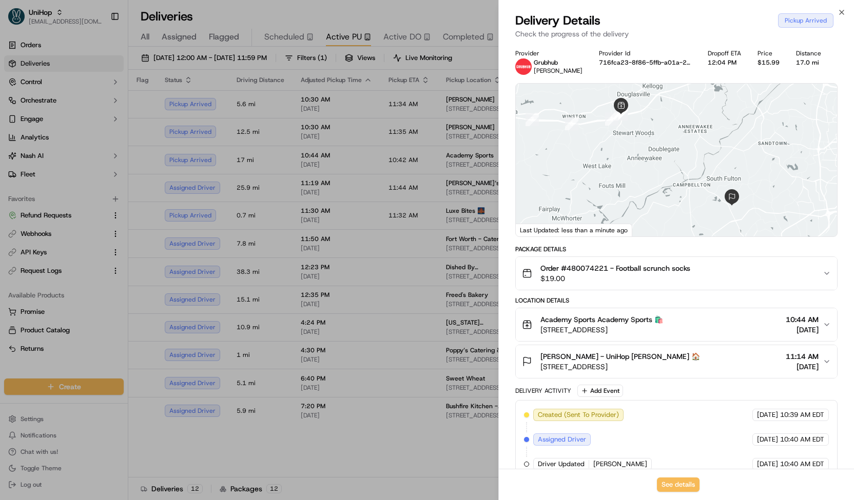
click at [335, 164] on div at bounding box center [427, 250] width 854 height 500
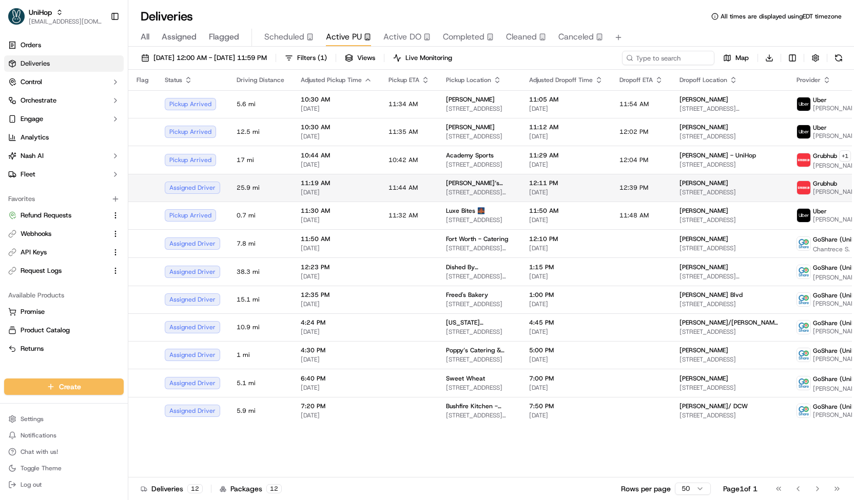
click at [334, 192] on span "[DATE]" at bounding box center [336, 192] width 71 height 8
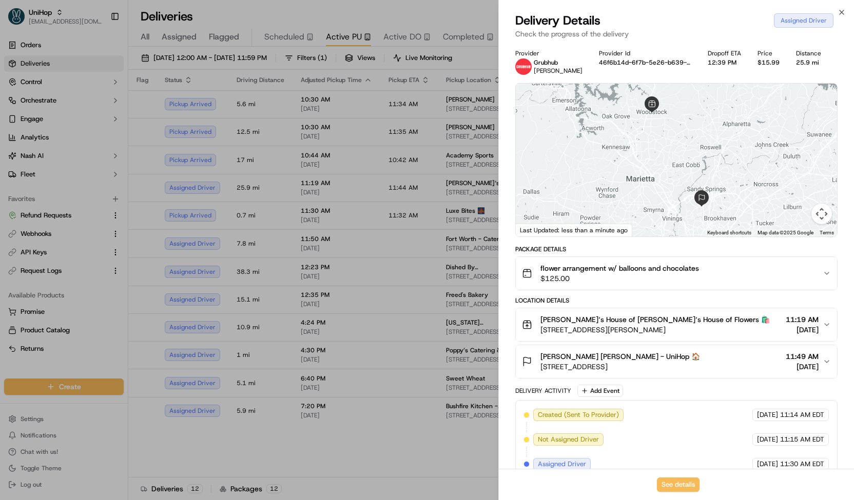
click at [329, 198] on div at bounding box center [427, 250] width 854 height 500
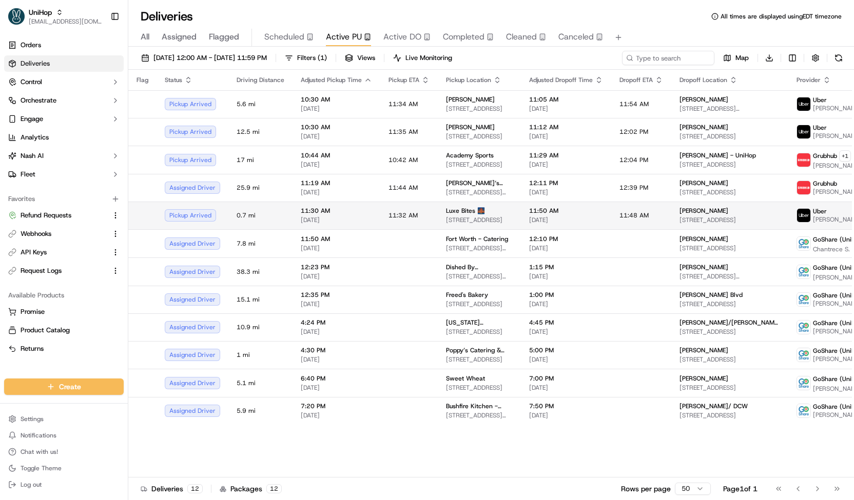
click at [333, 221] on span "[DATE]" at bounding box center [336, 220] width 71 height 8
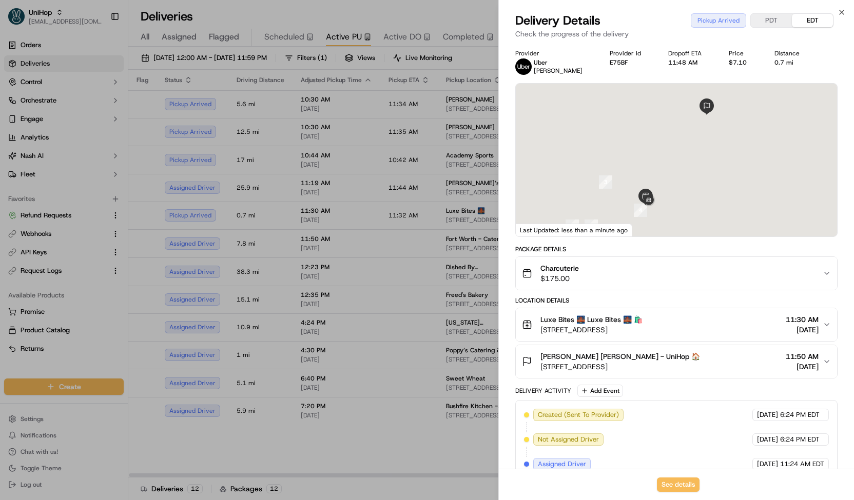
click at [330, 217] on div at bounding box center [427, 250] width 854 height 500
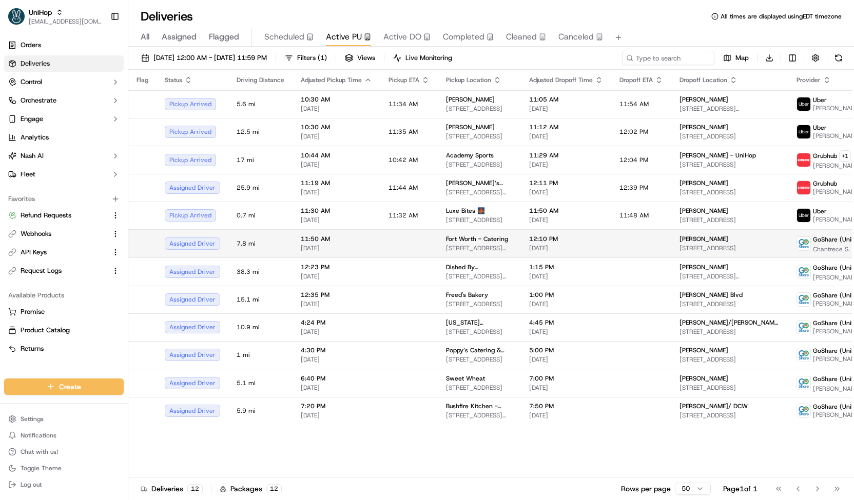
click at [333, 238] on span "11:50 AM" at bounding box center [336, 239] width 71 height 8
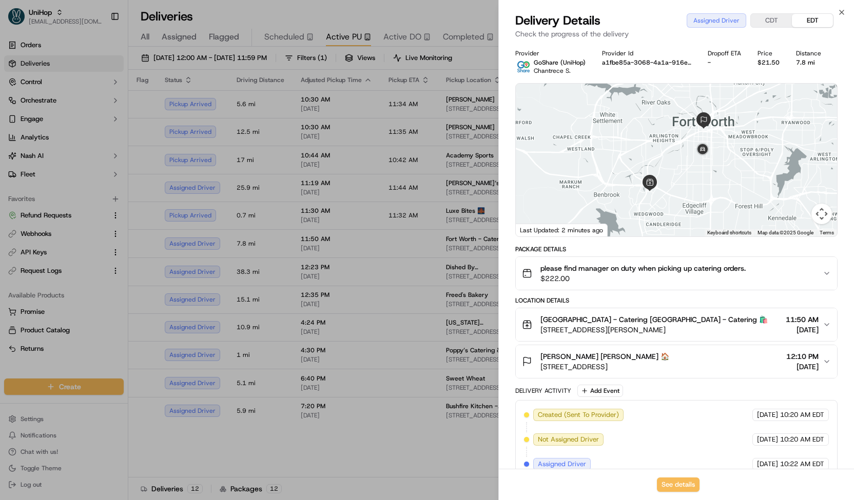
click at [326, 249] on div at bounding box center [427, 250] width 854 height 500
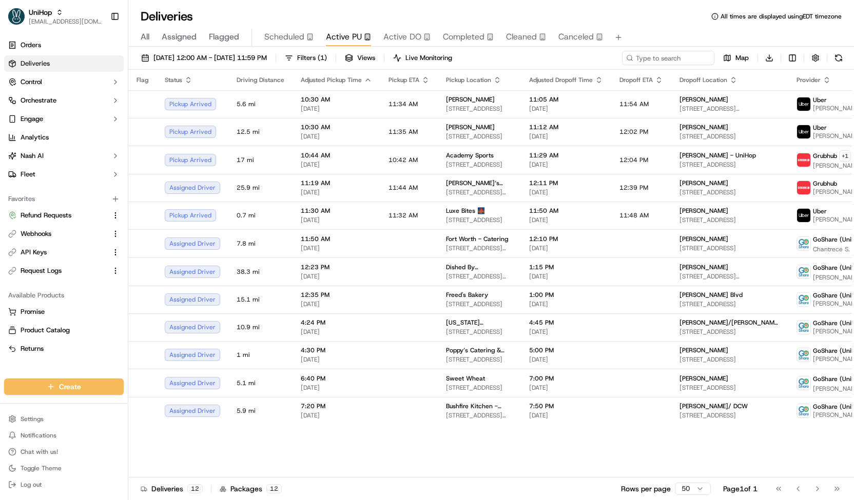
click at [294, 37] on span "Scheduled" at bounding box center [284, 37] width 40 height 12
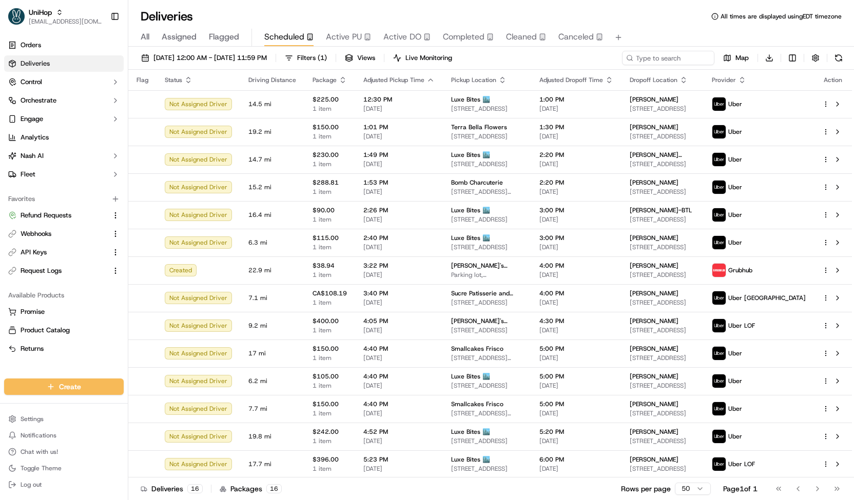
click at [341, 37] on span "Active PU" at bounding box center [344, 37] width 36 height 12
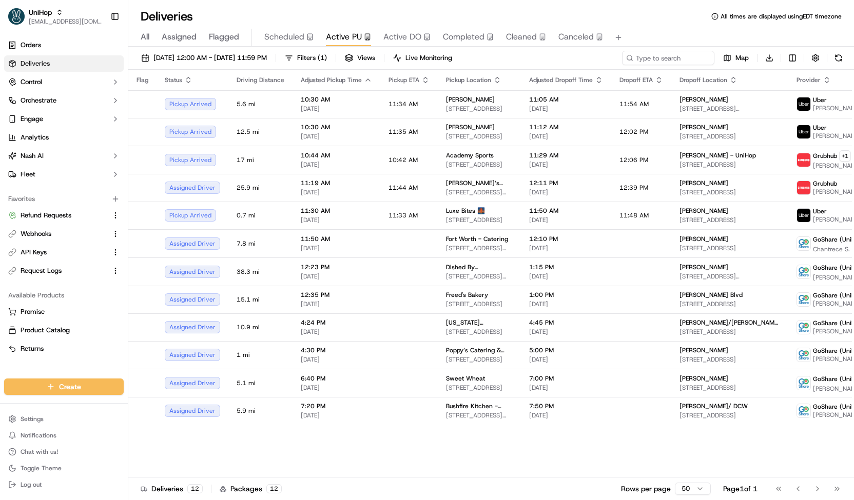
click at [275, 36] on span "Scheduled" at bounding box center [284, 37] width 40 height 12
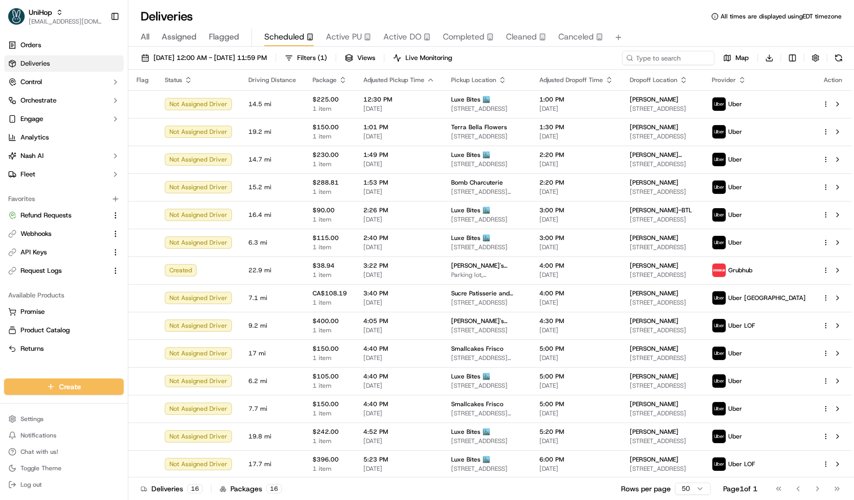
click at [345, 37] on span "Active PU" at bounding box center [344, 37] width 36 height 12
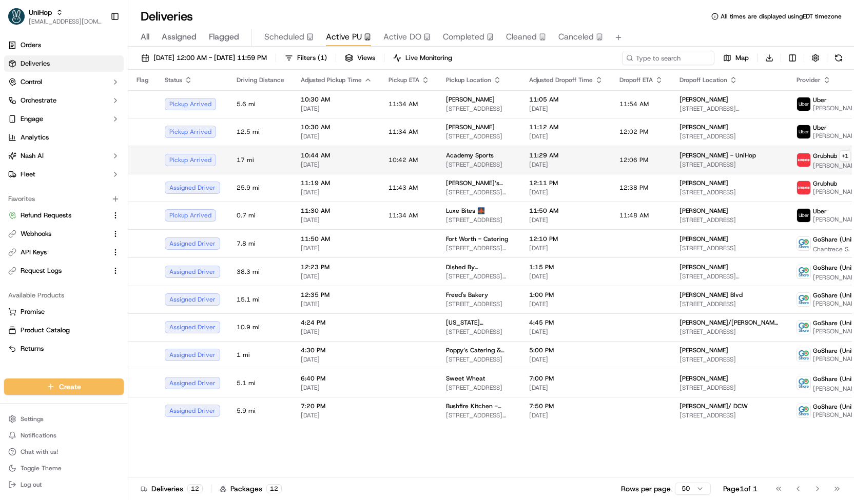
click at [365, 170] on td "10:44 AM Sep 20 2025" at bounding box center [336, 160] width 88 height 28
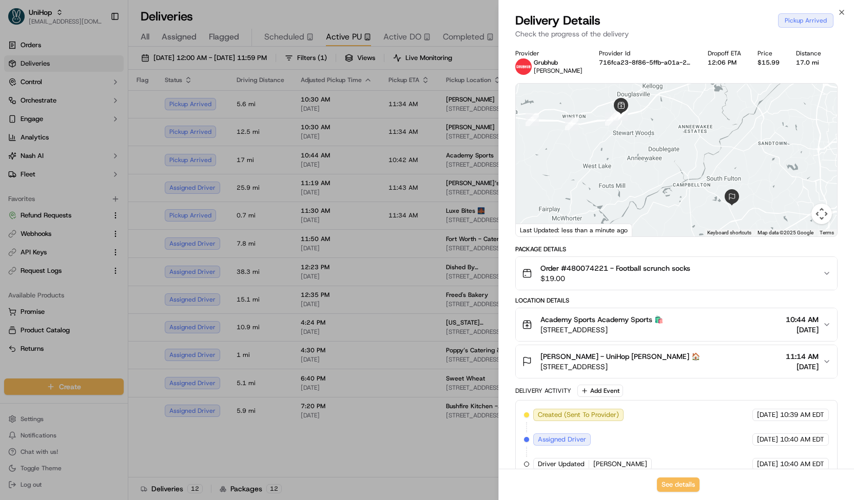
click at [358, 165] on div at bounding box center [427, 250] width 854 height 500
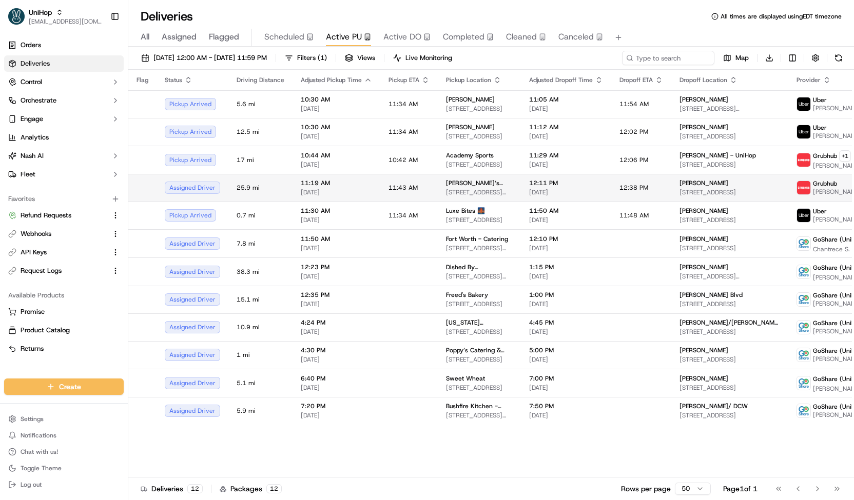
click at [334, 187] on div "11:19 AM Sep 20 2025" at bounding box center [336, 187] width 71 height 17
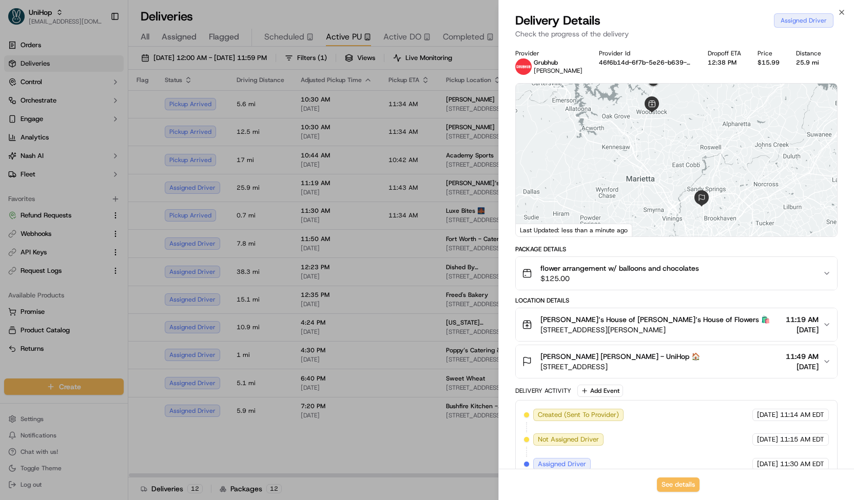
click at [323, 186] on div at bounding box center [427, 250] width 854 height 500
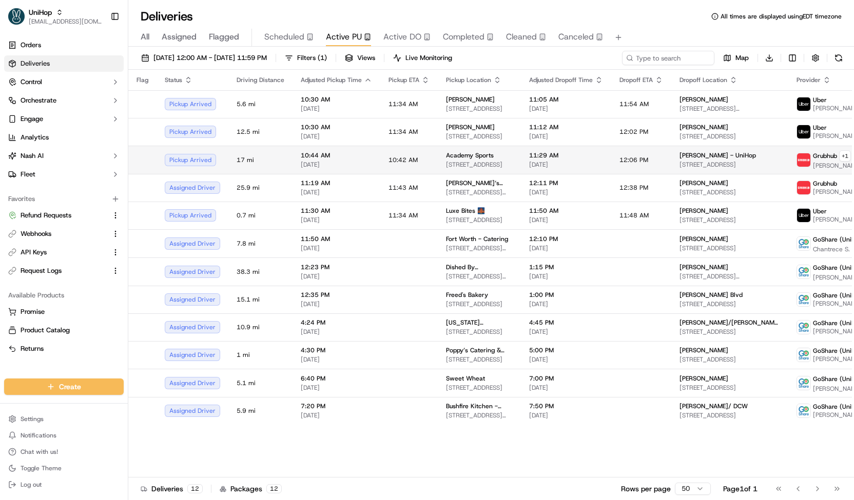
click at [324, 152] on span "10:44 AM" at bounding box center [336, 155] width 71 height 8
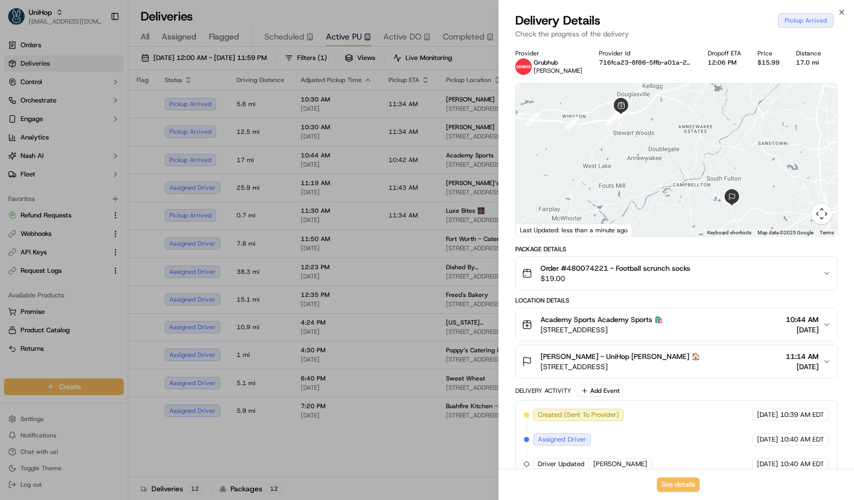
click at [590, 270] on span "Order #480074221 - Football scrunch socks" at bounding box center [615, 268] width 150 height 10
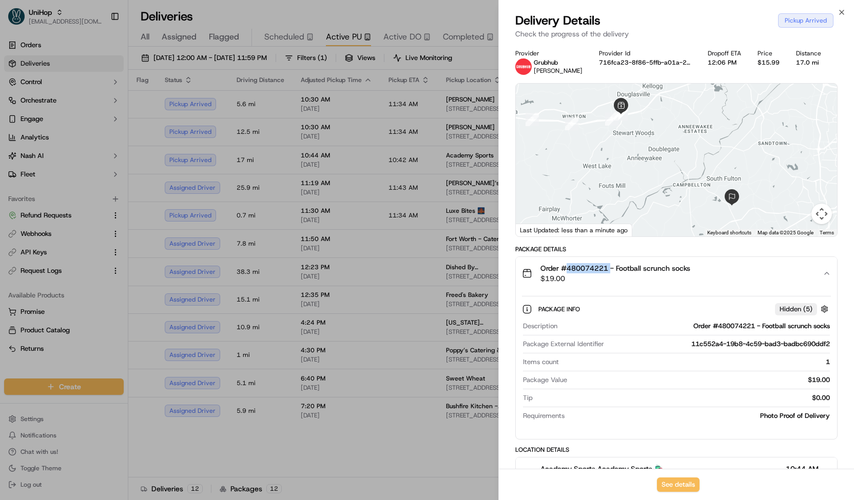
click at [590, 270] on span "Order #480074221 - Football scrunch socks" at bounding box center [615, 268] width 150 height 10
copy span "480074221"
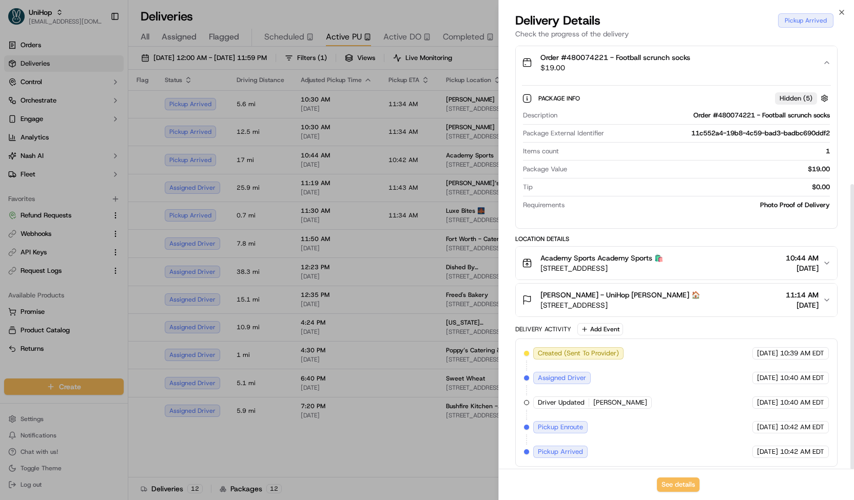
click at [625, 304] on span "880 Lorrimont Ln, Fairburn, GA 30213, USA" at bounding box center [620, 305] width 160 height 10
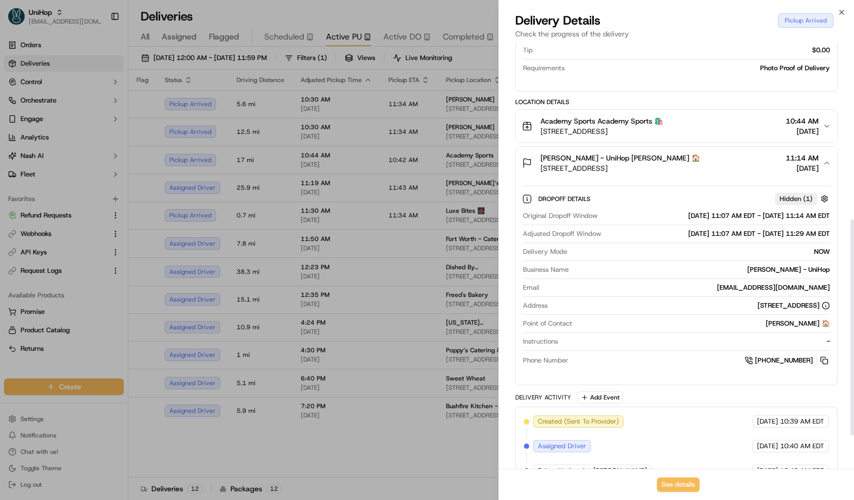
scroll to position [351, 0]
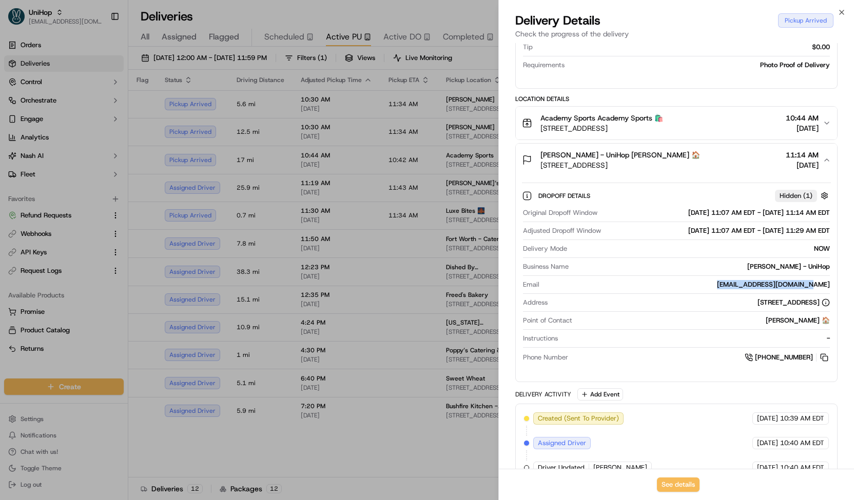
drag, startPoint x: 732, startPoint y: 281, endPoint x: 844, endPoint y: 281, distance: 111.4
click at [844, 281] on div "Provider Grubhub Ravonda Provider Id 716fca23-8f86-5ffb-a01a-20186fa020c9 Dropo…" at bounding box center [676, 115] width 355 height 846
copy div "shannondangelo@yahoo.com"
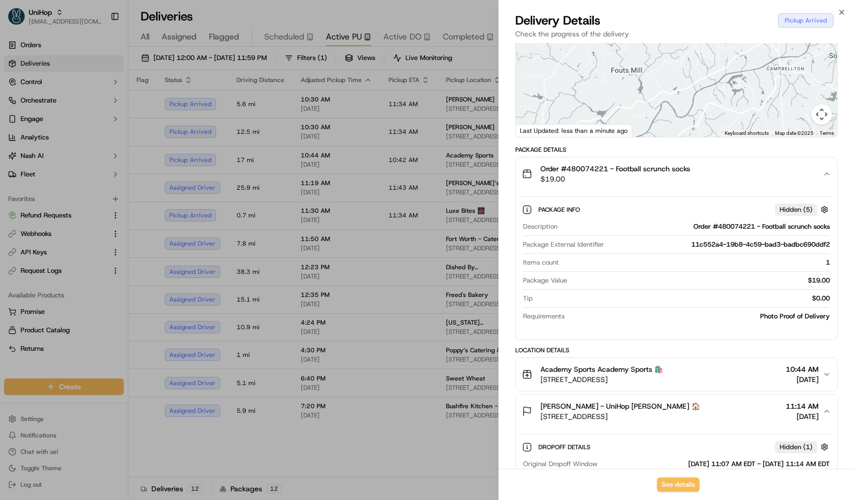
scroll to position [0, 0]
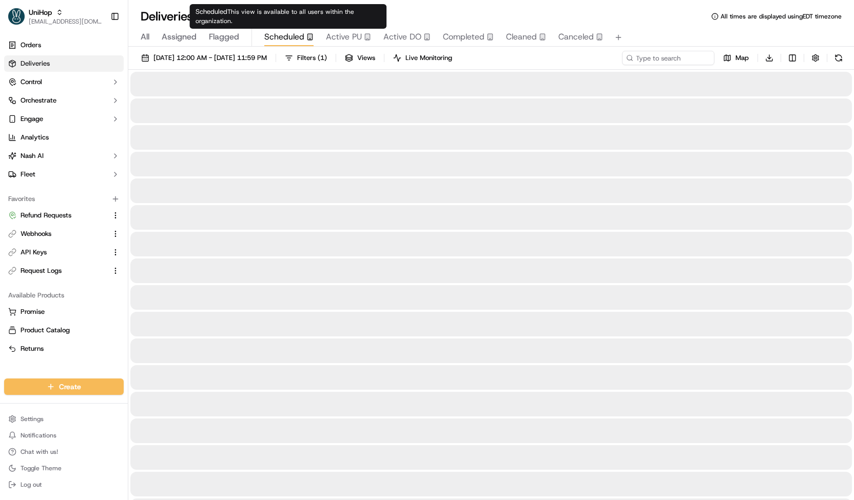
click at [295, 38] on span "Scheduled" at bounding box center [284, 37] width 40 height 12
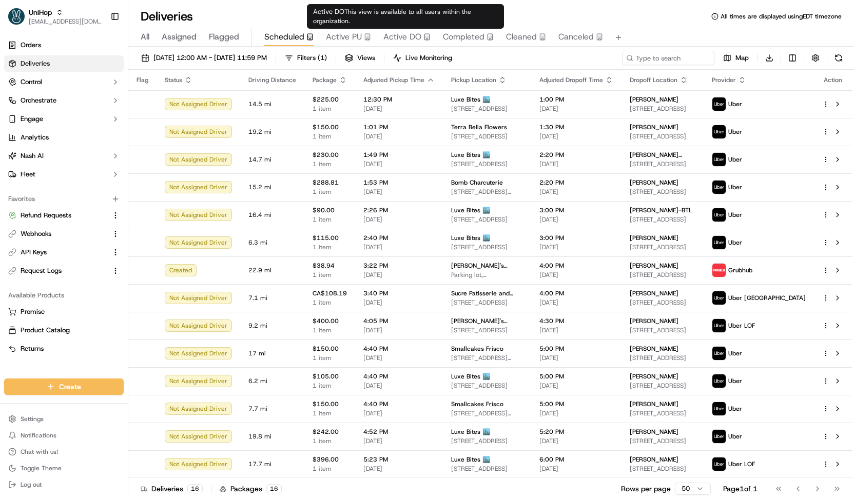
click at [390, 34] on span "Active DO" at bounding box center [402, 37] width 38 height 12
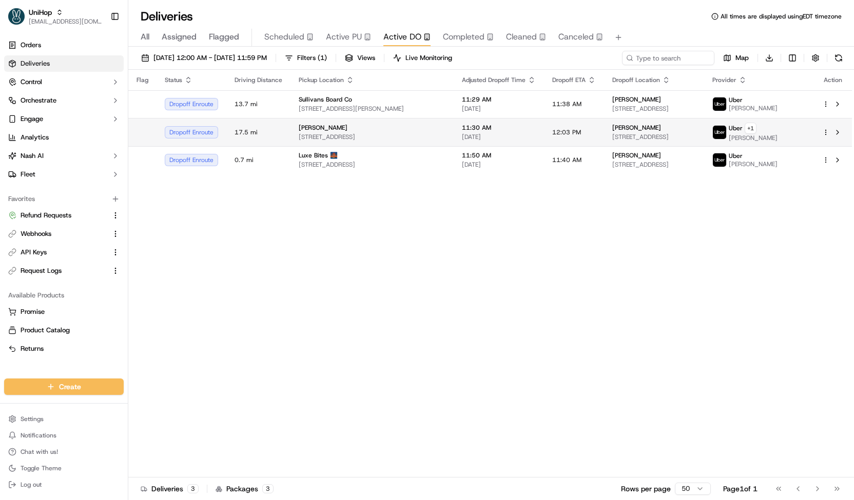
click at [415, 129] on div "Beatriz" at bounding box center [372, 128] width 147 height 8
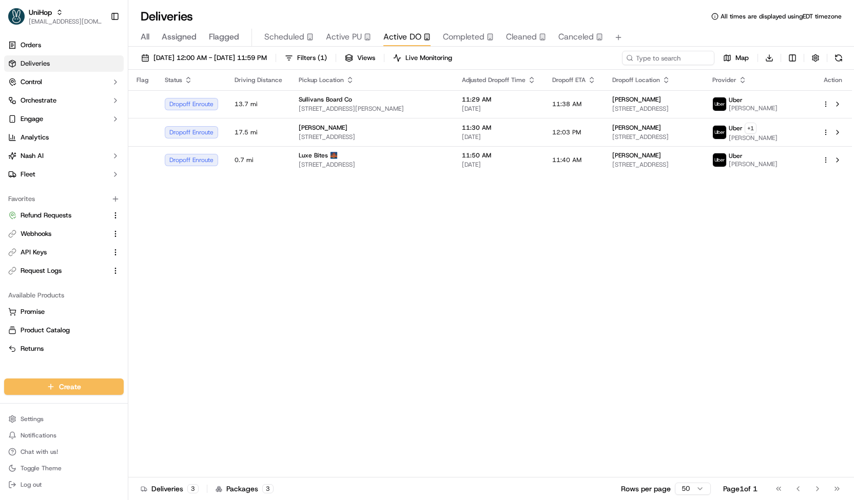
click at [277, 29] on button "Scheduled" at bounding box center [288, 37] width 49 height 17
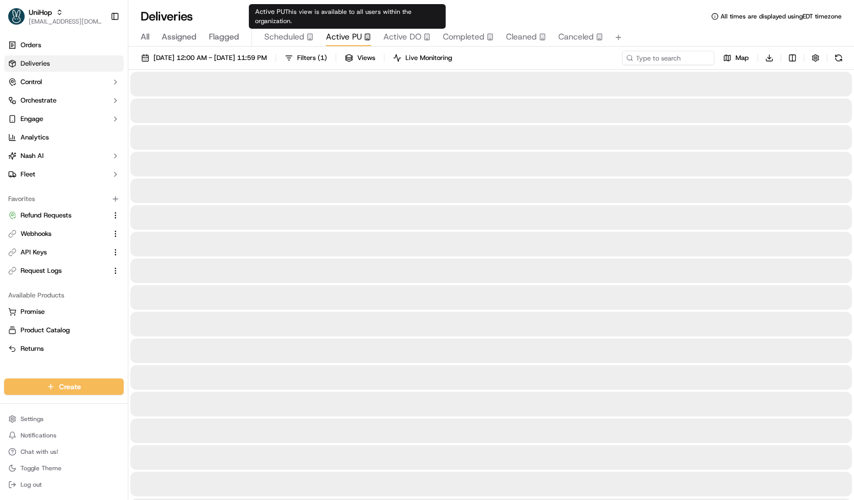
click at [344, 41] on span "Active PU" at bounding box center [344, 37] width 36 height 12
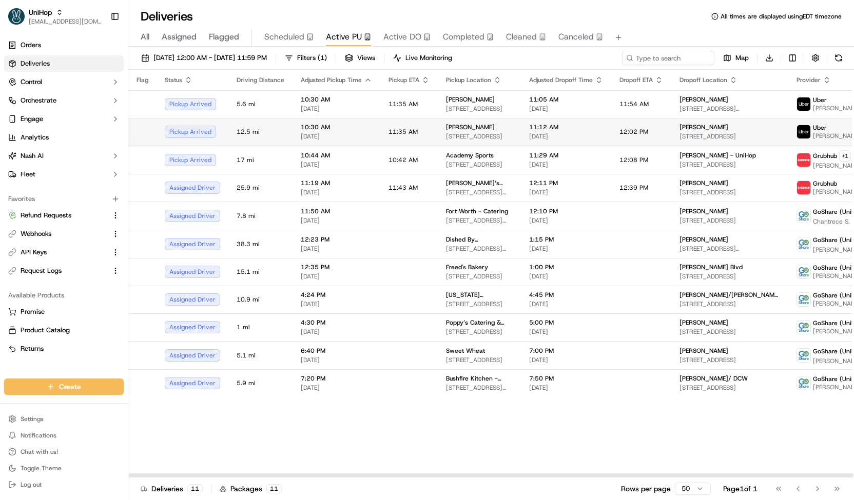
click at [446, 128] on span "Blanche Darby Florist" at bounding box center [470, 127] width 49 height 8
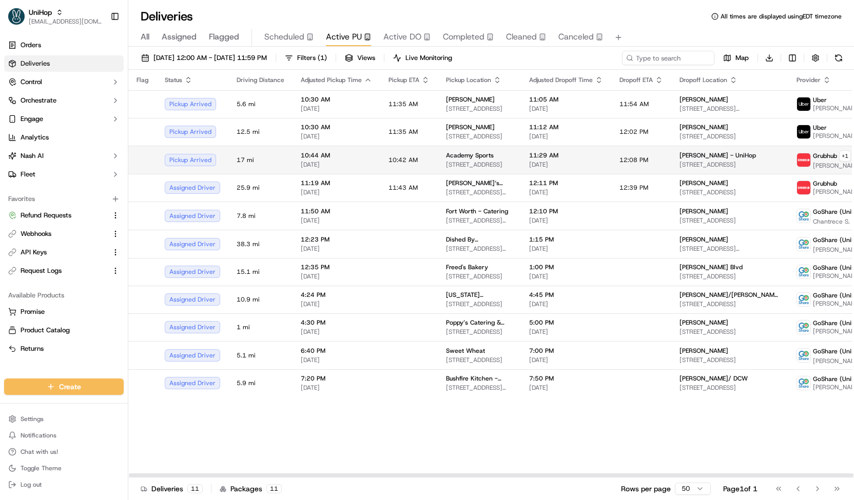
click at [461, 153] on span "Academy Sports" at bounding box center [470, 155] width 48 height 8
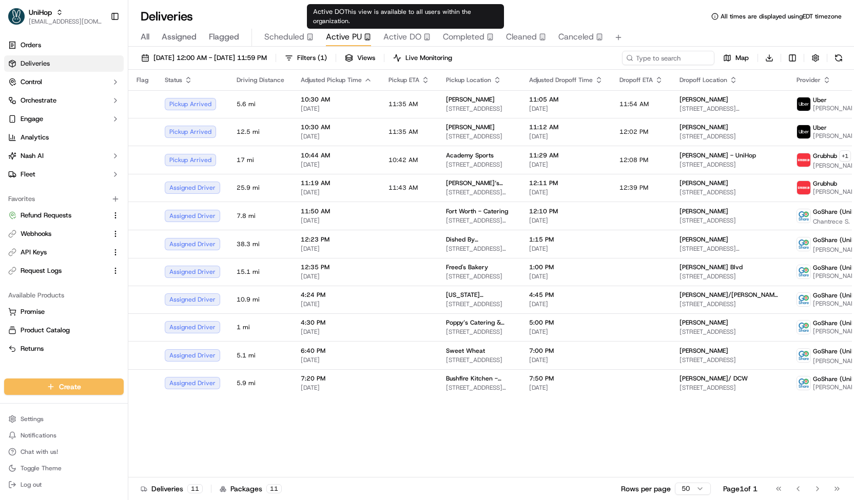
click at [401, 43] on button "Active DO" at bounding box center [406, 37] width 47 height 17
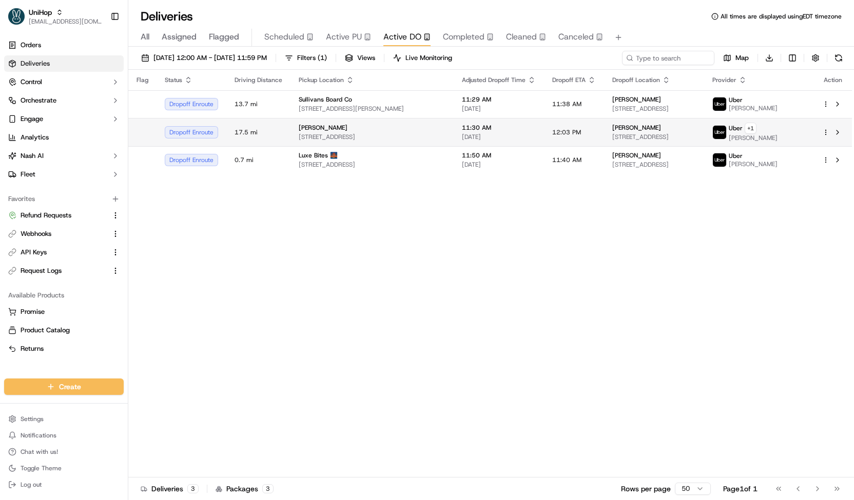
click at [395, 122] on td "Beatriz 9651 SW 106th Ct, Miami, FL 33176, US" at bounding box center [371, 132] width 163 height 28
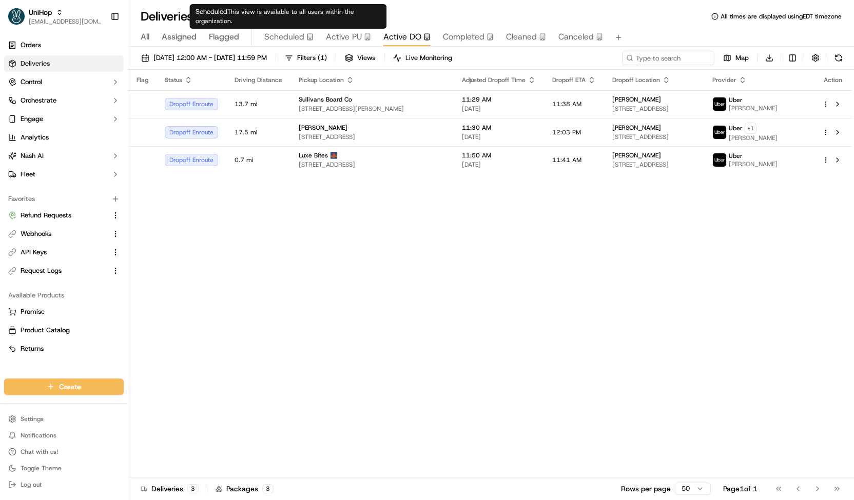
click at [289, 42] on span "Scheduled" at bounding box center [284, 37] width 40 height 12
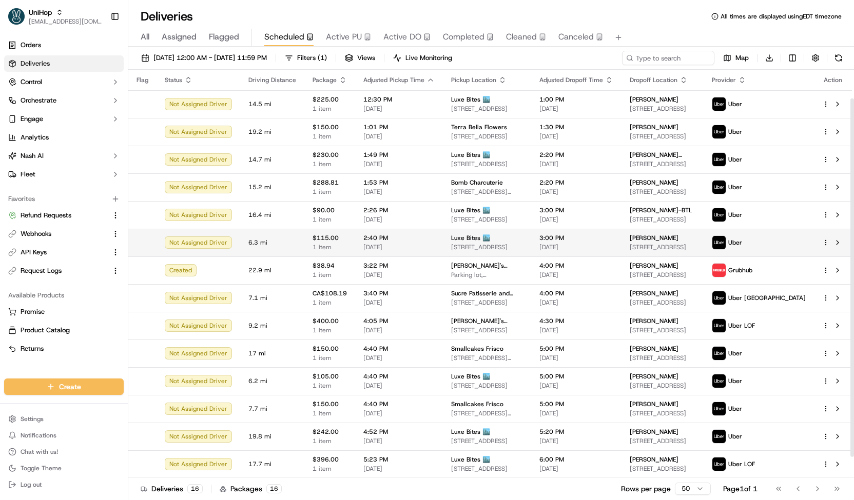
scroll to position [55, 0]
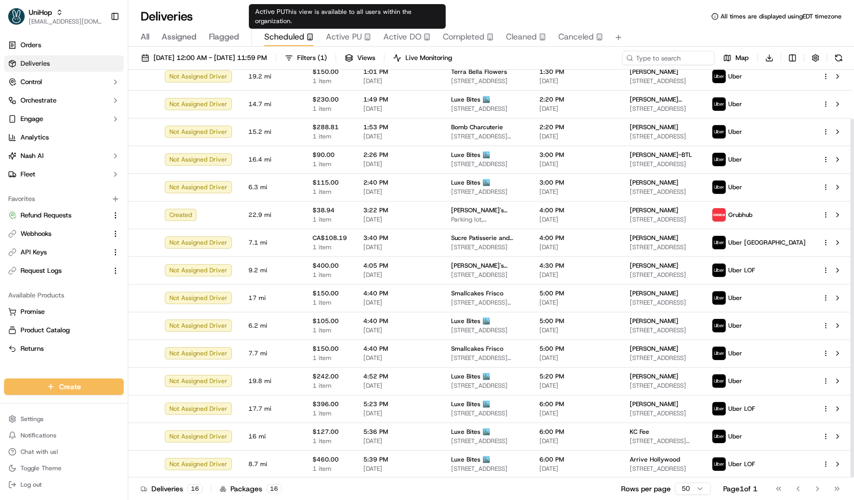
click at [330, 38] on span "Active PU" at bounding box center [344, 37] width 36 height 12
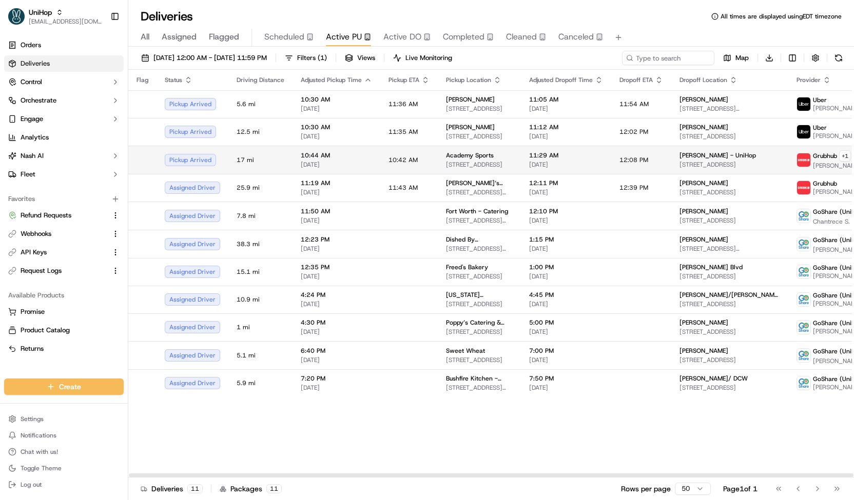
click at [417, 172] on td "10:42 AM" at bounding box center [408, 160] width 57 height 28
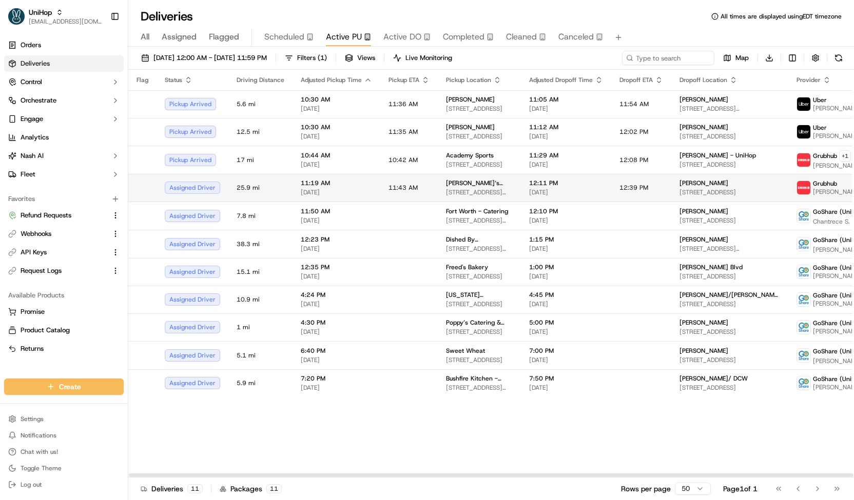
click at [529, 181] on span "12:11 PM" at bounding box center [566, 183] width 74 height 8
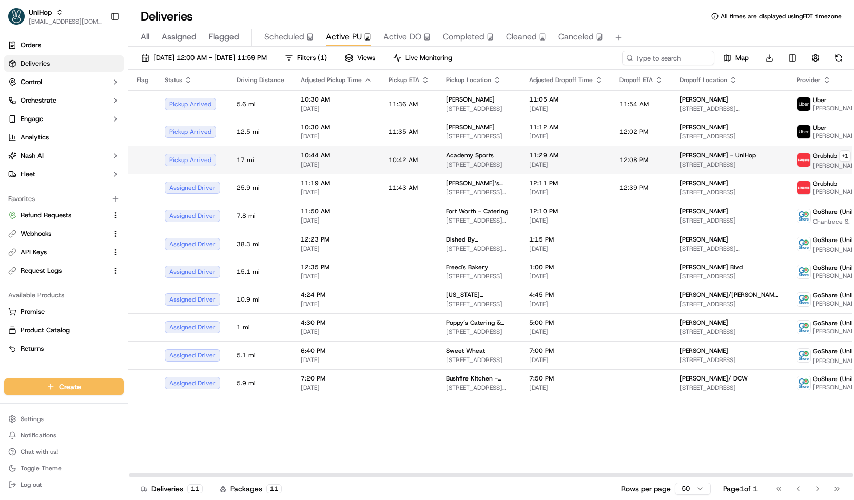
click at [486, 164] on span "7200 Concourse Pkwy, Douglasville, GA 30134, USA" at bounding box center [479, 165] width 67 height 8
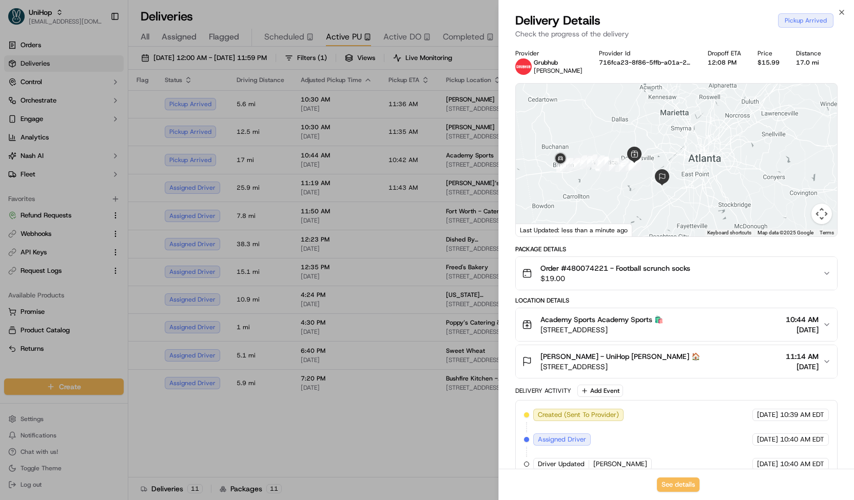
drag, startPoint x: 559, startPoint y: 178, endPoint x: 630, endPoint y: 180, distance: 71.3
click at [630, 180] on div at bounding box center [676, 160] width 321 height 153
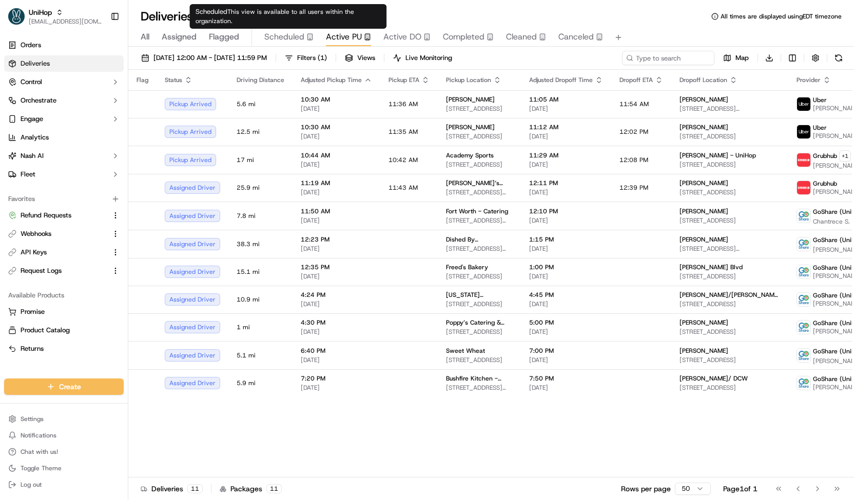
click at [292, 42] on span "Scheduled" at bounding box center [284, 37] width 40 height 12
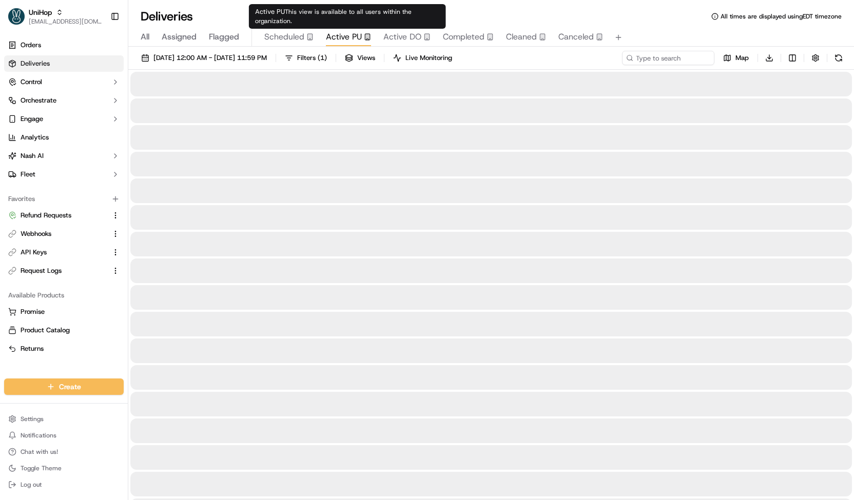
click at [335, 29] on button "Active PU" at bounding box center [348, 37] width 45 height 17
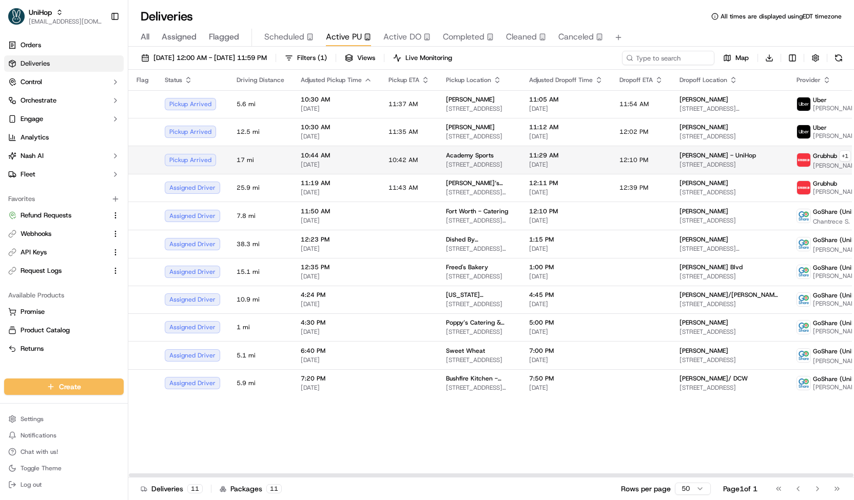
click at [425, 155] on td "10:42 AM" at bounding box center [408, 160] width 57 height 28
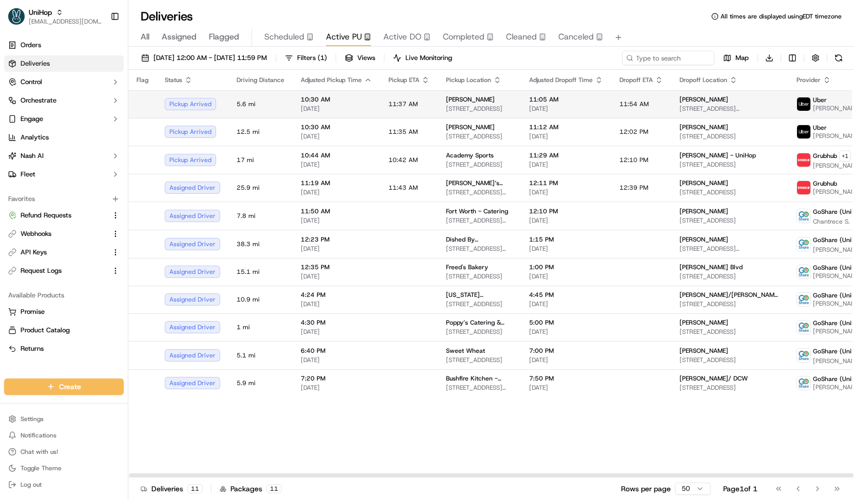
click at [422, 104] on td "11:37 AM" at bounding box center [408, 104] width 57 height 28
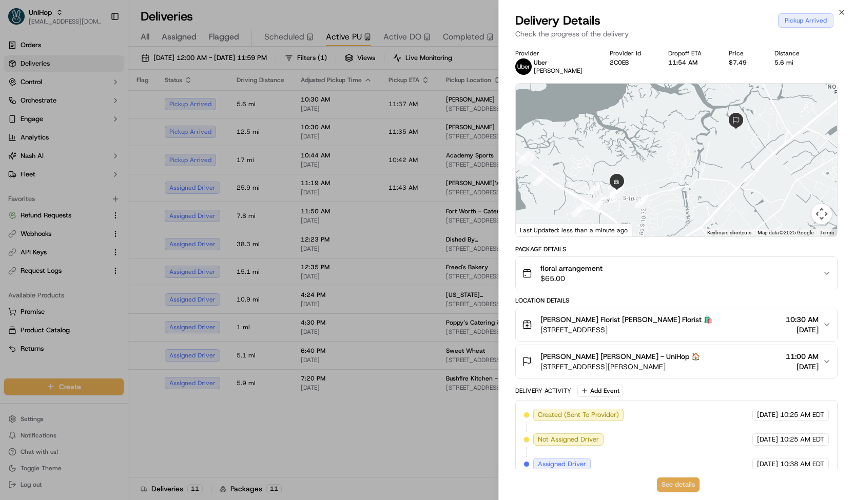
click at [678, 482] on button "See details" at bounding box center [678, 485] width 43 height 14
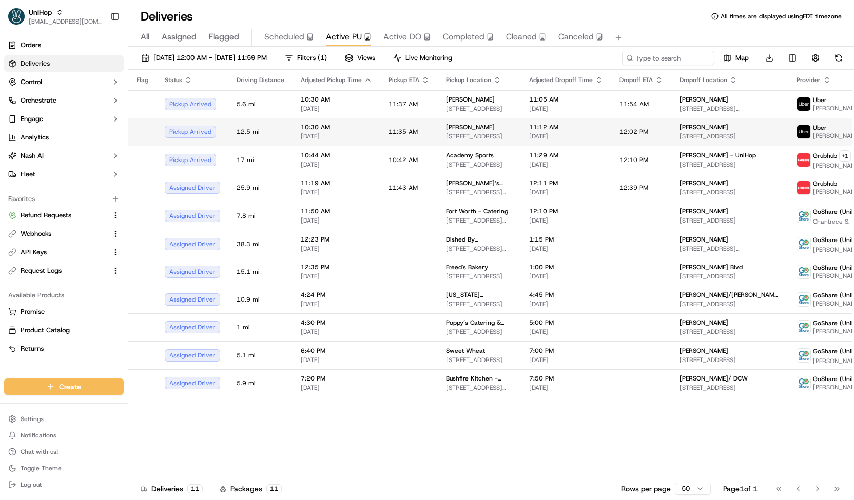
click at [380, 131] on td "11:35 AM" at bounding box center [408, 132] width 57 height 28
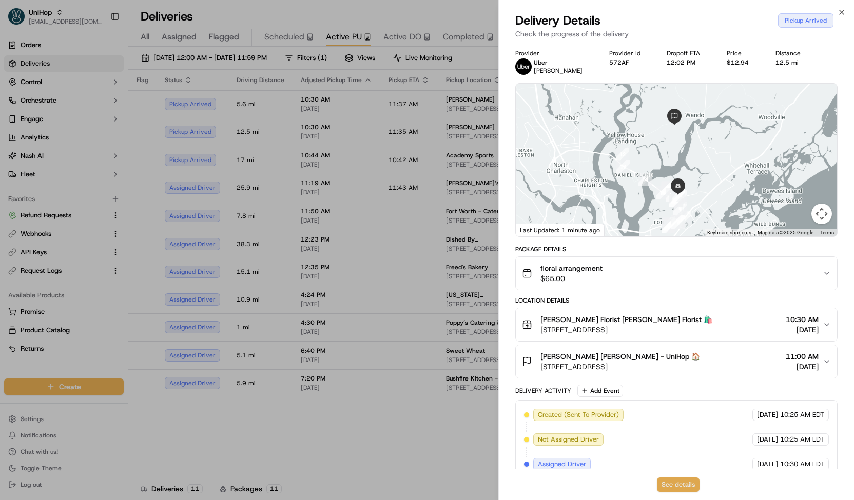
click at [676, 489] on button "See details" at bounding box center [678, 485] width 43 height 14
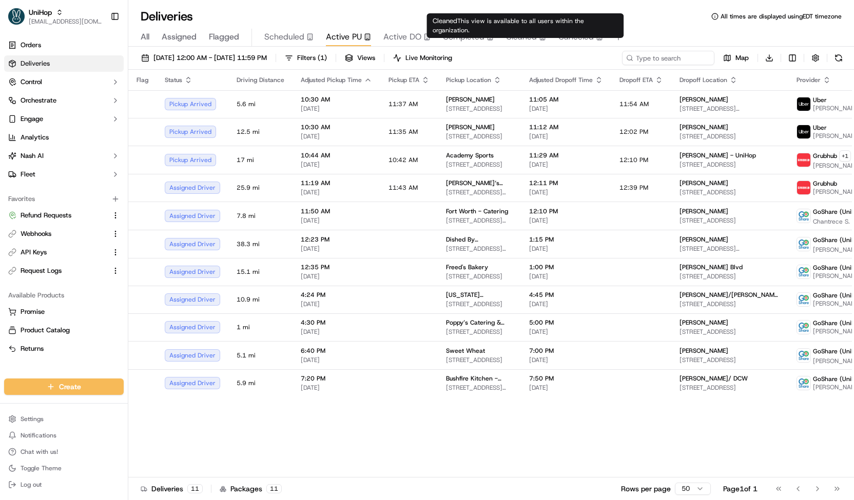
click at [564, 38] on span "Canceled" at bounding box center [575, 37] width 35 height 12
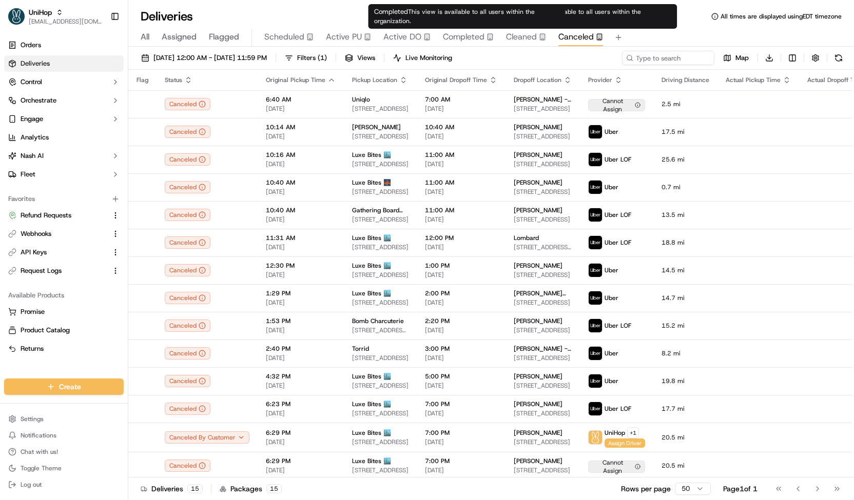
click at [443, 31] on span "Completed" at bounding box center [464, 37] width 42 height 12
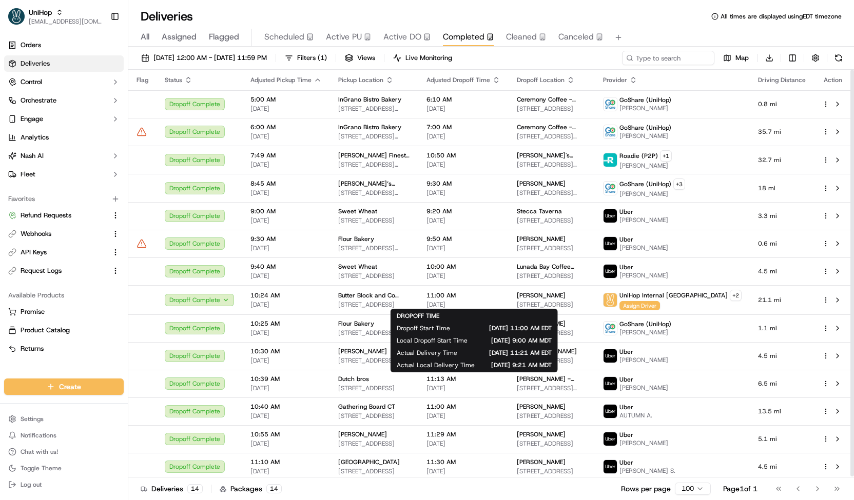
scroll to position [1, 0]
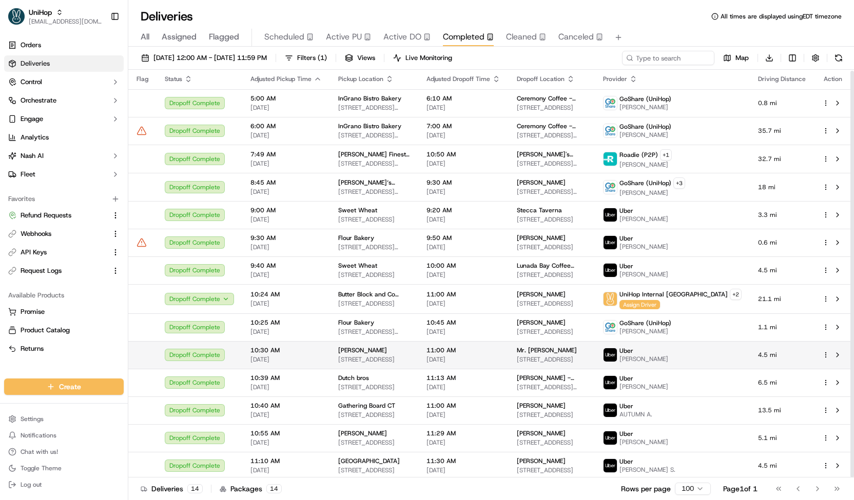
click at [500, 349] on span "11:00 AM" at bounding box center [463, 350] width 74 height 8
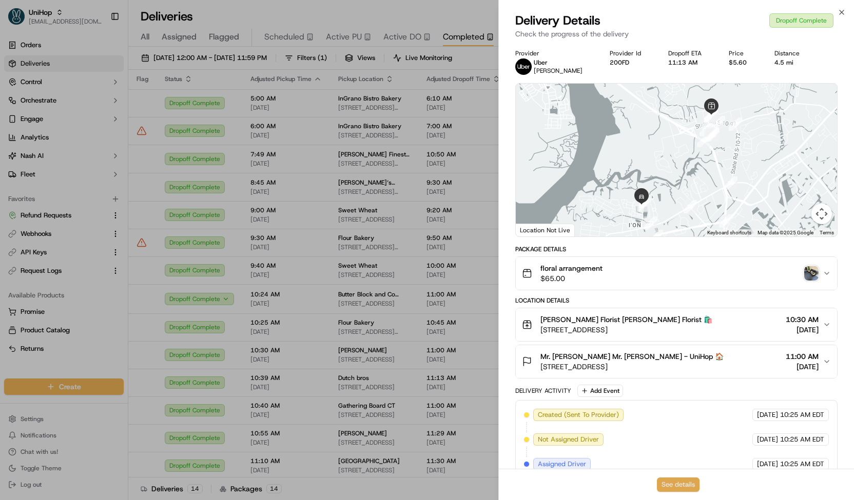
click at [669, 485] on button "See details" at bounding box center [678, 485] width 43 height 14
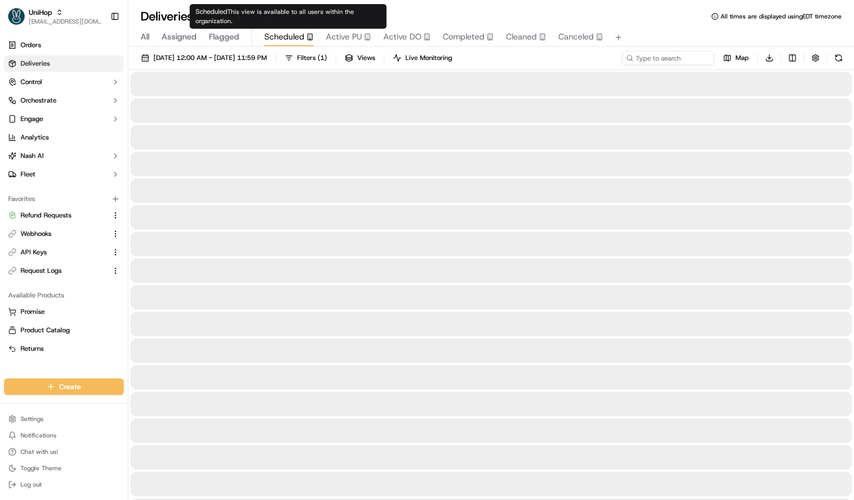
click at [302, 41] on span "Scheduled" at bounding box center [284, 37] width 40 height 12
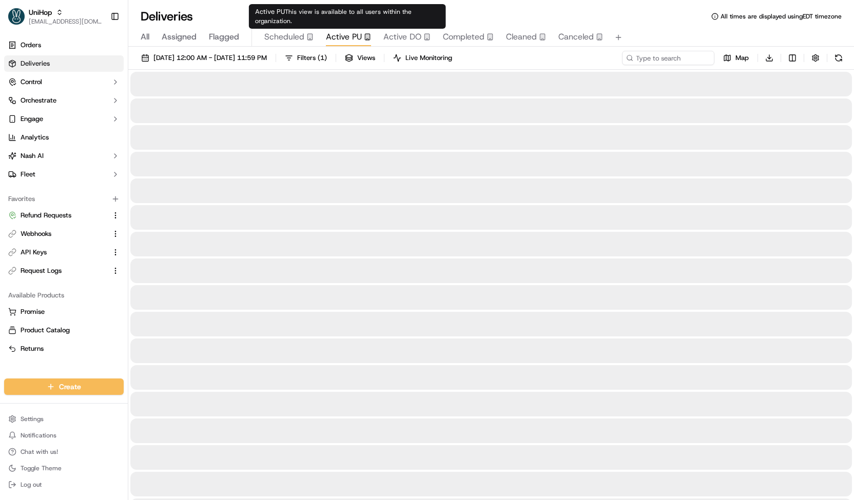
click at [345, 37] on span "Active PU" at bounding box center [344, 37] width 36 height 12
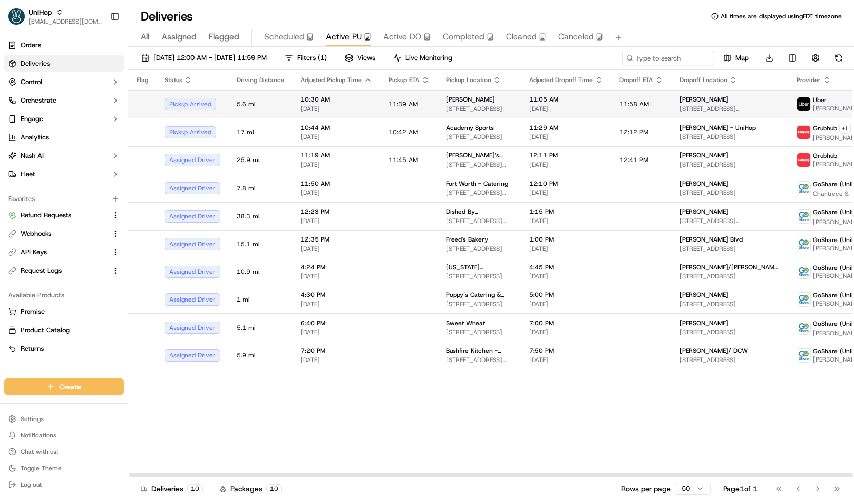
click at [459, 108] on span "581 Belle Station Blvd, Mt Pleasant, SC 29464, USA" at bounding box center [479, 109] width 67 height 8
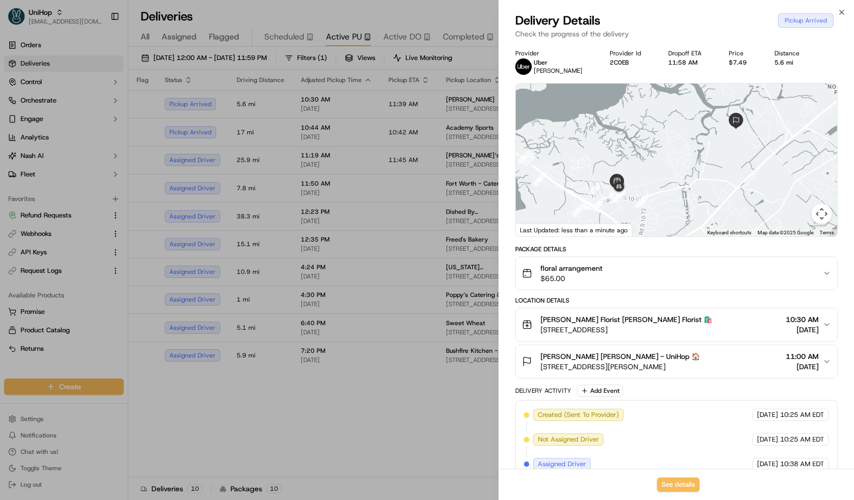
scroll to position [62, 0]
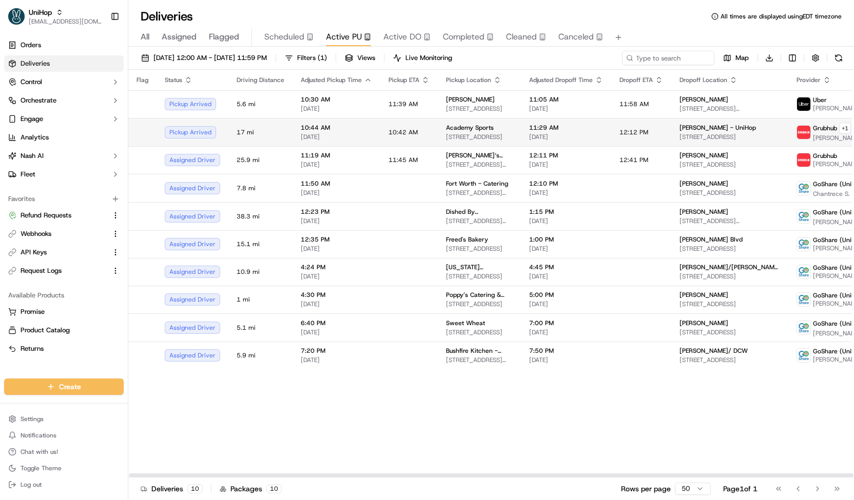
click at [423, 130] on td "10:42 AM" at bounding box center [408, 132] width 57 height 28
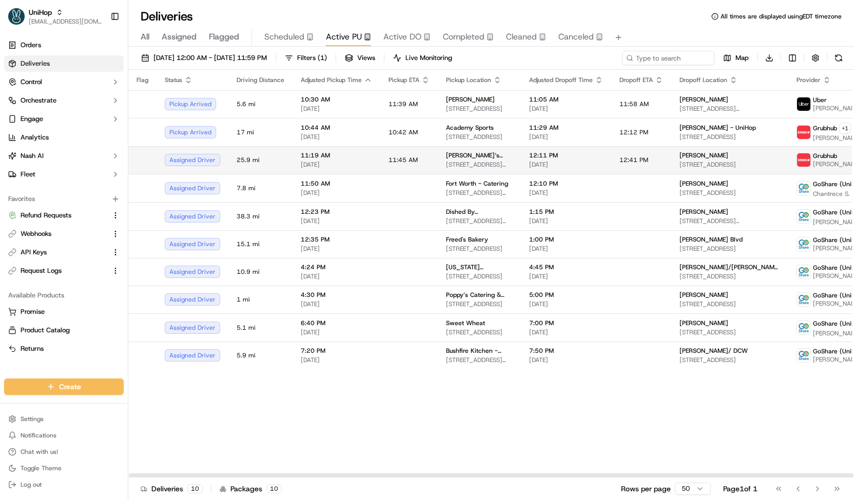
click at [431, 162] on td "11:45 AM" at bounding box center [408, 160] width 57 height 28
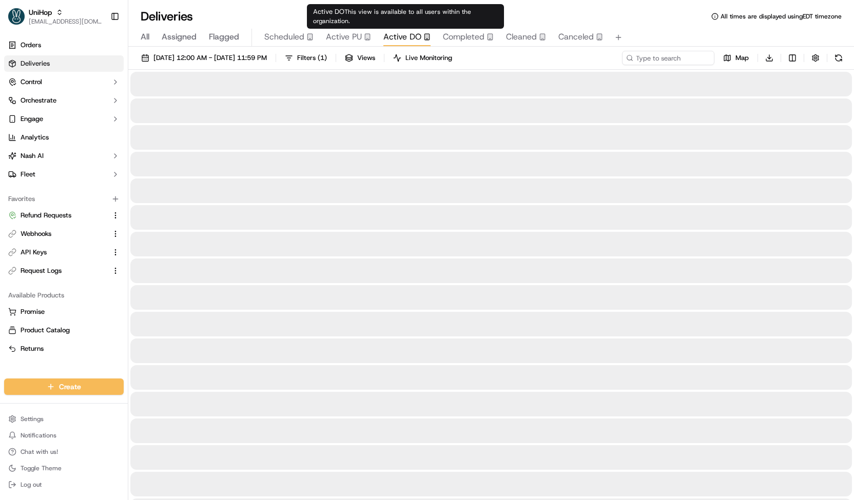
click at [423, 41] on div "Active DO" at bounding box center [406, 37] width 47 height 12
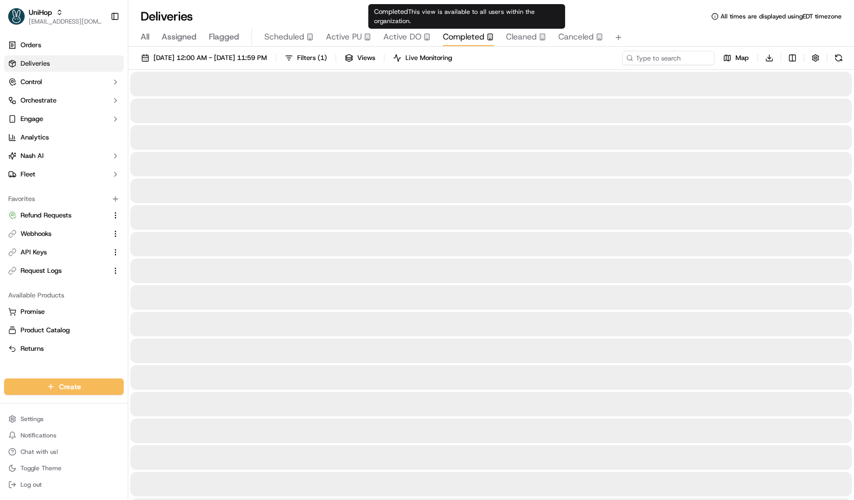
click at [481, 43] on span "Completed" at bounding box center [464, 37] width 42 height 12
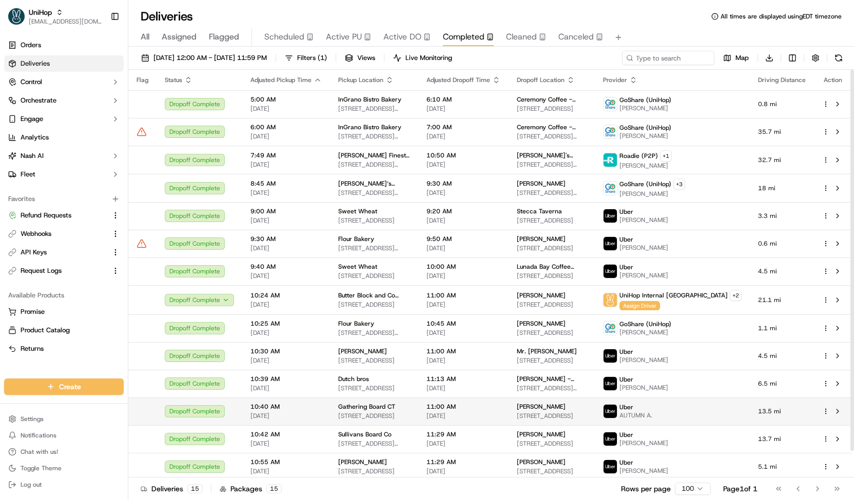
scroll to position [29, 0]
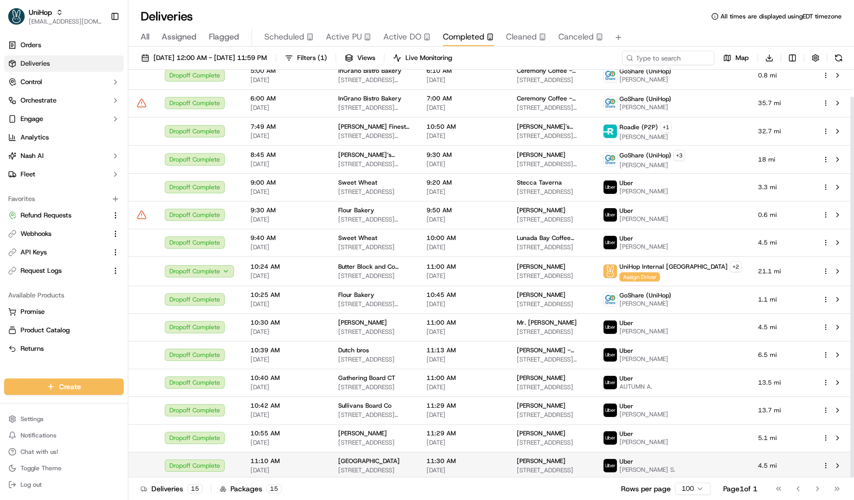
click at [367, 463] on div "Hyde Park Village 700 S Village Cir, Tampa, FL 33606, USA" at bounding box center [374, 465] width 72 height 17
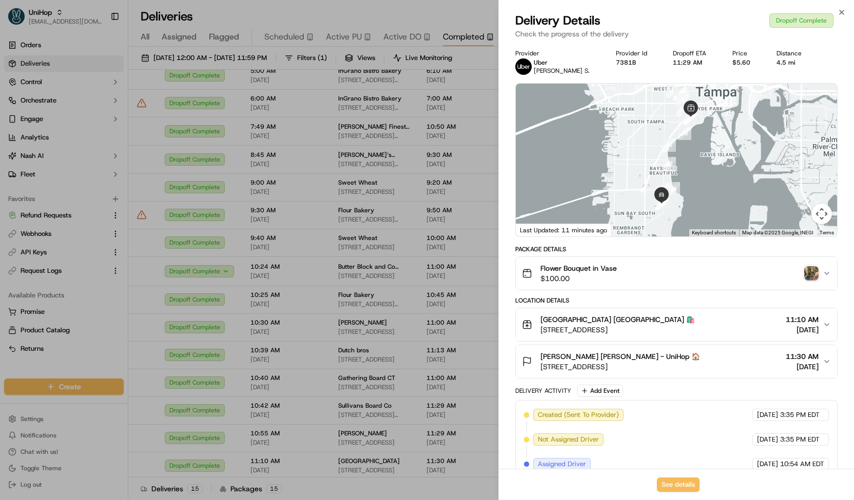
click at [809, 267] on img "button" at bounding box center [811, 273] width 14 height 14
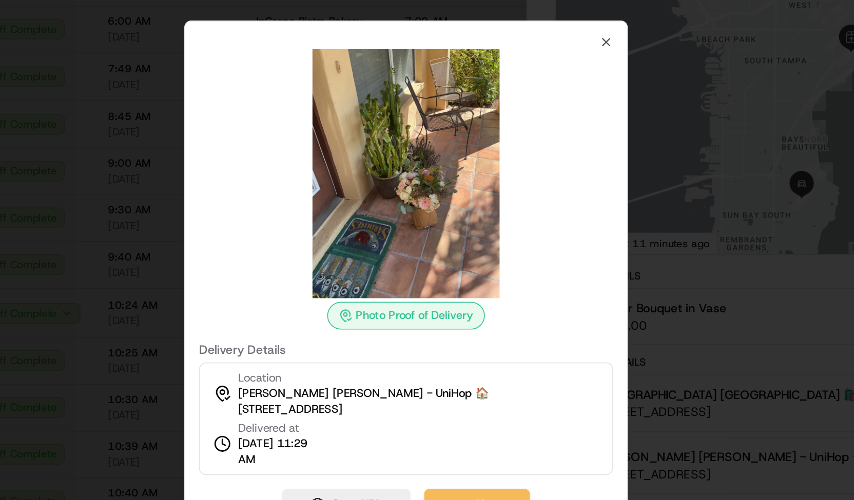
scroll to position [0, 0]
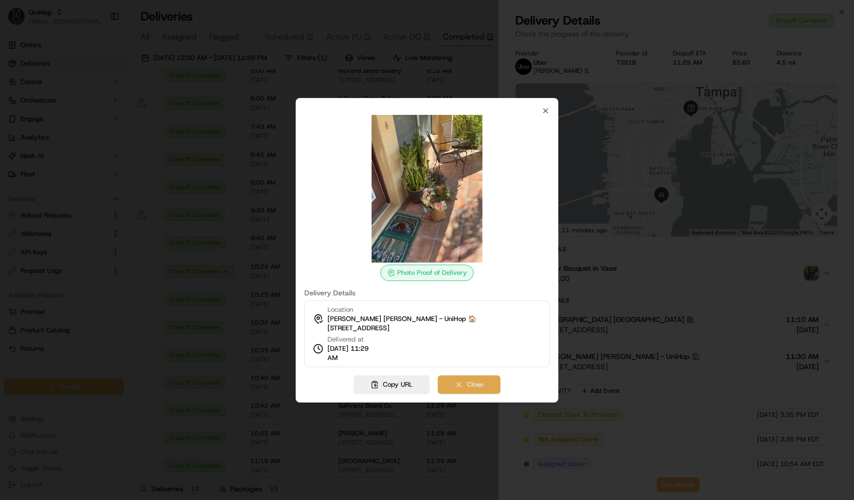
click at [459, 383] on button "Close" at bounding box center [469, 385] width 63 height 18
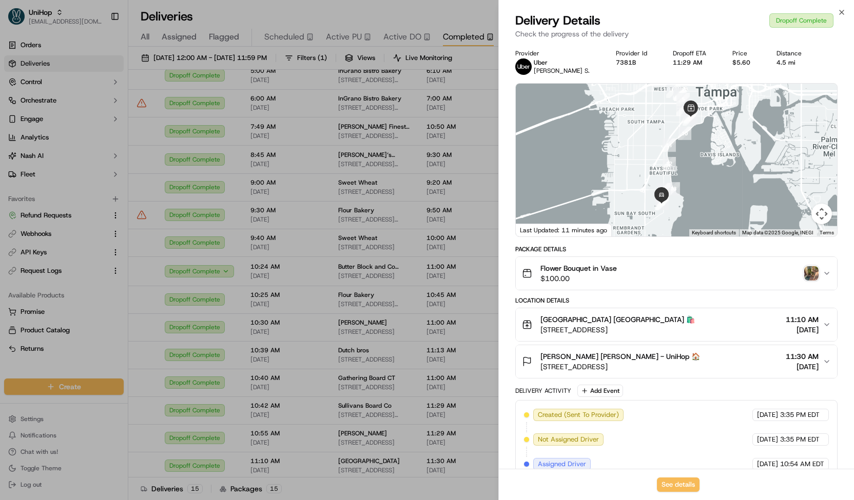
scroll to position [159, 0]
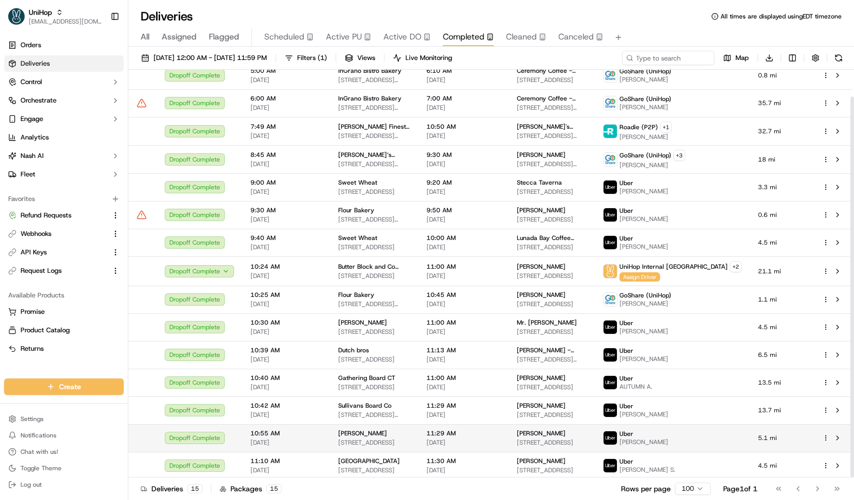
click at [485, 435] on span "11:29 AM" at bounding box center [463, 434] width 74 height 8
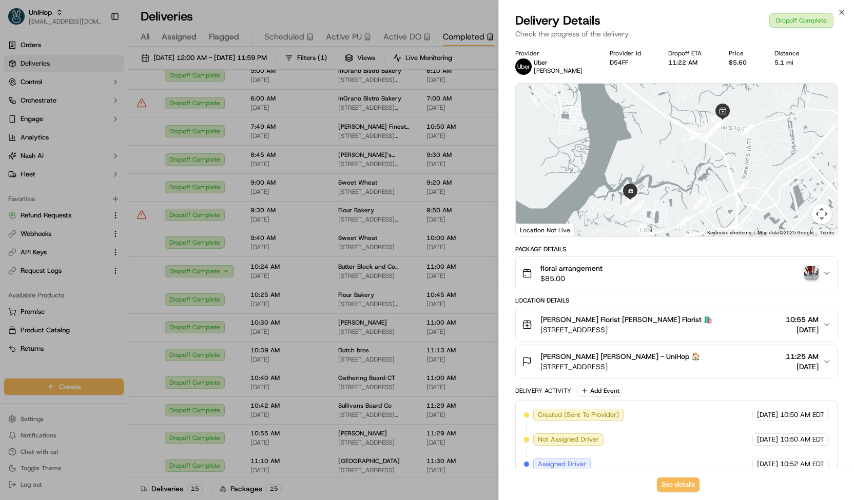
scroll to position [184, 0]
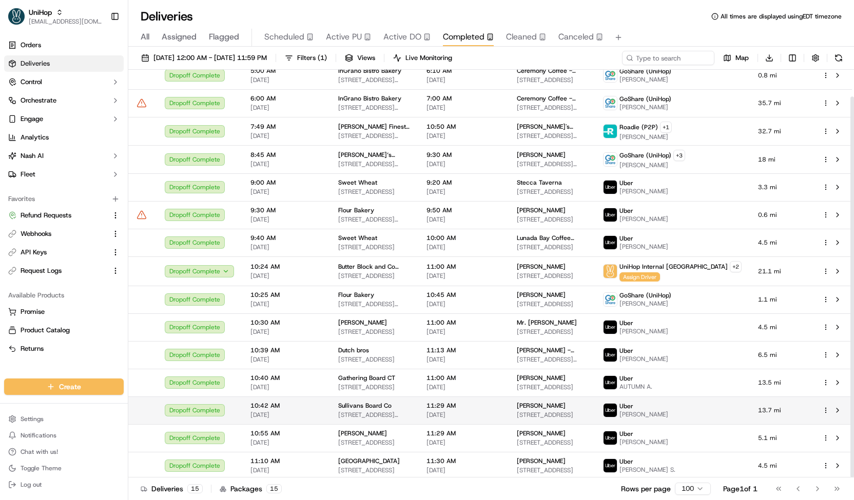
click at [437, 402] on td "11:29 AM Sep 20 2025" at bounding box center [463, 411] width 90 height 28
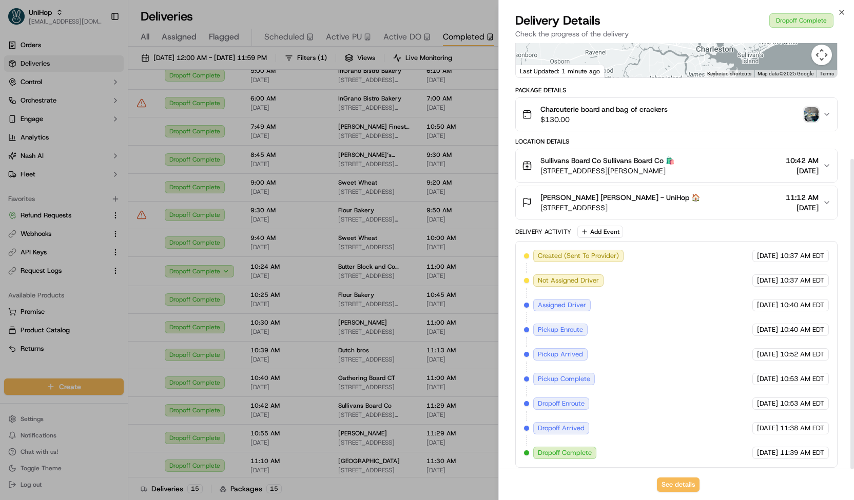
scroll to position [78, 0]
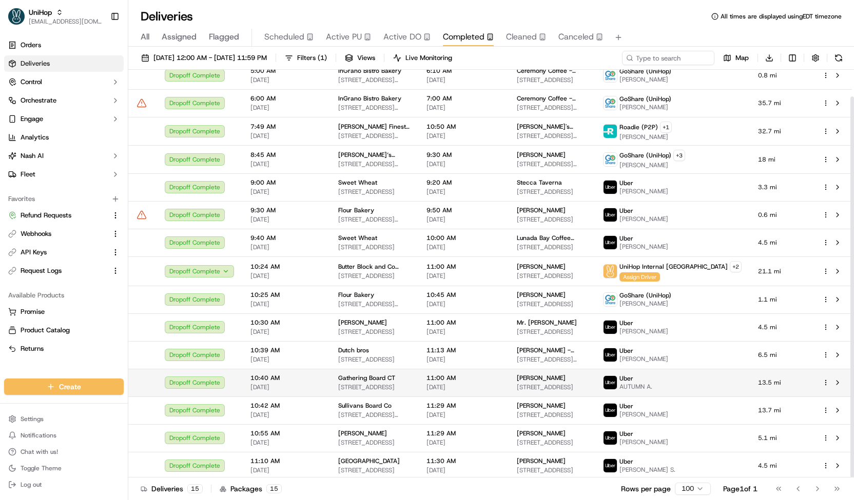
click at [486, 375] on span "11:00 AM" at bounding box center [463, 378] width 74 height 8
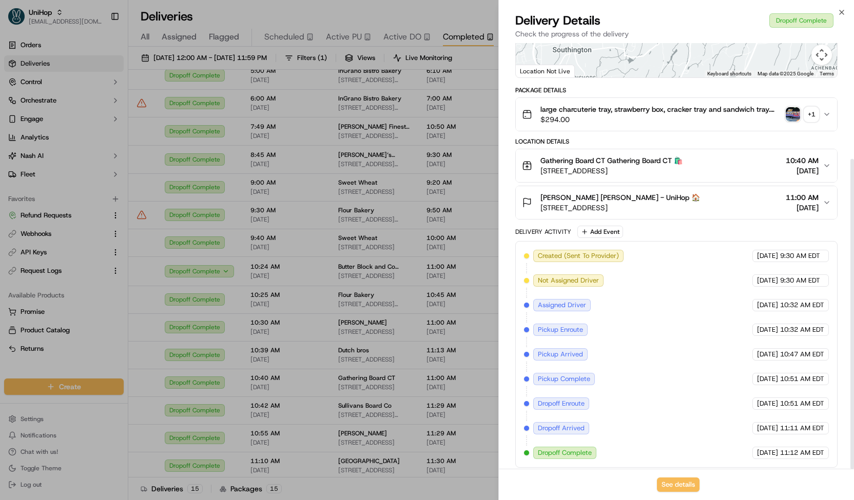
scroll to position [0, 0]
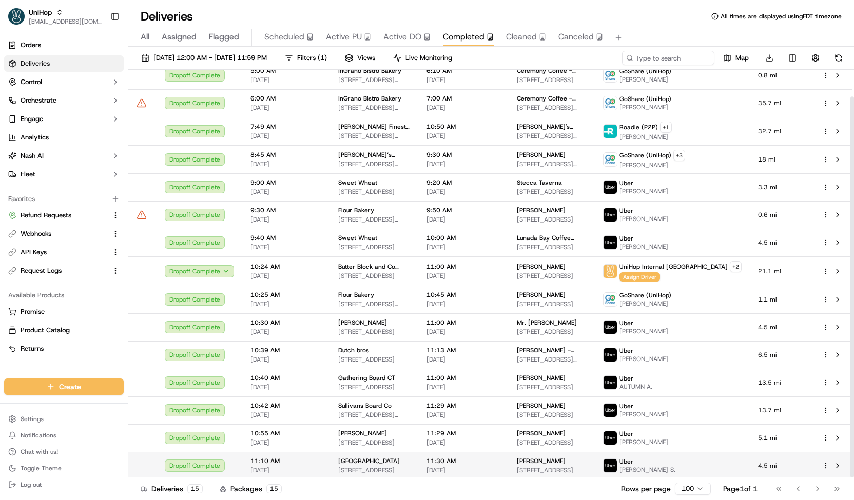
click at [410, 466] on span "700 S Village Cir, Tampa, FL 33606, USA" at bounding box center [374, 470] width 72 height 8
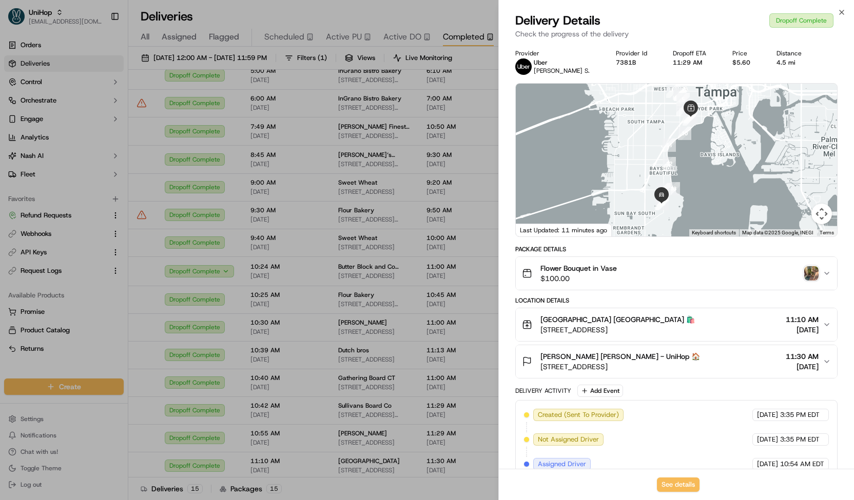
scroll to position [159, 0]
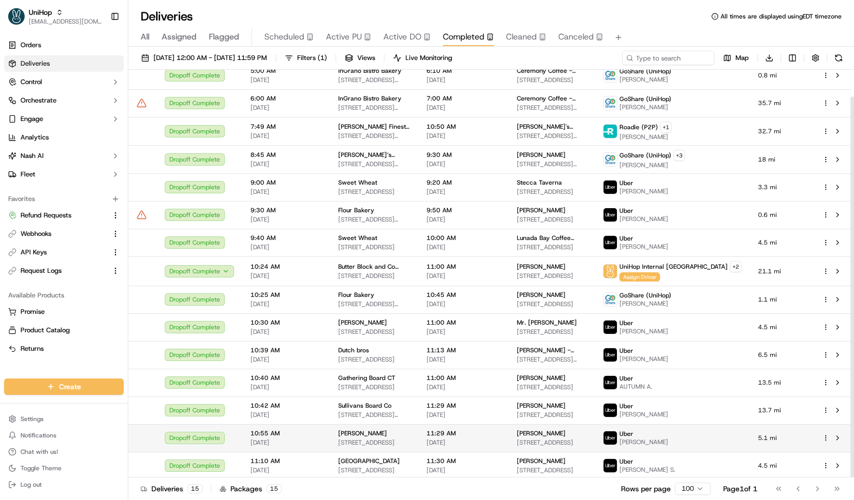
click at [410, 434] on div "Blanche Darby Florist" at bounding box center [374, 434] width 72 height 8
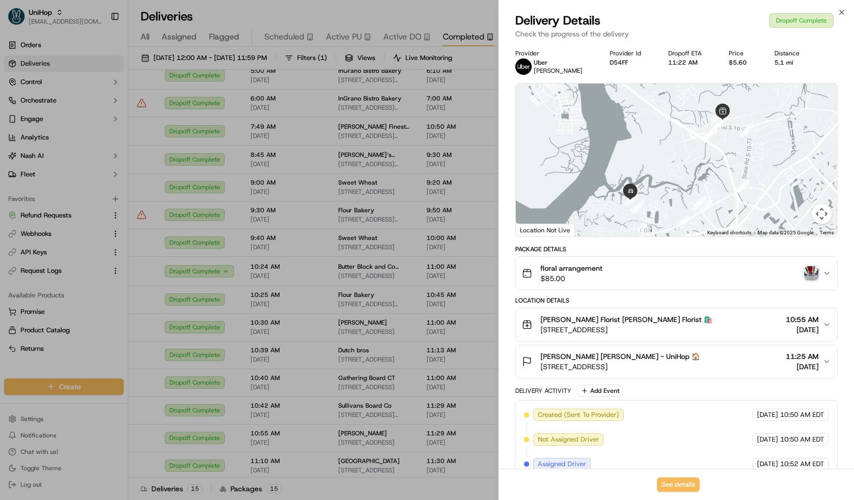
scroll to position [184, 0]
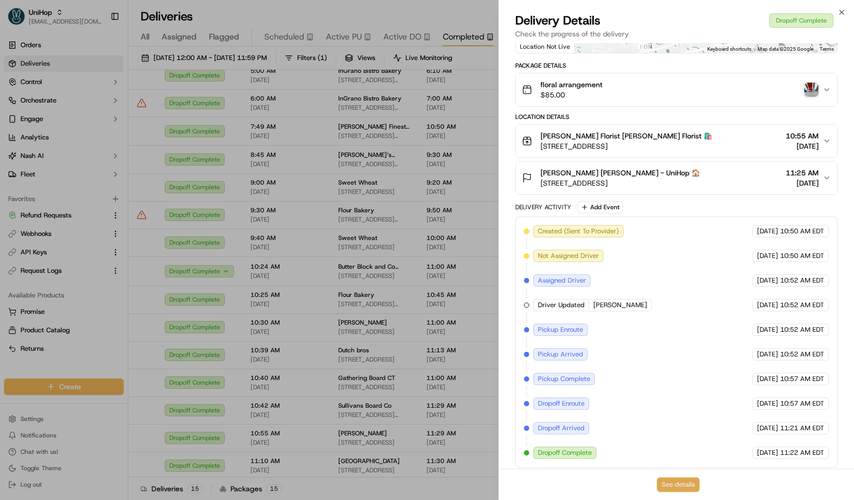
click at [669, 481] on button "See details" at bounding box center [678, 485] width 43 height 14
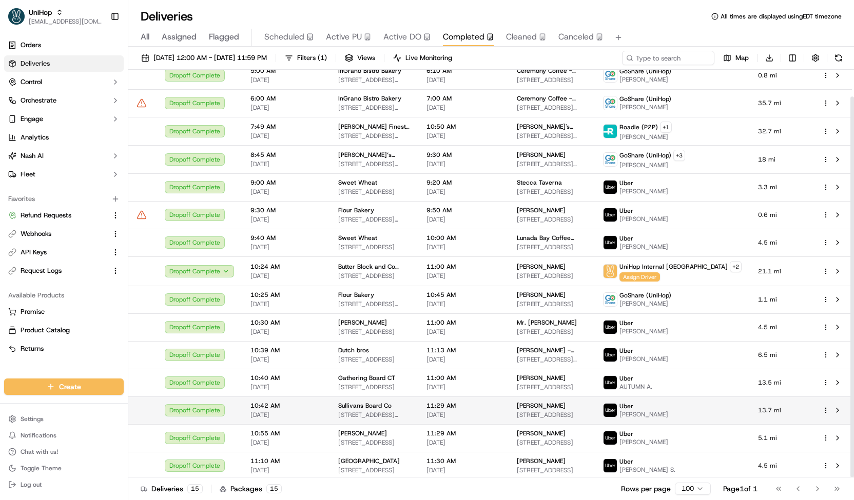
click at [410, 402] on div "Sullivans Board Co" at bounding box center [374, 406] width 72 height 8
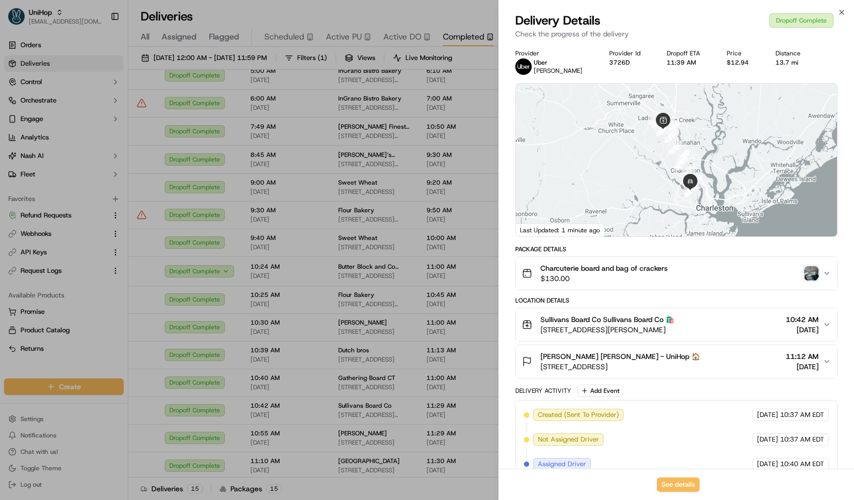
scroll to position [159, 0]
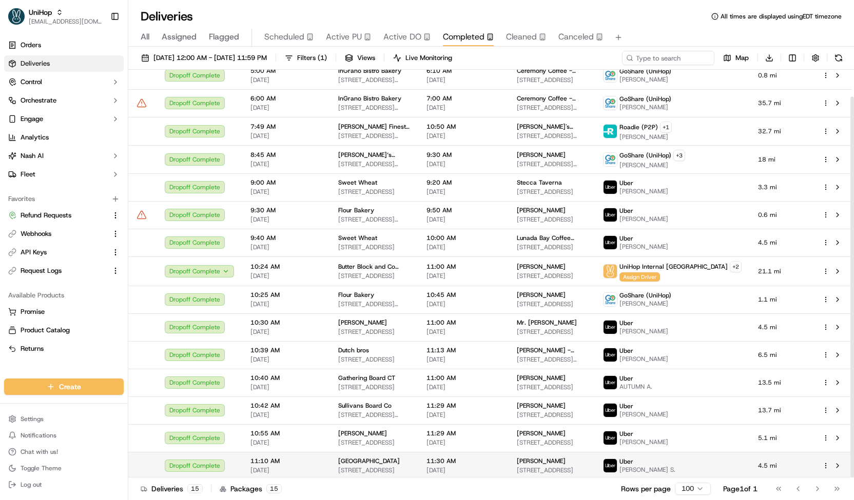
click at [500, 470] on span "[DATE]" at bounding box center [463, 470] width 74 height 8
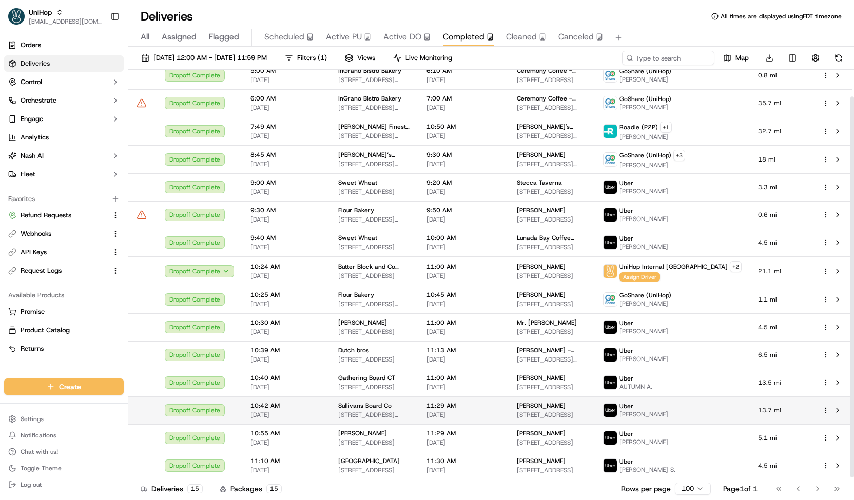
click at [480, 412] on span "[DATE]" at bounding box center [463, 415] width 74 height 8
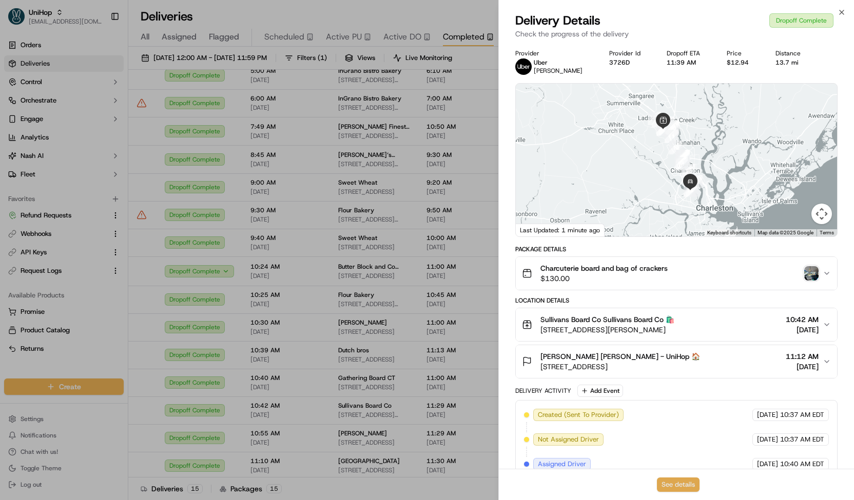
click at [670, 487] on button "See details" at bounding box center [678, 485] width 43 height 14
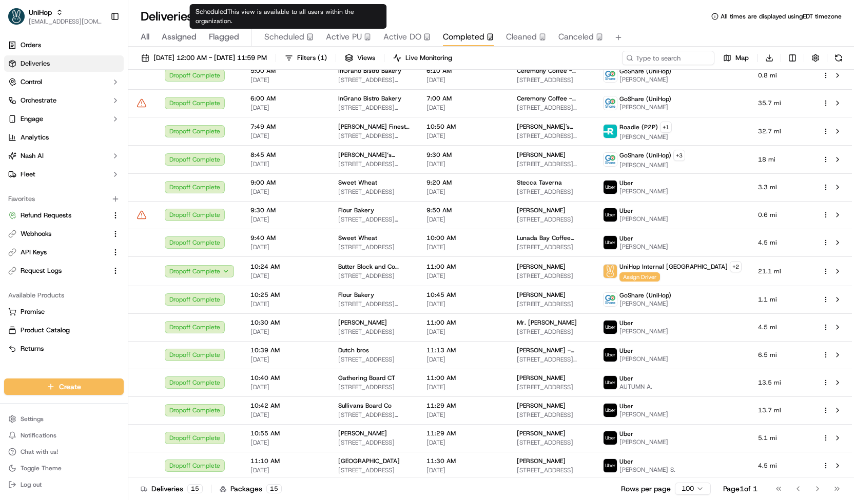
click at [288, 36] on span "Scheduled" at bounding box center [284, 37] width 40 height 12
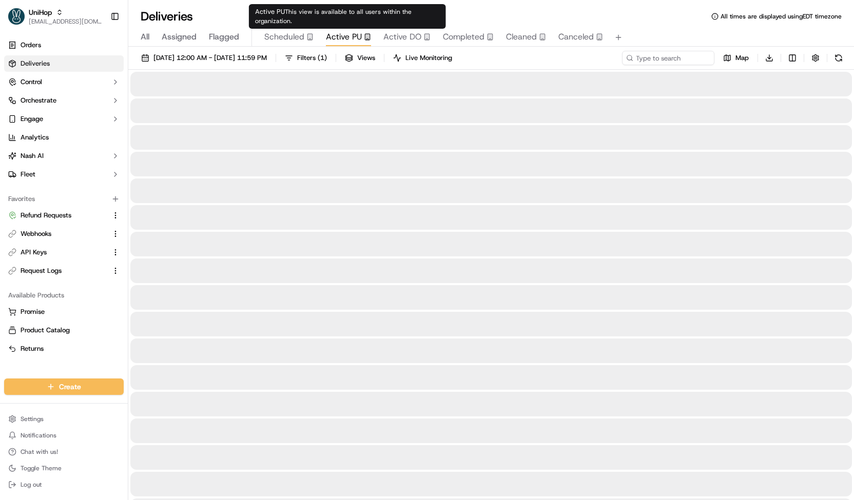
click at [342, 38] on span "Active PU" at bounding box center [344, 37] width 36 height 12
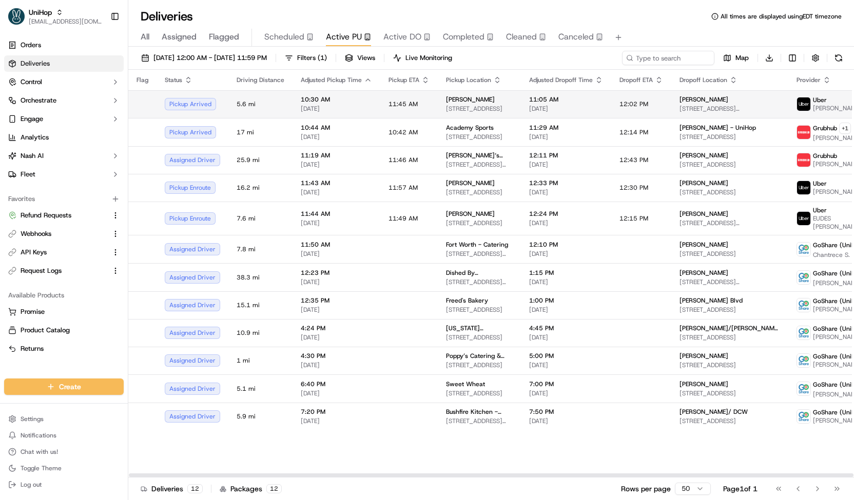
click at [454, 99] on span "Blanche Darby Florist" at bounding box center [470, 99] width 49 height 8
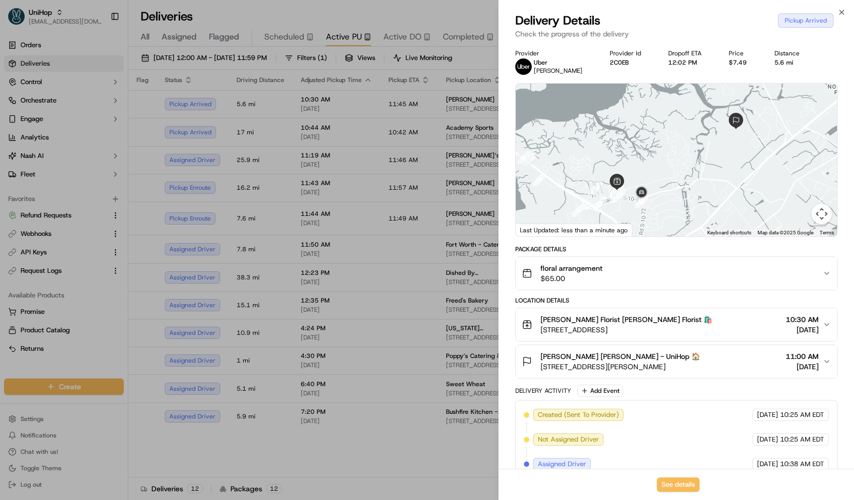
click at [585, 316] on span "Blanche Darby Florist Blanche Darby Florist 🛍️" at bounding box center [626, 320] width 172 height 10
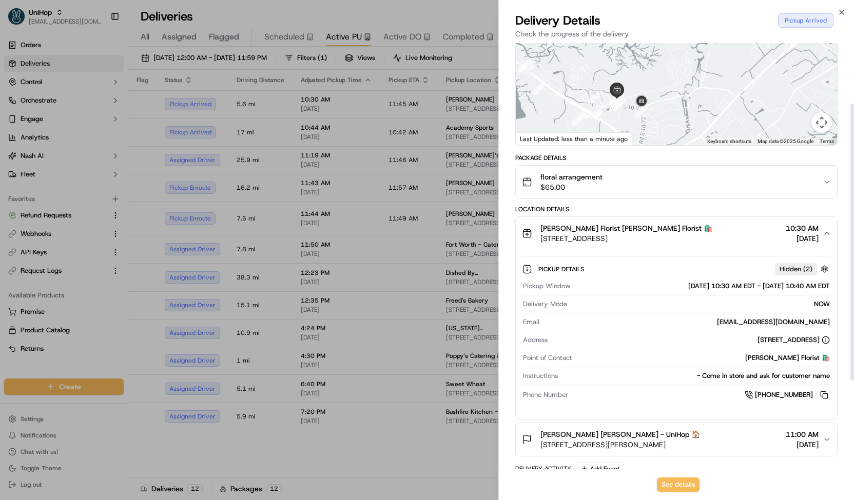
scroll to position [93, 0]
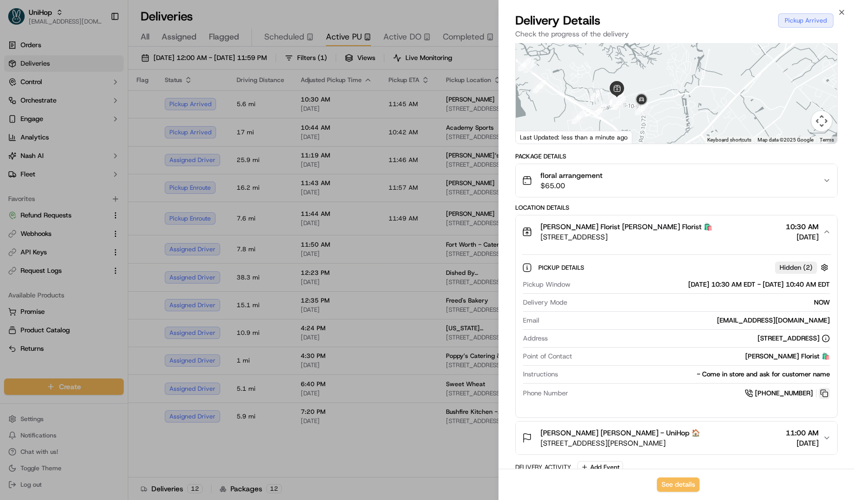
click at [828, 396] on button at bounding box center [823, 393] width 11 height 11
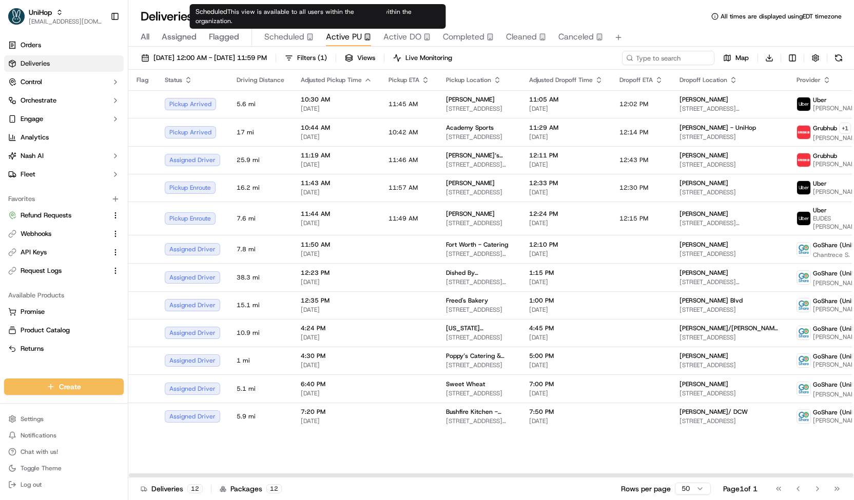
click at [291, 37] on span "Scheduled" at bounding box center [284, 37] width 40 height 12
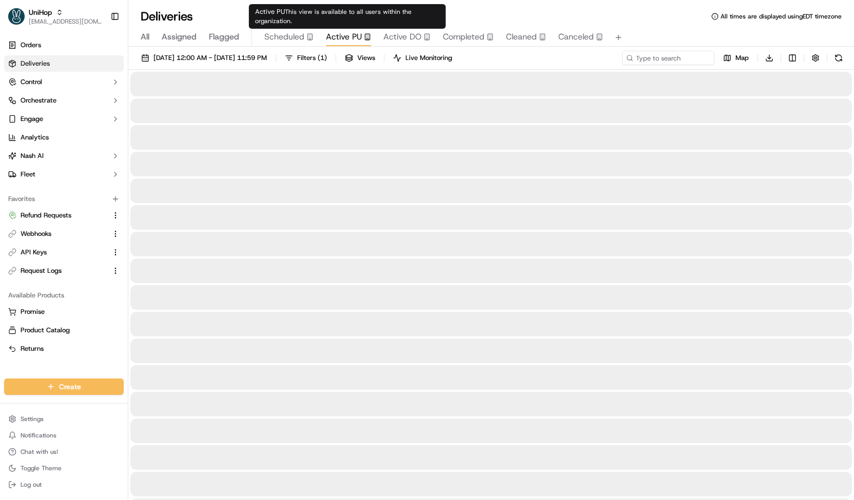
click at [345, 38] on span "Active PU" at bounding box center [344, 37] width 36 height 12
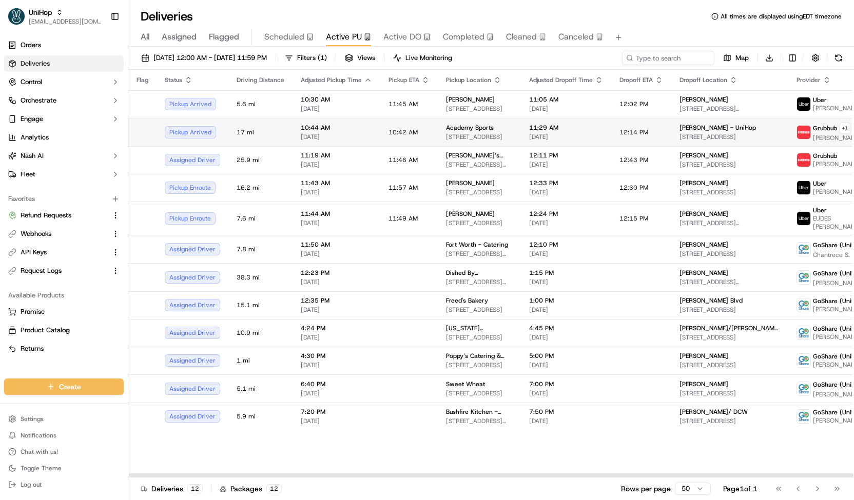
click at [428, 130] on td "10:42 AM" at bounding box center [408, 132] width 57 height 28
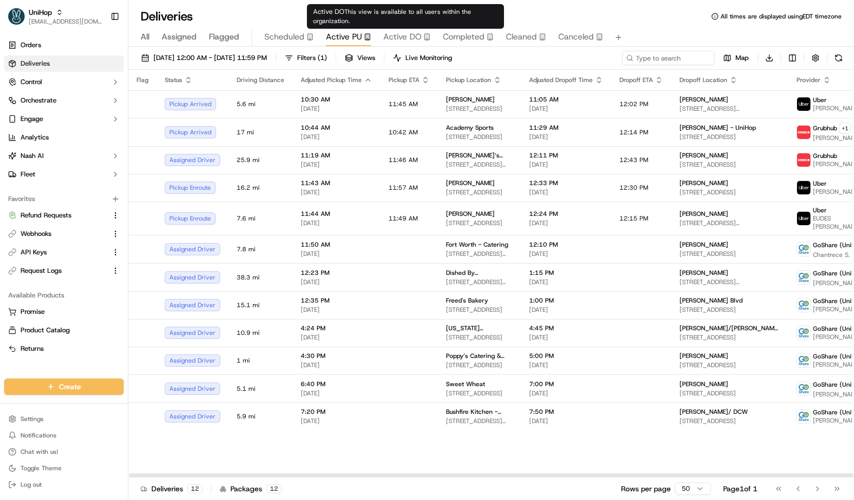
click at [415, 35] on span "Active DO" at bounding box center [402, 37] width 38 height 12
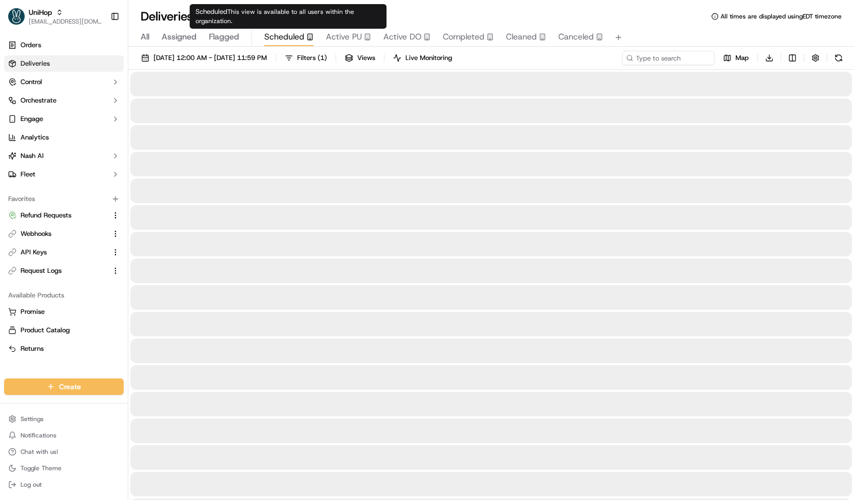
click at [294, 38] on span "Scheduled" at bounding box center [284, 37] width 40 height 12
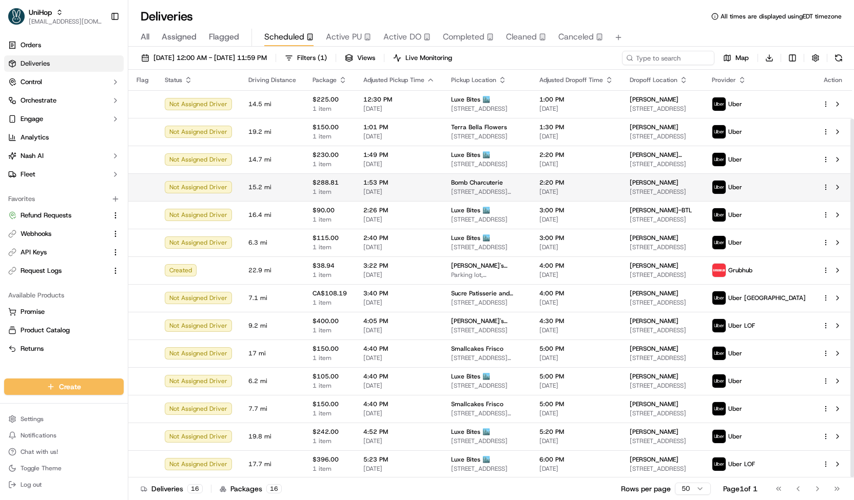
scroll to position [55, 0]
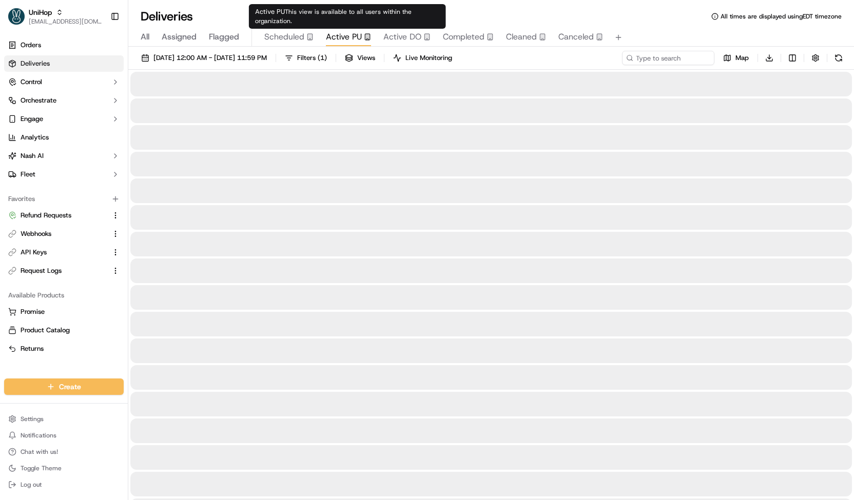
click at [354, 35] on span "Active PU" at bounding box center [344, 37] width 36 height 12
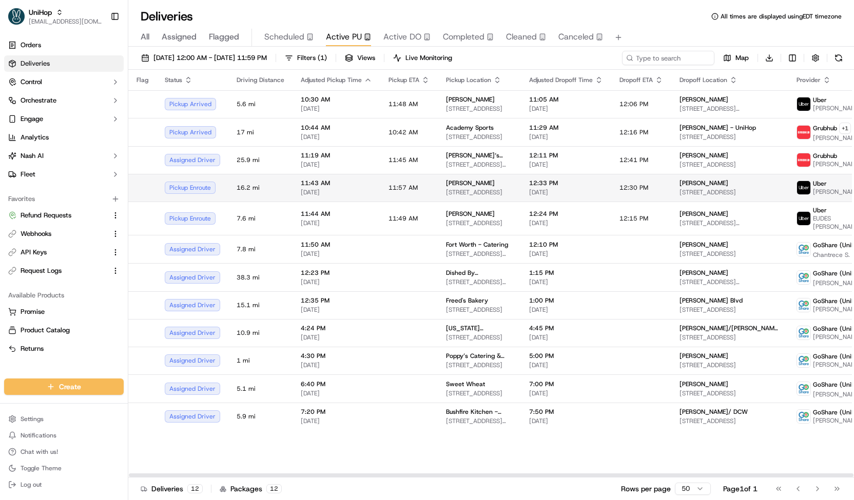
click at [438, 200] on td "Blanche Darby Florist 126 W Shipyard Rd, Mt Pleasant, SC 29464, USA" at bounding box center [479, 188] width 83 height 28
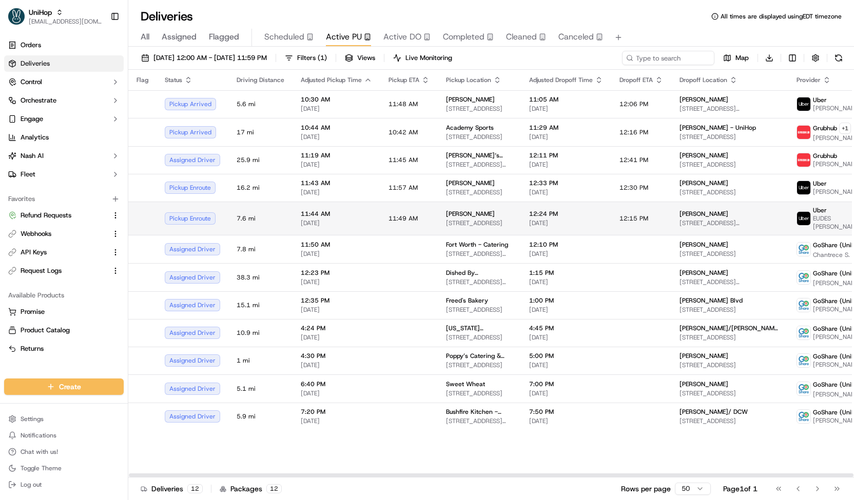
click at [447, 220] on span "126 W Shipyard Rd, Mt Pleasant, SC 29464, USA" at bounding box center [479, 223] width 67 height 8
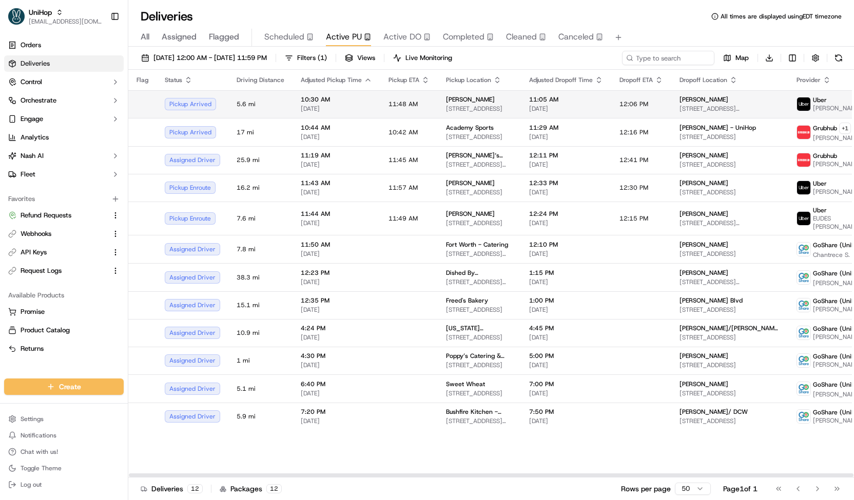
click at [468, 105] on span "581 Belle Station Blvd, Mt Pleasant, SC 29464, USA" at bounding box center [479, 109] width 67 height 8
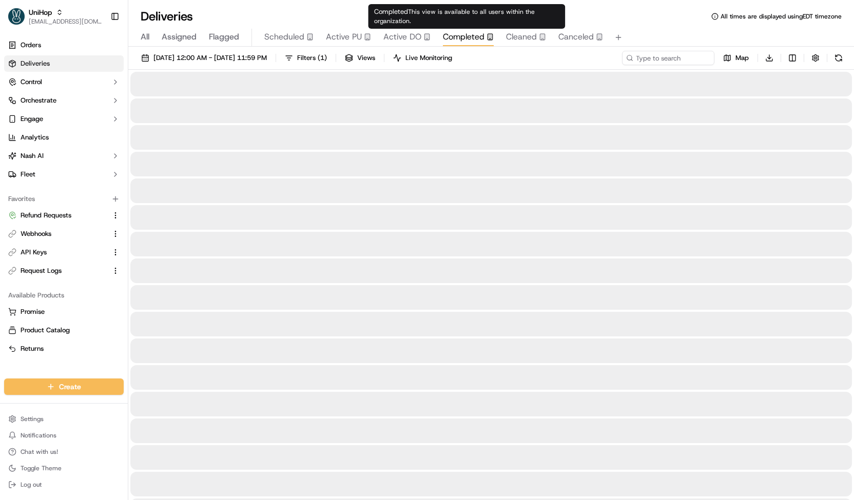
click at [462, 35] on span "Completed" at bounding box center [464, 37] width 42 height 12
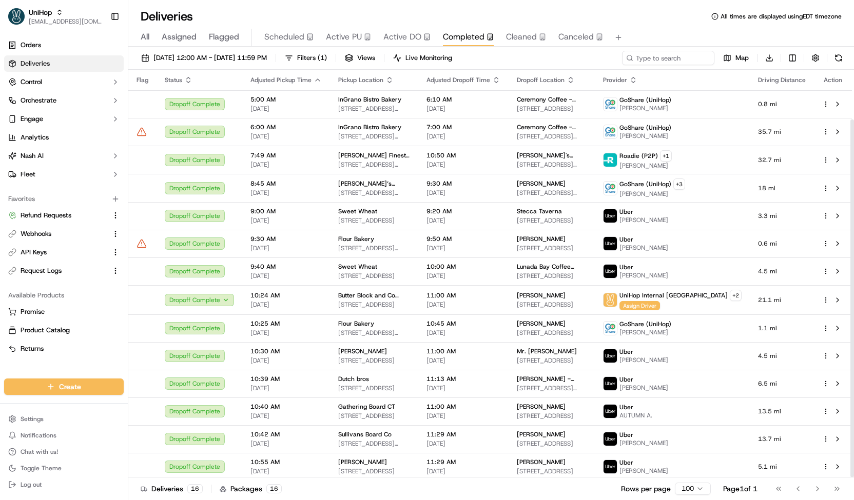
scroll to position [56, 0]
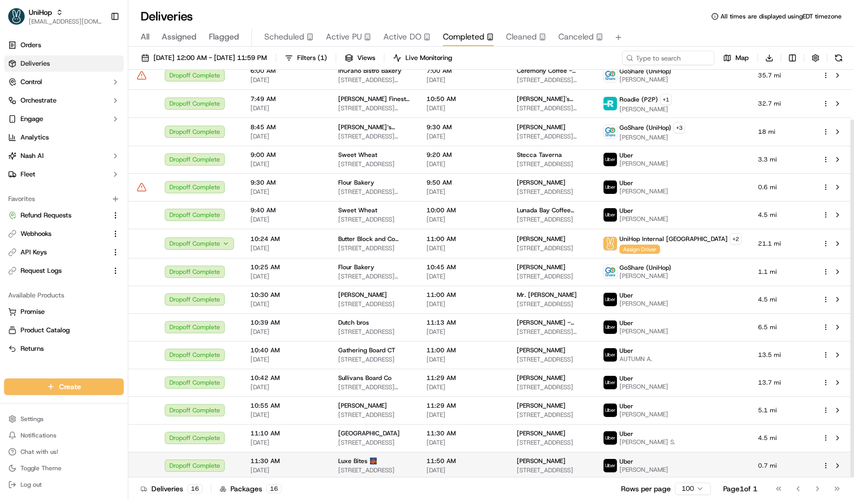
click at [410, 463] on div "Luxe Bites 🌉" at bounding box center [374, 461] width 72 height 8
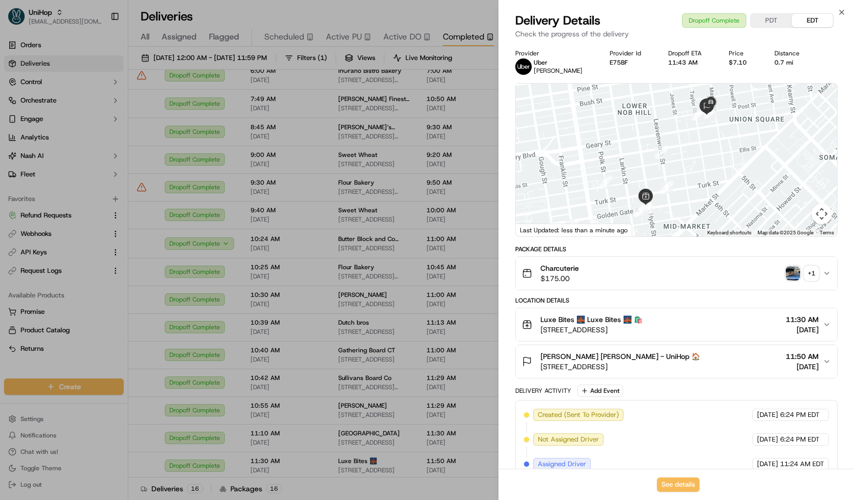
click at [792, 265] on div "Charcuterie $175.00 + 1" at bounding box center [672, 273] width 301 height 21
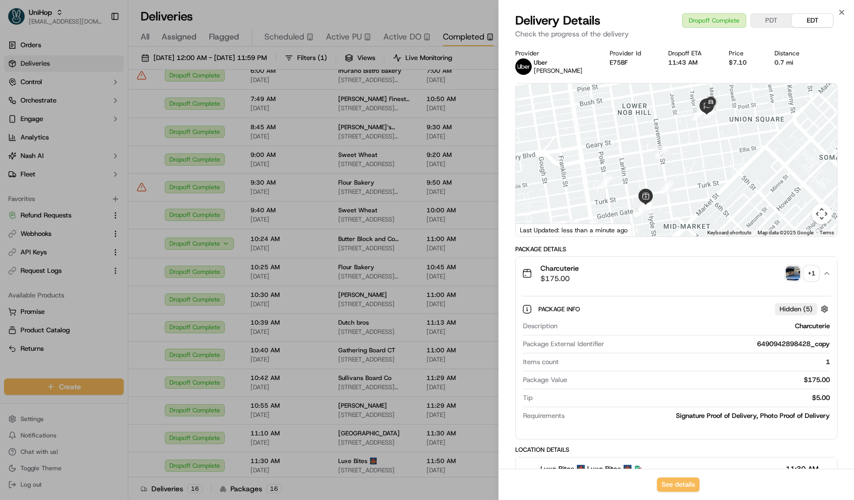
click at [792, 269] on img "button" at bounding box center [793, 273] width 14 height 14
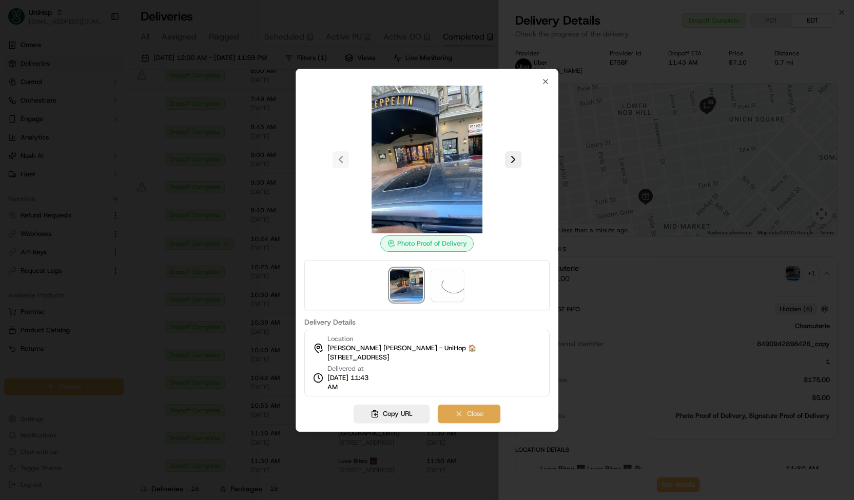
click at [479, 417] on button "Close" at bounding box center [469, 414] width 63 height 18
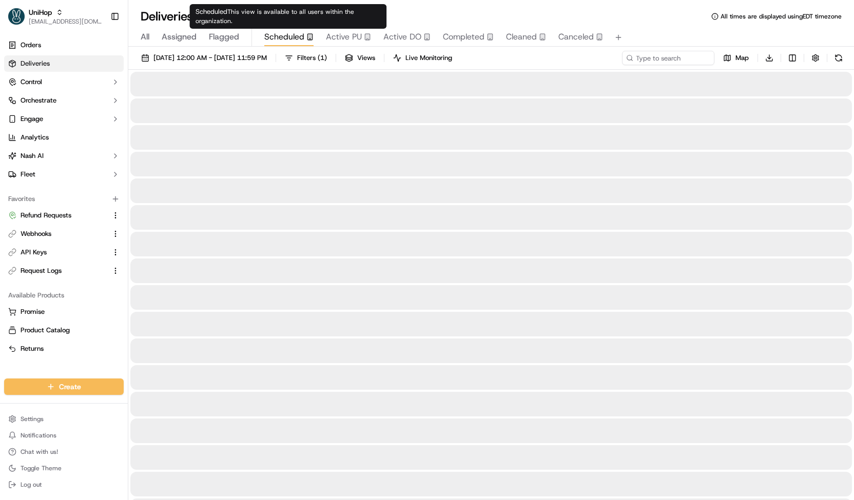
click at [307, 39] on rect "button" at bounding box center [309, 37] width 5 height 6
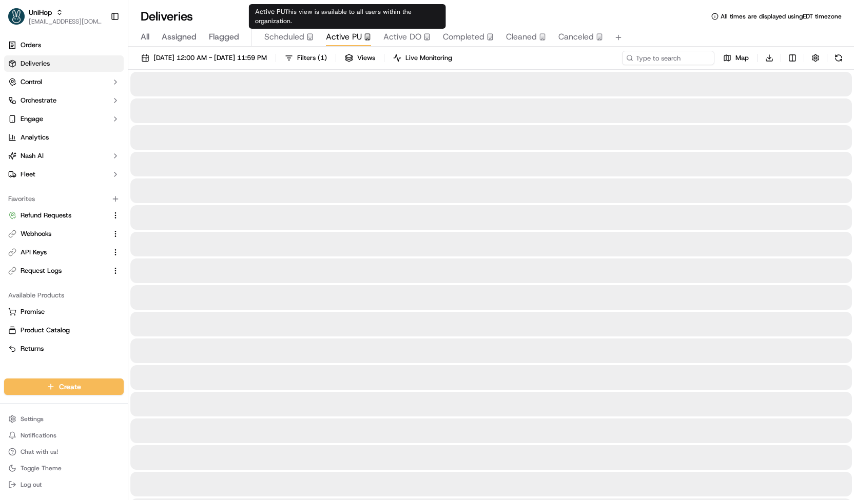
click at [344, 37] on span "Active PU" at bounding box center [344, 37] width 36 height 12
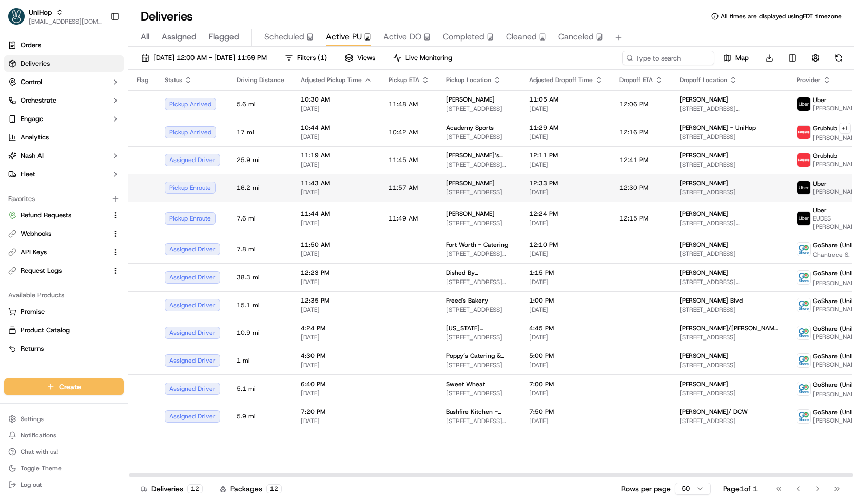
click at [451, 194] on span "126 W Shipyard Rd, Mt Pleasant, SC 29464, USA" at bounding box center [479, 192] width 67 height 8
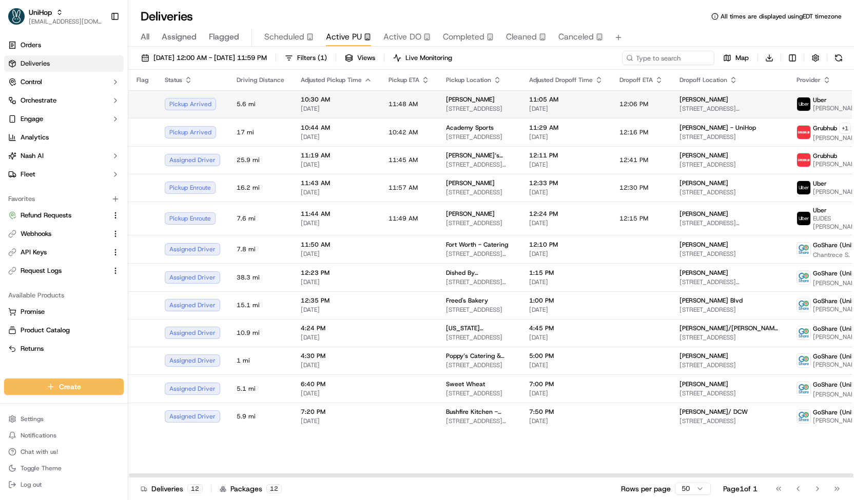
click at [451, 100] on span "Blanche Darby Florist" at bounding box center [470, 99] width 49 height 8
click at [431, 105] on td "11:48 AM" at bounding box center [408, 104] width 57 height 28
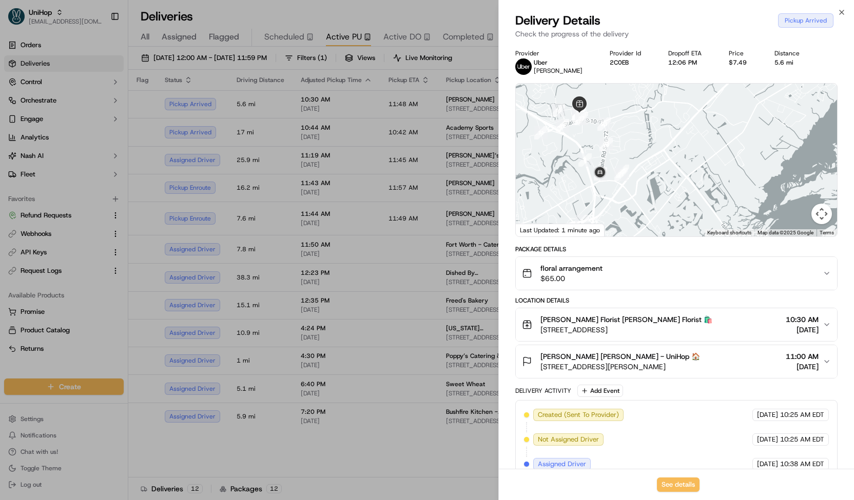
drag, startPoint x: 614, startPoint y: 214, endPoint x: 673, endPoint y: 193, distance: 63.0
click at [673, 193] on div at bounding box center [676, 160] width 321 height 153
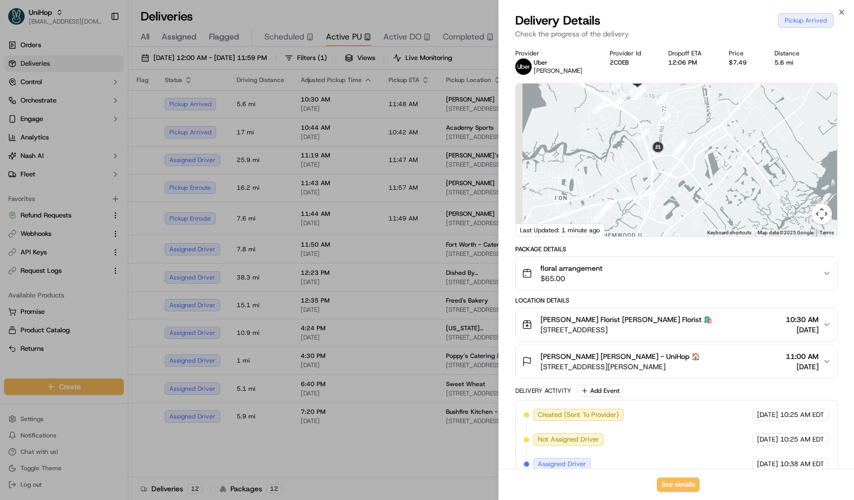
drag, startPoint x: 612, startPoint y: 204, endPoint x: 656, endPoint y: 172, distance: 53.7
click at [656, 172] on div at bounding box center [676, 160] width 321 height 153
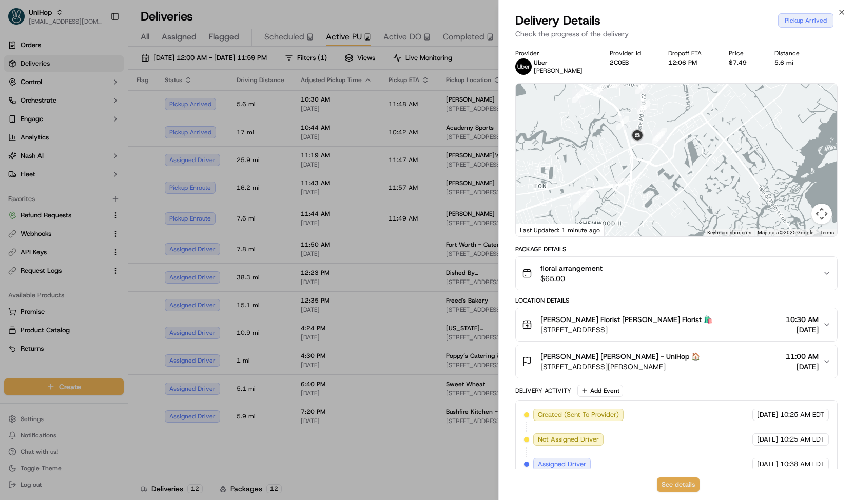
click at [676, 478] on button "See details" at bounding box center [678, 485] width 43 height 14
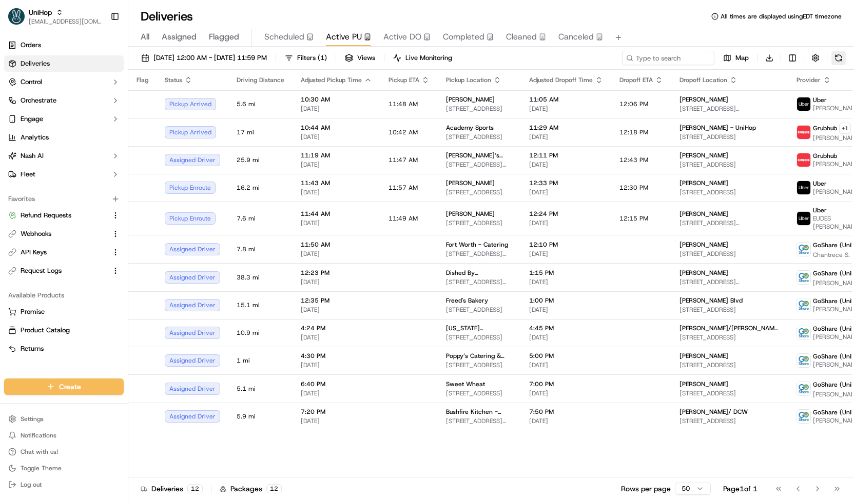
click at [838, 55] on button at bounding box center [838, 58] width 14 height 14
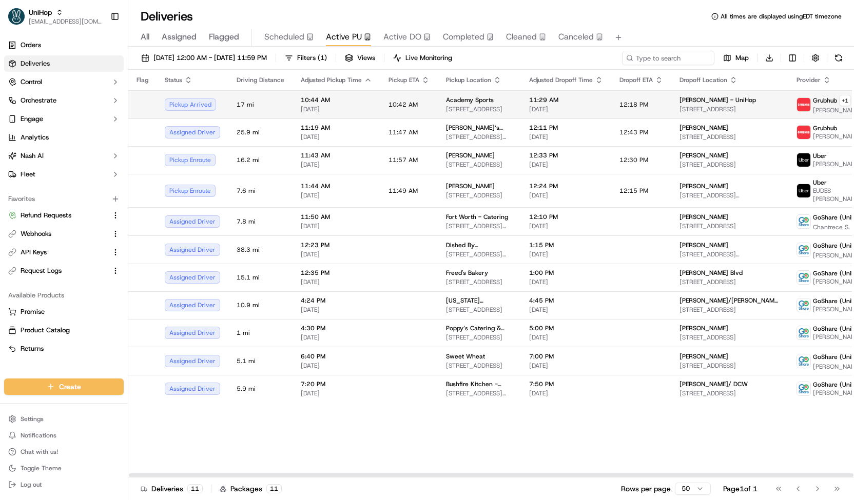
click at [380, 93] on td "10:42 AM" at bounding box center [408, 104] width 57 height 28
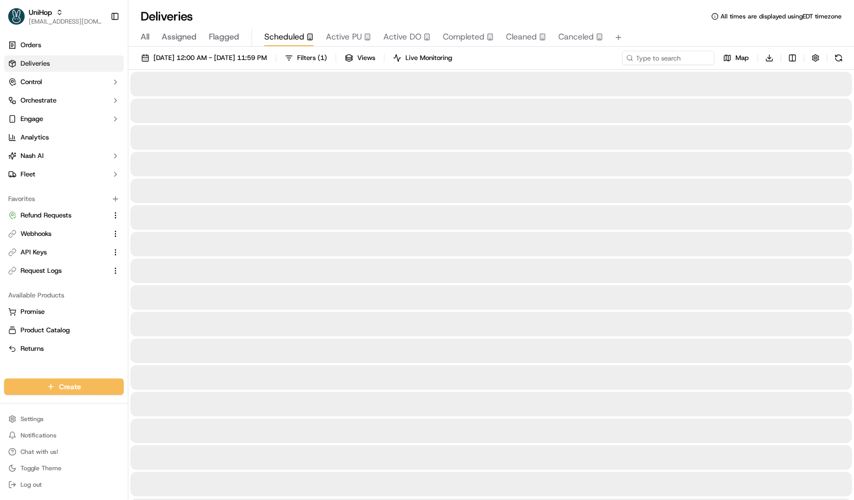
click at [300, 44] on button "Scheduled" at bounding box center [288, 37] width 49 height 17
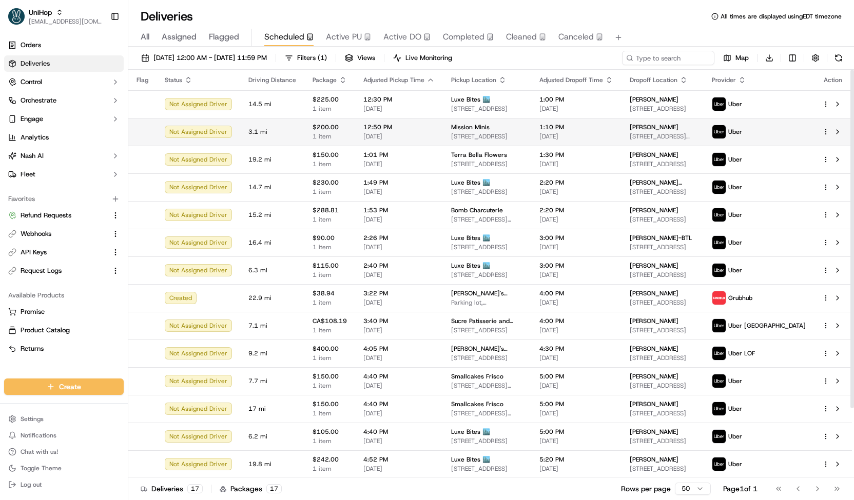
click at [377, 142] on td "12:50 PM Sep 20 2025" at bounding box center [399, 132] width 88 height 28
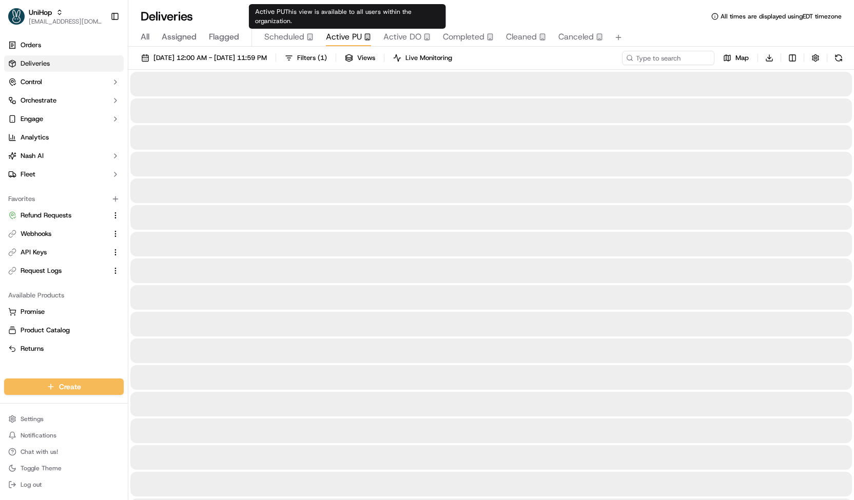
click at [349, 36] on span "Active PU" at bounding box center [344, 37] width 36 height 12
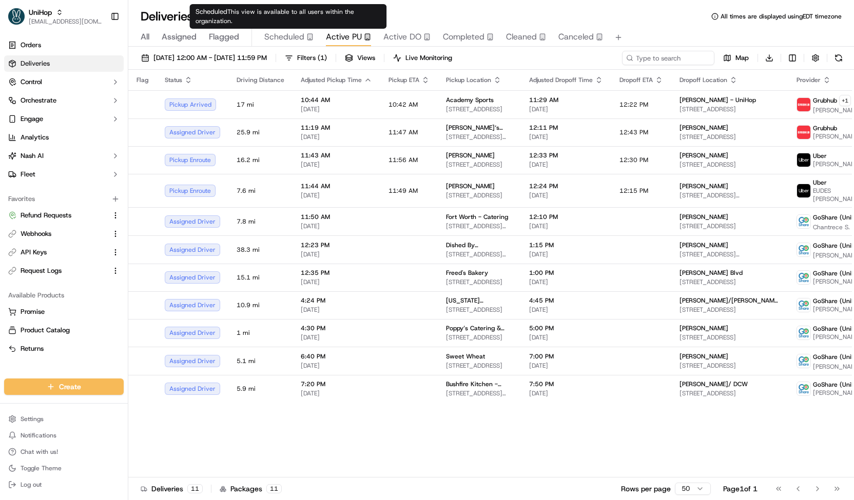
click at [272, 33] on span "Scheduled" at bounding box center [284, 37] width 40 height 12
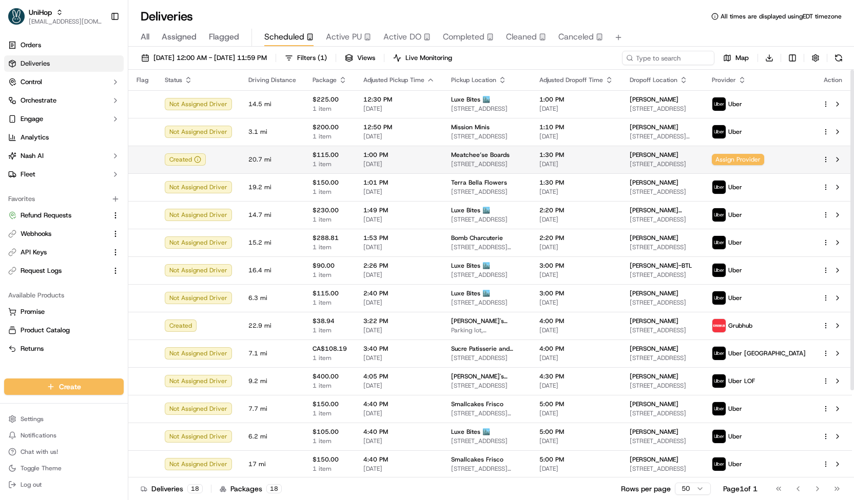
click at [445, 151] on td "Meatchee’se Boards 9268 Newbridge Rd, Riverside, CA 92508, USA" at bounding box center [487, 160] width 88 height 28
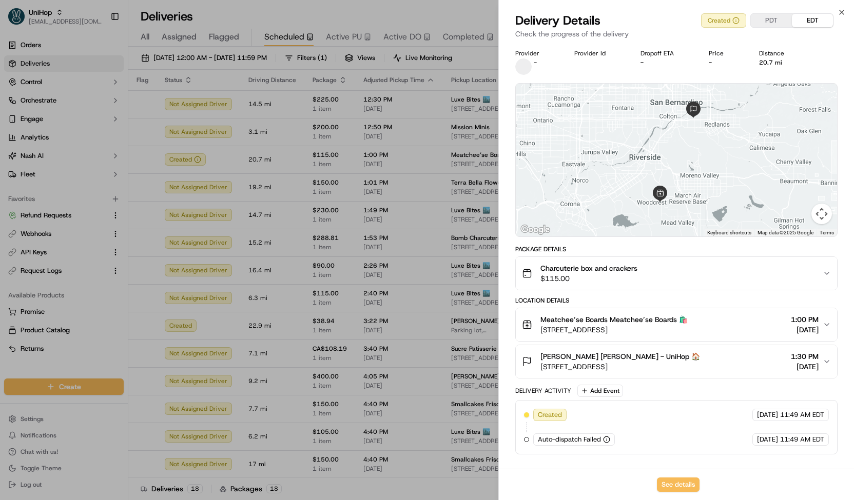
click at [609, 276] on span "$115.00" at bounding box center [588, 279] width 97 height 10
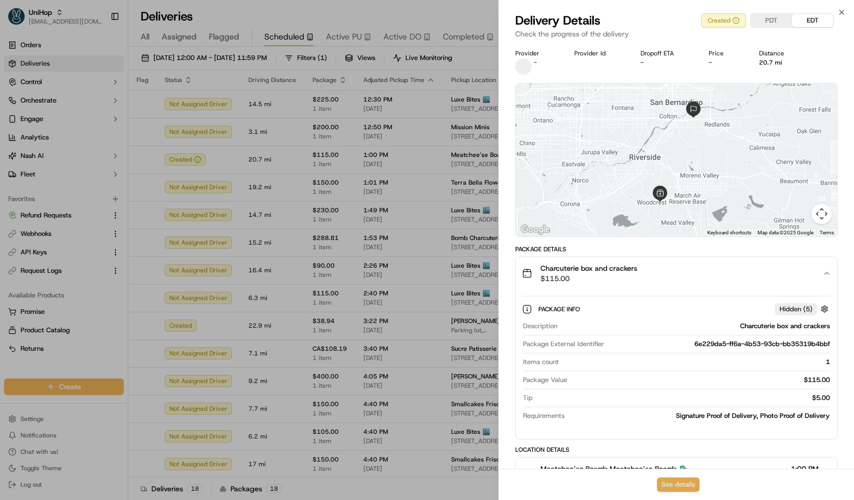
click at [662, 484] on button "See details" at bounding box center [678, 485] width 43 height 14
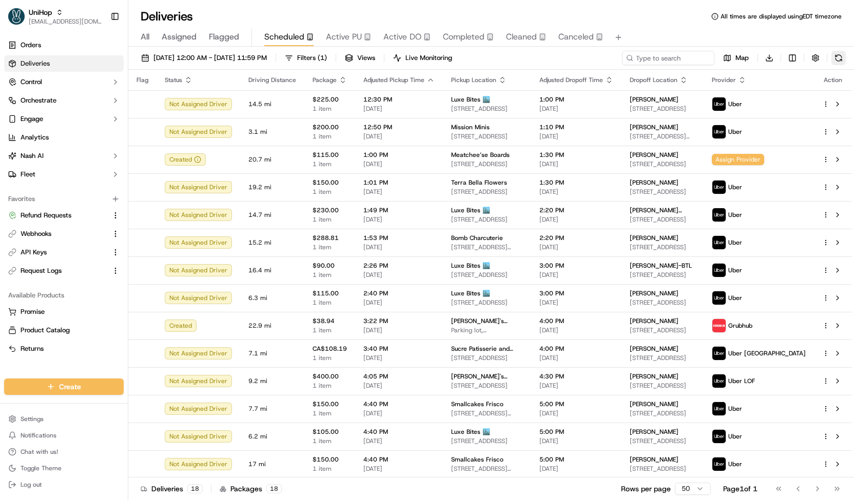
click at [838, 60] on button at bounding box center [838, 58] width 14 height 14
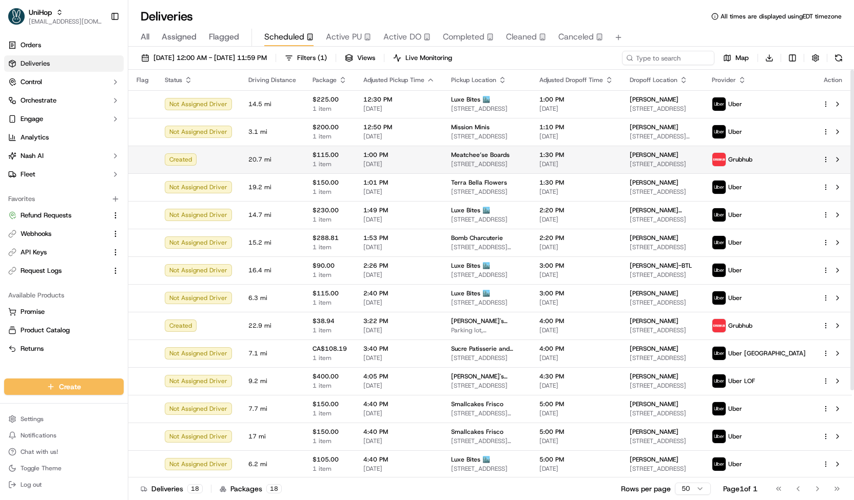
click at [506, 167] on span "9268 Newbridge Rd, Riverside, CA 92508, USA" at bounding box center [487, 164] width 72 height 8
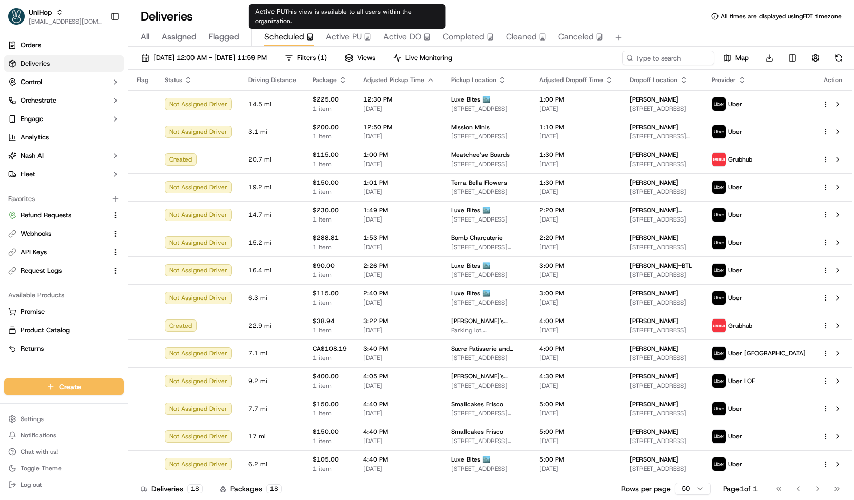
click at [337, 33] on span "Active PU" at bounding box center [344, 37] width 36 height 12
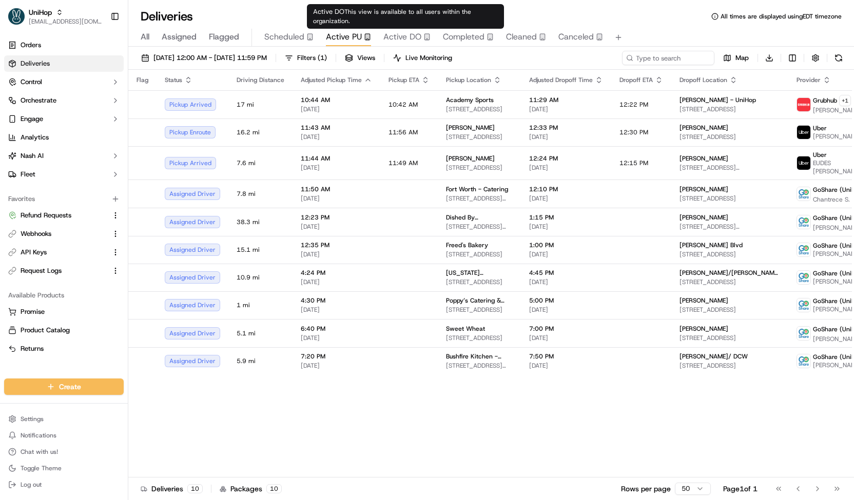
click at [296, 40] on span "Scheduled" at bounding box center [284, 37] width 40 height 12
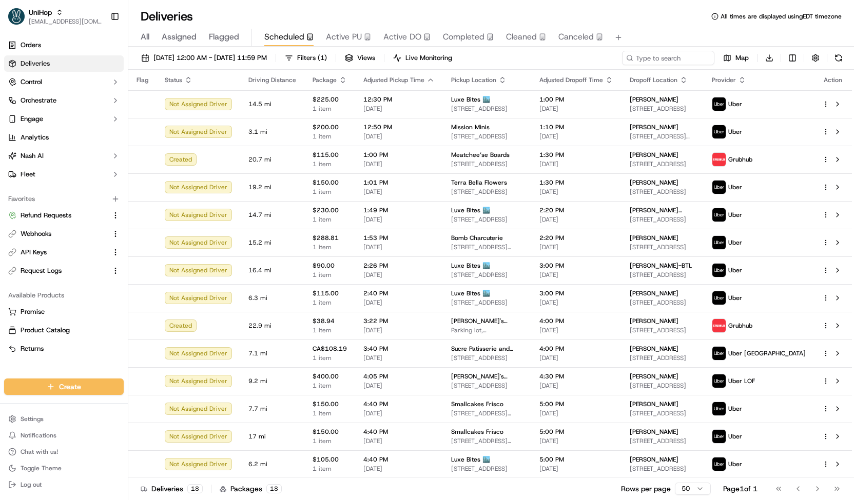
click at [353, 38] on span "Active PU" at bounding box center [344, 37] width 36 height 12
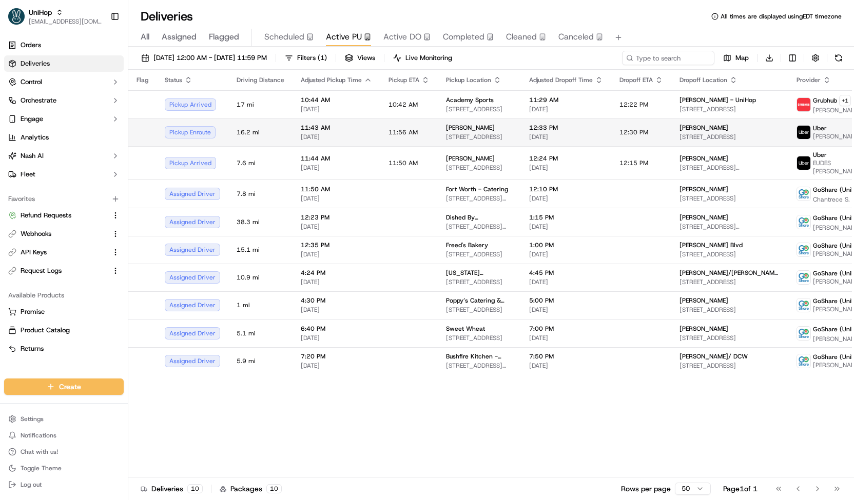
click at [328, 138] on span "[DATE]" at bounding box center [336, 137] width 71 height 8
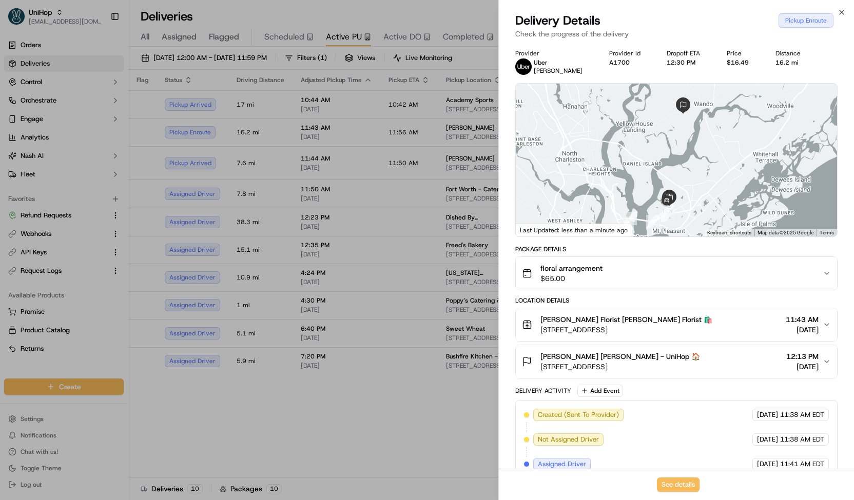
click at [326, 142] on div at bounding box center [427, 250] width 854 height 500
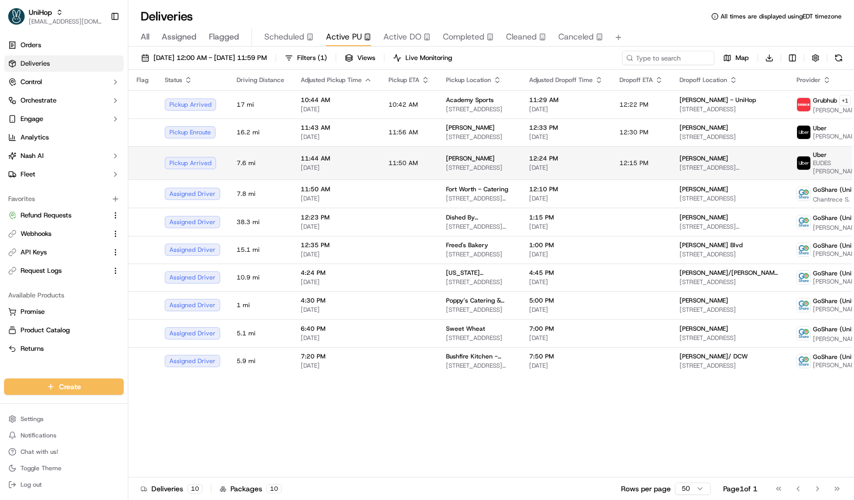
click at [337, 164] on span "[DATE]" at bounding box center [336, 168] width 71 height 8
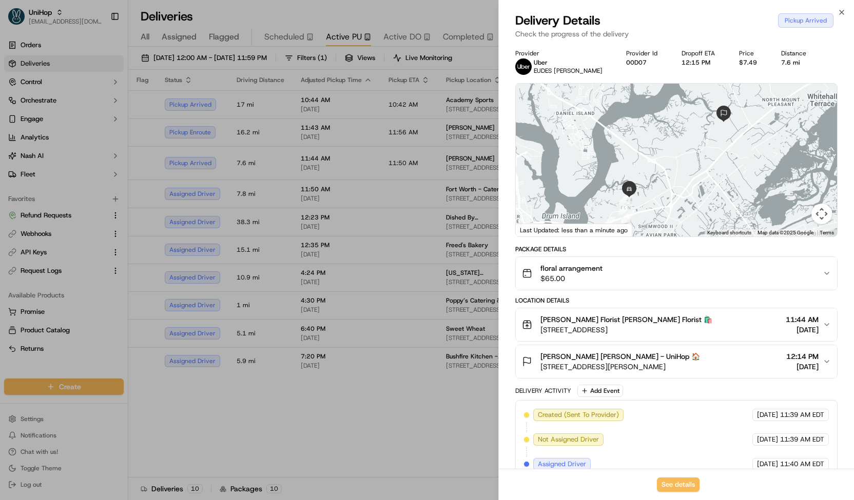
click at [327, 166] on div at bounding box center [427, 250] width 854 height 500
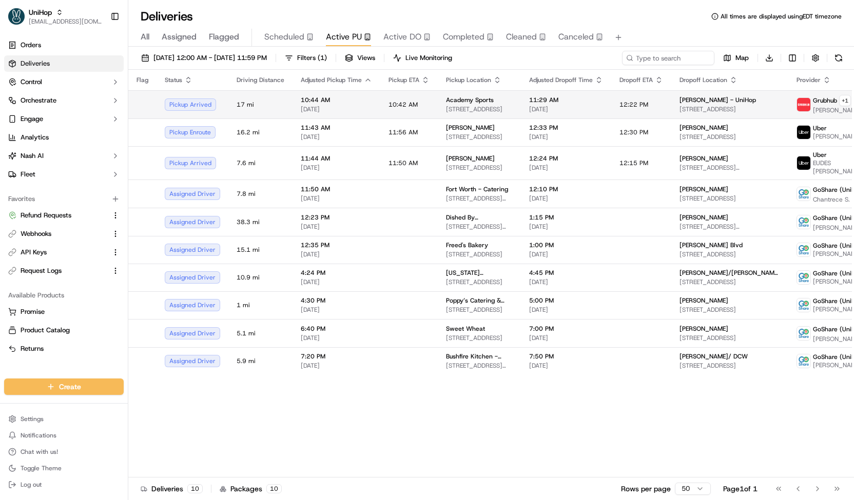
click at [318, 104] on div "10:44 AM Sep 20 2025" at bounding box center [336, 104] width 71 height 17
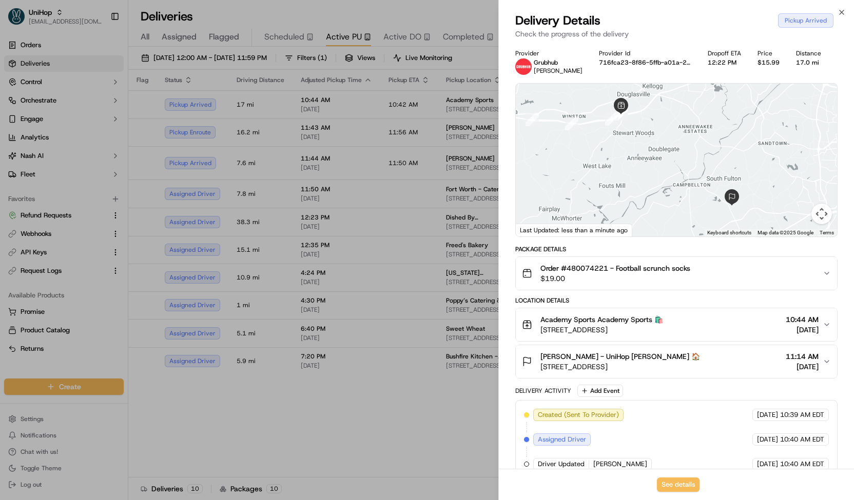
click at [320, 128] on div at bounding box center [427, 250] width 854 height 500
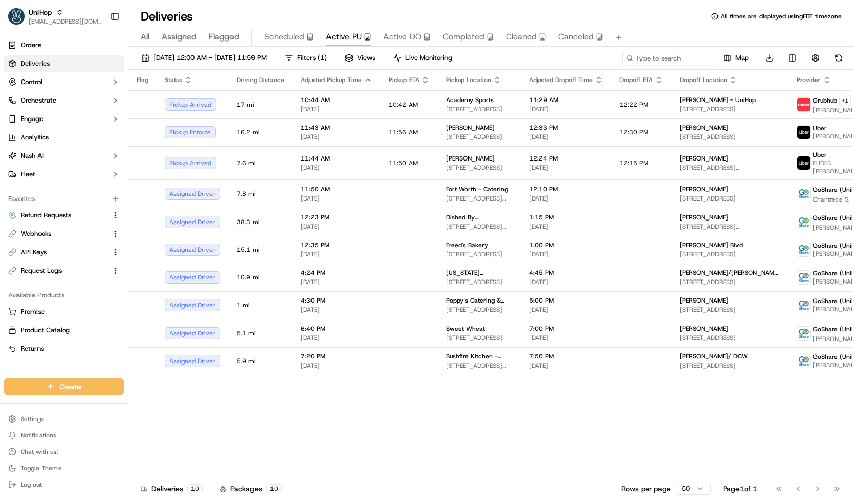
click at [398, 36] on span "Active DO" at bounding box center [402, 37] width 38 height 12
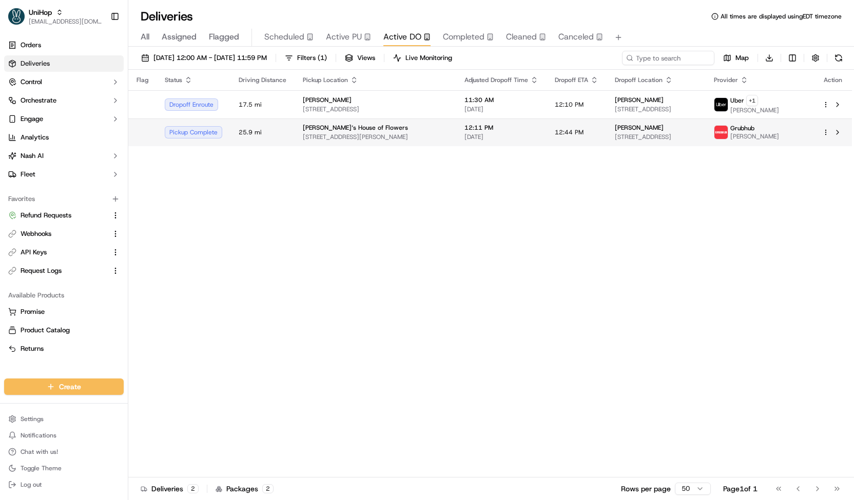
click at [310, 133] on span "200 Chambers St, Woodstock, GA 30188, USA" at bounding box center [375, 137] width 145 height 8
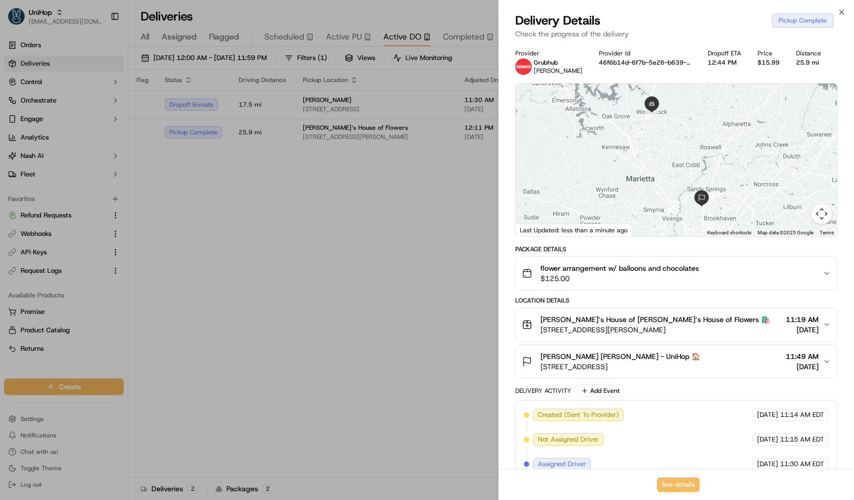
click at [302, 136] on div at bounding box center [427, 250] width 854 height 500
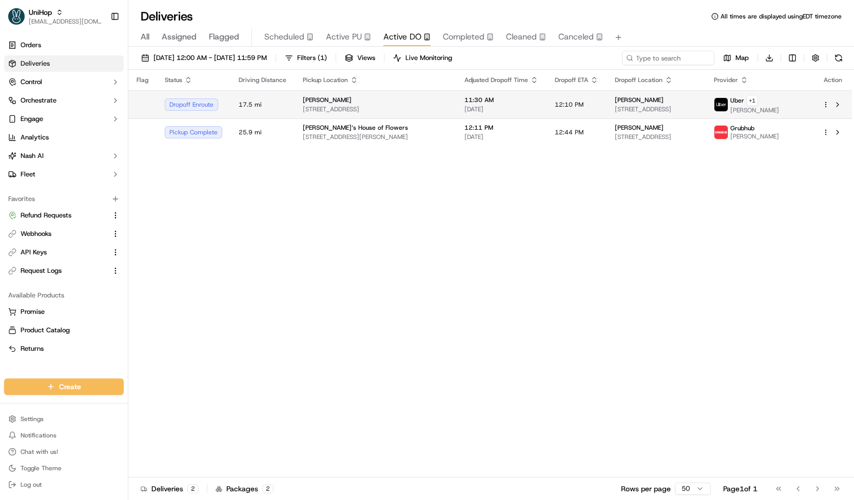
click at [282, 95] on td "17.5 mi" at bounding box center [262, 104] width 64 height 28
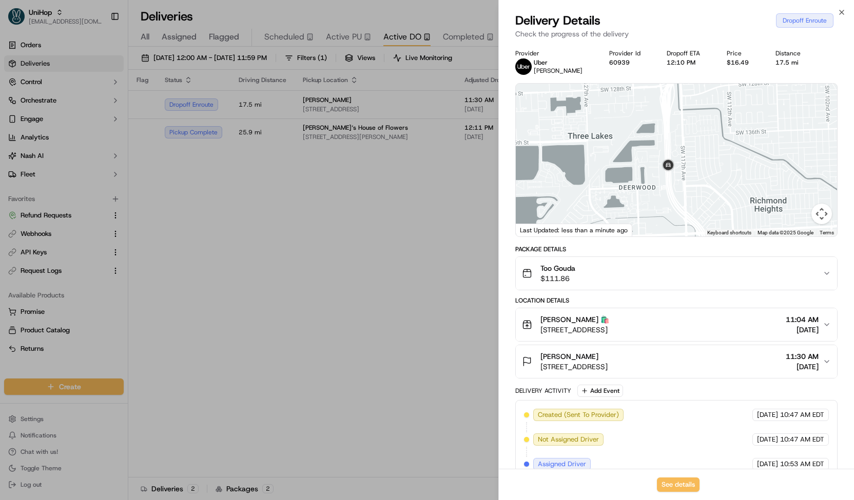
click at [271, 222] on div at bounding box center [427, 250] width 854 height 500
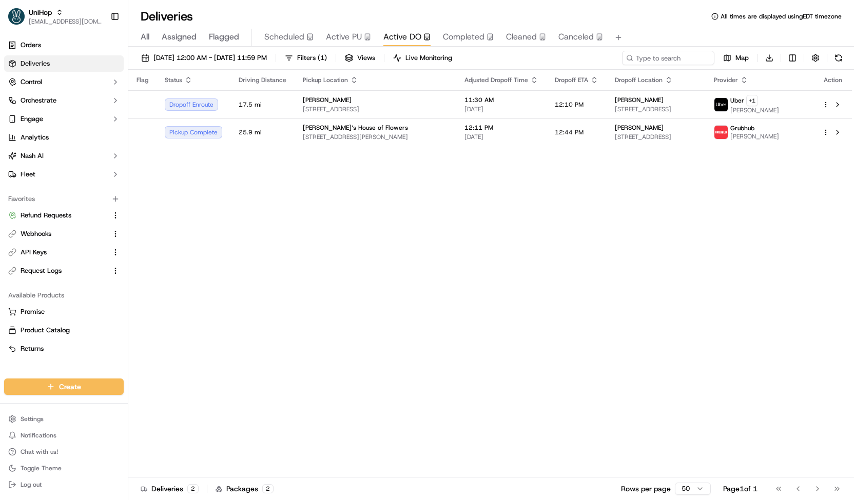
click at [270, 35] on span "Scheduled" at bounding box center [284, 37] width 40 height 12
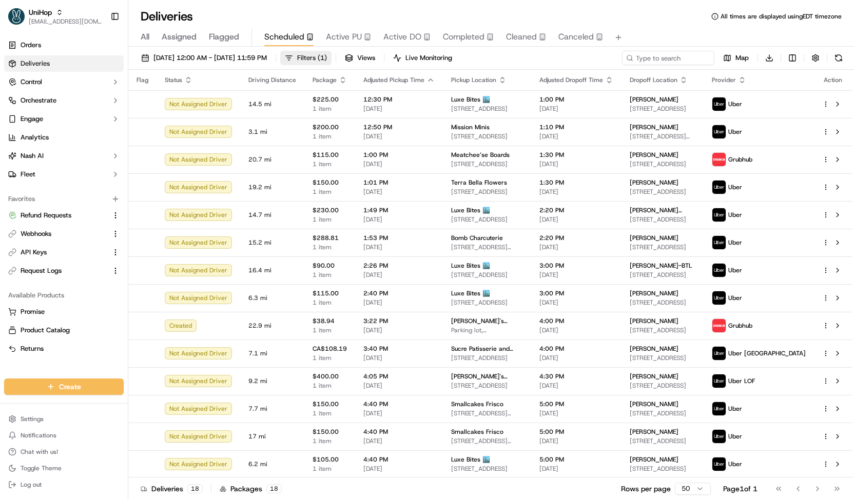
click at [331, 52] on button "Filters ( 1 )" at bounding box center [305, 58] width 51 height 14
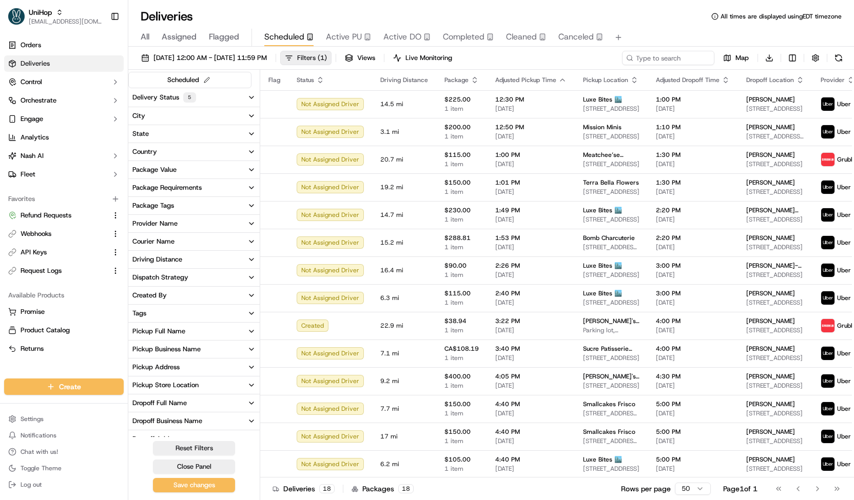
click at [331, 64] on button "Filters ( 1 )" at bounding box center [305, 58] width 51 height 14
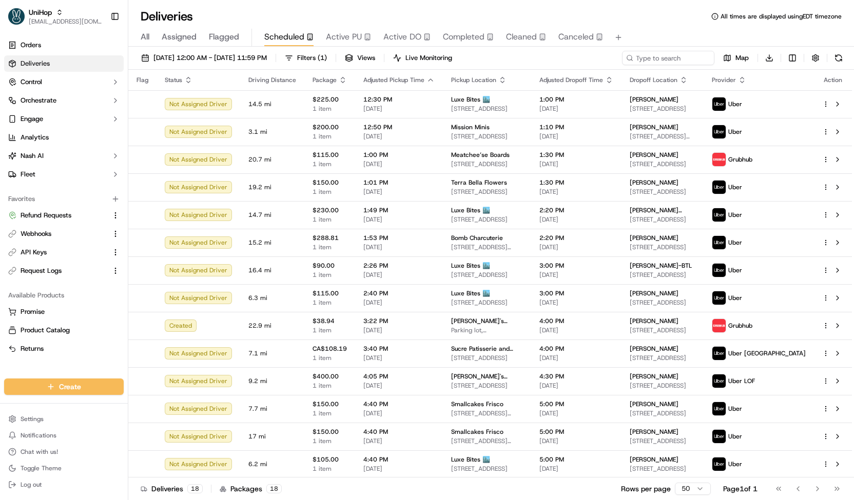
click at [348, 39] on span "Active PU" at bounding box center [344, 37] width 36 height 12
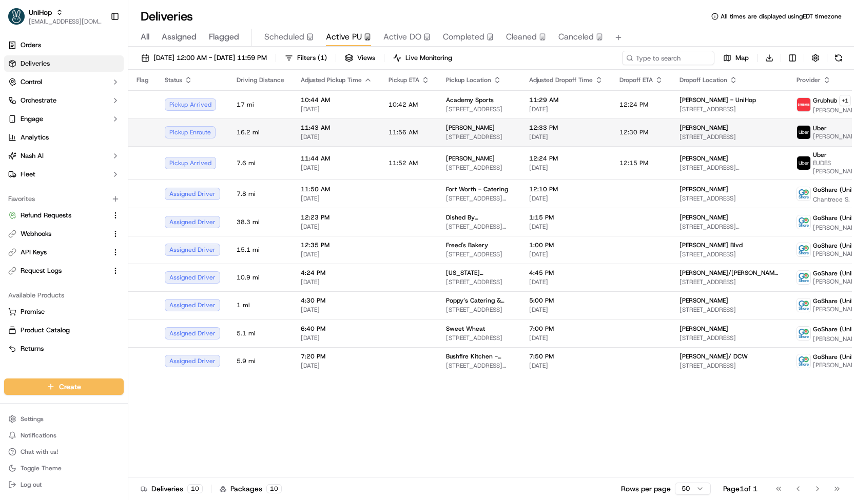
click at [317, 133] on span "[DATE]" at bounding box center [336, 137] width 71 height 8
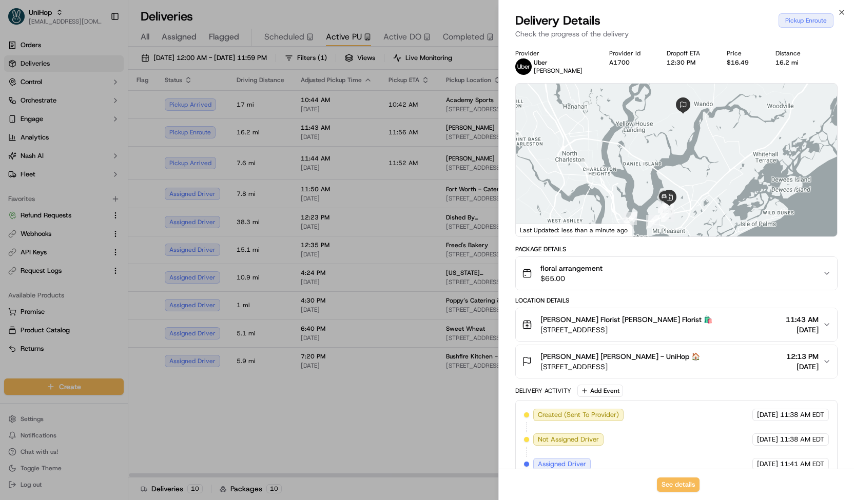
click at [310, 142] on div at bounding box center [427, 250] width 854 height 500
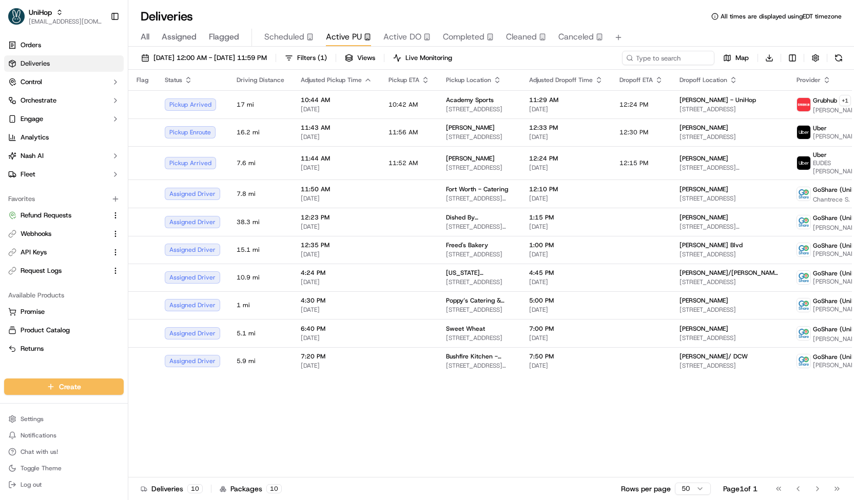
click at [274, 41] on span "Scheduled" at bounding box center [284, 37] width 40 height 12
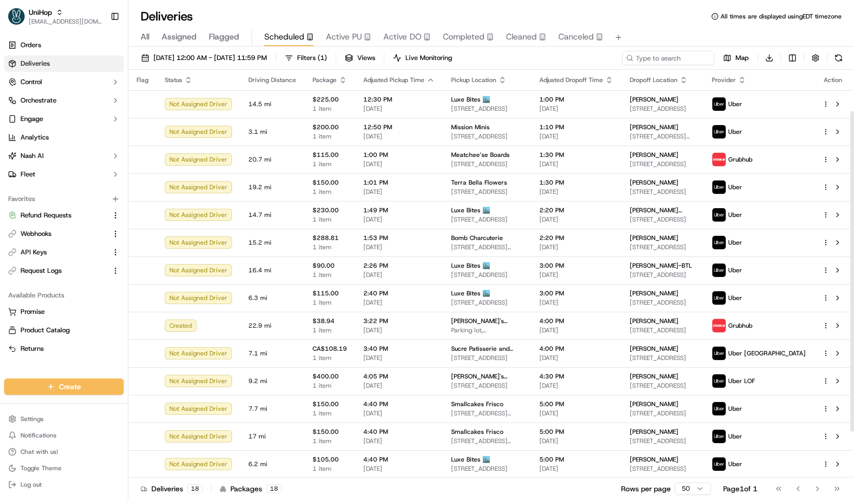
scroll to position [111, 0]
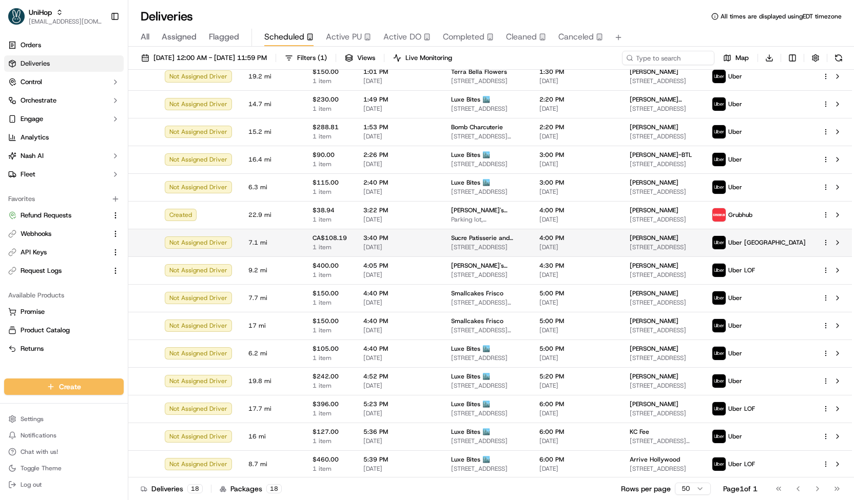
click at [291, 239] on span "7.1 mi" at bounding box center [272, 243] width 48 height 8
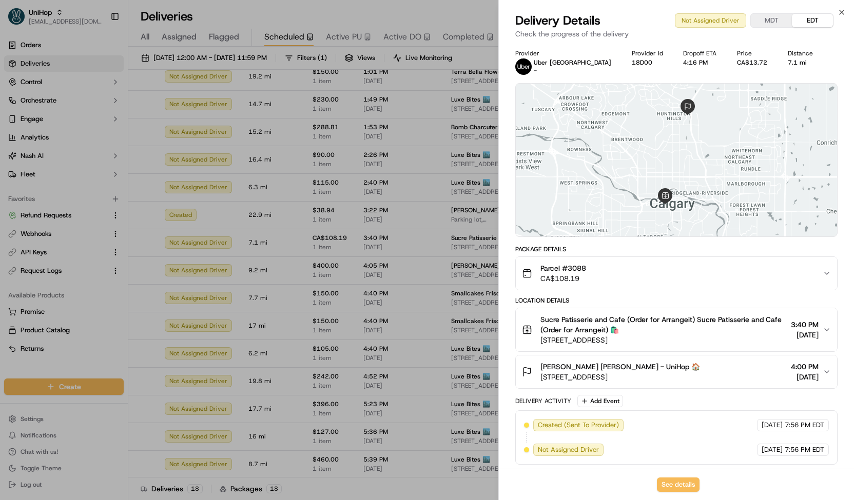
click at [284, 234] on div at bounding box center [427, 250] width 854 height 500
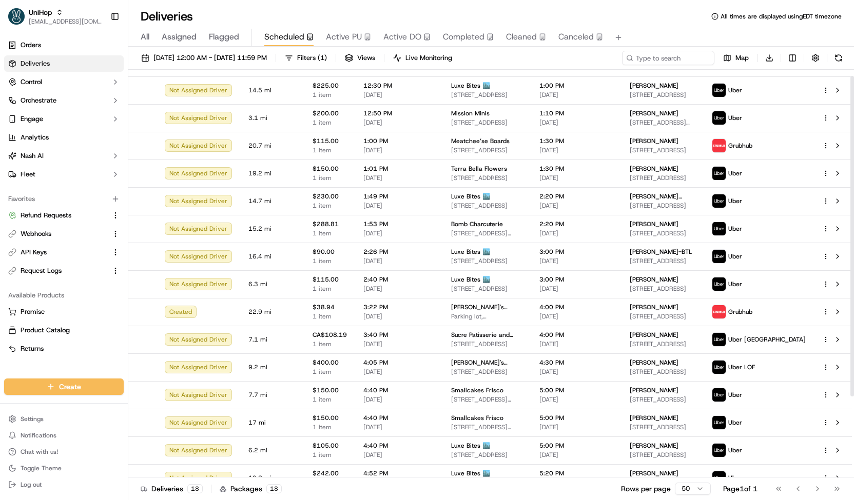
scroll to position [0, 0]
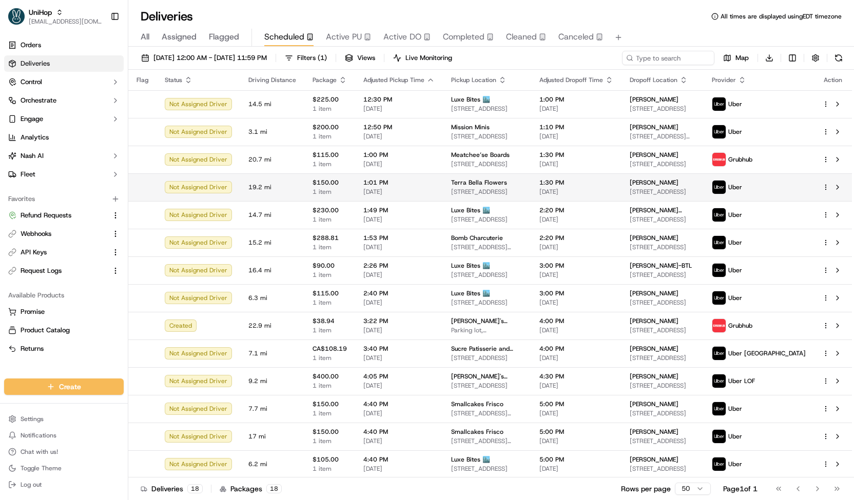
click at [294, 195] on td "19.2 mi" at bounding box center [272, 187] width 64 height 28
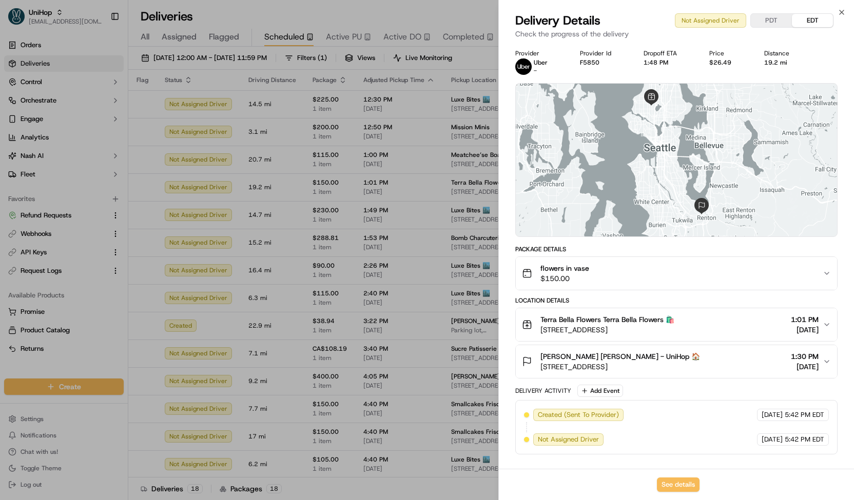
click at [278, 195] on div at bounding box center [427, 250] width 854 height 500
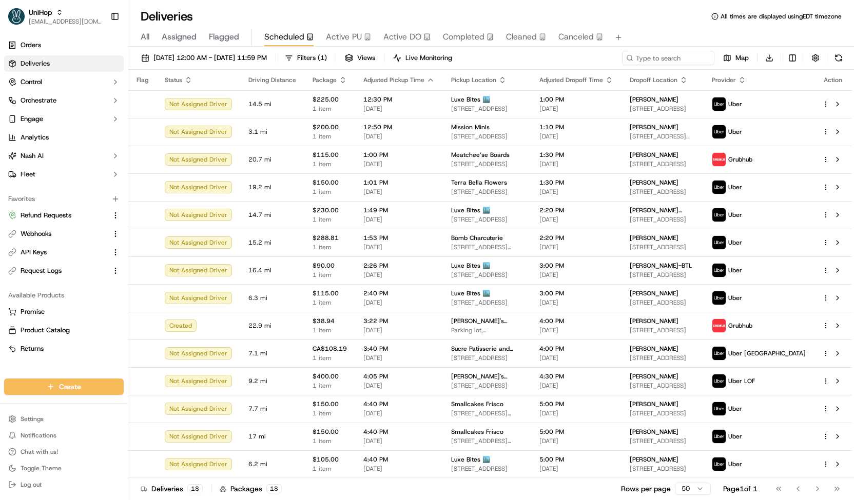
click at [330, 33] on span "Active PU" at bounding box center [344, 37] width 36 height 12
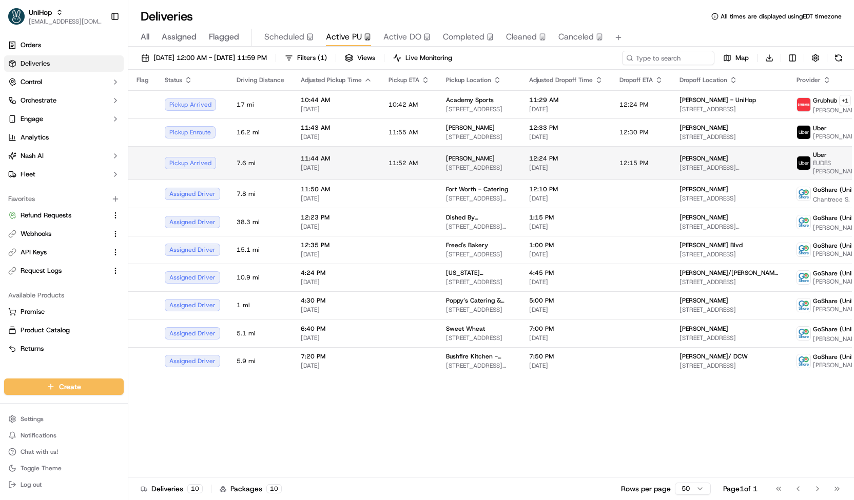
click at [311, 154] on span "11:44 AM" at bounding box center [336, 158] width 71 height 8
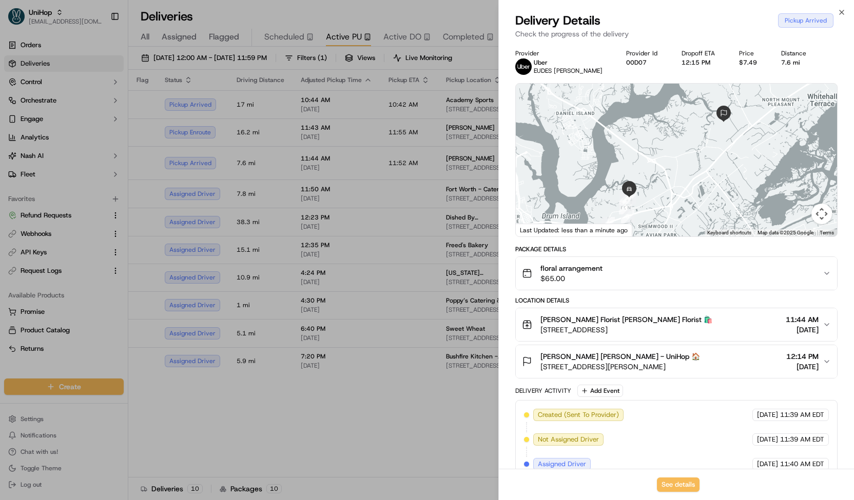
click at [308, 158] on div at bounding box center [427, 250] width 854 height 500
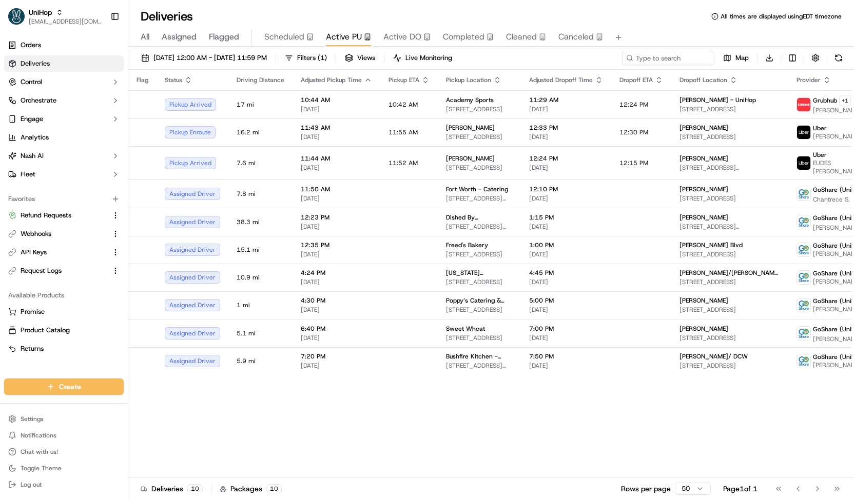
click at [284, 33] on span "Scheduled" at bounding box center [284, 37] width 40 height 12
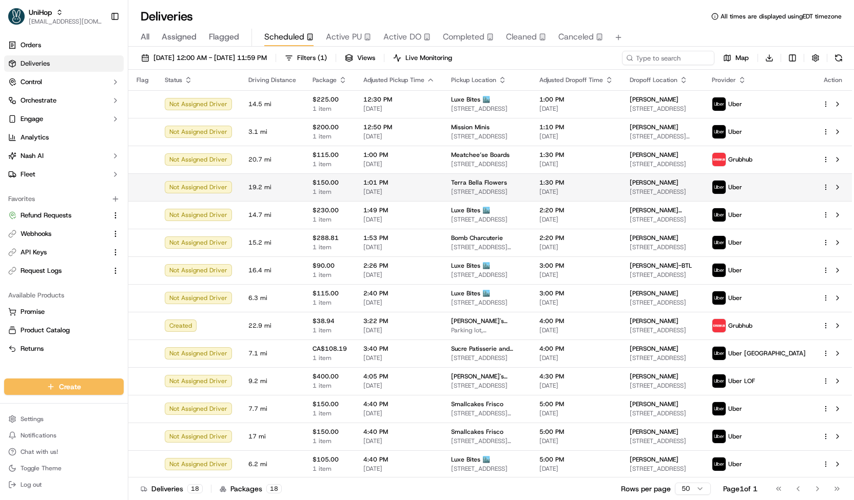
click at [313, 189] on span "1 item" at bounding box center [330, 192] width 34 height 8
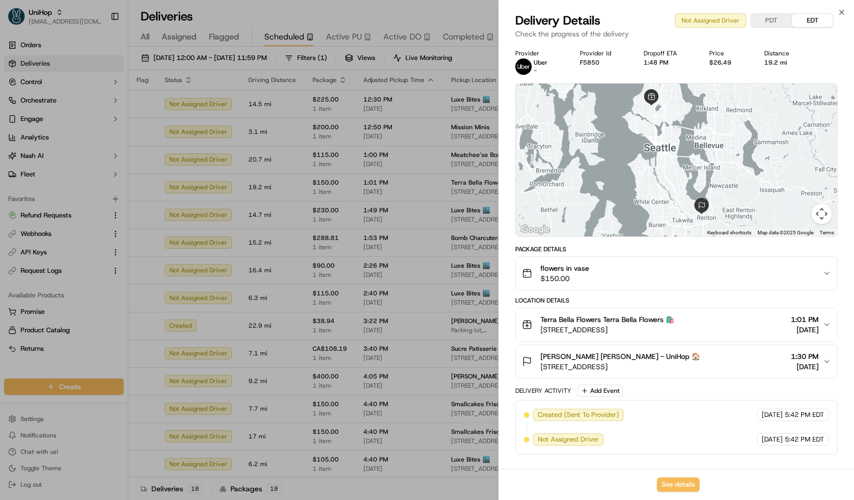
click at [298, 191] on div at bounding box center [427, 250] width 854 height 500
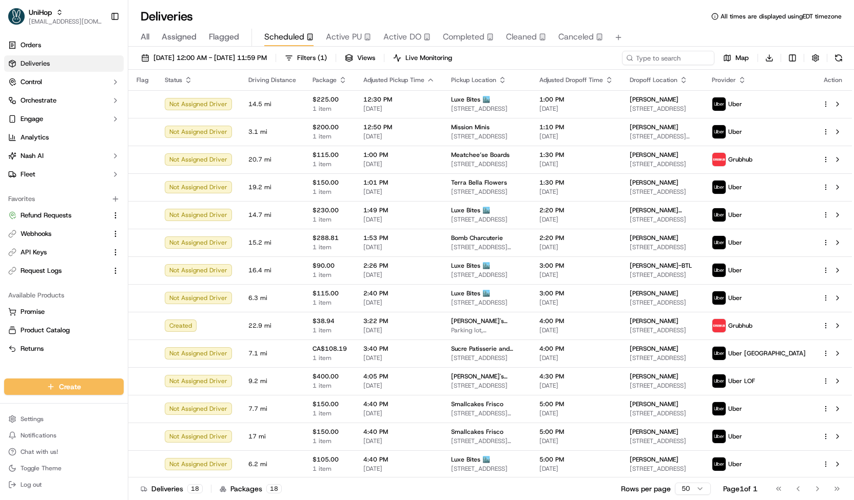
click at [345, 36] on span "Active PU" at bounding box center [344, 37] width 36 height 12
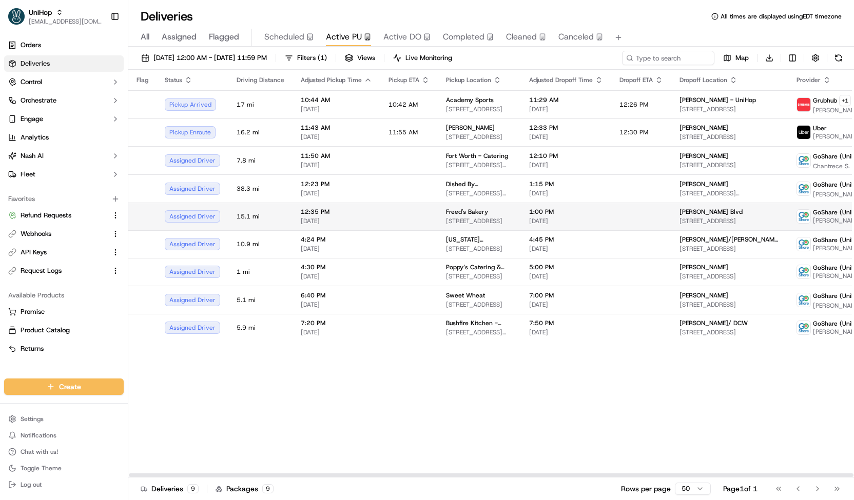
click at [407, 212] on td at bounding box center [408, 217] width 57 height 28
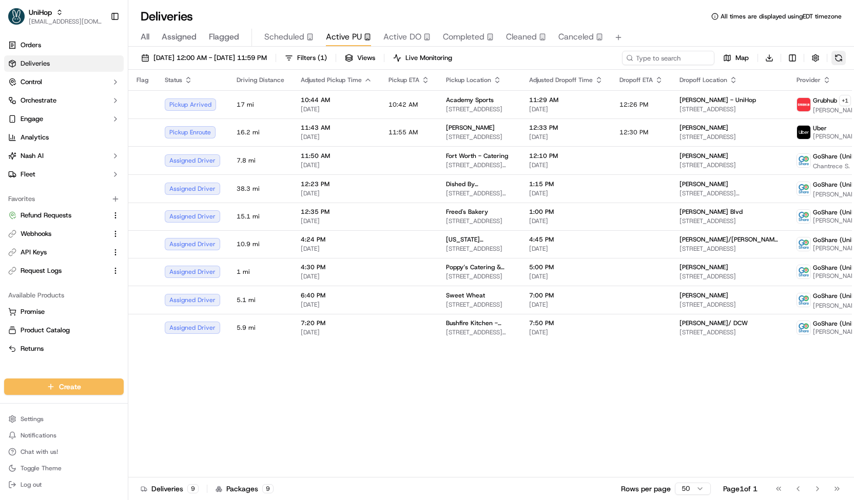
click at [841, 61] on button at bounding box center [838, 58] width 14 height 14
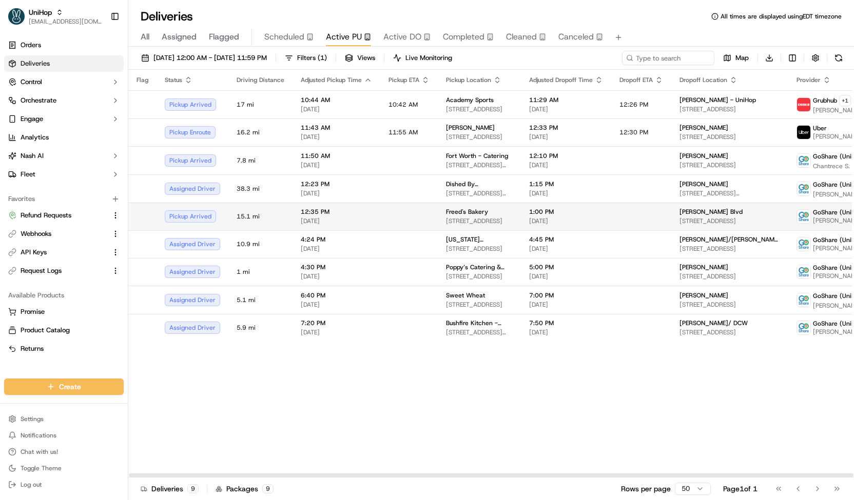
click at [408, 219] on td at bounding box center [408, 217] width 57 height 28
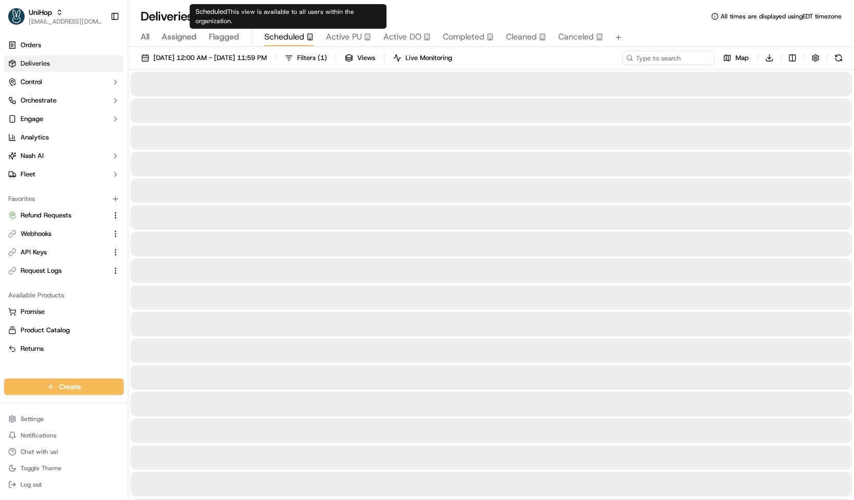
click at [295, 37] on span "Scheduled" at bounding box center [284, 37] width 40 height 12
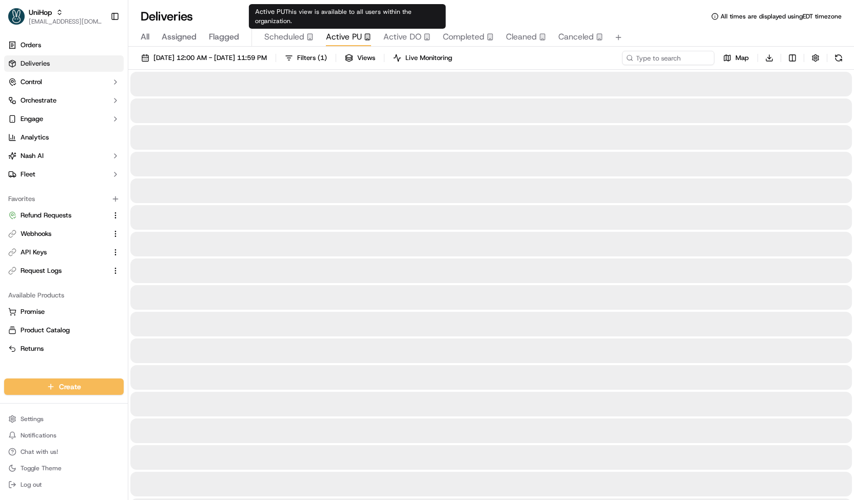
click at [333, 38] on span "Active PU" at bounding box center [344, 37] width 36 height 12
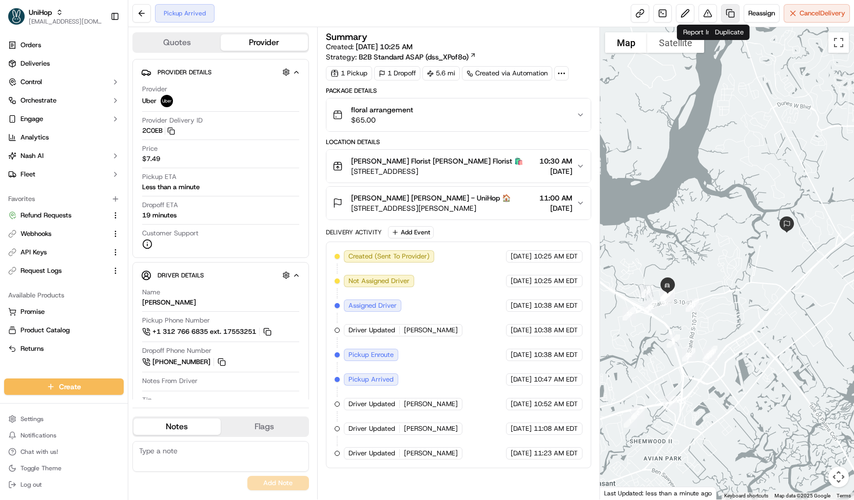
click at [728, 13] on link at bounding box center [730, 13] width 18 height 18
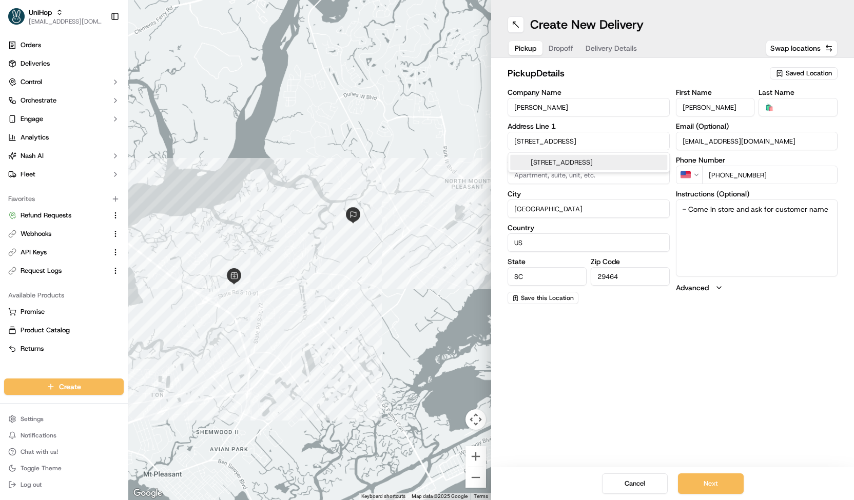
click at [570, 136] on input "581 Belle Station Blvd" at bounding box center [589, 141] width 162 height 18
paste input "[STREET_ADDRESS]"
click at [576, 170] on div "126 West Shipyard Road, Mt Pleasant, SC 29464, USA" at bounding box center [588, 162] width 157 height 15
type input "[STREET_ADDRESS]"
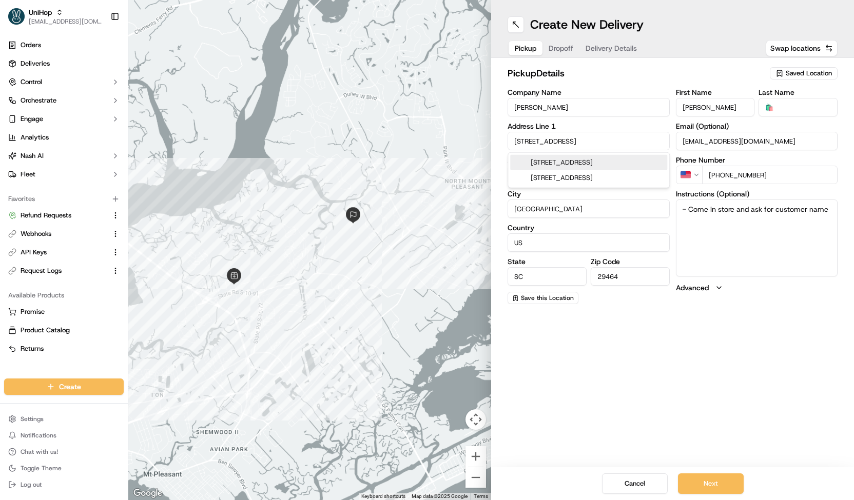
type input "United States"
type input "126 West Shipyard Road"
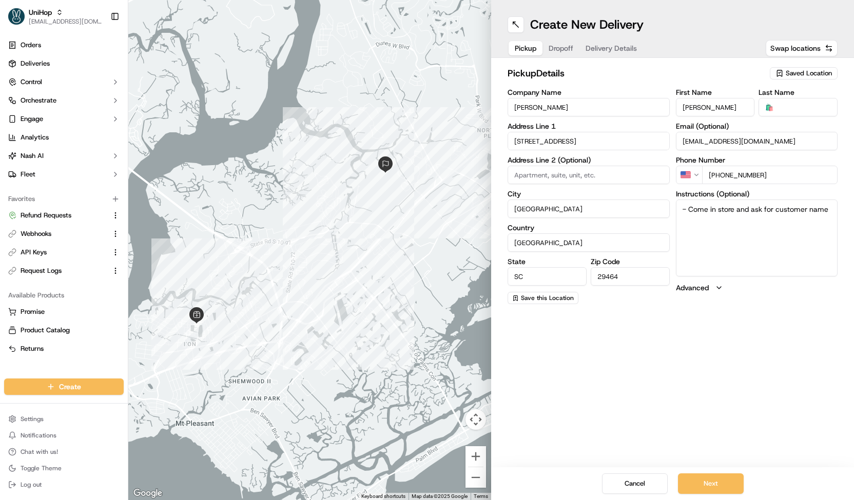
click at [696, 240] on textarea "- Come in store and ask for customer name" at bounding box center [757, 238] width 162 height 77
paste textarea "pickup 1 arrangement that says Mr. Eric Hanks"
type textarea "pickup 1 arrangement that says Mr. Eric Hanks"
click at [557, 45] on button "Dropoff" at bounding box center [560, 48] width 37 height 14
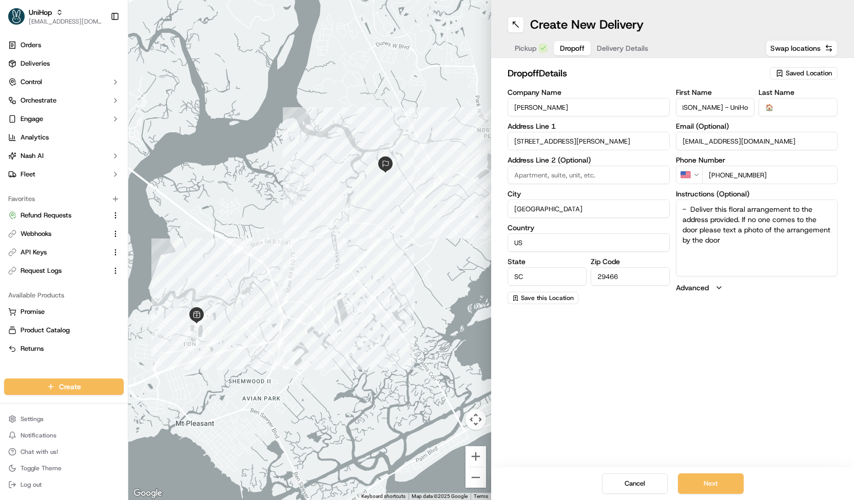
drag, startPoint x: 680, startPoint y: 112, endPoint x: 744, endPoint y: 113, distance: 63.6
click at [744, 113] on input "Mr. Scott Woodison - UniHop" at bounding box center [715, 107] width 79 height 18
click at [722, 103] on input "Mr. Scott Woodison - UniHop" at bounding box center [715, 107] width 79 height 18
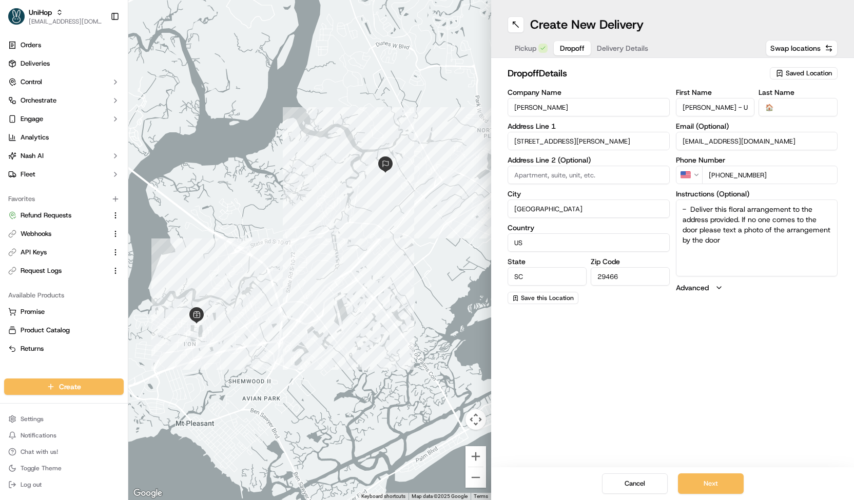
drag, startPoint x: 718, startPoint y: 106, endPoint x: 635, endPoint y: 110, distance: 83.2
click at [635, 110] on div "Company Name Mr. Scott Woodison Address Line 1 2589 John Boone Ct Address Line …" at bounding box center [673, 197] width 330 height 216
click at [536, 54] on button "Pickup" at bounding box center [531, 48] width 45 height 14
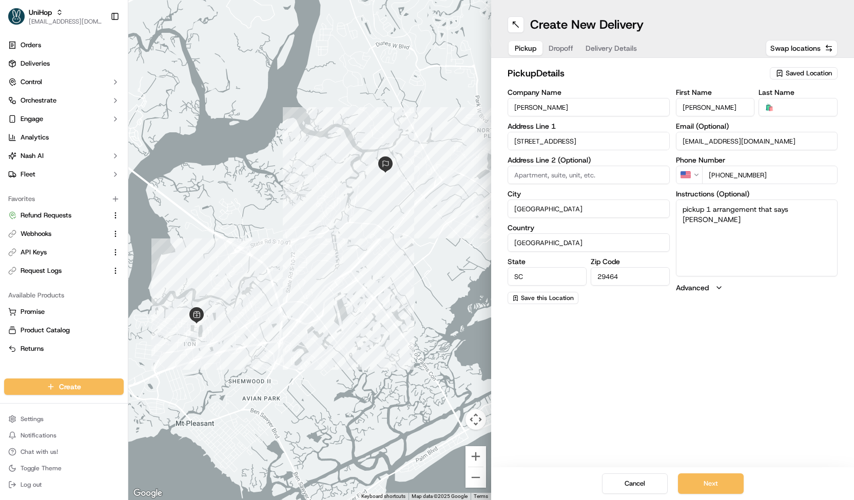
drag, startPoint x: 791, startPoint y: 211, endPoint x: 799, endPoint y: 230, distance: 20.5
click at [799, 230] on textarea "pickup 1 arrangement that says Mr. Eric Hanks" at bounding box center [757, 238] width 162 height 77
paste textarea "Scott Woodison"
type textarea "pickup 1 arrangement that says Mr. Scott Woodison"
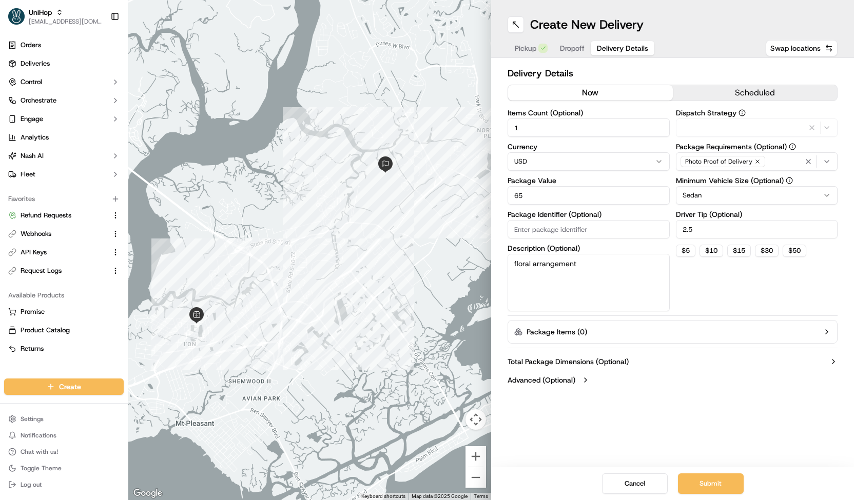
click at [623, 50] on span "Delivery Details" at bounding box center [622, 48] width 51 height 10
click at [772, 166] on div "Photo Proof of Delivery" at bounding box center [756, 161] width 157 height 15
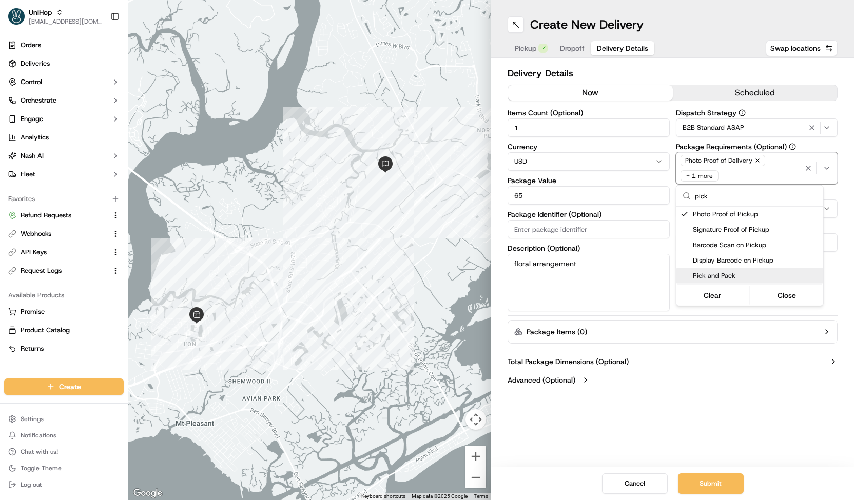
type input "pick"
click at [706, 482] on html "UniHop contact@unihop.app Toggle Sidebar Orders Deliveries Control Orchestrate …" at bounding box center [427, 250] width 854 height 500
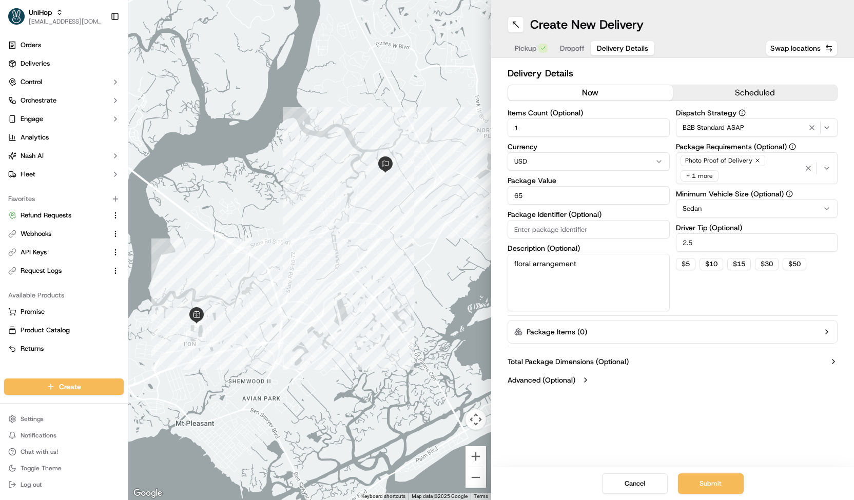
click at [706, 482] on button "Submit" at bounding box center [711, 484] width 66 height 21
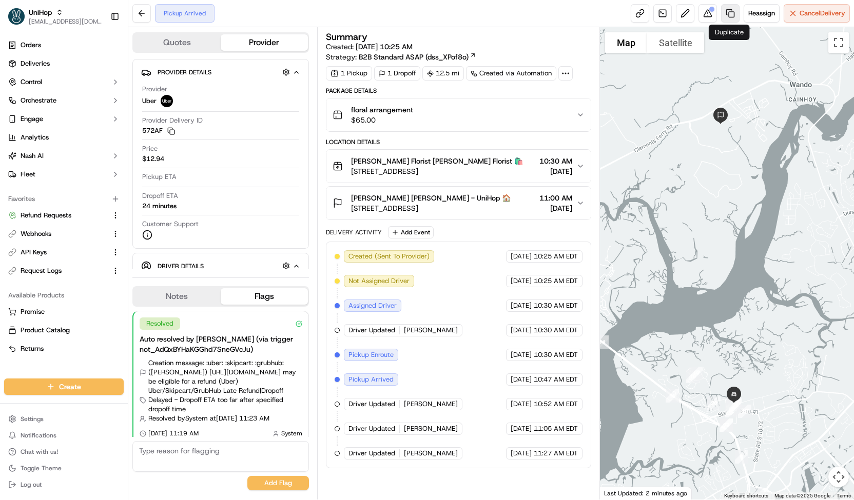
click at [721, 12] on link at bounding box center [730, 13] width 18 height 18
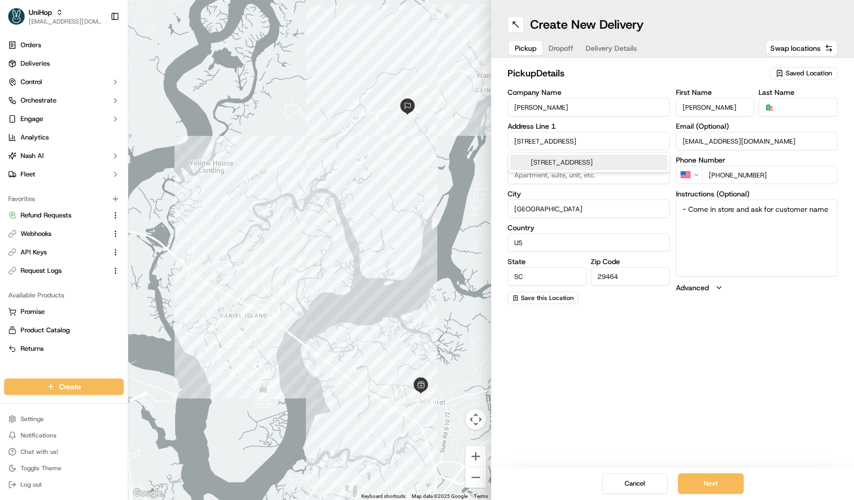
drag, startPoint x: 604, startPoint y: 143, endPoint x: 481, endPoint y: 144, distance: 122.6
click at [481, 144] on div "To navigate the map with touch gestures double-tap and hold your finger on the …" at bounding box center [491, 250] width 726 height 500
paste input "[STREET_ADDRESS]"
click at [584, 166] on div "126 West Shipyard Road, Mt Pleasant, SC 29464, USA" at bounding box center [588, 162] width 157 height 15
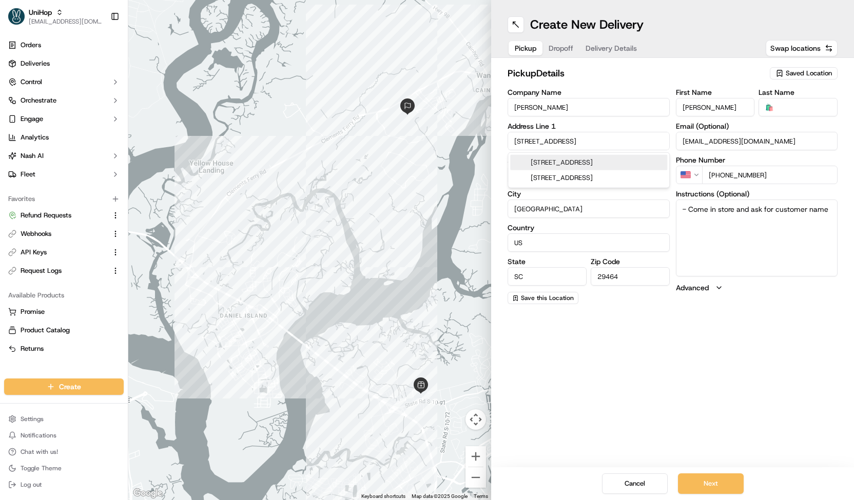
type input "[STREET_ADDRESS]"
type input "United States"
type input "126 West Shipyard Road"
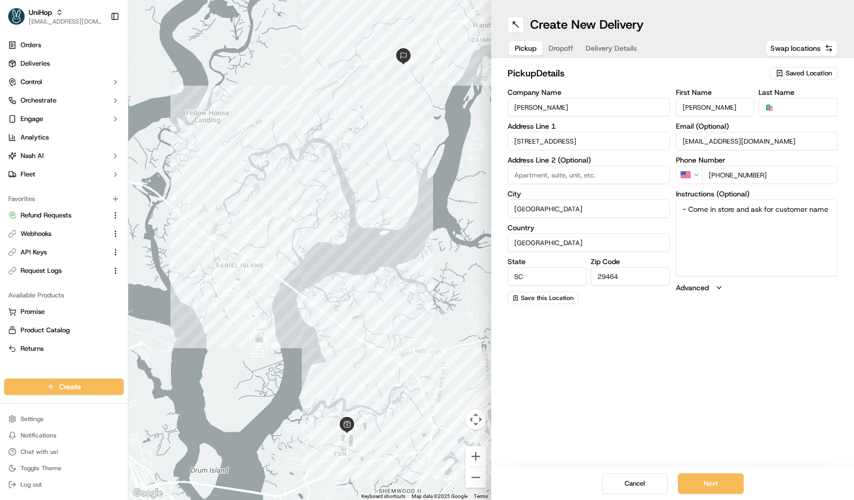
drag, startPoint x: 831, startPoint y: 215, endPoint x: 655, endPoint y: 229, distance: 176.6
click at [655, 229] on div "Company Name Blanche Darby Florist Address Line 1 126 West Shipyard Road Addres…" at bounding box center [673, 197] width 330 height 216
type textarea "pickup 1 arrangement that says"
click at [570, 56] on div "Pickup Dropoff Delivery Details" at bounding box center [576, 48] width 136 height 18
click at [569, 55] on div "Pickup Dropoff Delivery Details" at bounding box center [576, 48] width 136 height 18
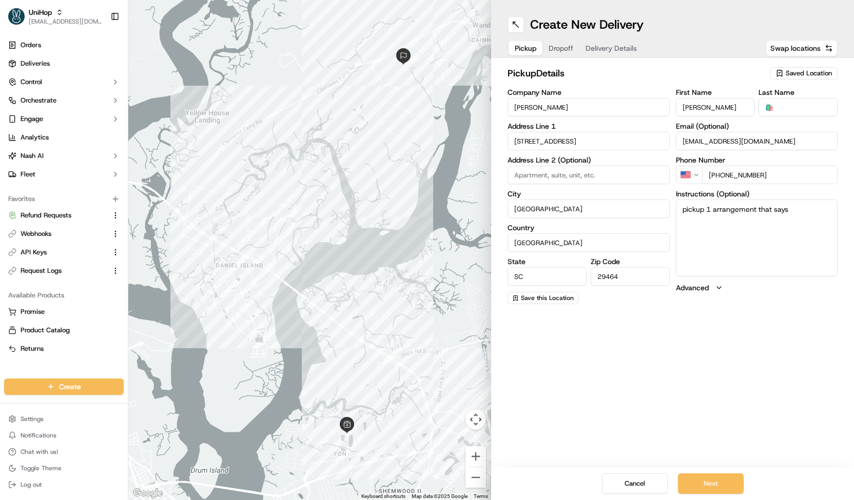
click at [564, 52] on span "Dropoff" at bounding box center [561, 48] width 25 height 10
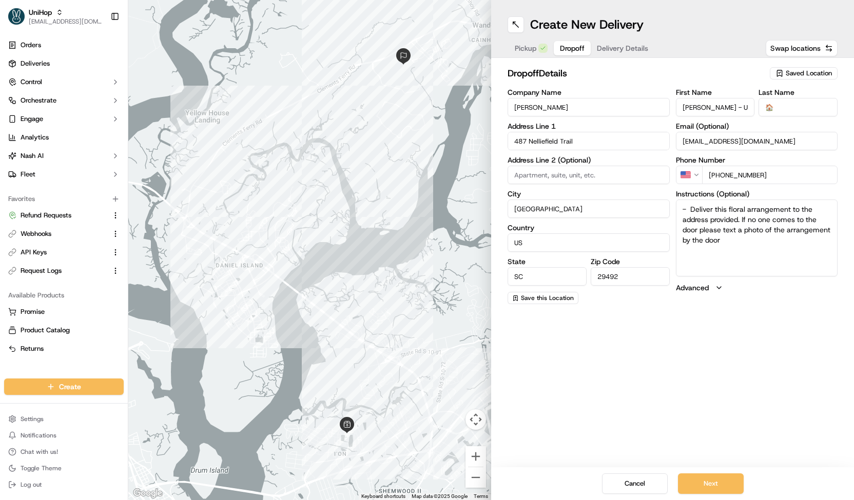
drag, startPoint x: 725, startPoint y: 109, endPoint x: 656, endPoint y: 108, distance: 69.3
click at [656, 108] on div "Company Name Mr. Eric Hanks Address Line 1 487 Nelliefield Trail Address Line 2…" at bounding box center [673, 197] width 330 height 216
click at [531, 51] on span "Pickup" at bounding box center [526, 48] width 22 height 10
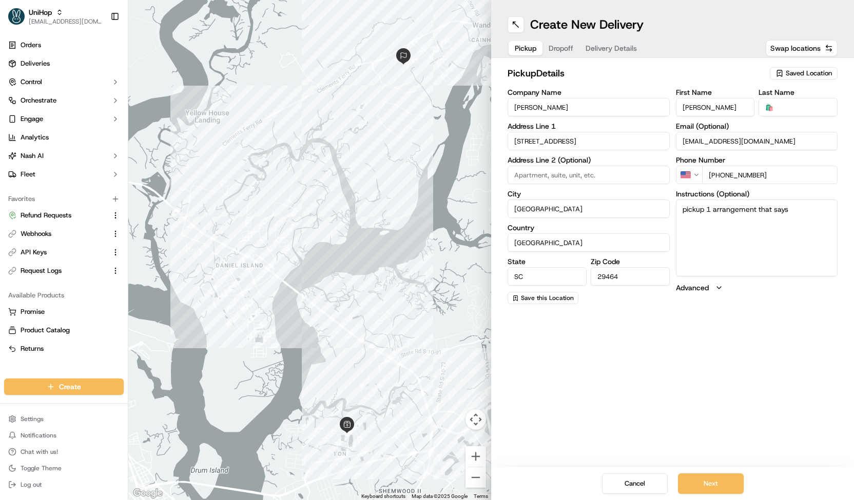
click at [826, 208] on textarea "pickup 1 arrangement that says" at bounding box center [757, 238] width 162 height 77
paste textarea "Mr. Eric Hanks"
type textarea "pickup 1 arrangement that says Mr. Eric Hanks"
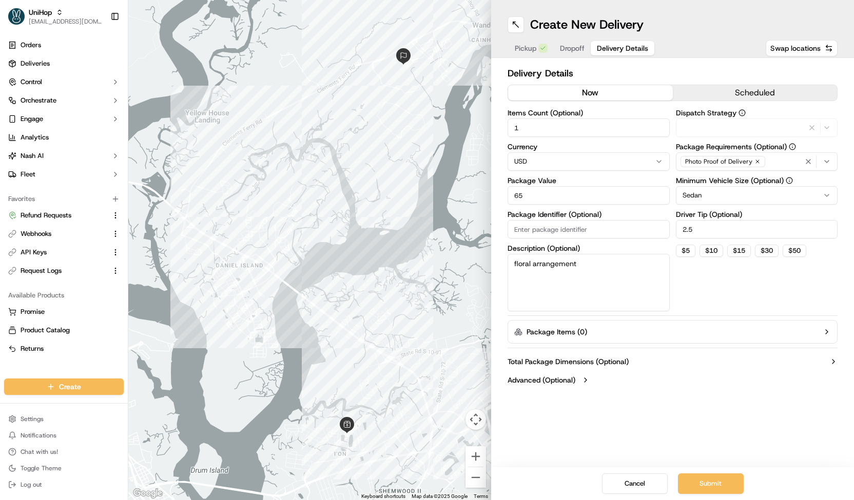
click at [622, 52] on span "Delivery Details" at bounding box center [622, 48] width 51 height 10
click at [771, 165] on div "Photo Proof of Delivery" at bounding box center [756, 161] width 157 height 15
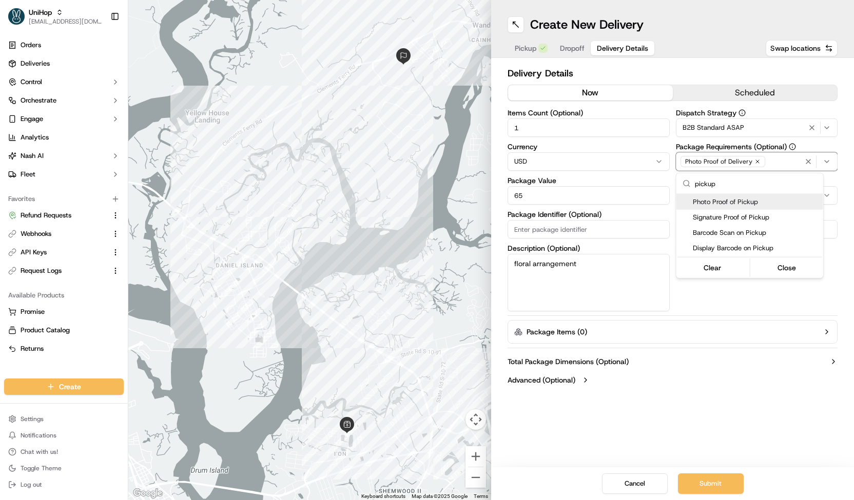
type input "pickup"
click at [744, 202] on span "Photo Proof of Pickup" at bounding box center [756, 202] width 126 height 9
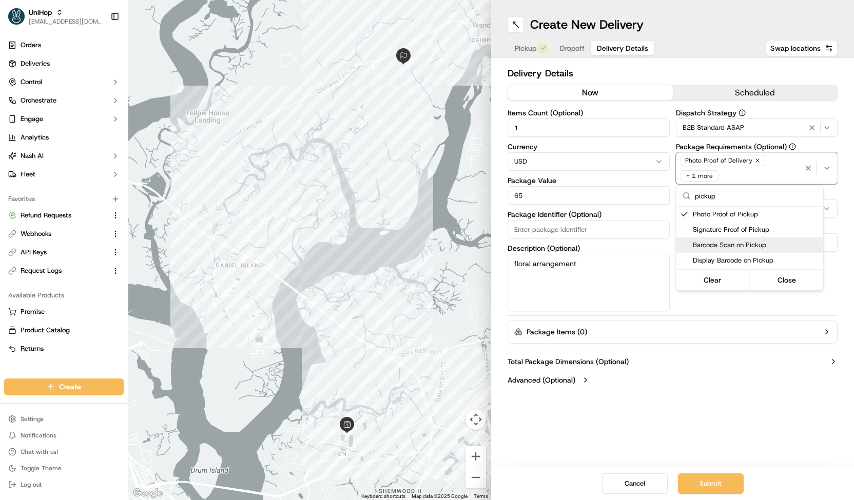
click at [842, 271] on html "UniHop contact@unihop.app Toggle Sidebar Orders Deliveries Control Orchestrate …" at bounding box center [427, 250] width 854 height 500
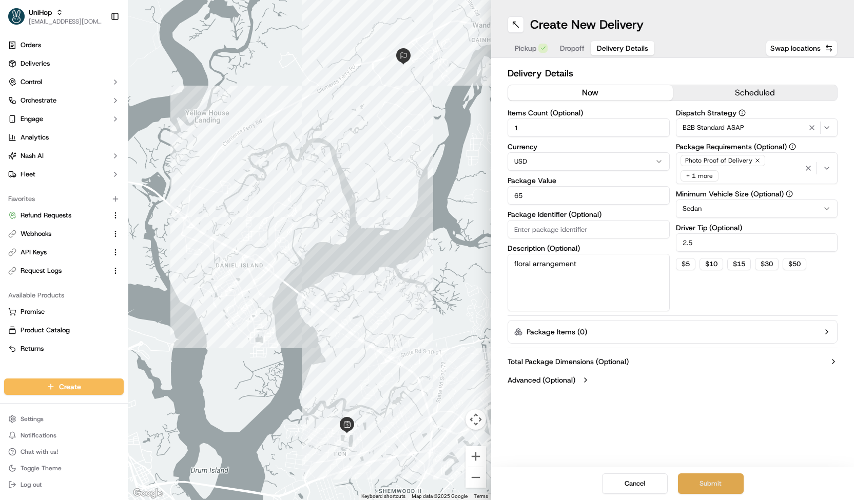
click at [706, 484] on button "Submit" at bounding box center [711, 484] width 66 height 21
click at [523, 51] on span "Pickup" at bounding box center [526, 48] width 22 height 10
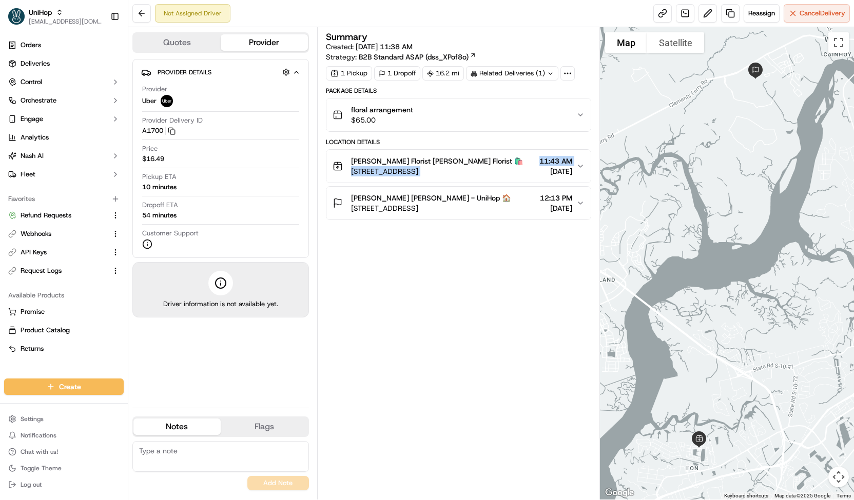
drag, startPoint x: 351, startPoint y: 169, endPoint x: 521, endPoint y: 173, distance: 169.9
click at [521, 173] on div "Blanche Darby Florist Blanche Darby Florist 🛍️ 126 W Shipyard Rd, Mt Pleasant, …" at bounding box center [455, 166] width 244 height 21
click at [514, 172] on span "126 W Shipyard Rd, Mt Pleasant, SC 29464, USA" at bounding box center [437, 171] width 172 height 10
drag, startPoint x: 514, startPoint y: 172, endPoint x: 353, endPoint y: 171, distance: 161.1
click at [353, 171] on span "126 W Shipyard Rd, Mt Pleasant, SC 29464, USA" at bounding box center [437, 171] width 172 height 10
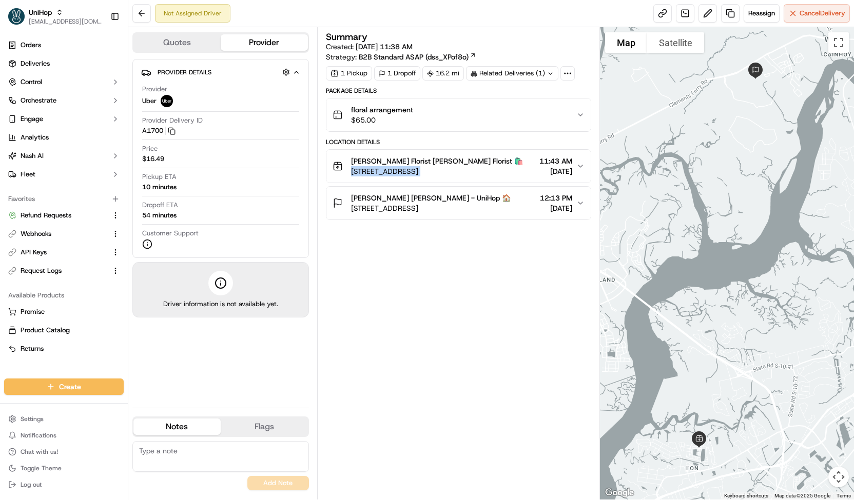
click at [397, 171] on span "[STREET_ADDRESS]" at bounding box center [437, 171] width 172 height 10
click at [434, 167] on span "[STREET_ADDRESS]" at bounding box center [437, 171] width 172 height 10
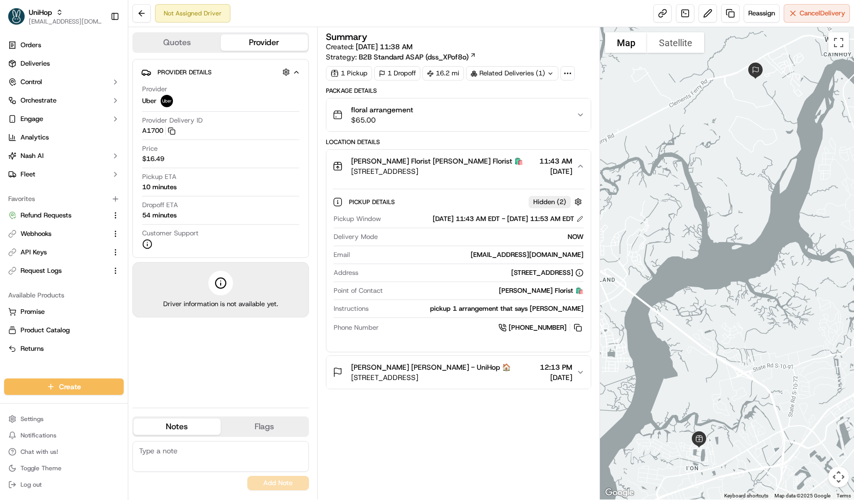
drag, startPoint x: 441, startPoint y: 306, endPoint x: 588, endPoint y: 308, distance: 146.8
click at [588, 308] on div "Pickup Details Hidden ( 2 ) Pickup Window Sep 20 2025 11:43 AM EDT - Sep 20 202…" at bounding box center [458, 263] width 264 height 161
copy div "pickup 1 arrangement that says Mr. Eric Hanks"
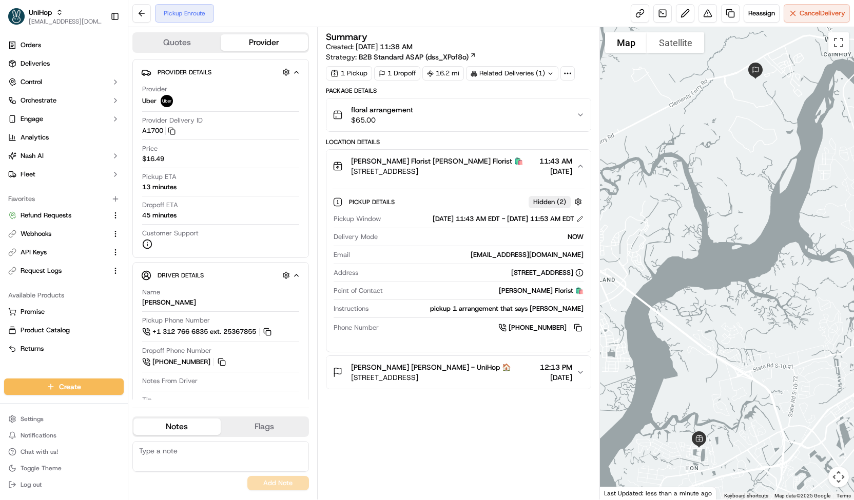
drag, startPoint x: 726, startPoint y: 278, endPoint x: 728, endPoint y: 204, distance: 73.9
click at [728, 204] on div at bounding box center [727, 263] width 254 height 473
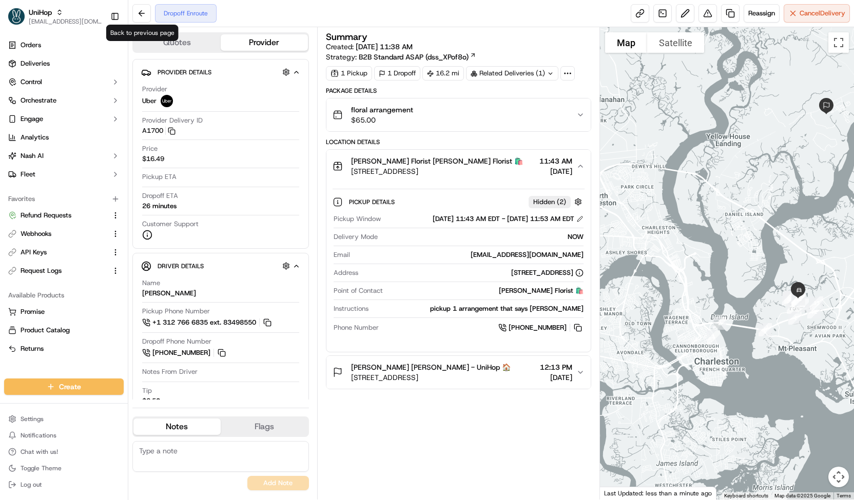
click at [251, 15] on div "Dropoff Enroute Reassign Cancel Delivery" at bounding box center [491, 13] width 726 height 27
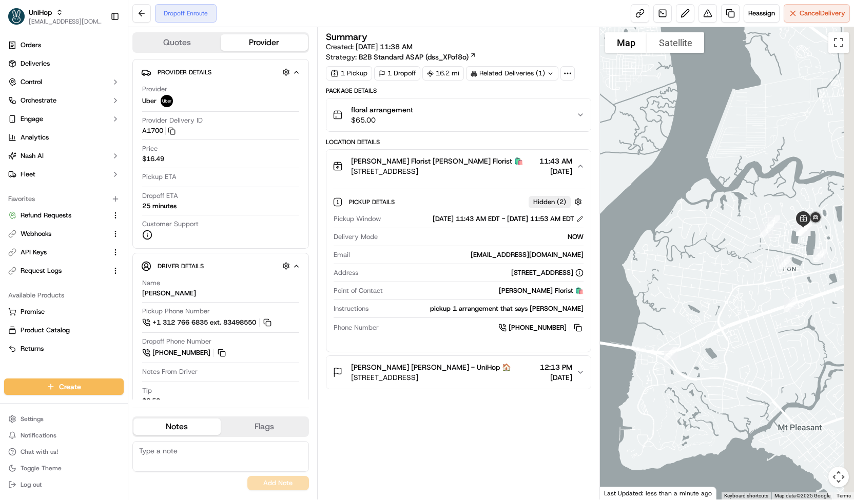
drag, startPoint x: 788, startPoint y: 321, endPoint x: 706, endPoint y: 316, distance: 82.2
click at [706, 316] on div at bounding box center [727, 263] width 254 height 473
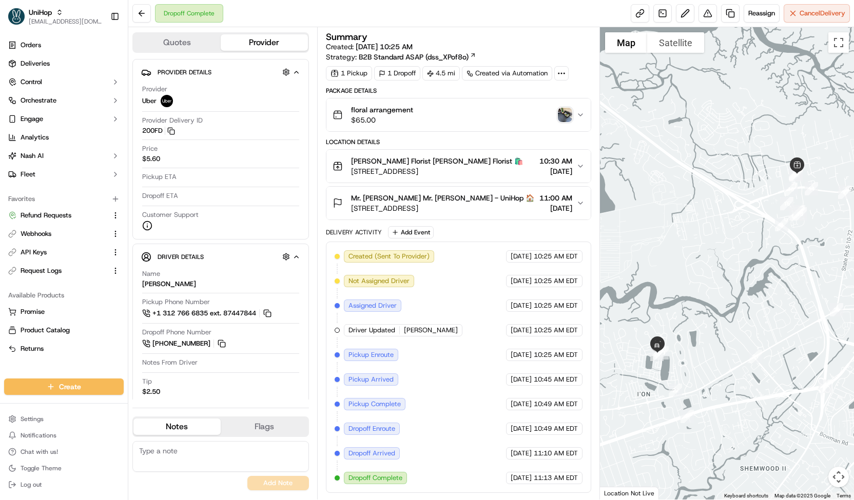
click at [560, 111] on img "button" at bounding box center [565, 115] width 14 height 14
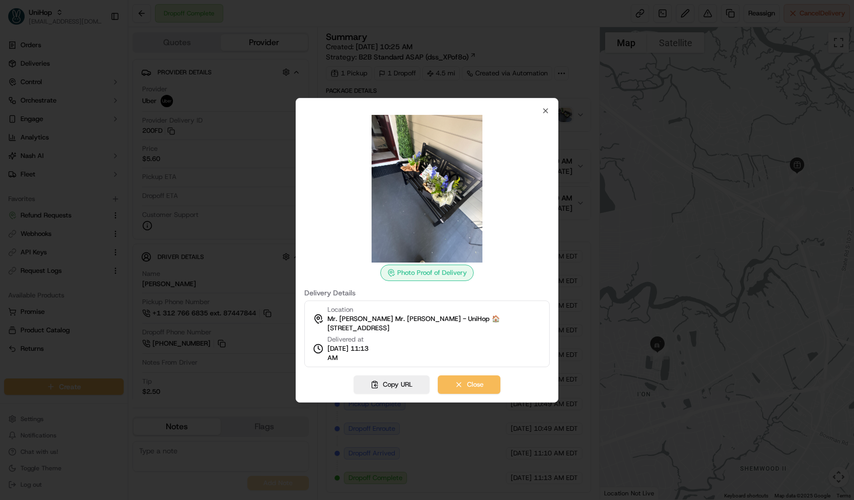
click at [513, 71] on div at bounding box center [427, 250] width 854 height 500
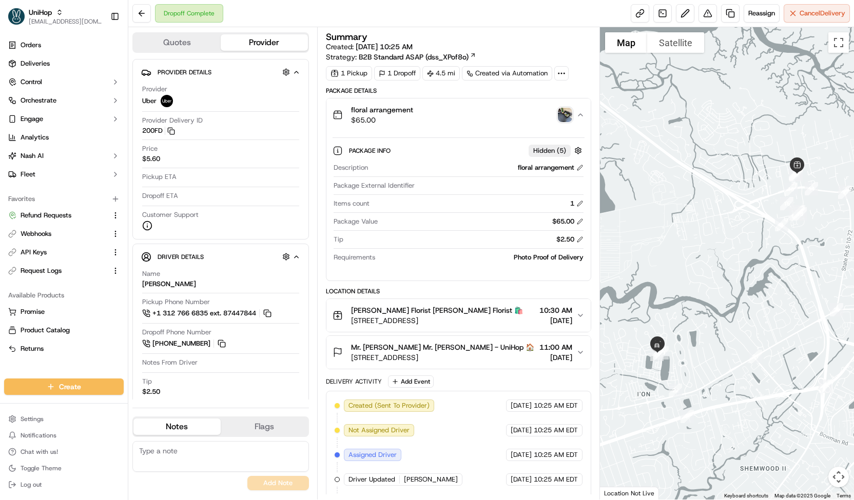
drag, startPoint x: 350, startPoint y: 355, endPoint x: 516, endPoint y: 355, distance: 165.8
click at [516, 355] on span "[STREET_ADDRESS]" at bounding box center [442, 358] width 183 height 10
copy span "[STREET_ADDRESS]"
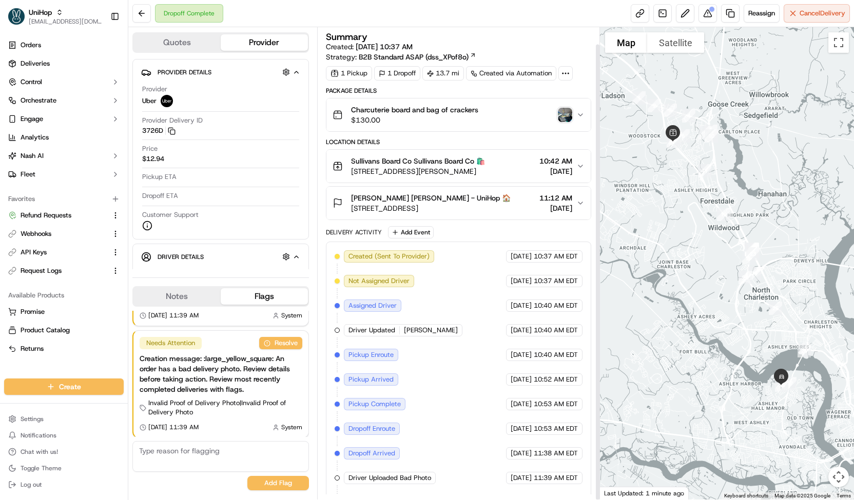
scroll to position [17, 0]
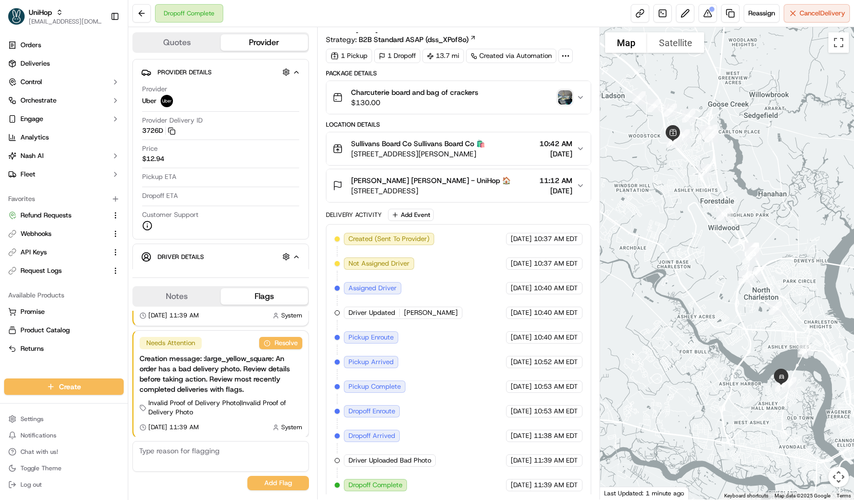
click at [558, 90] on div "button" at bounding box center [565, 97] width 14 height 14
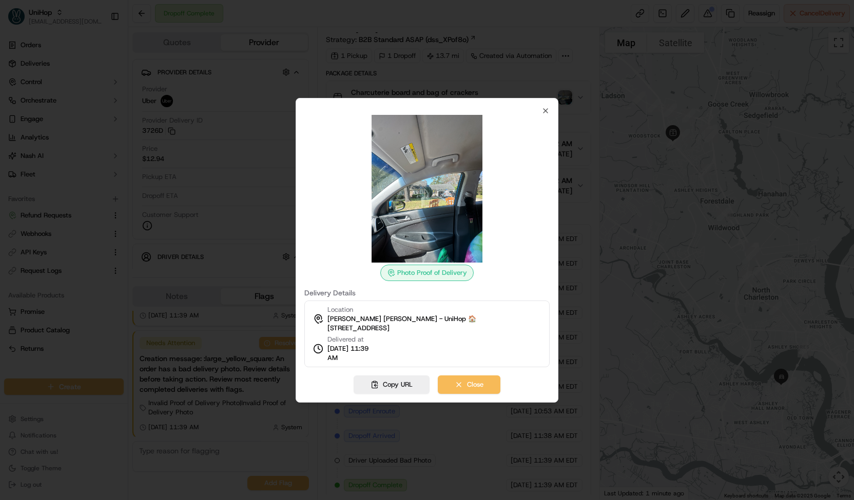
click at [560, 92] on div at bounding box center [427, 250] width 854 height 500
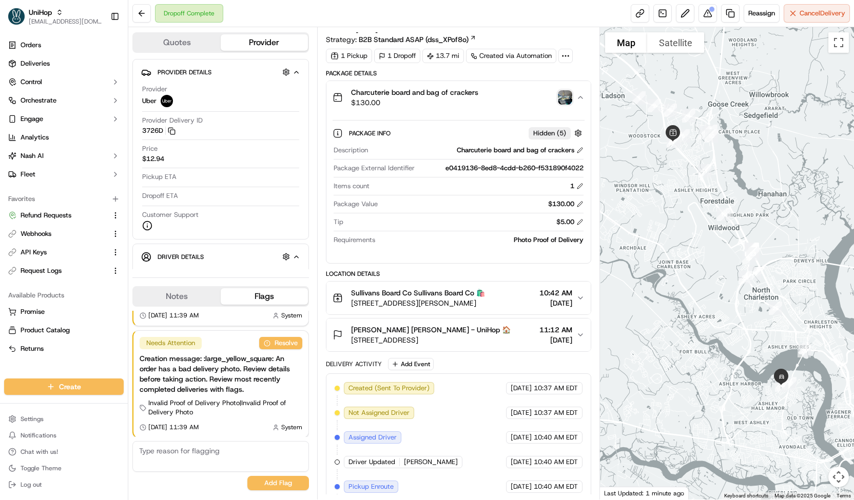
click at [560, 92] on img "button" at bounding box center [565, 97] width 14 height 14
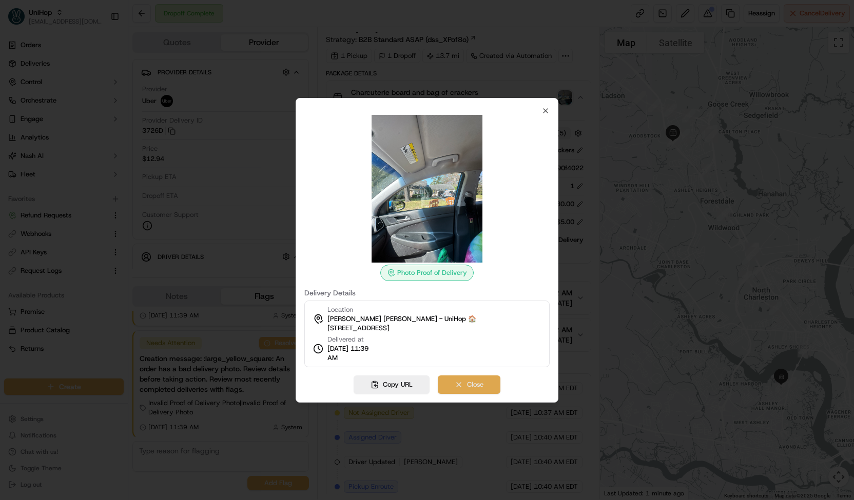
click at [472, 382] on button "Close" at bounding box center [469, 385] width 63 height 18
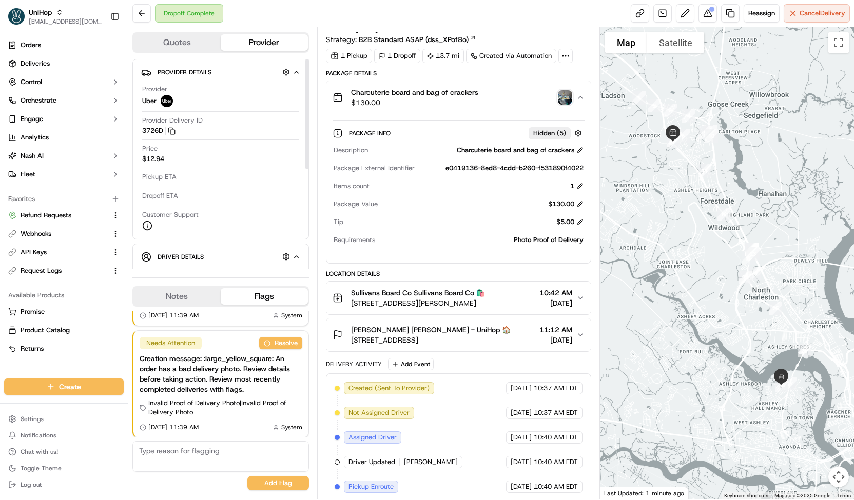
scroll to position [192, 0]
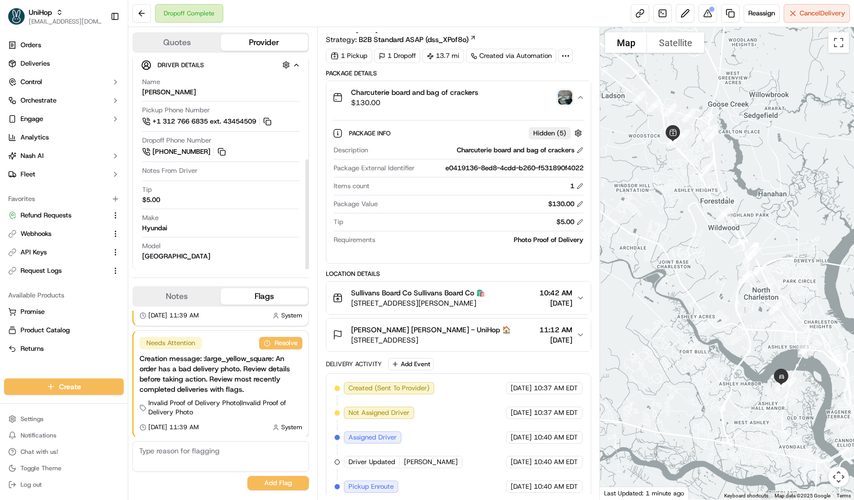
click at [200, 294] on button "Notes" at bounding box center [176, 296] width 87 height 16
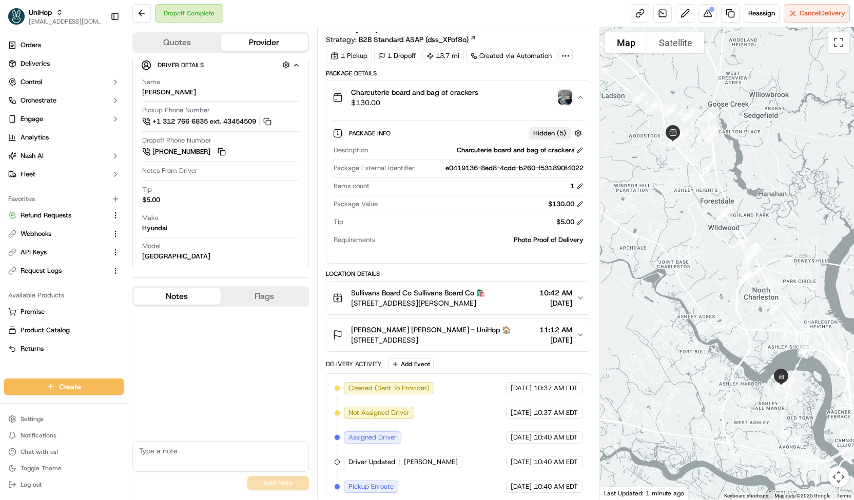
click at [251, 294] on button "Flags" at bounding box center [264, 296] width 87 height 16
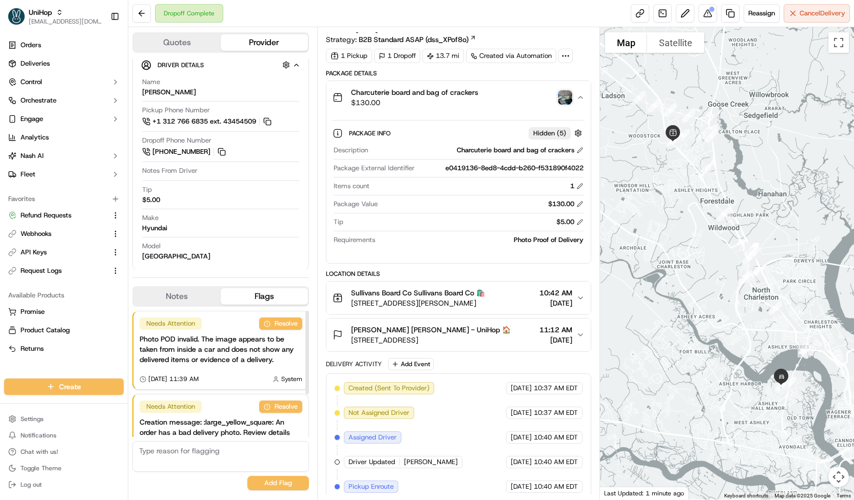
scroll to position [1, 0]
click at [192, 294] on button "Notes" at bounding box center [176, 296] width 87 height 16
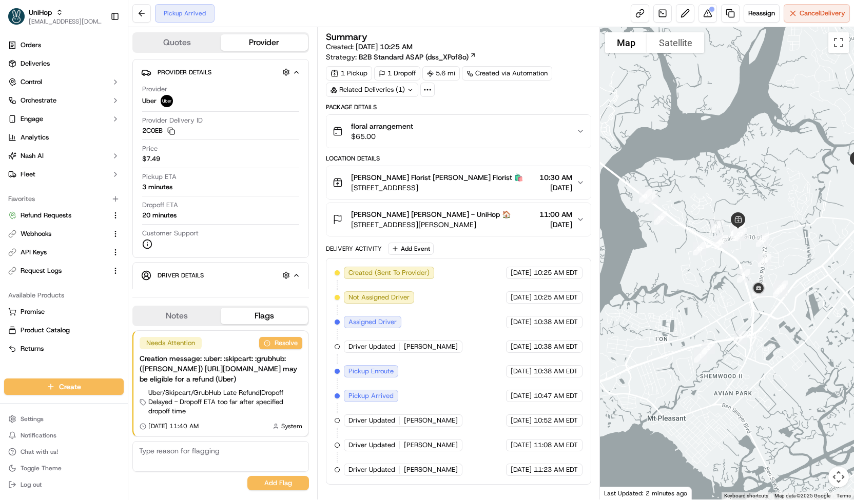
drag, startPoint x: 676, startPoint y: 403, endPoint x: 738, endPoint y: 331, distance: 94.6
click at [738, 331] on div "To navigate, press the arrow keys." at bounding box center [727, 263] width 254 height 473
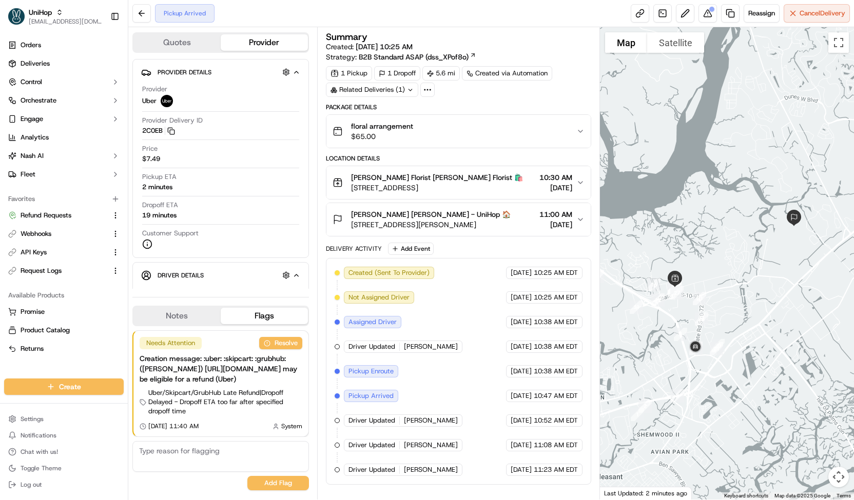
drag, startPoint x: 673, startPoint y: 265, endPoint x: 728, endPoint y: 226, distance: 66.6
click at [728, 226] on div at bounding box center [727, 263] width 254 height 473
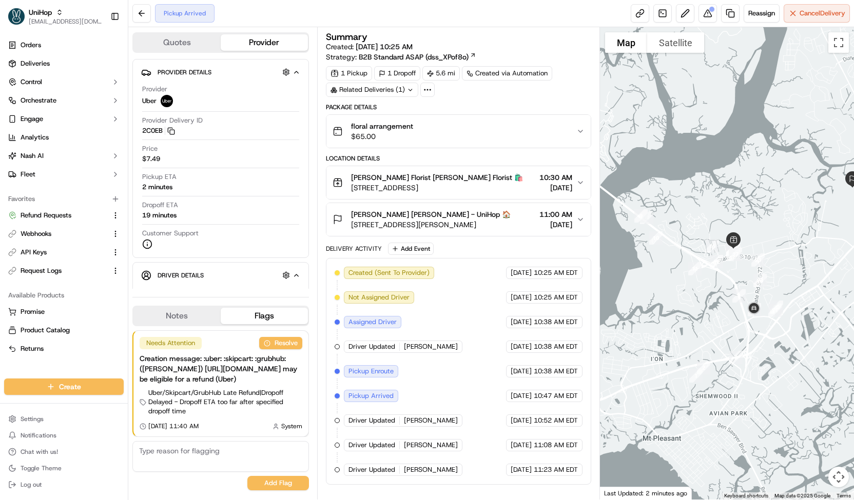
drag, startPoint x: 711, startPoint y: 345, endPoint x: 740, endPoint y: 330, distance: 33.5
click at [740, 330] on div at bounding box center [727, 263] width 254 height 473
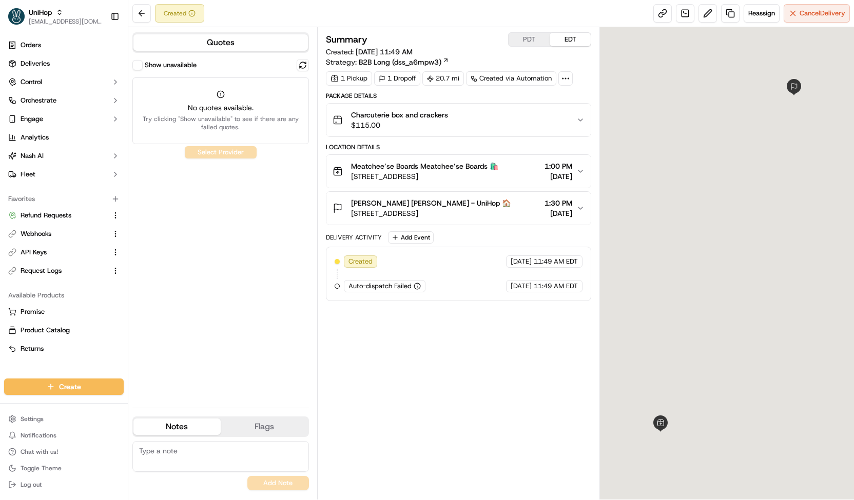
click at [544, 210] on span "[DATE]" at bounding box center [558, 213] width 28 height 10
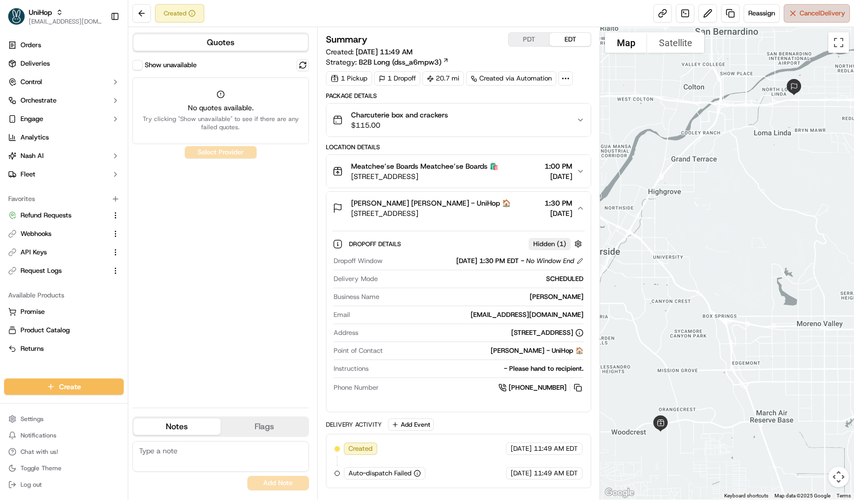
click at [792, 14] on button "Cancel Delivery" at bounding box center [817, 13] width 66 height 18
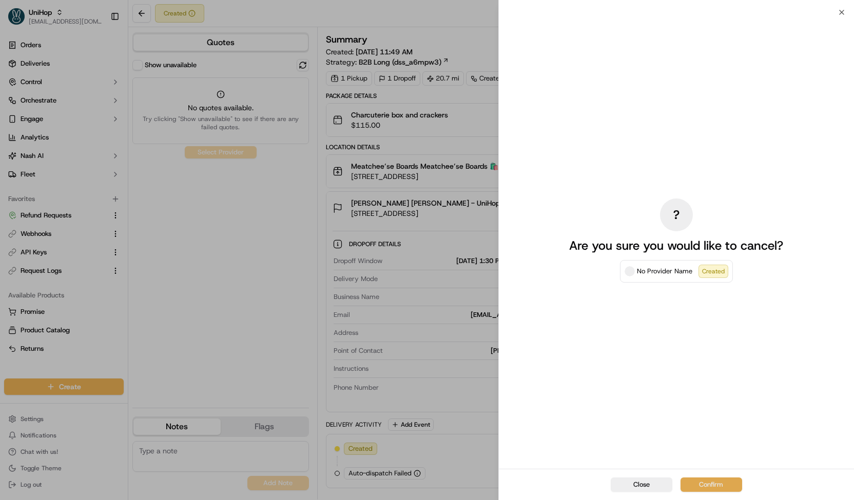
click at [691, 486] on button "Confirm" at bounding box center [711, 485] width 62 height 14
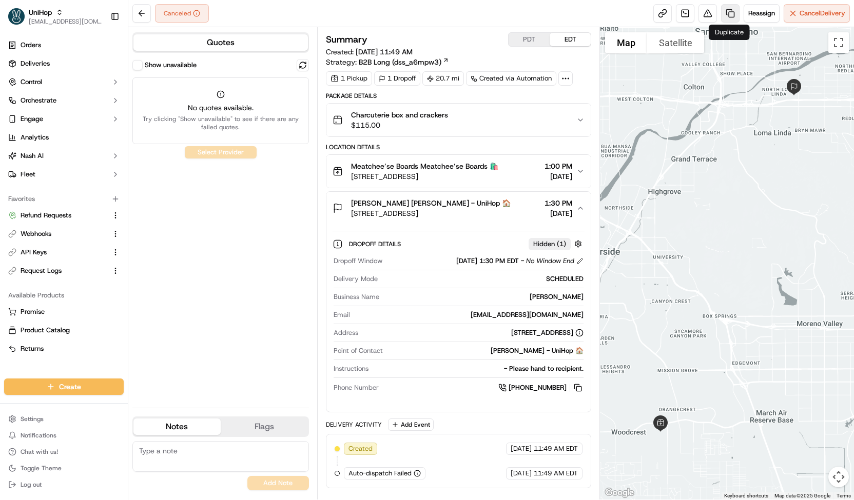
click at [735, 17] on link at bounding box center [730, 13] width 18 height 18
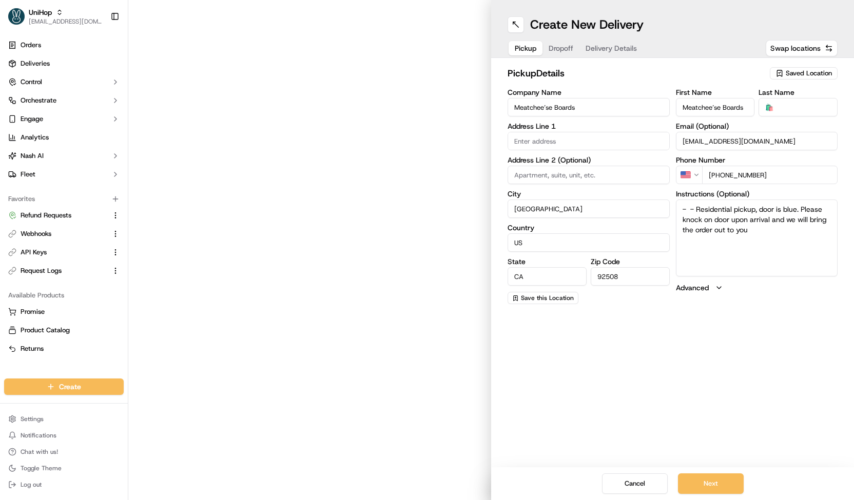
type input "9268 Newbridge Rd"
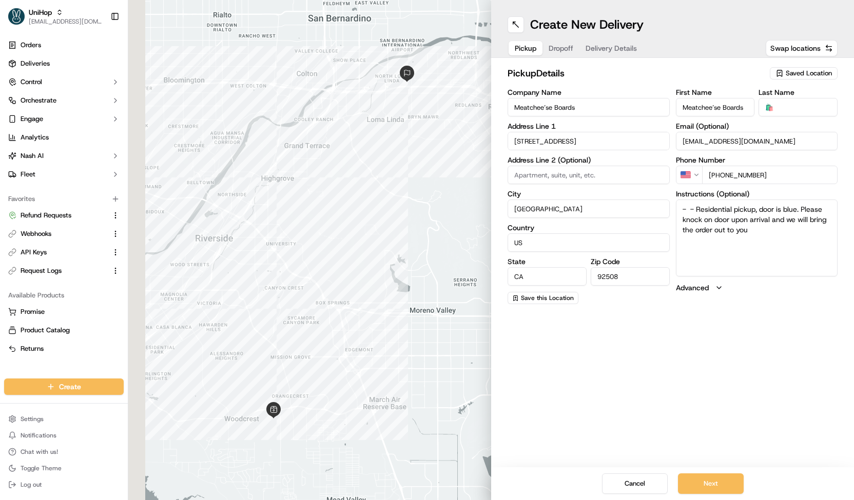
click at [589, 50] on span "Delivery Details" at bounding box center [611, 48] width 51 height 10
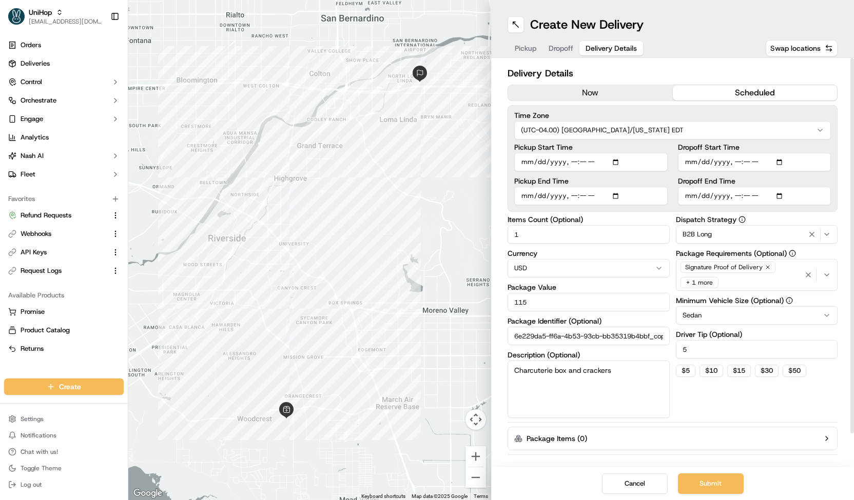
click at [758, 264] on span "Signature Proof of Delivery" at bounding box center [723, 267] width 77 height 8
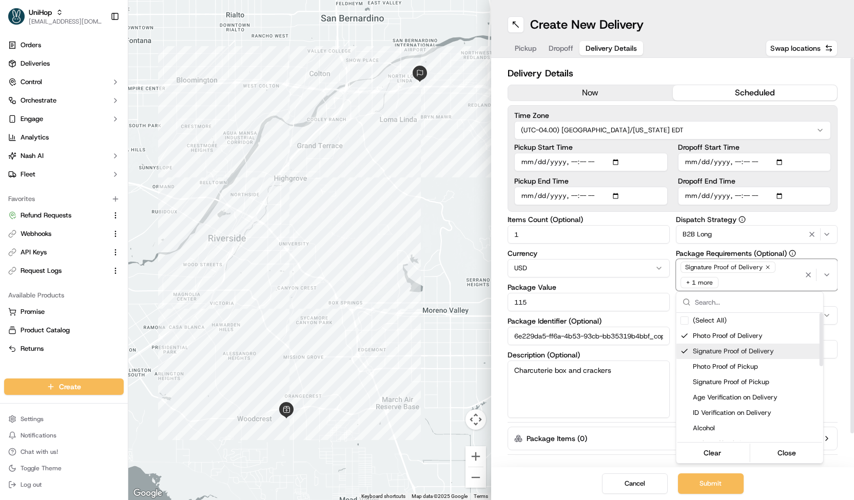
click at [721, 348] on span "Signature Proof of Delivery" at bounding box center [756, 351] width 126 height 9
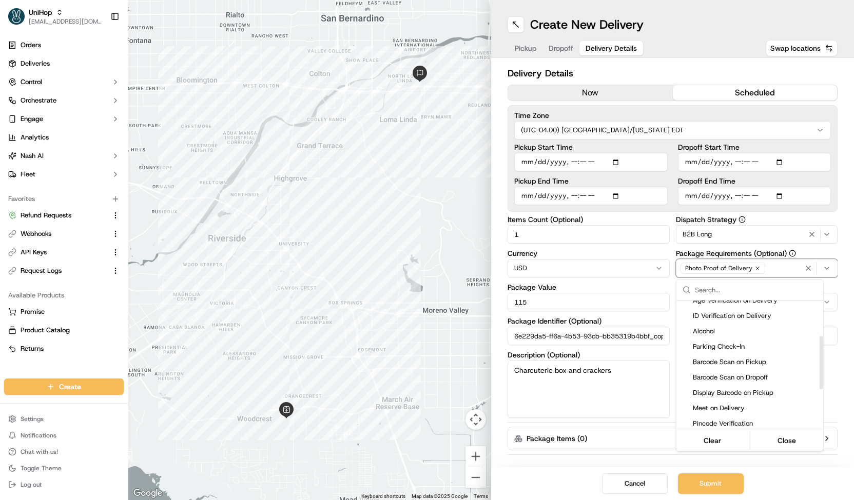
scroll to position [85, 0]
click at [731, 406] on span "Meet on Delivery" at bounding box center [756, 407] width 126 height 9
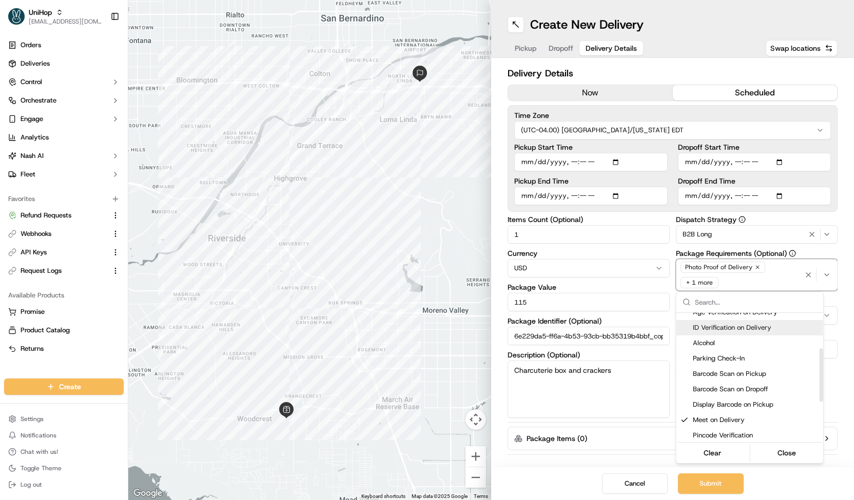
click at [850, 287] on html "UniHop contact@unihop.app Toggle Sidebar Orders Deliveries Control Orchestrate …" at bounding box center [427, 250] width 854 height 500
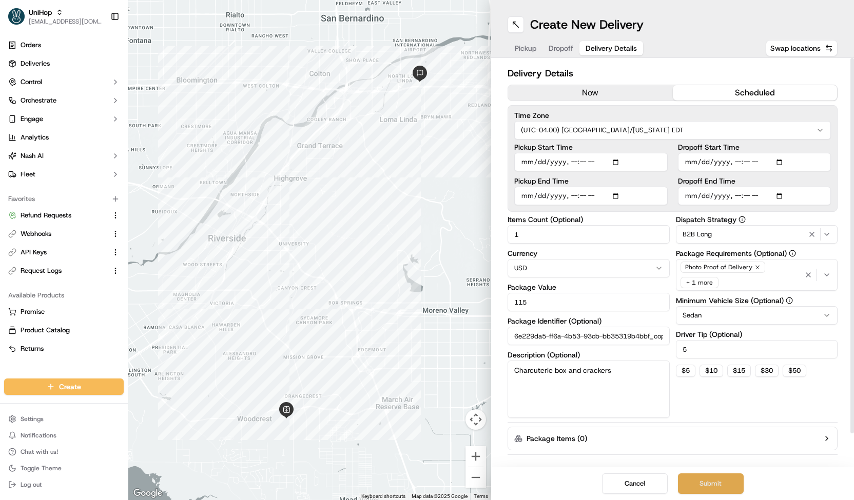
click at [731, 483] on button "Submit" at bounding box center [711, 484] width 66 height 21
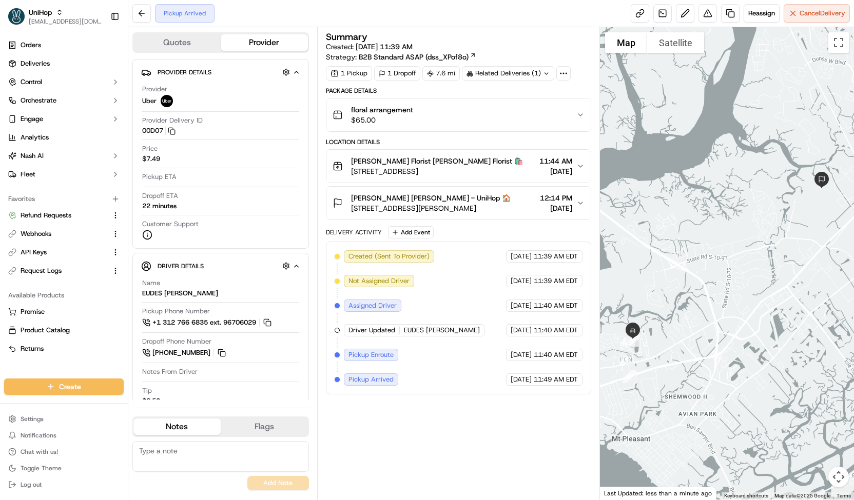
click at [359, 203] on span "Mr. Scott Woodison Mr. Scott Woodison - UniHop 🏠" at bounding box center [431, 198] width 160 height 10
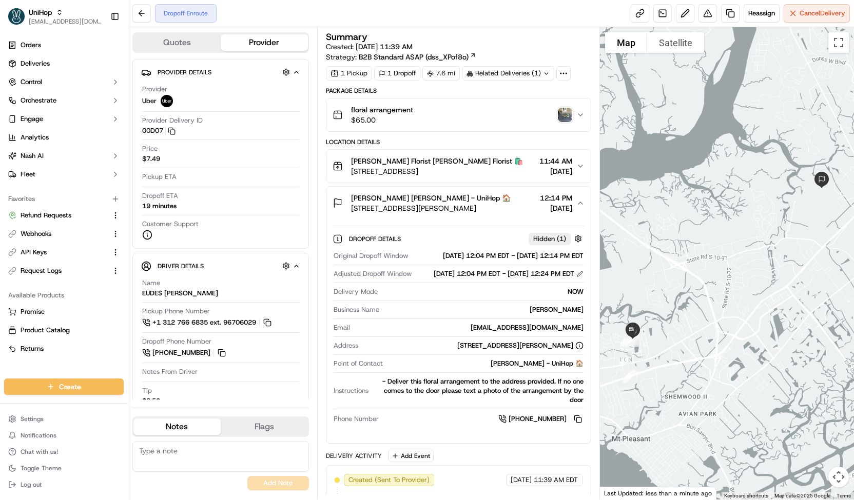
click at [561, 112] on img "button" at bounding box center [565, 115] width 14 height 14
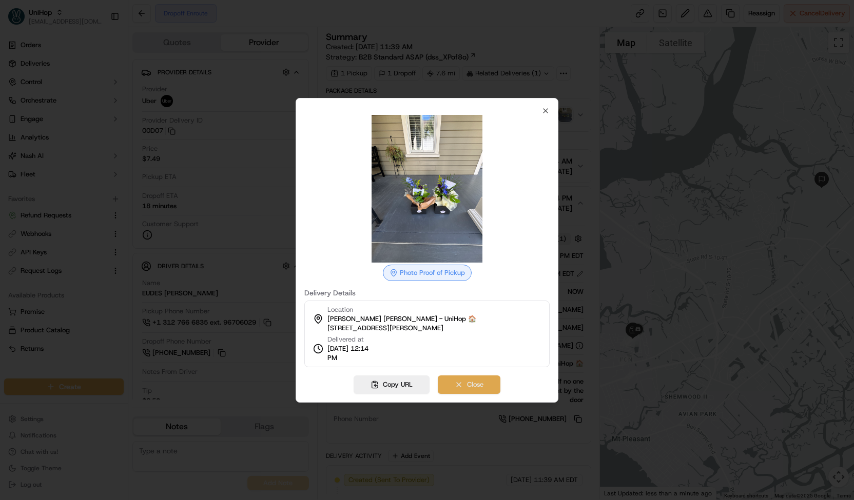
click at [463, 377] on button "Close" at bounding box center [469, 385] width 63 height 18
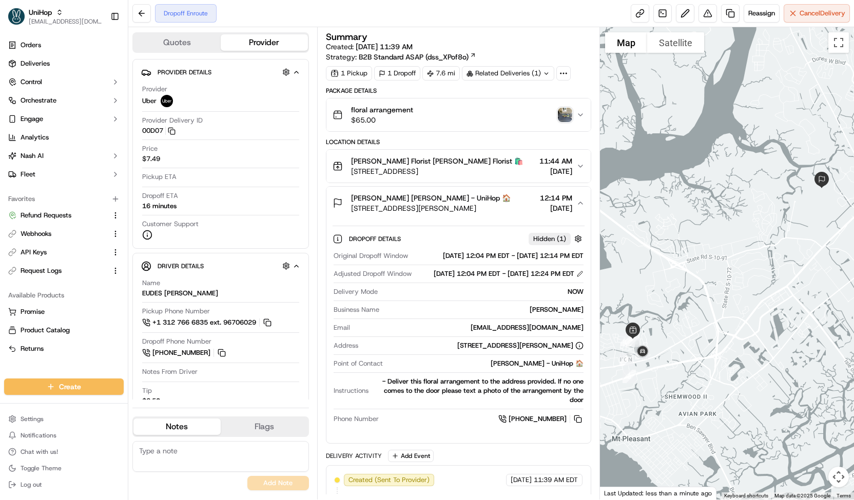
click at [561, 113] on img "button" at bounding box center [565, 115] width 14 height 14
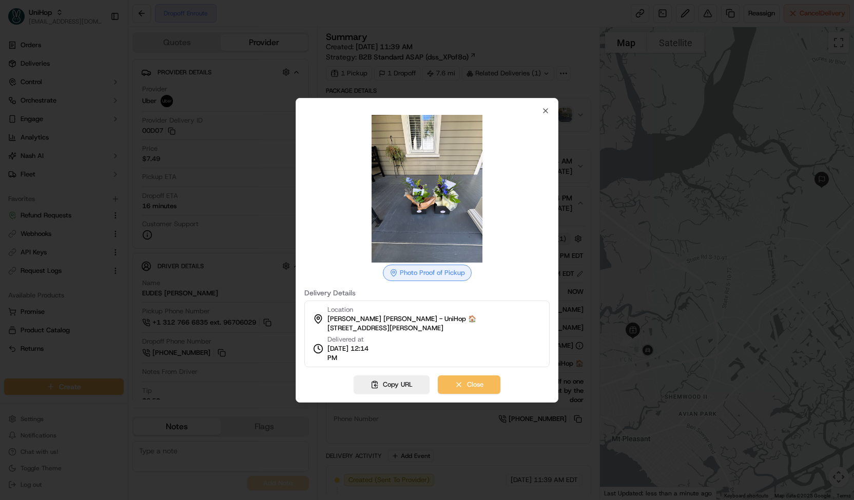
click at [363, 50] on div at bounding box center [427, 250] width 854 height 500
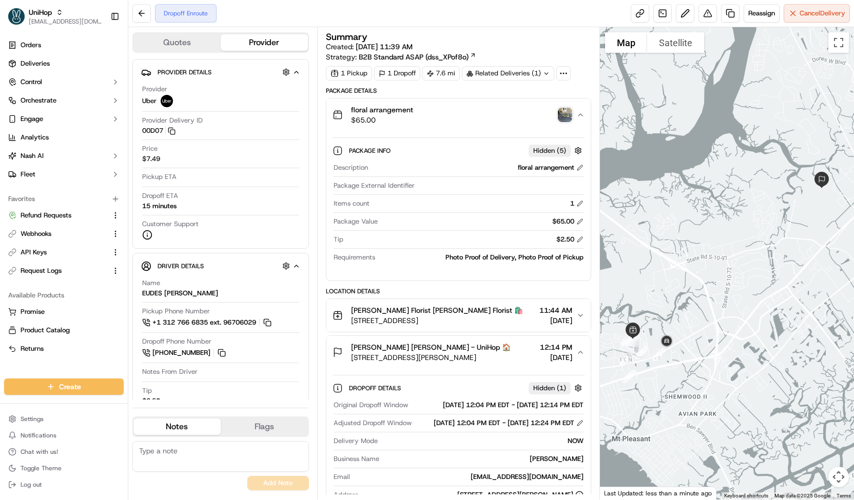
click at [565, 114] on img "button" at bounding box center [565, 115] width 14 height 14
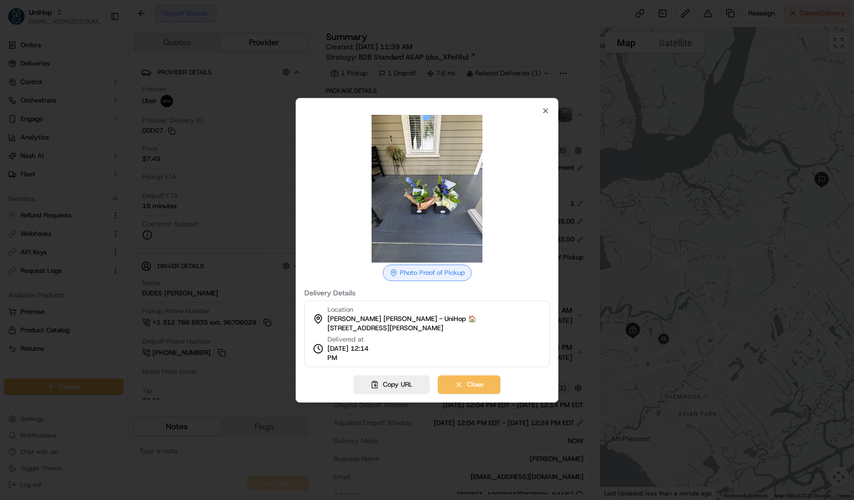
click at [388, 35] on div at bounding box center [427, 250] width 854 height 500
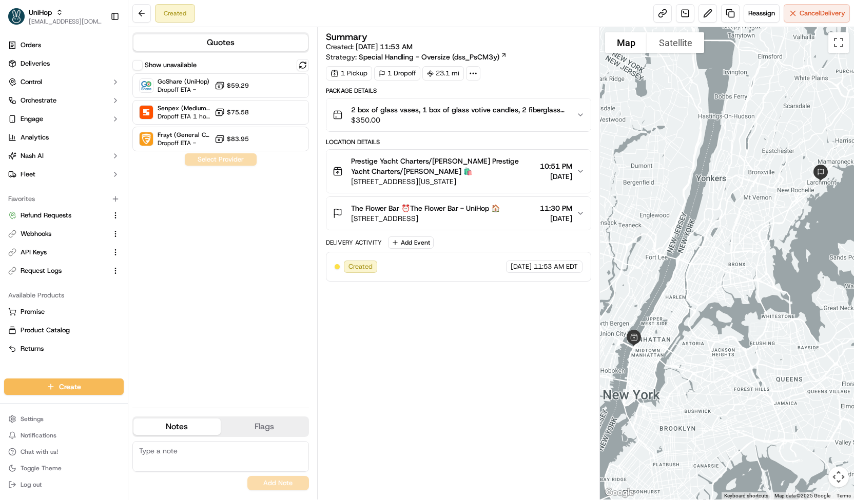
click at [407, 109] on span "2 box of glass vases, 1 box of glass votive candles, 2 fiberglass pillars. This…" at bounding box center [459, 110] width 217 height 10
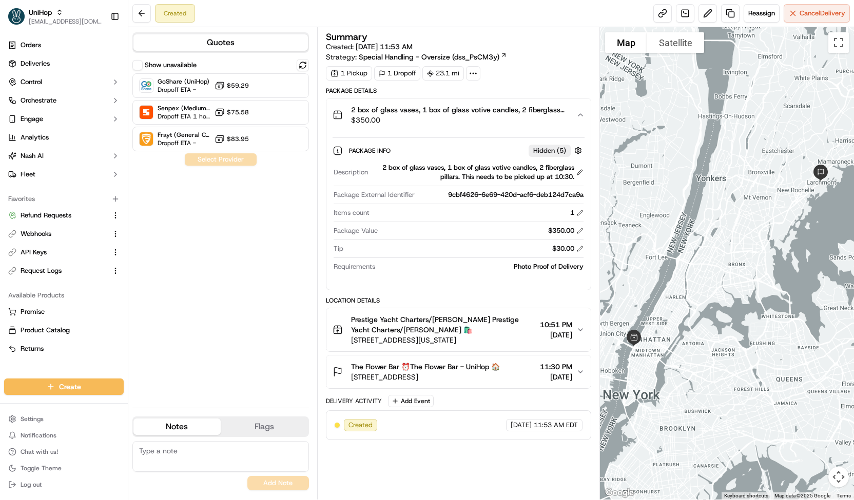
click at [407, 109] on span "2 box of glass vases, 1 box of glass votive candles, 2 fiberglass pillars. This…" at bounding box center [459, 110] width 217 height 10
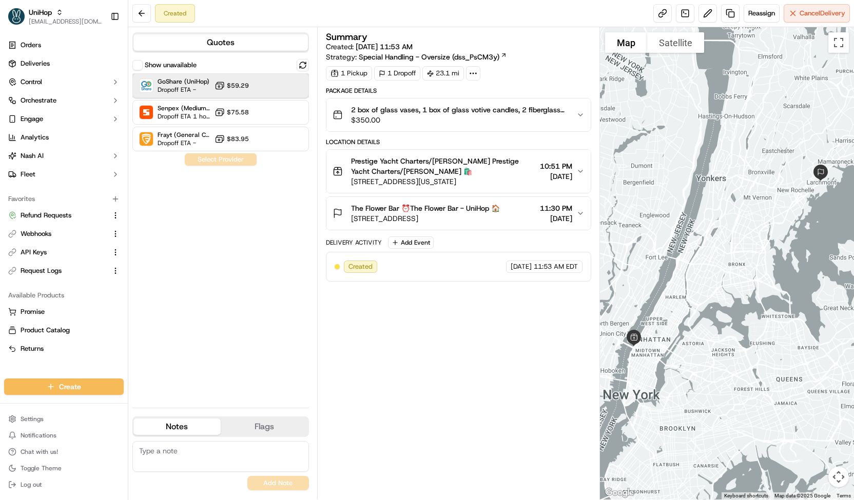
click at [294, 89] on div "GoShare (UniHop) Dropoff ETA - $59.29" at bounding box center [220, 85] width 177 height 25
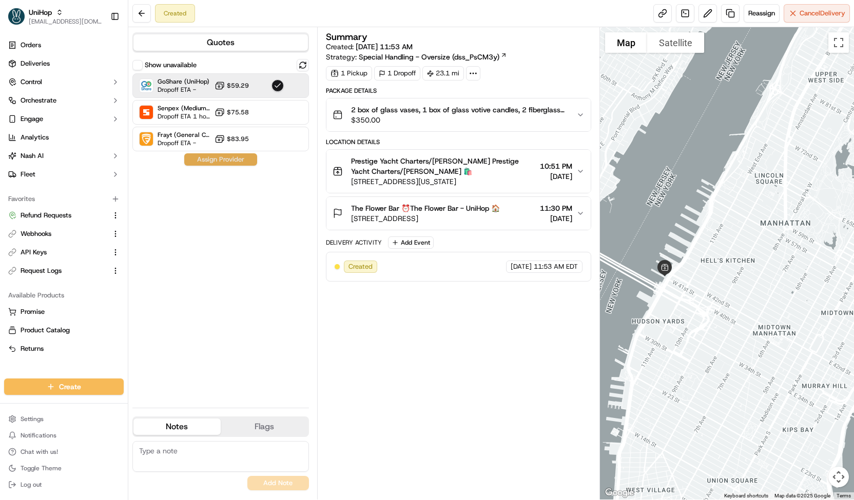
click at [206, 158] on button "Assign Provider" at bounding box center [220, 159] width 73 height 12
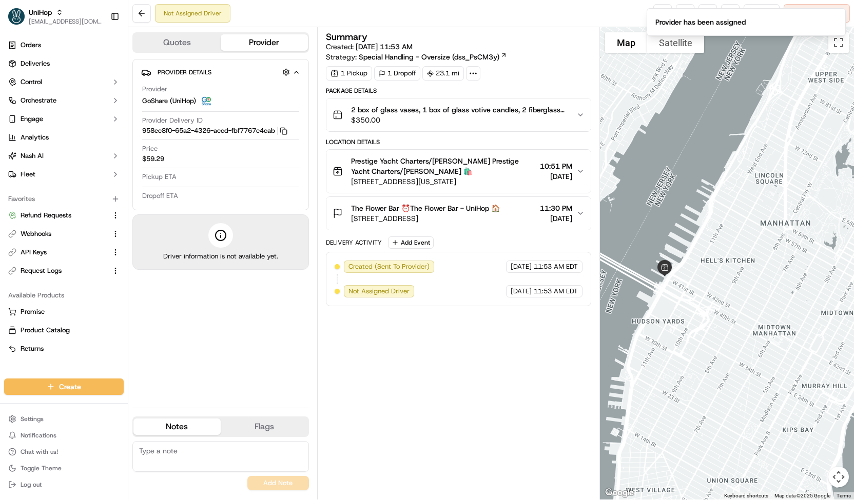
click at [409, 116] on span "$350.00" at bounding box center [459, 120] width 217 height 10
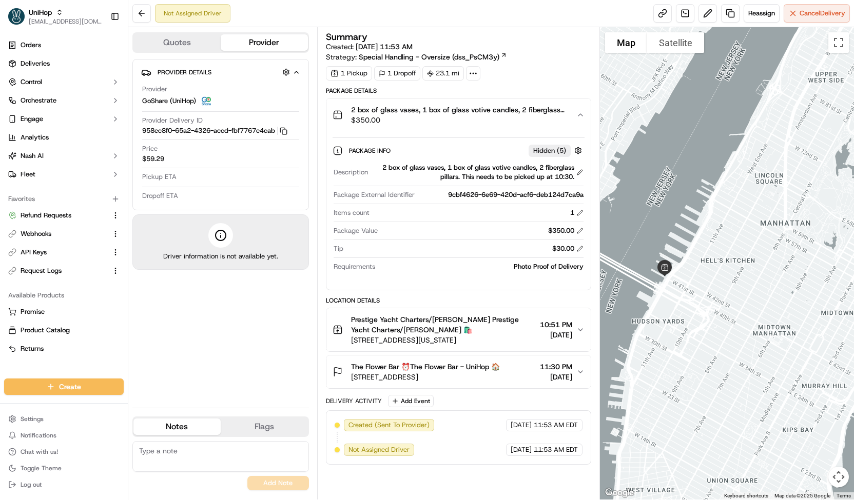
click at [409, 116] on span "$350.00" at bounding box center [459, 120] width 217 height 10
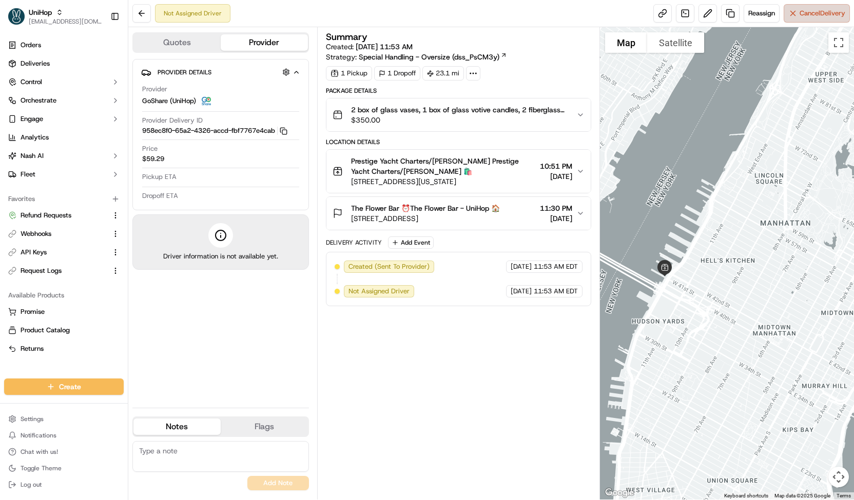
click at [833, 15] on span "Cancel Delivery" at bounding box center [822, 13] width 46 height 9
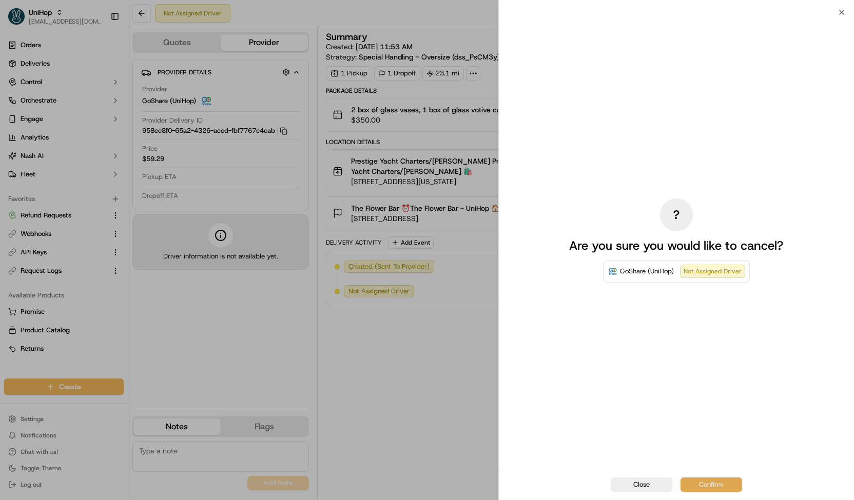
click at [718, 490] on button "Confirm" at bounding box center [711, 485] width 62 height 14
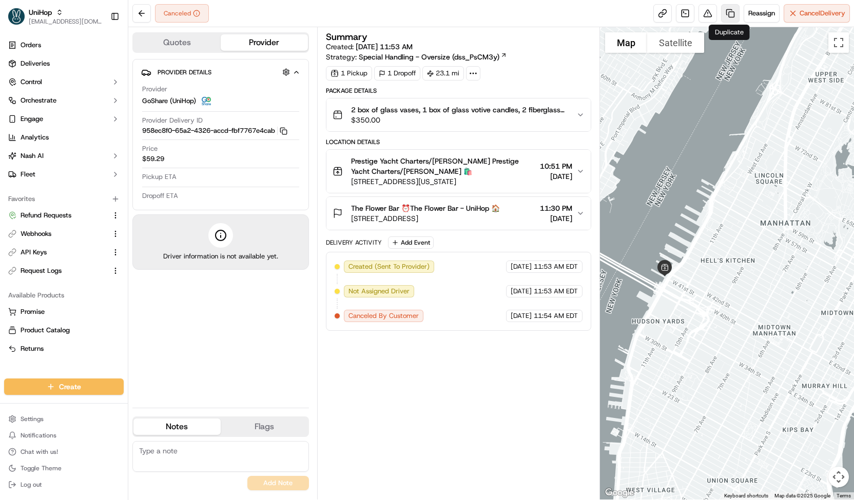
click at [728, 11] on link at bounding box center [730, 13] width 18 height 18
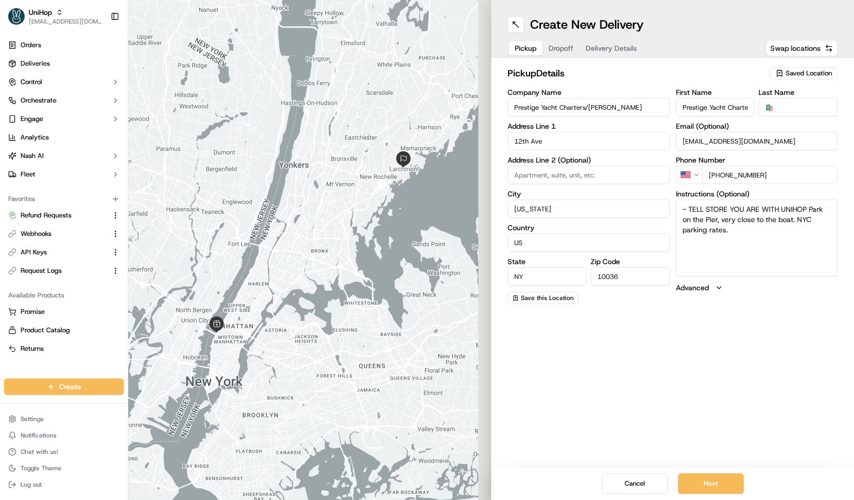
click at [594, 44] on span "Delivery Details" at bounding box center [611, 48] width 51 height 10
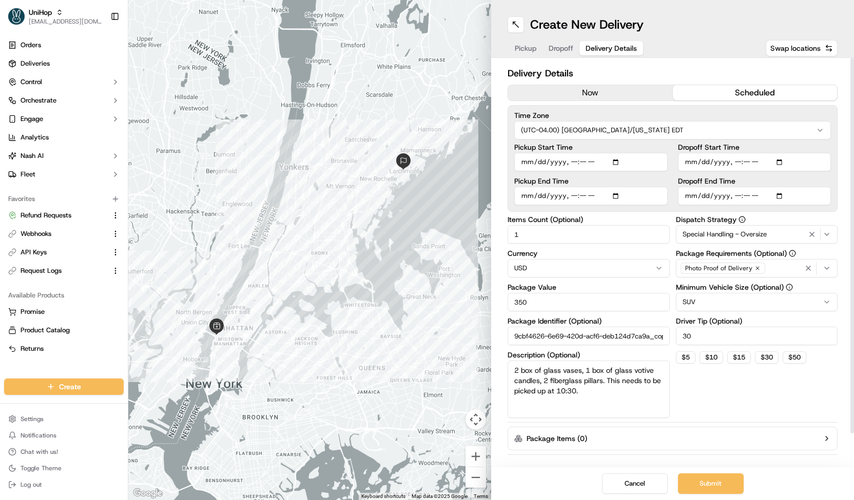
click at [583, 164] on input "Pickup Start Time" at bounding box center [590, 162] width 153 height 18
type input "[DATE]T22:30"
click at [845, 179] on div "Delivery Details now scheduled Time Zone (UTC-04.00) [GEOGRAPHIC_DATA]/[US_STAT…" at bounding box center [672, 262] width 363 height 409
drag, startPoint x: 608, startPoint y: 382, endPoint x: 645, endPoint y: 432, distance: 62.0
click at [645, 432] on div "Delivery Details now scheduled Time Zone (UTC-04.00) [GEOGRAPHIC_DATA]/[US_STAT…" at bounding box center [673, 281] width 330 height 430
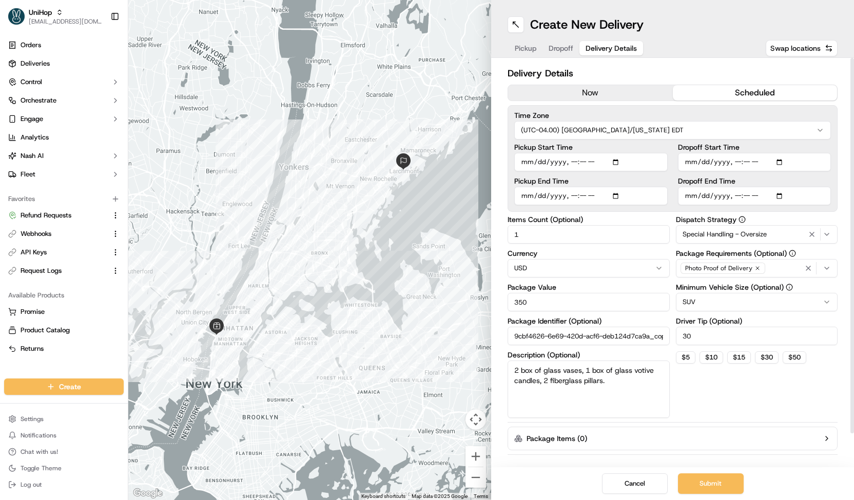
type textarea "2 box of glass vases, 1 box of glass votive candles, 2 fiberglass pillars."
click at [724, 403] on div "Dispatch Strategy Special Handling - Oversize Package Requirements (Optional) P…" at bounding box center [757, 317] width 162 height 202
drag, startPoint x: 531, startPoint y: 239, endPoint x: 714, endPoint y: 393, distance: 239.6
click at [714, 393] on div "Items Count (Optional) 5 Currency USD Package Value 350 Package Identifier (Opt…" at bounding box center [673, 317] width 330 height 202
type input "5"
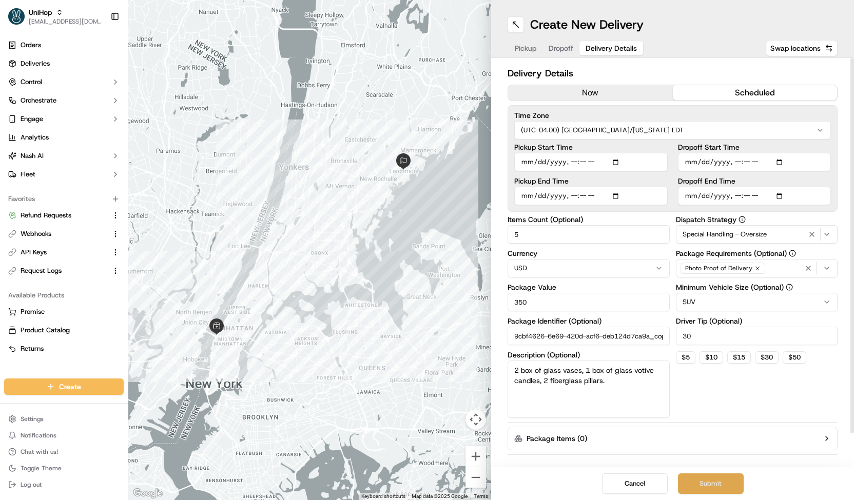
click at [702, 481] on button "Submit" at bounding box center [711, 484] width 66 height 21
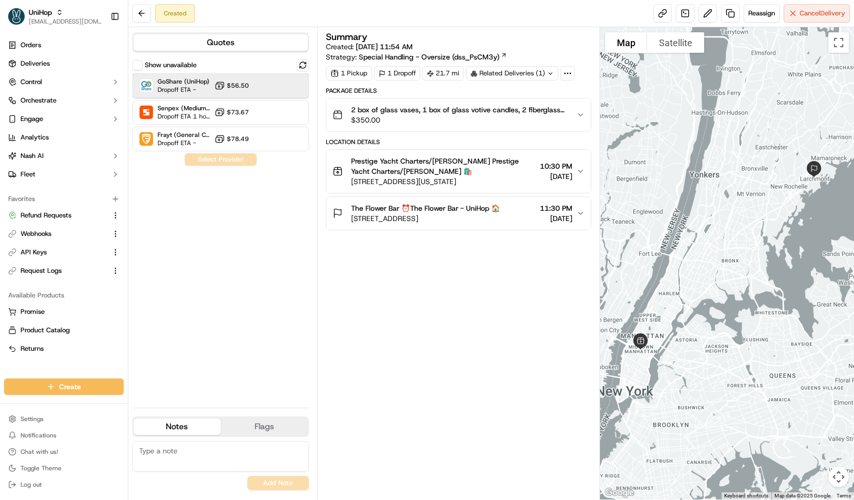
click at [275, 92] on div "GoShare (UniHop) Dropoff ETA - $56.50" at bounding box center [220, 85] width 177 height 25
click at [239, 158] on button "Assign Provider" at bounding box center [220, 159] width 73 height 12
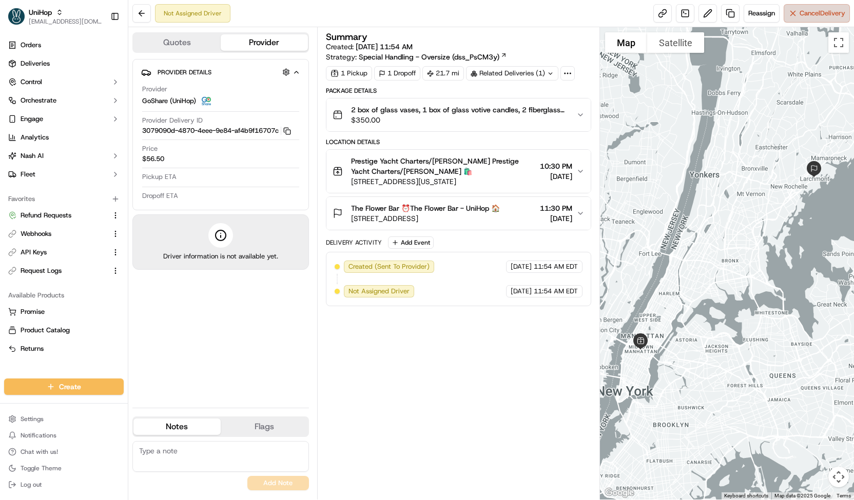
click at [824, 9] on span "Cancel Delivery" at bounding box center [822, 13] width 46 height 9
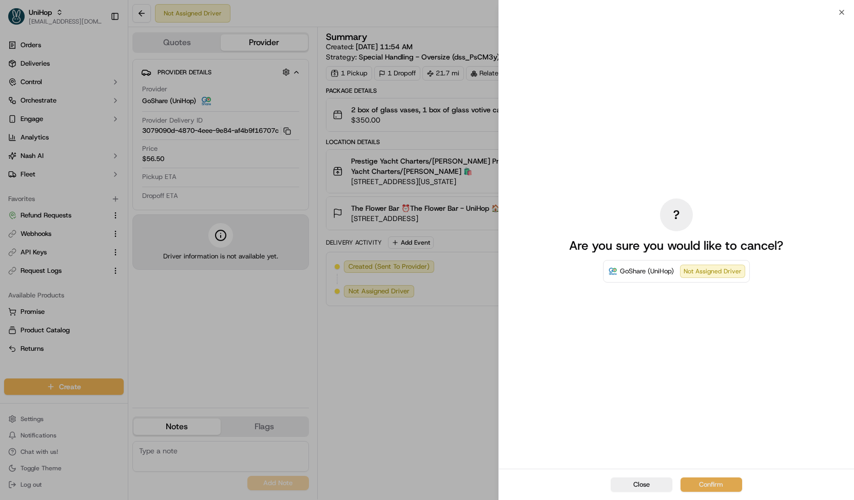
click at [692, 482] on button "Confirm" at bounding box center [711, 485] width 62 height 14
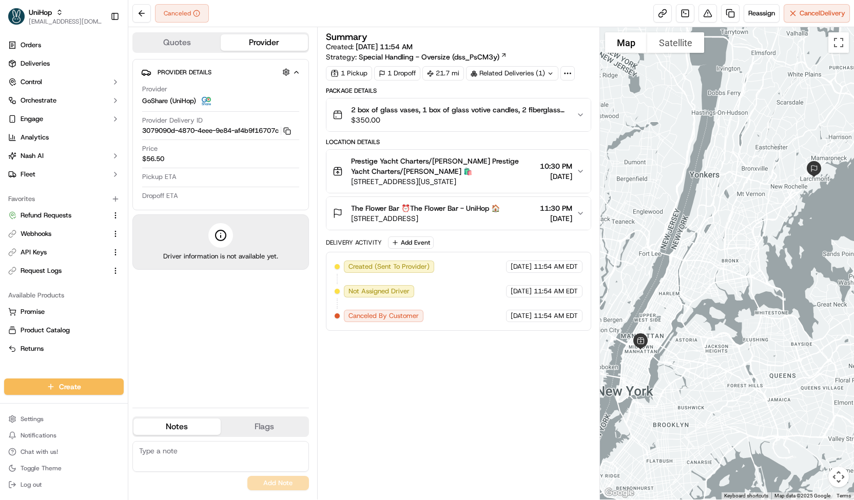
click at [491, 74] on div "Related Deliveries (1)" at bounding box center [512, 73] width 92 height 14
click at [501, 95] on span "job_jR6f9fedprtye2Tgxmaeke" at bounding box center [539, 95] width 92 height 9
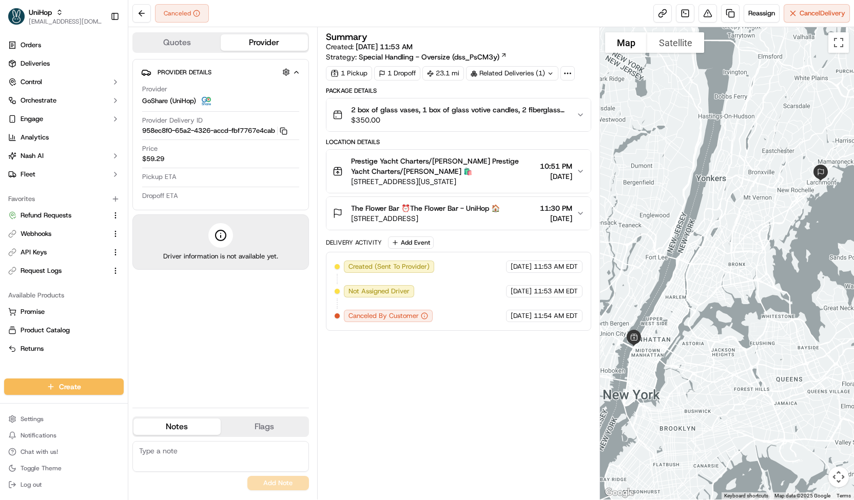
click at [402, 171] on span "Prestige Yacht Charters/[PERSON_NAME] Prestige Yacht Charters/[PERSON_NAME] 🛍️" at bounding box center [443, 166] width 185 height 21
click at [50, 240] on button "Webhooks" at bounding box center [64, 234] width 120 height 16
click at [63, 272] on link "Request Logs" at bounding box center [57, 270] width 99 height 9
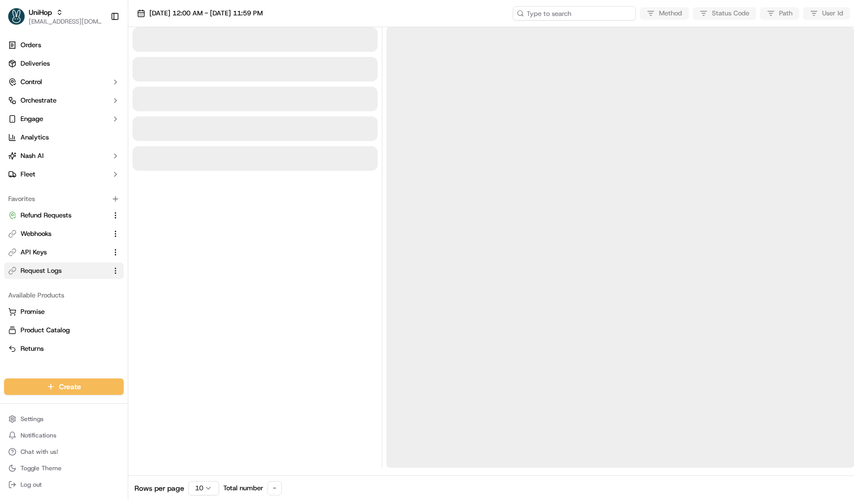
click at [582, 17] on input at bounding box center [574, 13] width 123 height 14
paste input "job_jR6f9fedprtye2Tgxmaeke"
type input "job_jR6f9fedprtye2Tgxmaeke"
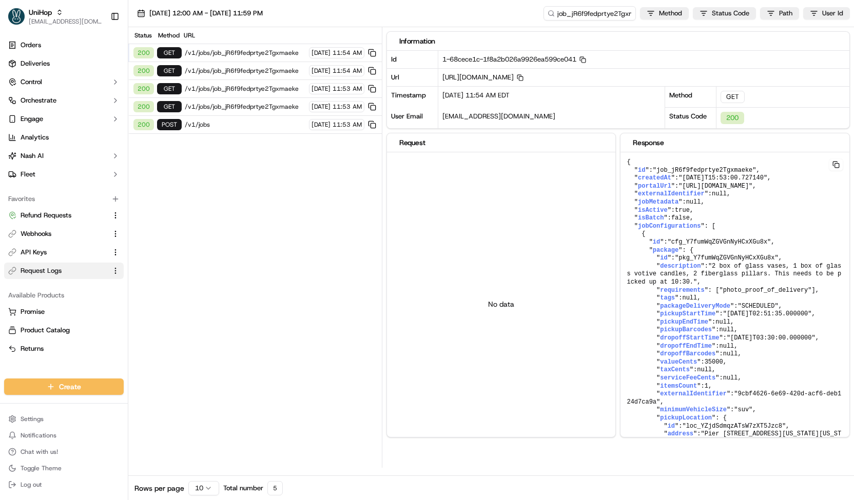
click at [241, 124] on span "/v1/jobs" at bounding box center [245, 125] width 121 height 8
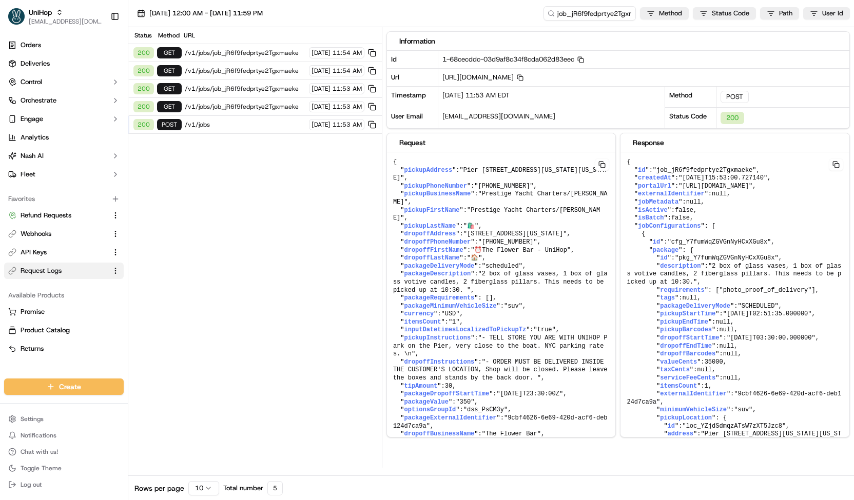
click at [607, 164] on button at bounding box center [602, 165] width 14 height 12
click at [602, 159] on button at bounding box center [602, 165] width 14 height 12
click at [58, 63] on link "Deliveries" at bounding box center [64, 63] width 120 height 16
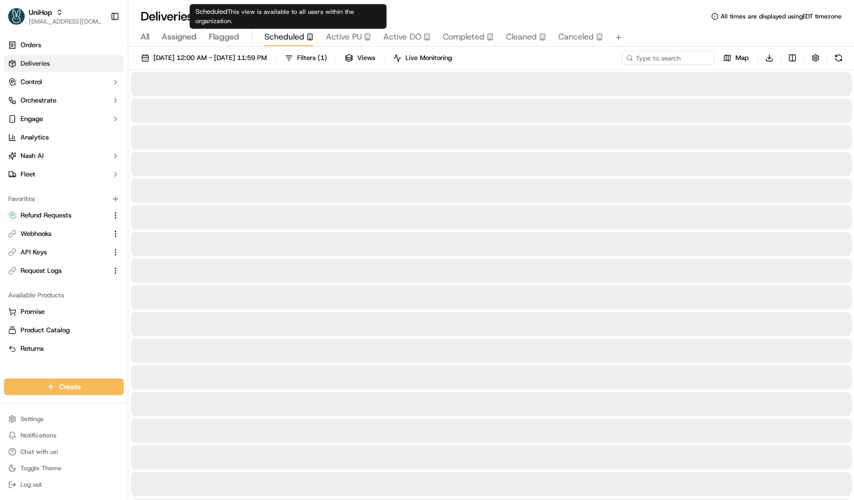
click at [281, 35] on span "Scheduled" at bounding box center [284, 37] width 40 height 12
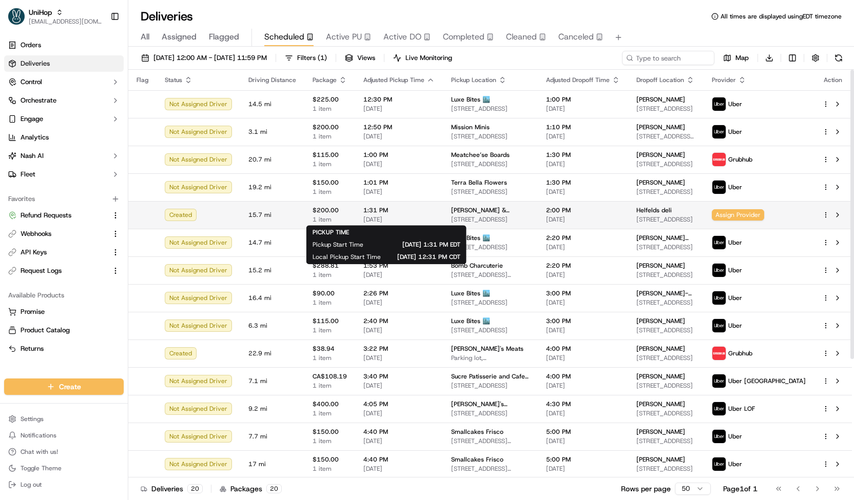
click at [417, 217] on span "[DATE]" at bounding box center [398, 220] width 71 height 8
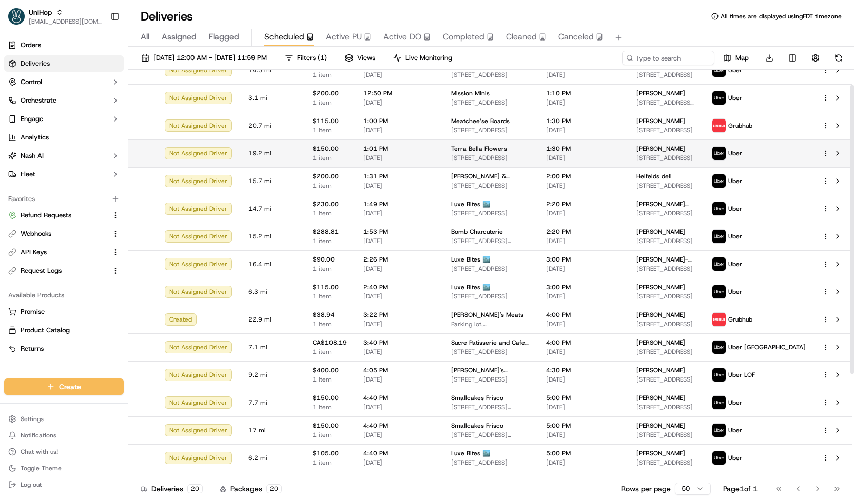
scroll to position [35, 0]
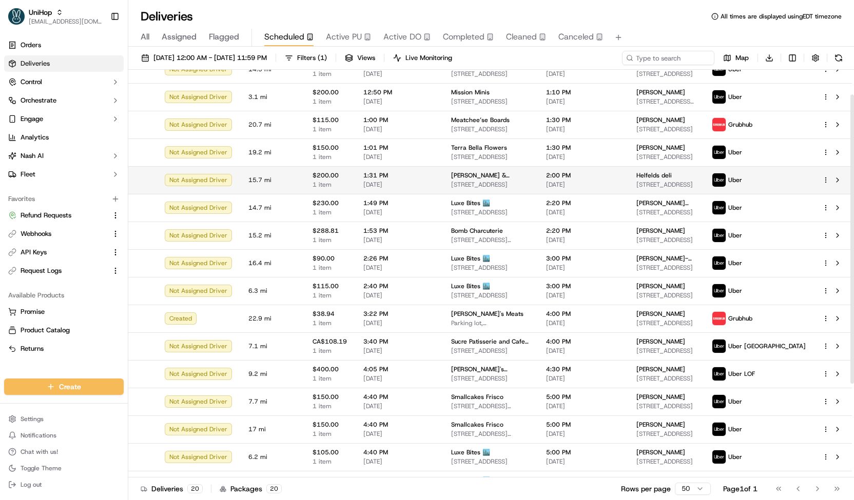
click at [400, 183] on span "[DATE]" at bounding box center [398, 185] width 71 height 8
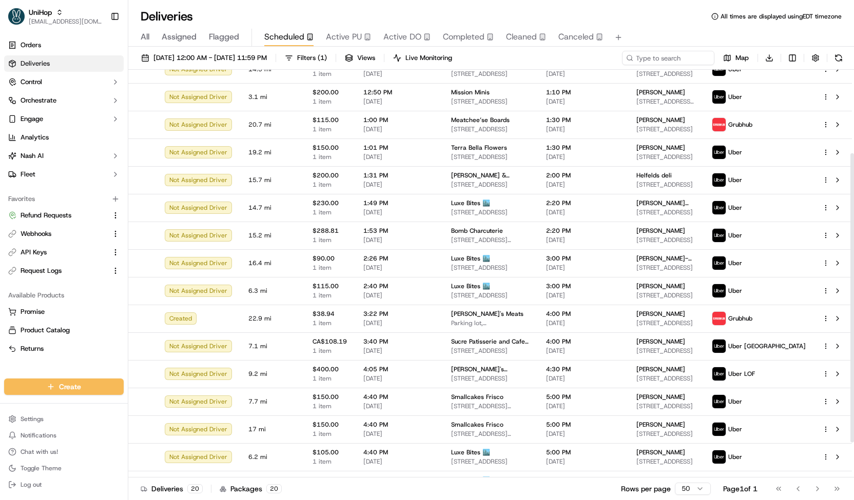
scroll to position [166, 0]
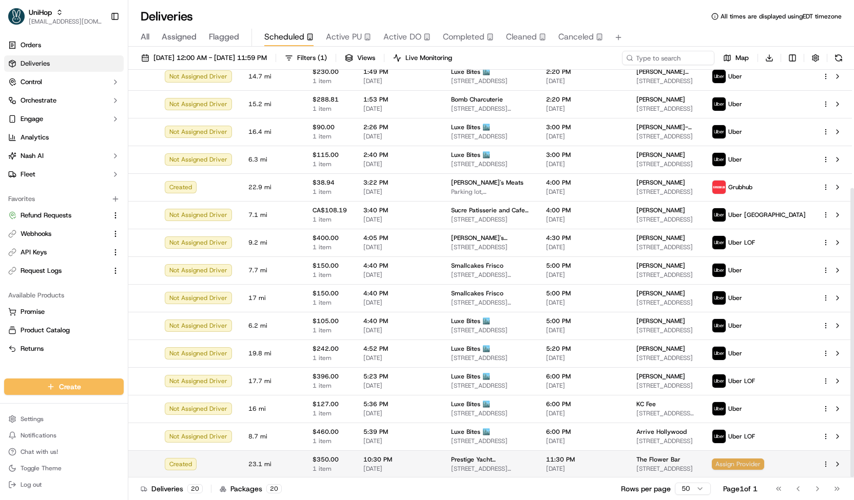
click at [760, 465] on span "Assign Provider" at bounding box center [738, 464] width 52 height 11
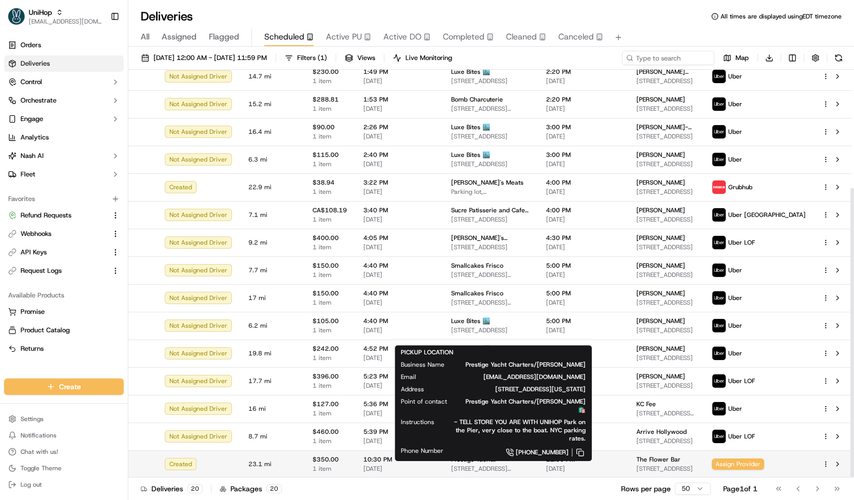
click at [530, 462] on span "Prestige Yacht Charters/[PERSON_NAME]" at bounding box center [490, 460] width 79 height 8
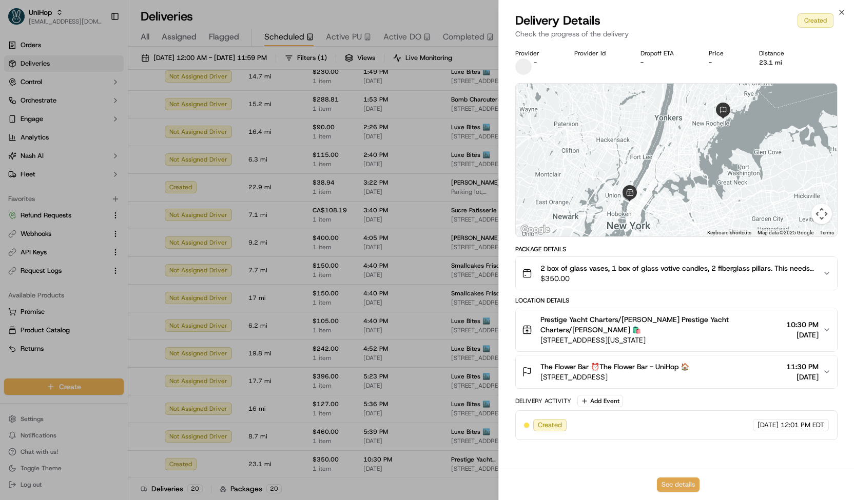
click at [678, 485] on button "See details" at bounding box center [678, 485] width 43 height 14
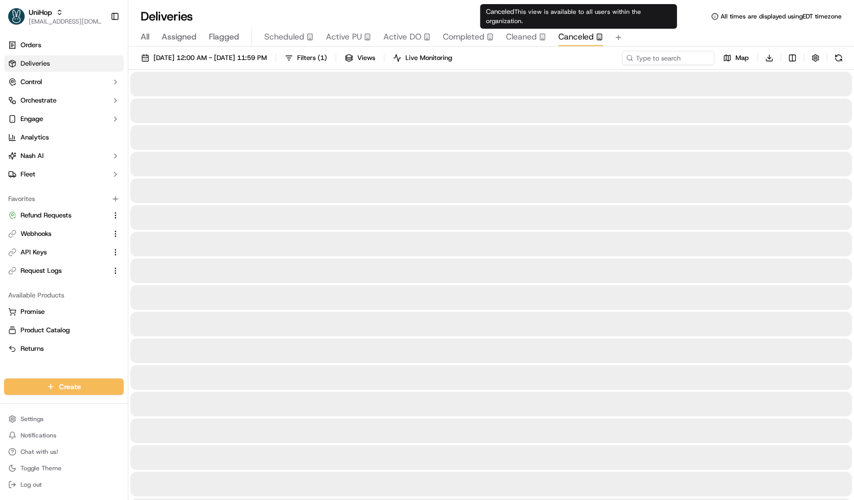
click at [575, 35] on span "Canceled" at bounding box center [575, 37] width 35 height 12
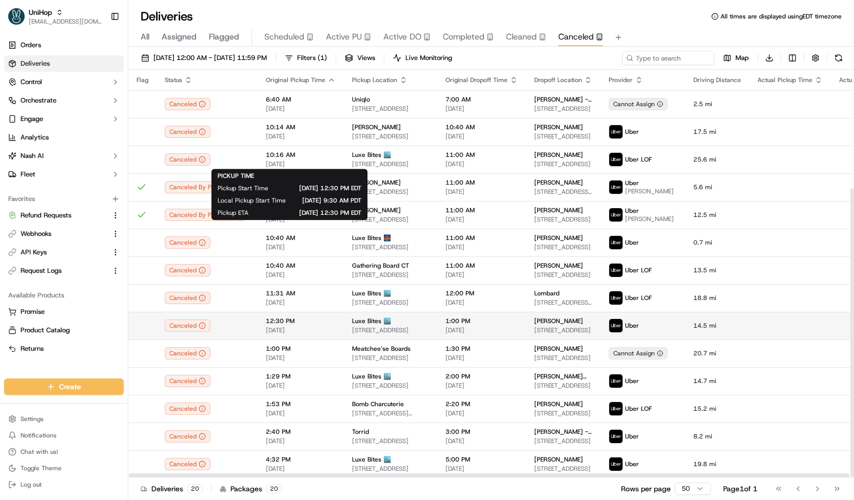
scroll to position [167, 0]
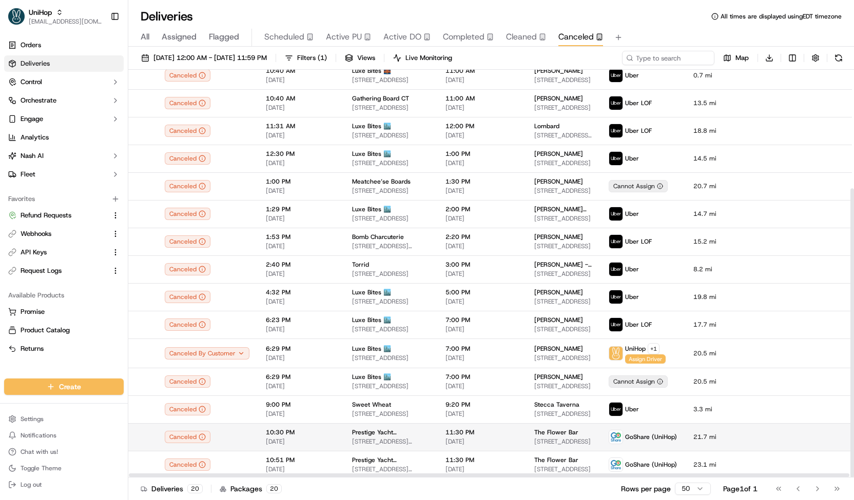
click at [330, 438] on span "[DATE]" at bounding box center [301, 442] width 70 height 8
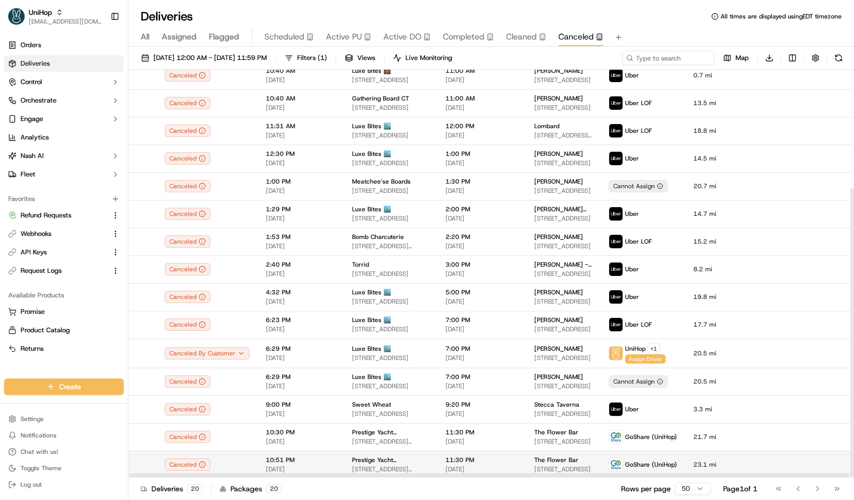
click at [405, 459] on td "Prestige Yacht Charters/Mike Masterson 12th Ave, New York, NY 10036, USA" at bounding box center [390, 465] width 93 height 28
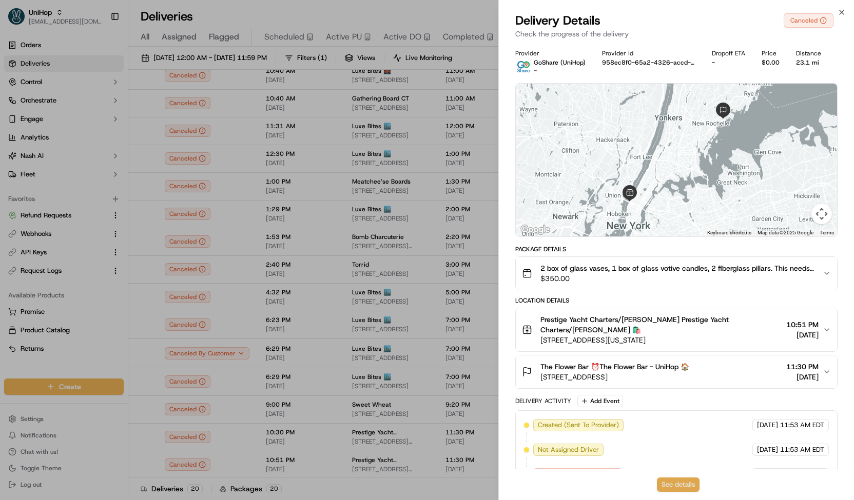
click at [677, 483] on button "See details" at bounding box center [678, 485] width 43 height 14
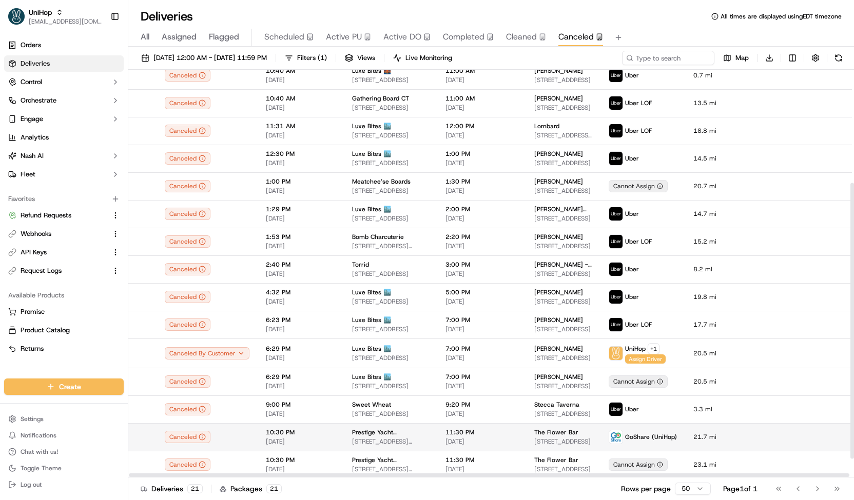
click at [379, 438] on span "5 Bryant Park, New York, NY 10036, United States" at bounding box center [390, 442] width 77 height 8
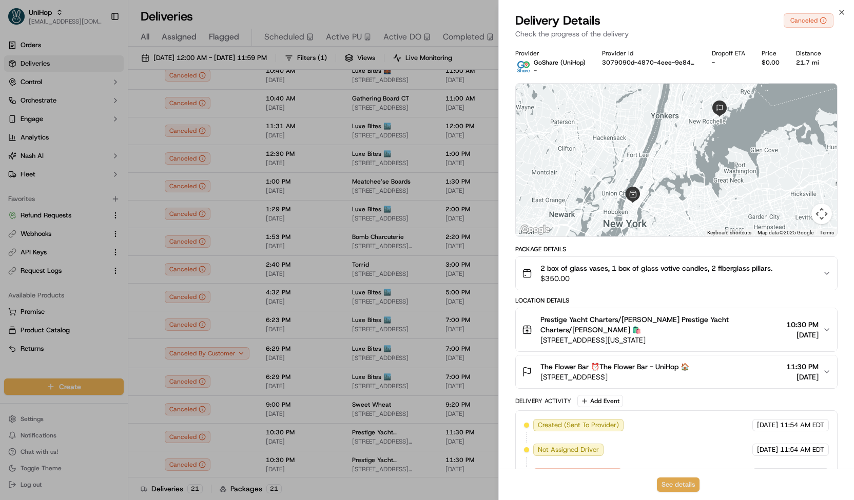
click at [666, 483] on button "See details" at bounding box center [678, 485] width 43 height 14
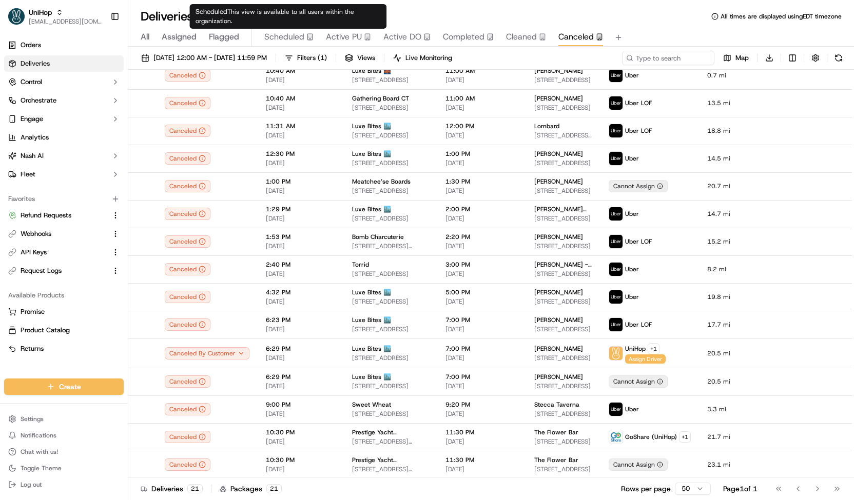
click at [288, 31] on span "Scheduled" at bounding box center [284, 37] width 40 height 12
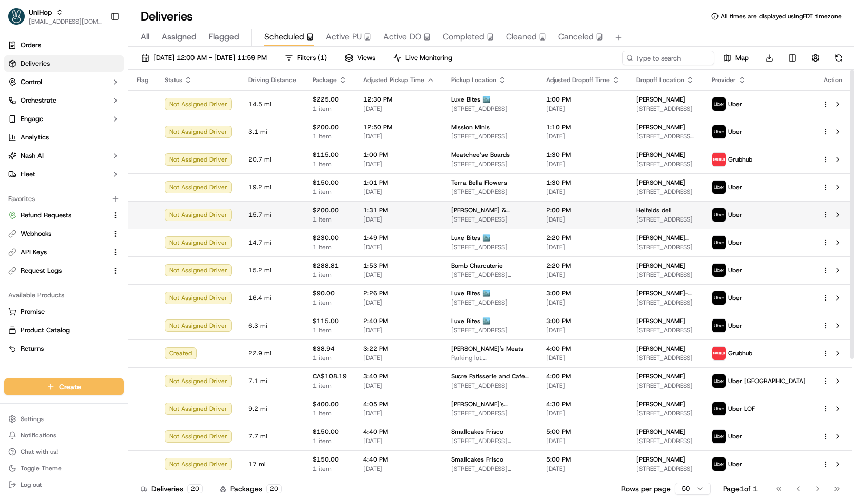
click at [424, 219] on span "[DATE]" at bounding box center [398, 220] width 71 height 8
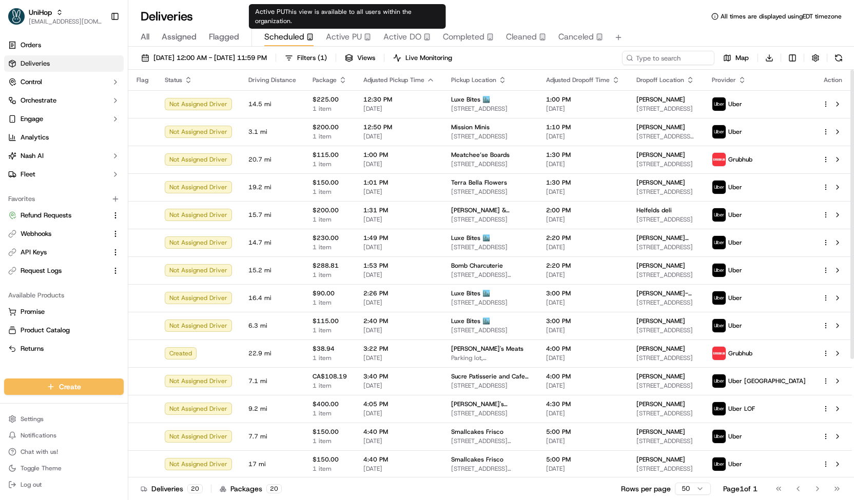
click at [348, 40] on span "Active PU" at bounding box center [344, 37] width 36 height 12
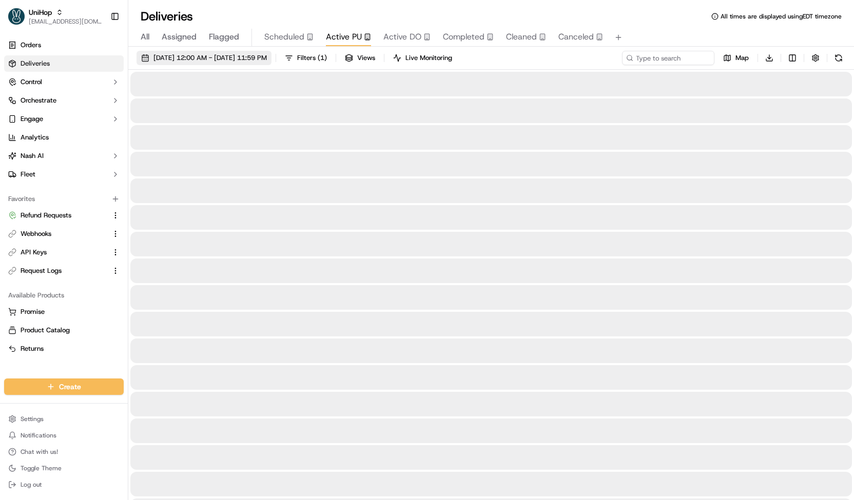
click at [267, 57] on span "Sep 20 2025 12:00 AM - Sep 20 2025 11:59 PM" at bounding box center [209, 57] width 113 height 9
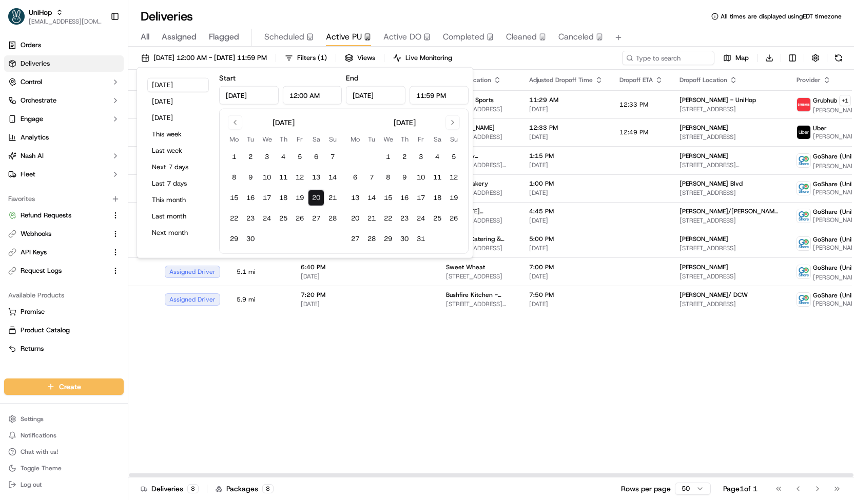
click at [402, 313] on div "Flag Status Driving Distance Adjusted Pickup Time Pickup ETA Pickup Location Ad…" at bounding box center [526, 274] width 796 height 408
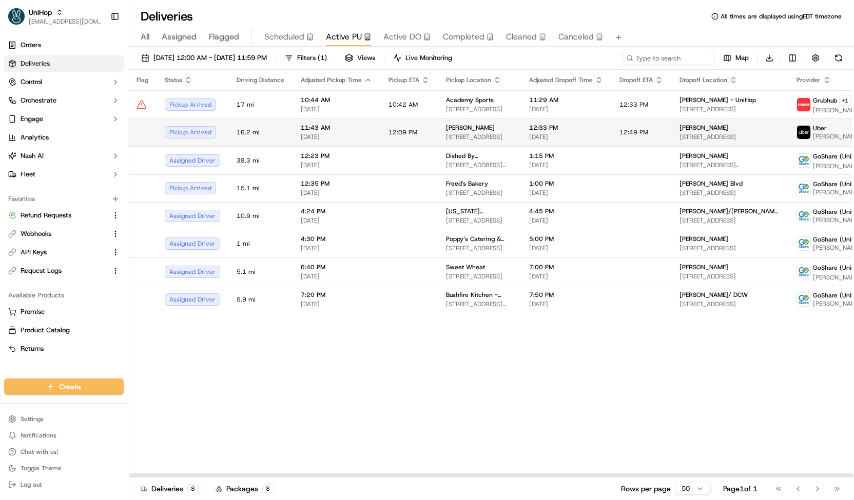
click at [374, 132] on td "11:43 AM Sep 20 2025" at bounding box center [336, 133] width 88 height 28
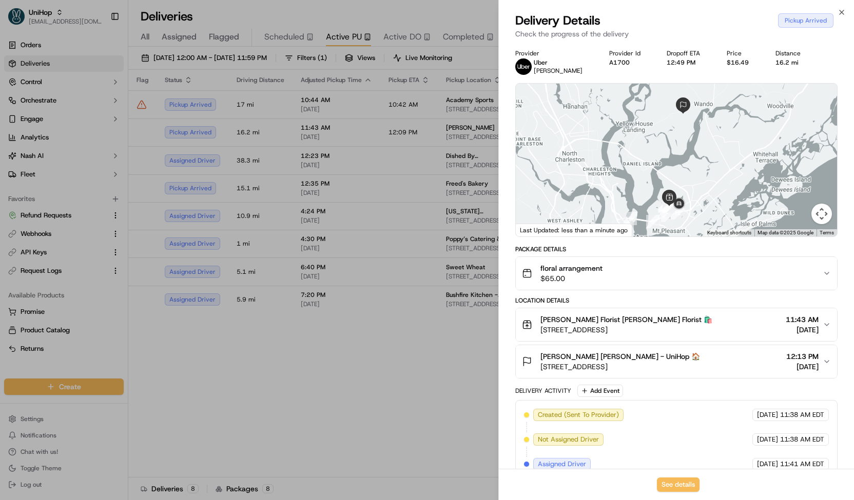
scroll to position [111, 0]
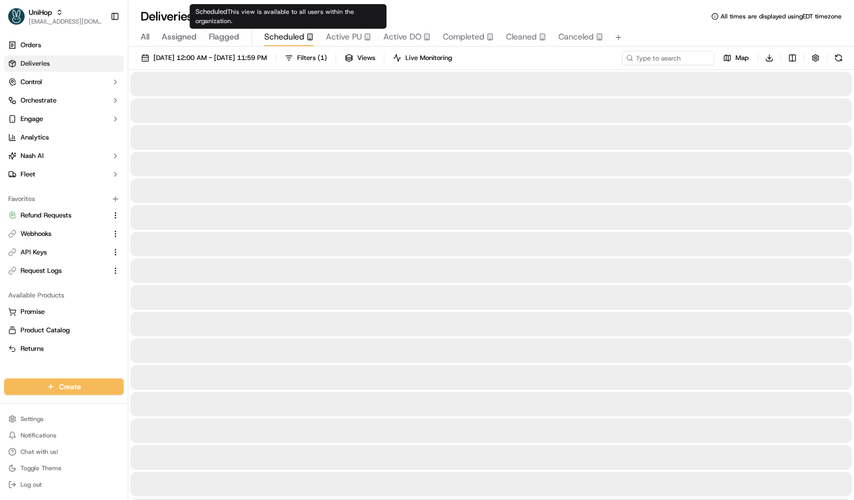
click at [279, 35] on span "Scheduled" at bounding box center [284, 37] width 40 height 12
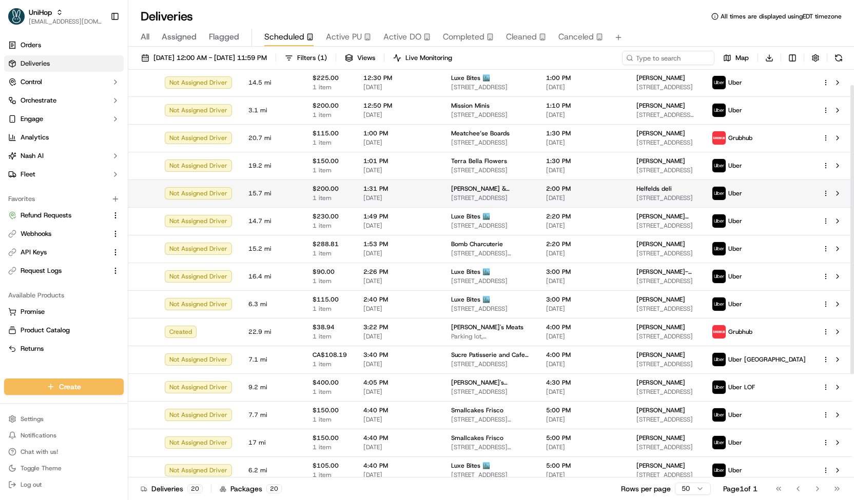
scroll to position [24, 0]
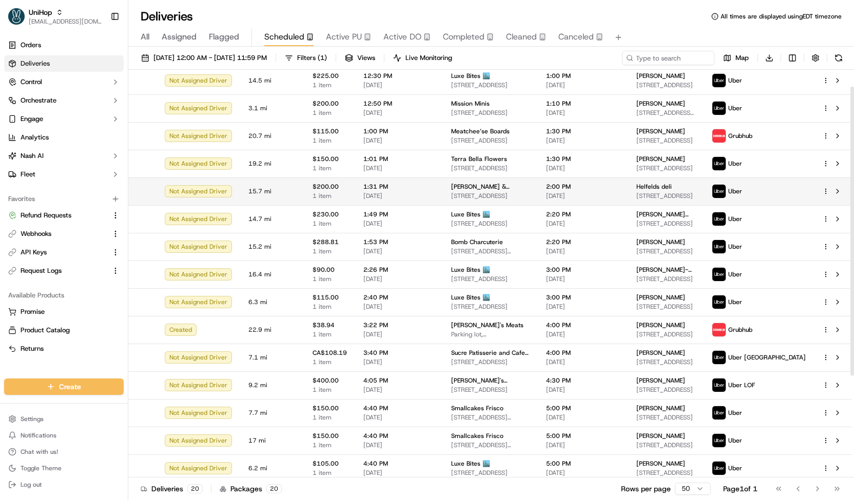
click at [443, 198] on td "Schmaltz & Vinegar 9416 W Irving Park Rd, Schiller Park, IL 60176, USA" at bounding box center [490, 192] width 95 height 28
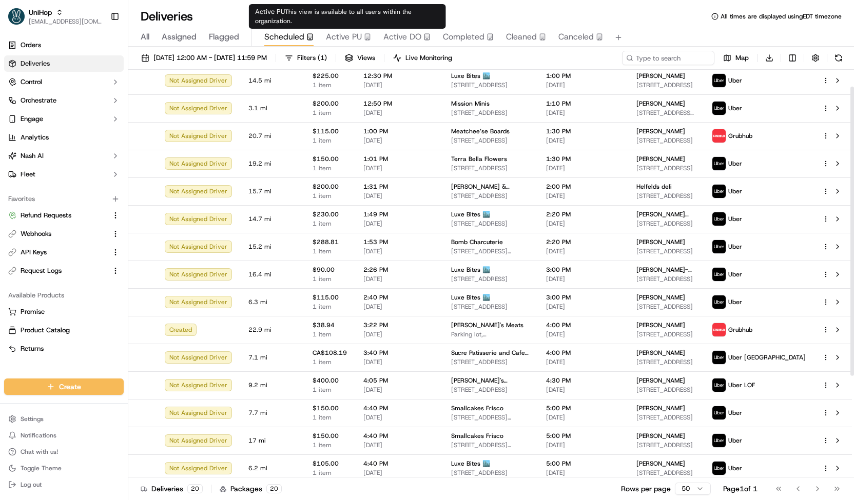
click at [347, 43] on span "Active PU" at bounding box center [344, 37] width 36 height 12
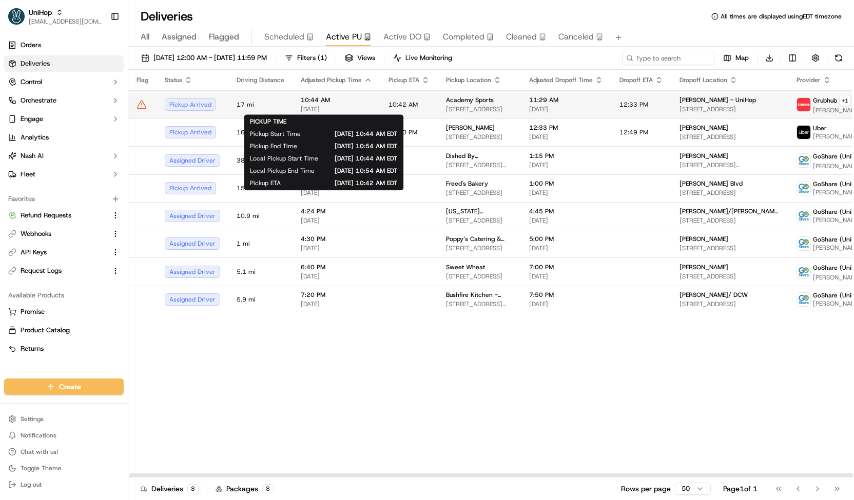
click at [345, 132] on span "Sep 20 2025 10:44 AM EDT" at bounding box center [357, 134] width 80 height 8
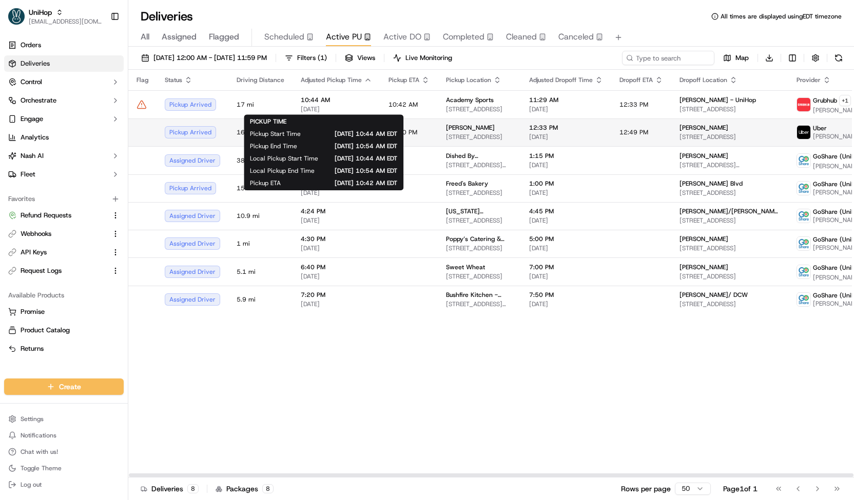
click at [237, 133] on span "16.2 mi" at bounding box center [261, 132] width 48 height 8
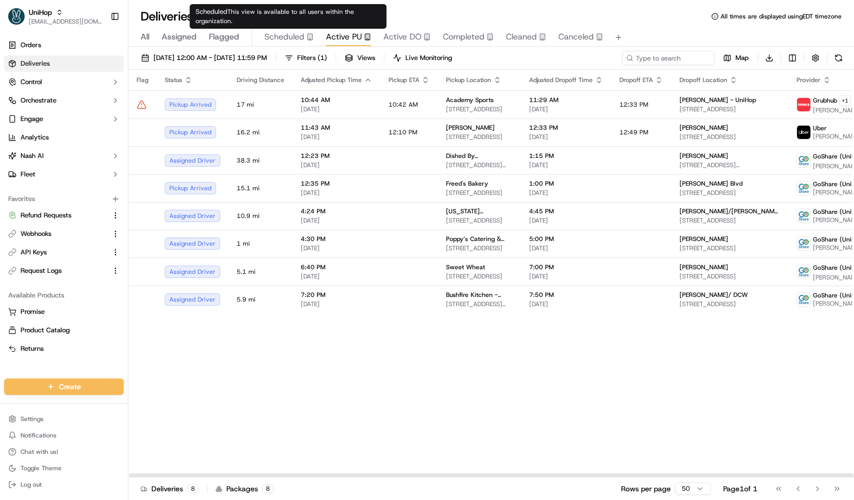
click at [275, 37] on span "Scheduled" at bounding box center [284, 37] width 40 height 12
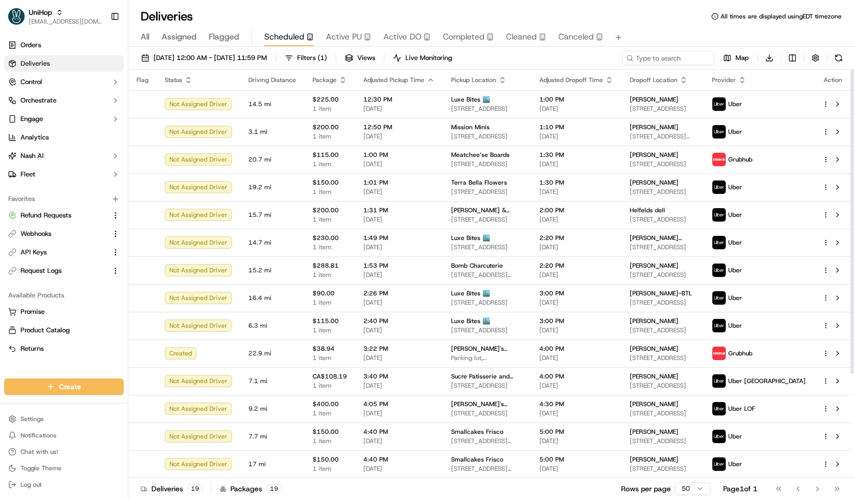
click at [336, 45] on button "Active PU" at bounding box center [348, 37] width 45 height 17
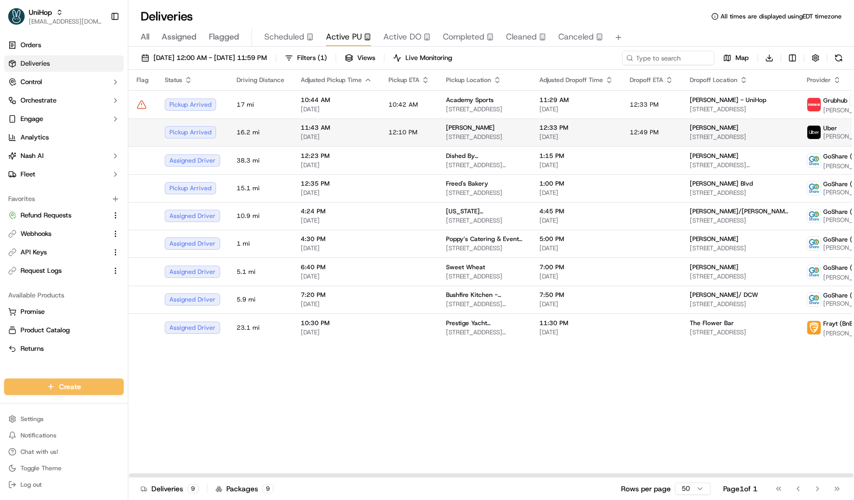
click at [374, 124] on td "11:43 AM Sep 20 2025" at bounding box center [336, 133] width 88 height 28
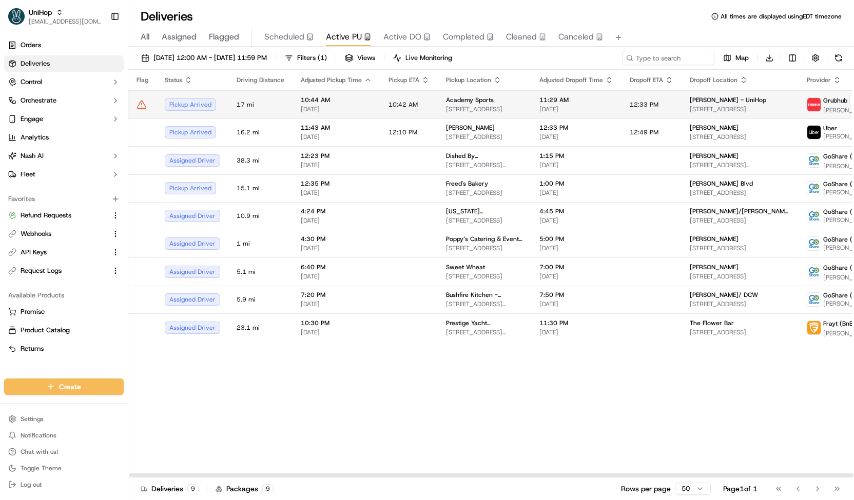
click at [392, 110] on td "10:42 AM" at bounding box center [408, 104] width 57 height 28
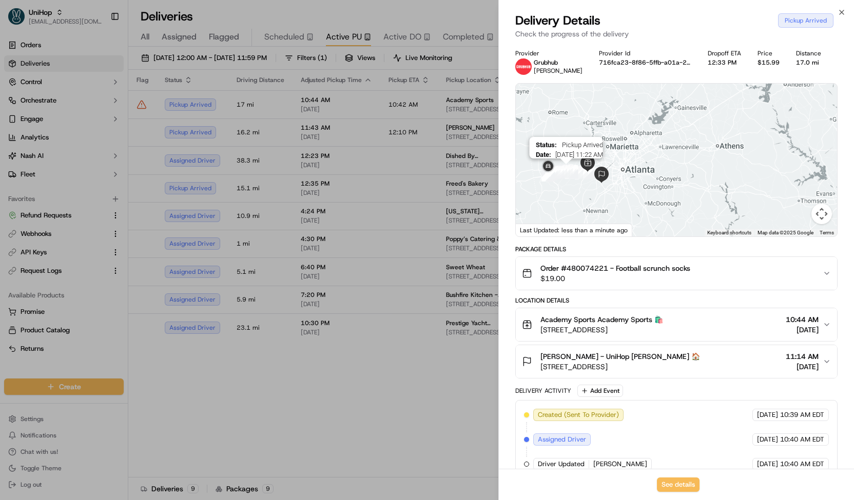
drag, startPoint x: 576, startPoint y: 181, endPoint x: 617, endPoint y: 183, distance: 41.1
click at [676, 160] on div at bounding box center [836, 160] width 321 height 0
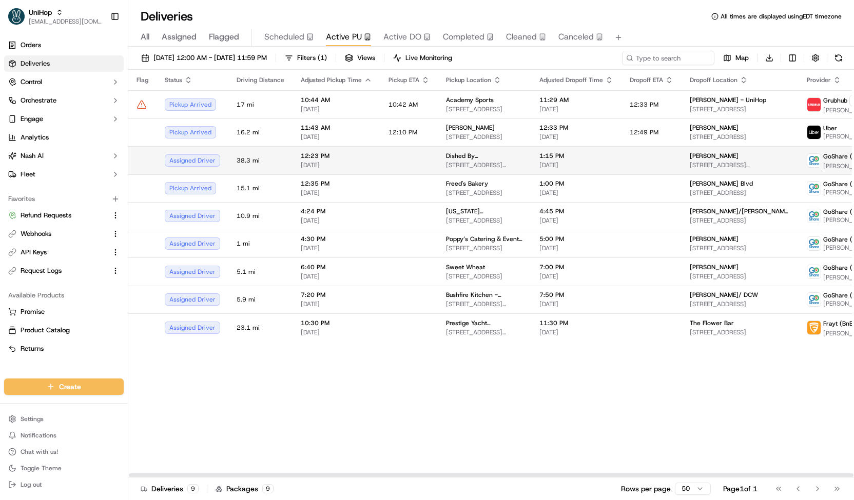
click at [499, 165] on td "Dished By Rachel 2701 Bickford Ave, Snohomish, WA 98290, USA" at bounding box center [484, 160] width 93 height 28
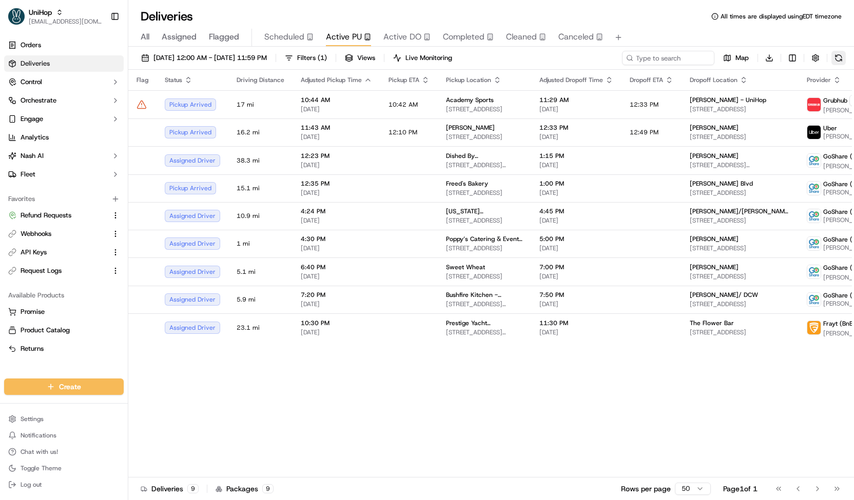
click at [835, 52] on button at bounding box center [838, 58] width 14 height 14
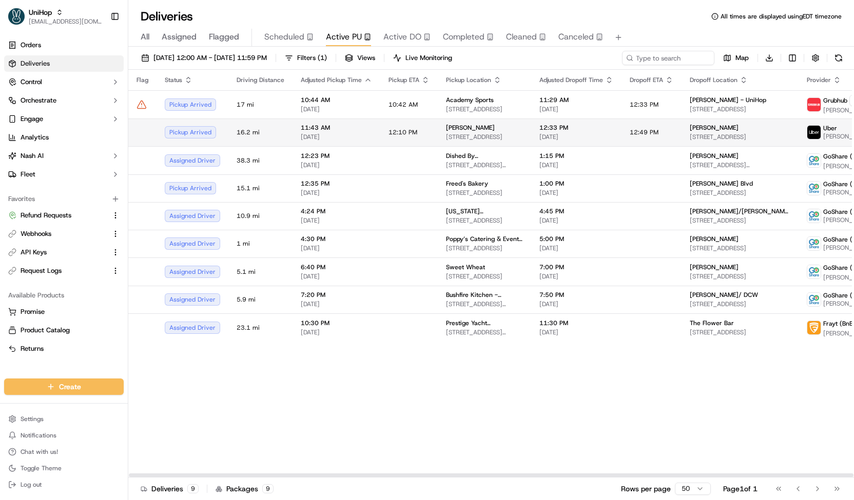
click at [380, 128] on td "12:10 PM" at bounding box center [408, 133] width 57 height 28
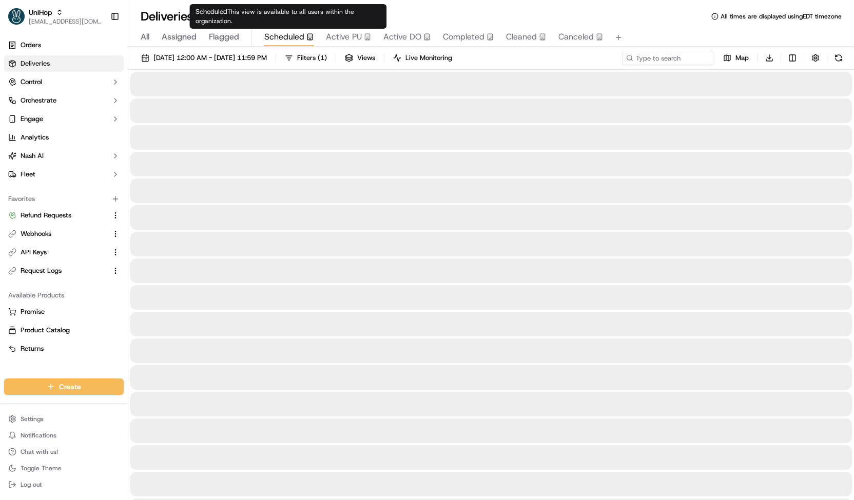
click at [283, 34] on span "Scheduled" at bounding box center [284, 37] width 40 height 12
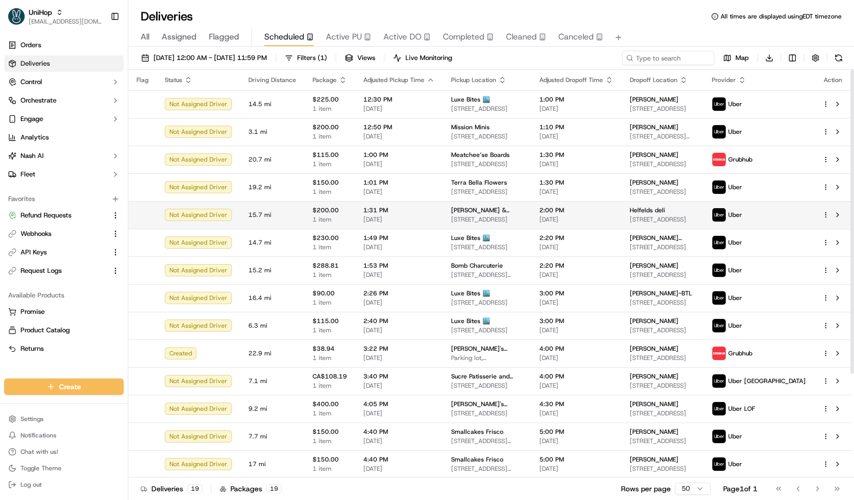
click at [420, 216] on span "[DATE]" at bounding box center [398, 220] width 71 height 8
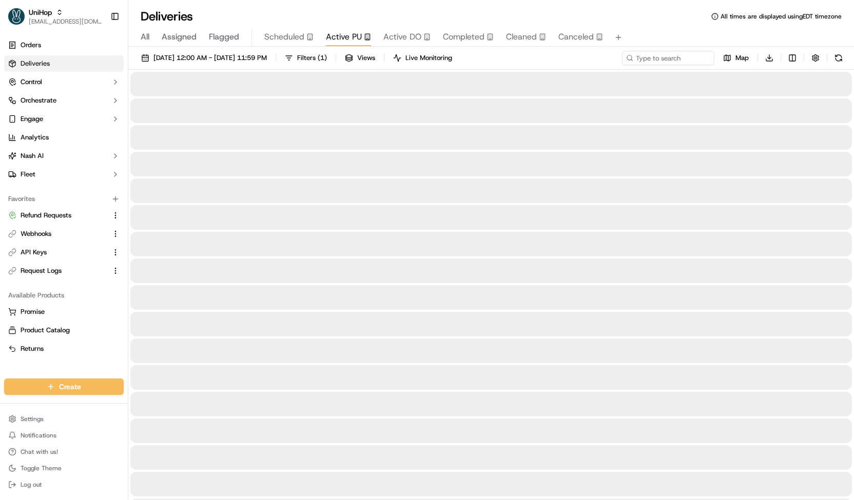
click at [341, 44] on button "Active PU" at bounding box center [348, 37] width 45 height 17
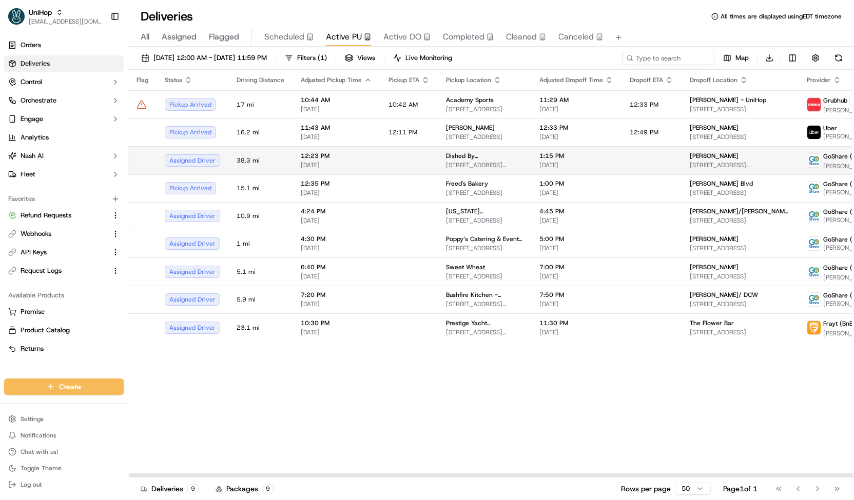
click at [475, 163] on span "2701 Bickford Ave, Snohomish, WA 98290, USA" at bounding box center [484, 165] width 77 height 8
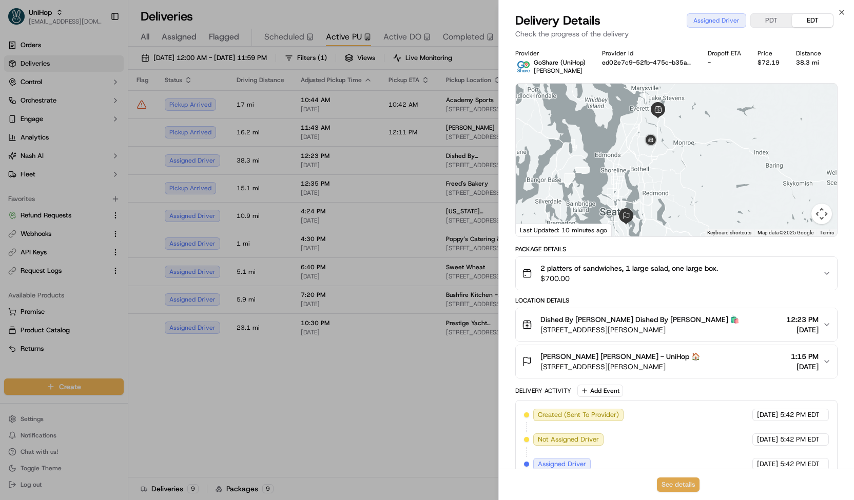
click at [671, 485] on button "See details" at bounding box center [678, 485] width 43 height 14
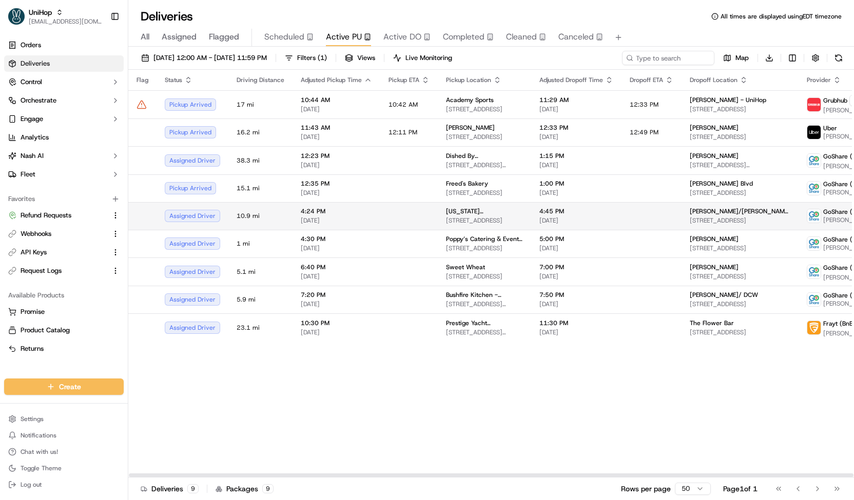
click at [414, 211] on td at bounding box center [408, 216] width 57 height 28
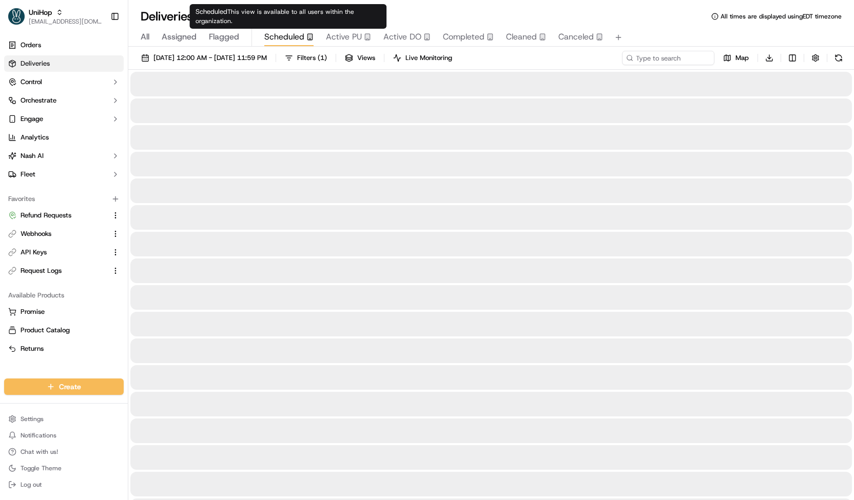
click at [276, 35] on span "Scheduled" at bounding box center [284, 37] width 40 height 12
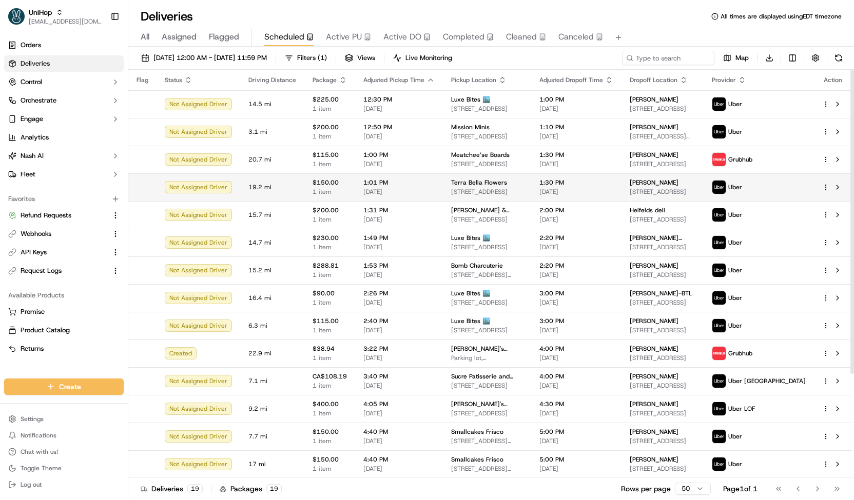
scroll to position [139, 0]
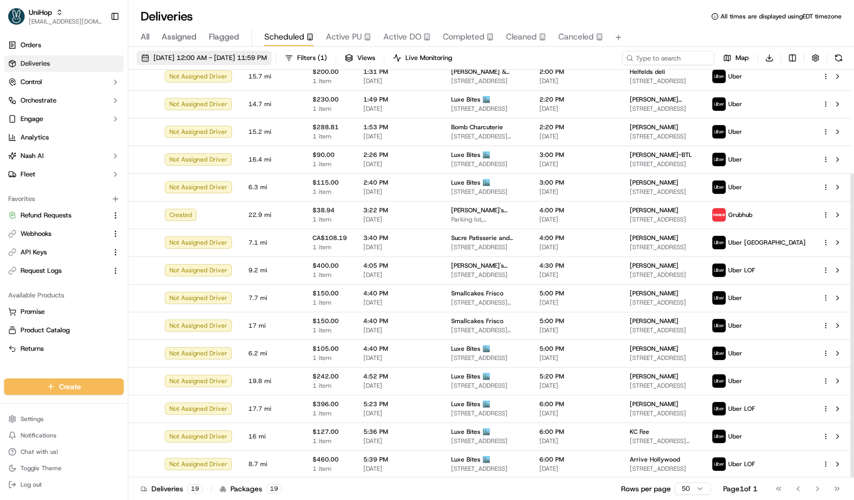
click at [267, 57] on span "Sep 20 2025 12:00 AM - Sep 20 2025 11:59 PM" at bounding box center [209, 57] width 113 height 9
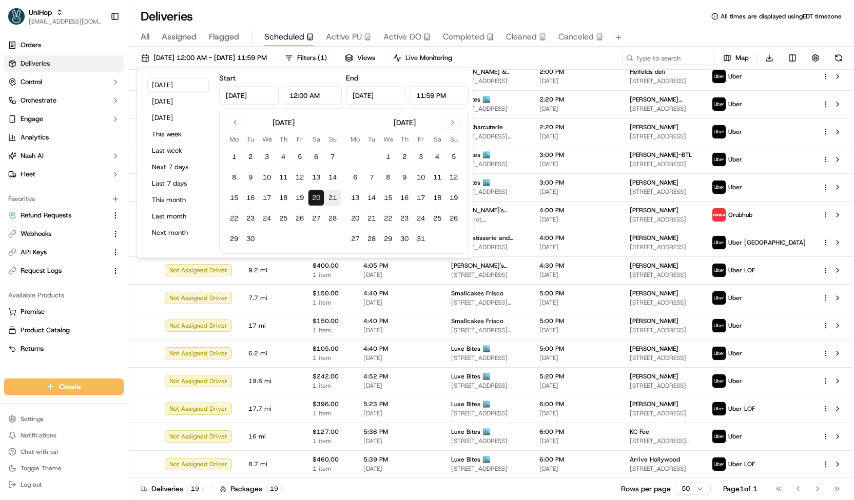
click at [334, 204] on button "21" at bounding box center [332, 198] width 16 height 16
type input "Sep 21, 2025"
click at [334, 204] on button "21" at bounding box center [332, 198] width 16 height 16
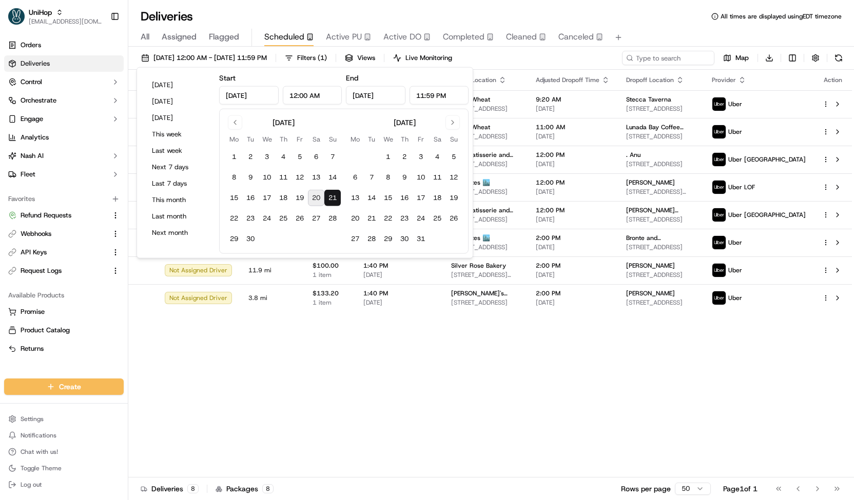
click at [521, 66] on div "Sep 21 2025 12:00 AM - Sep 21 2025 11:59 PM Filters ( 1 ) Views Live Monitoring…" at bounding box center [491, 60] width 726 height 19
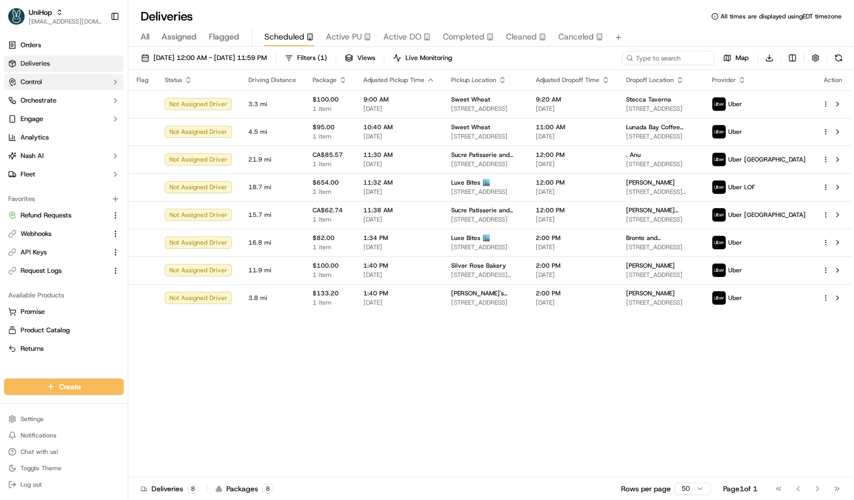
click at [67, 84] on button "Control" at bounding box center [64, 82] width 120 height 16
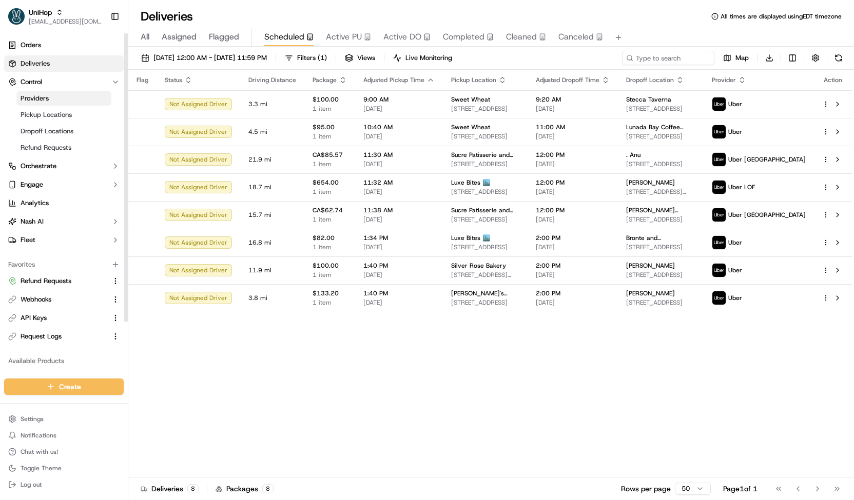
click at [67, 101] on link "Providers" at bounding box center [63, 98] width 95 height 14
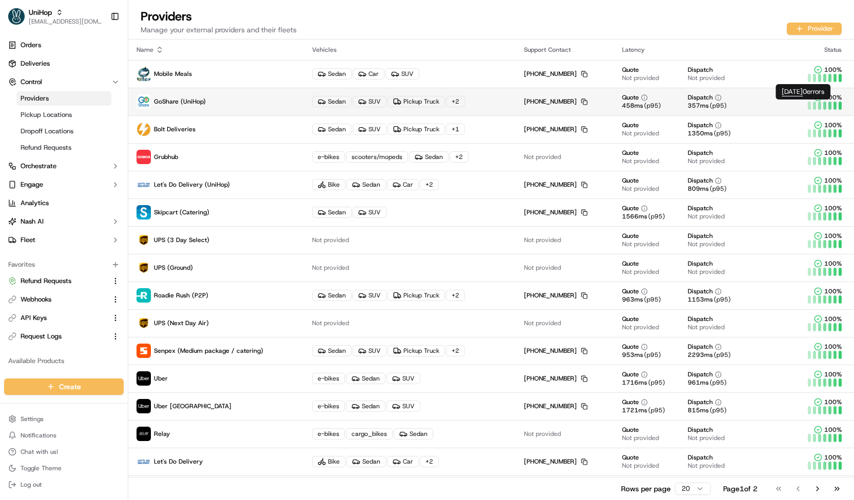
click at [841, 104] on div at bounding box center [839, 106] width 3 height 8
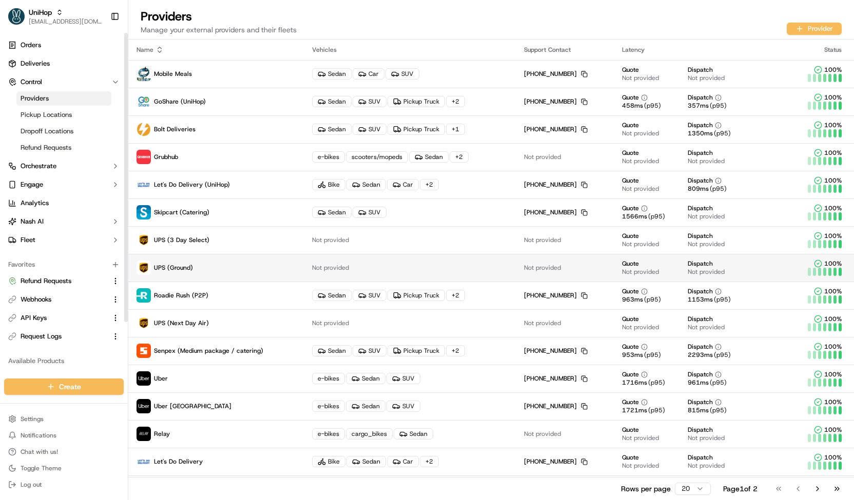
scroll to position [136, 0]
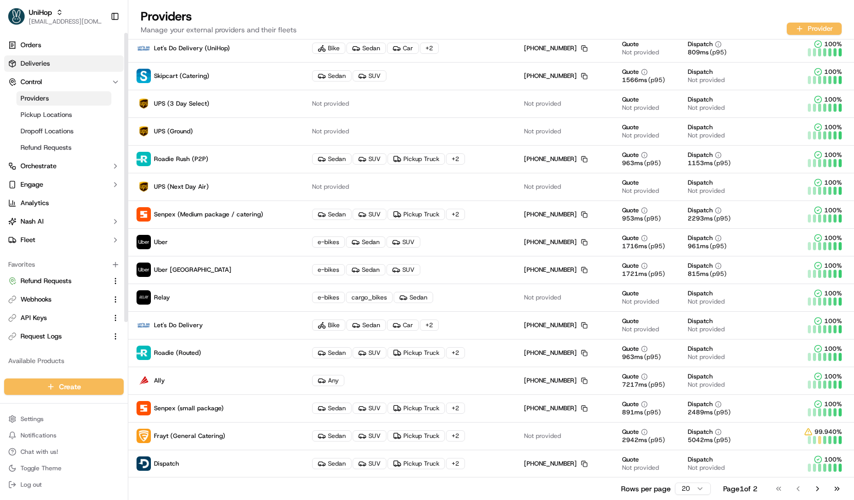
click at [86, 62] on link "Deliveries" at bounding box center [64, 63] width 120 height 16
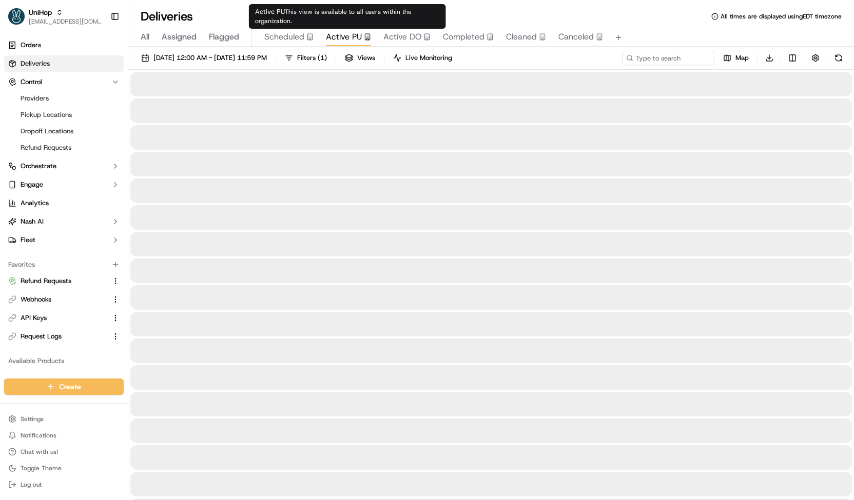
click at [344, 34] on span "Active PU" at bounding box center [344, 37] width 36 height 12
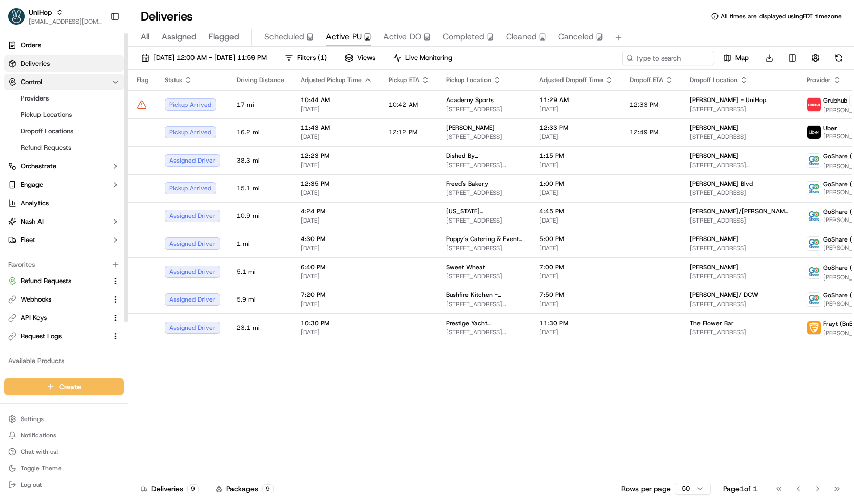
click at [113, 81] on icon "button" at bounding box center [115, 82] width 8 height 8
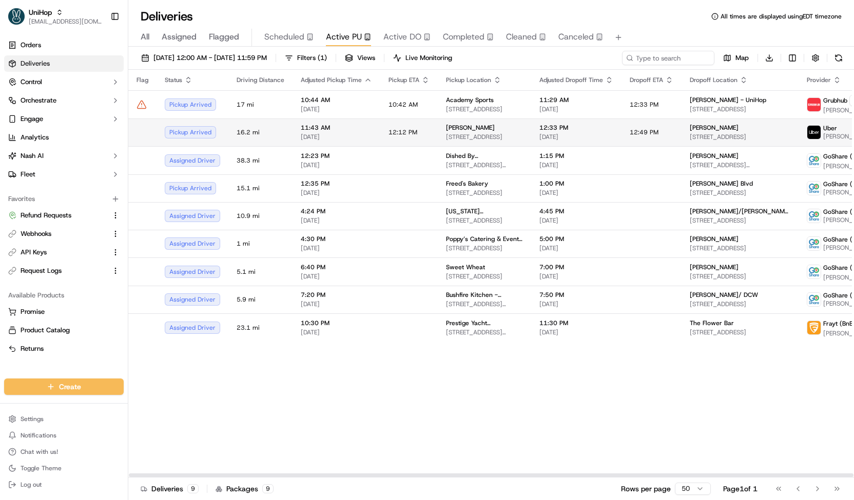
click at [364, 135] on span "[DATE]" at bounding box center [336, 137] width 71 height 8
click at [363, 134] on span "[DATE]" at bounding box center [336, 137] width 71 height 8
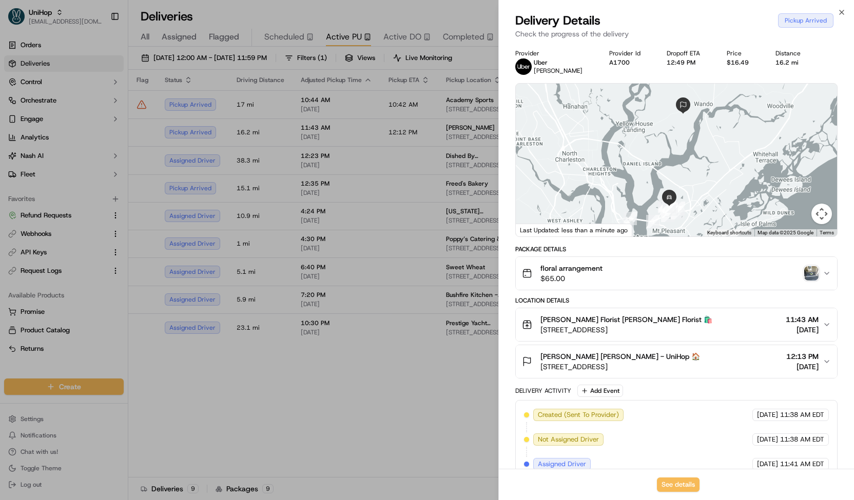
click at [813, 276] on img "button" at bounding box center [811, 273] width 14 height 14
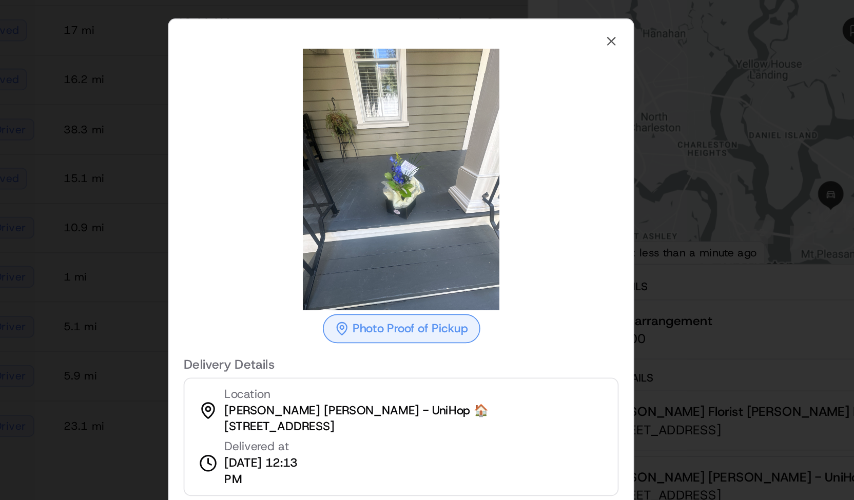
click at [280, 142] on div at bounding box center [427, 250] width 854 height 500
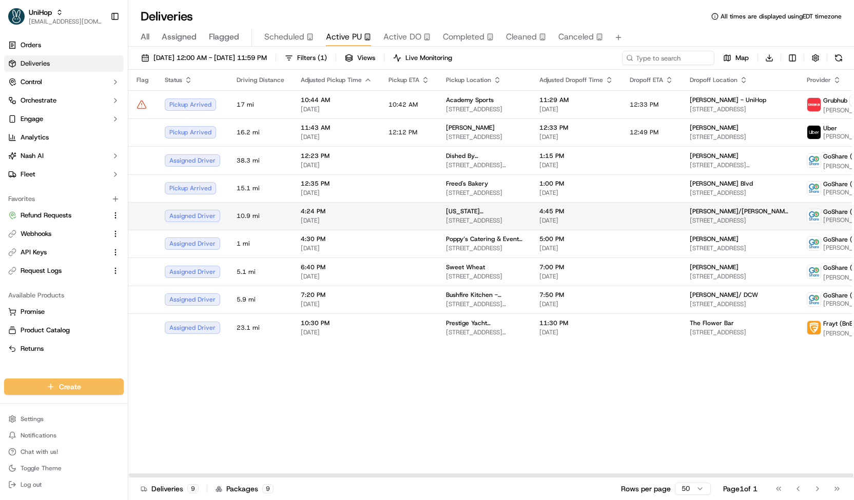
click at [381, 225] on td at bounding box center [408, 216] width 57 height 28
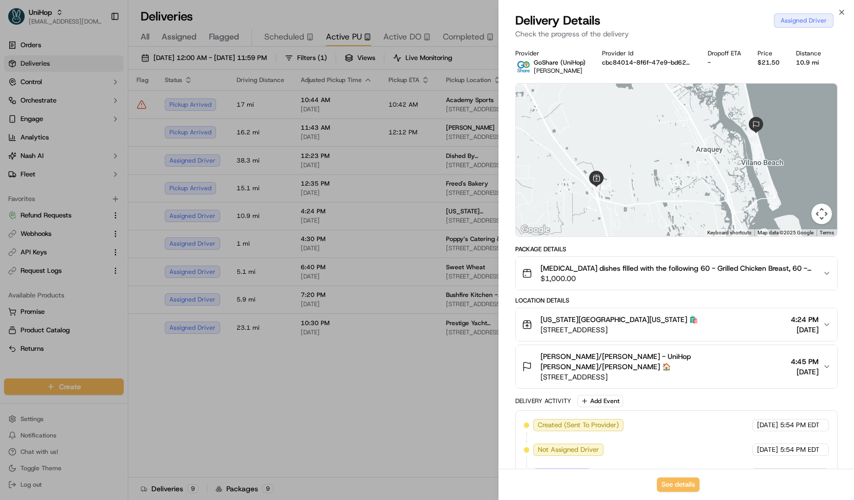
scroll to position [135, 0]
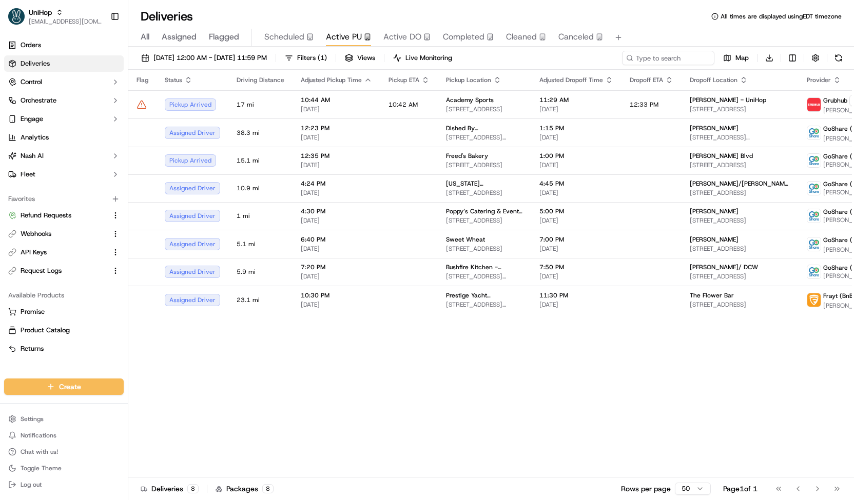
click at [271, 31] on span "Scheduled" at bounding box center [284, 37] width 40 height 12
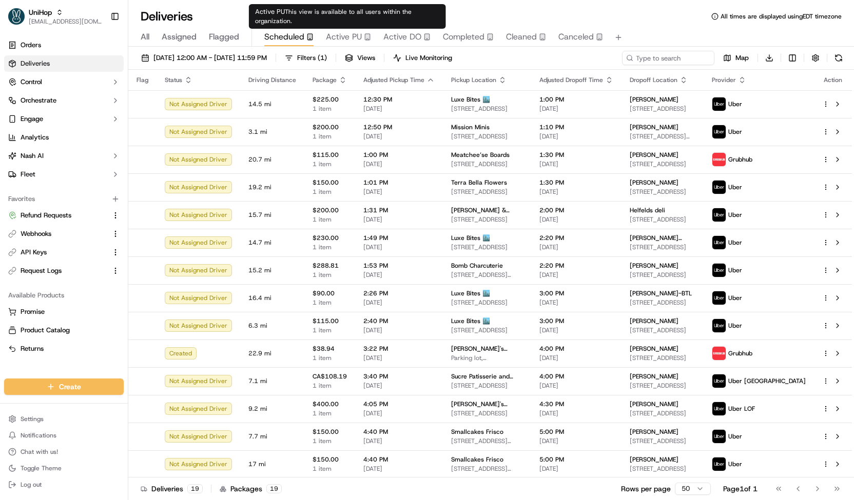
click at [358, 44] on button "Active PU" at bounding box center [348, 37] width 45 height 17
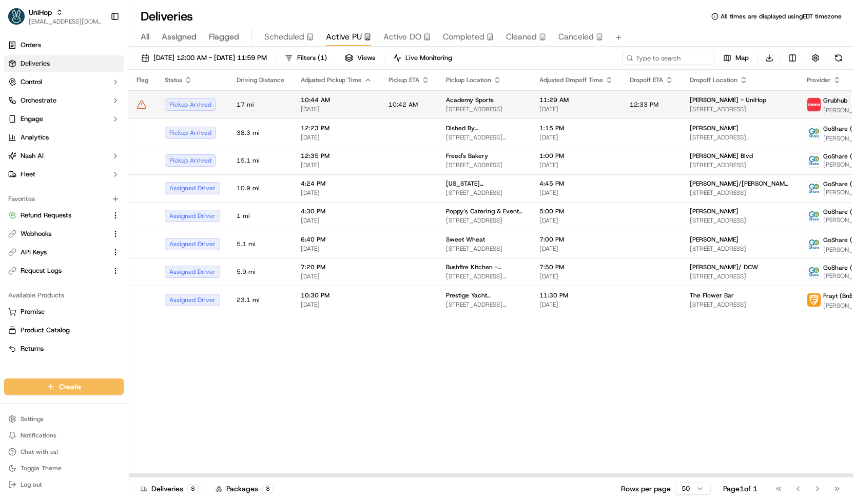
click at [427, 98] on td "10:42 AM" at bounding box center [408, 104] width 57 height 28
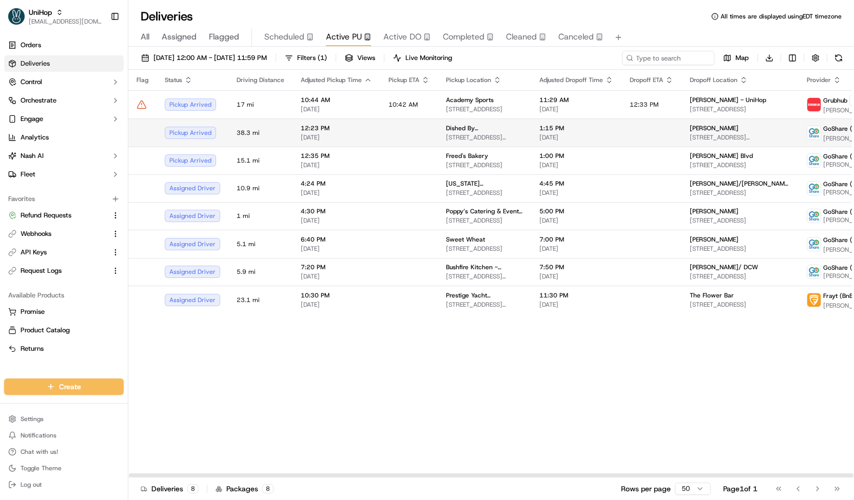
click at [425, 132] on td at bounding box center [408, 133] width 57 height 28
click at [272, 129] on span "38.3 mi" at bounding box center [261, 133] width 48 height 8
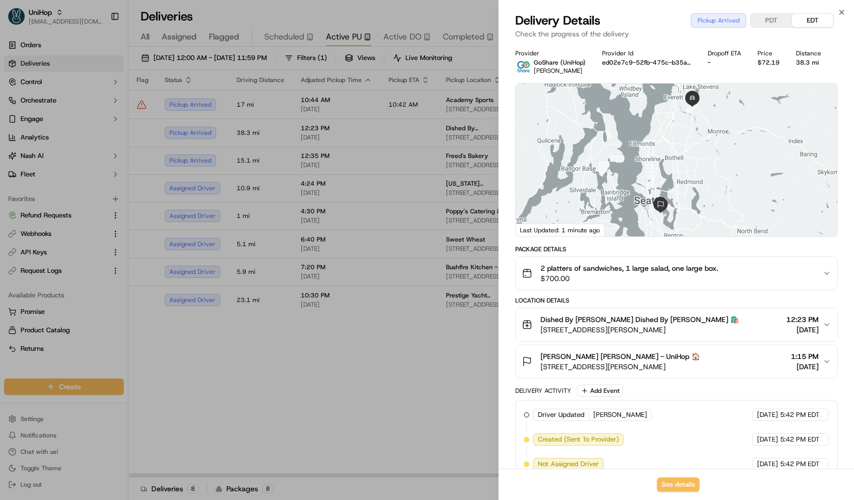
click at [276, 139] on div at bounding box center [427, 250] width 854 height 500
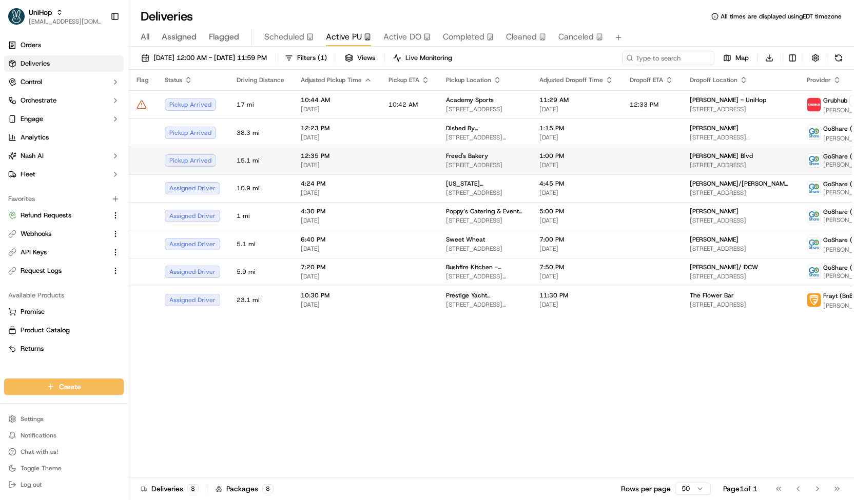
click at [281, 164] on td "15.1 mi" at bounding box center [260, 161] width 64 height 28
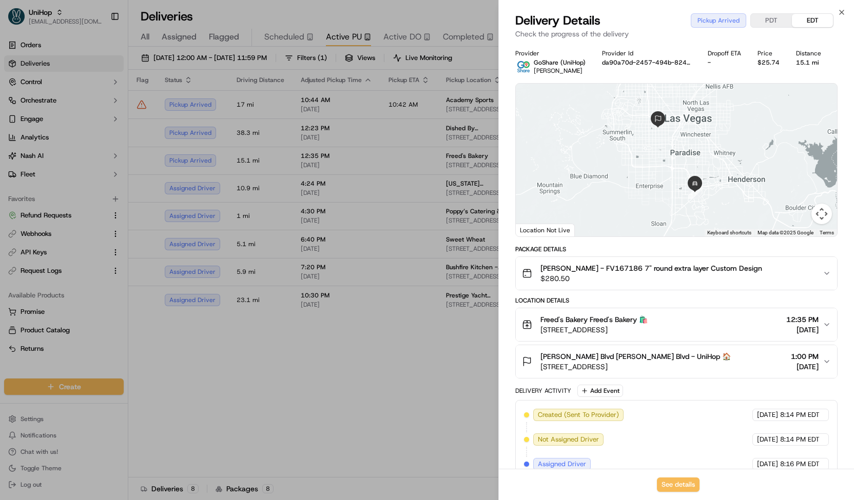
click at [282, 167] on div at bounding box center [427, 250] width 854 height 500
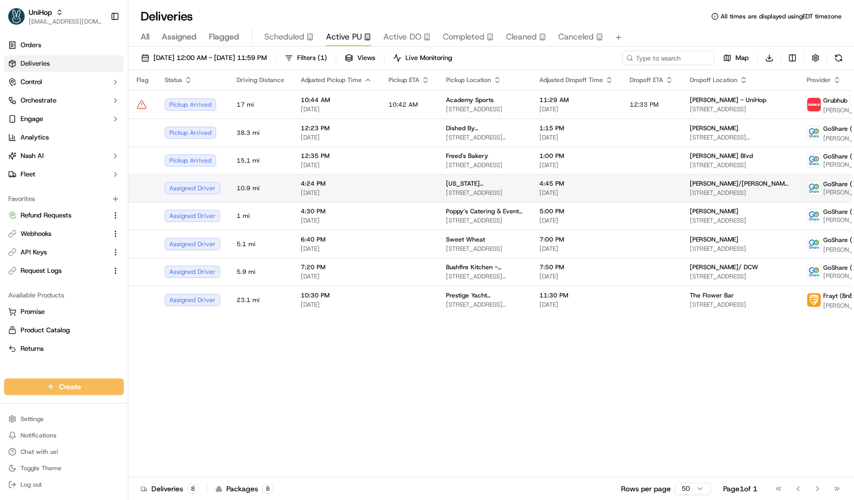
click at [285, 187] on td "10.9 mi" at bounding box center [260, 188] width 64 height 28
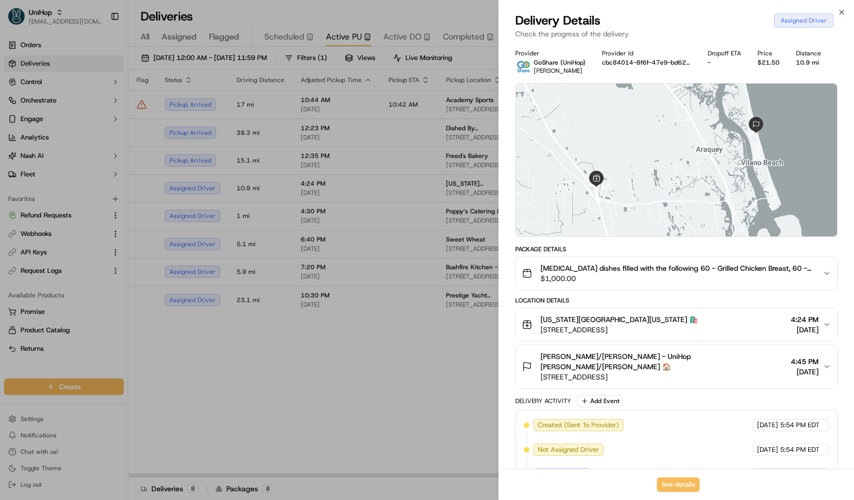
click at [285, 192] on div at bounding box center [427, 250] width 854 height 500
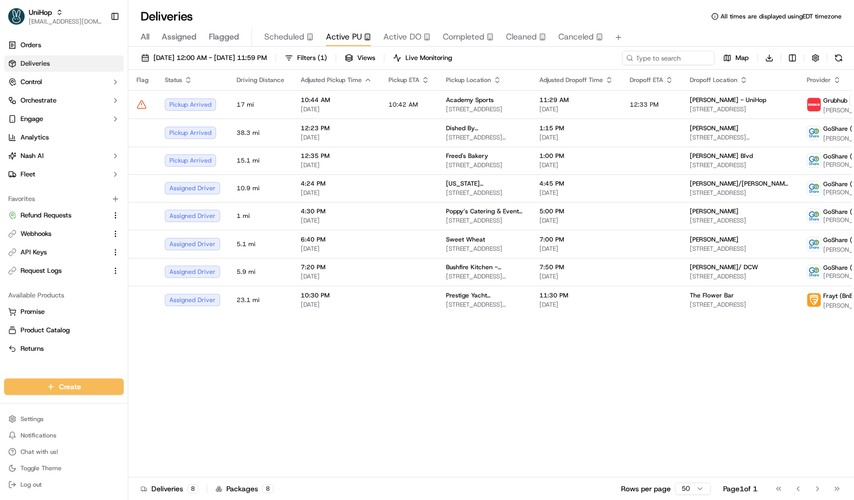
click at [402, 31] on span "Active DO" at bounding box center [402, 37] width 38 height 12
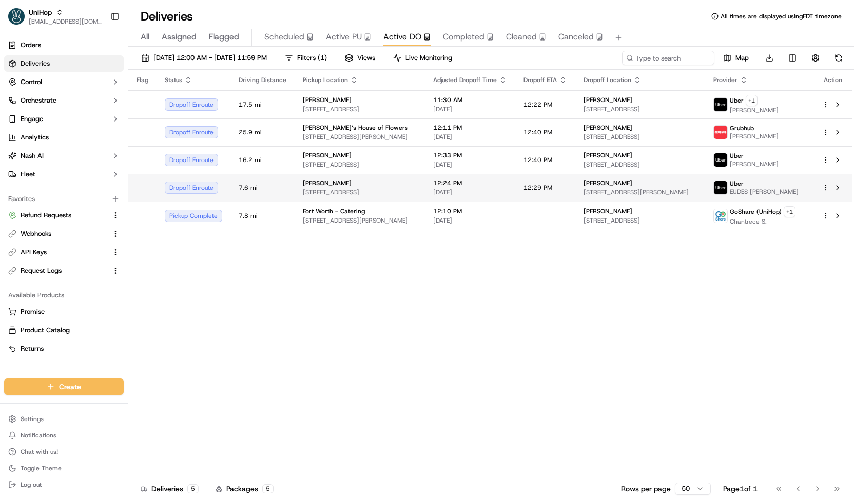
click at [283, 182] on td "7.6 mi" at bounding box center [262, 188] width 64 height 28
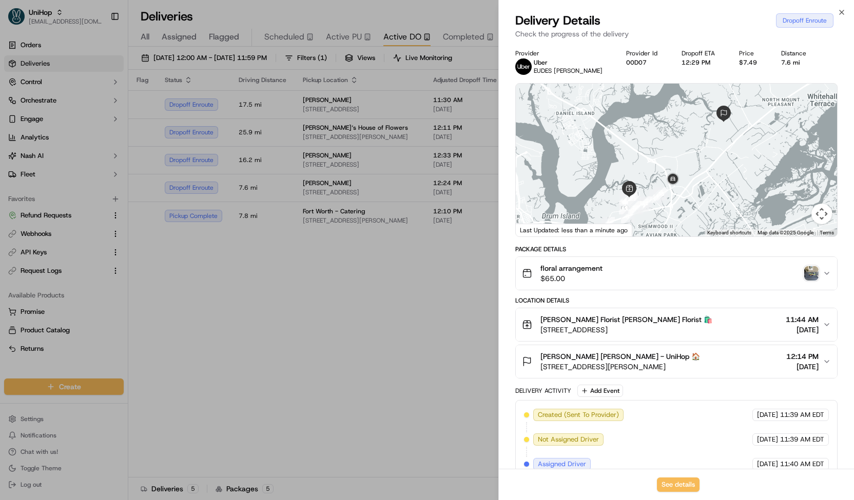
click at [402, 290] on div at bounding box center [427, 250] width 854 height 500
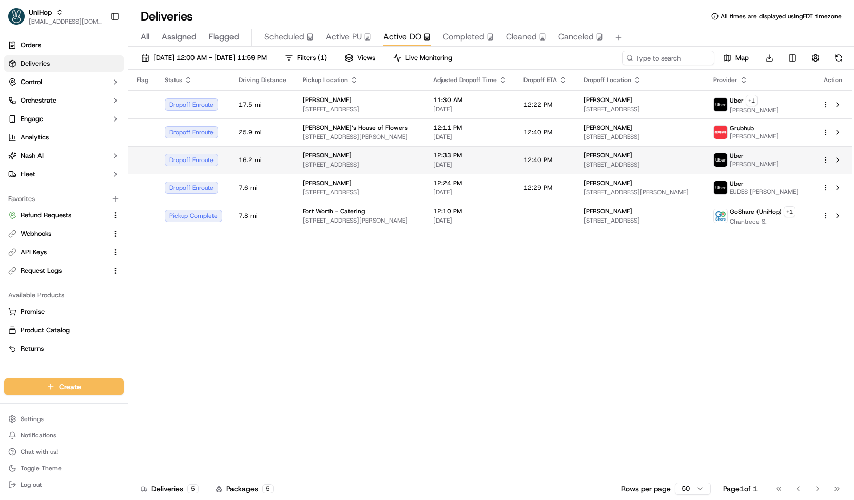
click at [416, 161] on span "126 W Shipyard Rd, Mt Pleasant, SC 29464, USA" at bounding box center [360, 165] width 114 height 8
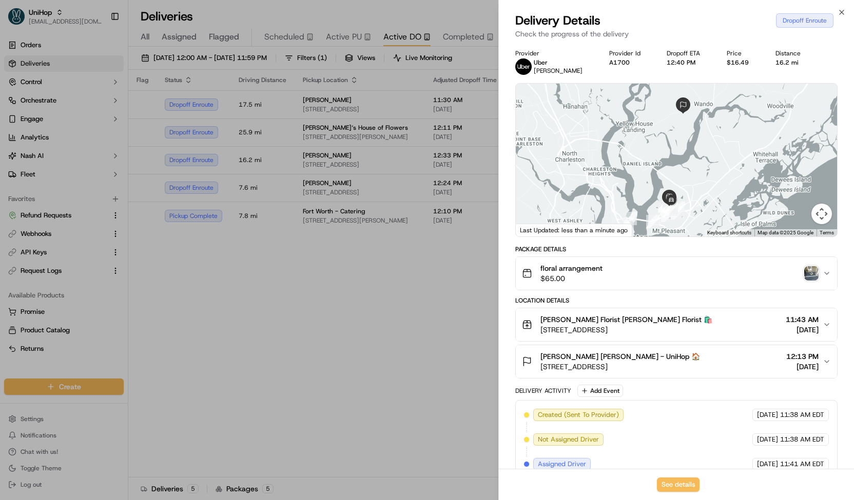
click at [373, 217] on div at bounding box center [427, 250] width 854 height 500
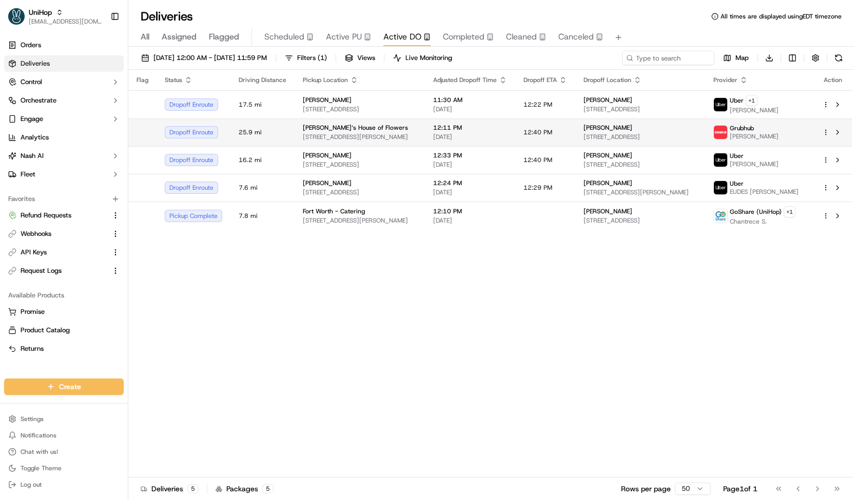
click at [367, 133] on span "200 Chambers St, Woodstock, GA 30188, USA" at bounding box center [360, 137] width 114 height 8
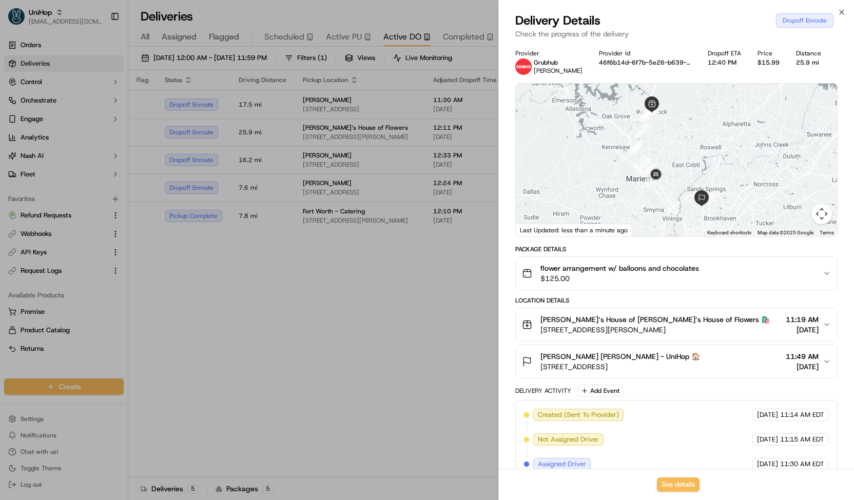
click at [357, 263] on div at bounding box center [427, 250] width 854 height 500
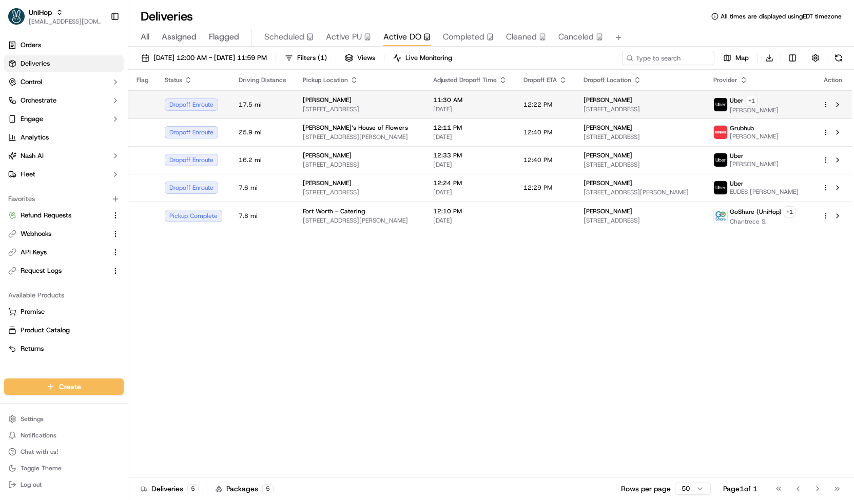
click at [362, 104] on div "Beatriz 9651 SW 106th Ct, Miami, FL 33176, US" at bounding box center [360, 104] width 114 height 17
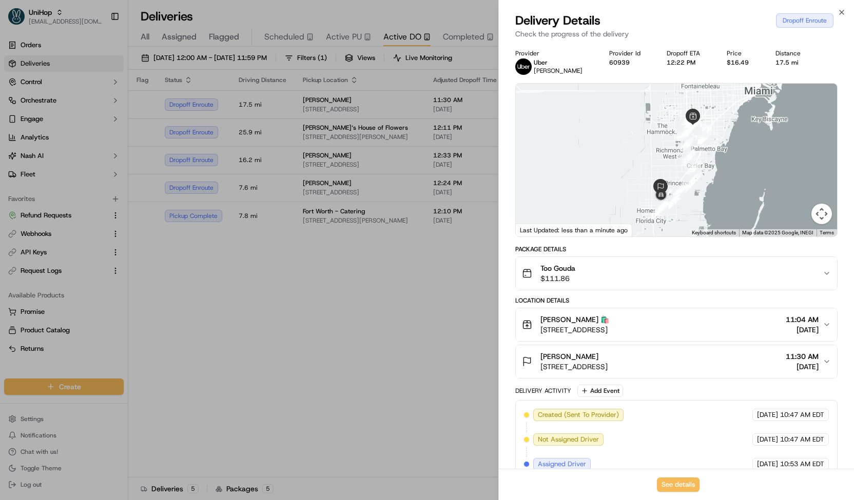
click at [355, 275] on div at bounding box center [427, 250] width 854 height 500
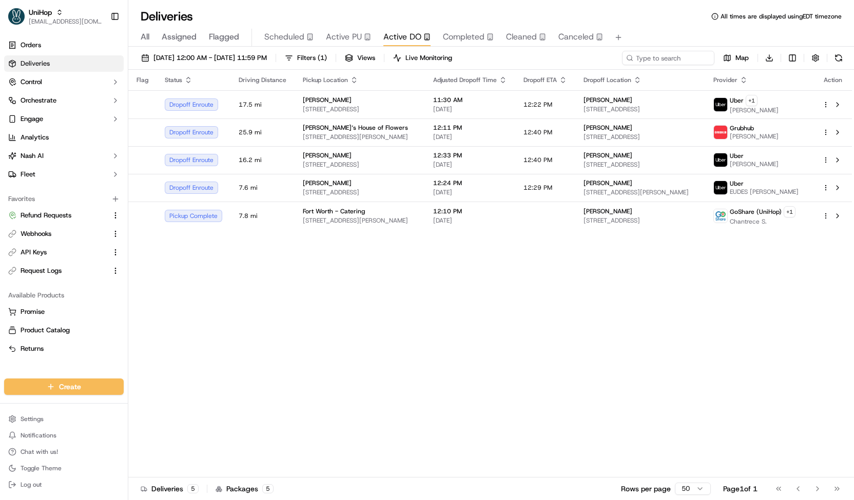
click at [342, 35] on span "Active PU" at bounding box center [344, 37] width 36 height 12
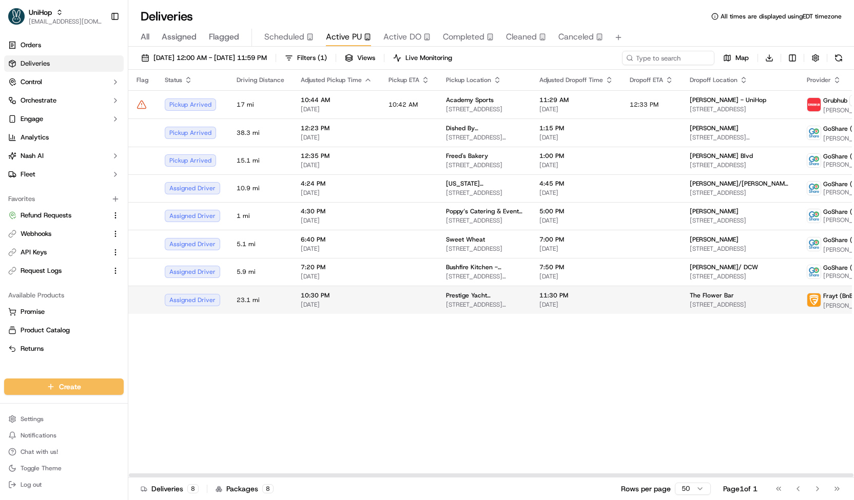
click at [425, 304] on td at bounding box center [408, 300] width 57 height 28
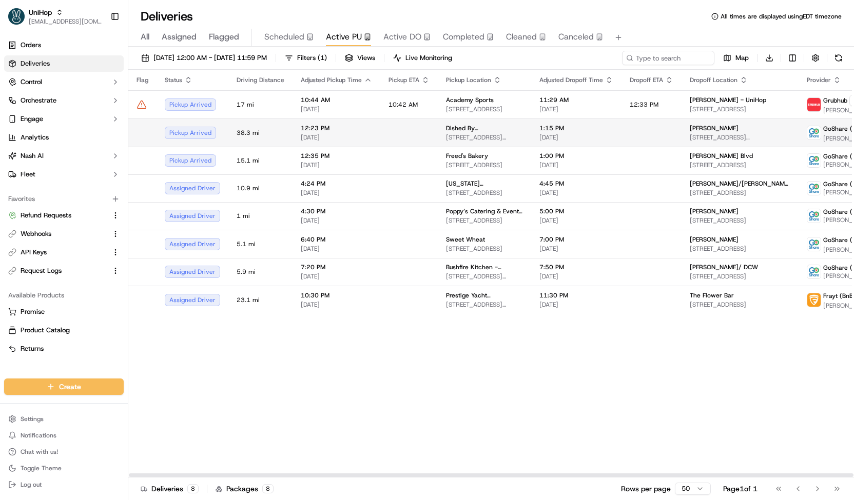
click at [344, 136] on span "[DATE]" at bounding box center [336, 137] width 71 height 8
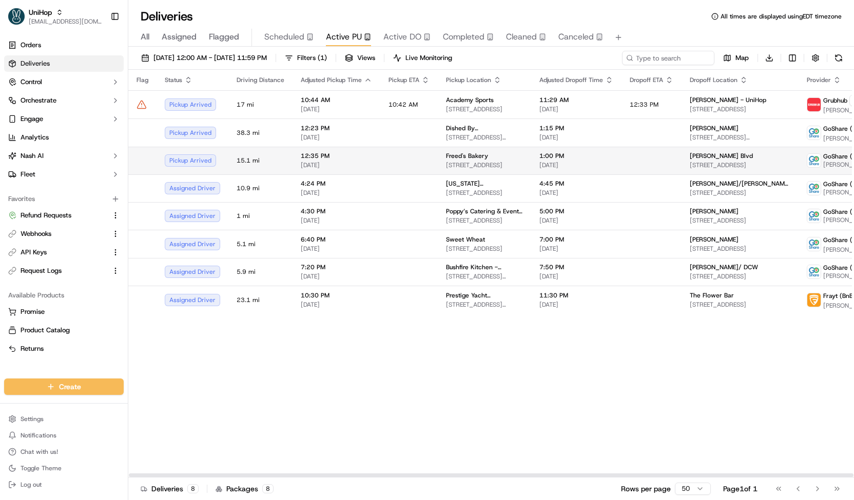
click at [363, 148] on td "12:35 PM Sep 20 2025" at bounding box center [336, 161] width 88 height 28
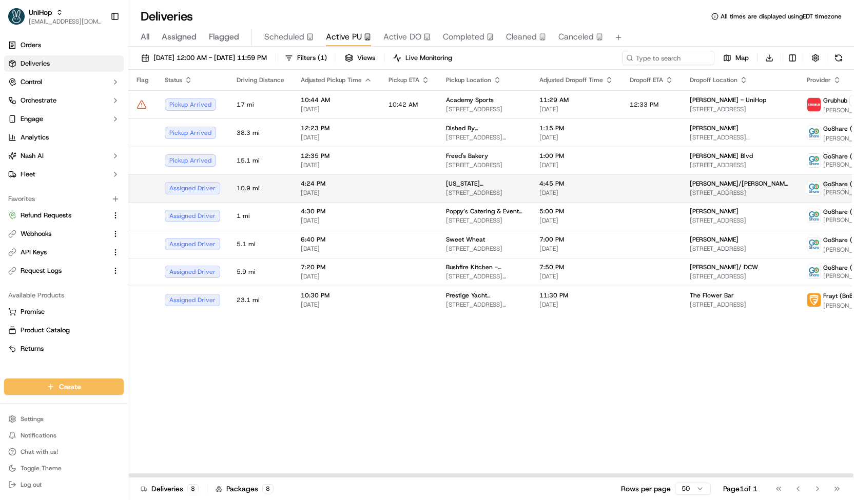
click at [388, 195] on td at bounding box center [408, 188] width 57 height 28
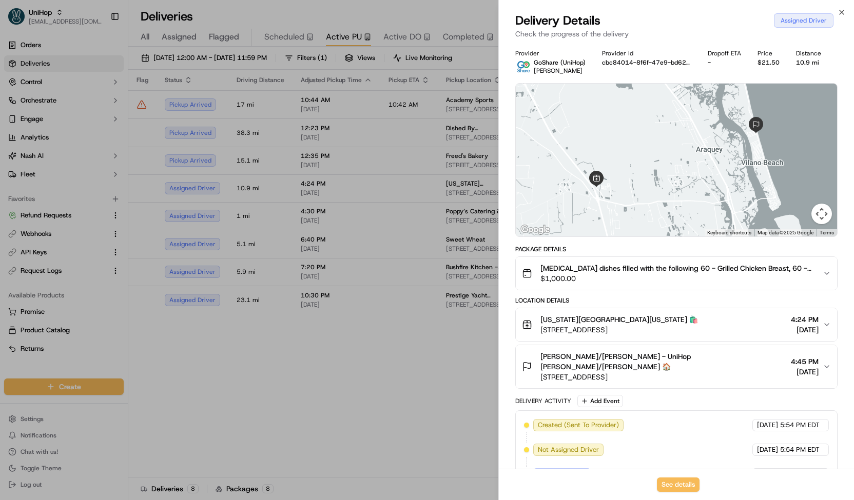
click at [625, 280] on span "$1,000.00" at bounding box center [677, 279] width 274 height 10
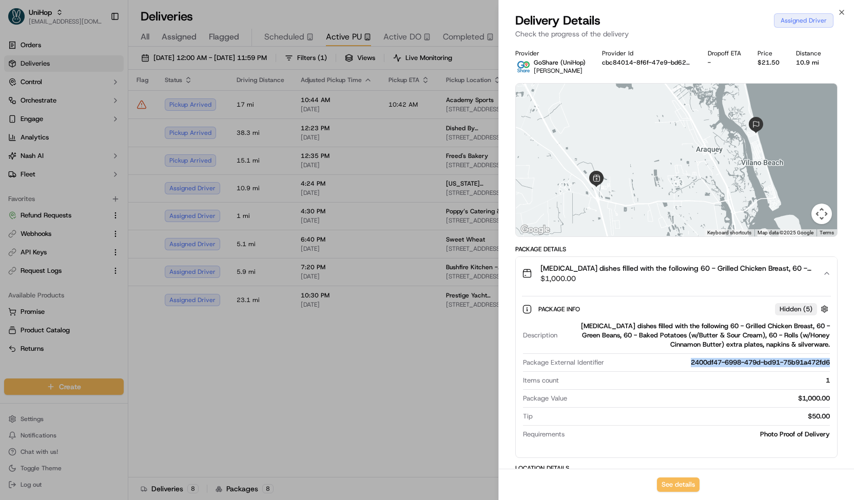
drag, startPoint x: 680, startPoint y: 363, endPoint x: 829, endPoint y: 358, distance: 148.9
click at [829, 358] on div "2400df47-6998-479d-bd91-75b91a472fd6" at bounding box center [719, 362] width 222 height 9
copy div "2400df47-6998-479d-bd91-75b91a472fd6"
click at [683, 480] on button "See details" at bounding box center [678, 485] width 43 height 14
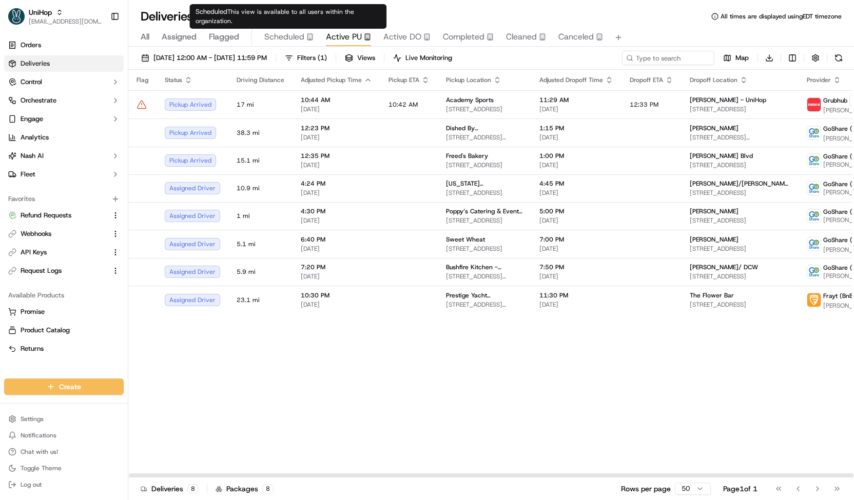
click at [291, 37] on span "Scheduled" at bounding box center [284, 37] width 40 height 12
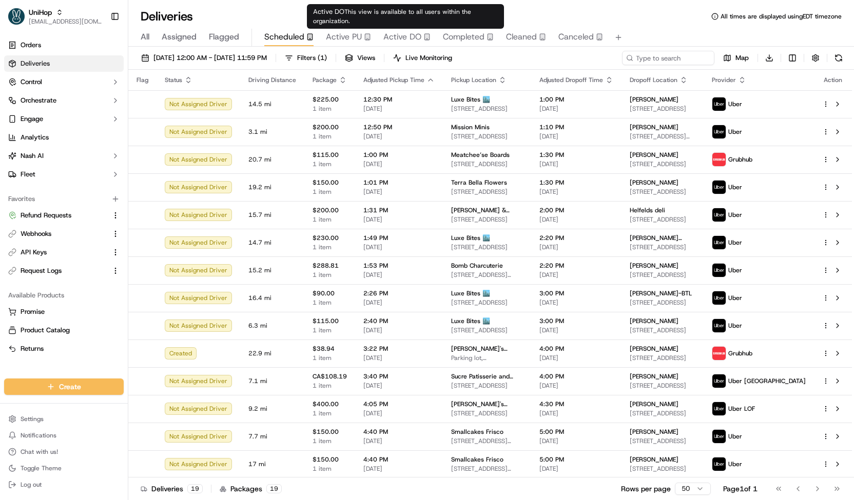
click at [423, 35] on icon "button" at bounding box center [426, 36] width 7 height 7
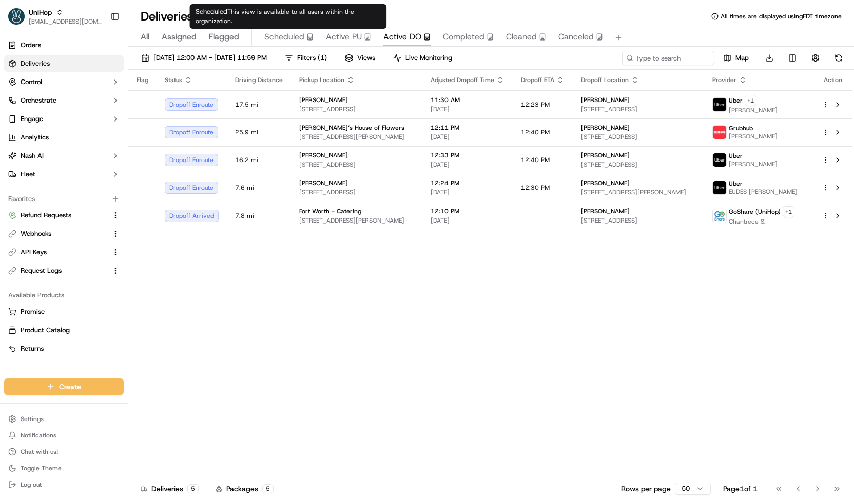
click at [342, 42] on span "Active PU" at bounding box center [344, 37] width 36 height 12
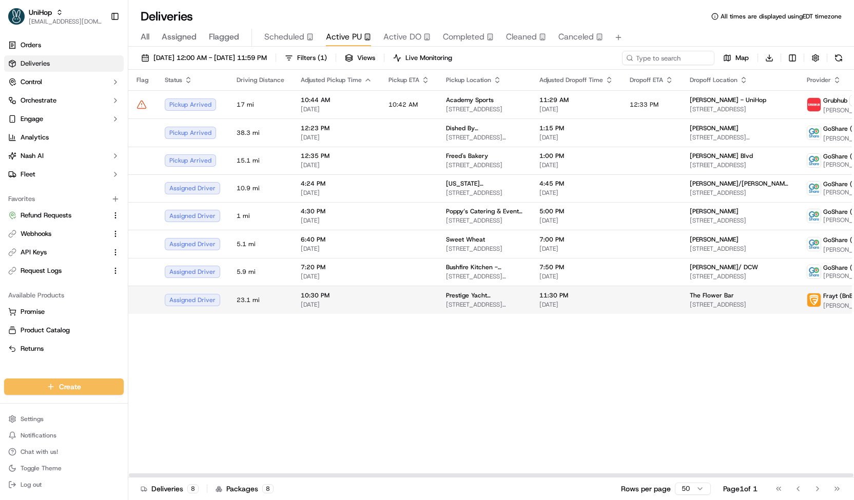
click at [681, 305] on td "The Flower Bar 11 Addison St, Larchmont, NY 10538, USA" at bounding box center [739, 300] width 117 height 28
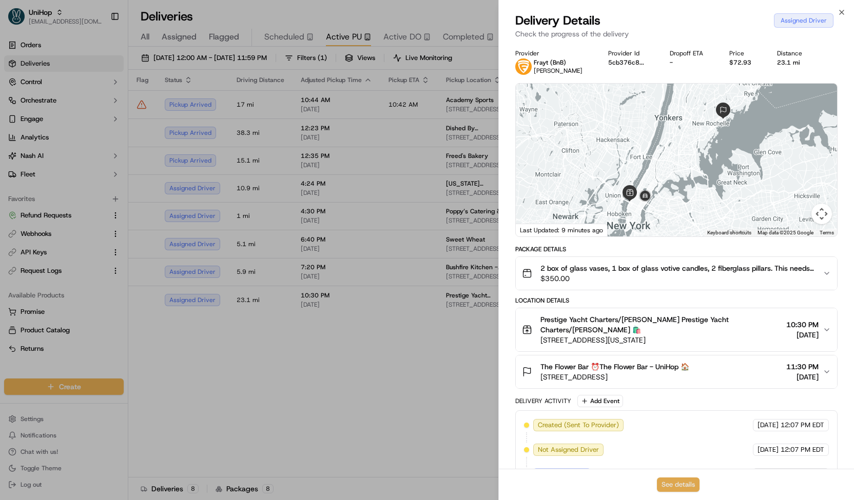
click at [690, 489] on button "See details" at bounding box center [678, 485] width 43 height 14
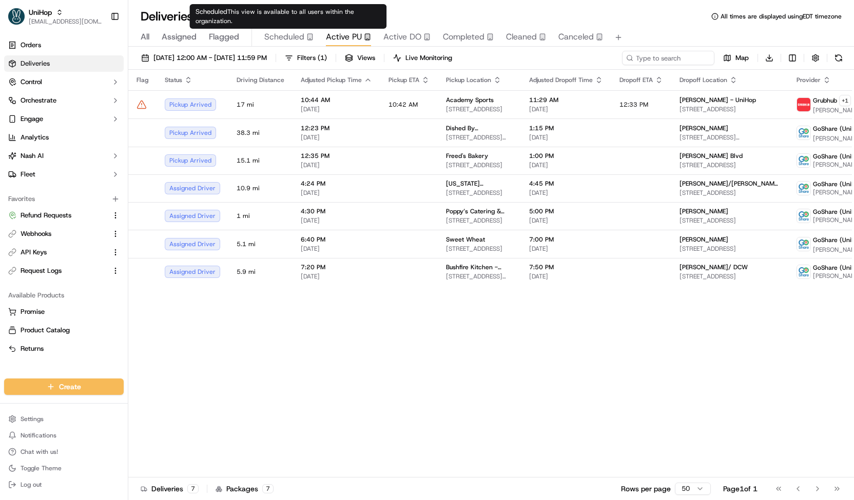
click at [283, 37] on span "Scheduled" at bounding box center [284, 37] width 40 height 12
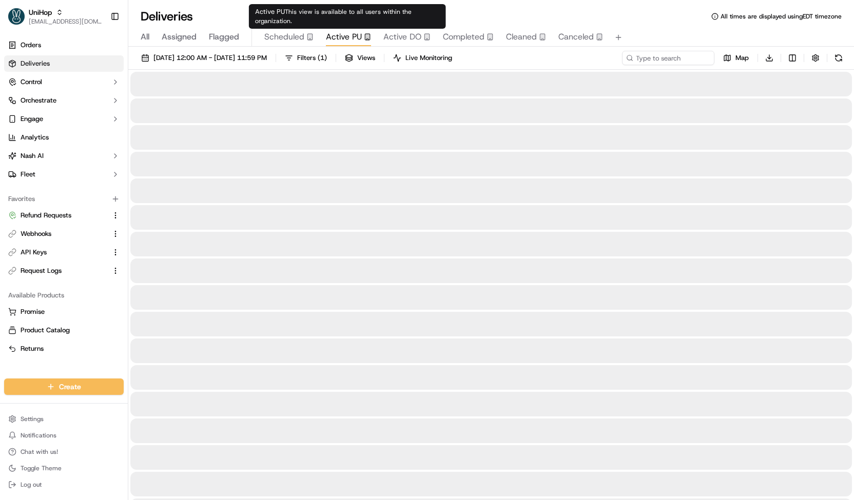
click at [340, 34] on span "Active PU" at bounding box center [344, 37] width 36 height 12
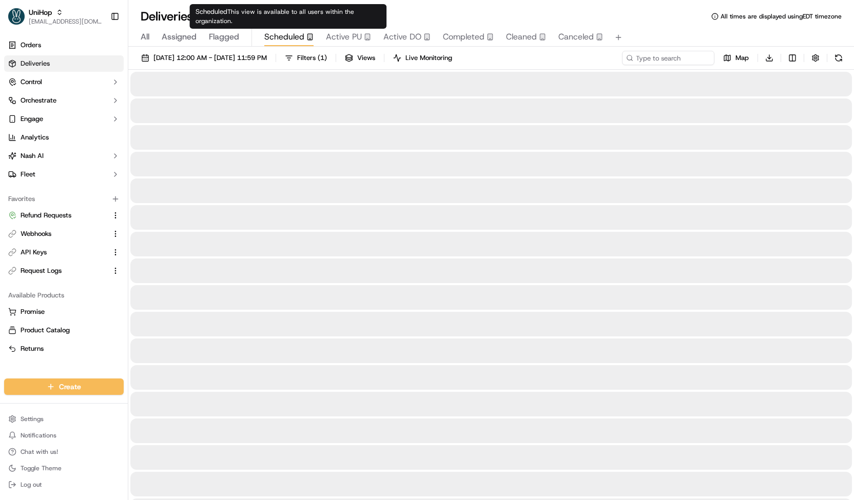
click at [287, 41] on span "Scheduled" at bounding box center [284, 37] width 40 height 12
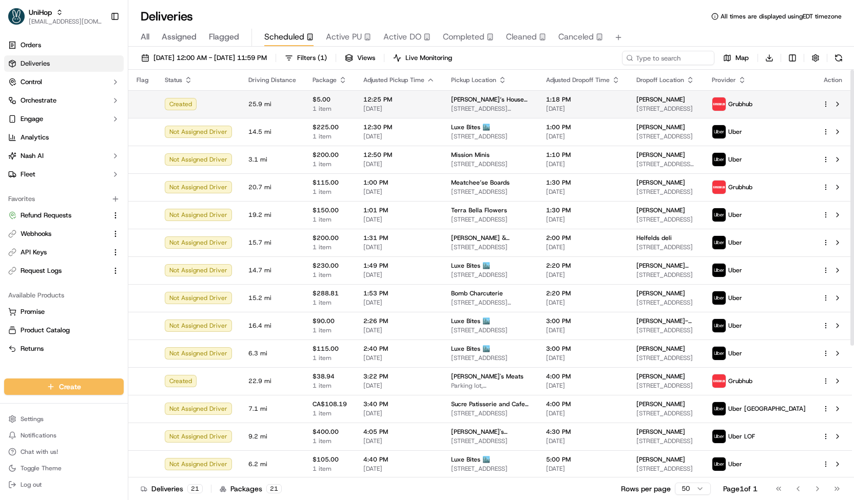
click at [374, 111] on span "[DATE]" at bounding box center [398, 109] width 71 height 8
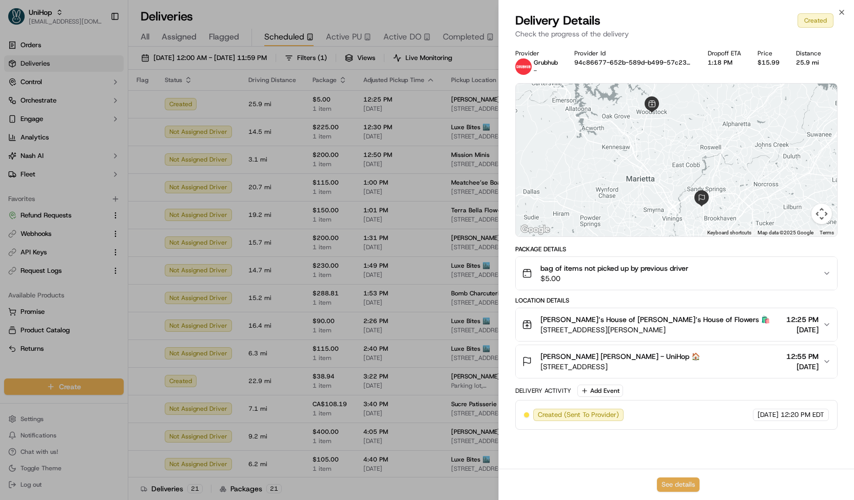
click at [682, 485] on button "See details" at bounding box center [678, 485] width 43 height 14
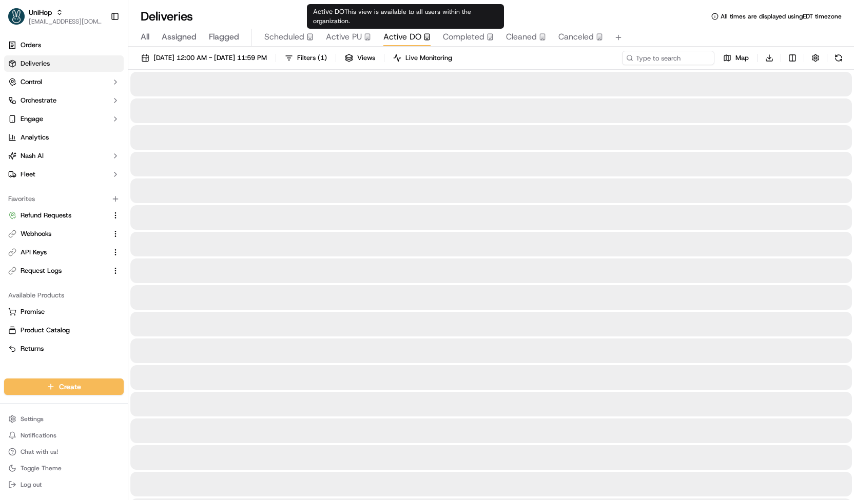
click at [403, 41] on span "Active DO" at bounding box center [402, 37] width 38 height 12
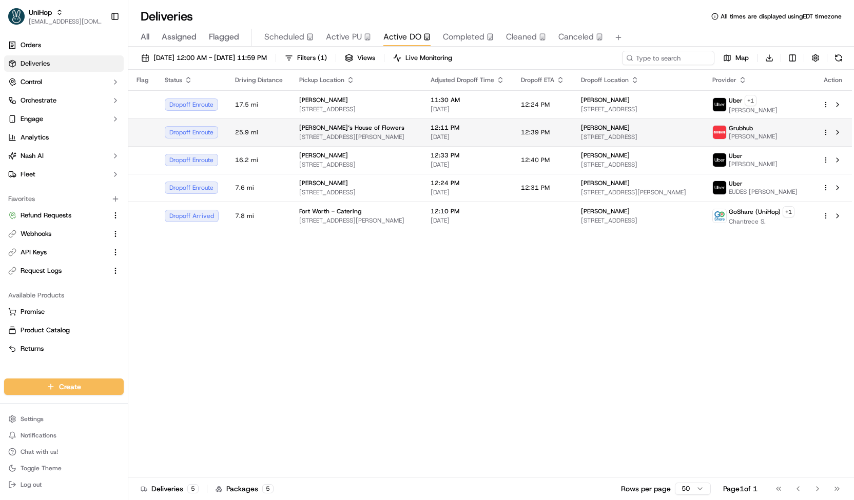
click at [464, 129] on span "12:11 PM" at bounding box center [468, 128] width 74 height 8
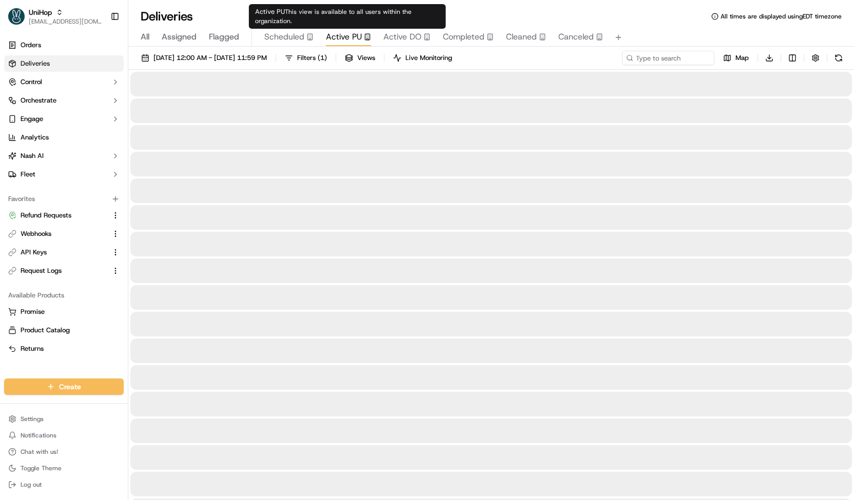
click at [350, 41] on span "Active PU" at bounding box center [344, 37] width 36 height 12
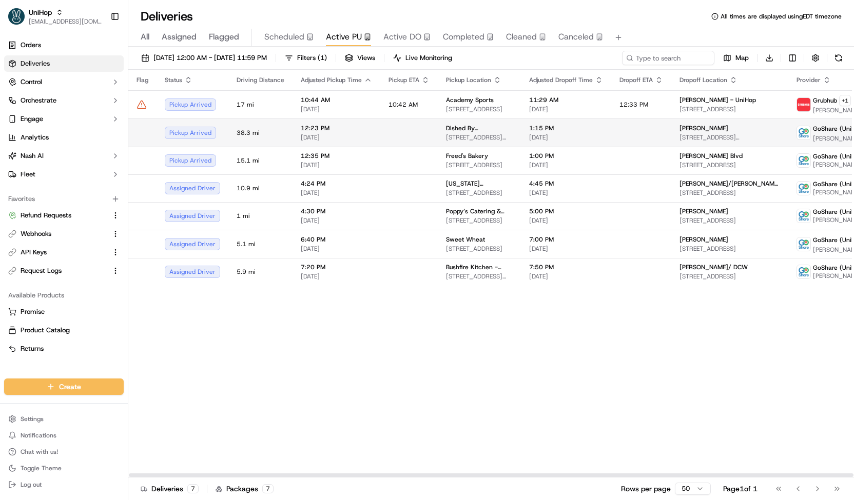
click at [391, 124] on td at bounding box center [408, 133] width 57 height 28
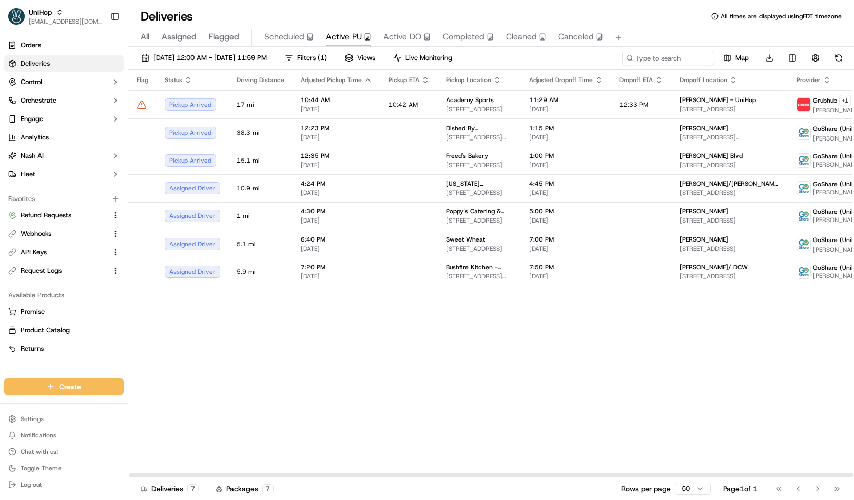
click at [283, 28] on div "All Assigned Flagged Scheduled Active PU Active DO Completed Cleaned Canceled" at bounding box center [491, 36] width 726 height 22
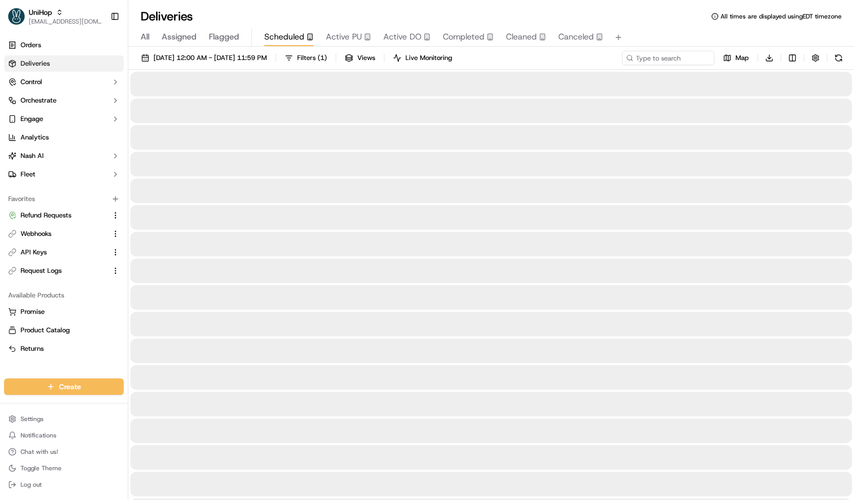
click at [284, 29] on button "Scheduled" at bounding box center [288, 37] width 49 height 17
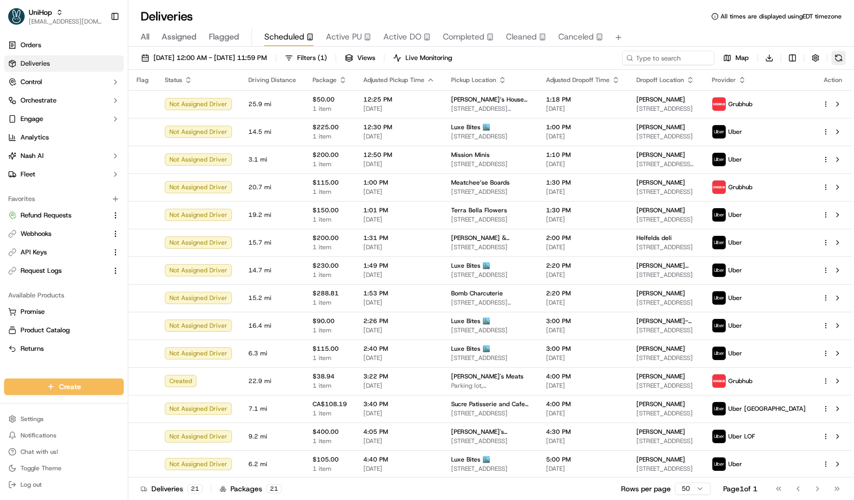
click at [834, 51] on button at bounding box center [838, 58] width 14 height 14
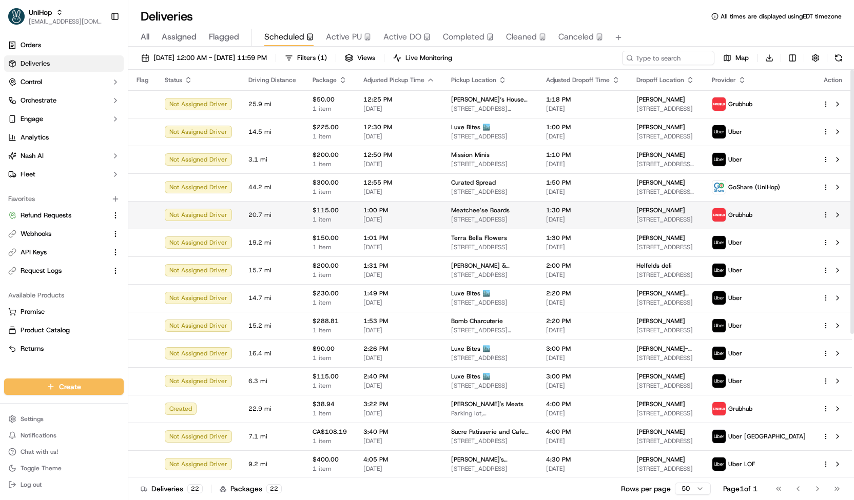
scroll to position [4, 0]
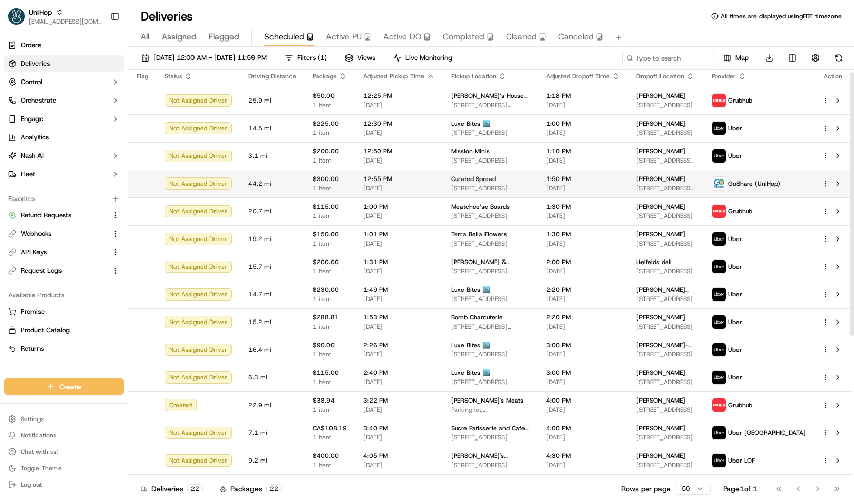
click at [434, 184] on td "12:55 PM Sep 20 2025" at bounding box center [399, 184] width 88 height 28
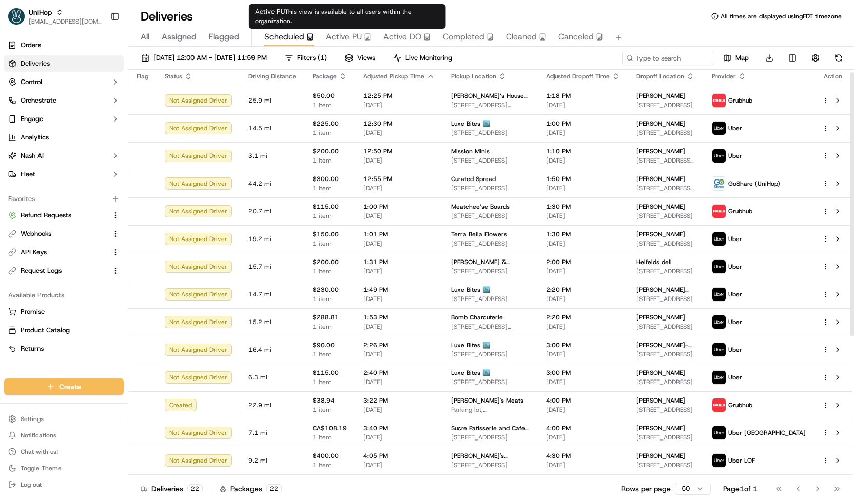
click at [338, 34] on span "Active PU" at bounding box center [344, 37] width 36 height 12
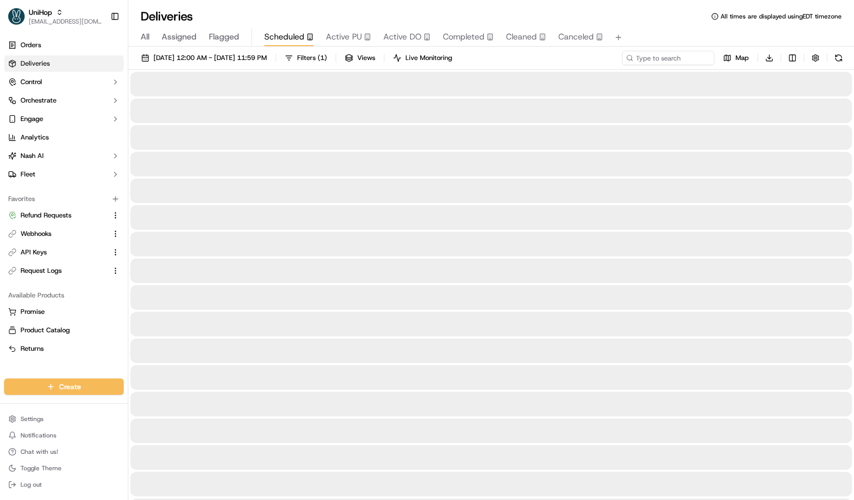
click at [304, 45] on button "Scheduled" at bounding box center [288, 37] width 49 height 17
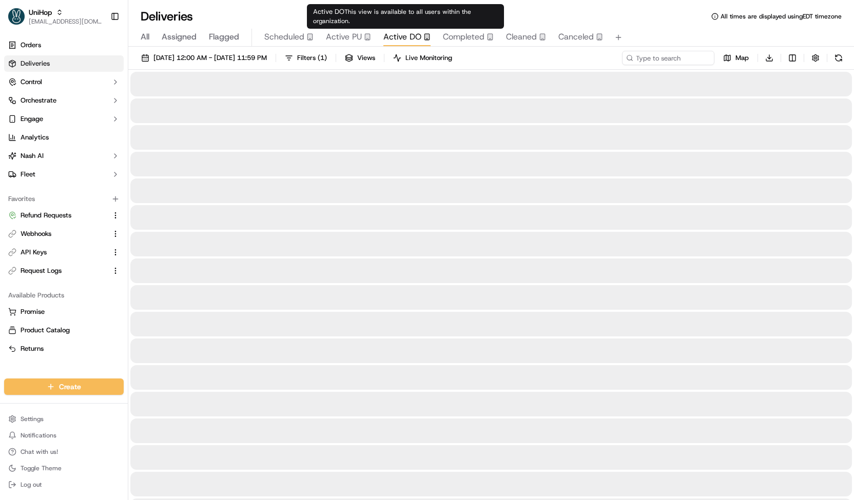
click at [393, 37] on span "Active DO" at bounding box center [402, 37] width 38 height 12
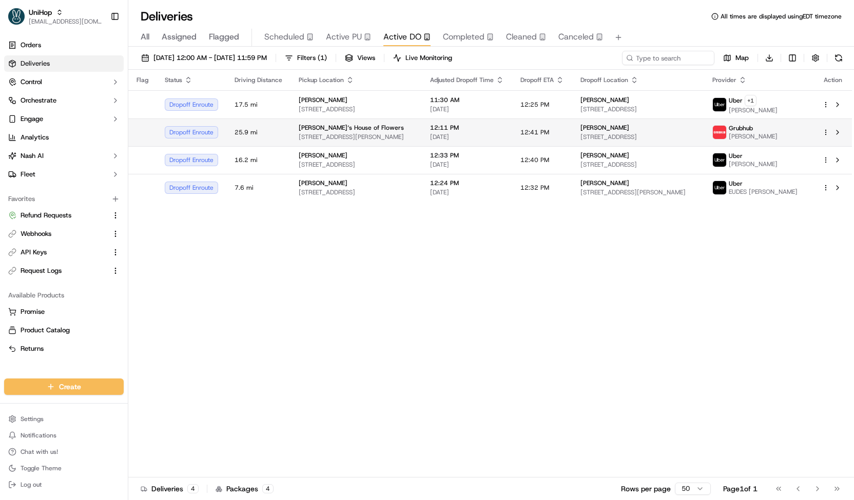
click at [393, 133] on span "200 Chambers St, Woodstock, GA 30188, USA" at bounding box center [356, 137] width 115 height 8
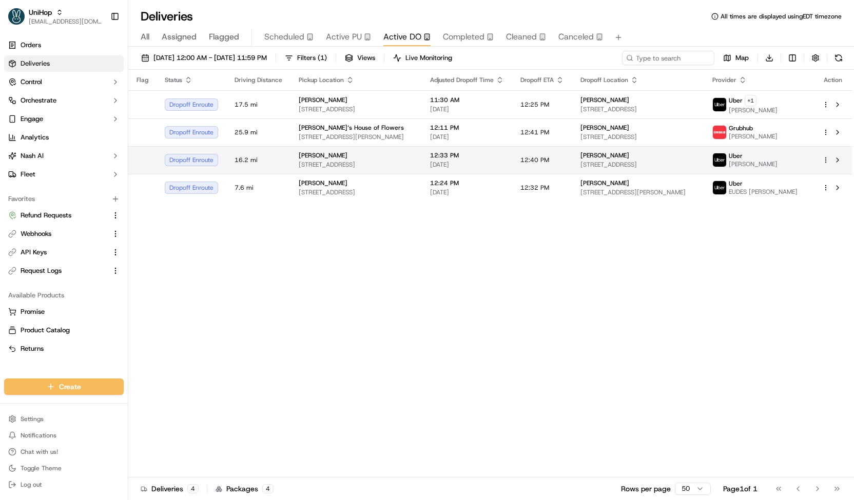
click at [393, 151] on div "Blanche Darby Florist" at bounding box center [356, 155] width 115 height 8
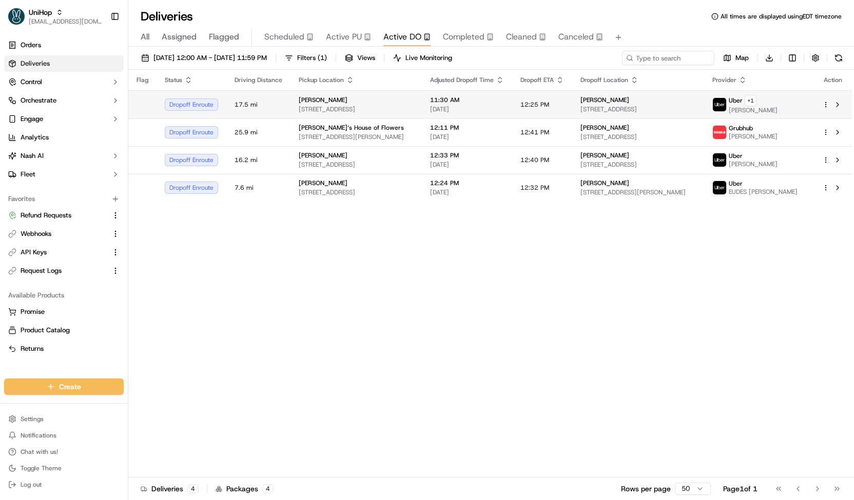
click at [374, 114] on td "Beatriz 9651 SW 106th Ct, Miami, FL 33176, US" at bounding box center [355, 104] width 131 height 28
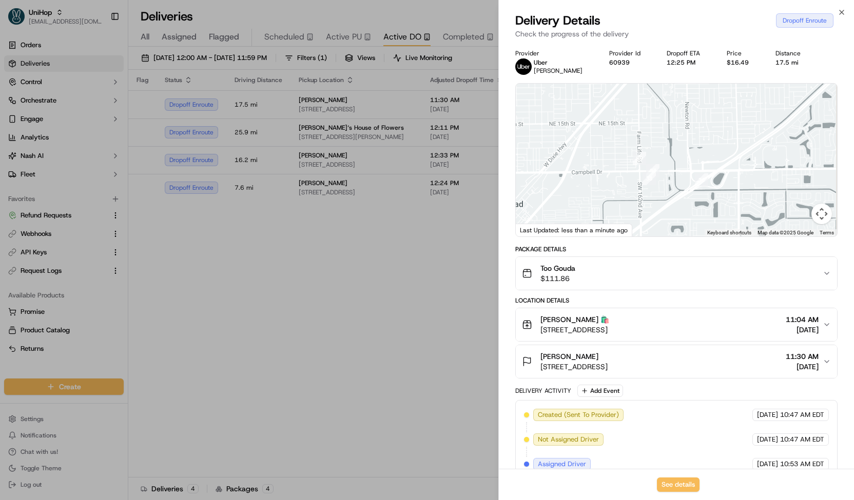
drag, startPoint x: 697, startPoint y: 207, endPoint x: 679, endPoint y: 106, distance: 102.6
click at [679, 106] on div at bounding box center [676, 160] width 321 height 153
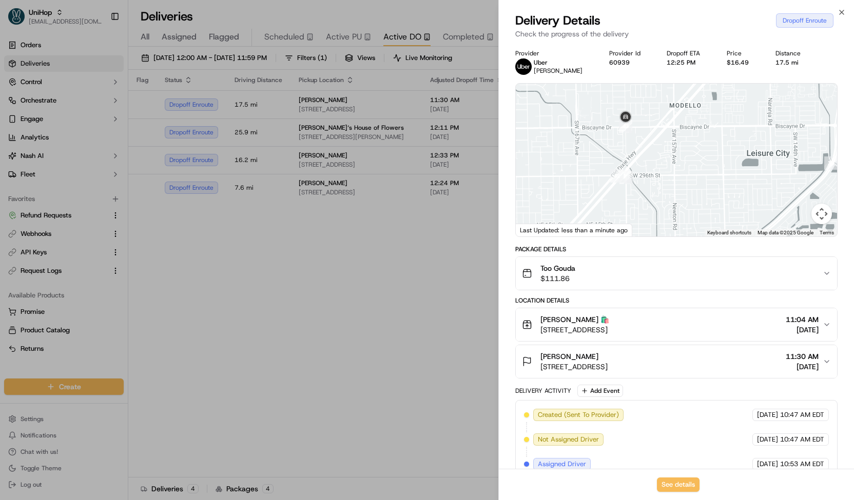
drag, startPoint x: 679, startPoint y: 106, endPoint x: 667, endPoint y: 219, distance: 113.6
click at [667, 219] on div at bounding box center [676, 160] width 321 height 153
click at [608, 364] on span "27705 SW 163rd Ave, Homestead, FL 33031, USA" at bounding box center [573, 367] width 67 height 10
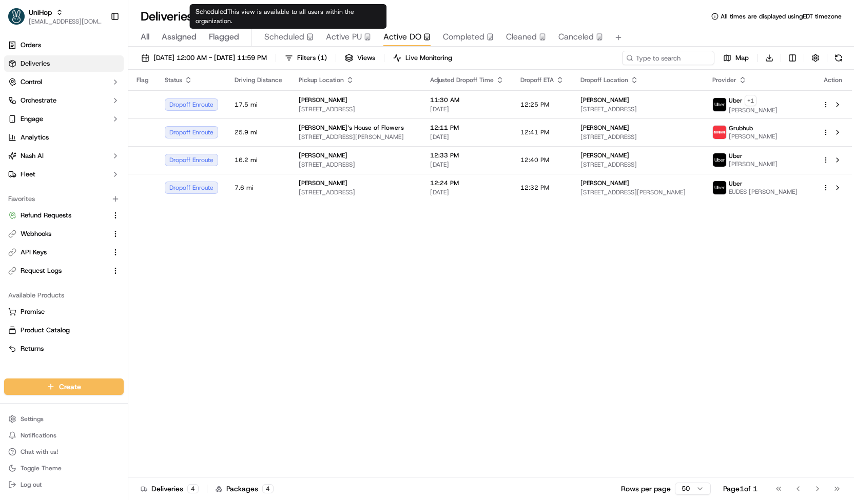
click at [300, 35] on span "Scheduled" at bounding box center [284, 37] width 40 height 12
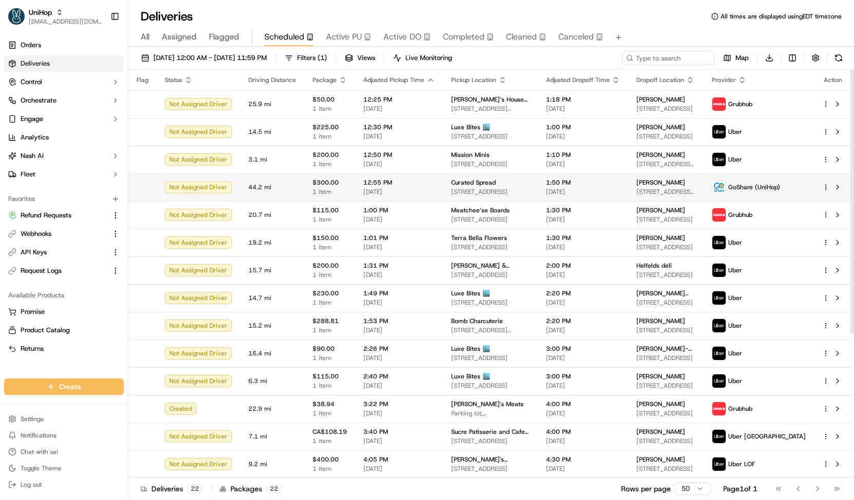
click at [443, 183] on td "Curated Spread 3317 N Mission Rd, Los Angeles, CA 90031, USA" at bounding box center [490, 187] width 95 height 28
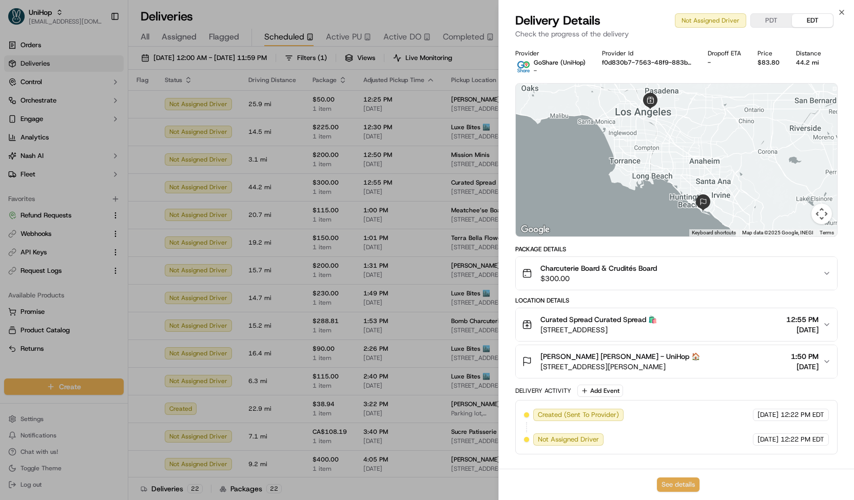
click at [680, 487] on button "See details" at bounding box center [678, 485] width 43 height 14
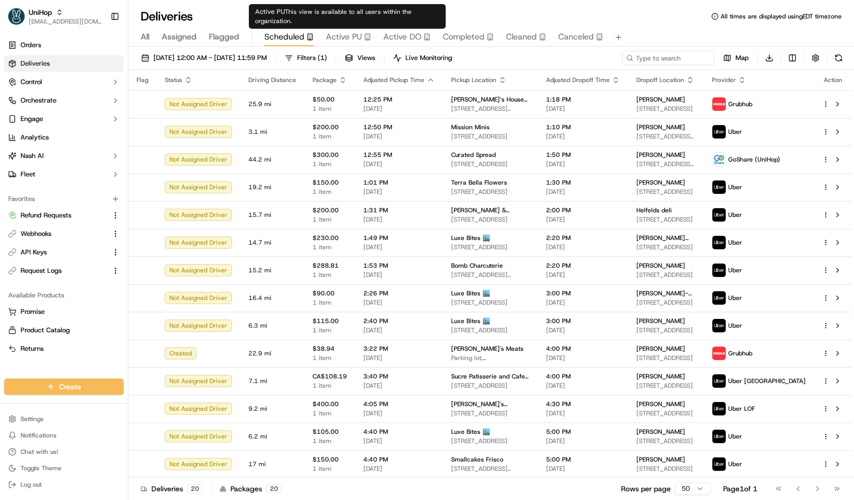
click at [347, 38] on span "Active PU" at bounding box center [344, 37] width 36 height 12
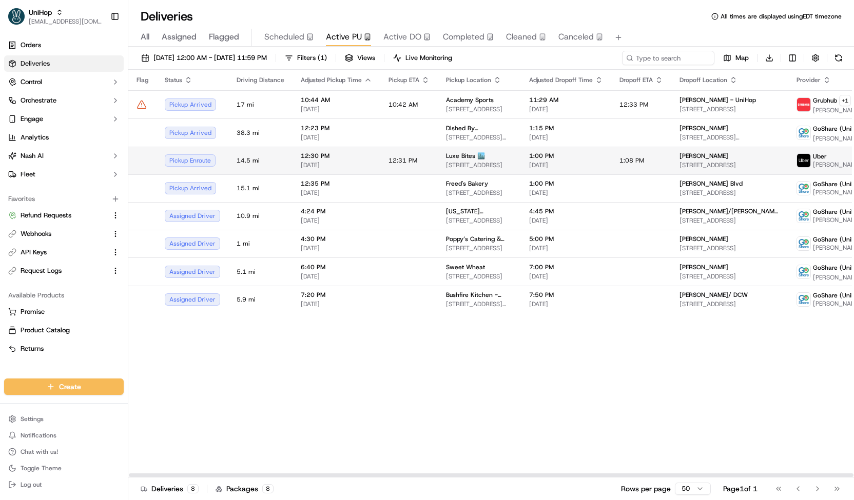
click at [395, 167] on td "12:31 PM" at bounding box center [408, 161] width 57 height 28
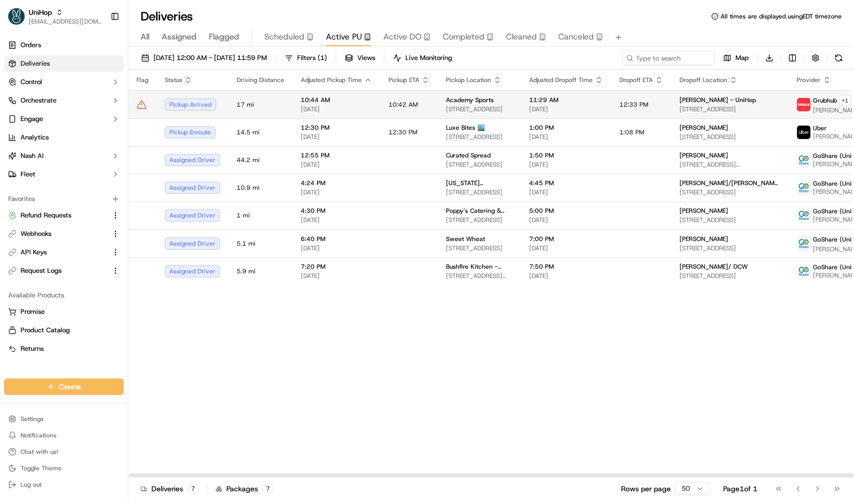
click at [388, 102] on span "10:42 AM" at bounding box center [402, 105] width 29 height 8
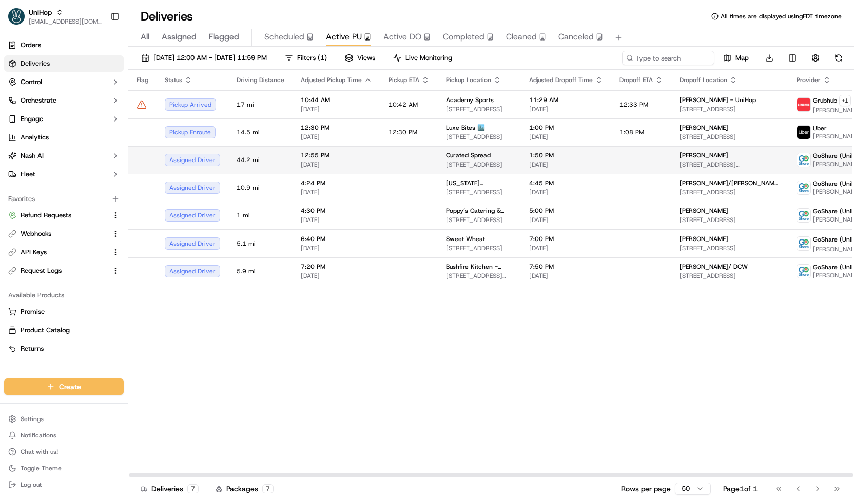
click at [415, 153] on td at bounding box center [408, 160] width 57 height 28
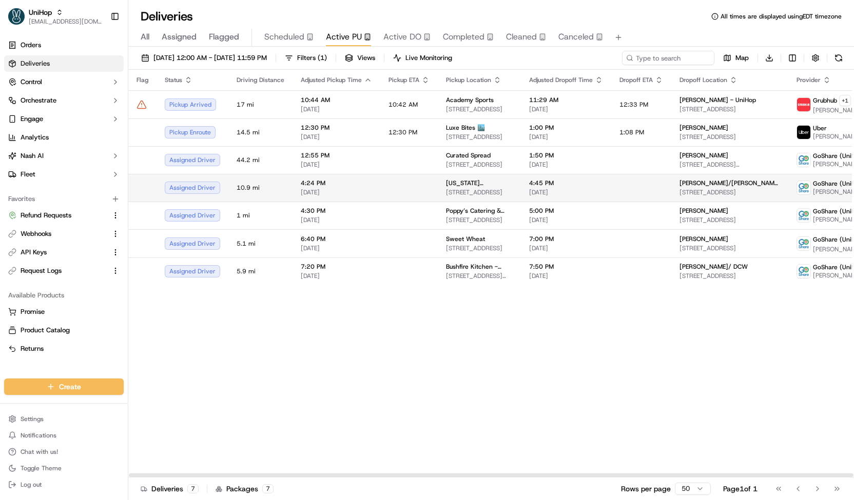
click at [452, 187] on div "Texas Roadhouse 410 Outlet Mall Blvd, St. Augustine, FL 32084, USA" at bounding box center [479, 187] width 67 height 17
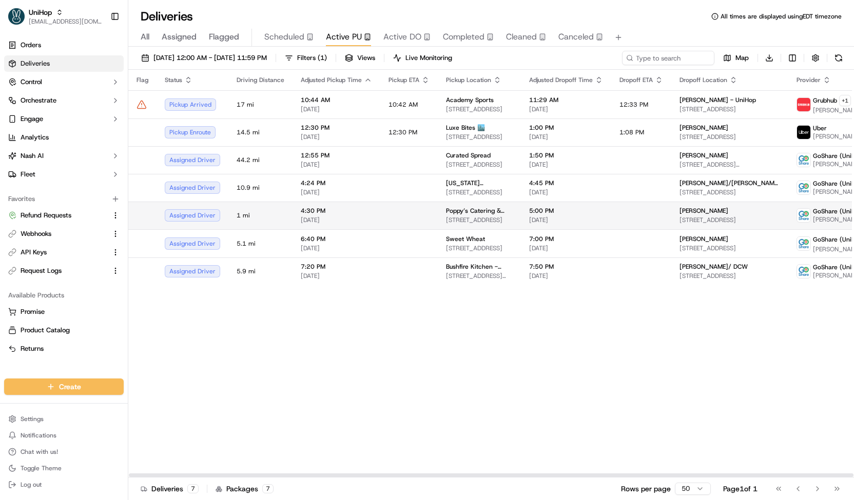
click at [497, 219] on td "Poppy’s Catering & Events (Columbia) 189 Columbia St, Brooklyn, NY 11231, USA" at bounding box center [479, 216] width 83 height 28
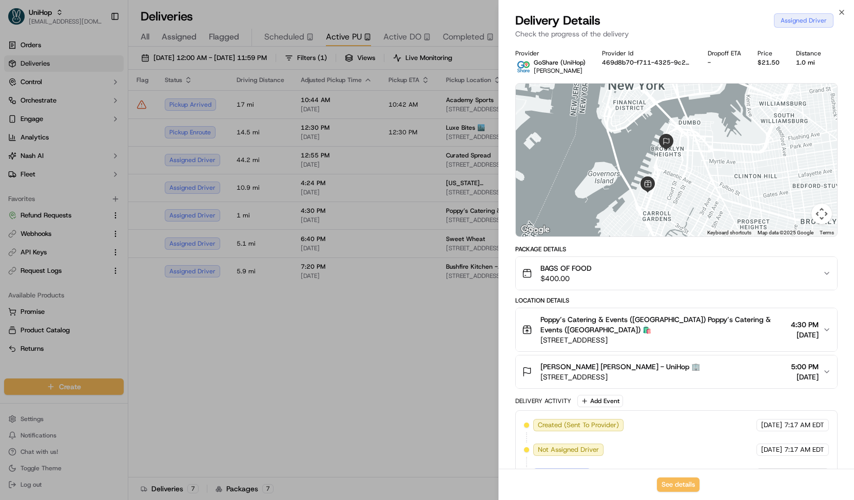
scroll to position [48, 0]
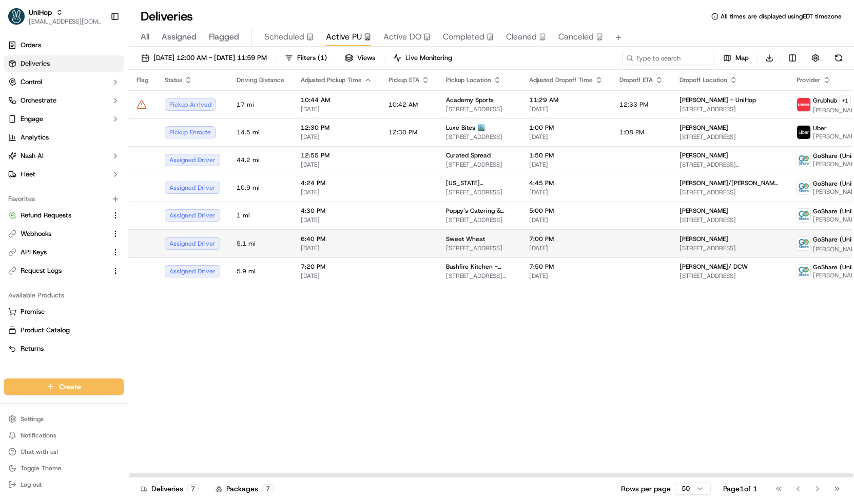
click at [452, 236] on span "Sweet Wheat" at bounding box center [465, 239] width 39 height 8
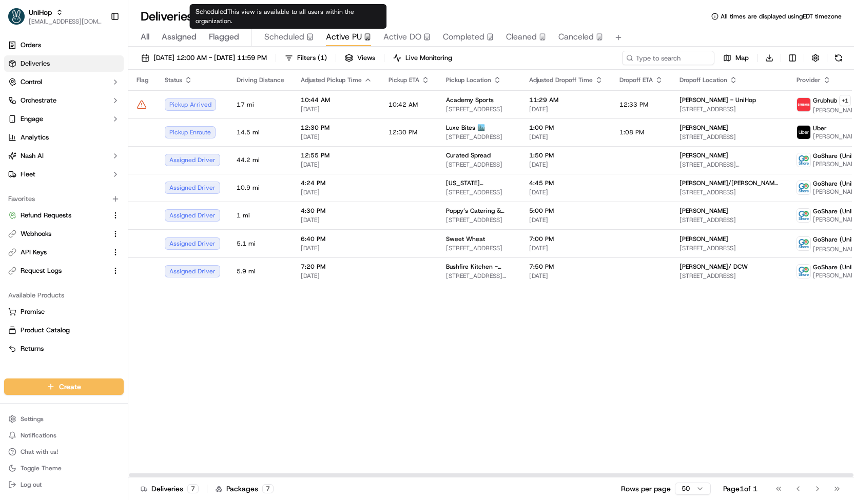
click at [291, 43] on span "Scheduled" at bounding box center [284, 37] width 40 height 12
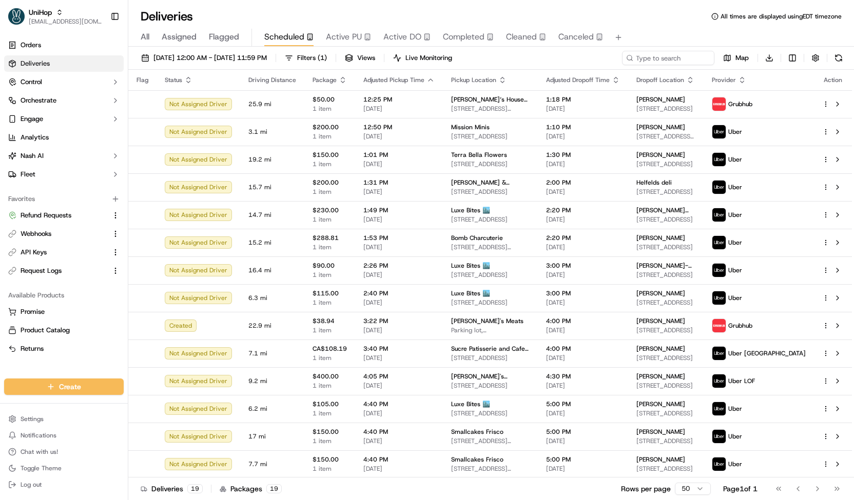
click at [327, 41] on span "Active PU" at bounding box center [344, 37] width 36 height 12
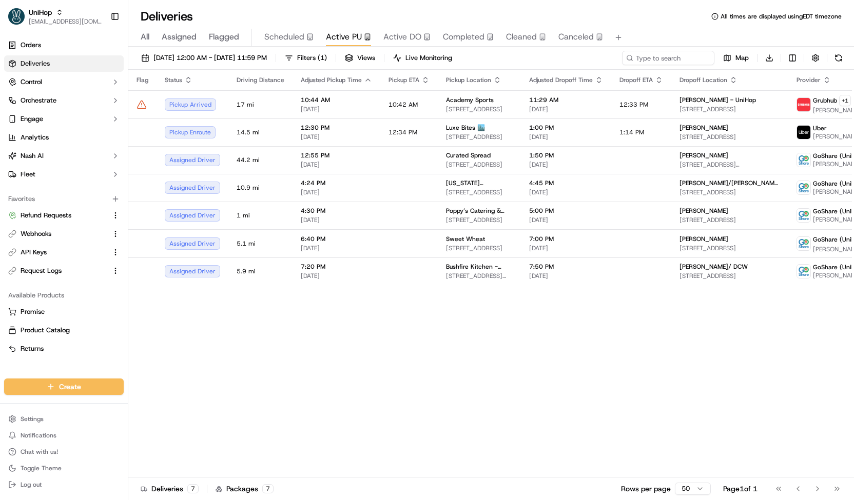
click at [292, 39] on span "Scheduled" at bounding box center [284, 37] width 40 height 12
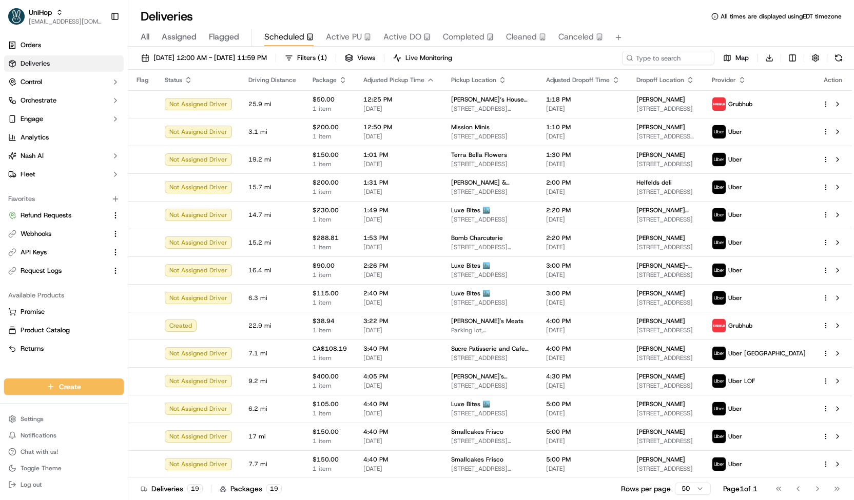
click at [347, 39] on span "Active PU" at bounding box center [344, 37] width 36 height 12
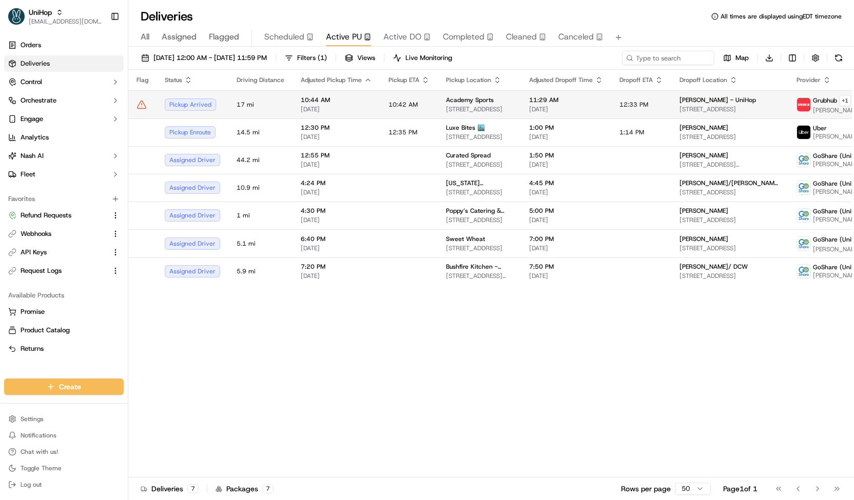
click at [333, 112] on span "[DATE]" at bounding box center [336, 109] width 71 height 8
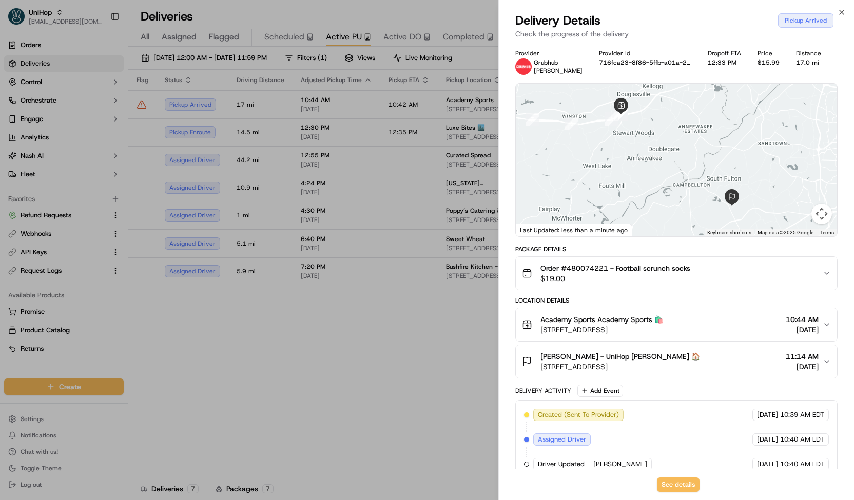
click at [329, 110] on div at bounding box center [427, 250] width 854 height 500
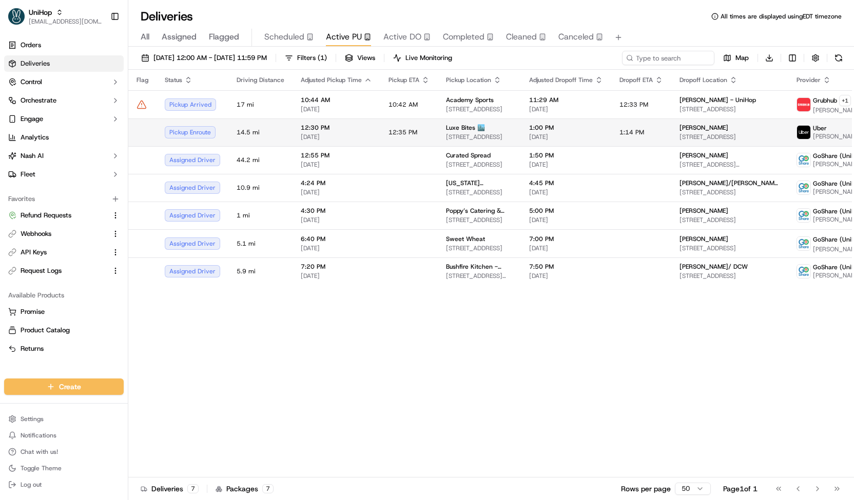
click at [342, 135] on span "[DATE]" at bounding box center [336, 137] width 71 height 8
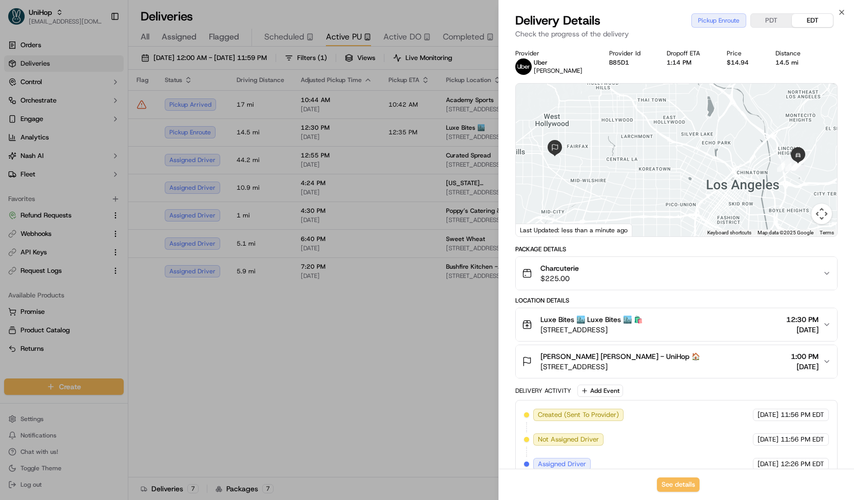
click at [343, 131] on div at bounding box center [427, 250] width 854 height 500
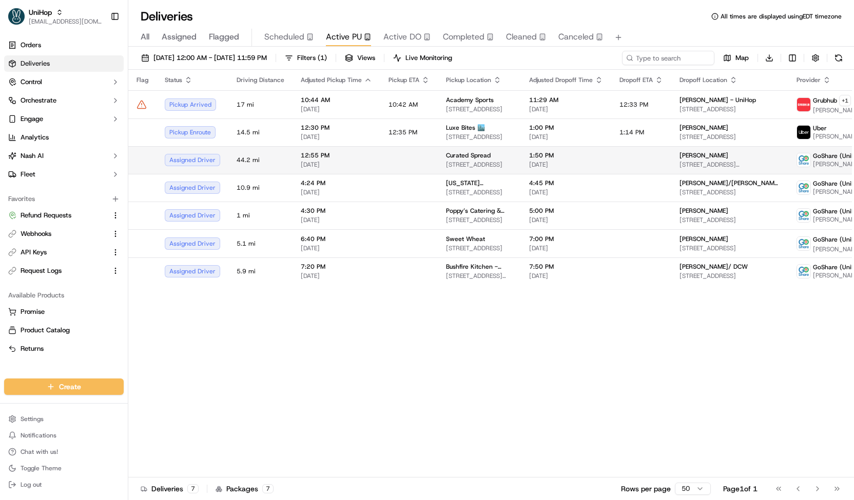
click at [355, 161] on span "[DATE]" at bounding box center [336, 165] width 71 height 8
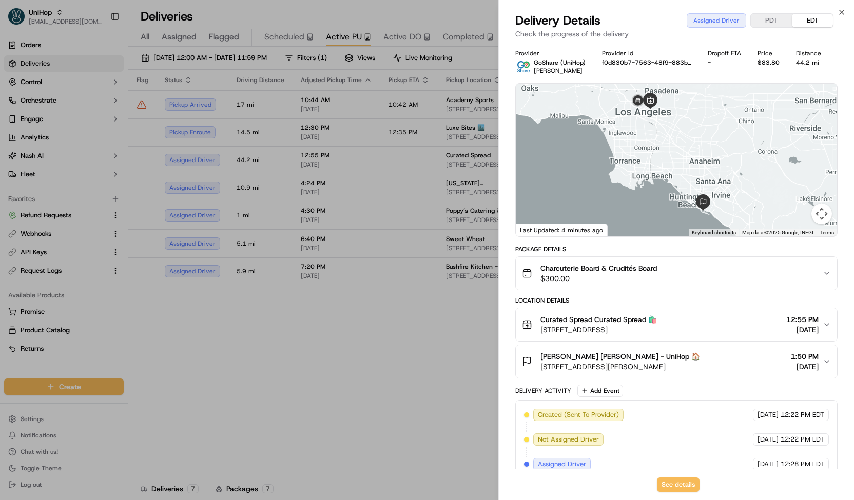
click at [359, 167] on div at bounding box center [427, 250] width 854 height 500
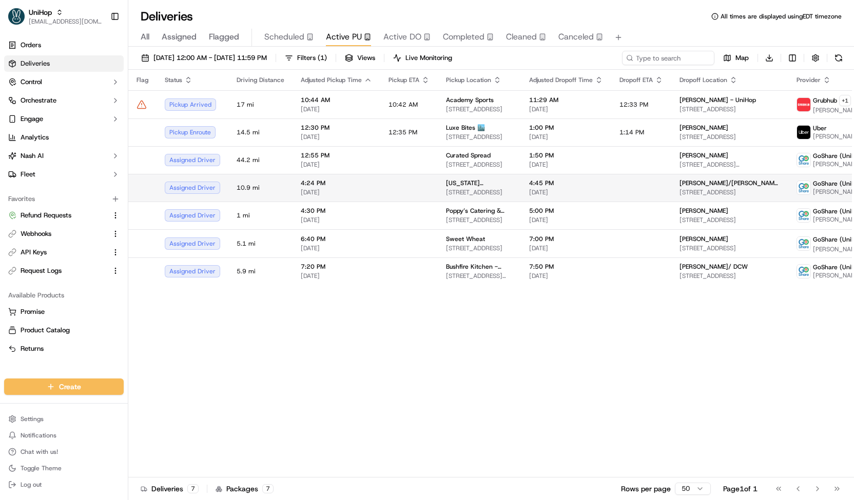
click at [366, 193] on span "[DATE]" at bounding box center [336, 192] width 71 height 8
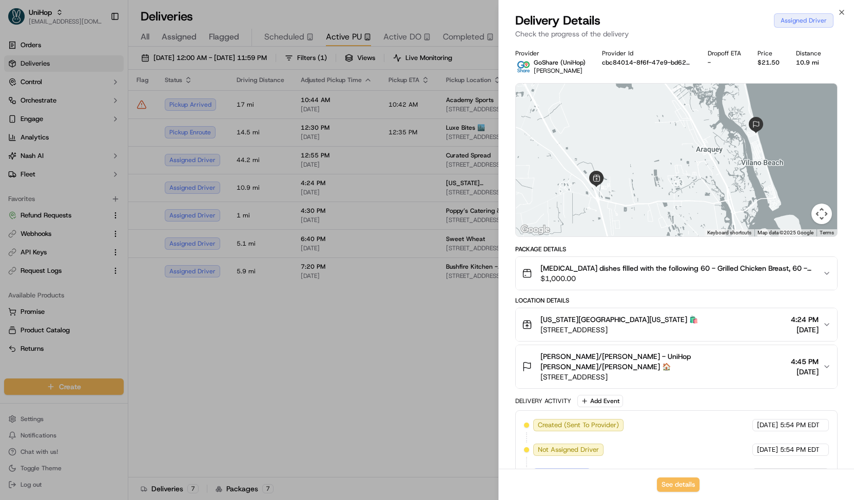
click at [362, 188] on div at bounding box center [427, 250] width 854 height 500
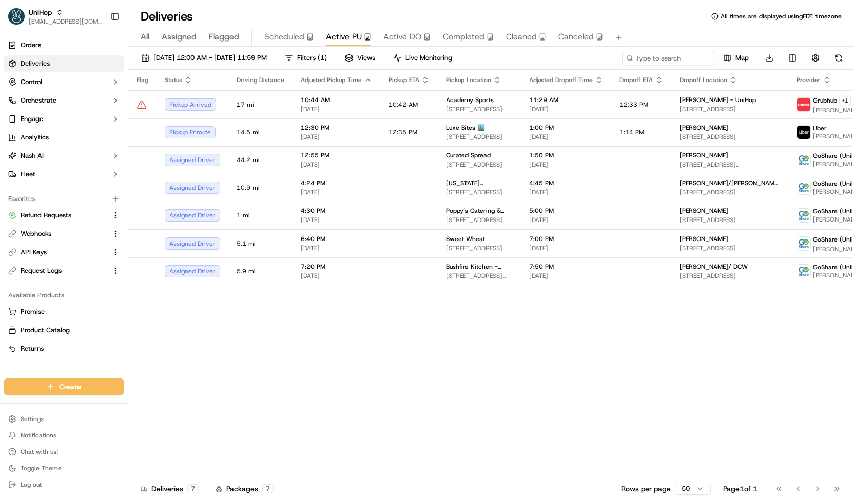
click at [284, 39] on span "Scheduled" at bounding box center [284, 37] width 40 height 12
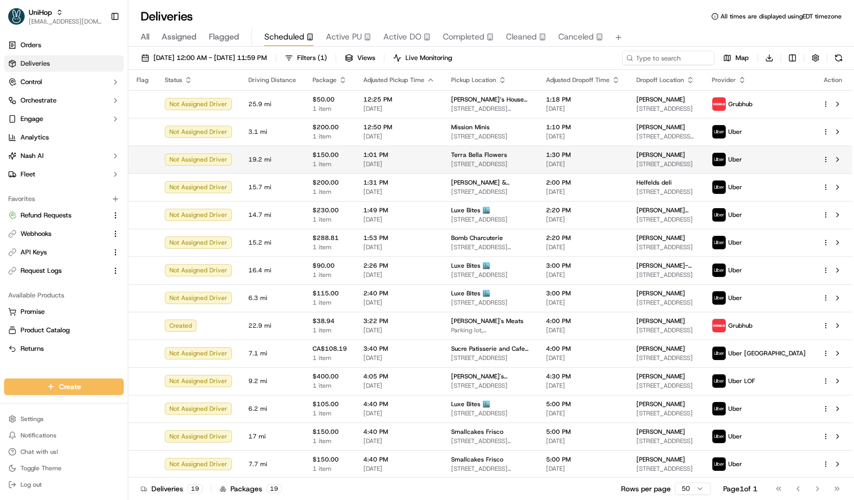
click at [335, 165] on span "1 item" at bounding box center [330, 164] width 34 height 8
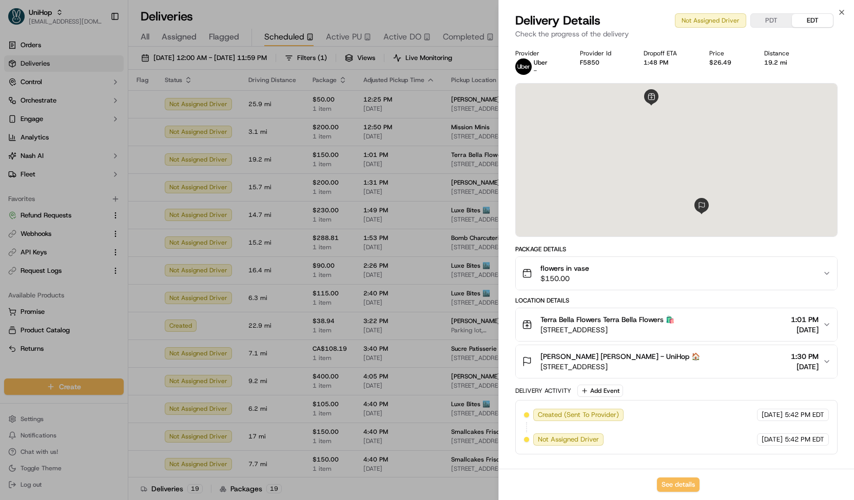
click at [329, 161] on div at bounding box center [427, 250] width 854 height 500
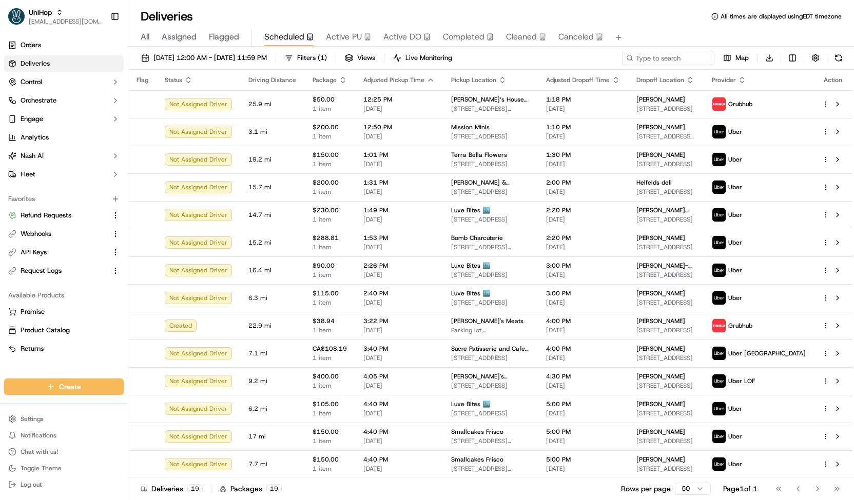
click at [338, 33] on span "Active PU" at bounding box center [344, 37] width 36 height 12
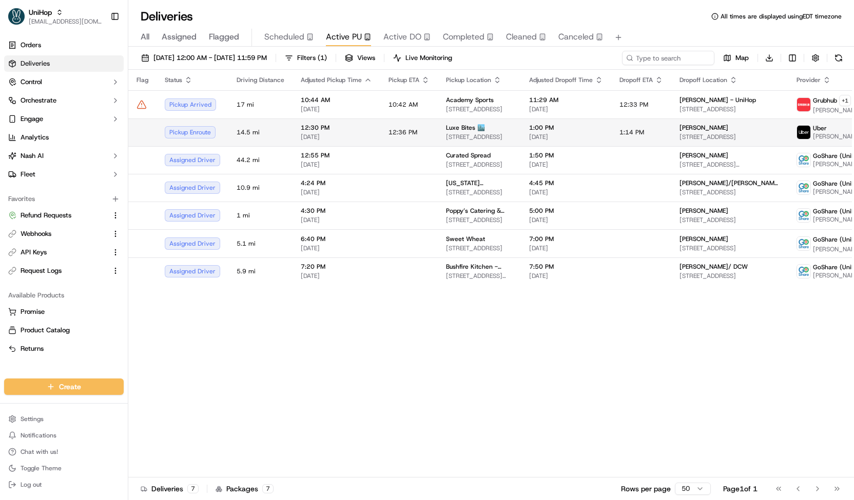
click at [326, 133] on span "[DATE]" at bounding box center [336, 137] width 71 height 8
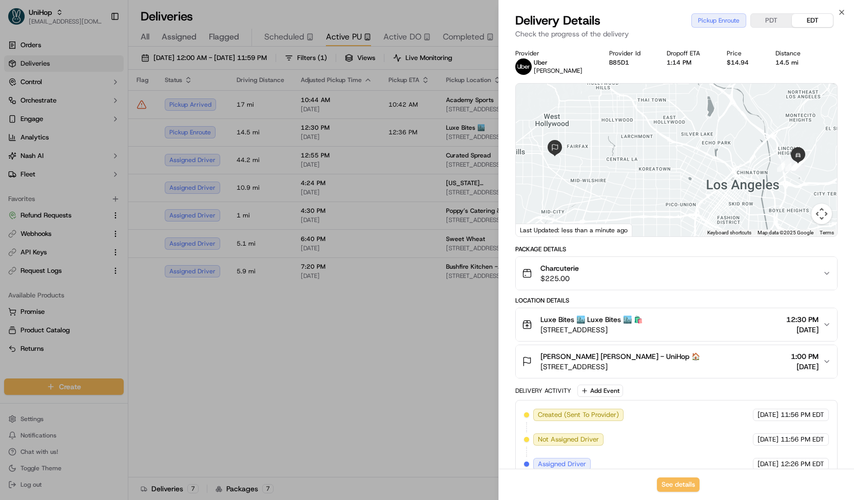
click at [325, 132] on div at bounding box center [427, 250] width 854 height 500
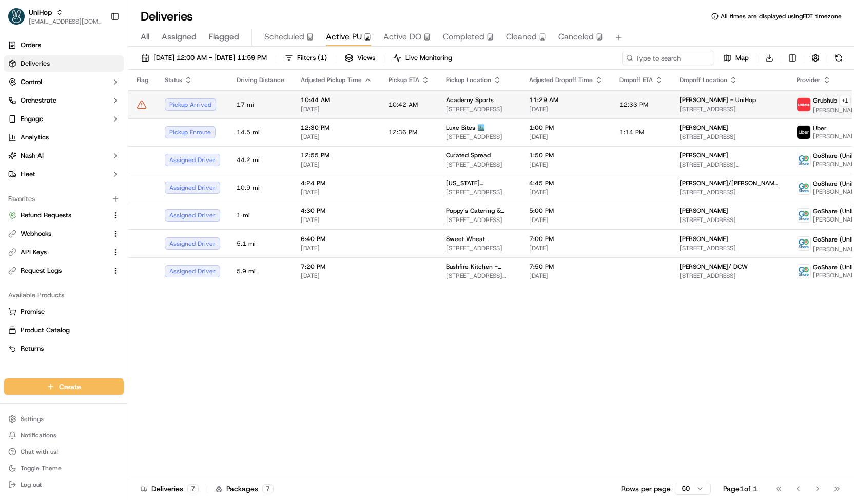
click at [315, 99] on span "10:44 AM" at bounding box center [336, 100] width 71 height 8
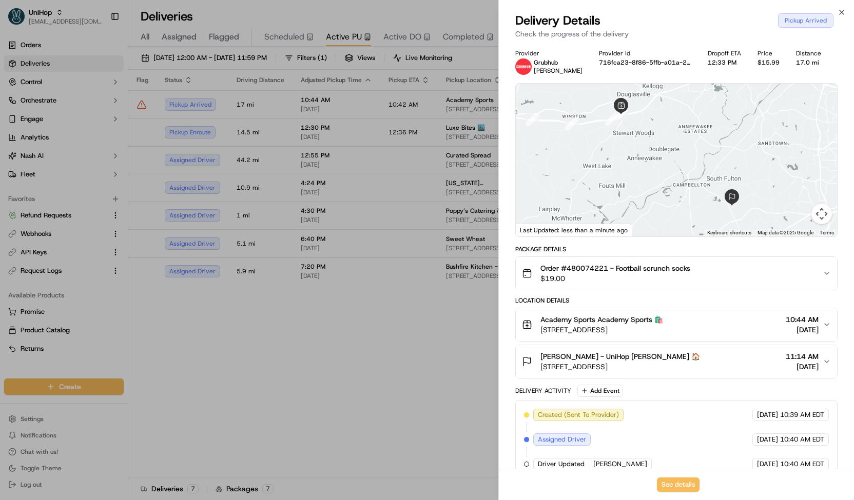
click at [313, 110] on div at bounding box center [427, 250] width 854 height 500
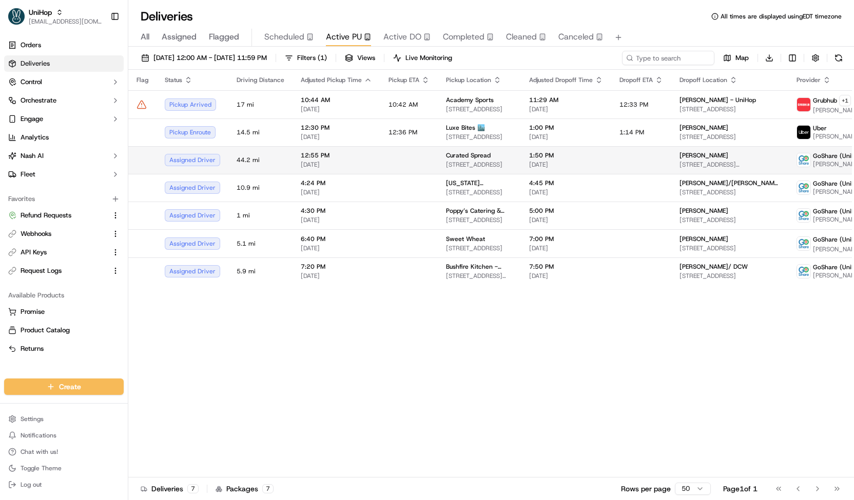
click at [329, 161] on span "[DATE]" at bounding box center [336, 165] width 71 height 8
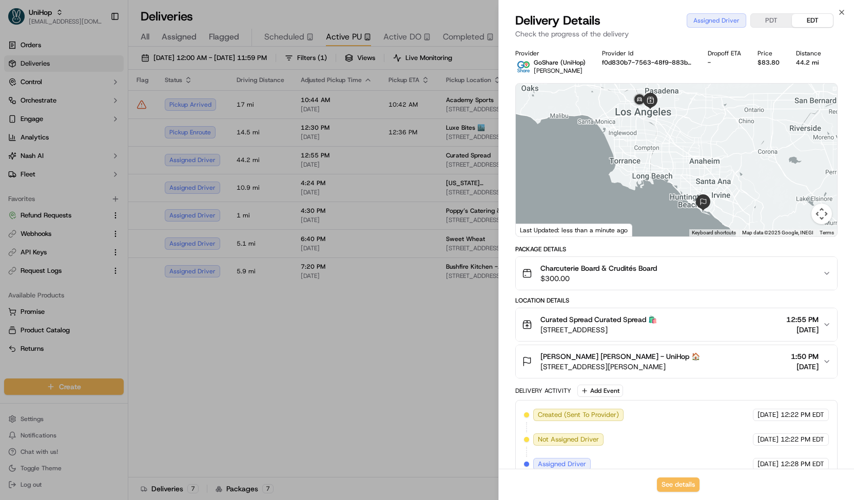
click at [324, 166] on div at bounding box center [427, 250] width 854 height 500
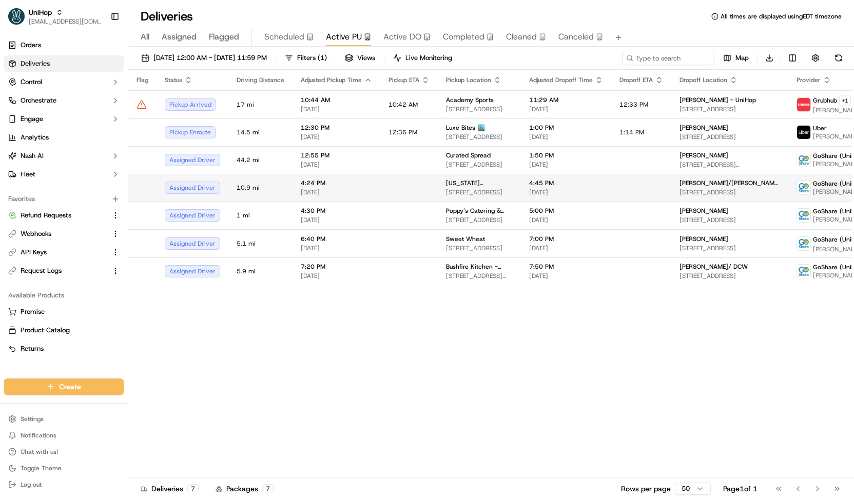
click at [328, 185] on span "4:24 PM" at bounding box center [336, 183] width 71 height 8
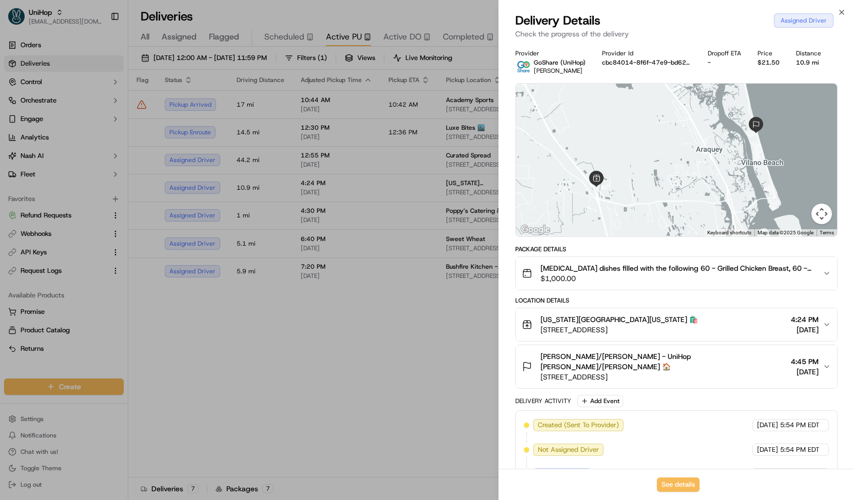
click at [323, 189] on div at bounding box center [427, 250] width 854 height 500
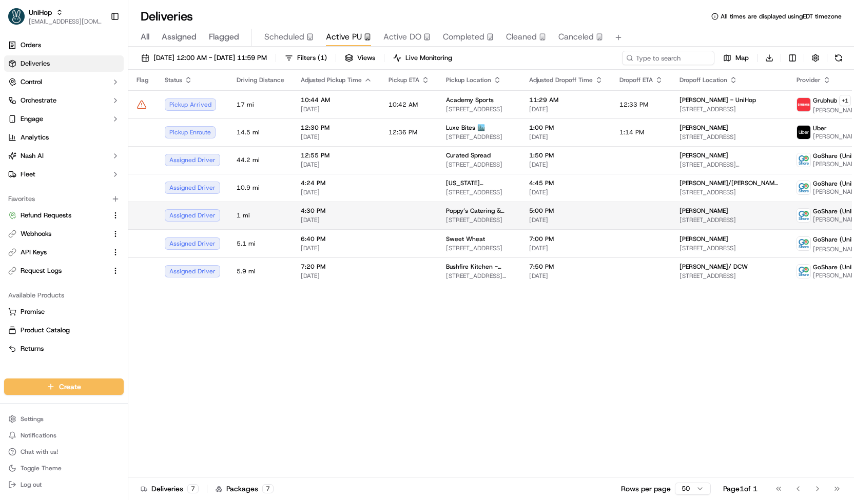
click at [327, 221] on span "[DATE]" at bounding box center [336, 220] width 71 height 8
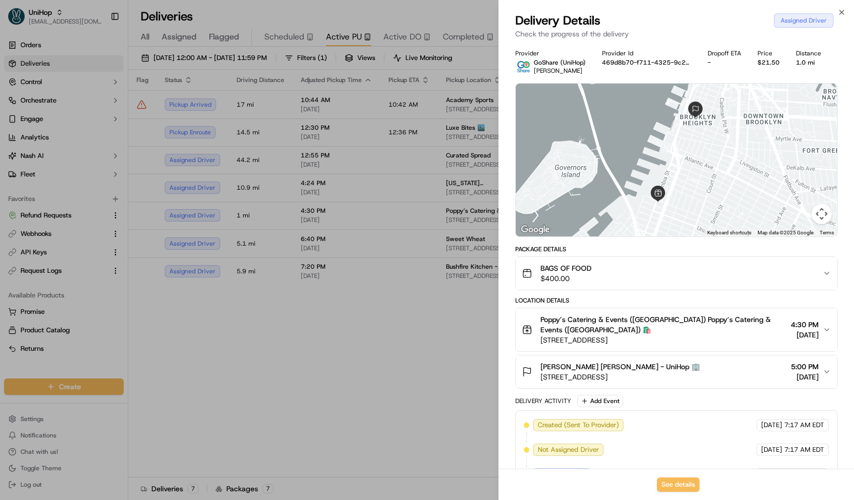
click at [320, 221] on div at bounding box center [427, 250] width 854 height 500
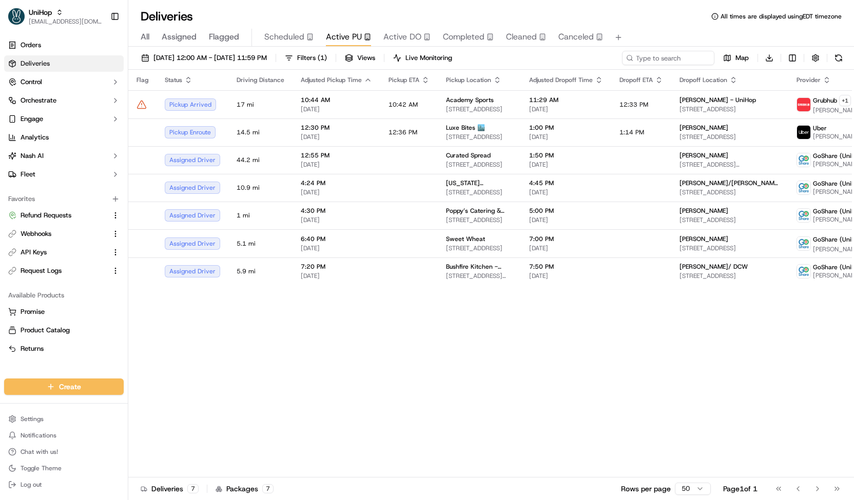
click at [275, 38] on span "Scheduled" at bounding box center [284, 37] width 40 height 12
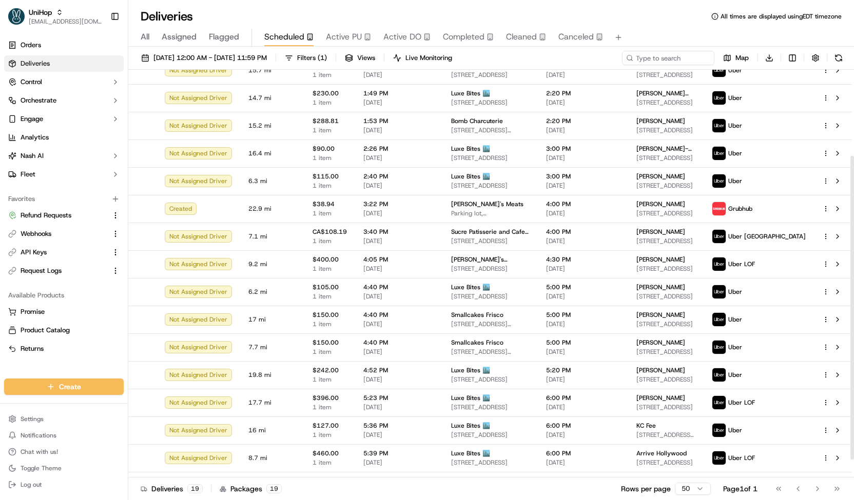
scroll to position [139, 0]
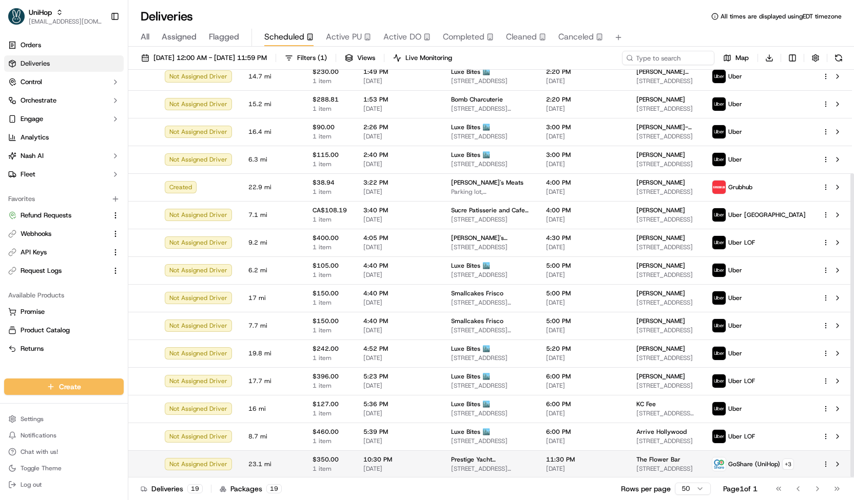
click at [355, 461] on td "10:30 PM Sep 20 2025" at bounding box center [399, 465] width 88 height 28
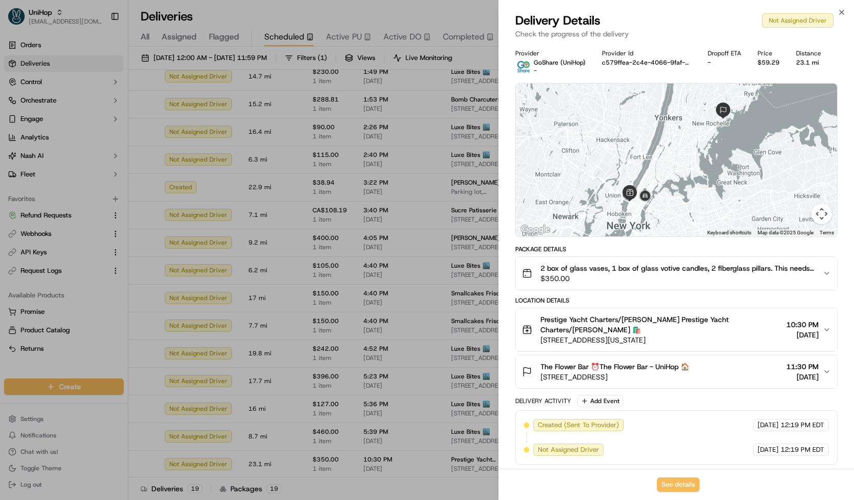
click at [724, 271] on span "2 box of glass vases, 1 box of glass votive candles, 2 fiberglass pillars. This…" at bounding box center [677, 268] width 274 height 10
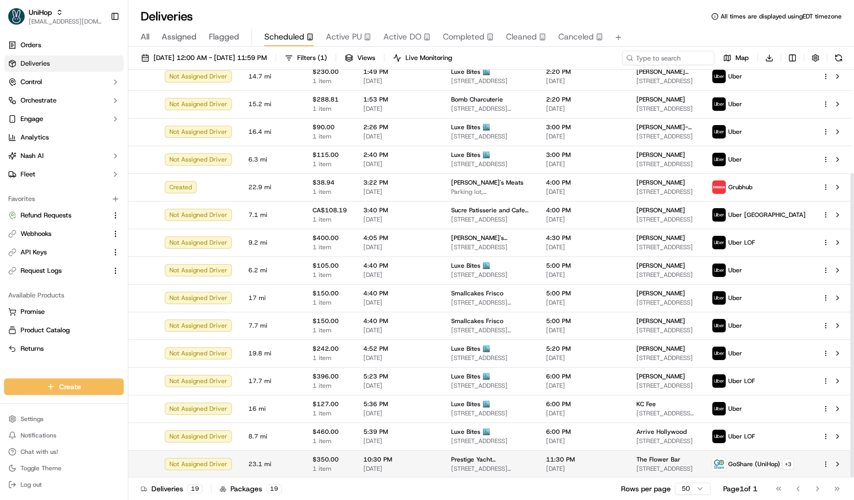
click at [404, 471] on span "[DATE]" at bounding box center [398, 469] width 71 height 8
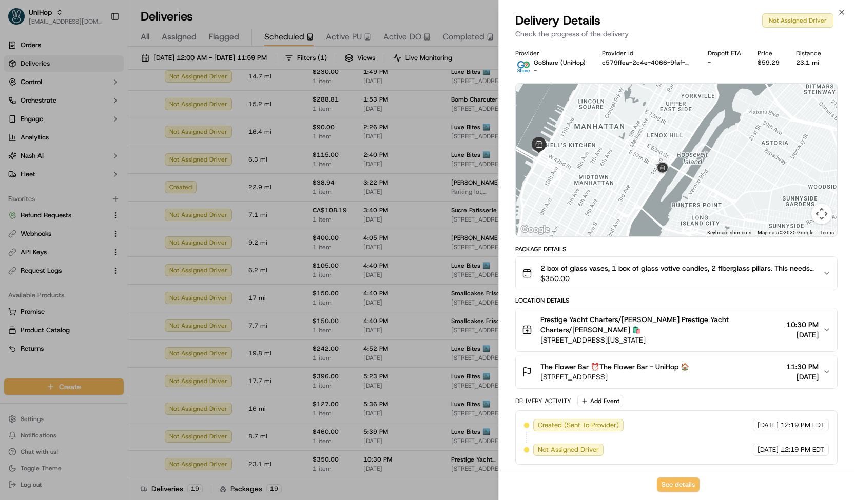
click at [629, 277] on span "$350.00" at bounding box center [677, 279] width 274 height 10
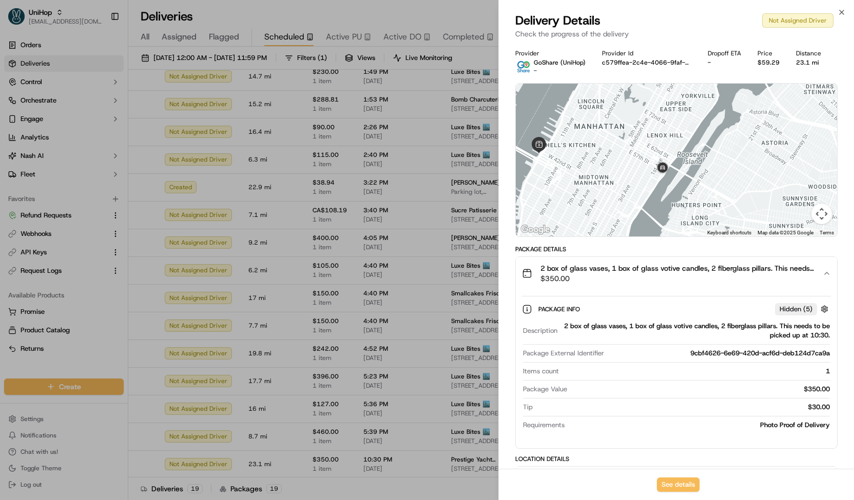
click at [629, 277] on span "$350.00" at bounding box center [677, 279] width 274 height 10
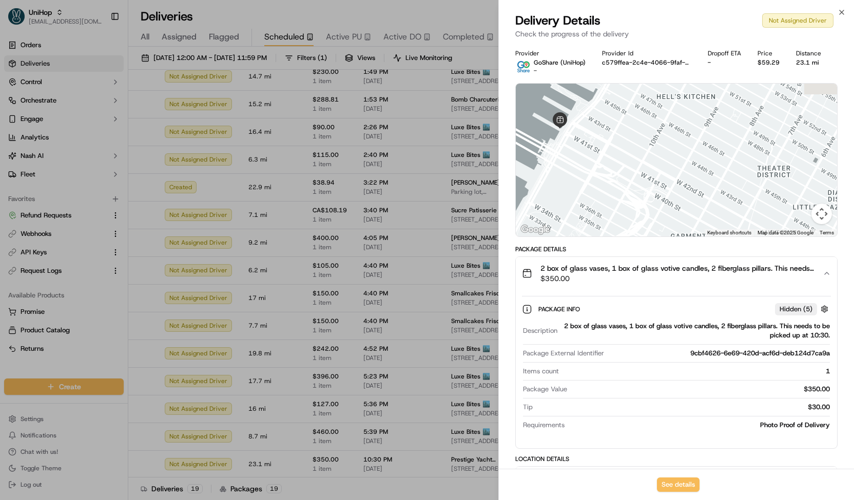
drag, startPoint x: 574, startPoint y: 140, endPoint x: 611, endPoint y: 203, distance: 72.4
click at [611, 203] on div at bounding box center [676, 160] width 321 height 153
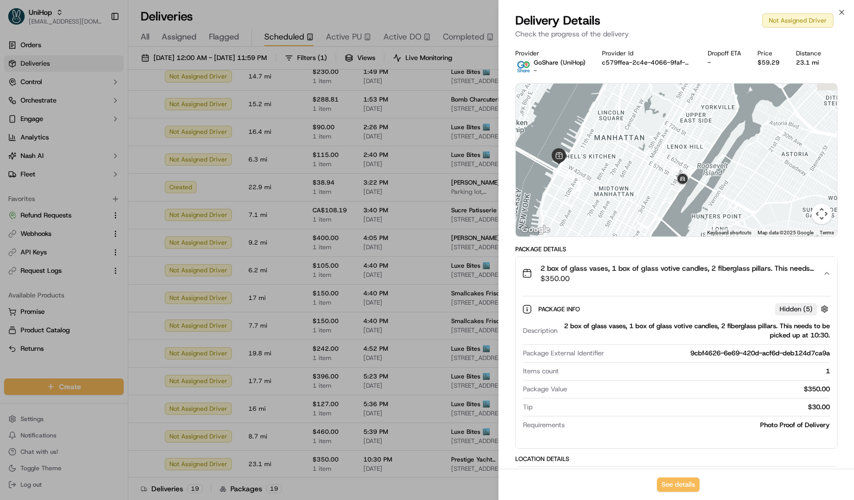
drag, startPoint x: 545, startPoint y: 179, endPoint x: 588, endPoint y: 197, distance: 46.0
click at [588, 197] on div at bounding box center [676, 160] width 321 height 153
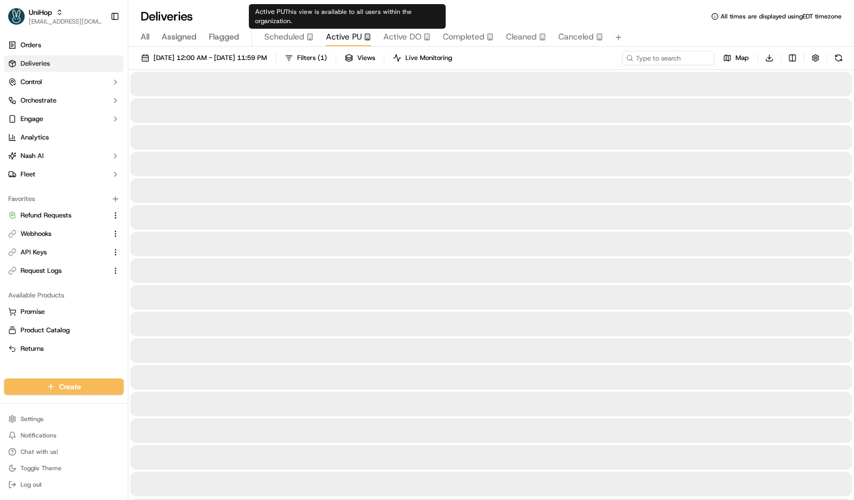
click at [339, 40] on span "Active PU" at bounding box center [344, 37] width 36 height 12
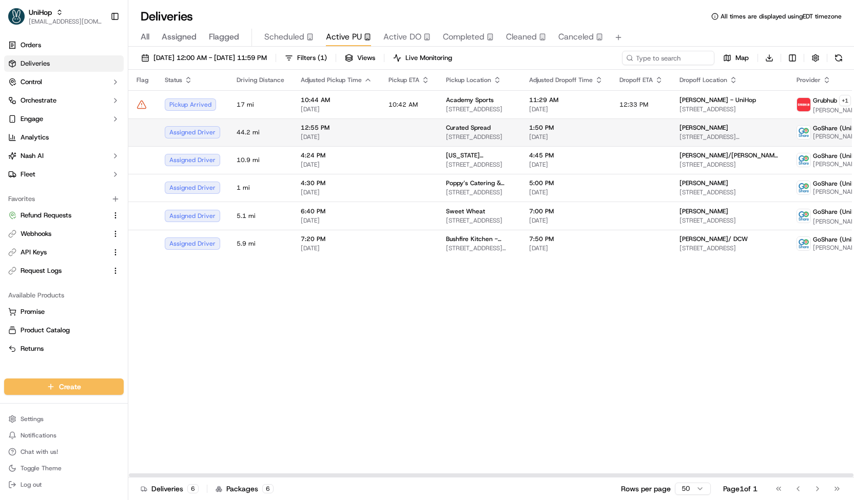
click at [301, 124] on span "12:55 PM" at bounding box center [336, 128] width 71 height 8
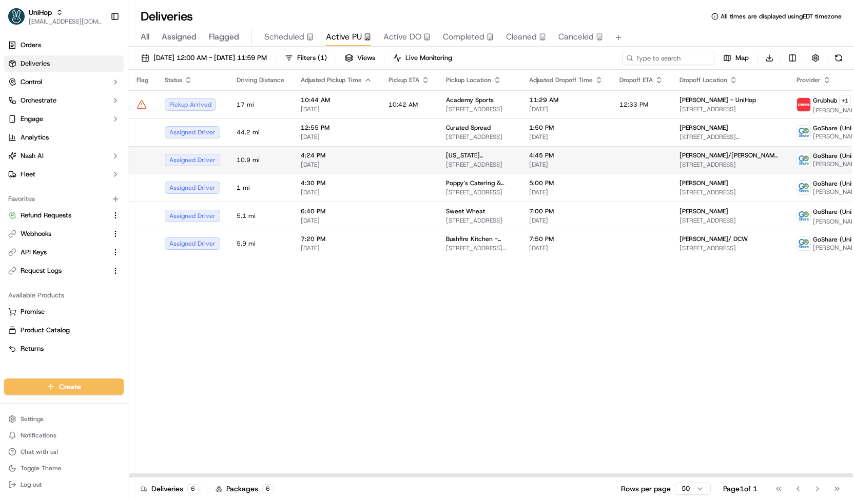
click at [316, 148] on td "4:24 PM Sep 20 2025" at bounding box center [336, 160] width 88 height 28
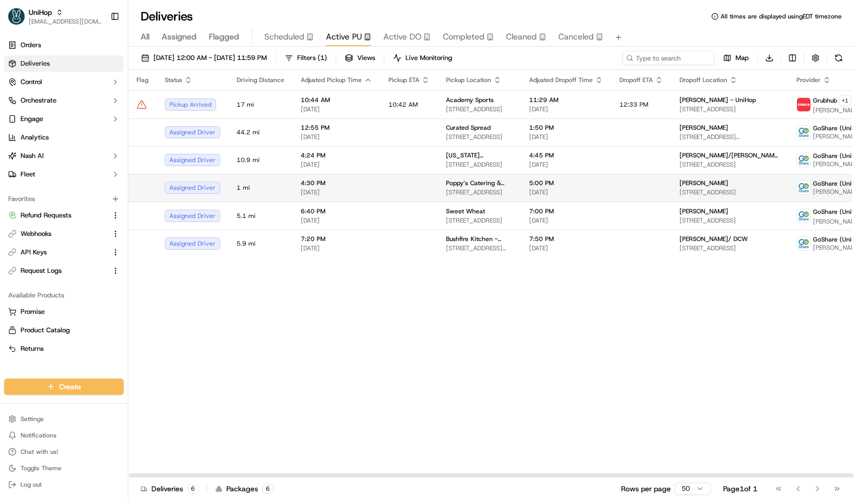
click at [333, 179] on span "4:30 PM" at bounding box center [336, 183] width 71 height 8
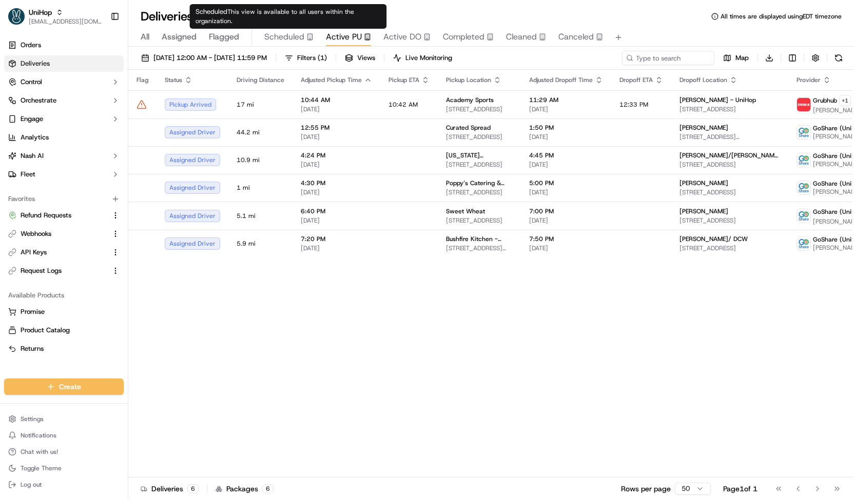
drag, startPoint x: 331, startPoint y: 176, endPoint x: 284, endPoint y: 41, distance: 143.0
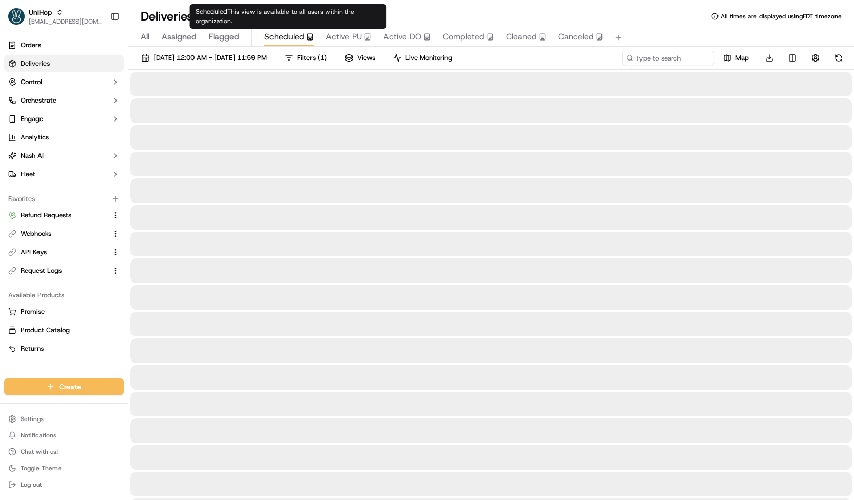
click at [284, 41] on span "Scheduled" at bounding box center [284, 37] width 40 height 12
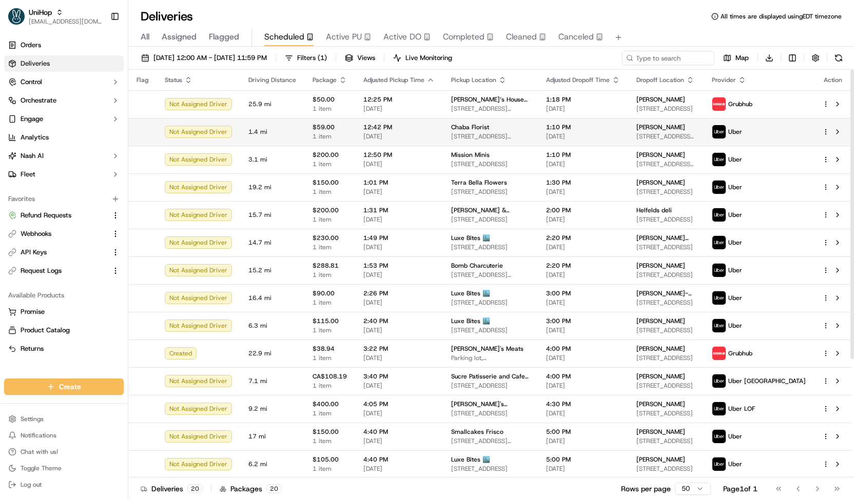
click at [363, 134] on span "[DATE]" at bounding box center [398, 136] width 71 height 8
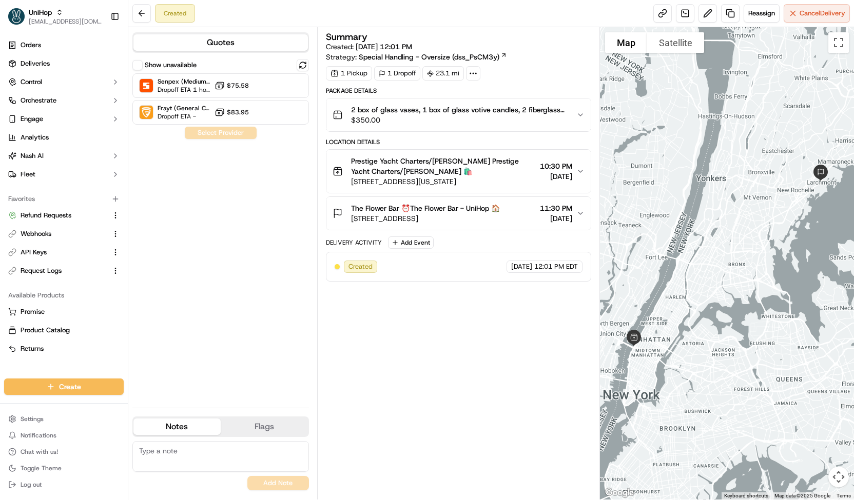
click at [135, 63] on button "Show unavailable" at bounding box center [137, 65] width 10 height 10
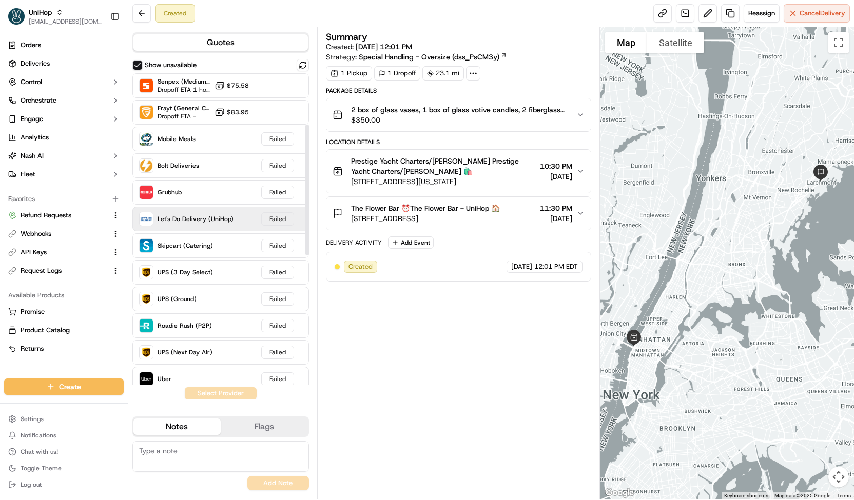
scroll to position [433, 0]
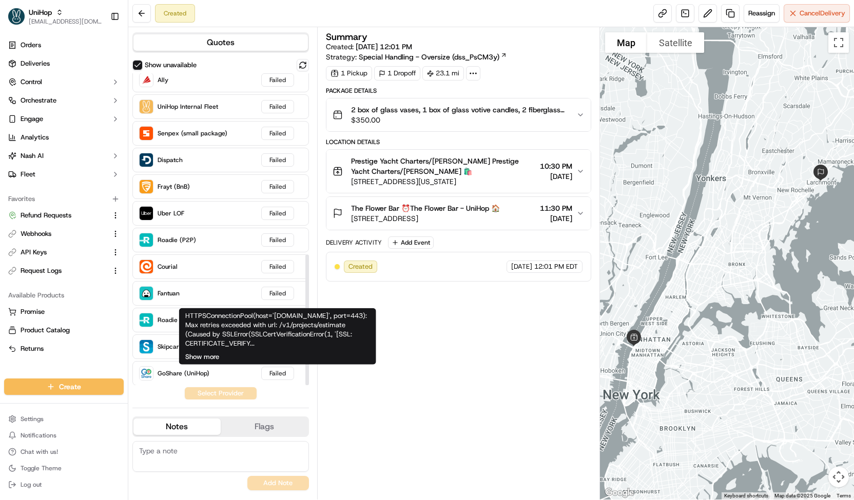
click at [206, 356] on button "Show more" at bounding box center [202, 357] width 34 height 9
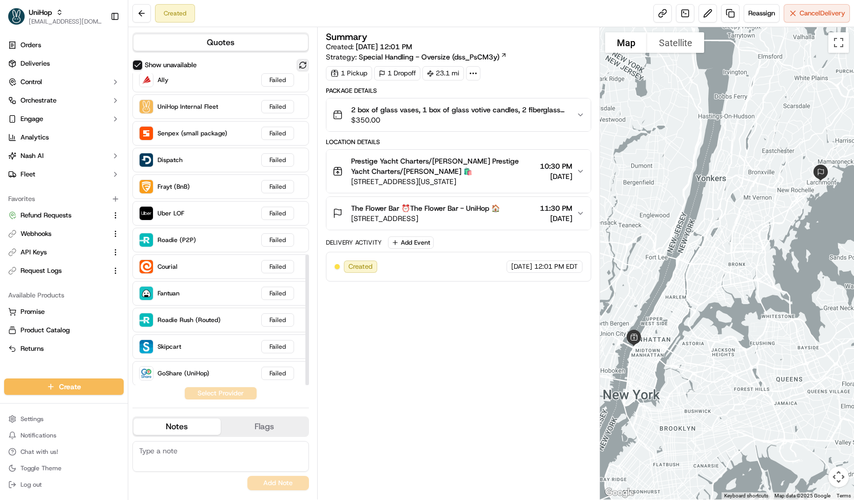
click at [303, 60] on button at bounding box center [303, 65] width 12 height 12
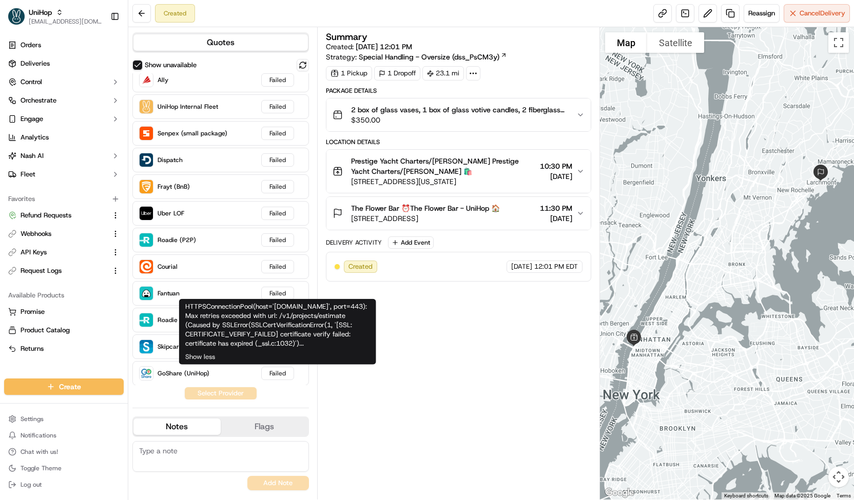
click at [278, 343] on div "HTTPSConnectionPool(host='[DOMAIN_NAME]', port=443): Max retries exceeded with …" at bounding box center [277, 325] width 185 height 46
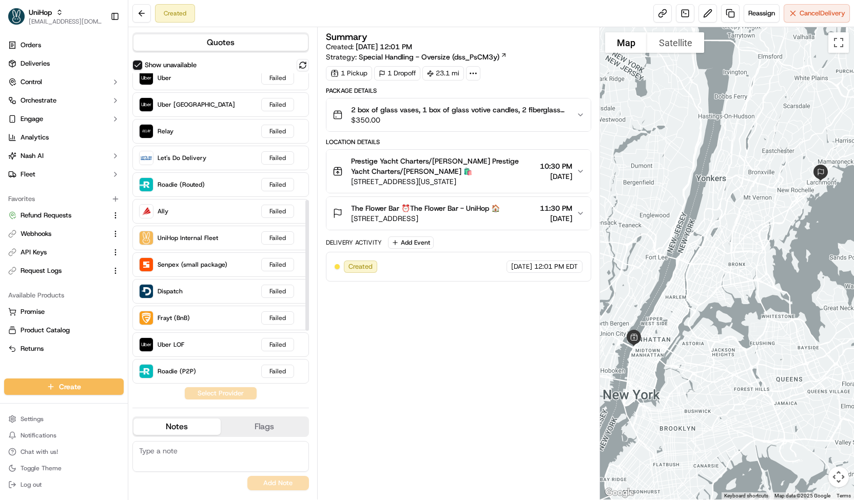
scroll to position [303, 0]
click at [746, 17] on button "Reassign" at bounding box center [762, 13] width 36 height 18
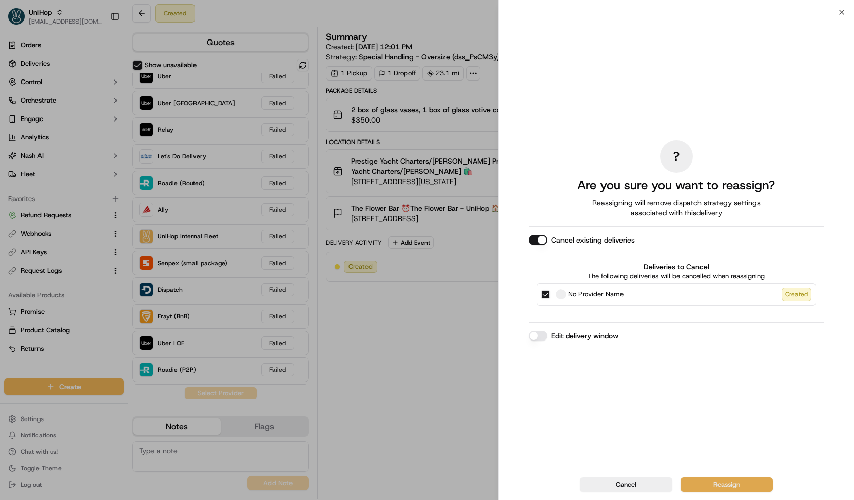
click at [712, 489] on button "Reassign" at bounding box center [726, 485] width 92 height 14
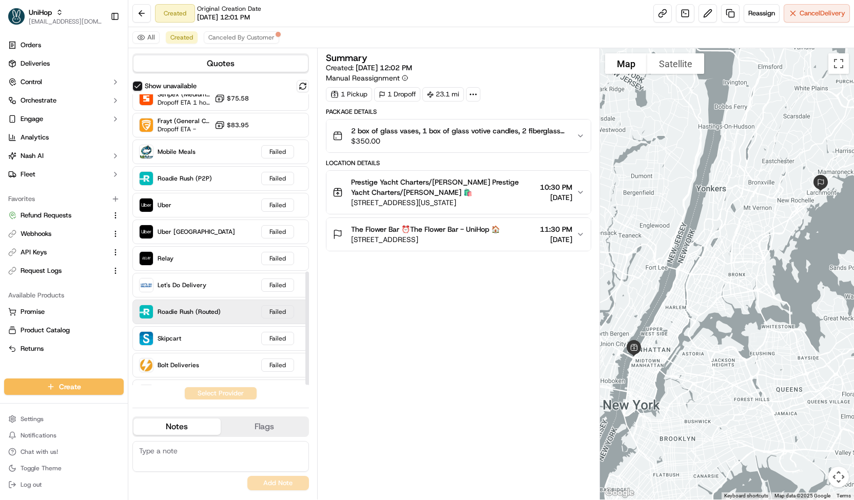
scroll to position [454, 0]
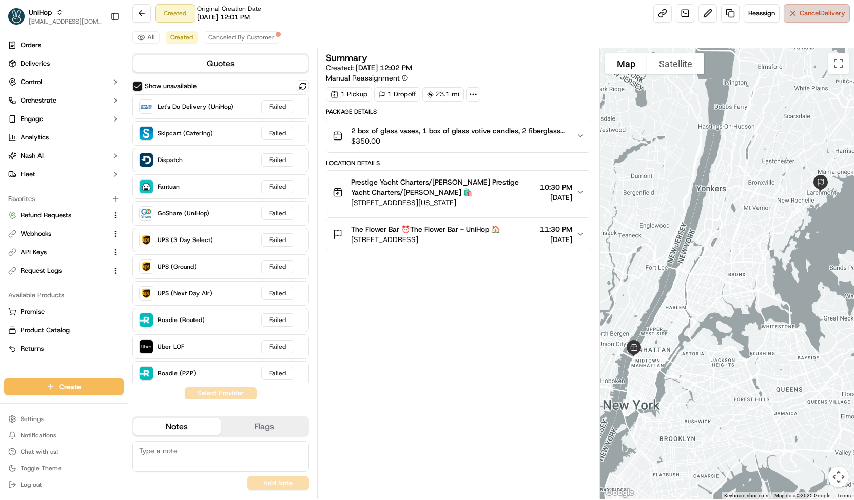
click at [814, 12] on span "Cancel Delivery" at bounding box center [822, 13] width 46 height 9
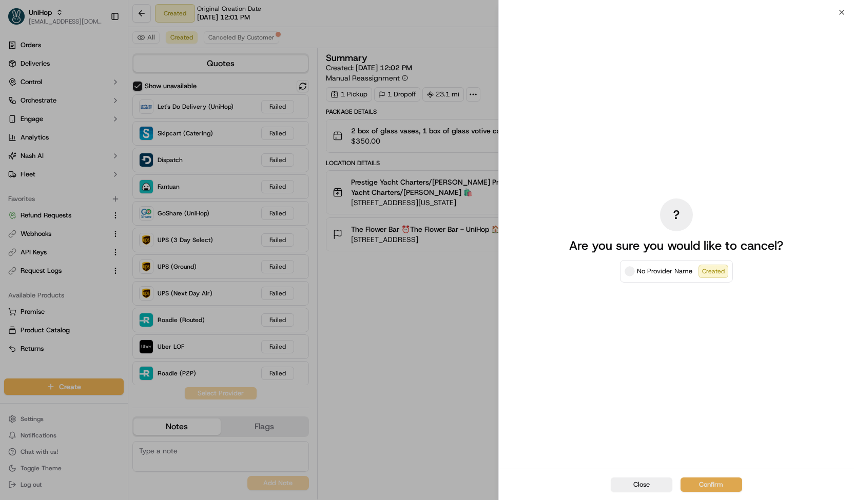
click at [698, 492] on button "Confirm" at bounding box center [711, 485] width 62 height 14
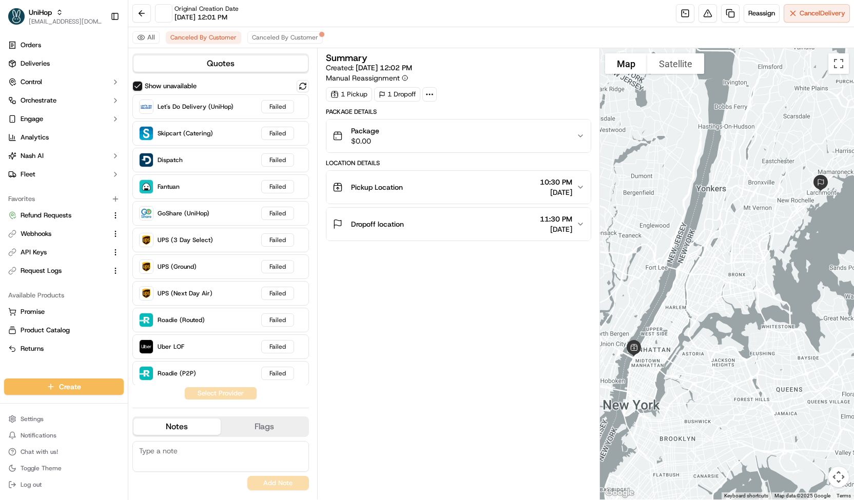
click at [387, 359] on div "Summary Created: [DATE] 12:02 PM Manual Reassignment 1 Pickup 1 Dropoff Package…" at bounding box center [458, 273] width 265 height 441
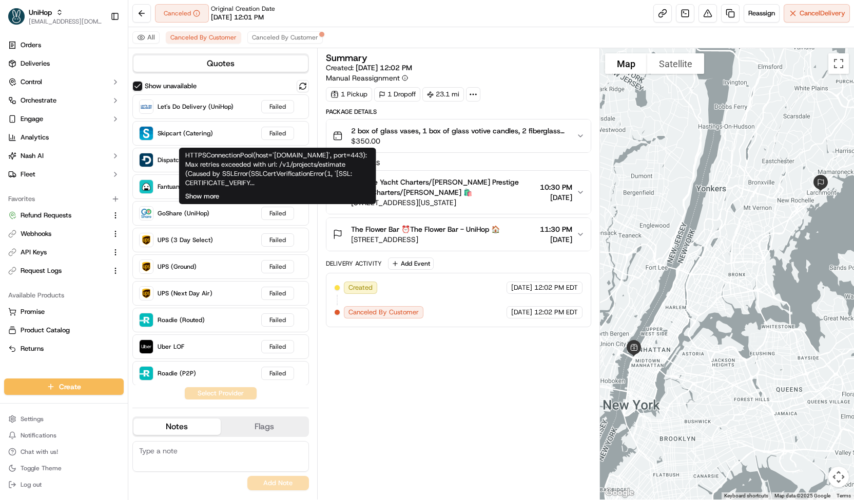
click at [211, 194] on button "Show more" at bounding box center [202, 196] width 34 height 9
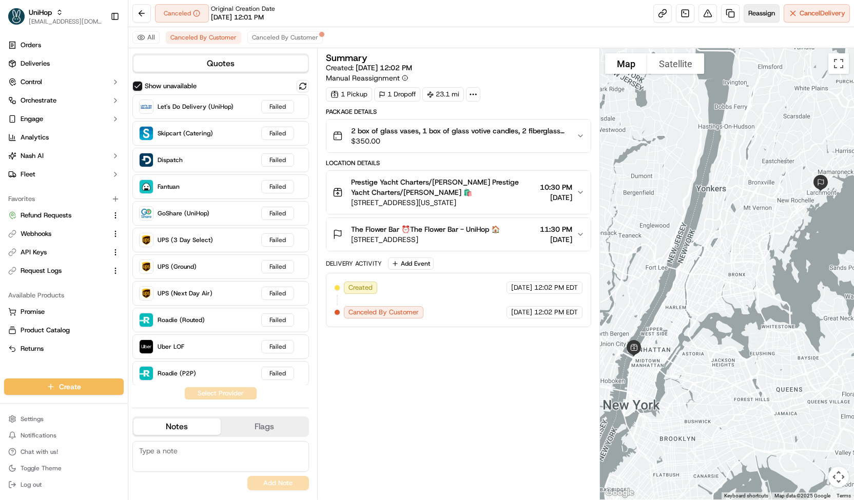
click at [765, 7] on button "Reassign" at bounding box center [762, 13] width 36 height 18
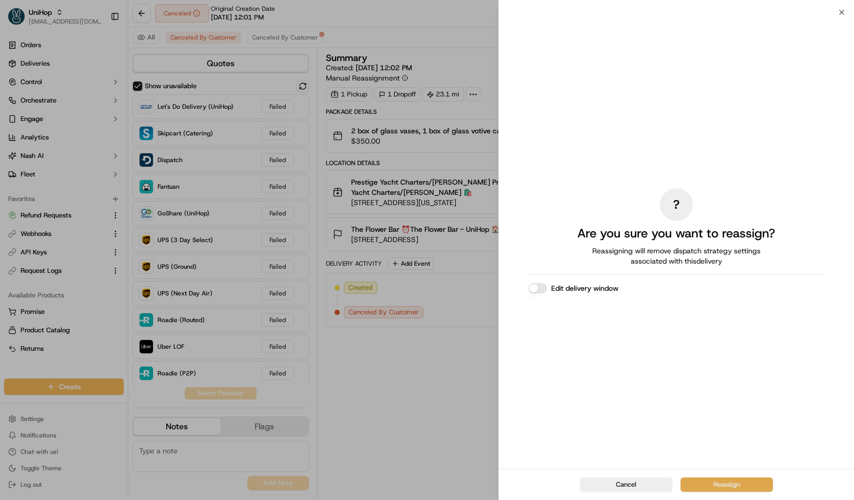
click at [692, 482] on button "Reassign" at bounding box center [726, 485] width 92 height 14
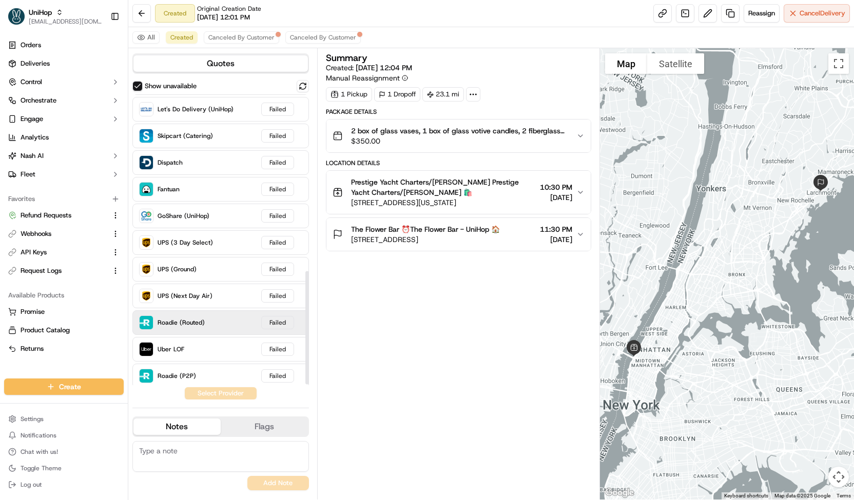
scroll to position [453, 0]
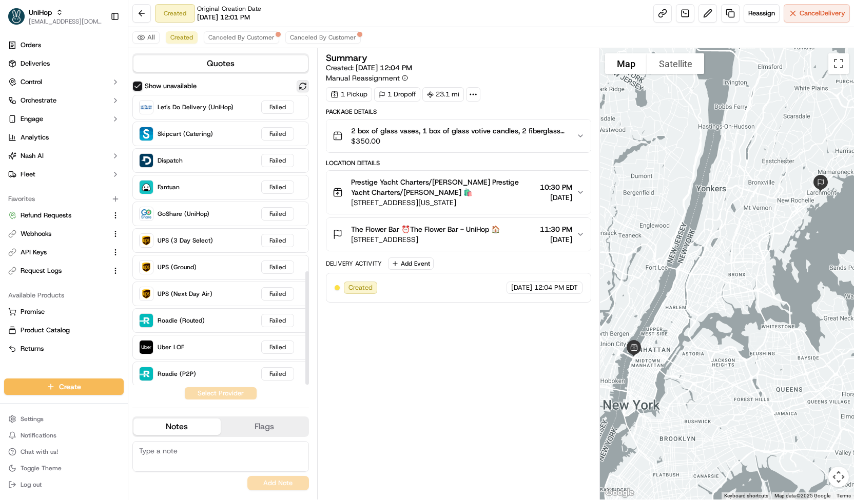
click at [303, 85] on button at bounding box center [303, 86] width 12 height 12
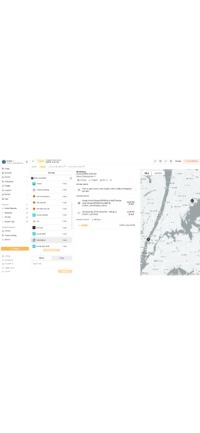
scroll to position [235, 0]
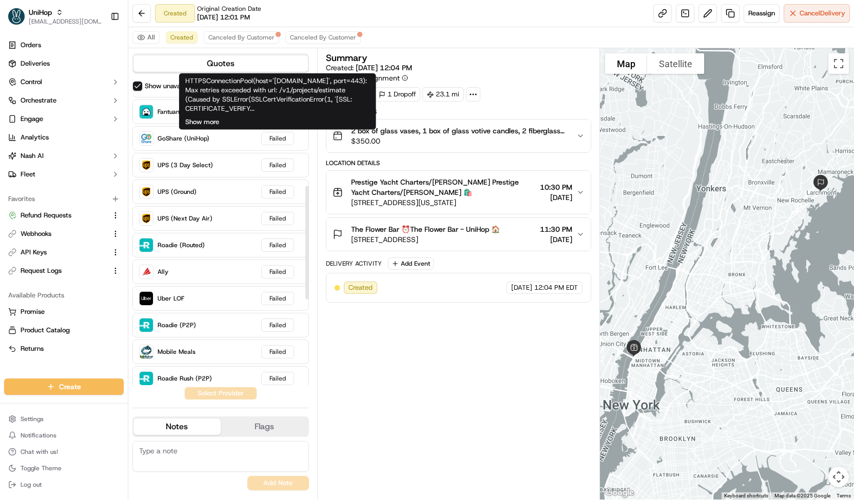
click at [208, 123] on button "Show more" at bounding box center [202, 122] width 34 height 9
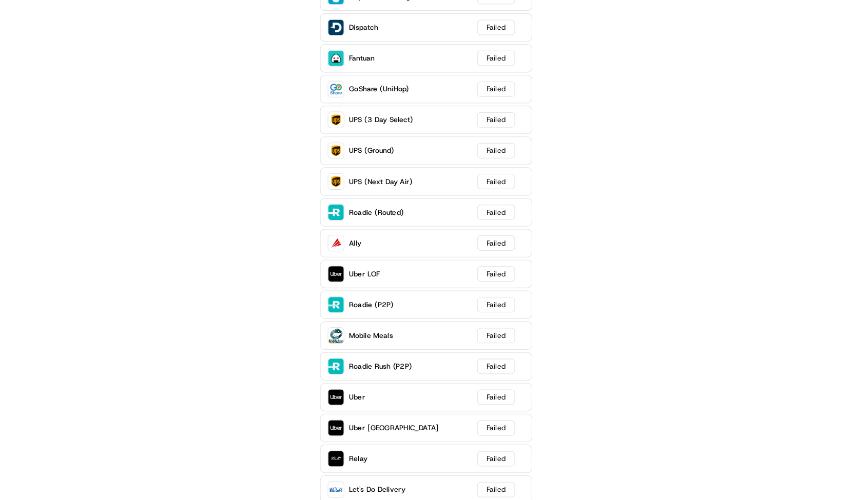
scroll to position [368, 3]
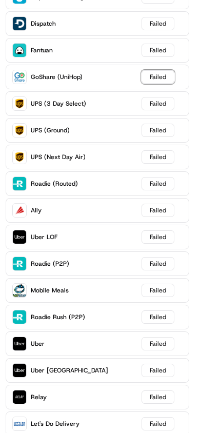
click at [152, 76] on div "Failed" at bounding box center [158, 76] width 33 height 13
click at [160, 81] on div "Failed" at bounding box center [158, 76] width 33 height 13
click at [152, 76] on div "Failed" at bounding box center [158, 76] width 33 height 13
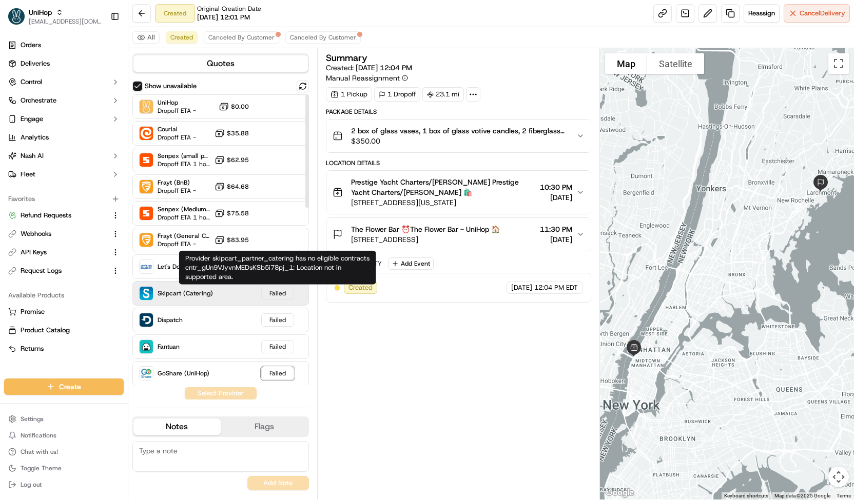
scroll to position [67, 0]
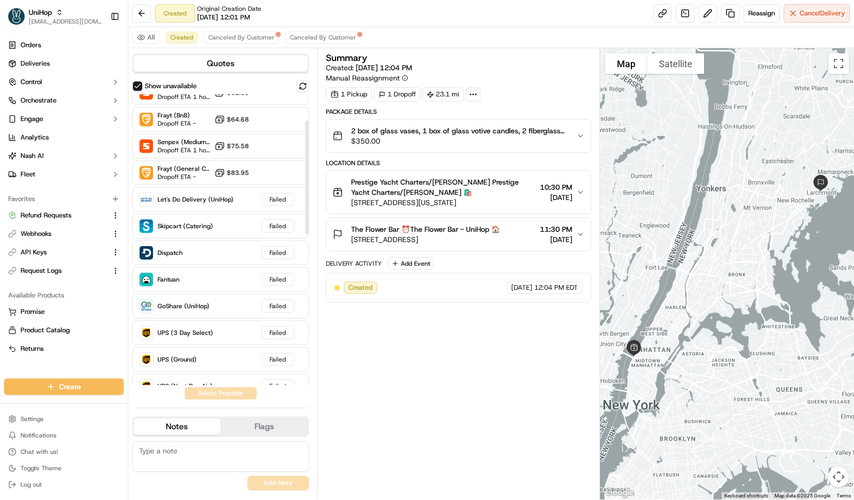
drag, startPoint x: 185, startPoint y: 240, endPoint x: 256, endPoint y: 265, distance: 75.3
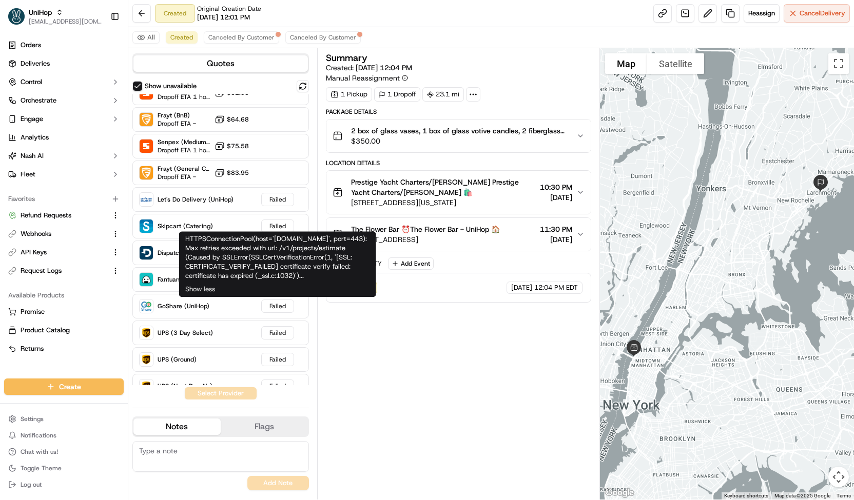
drag, startPoint x: 310, startPoint y: 277, endPoint x: 186, endPoint y: 240, distance: 130.1
click at [186, 240] on div "HTTPSConnectionPool(host='api.goshare.co', port=443): Max retries exceeded with…" at bounding box center [277, 258] width 185 height 46
copy div "HTTPSConnectionPool(host='api.goshare.co', port=443): Max retries exceeded with…"
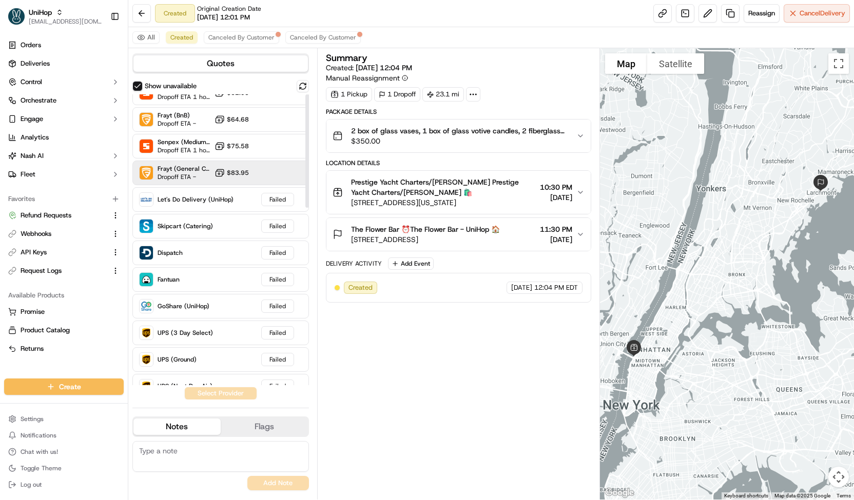
scroll to position [0, 0]
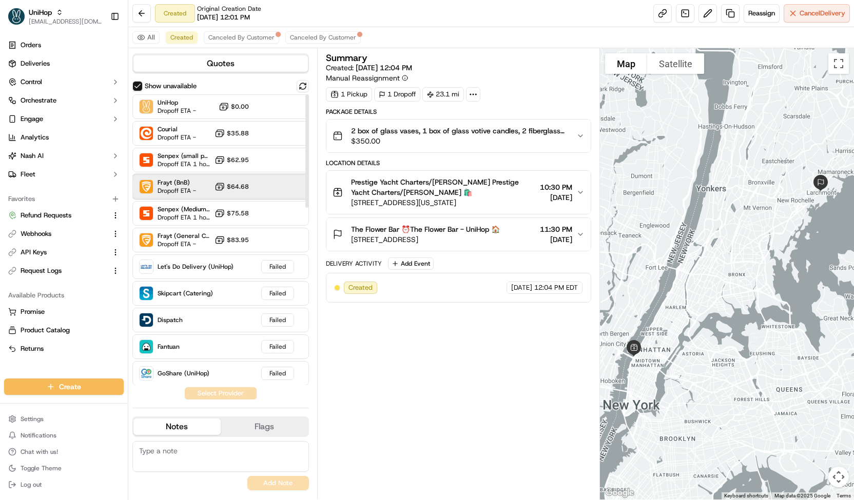
click at [270, 189] on div "Frayt (BnB) Dropoff ETA - $64.68" at bounding box center [220, 186] width 177 height 25
click at [229, 393] on button "Assign Provider" at bounding box center [220, 393] width 73 height 12
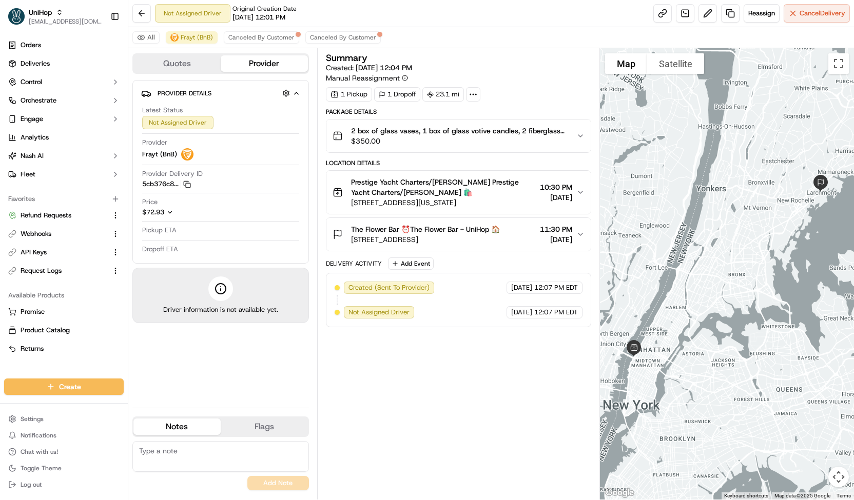
click at [172, 213] on icon "button" at bounding box center [169, 212] width 7 height 7
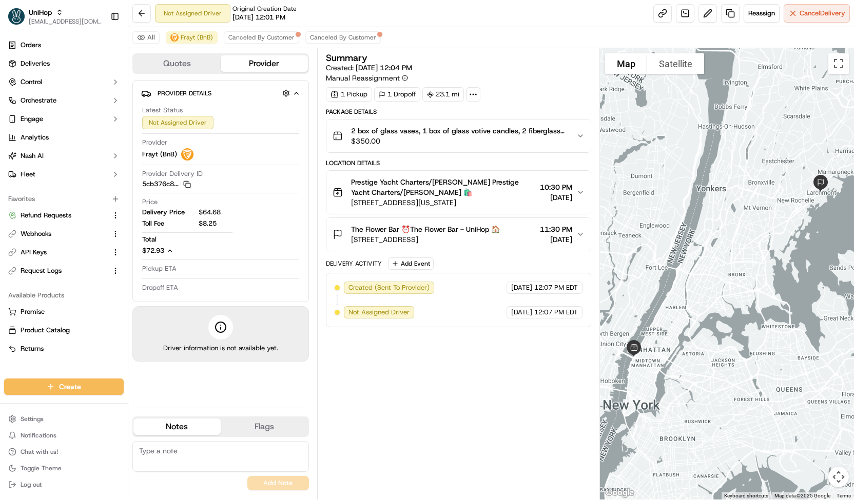
click at [169, 251] on icon "button" at bounding box center [169, 250] width 7 height 7
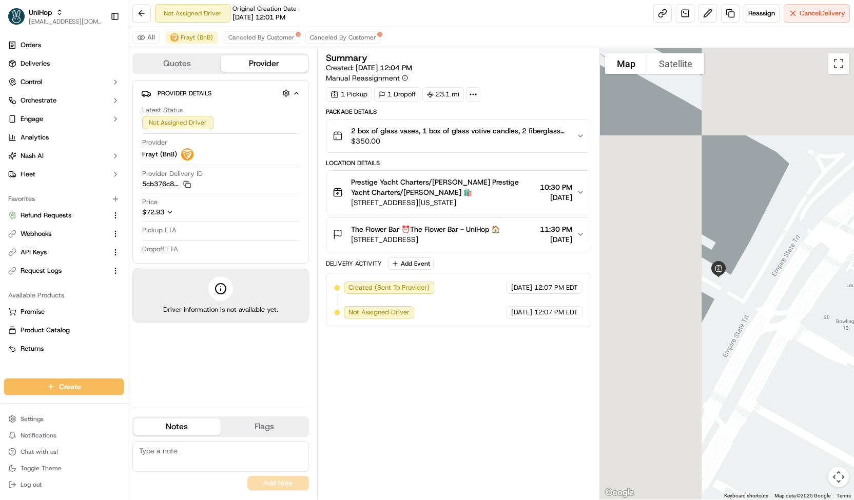
drag, startPoint x: 647, startPoint y: 263, endPoint x: 767, endPoint y: 408, distance: 188.4
click at [767, 408] on div at bounding box center [727, 274] width 254 height 452
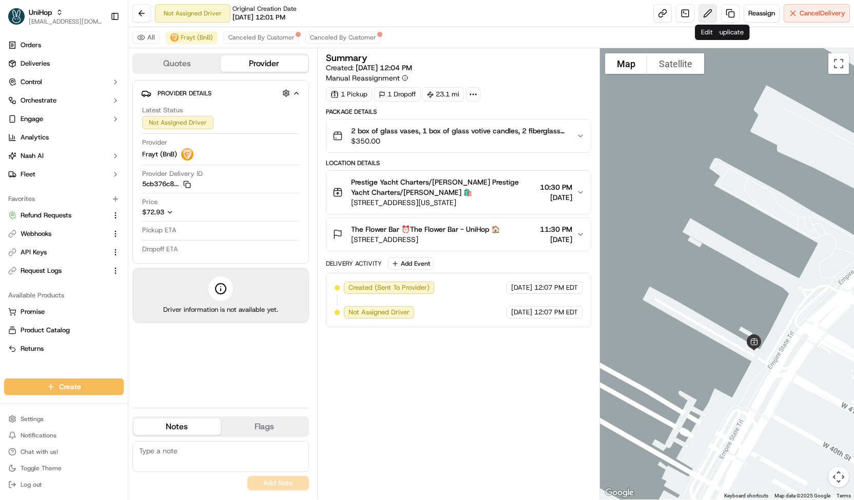
click at [709, 11] on button at bounding box center [707, 13] width 18 height 18
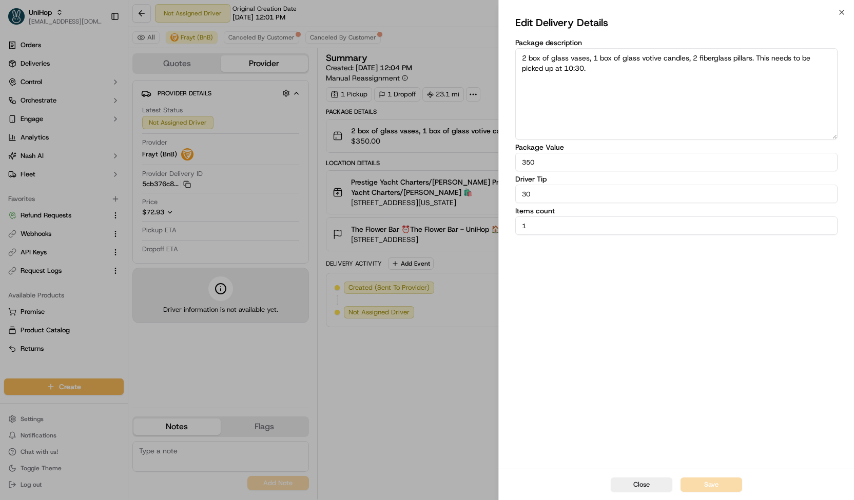
click at [741, 79] on textarea "2 box of glass vases, 1 box of glass votive candles, 2 fiberglass pillars. This…" at bounding box center [676, 93] width 322 height 91
type textarea "2 box of glass vases, 1 box of glass votive candles, 2 fiberglass pillars. This…"
click at [706, 488] on button "Save" at bounding box center [711, 485] width 62 height 14
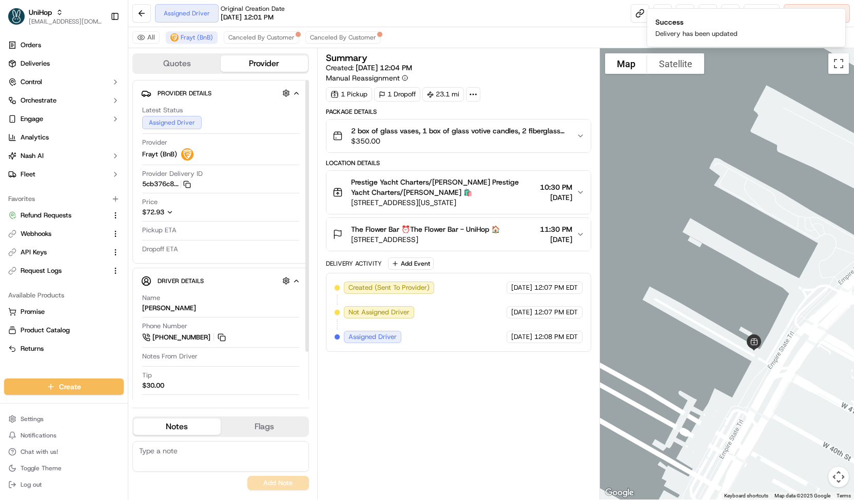
scroll to position [55, 0]
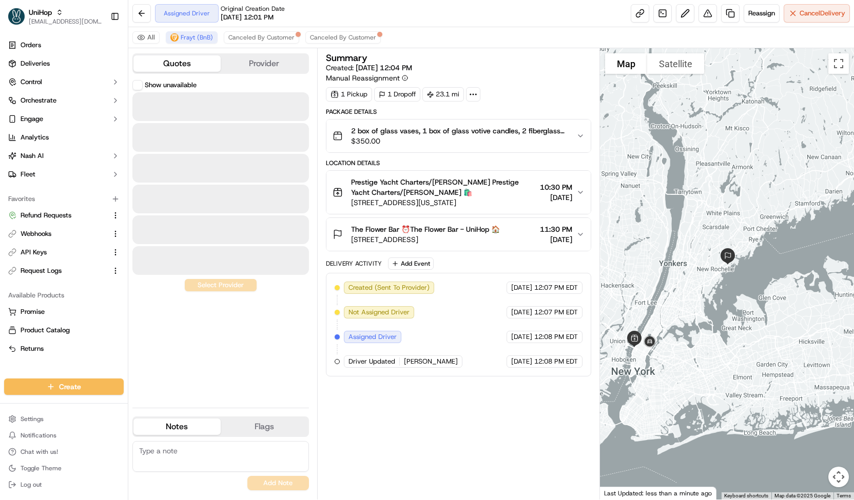
click at [207, 60] on button "Quotes" at bounding box center [176, 63] width 87 height 16
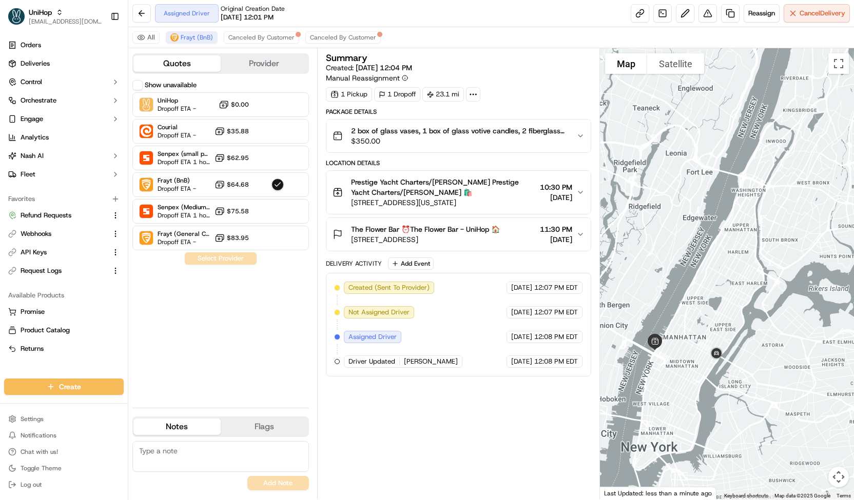
drag, startPoint x: 621, startPoint y: 363, endPoint x: 666, endPoint y: 376, distance: 46.6
click at [666, 376] on div at bounding box center [727, 274] width 254 height 452
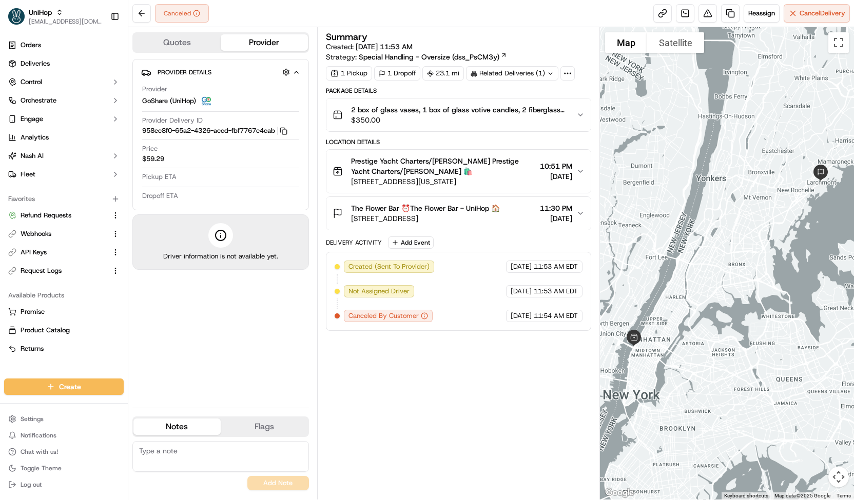
click at [190, 44] on button "Quotes" at bounding box center [176, 42] width 87 height 16
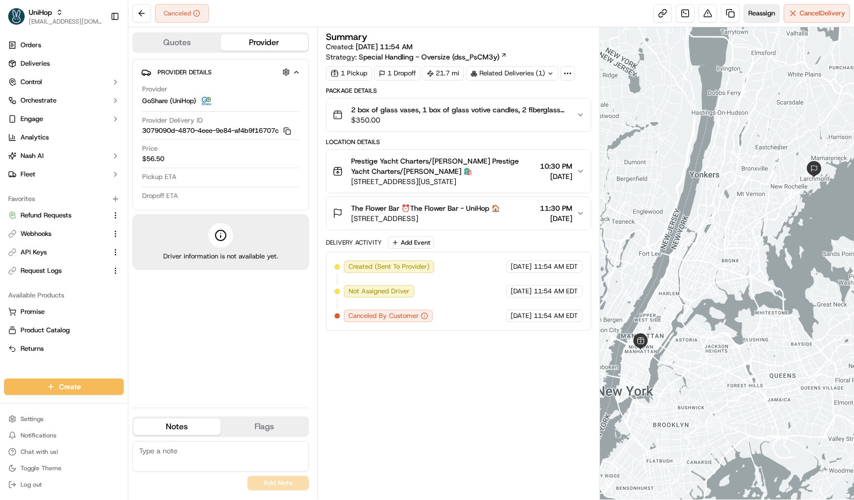
click at [757, 15] on span "Reassign" at bounding box center [761, 13] width 27 height 9
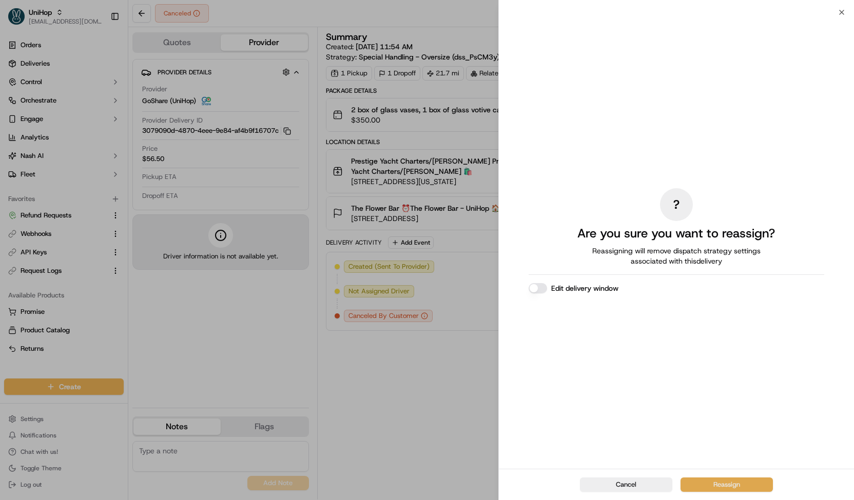
click at [708, 485] on button "Reassign" at bounding box center [726, 485] width 92 height 14
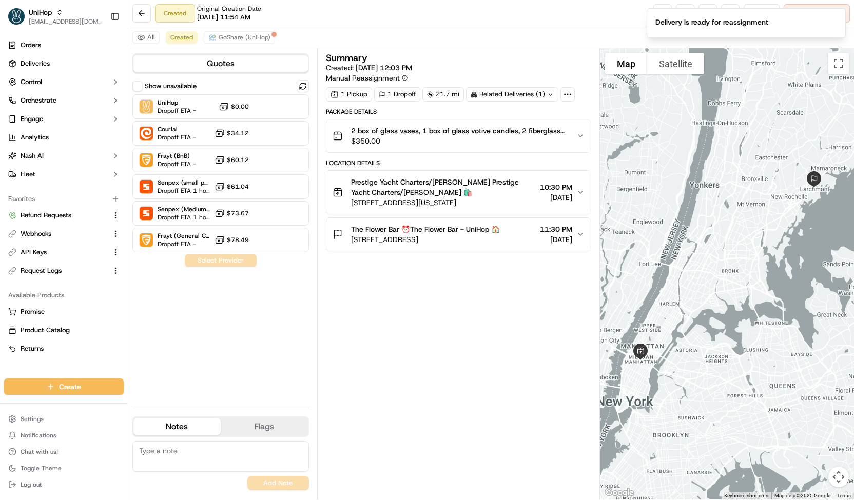
click at [140, 83] on button "Show unavailable" at bounding box center [137, 86] width 10 height 10
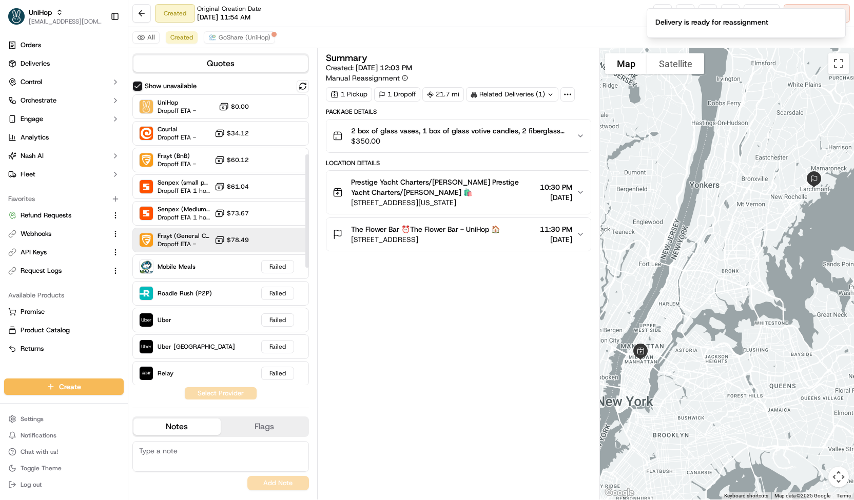
scroll to position [454, 0]
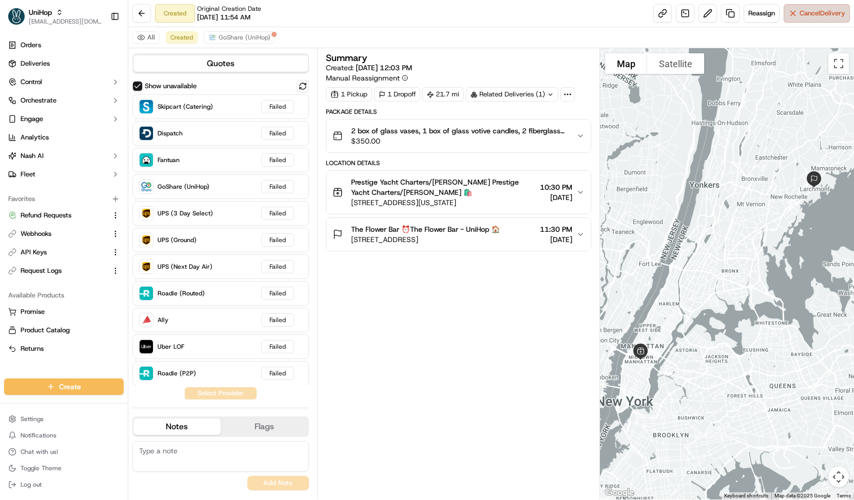
click at [792, 14] on button "Cancel Delivery" at bounding box center [817, 13] width 66 height 18
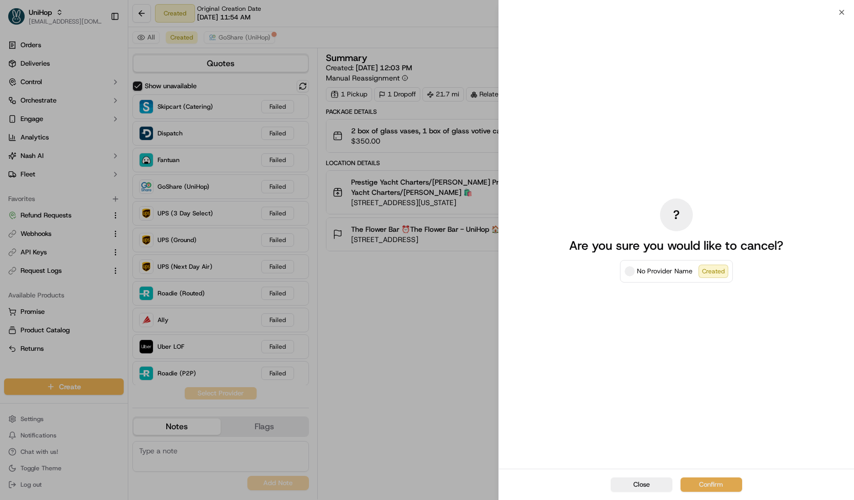
click at [710, 483] on button "Confirm" at bounding box center [711, 485] width 62 height 14
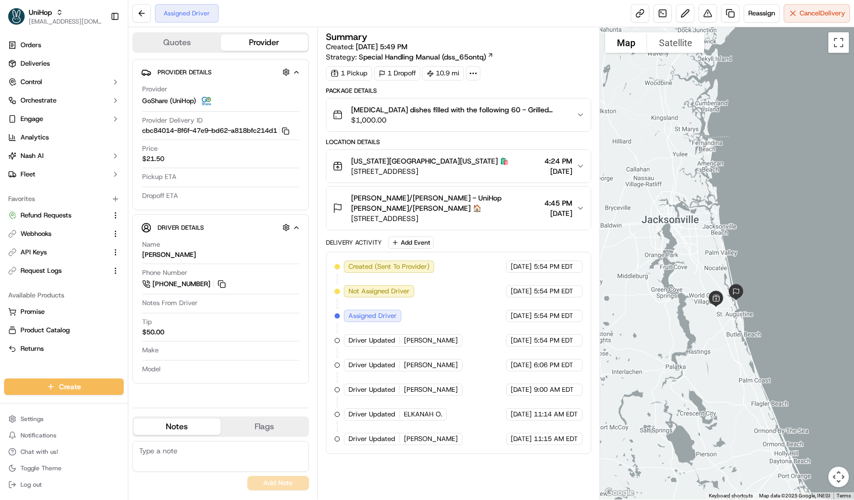
click at [418, 118] on span "$1,000.00" at bounding box center [459, 120] width 217 height 10
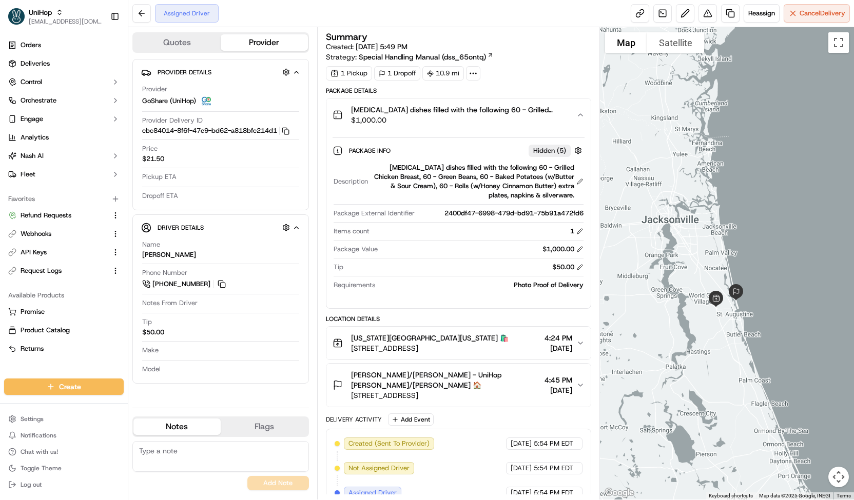
click at [418, 118] on span "$1,000.00" at bounding box center [459, 120] width 217 height 10
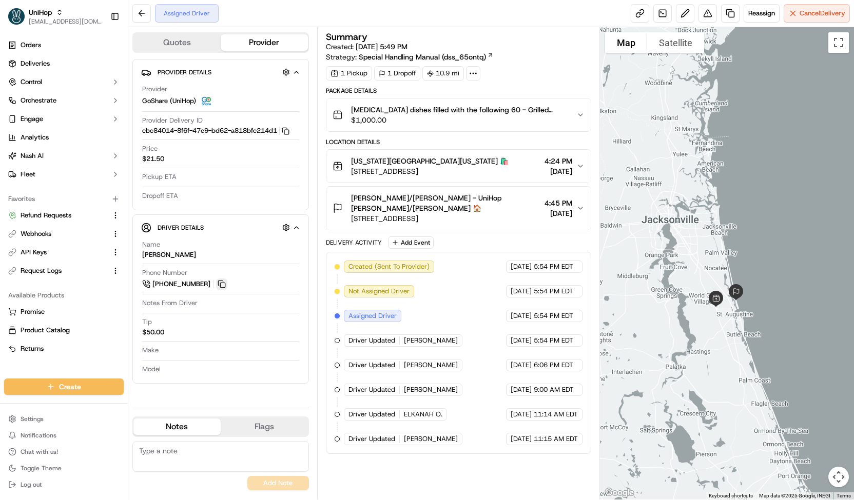
click at [222, 284] on button at bounding box center [221, 284] width 11 height 11
click at [536, 107] on span "[MEDICAL_DATA] dishes filled with the following 60 - Grilled Chicken Breast, 60…" at bounding box center [459, 110] width 217 height 10
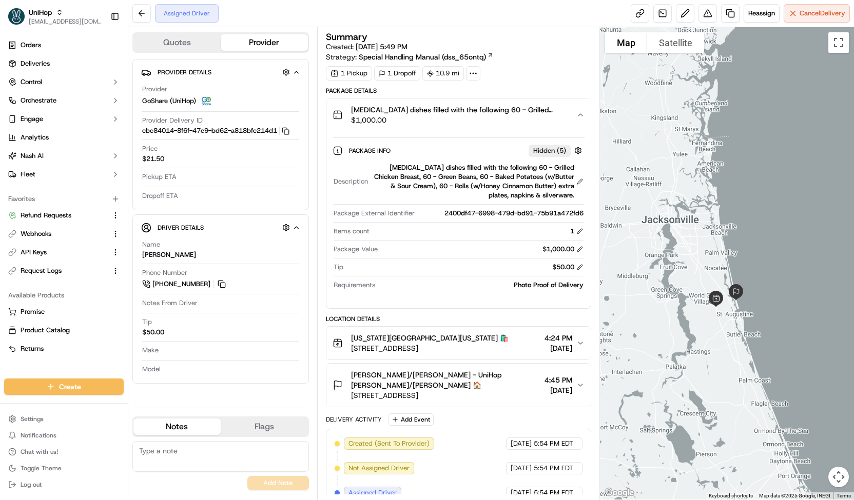
click at [536, 108] on span "[MEDICAL_DATA] dishes filled with the following 60 - Grilled Chicken Breast, 60…" at bounding box center [459, 110] width 217 height 10
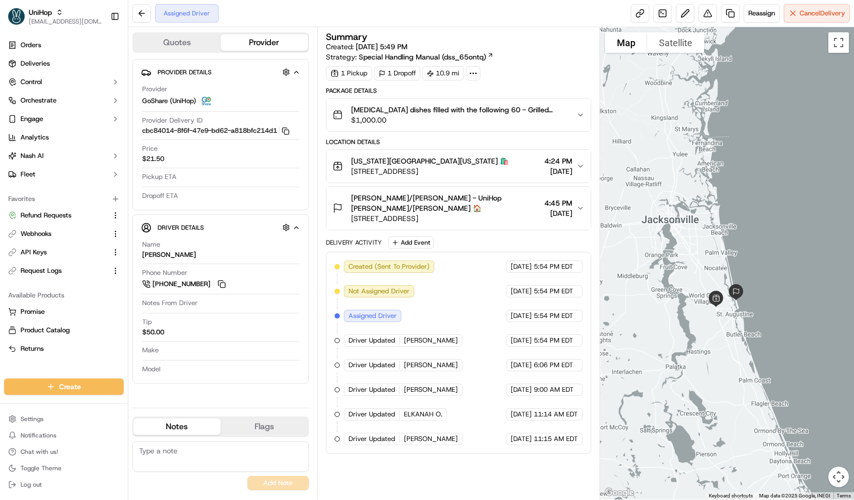
click at [537, 112] on span "[MEDICAL_DATA] dishes filled with the following 60 - Grilled Chicken Breast, 60…" at bounding box center [459, 110] width 217 height 10
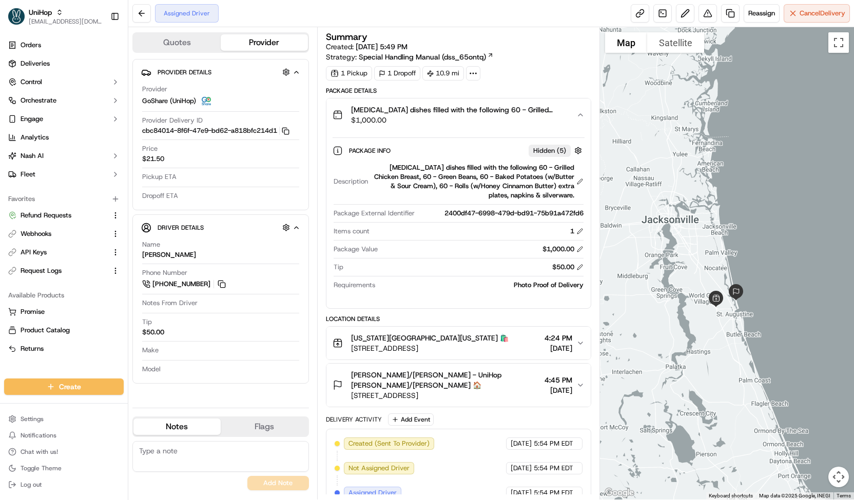
click at [537, 112] on span "[MEDICAL_DATA] dishes filled with the following 60 - Grilled Chicken Breast, 60…" at bounding box center [459, 110] width 217 height 10
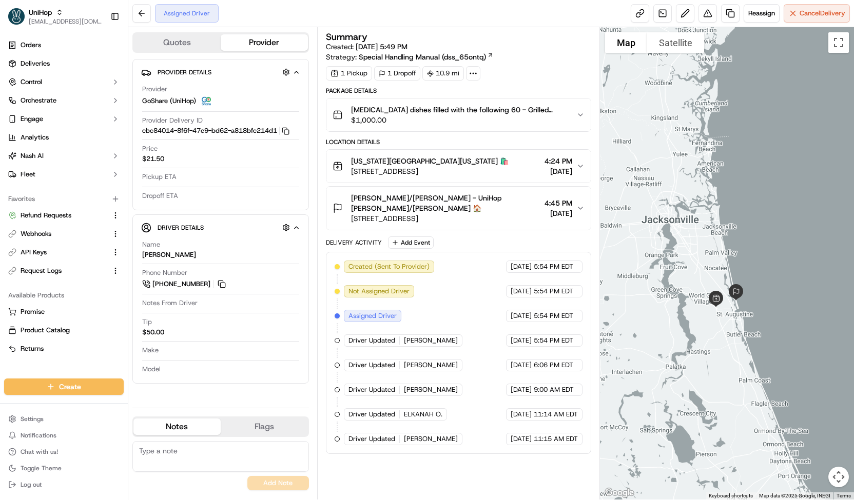
click at [365, 120] on span "$1,000.00" at bounding box center [459, 120] width 217 height 10
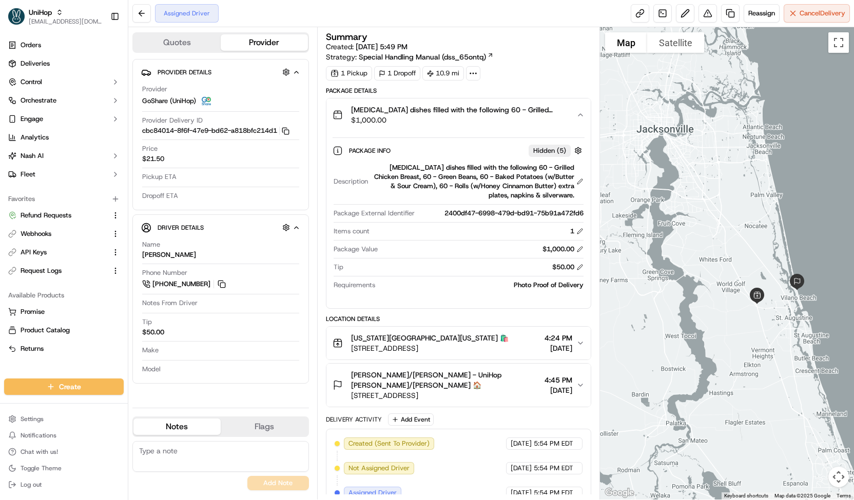
click at [567, 380] on span "4:45 PM" at bounding box center [558, 380] width 28 height 10
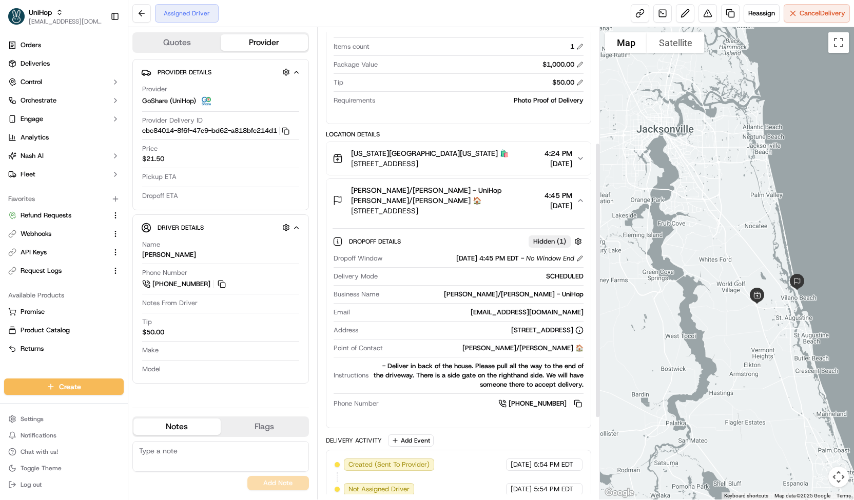
scroll to position [198, 0]
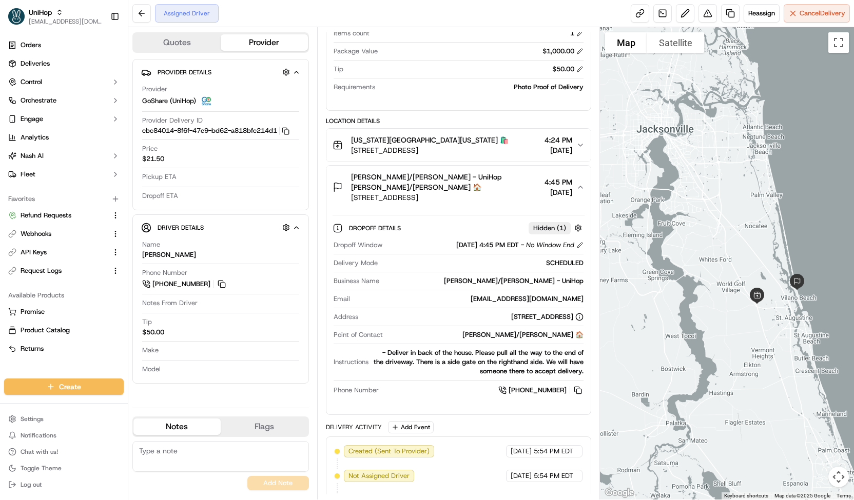
click at [187, 38] on button "Quotes" at bounding box center [176, 42] width 87 height 16
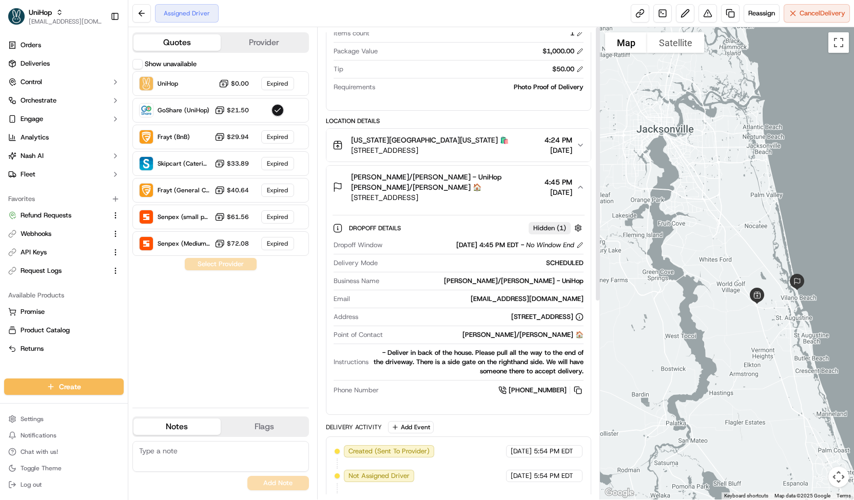
scroll to position [0, 0]
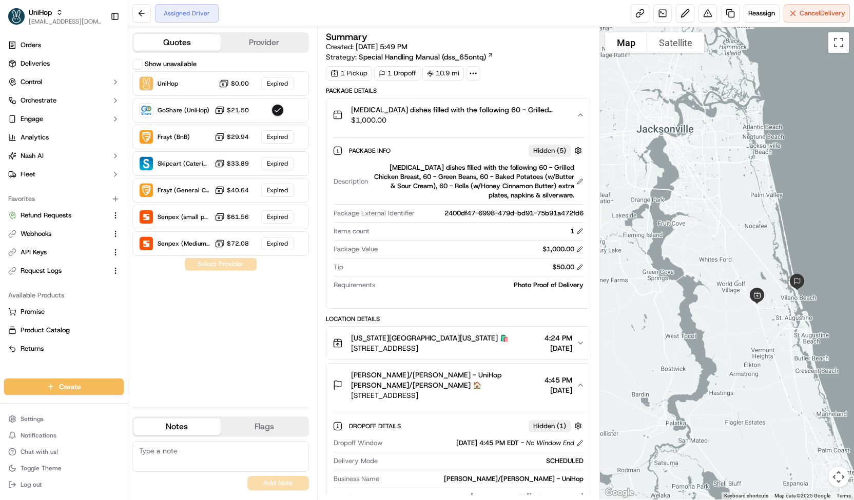
click at [257, 33] on div "Quotes Provider" at bounding box center [220, 42] width 177 height 21
click at [262, 37] on button "Provider" at bounding box center [264, 42] width 87 height 16
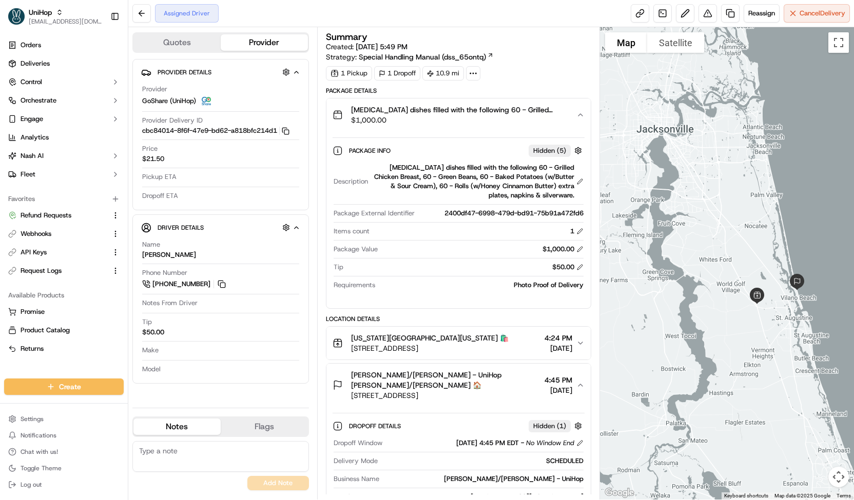
click at [437, 347] on span "[STREET_ADDRESS]" at bounding box center [430, 348] width 158 height 10
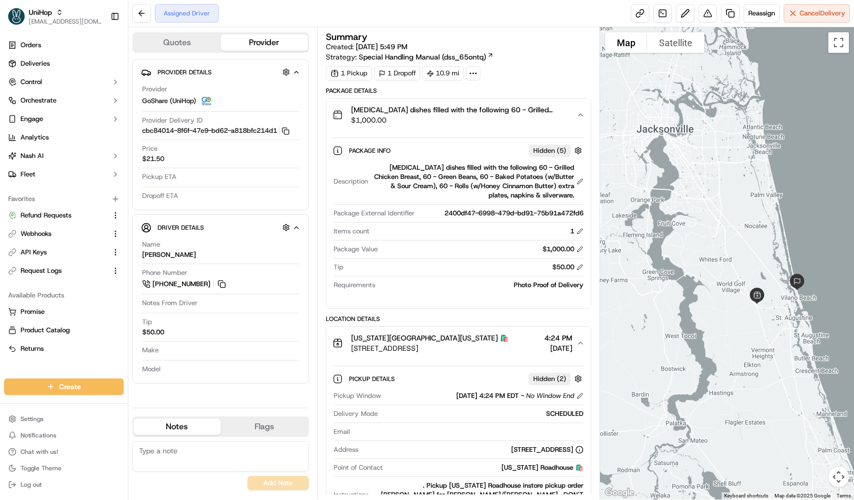
copy span "[PERSON_NAME]"
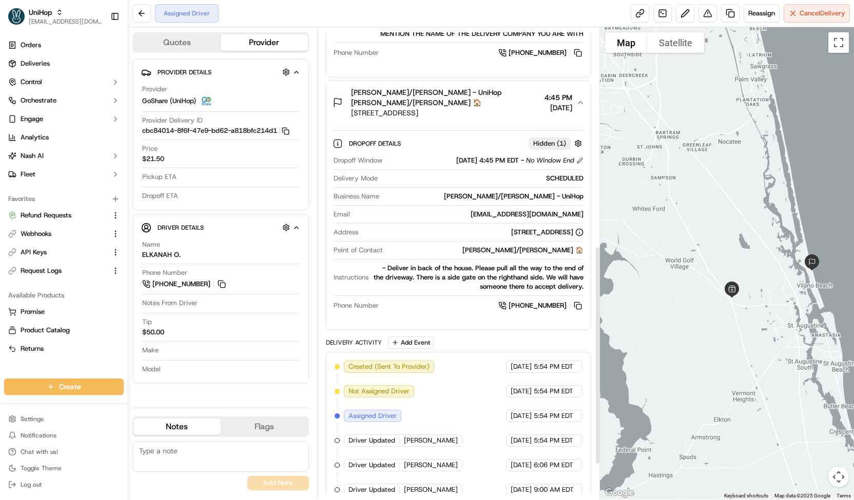
scroll to position [370, 0]
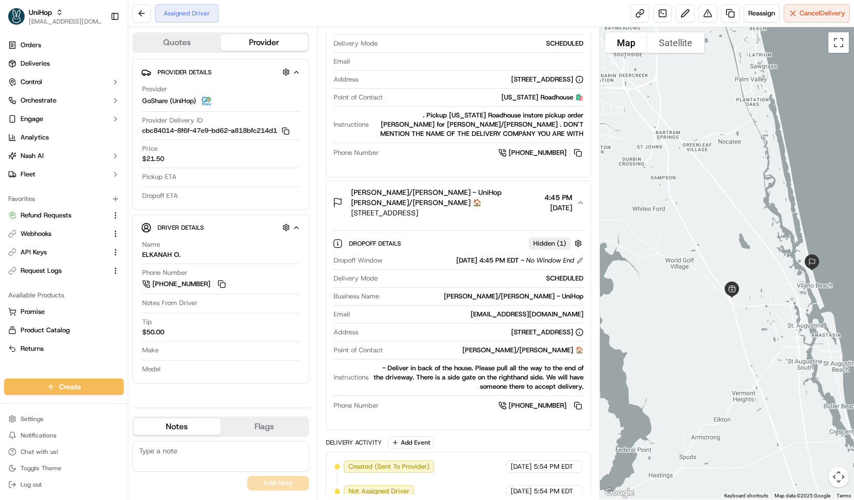
drag, startPoint x: 415, startPoint y: 209, endPoint x: 459, endPoint y: 215, distance: 44.1
click at [459, 215] on span "[STREET_ADDRESS]" at bounding box center [445, 213] width 189 height 10
copy span "[GEOGRAPHIC_DATA]"
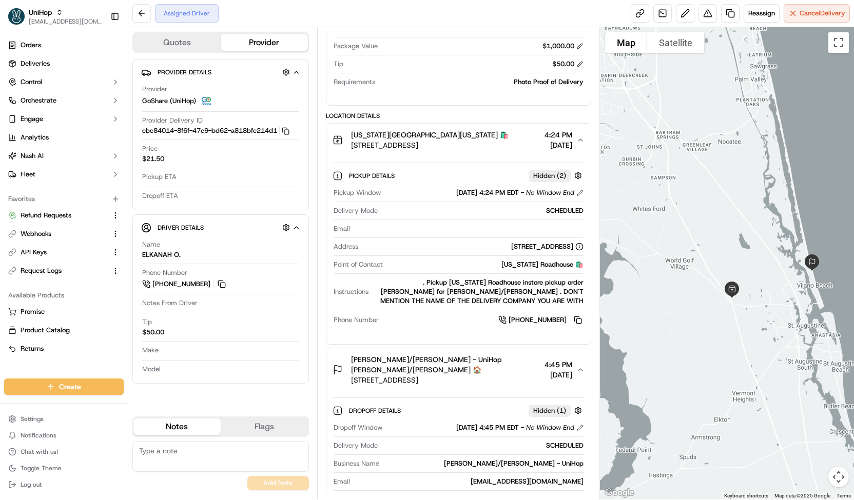
scroll to position [0, 0]
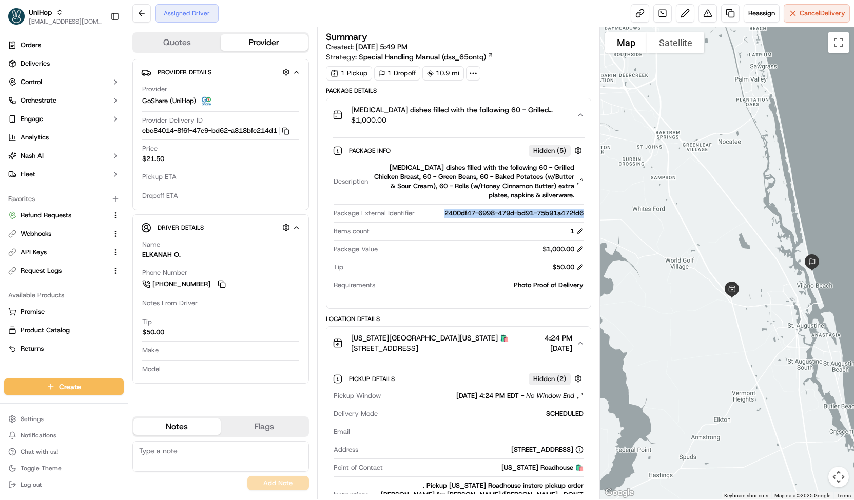
drag, startPoint x: 434, startPoint y: 216, endPoint x: 587, endPoint y: 212, distance: 153.0
click at [587, 212] on div "Package Info Hidden ( 5 ) Description [MEDICAL_DATA] dishes filled with the fol…" at bounding box center [458, 215] width 264 height 169
copy div "2400df47-6998-479d-bd91-75b91a472fd6"
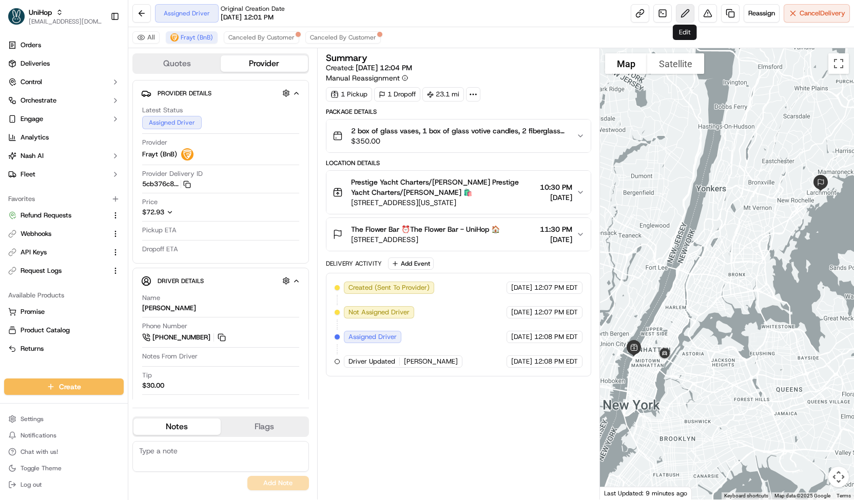
click at [679, 15] on button at bounding box center [685, 13] width 18 height 18
click at [758, 11] on span "Reassign" at bounding box center [761, 13] width 27 height 9
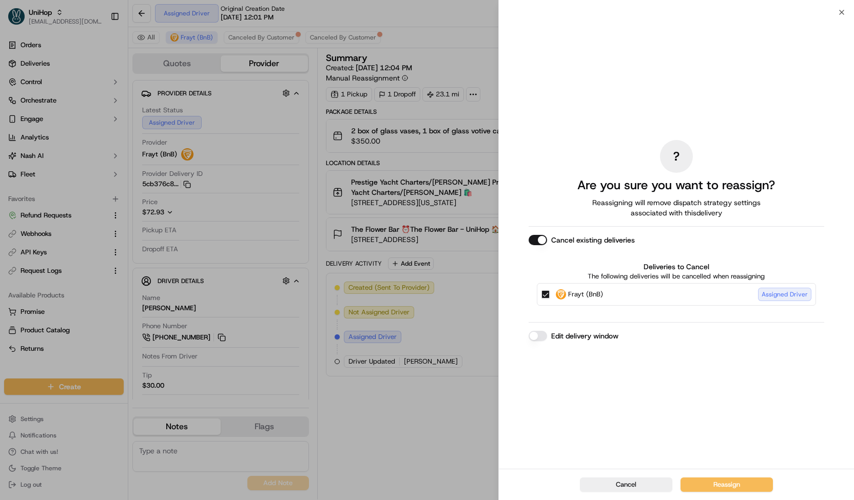
click at [638, 295] on label "Frayt (BnB) Assigned Driver" at bounding box center [684, 294] width 256 height 13
click at [550, 295] on button "Frayt (BnB) Assigned Driver" at bounding box center [545, 294] width 8 height 8
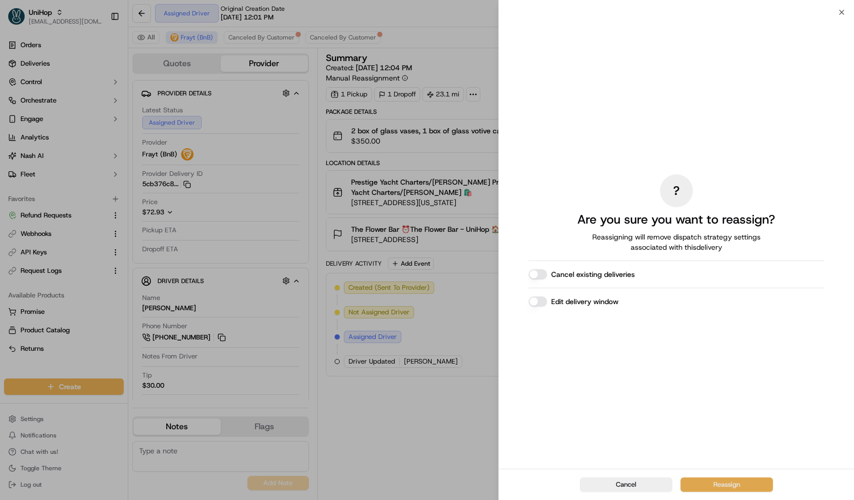
click at [708, 483] on button "Reassign" at bounding box center [726, 485] width 92 height 14
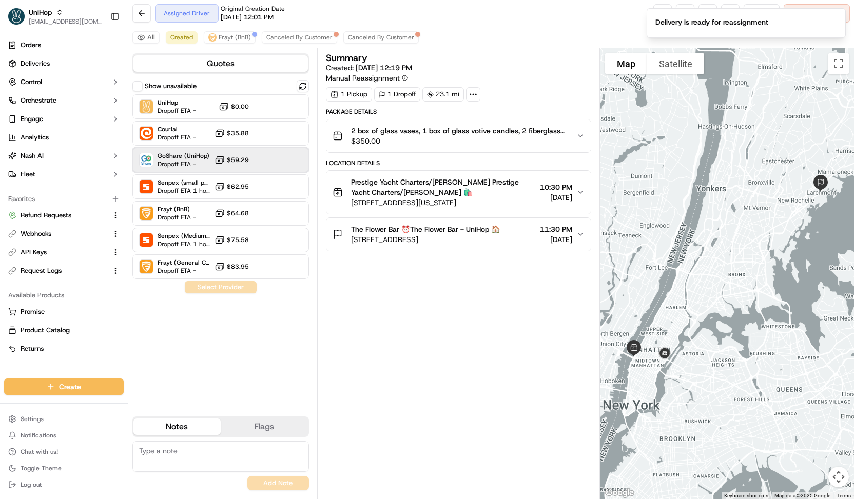
click at [266, 163] on div "GoShare (UniHop) Dropoff ETA - $59.29" at bounding box center [220, 160] width 177 height 25
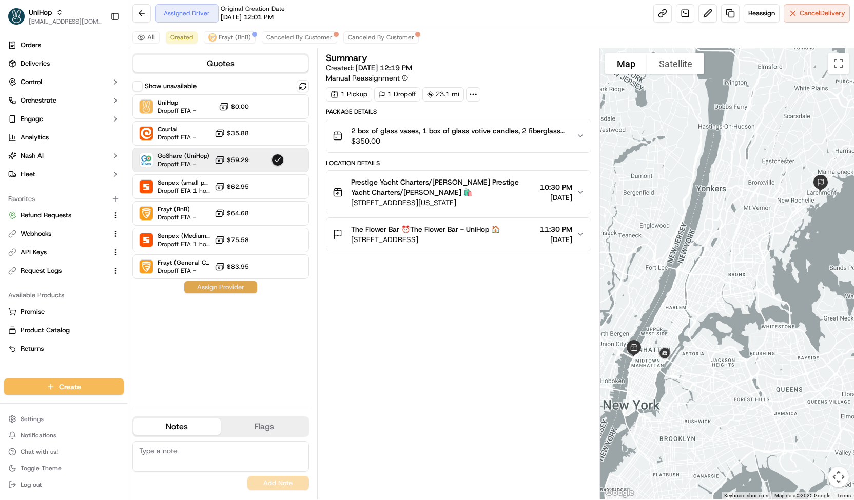
click at [231, 287] on button "Assign Provider" at bounding box center [220, 287] width 73 height 12
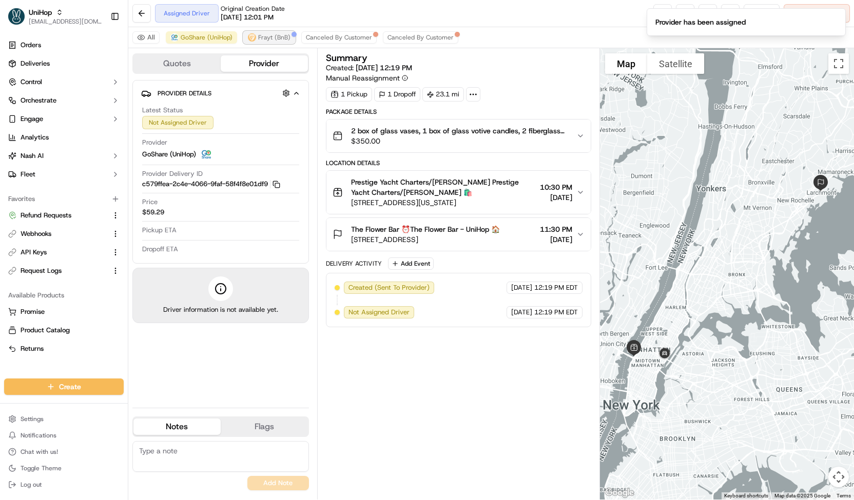
click at [258, 40] on span "Frayt (BnB)" at bounding box center [274, 37] width 32 height 8
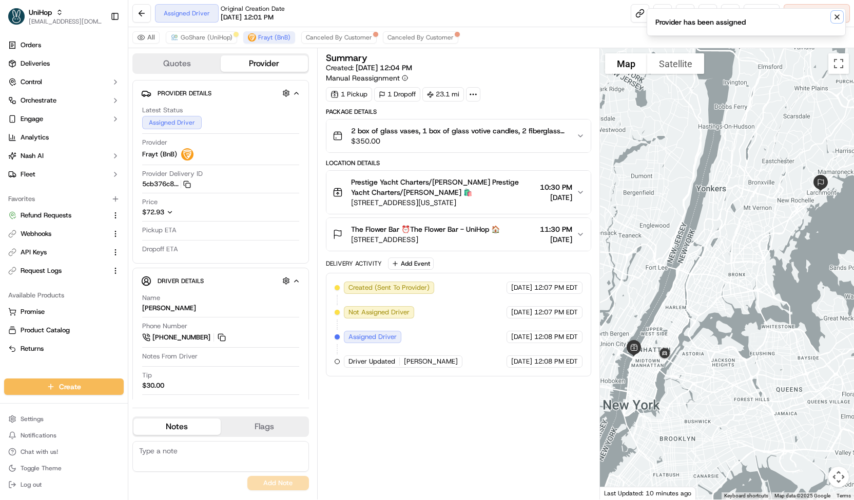
click at [836, 16] on icon "Notifications (F8)" at bounding box center [837, 17] width 4 height 4
click at [812, 15] on span "Cancel Delivery" at bounding box center [822, 13] width 46 height 9
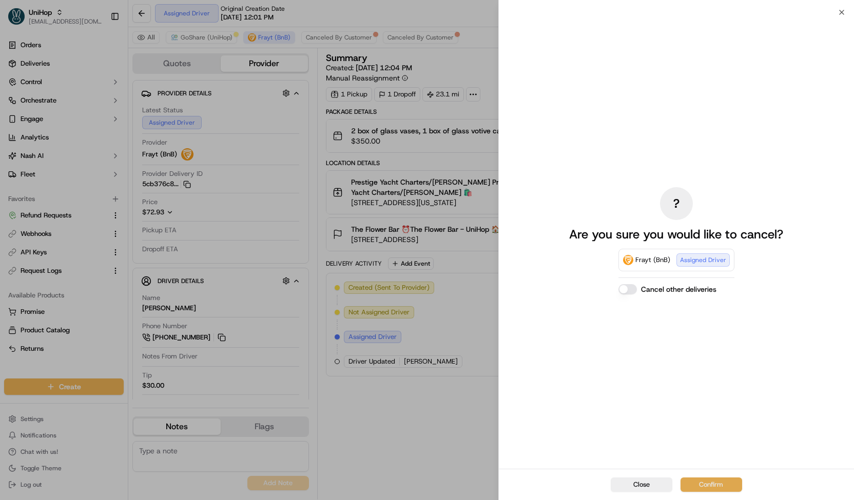
click at [730, 480] on button "Confirm" at bounding box center [711, 485] width 62 height 14
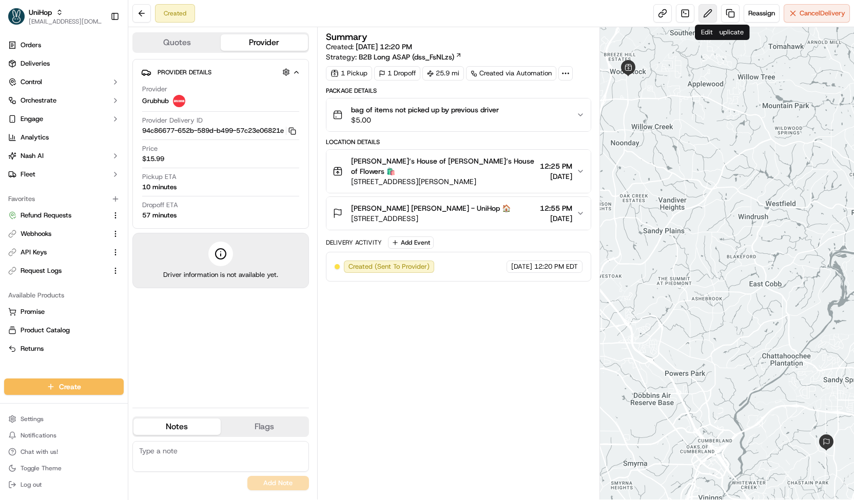
click at [698, 14] on button at bounding box center [707, 13] width 18 height 18
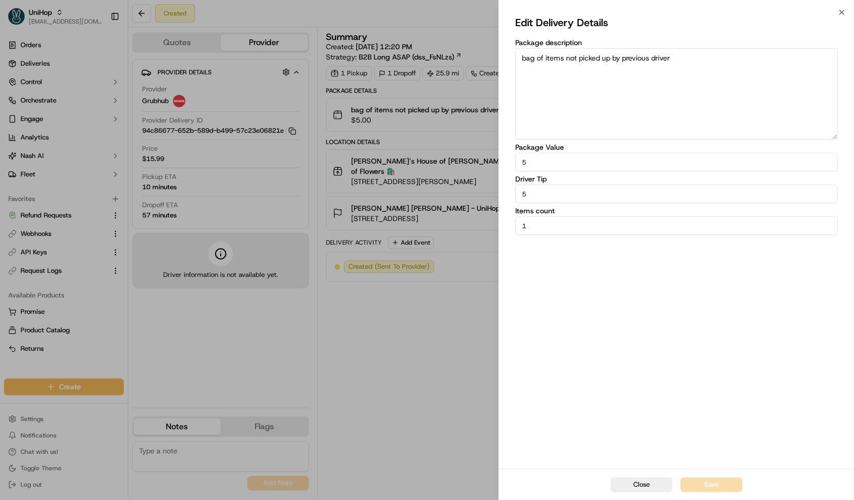
click at [537, 207] on label "Items count" at bounding box center [676, 210] width 322 height 7
click at [537, 217] on input "1" at bounding box center [676, 226] width 322 height 18
click at [542, 166] on input "5" at bounding box center [676, 162] width 322 height 18
type input "50"
click at [706, 487] on button "Save" at bounding box center [711, 485] width 62 height 14
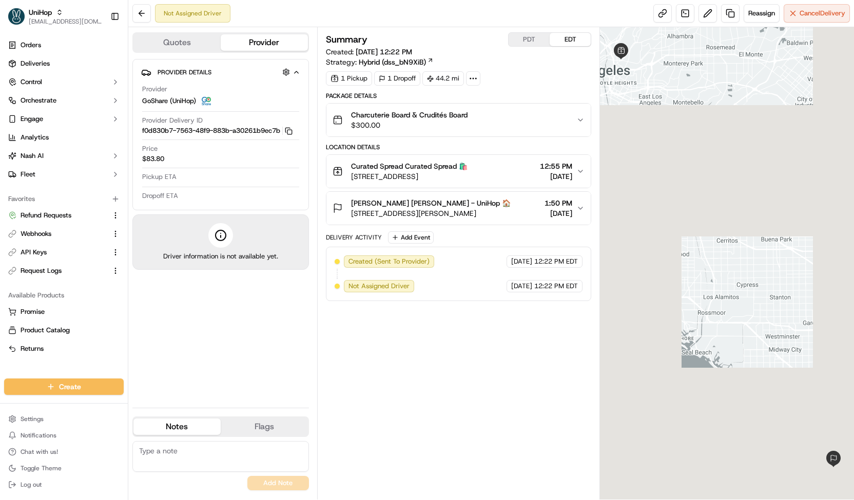
click at [214, 46] on button "Quotes" at bounding box center [176, 42] width 87 height 16
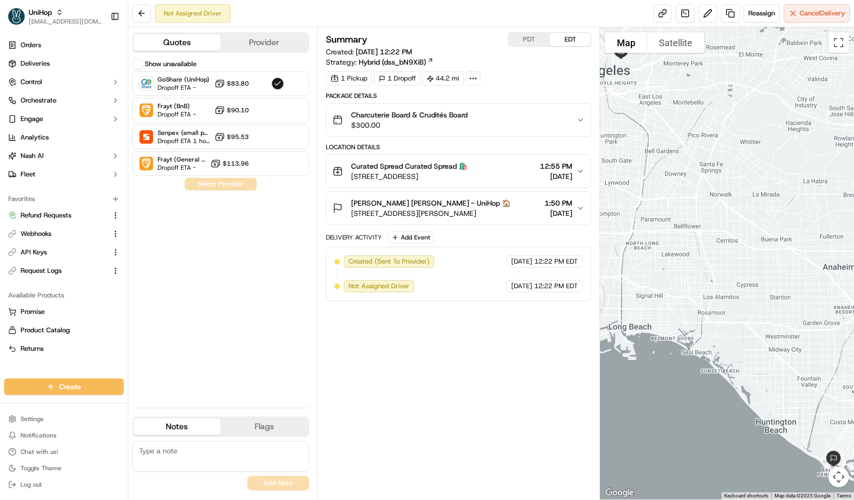
click at [378, 121] on span "$300.00" at bounding box center [409, 125] width 116 height 10
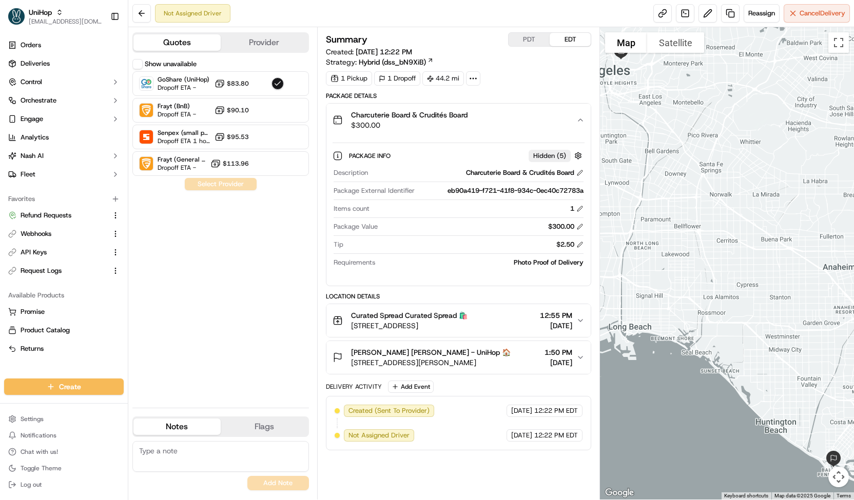
click at [378, 121] on span "$300.00" at bounding box center [409, 125] width 116 height 10
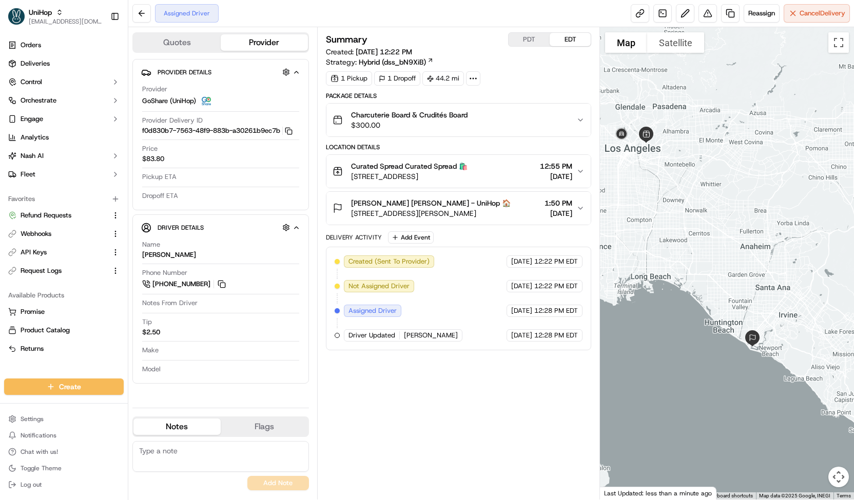
drag, startPoint x: 671, startPoint y: 225, endPoint x: 696, endPoint y: 256, distance: 39.0
click at [696, 256] on div at bounding box center [727, 263] width 254 height 473
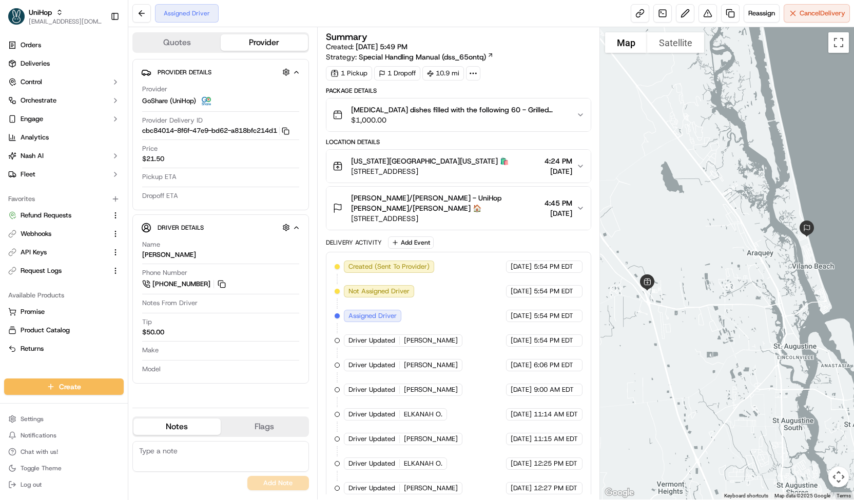
scroll to position [3, 0]
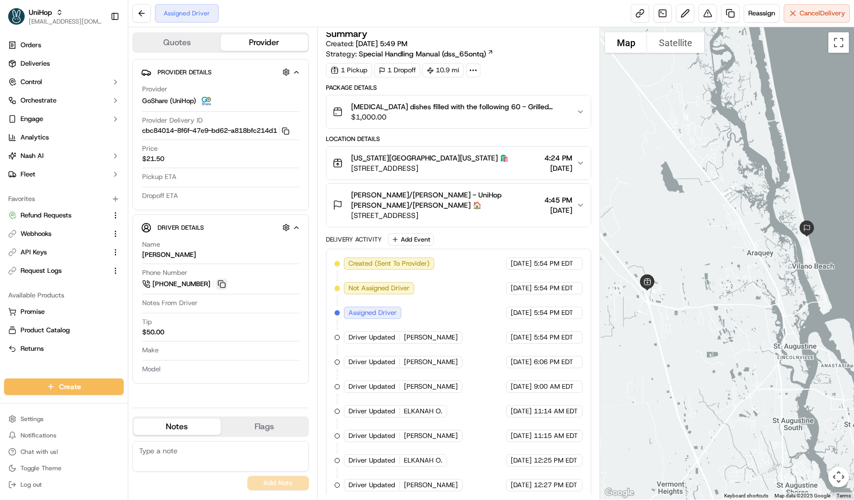
click at [218, 284] on button at bounding box center [221, 284] width 11 height 11
click at [404, 120] on span "$1,000.00" at bounding box center [459, 117] width 217 height 10
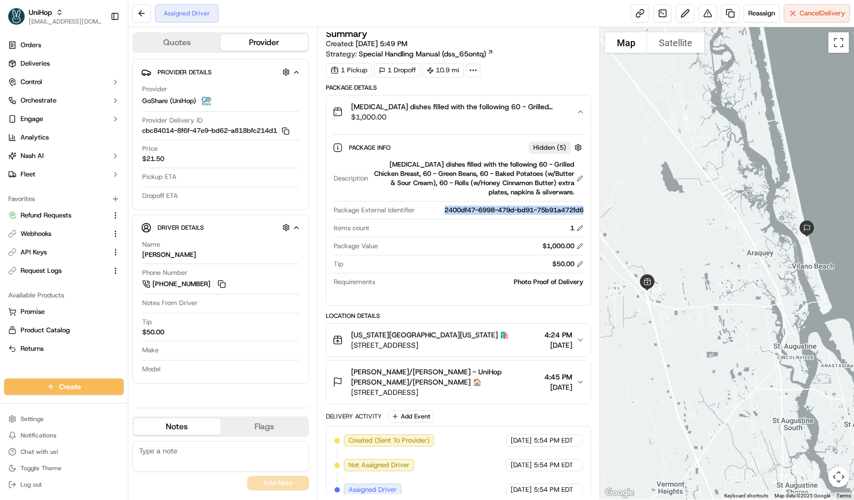
drag, startPoint x: 437, startPoint y: 207, endPoint x: 583, endPoint y: 207, distance: 145.7
click at [583, 207] on div "2400df47-6998-479d-bd91-75b91a472fd6" at bounding box center [501, 210] width 165 height 9
copy div "2400df47-6998-479d-bd91-75b91a472fd6"
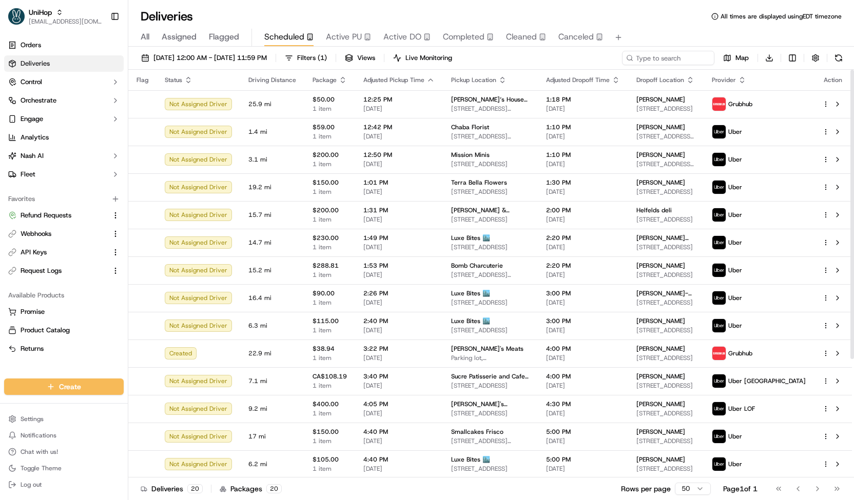
click at [368, 166] on span "[DATE]" at bounding box center [398, 164] width 71 height 8
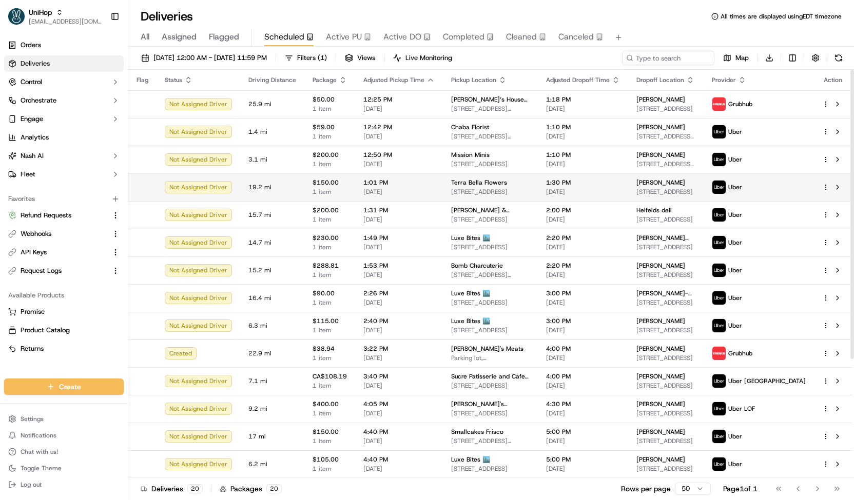
click at [372, 177] on td "1:01 PM [DATE]" at bounding box center [399, 187] width 88 height 28
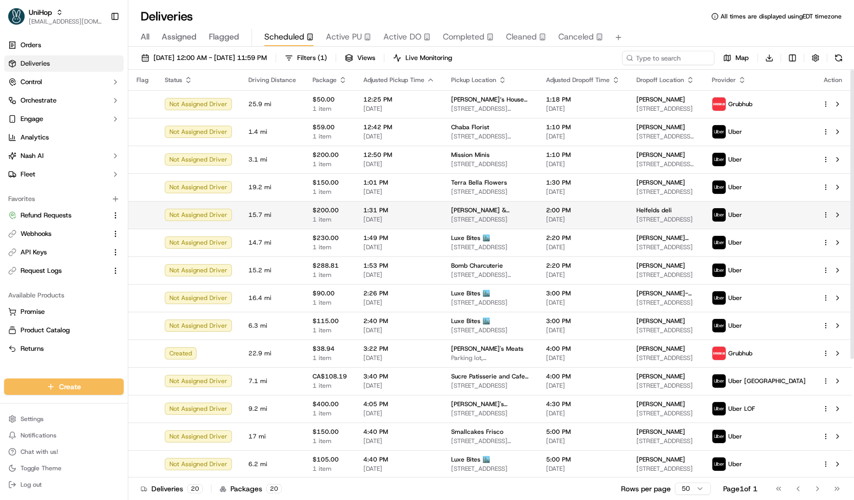
click at [285, 211] on span "15.7 mi" at bounding box center [272, 215] width 48 height 8
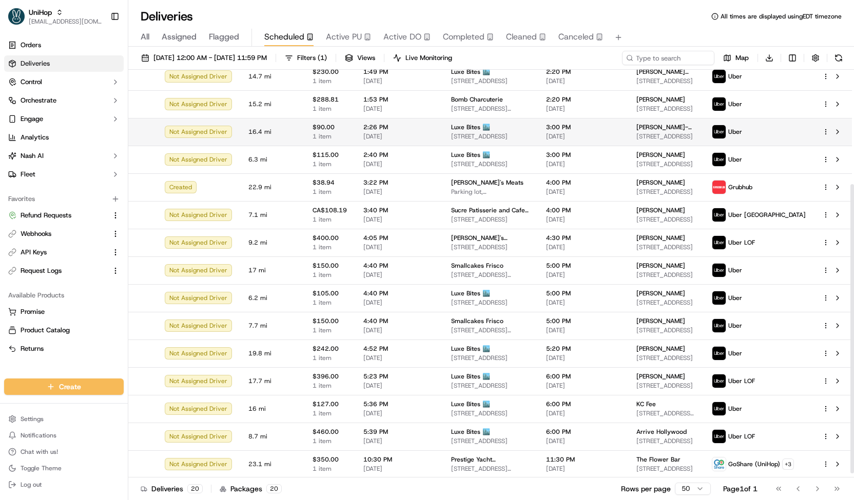
scroll to position [166, 0]
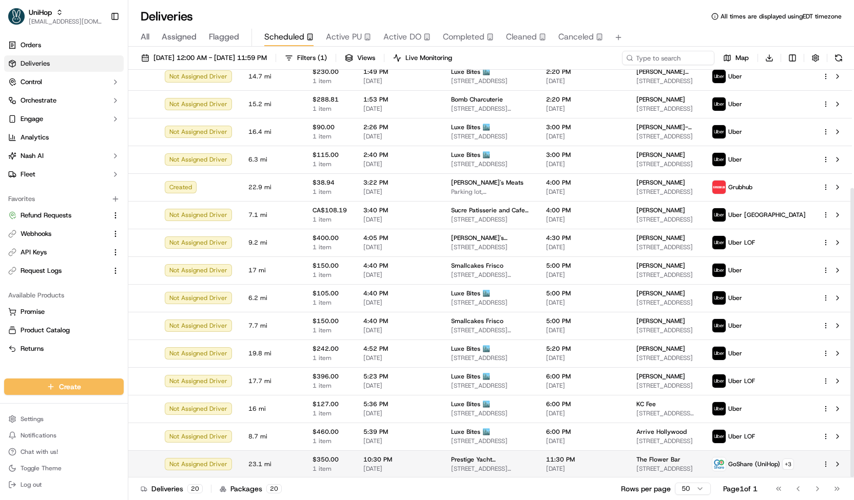
click at [400, 467] on span "[DATE]" at bounding box center [398, 469] width 71 height 8
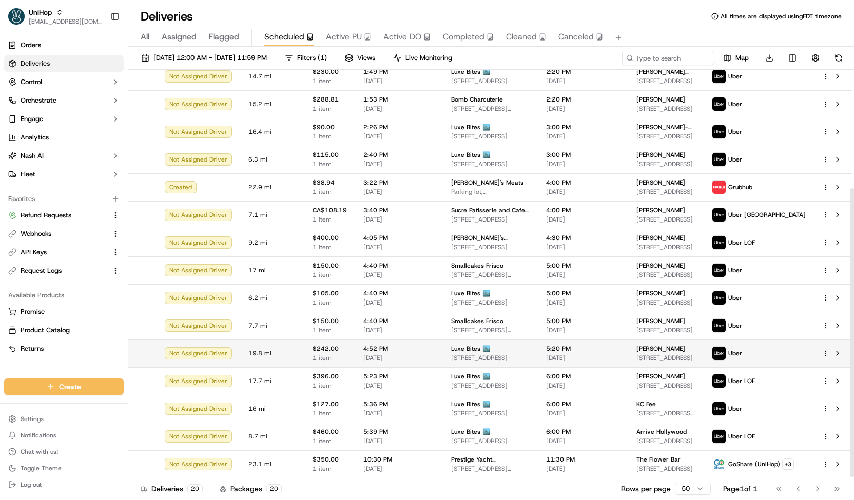
scroll to position [0, 0]
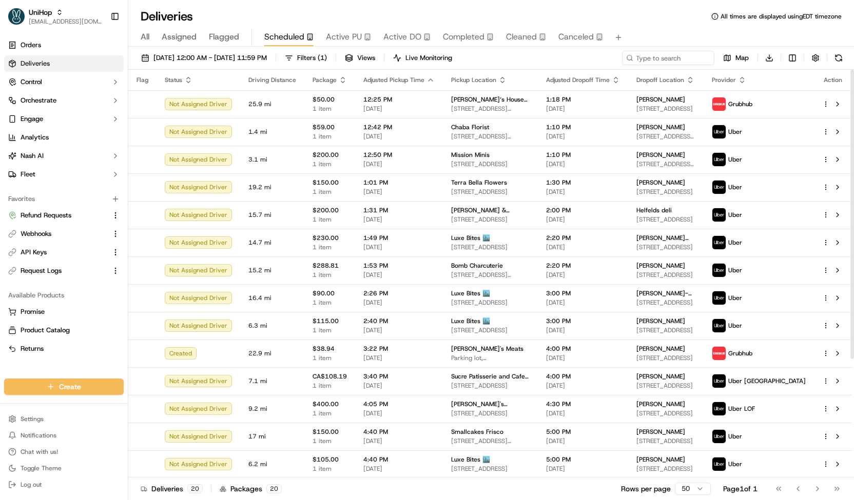
click at [361, 38] on div "Active PU" at bounding box center [348, 37] width 45 height 12
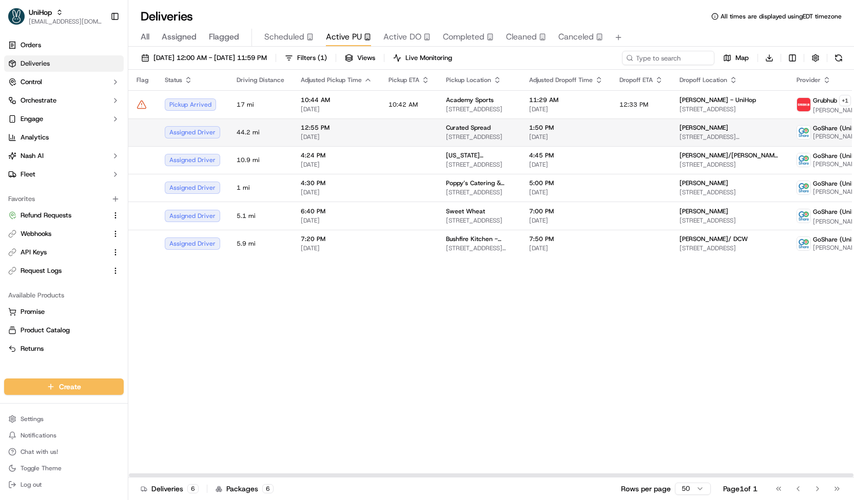
click at [350, 125] on span "12:55 PM" at bounding box center [336, 128] width 71 height 8
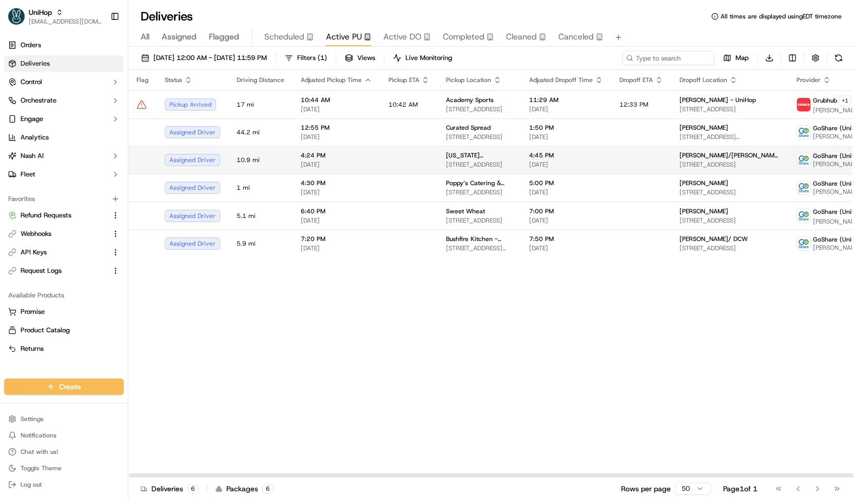
click at [387, 159] on td at bounding box center [408, 160] width 57 height 28
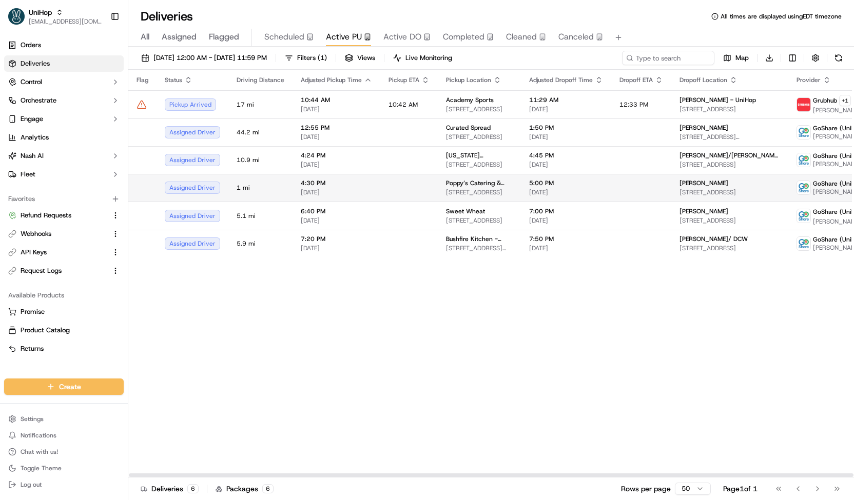
click at [401, 180] on td at bounding box center [408, 188] width 57 height 28
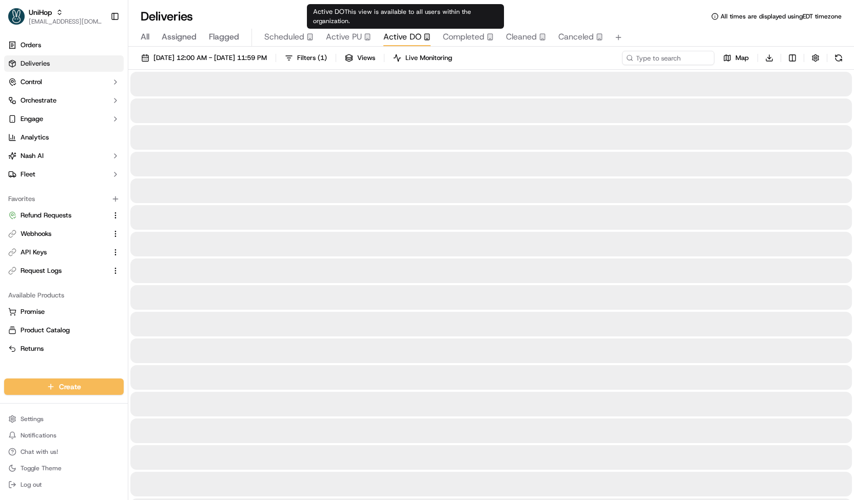
click at [394, 29] on button "Active DO" at bounding box center [406, 37] width 47 height 17
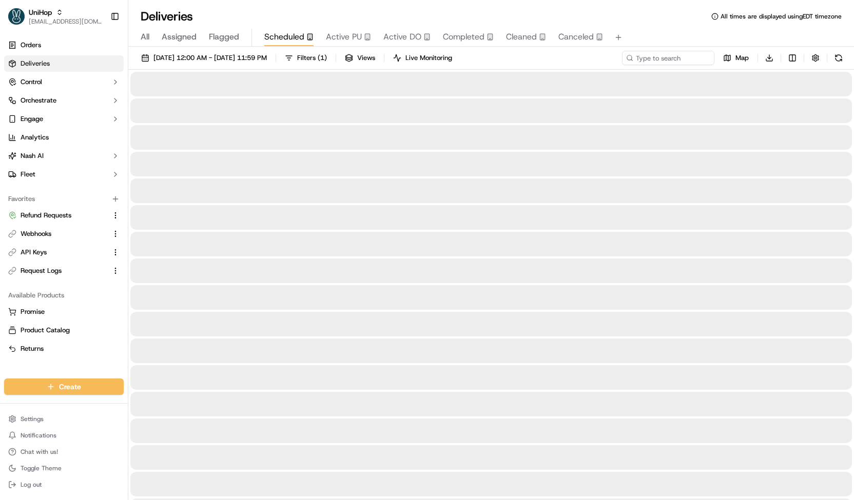
click at [307, 44] on button "Scheduled" at bounding box center [288, 37] width 49 height 17
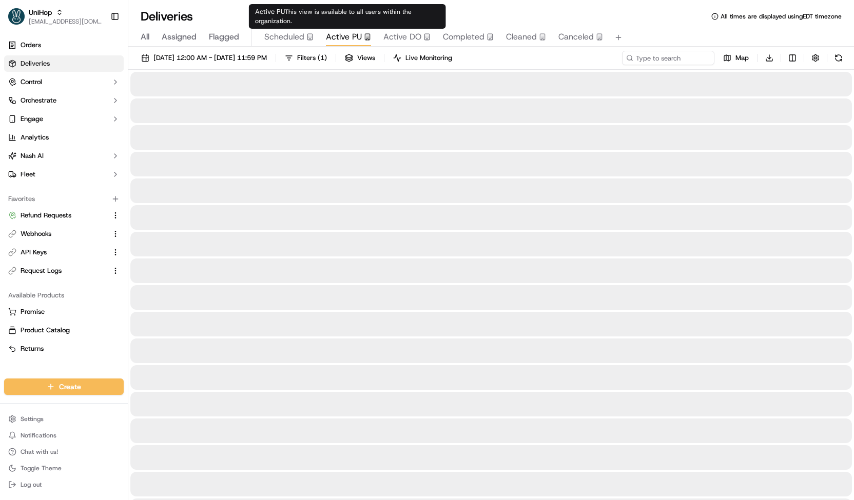
click at [353, 38] on span "Active PU" at bounding box center [344, 37] width 36 height 12
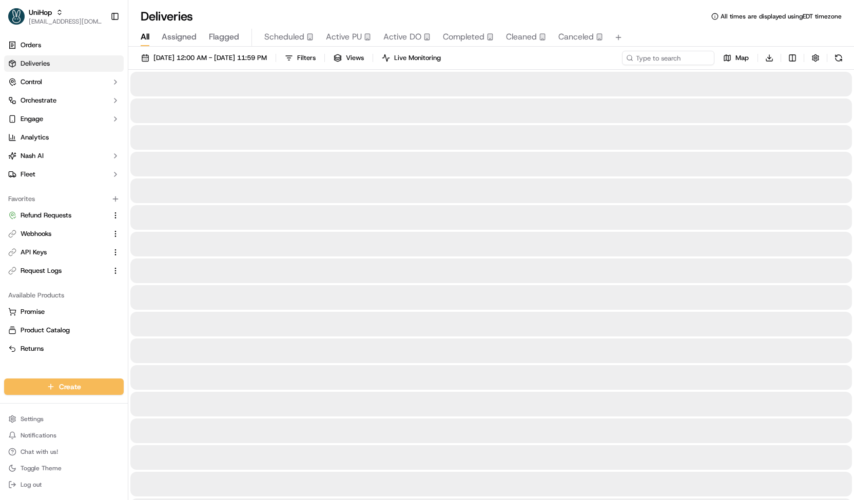
click at [145, 36] on span "All" at bounding box center [145, 37] width 9 height 12
click at [167, 54] on span "Sep 20 2025 12:00 AM - Sep 20 2025 11:59 PM" at bounding box center [209, 57] width 113 height 9
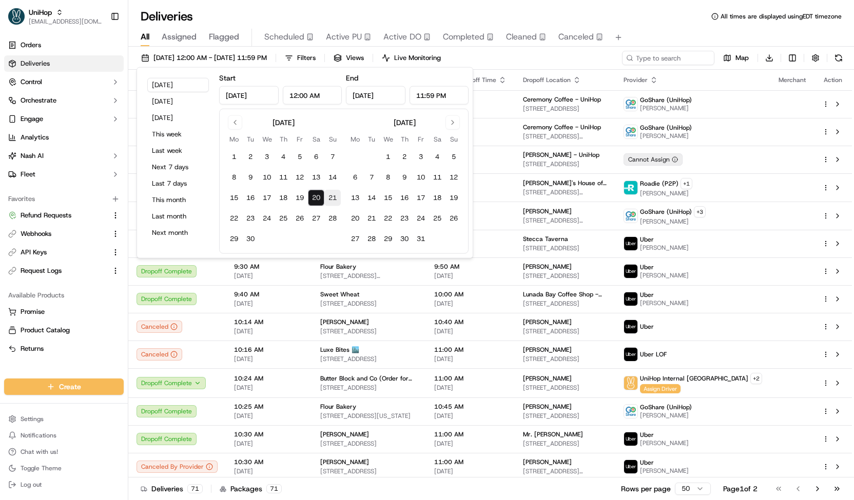
click at [330, 200] on button "21" at bounding box center [332, 198] width 16 height 16
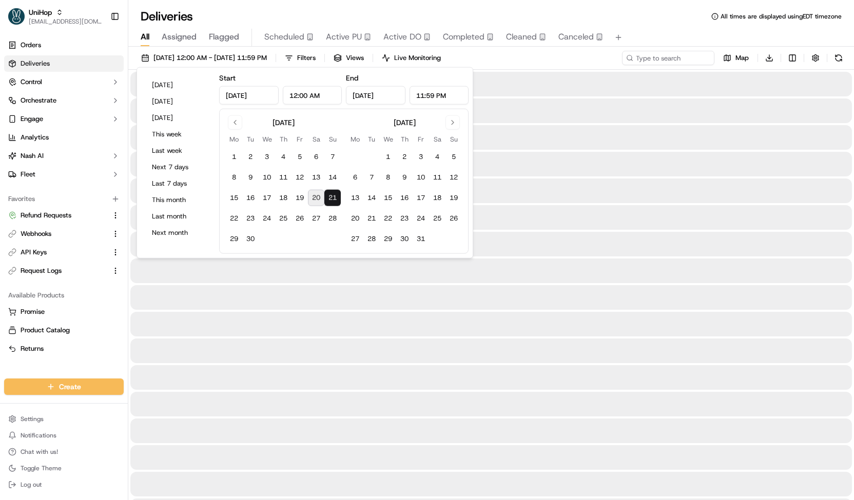
type input "Sep 21, 2025"
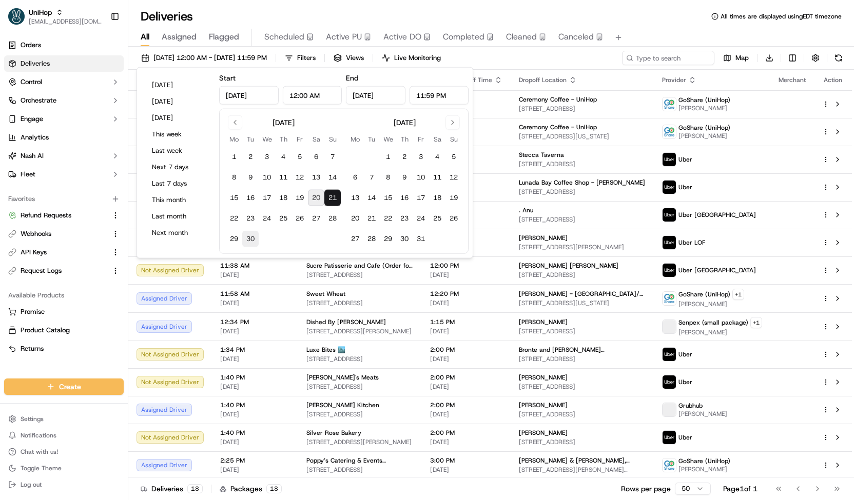
click at [246, 240] on button "30" at bounding box center [250, 239] width 16 height 16
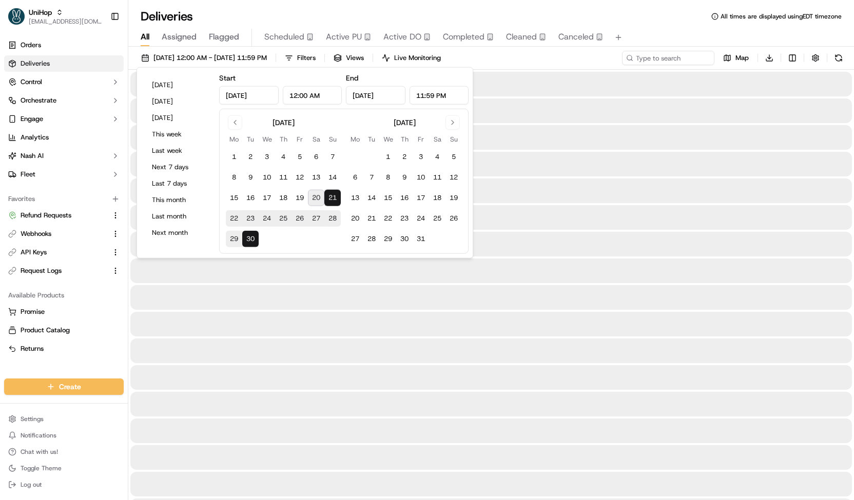
type input "Sep 30, 2025"
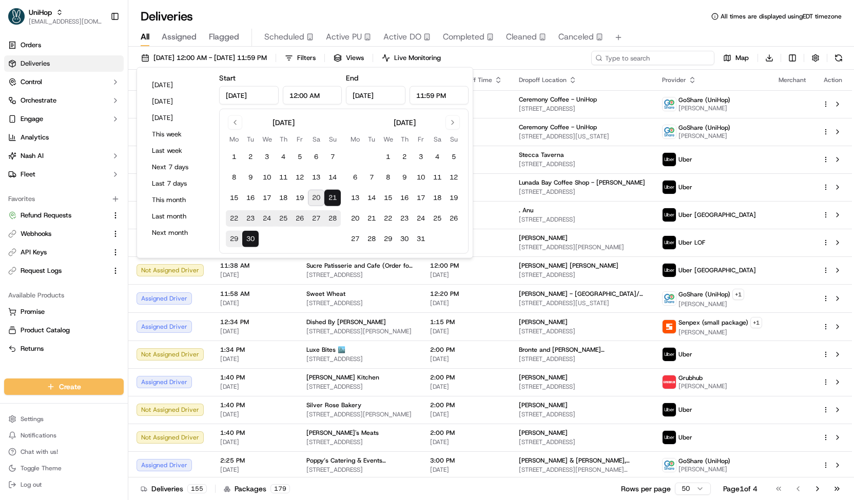
click at [690, 55] on input at bounding box center [652, 58] width 123 height 14
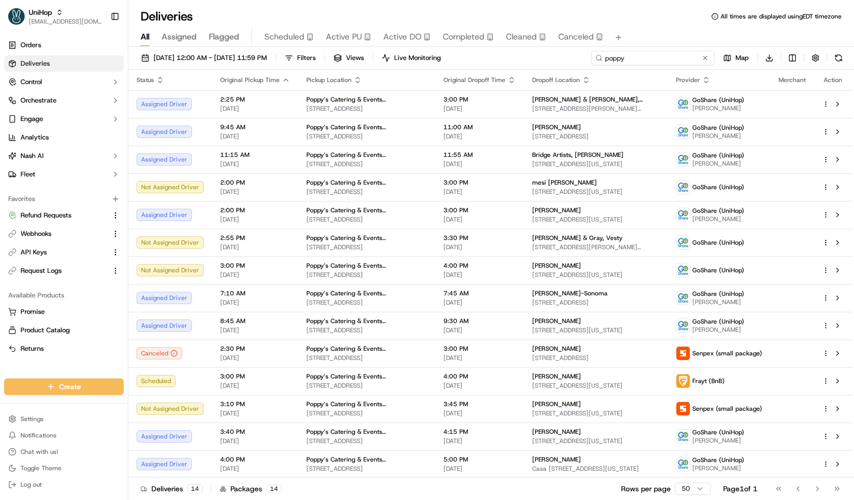
type input "poppy"
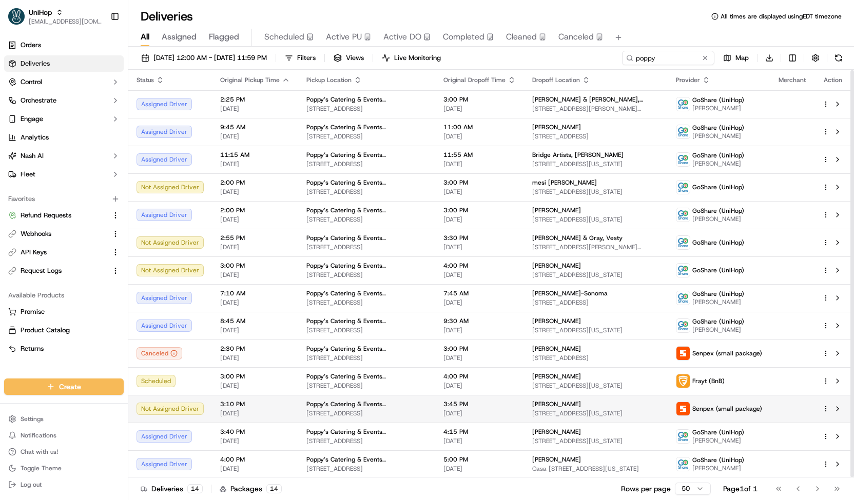
click at [315, 413] on span "189 Columbia St, Brooklyn, NY 11231, USA" at bounding box center [366, 413] width 121 height 8
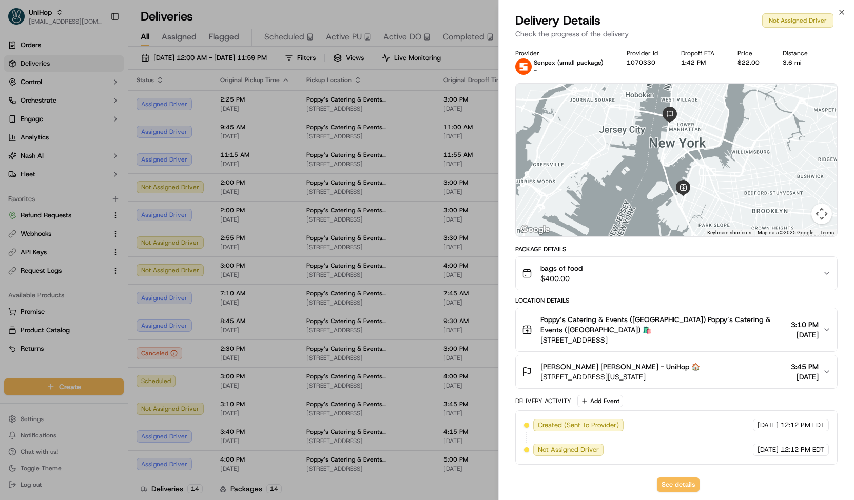
click at [587, 274] on div "bags of food $400.00" at bounding box center [672, 273] width 301 height 21
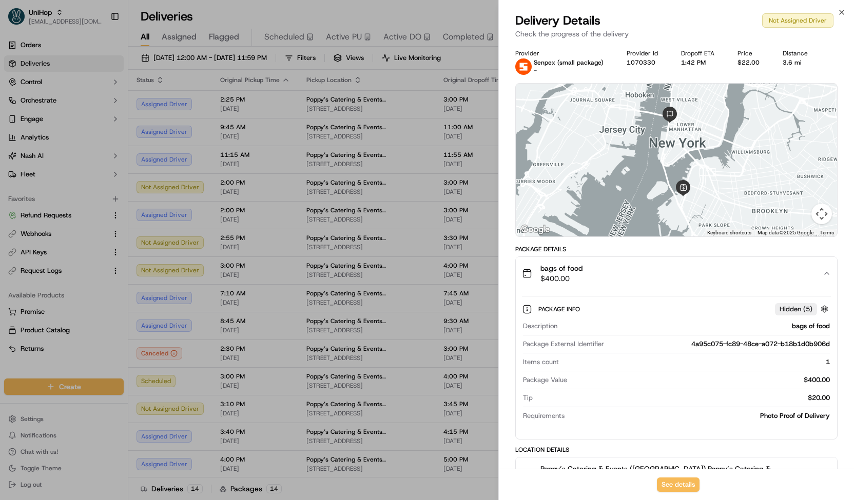
click at [587, 274] on div "bags of food $400.00" at bounding box center [672, 273] width 301 height 21
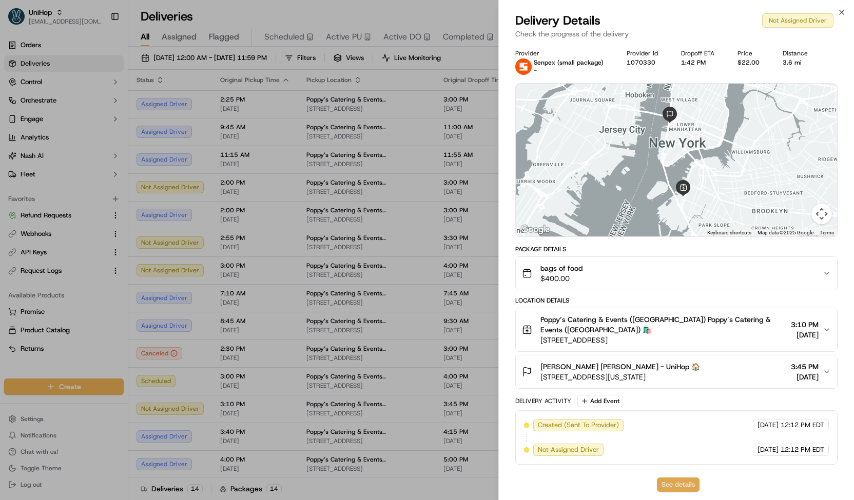
click at [664, 482] on button "See details" at bounding box center [678, 485] width 43 height 14
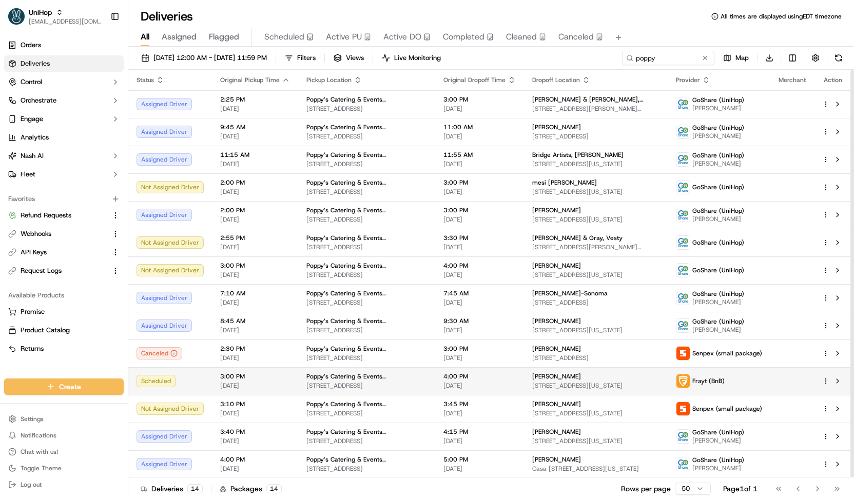
click at [329, 382] on span "189 Columbia St, Brooklyn, NY 11231, USA" at bounding box center [366, 386] width 121 height 8
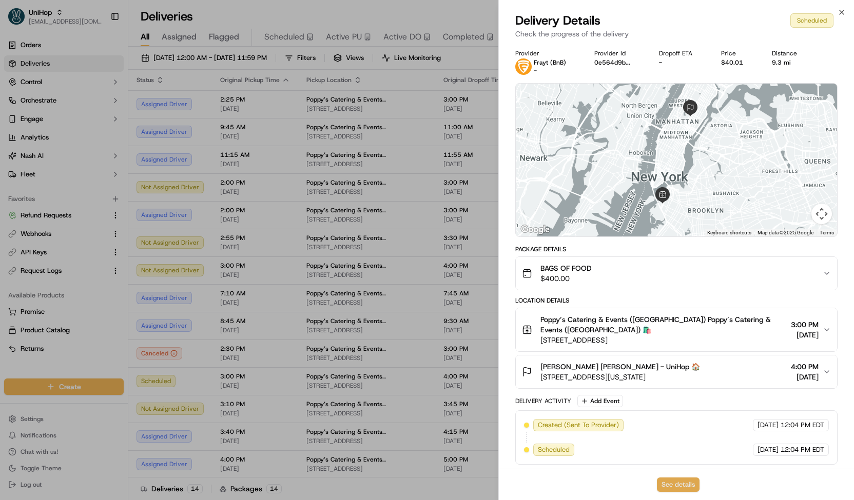
click at [680, 482] on button "See details" at bounding box center [678, 485] width 43 height 14
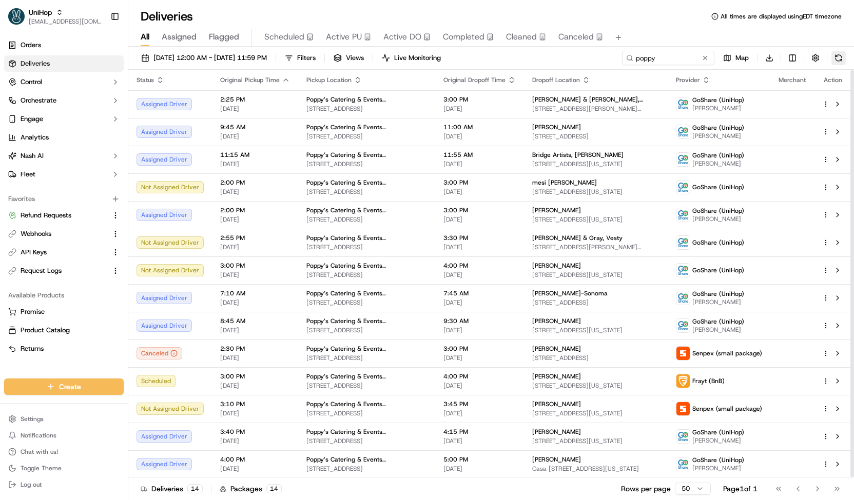
click at [837, 61] on button at bounding box center [838, 58] width 14 height 14
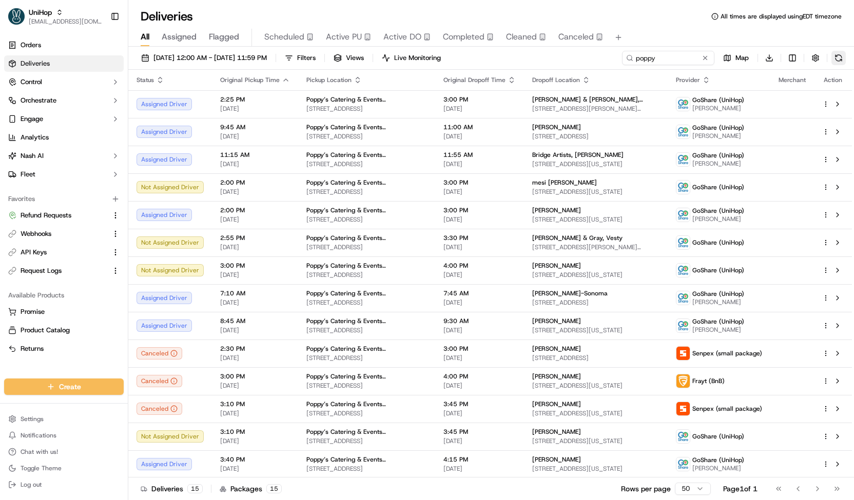
click at [837, 61] on button at bounding box center [838, 58] width 14 height 14
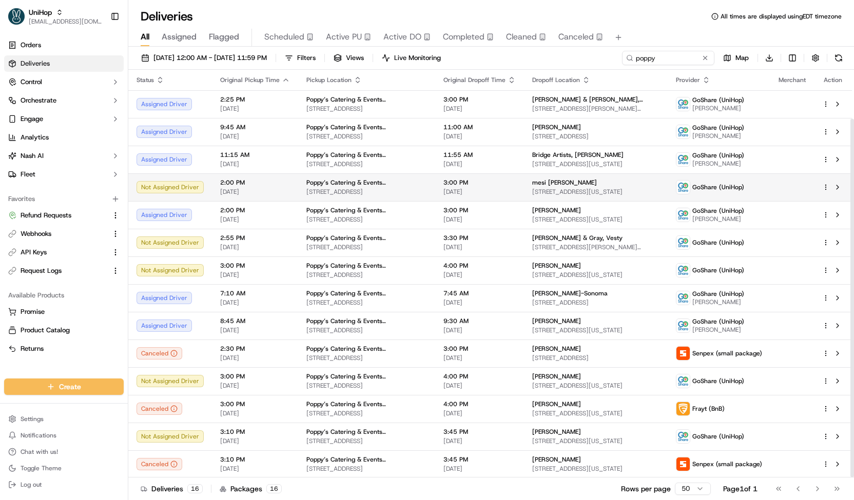
scroll to position [55, 0]
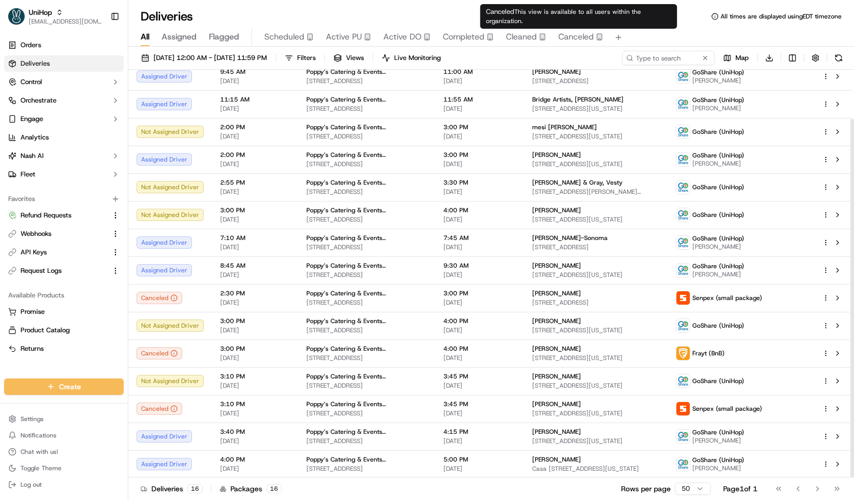
click at [582, 35] on span "Canceled" at bounding box center [575, 37] width 35 height 12
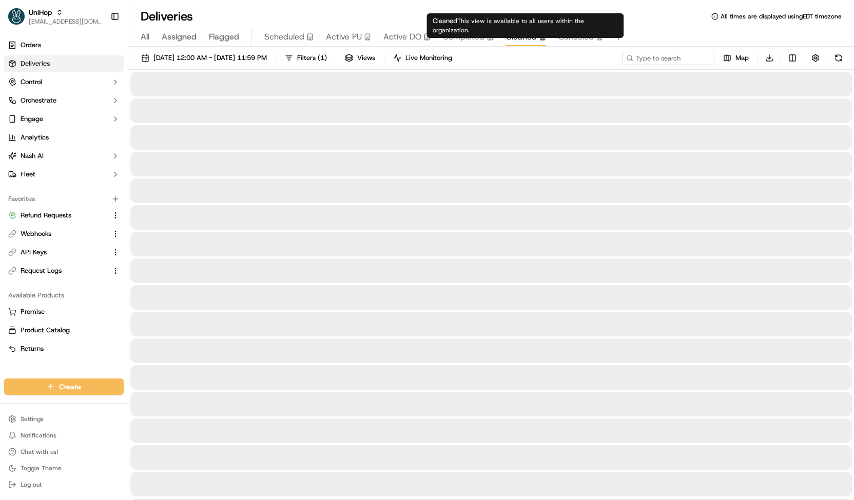
click at [517, 43] on span "Cleaned" at bounding box center [521, 37] width 31 height 12
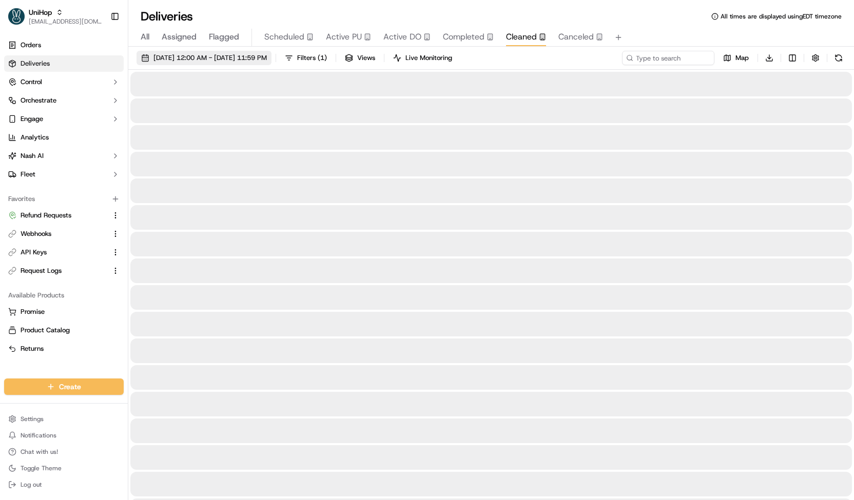
click at [243, 55] on span "Sep 20 2025 12:00 AM - Sep 20 2025 11:59 PM" at bounding box center [209, 57] width 113 height 9
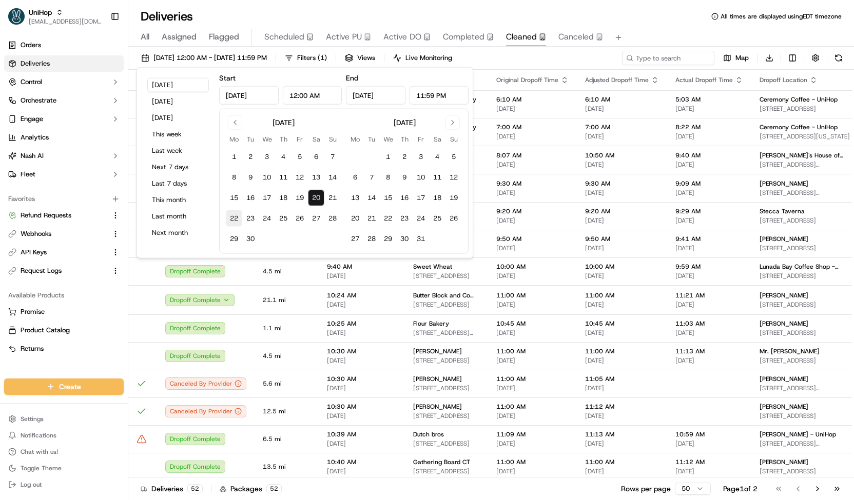
click at [234, 218] on button "22" at bounding box center [234, 218] width 16 height 16
type input "Sep 22, 2025"
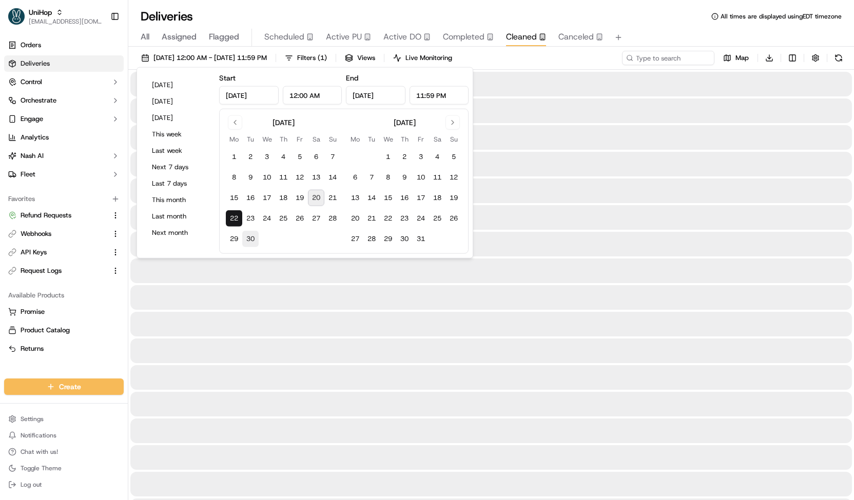
click at [252, 241] on button "30" at bounding box center [250, 239] width 16 height 16
type input "Sep 30, 2025"
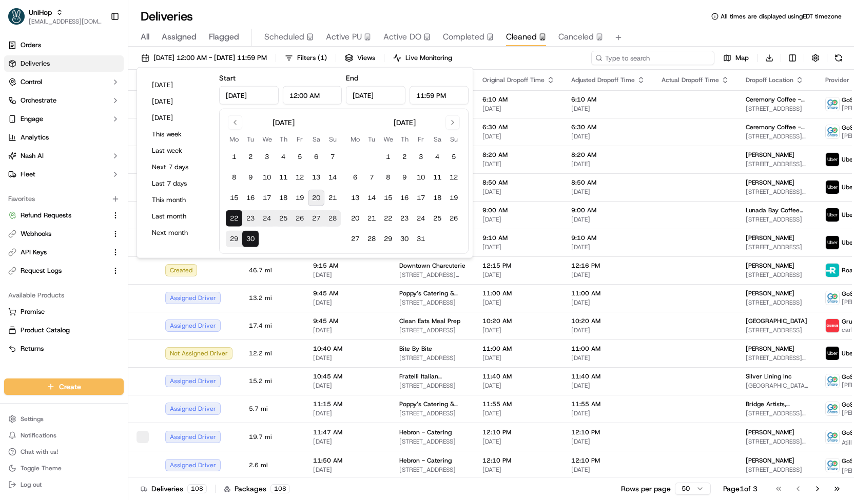
click at [658, 51] on input at bounding box center [652, 58] width 123 height 14
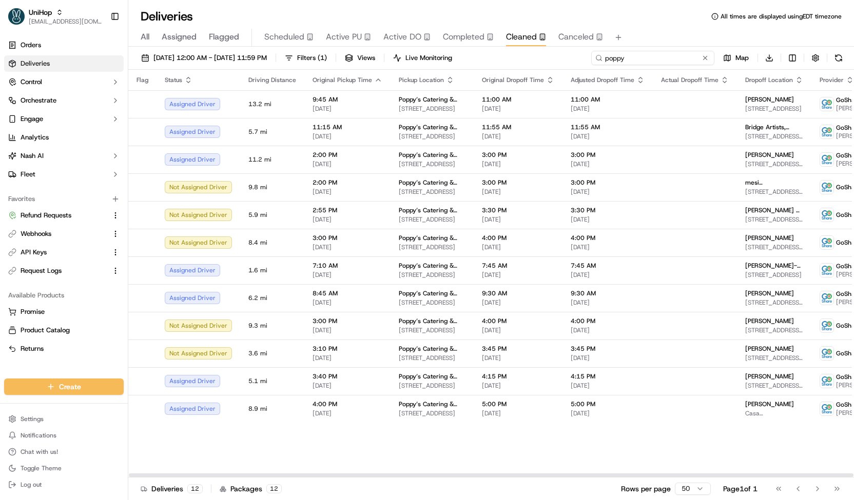
type input "poppy"
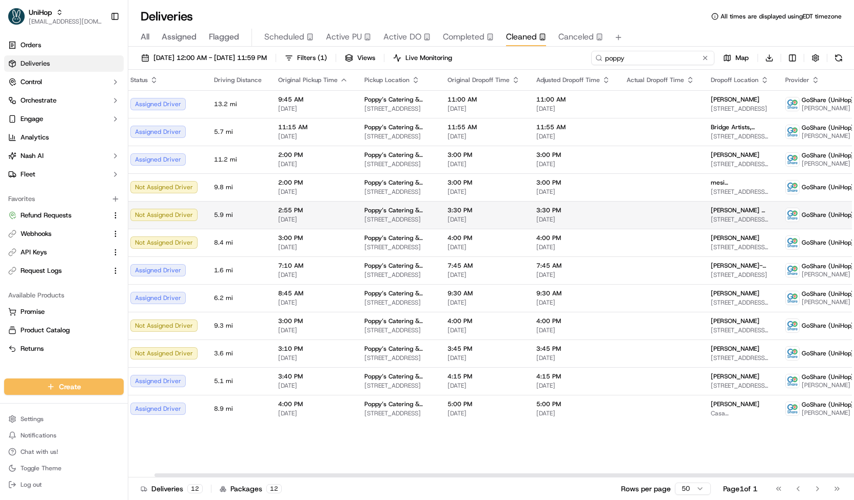
scroll to position [0, 26]
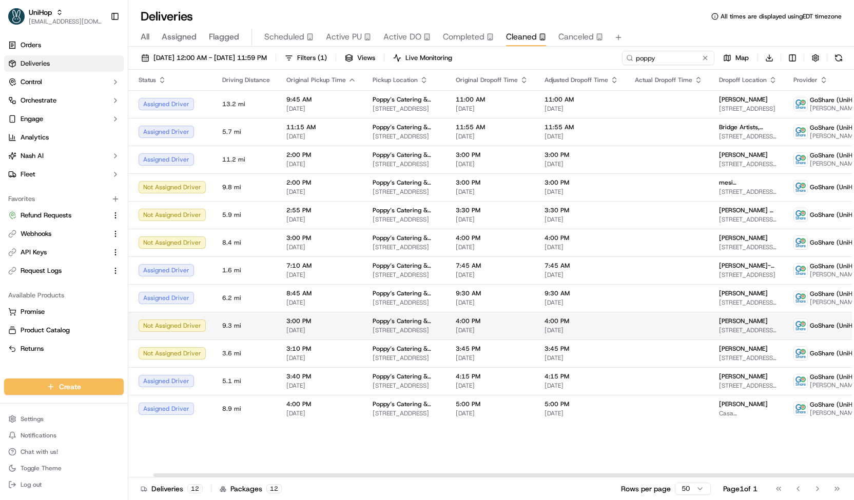
click at [322, 326] on span "Sep 23 2025" at bounding box center [321, 330] width 70 height 8
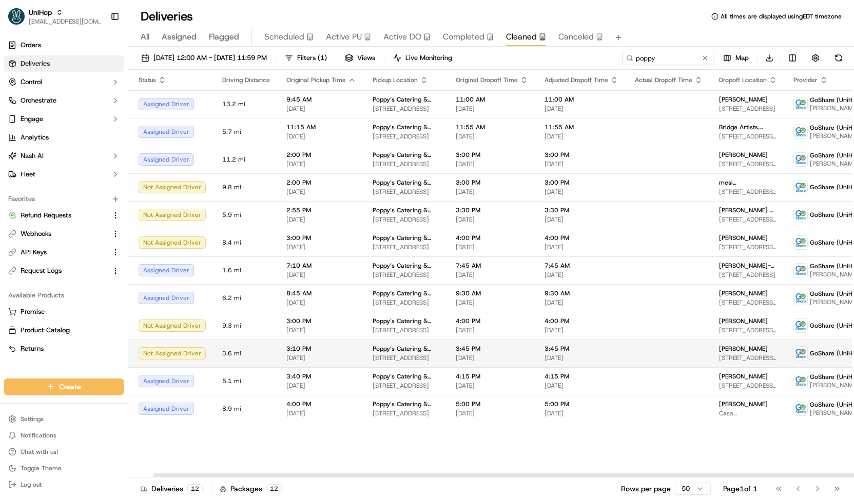
click at [314, 351] on span "3:10 PM" at bounding box center [321, 349] width 70 height 8
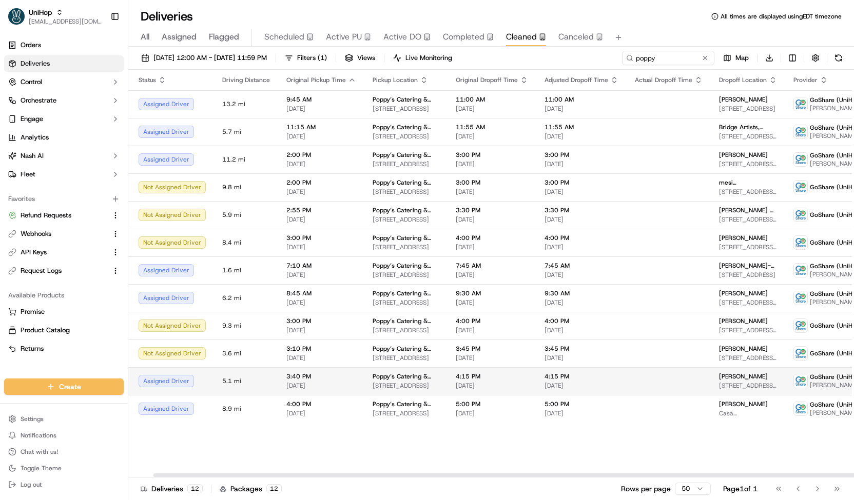
click at [305, 371] on td "3:40 PM Sep 23 2025" at bounding box center [321, 381] width 86 height 28
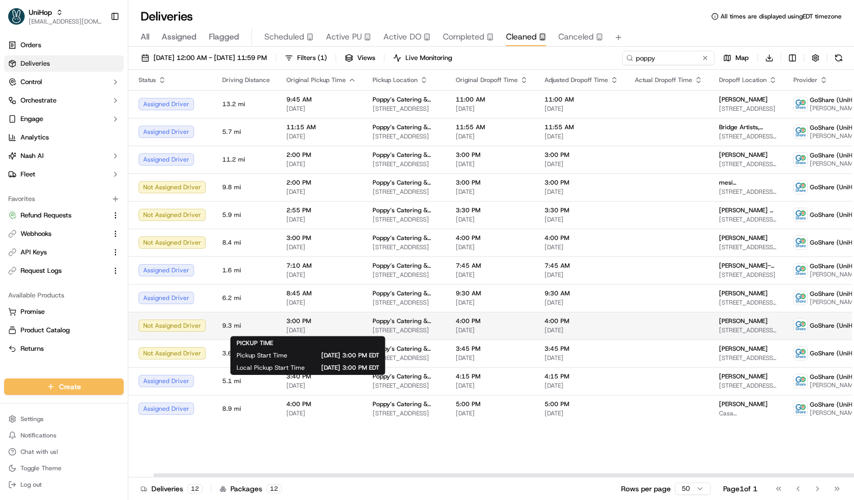
click at [328, 330] on span "Sep 23 2025" at bounding box center [321, 330] width 70 height 8
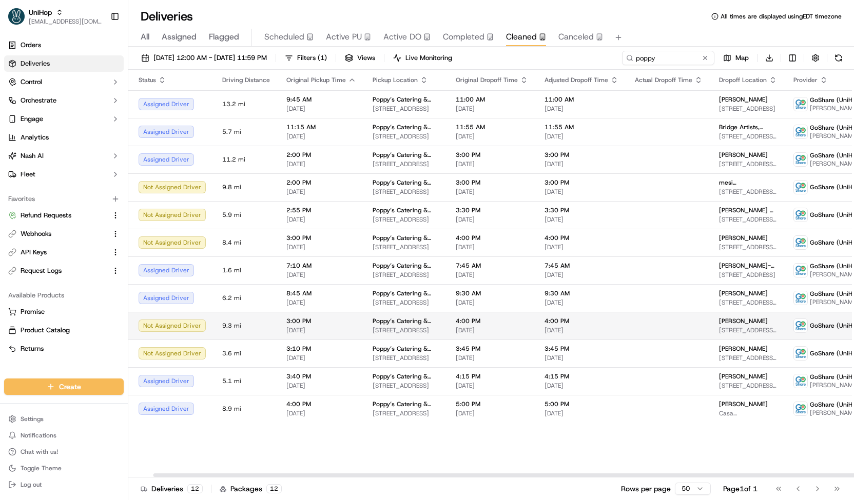
click at [309, 329] on span "Sep 23 2025" at bounding box center [321, 330] width 70 height 8
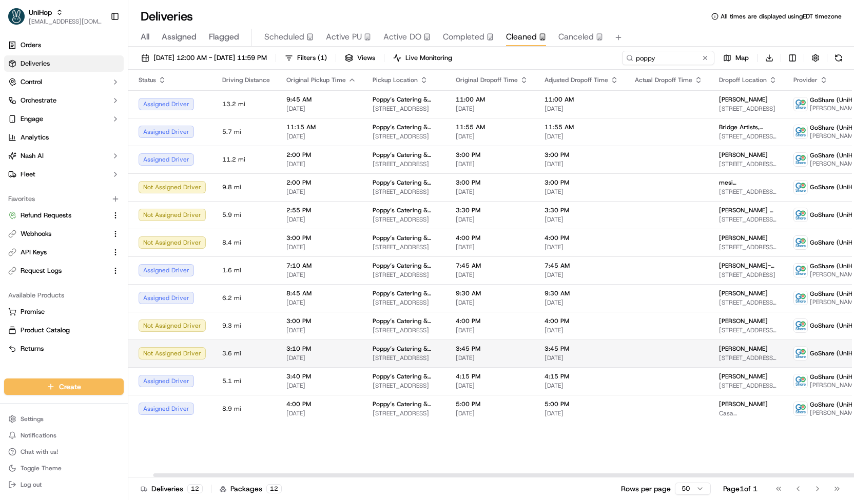
click at [308, 346] on span "3:10 PM" at bounding box center [321, 349] width 70 height 8
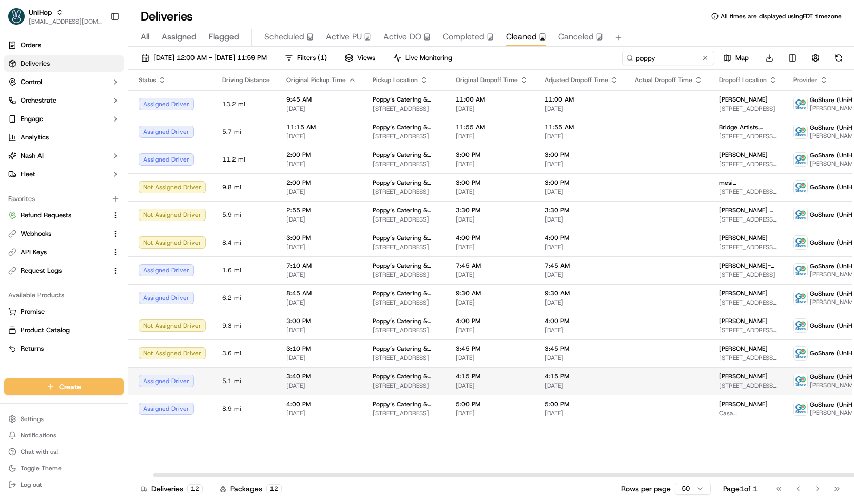
click at [296, 371] on td "3:40 PM Sep 23 2025" at bounding box center [321, 381] width 86 height 28
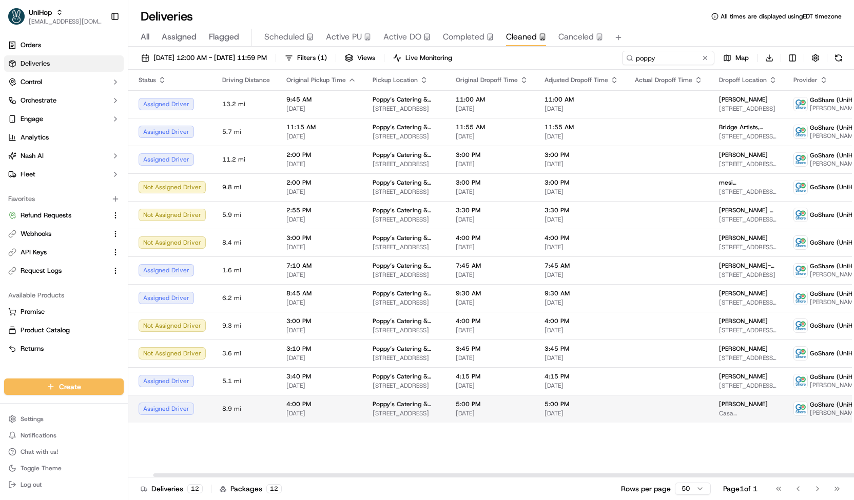
click at [304, 408] on div "4:00 PM Sep 23 2025" at bounding box center [321, 408] width 70 height 17
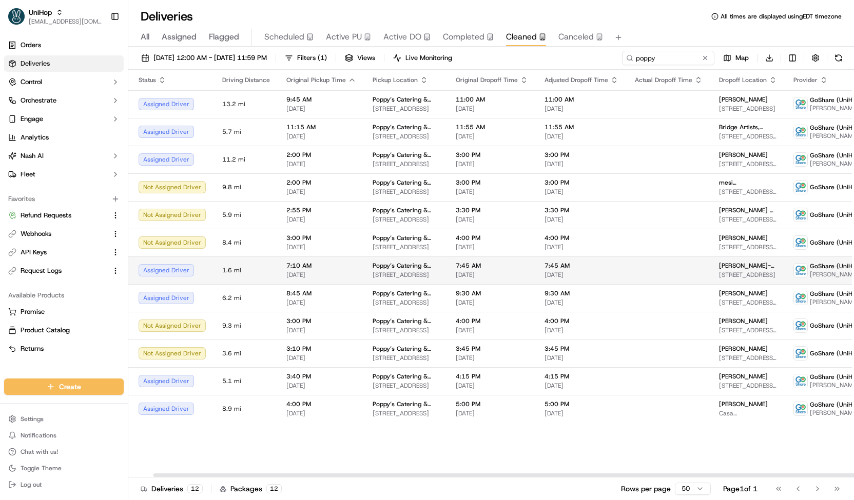
click at [297, 267] on span "7:10 AM" at bounding box center [321, 266] width 70 height 8
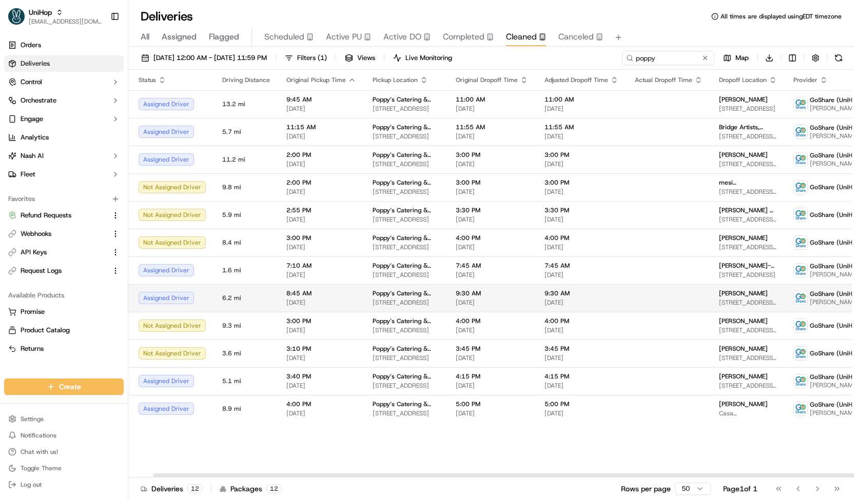
click at [297, 297] on span "8:45 AM" at bounding box center [321, 293] width 70 height 8
click at [837, 58] on button at bounding box center [838, 58] width 14 height 14
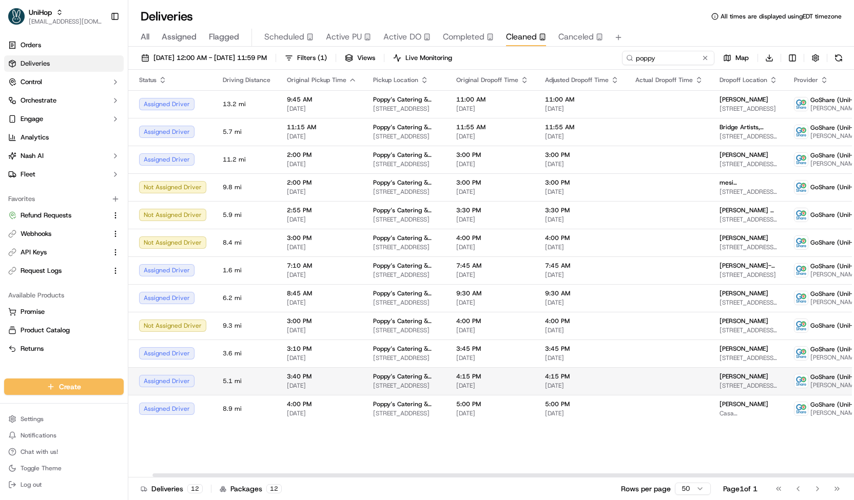
scroll to position [0, 26]
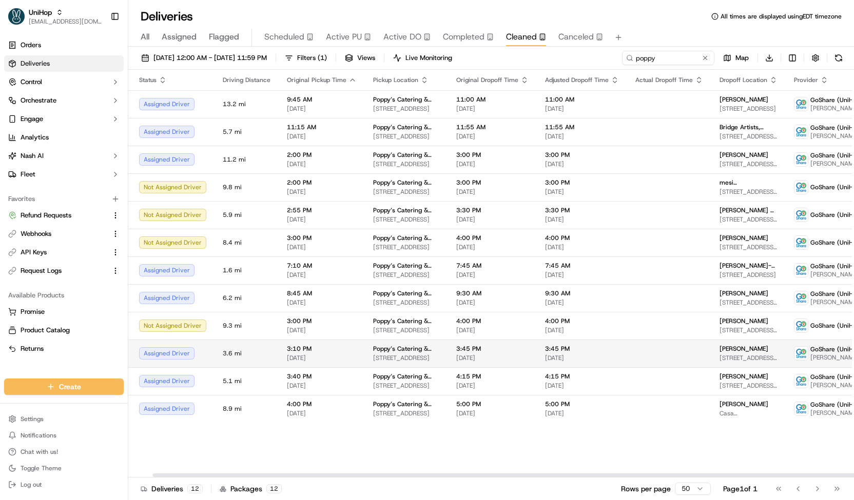
click at [401, 357] on span "189 Columbia St, Brooklyn, NY 11231, USA" at bounding box center [406, 358] width 67 height 8
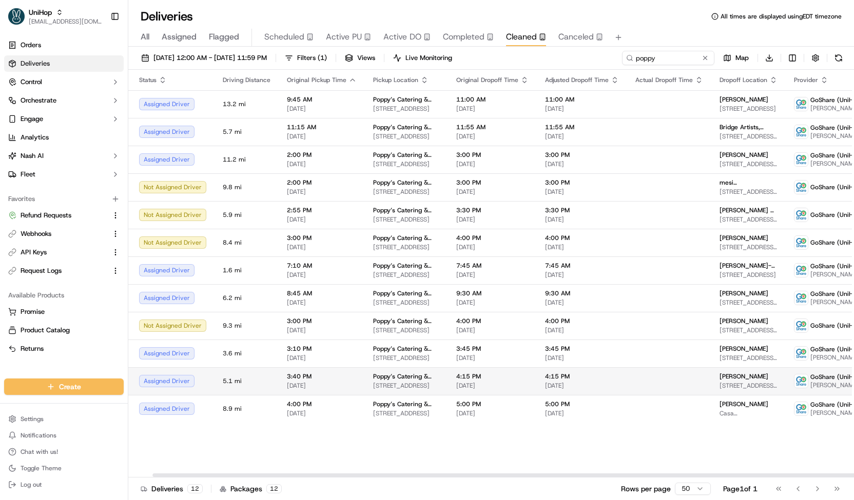
click at [373, 376] on span "Poppy’s Catering & Events (Columbia)" at bounding box center [406, 377] width 67 height 8
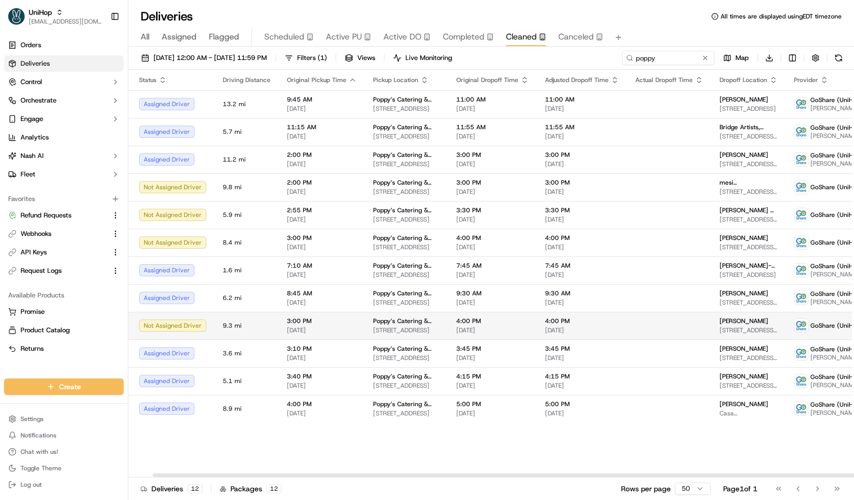
click at [380, 323] on span "Poppy’s Catering & Events (Columbia)" at bounding box center [406, 321] width 67 height 8
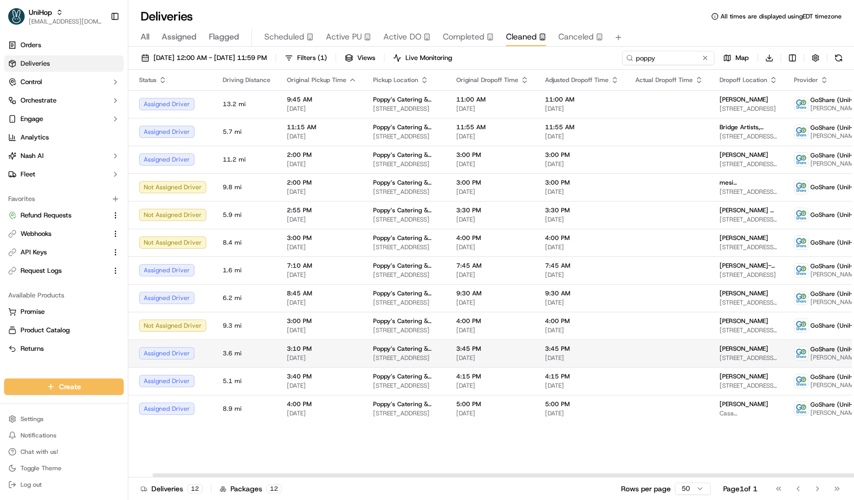
click at [448, 348] on td "3:45 PM Sep 23 2025" at bounding box center [492, 354] width 89 height 28
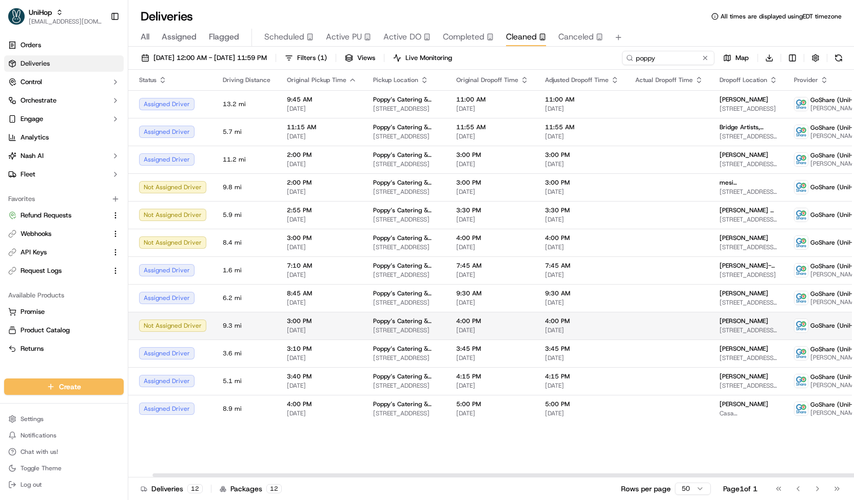
click at [456, 330] on span "Sep 23 2025" at bounding box center [492, 330] width 72 height 8
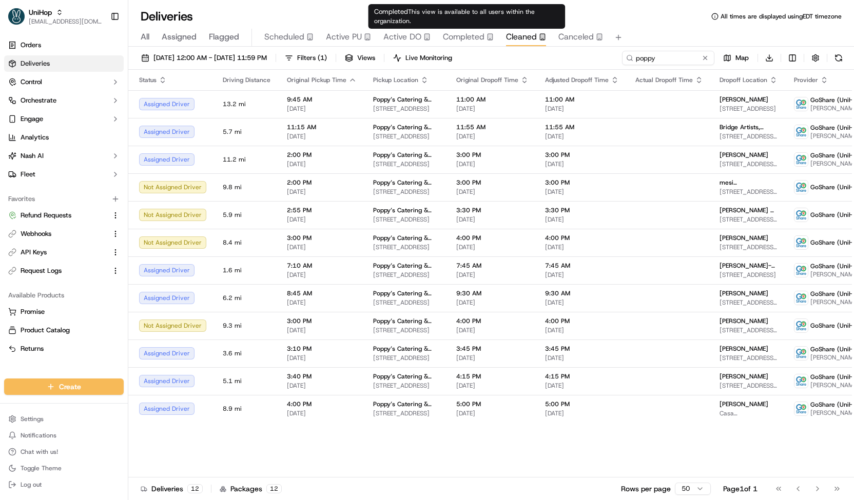
click at [457, 41] on span "Completed" at bounding box center [464, 37] width 42 height 12
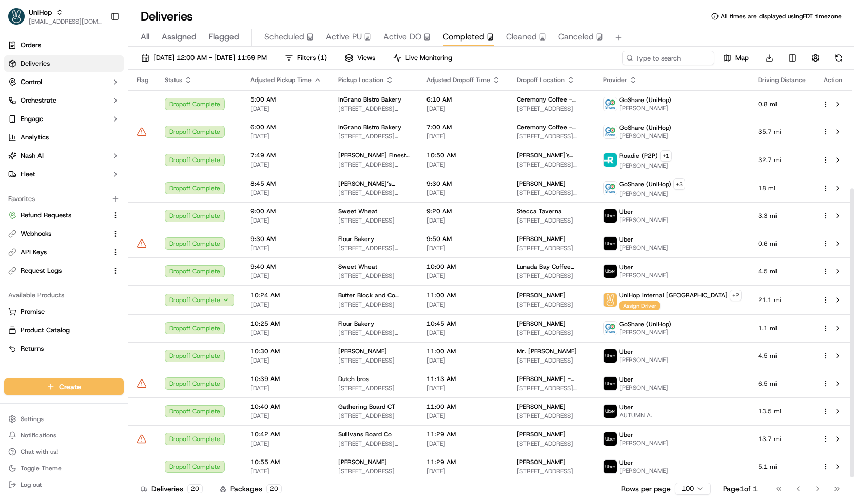
scroll to position [167, 0]
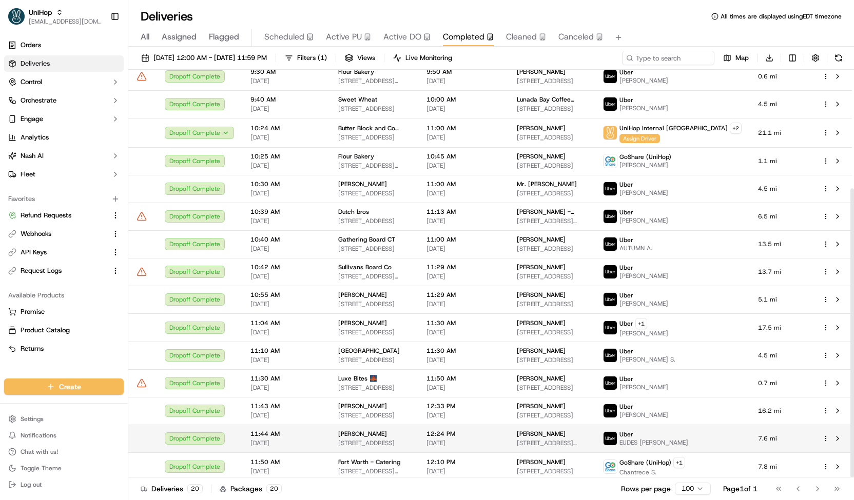
click at [373, 433] on span "Blanche Darby Florist" at bounding box center [362, 434] width 49 height 8
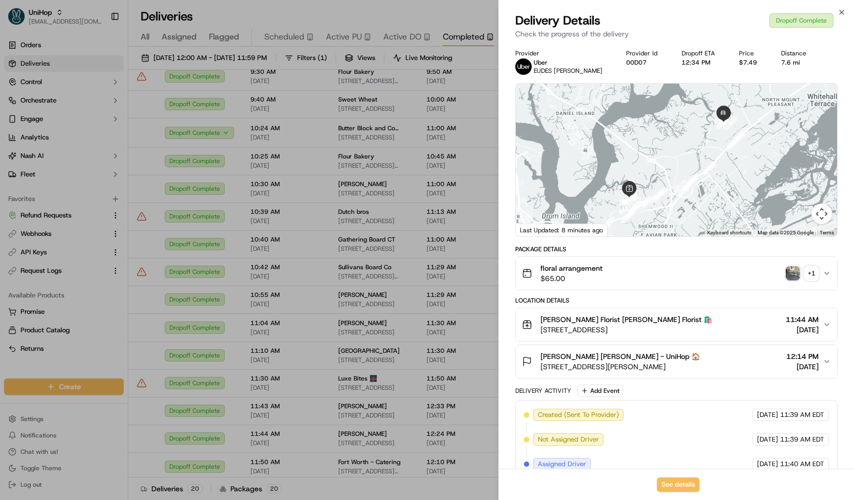
click at [794, 272] on img "button" at bounding box center [793, 273] width 14 height 14
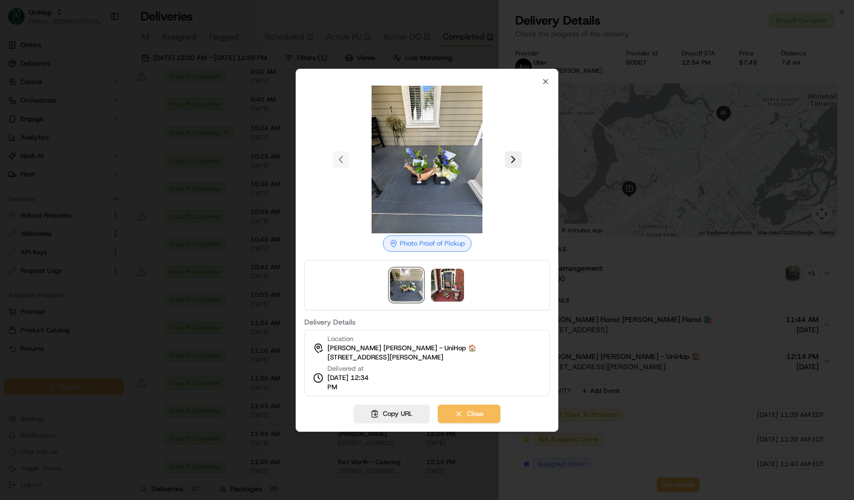
click at [282, 358] on div at bounding box center [427, 250] width 854 height 500
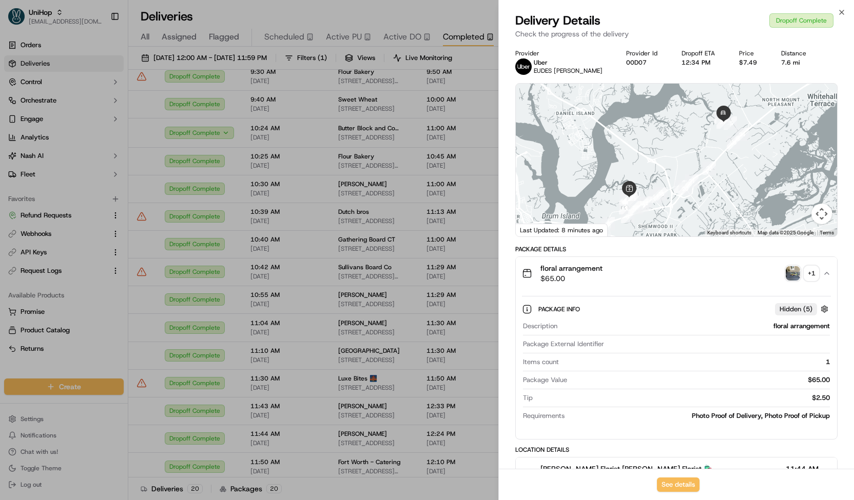
click at [790, 276] on img "button" at bounding box center [793, 273] width 14 height 14
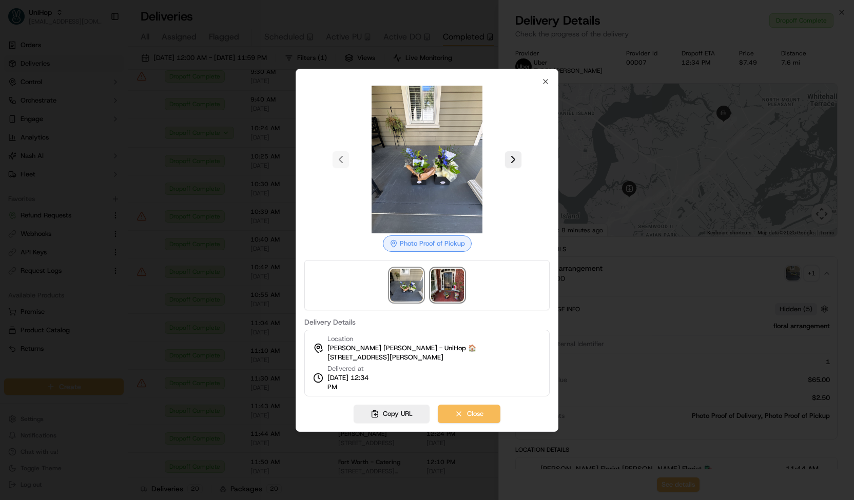
click at [441, 280] on img at bounding box center [447, 285] width 33 height 33
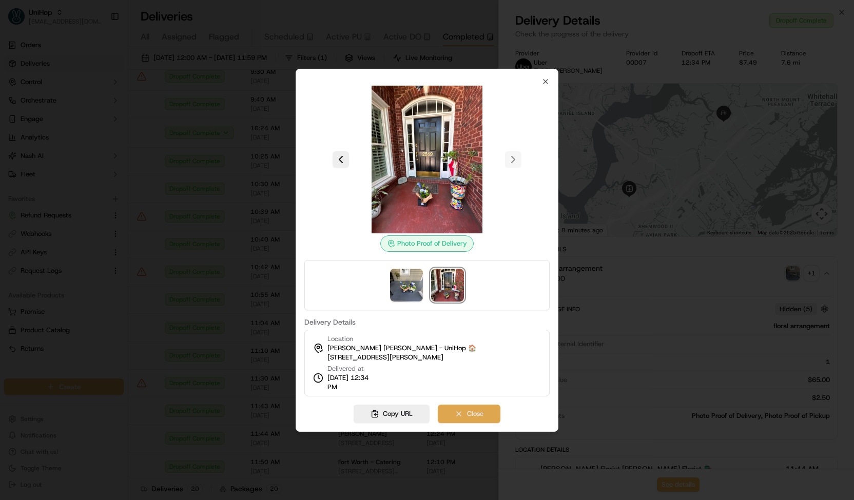
click at [473, 408] on button "Close" at bounding box center [469, 414] width 63 height 18
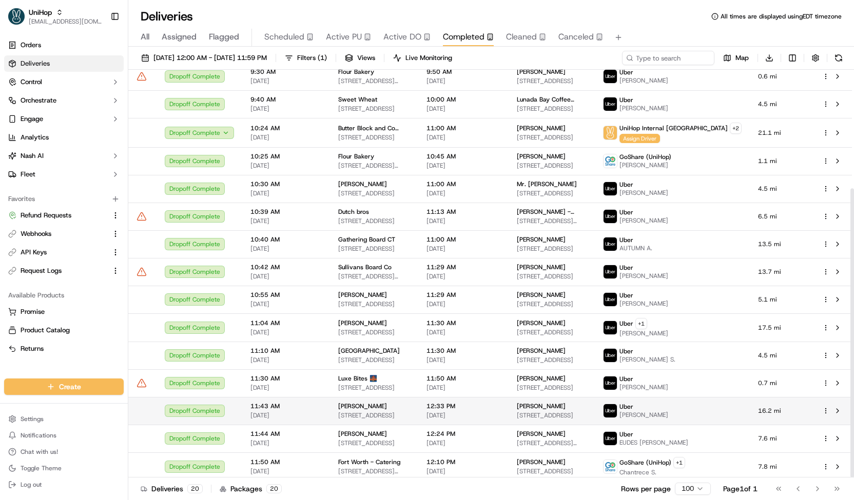
click at [470, 405] on span "12:33 PM" at bounding box center [463, 406] width 74 height 8
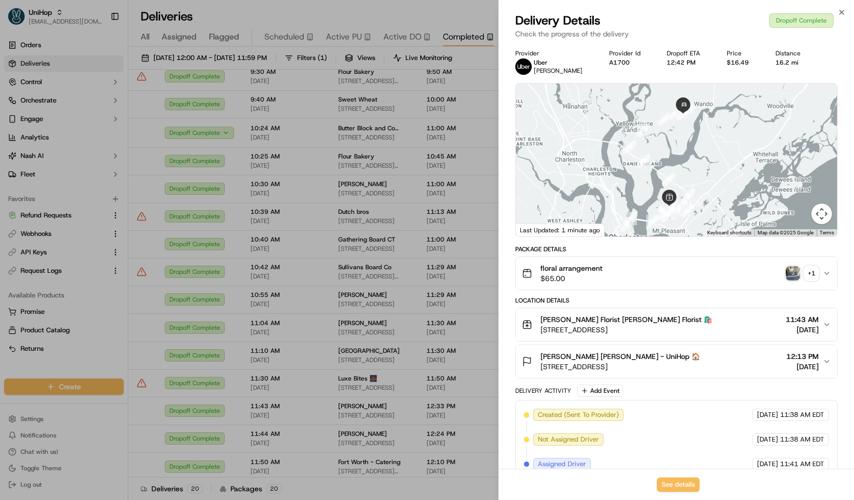
click at [793, 269] on img "button" at bounding box center [793, 273] width 14 height 14
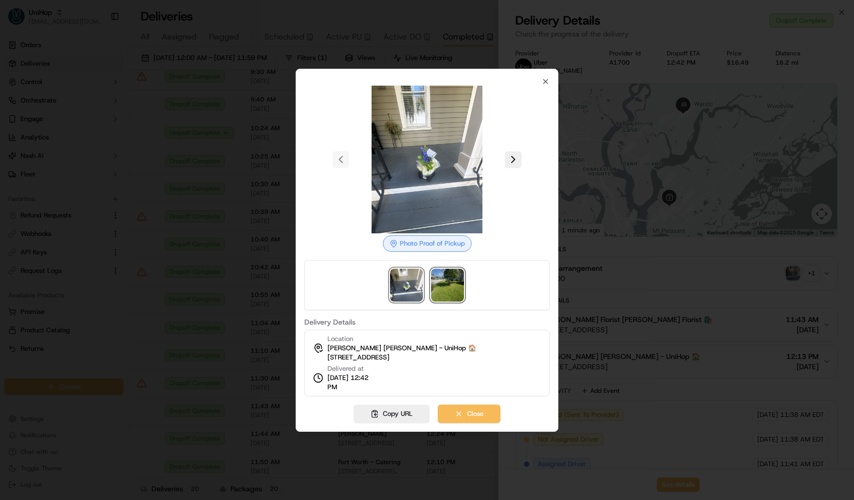
click at [439, 279] on img at bounding box center [447, 285] width 33 height 33
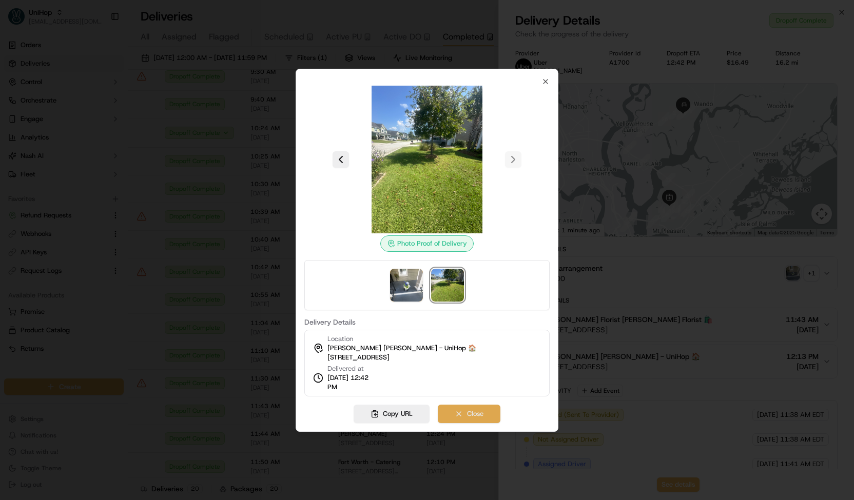
click at [471, 414] on button "Close" at bounding box center [469, 414] width 63 height 18
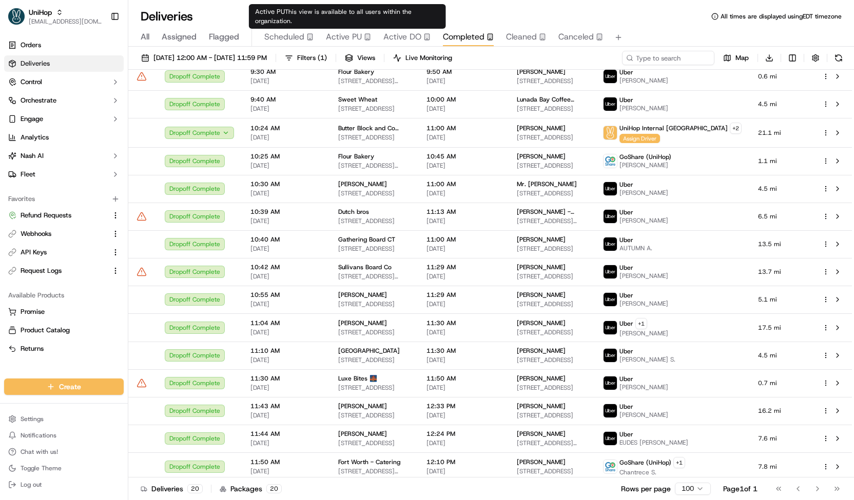
click at [398, 43] on span "Active DO" at bounding box center [402, 37] width 38 height 12
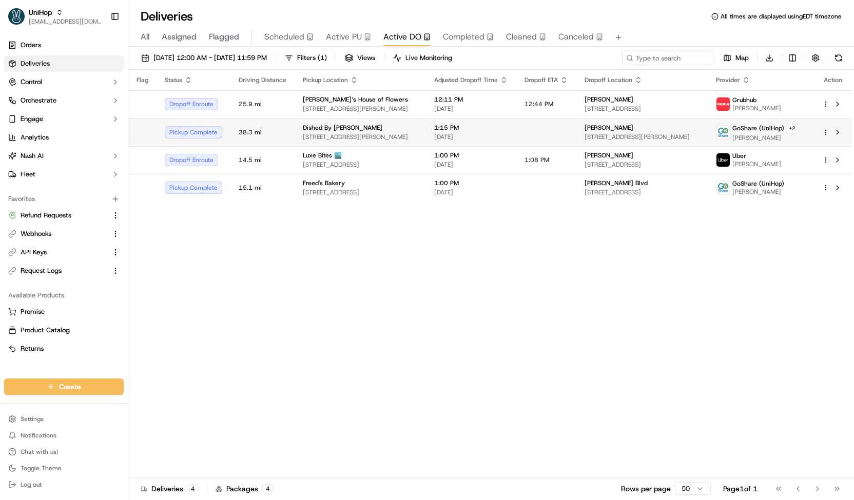
click at [439, 131] on div "1:15 PM Sep 20 2025" at bounding box center [471, 132] width 74 height 17
click at [421, 138] on td "Dished By Rachel 2701 Bickford Ave, Snohomish, WA 98290, USA" at bounding box center [360, 132] width 131 height 28
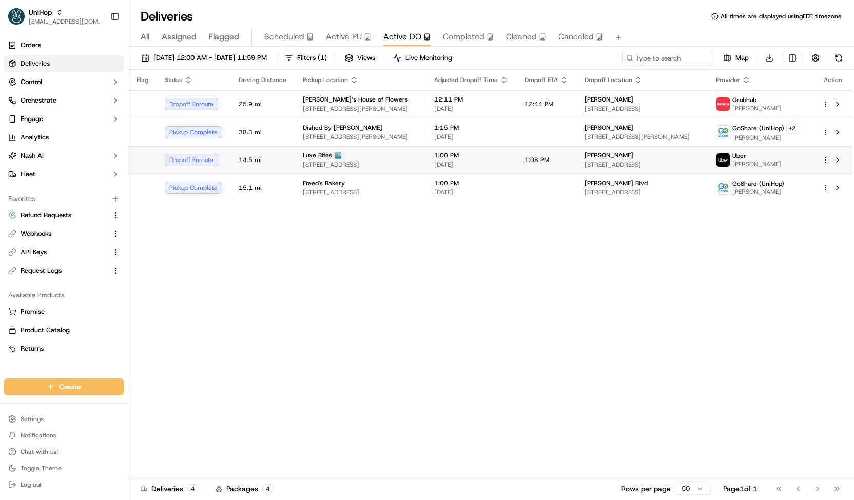
click at [465, 161] on span "[DATE]" at bounding box center [471, 165] width 74 height 8
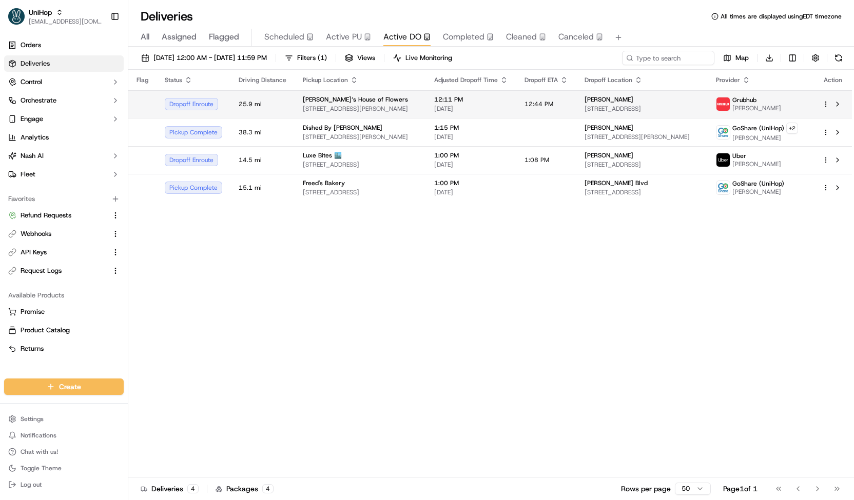
click at [357, 112] on span "200 Chambers St, Woodstock, GA 30188, USA" at bounding box center [360, 109] width 115 height 8
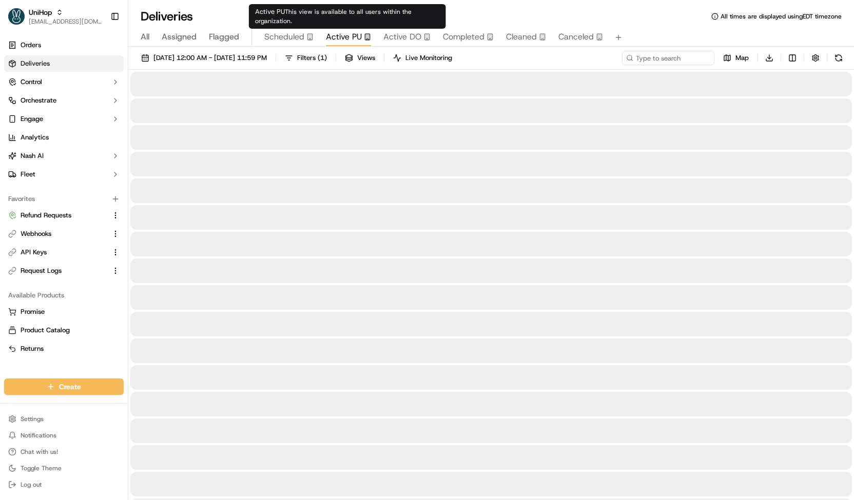
click at [357, 36] on span "Active PU" at bounding box center [344, 37] width 36 height 12
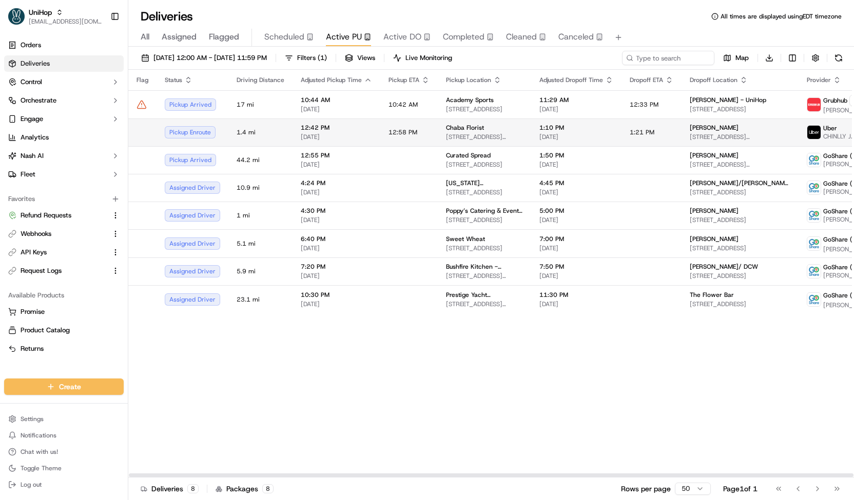
click at [396, 132] on span "12:58 PM" at bounding box center [402, 132] width 29 height 8
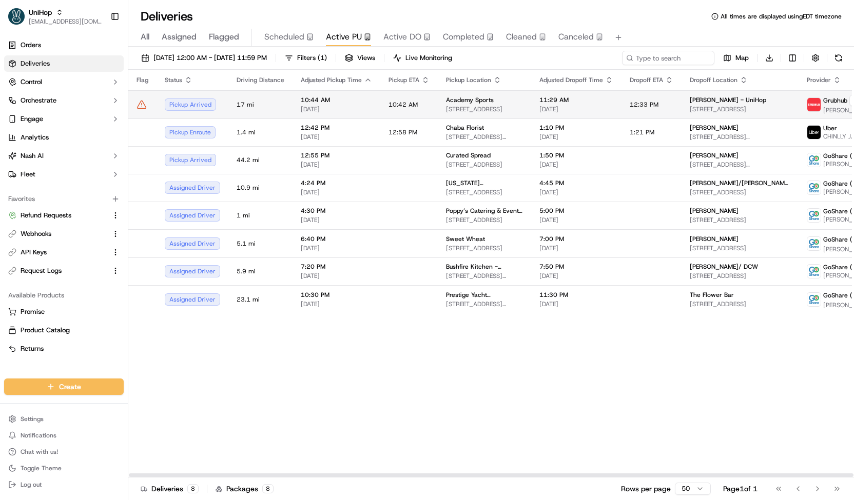
click at [394, 99] on td "10:42 AM" at bounding box center [408, 104] width 57 height 28
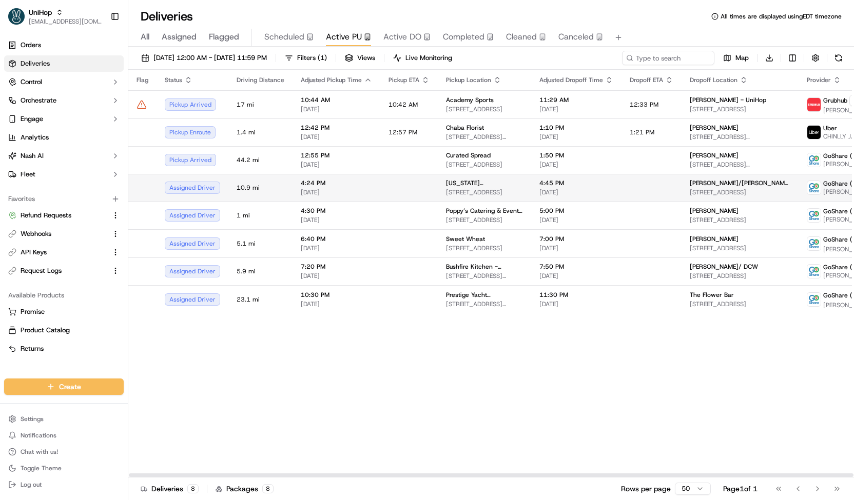
click at [438, 191] on td "Texas Roadhouse 410 Outlet Mall Blvd, St. Augustine, FL 32084, USA" at bounding box center [484, 188] width 93 height 28
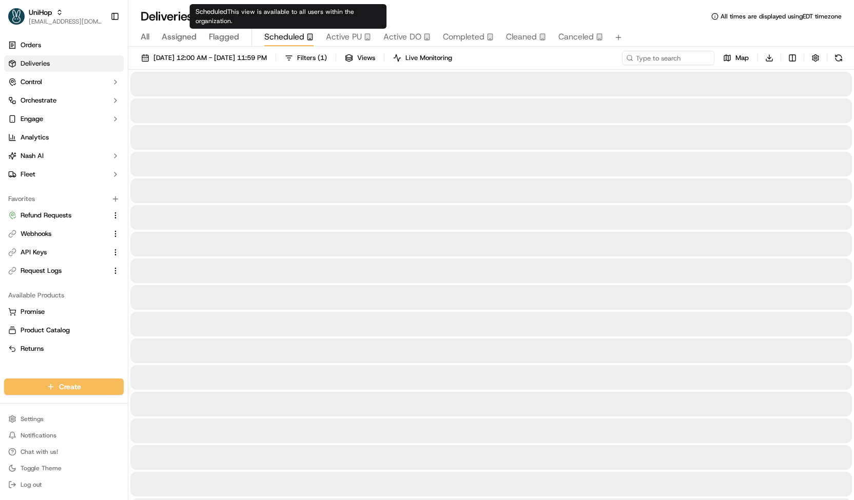
click at [280, 41] on span "Scheduled" at bounding box center [284, 37] width 40 height 12
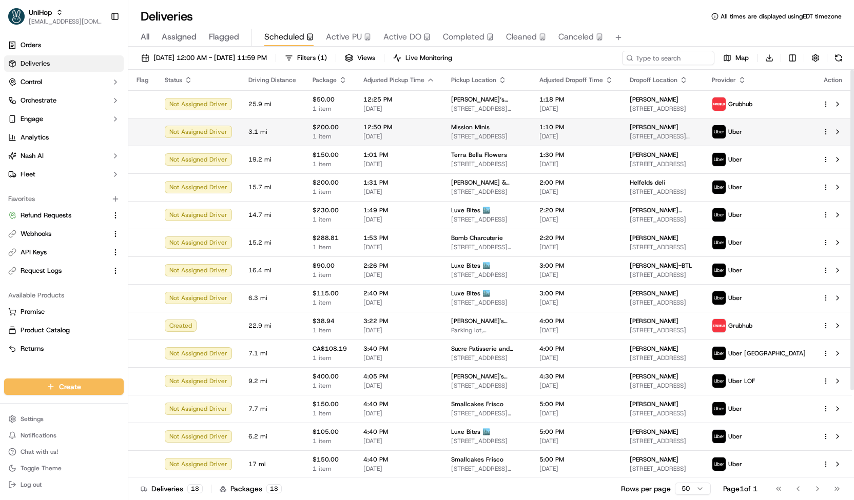
click at [414, 145] on td "12:50 PM Sep 20 2025" at bounding box center [399, 132] width 88 height 28
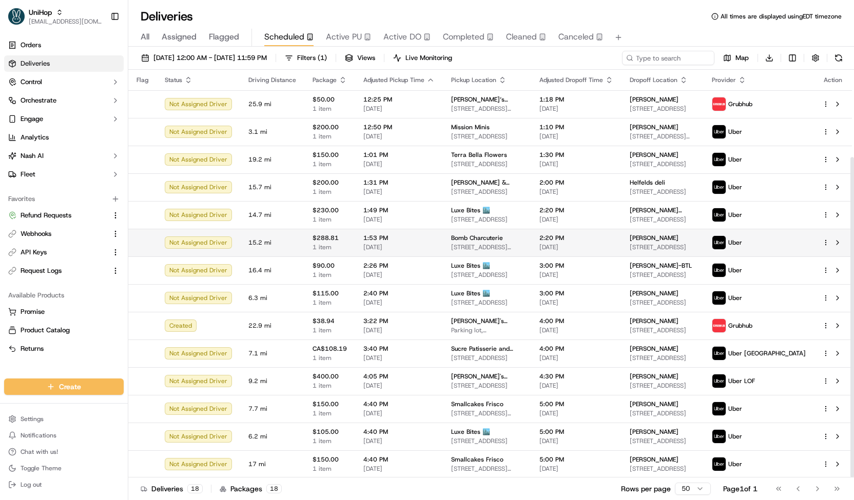
scroll to position [111, 0]
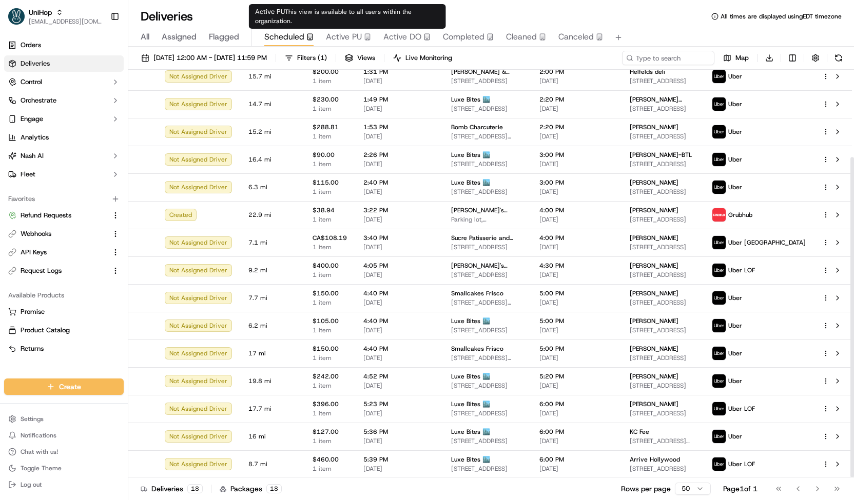
click at [346, 41] on span "Active PU" at bounding box center [344, 37] width 36 height 12
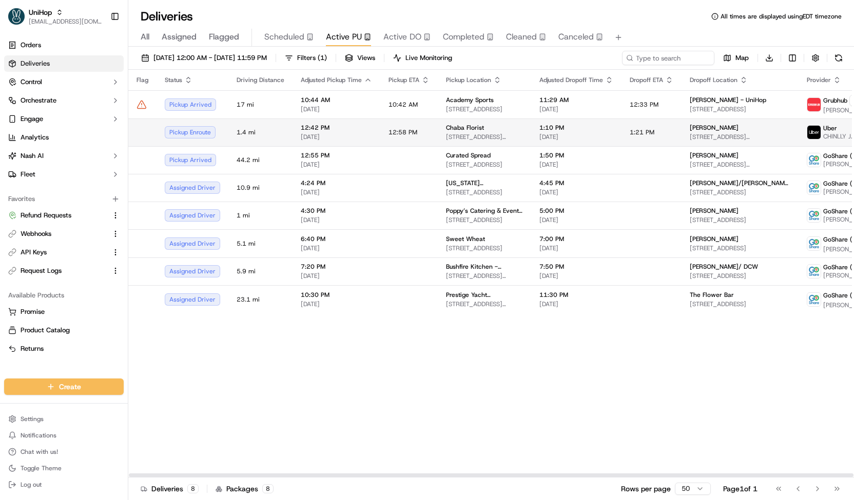
click at [358, 133] on span "[DATE]" at bounding box center [336, 137] width 71 height 8
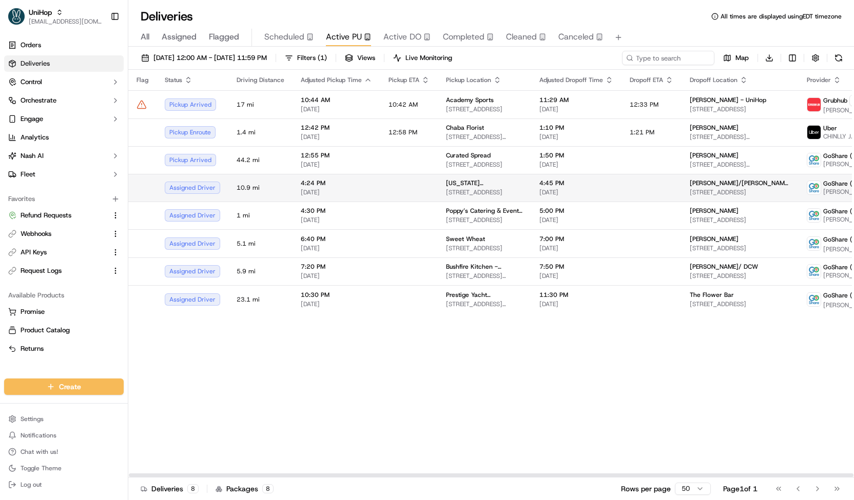
click at [382, 180] on td at bounding box center [408, 188] width 57 height 28
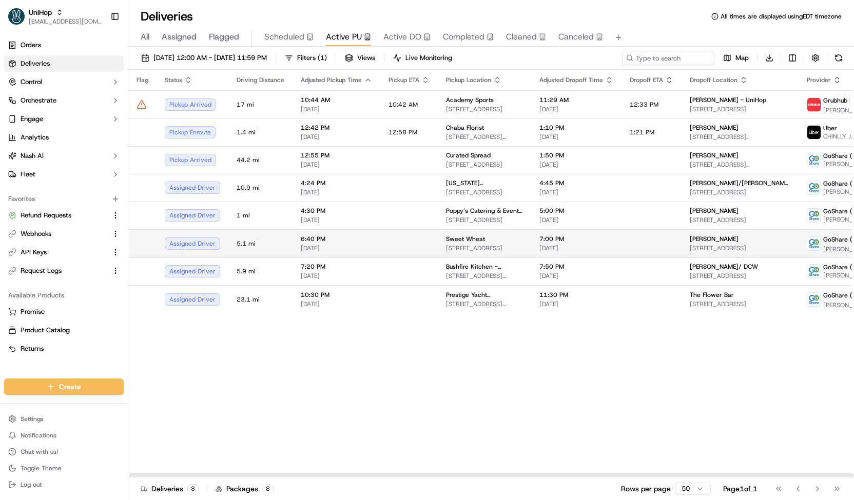
click at [394, 229] on td at bounding box center [408, 243] width 57 height 28
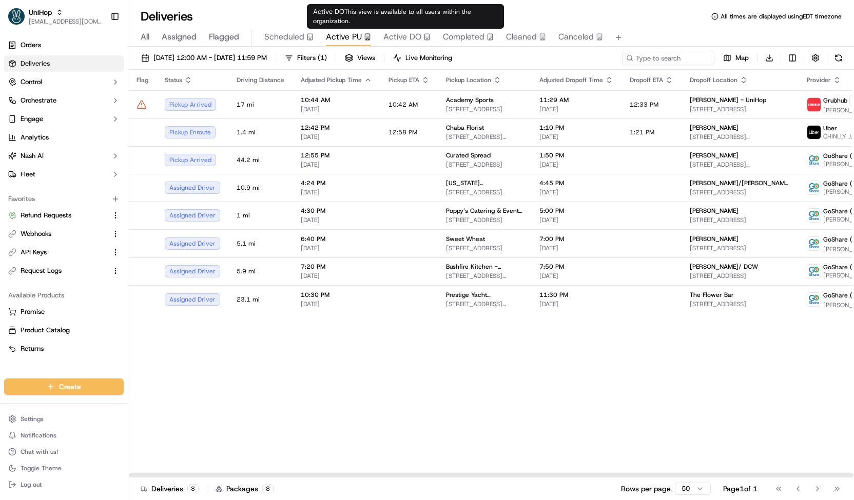
click at [403, 35] on span "Active DO" at bounding box center [402, 37] width 38 height 12
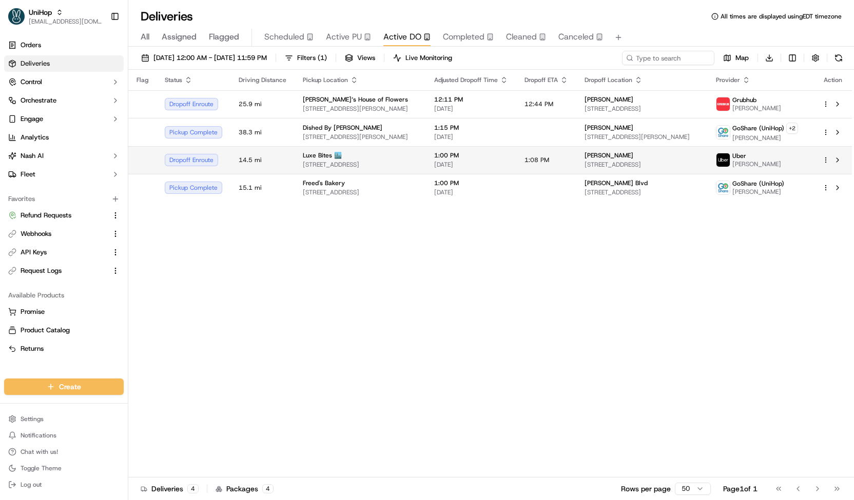
click at [403, 149] on td "Luxe Bites 🏙️ 3317 N Mission Rd k1, Los Angeles, CA 90031, USA" at bounding box center [360, 160] width 131 height 28
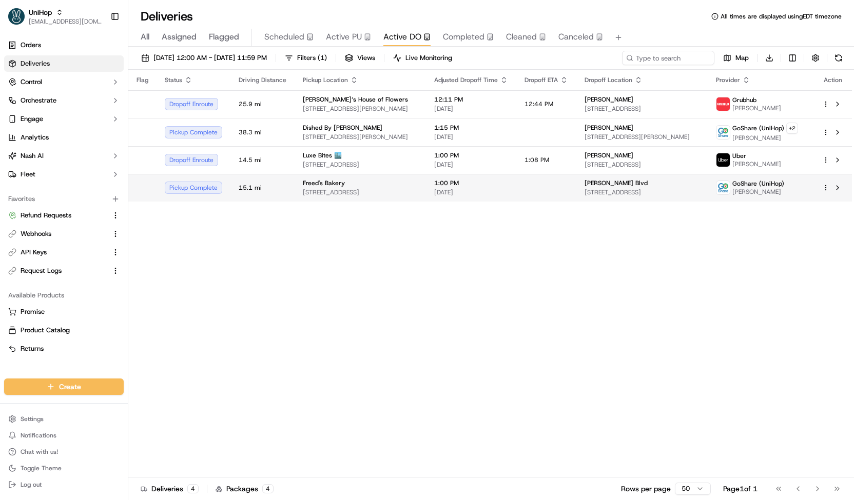
click at [375, 183] on div "Freed's Bakery" at bounding box center [360, 183] width 115 height 8
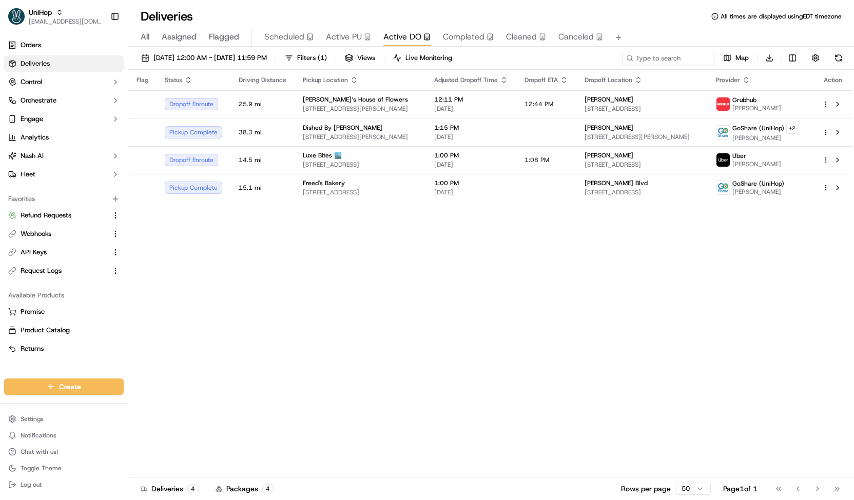
click at [309, 39] on icon "button" at bounding box center [310, 39] width 2 height 1
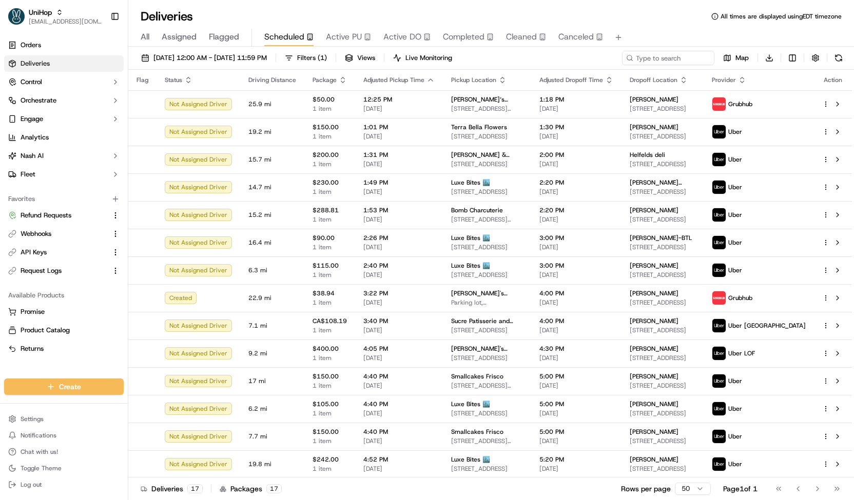
click at [148, 33] on span "All" at bounding box center [145, 37] width 9 height 12
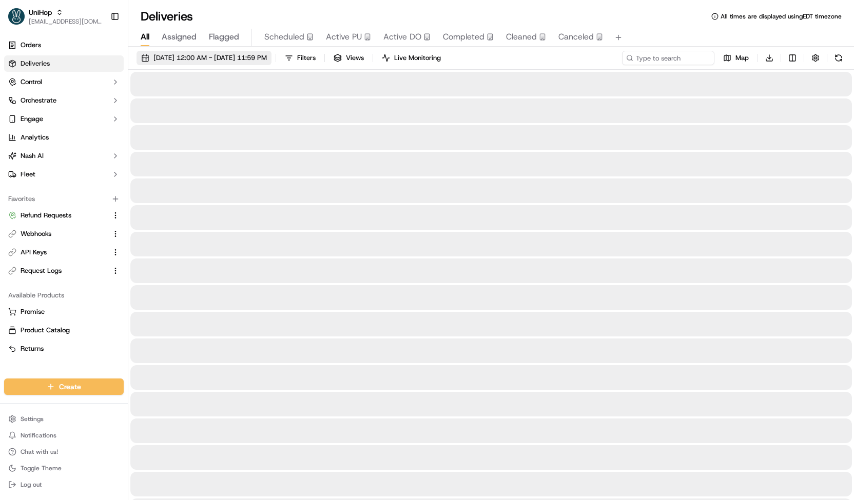
click at [179, 57] on span "Sep 20 2025 12:00 AM - Sep 20 2025 11:59 PM" at bounding box center [209, 57] width 113 height 9
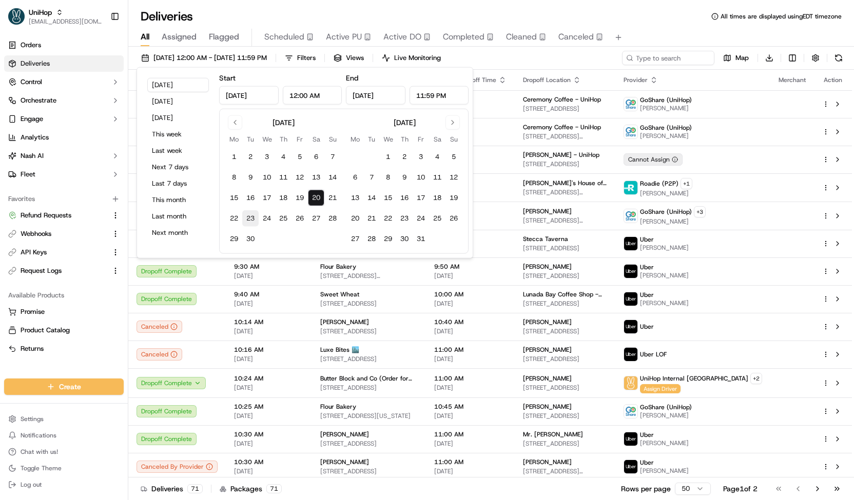
click at [249, 215] on button "23" at bounding box center [250, 218] width 16 height 16
type input "Sep 23, 2025"
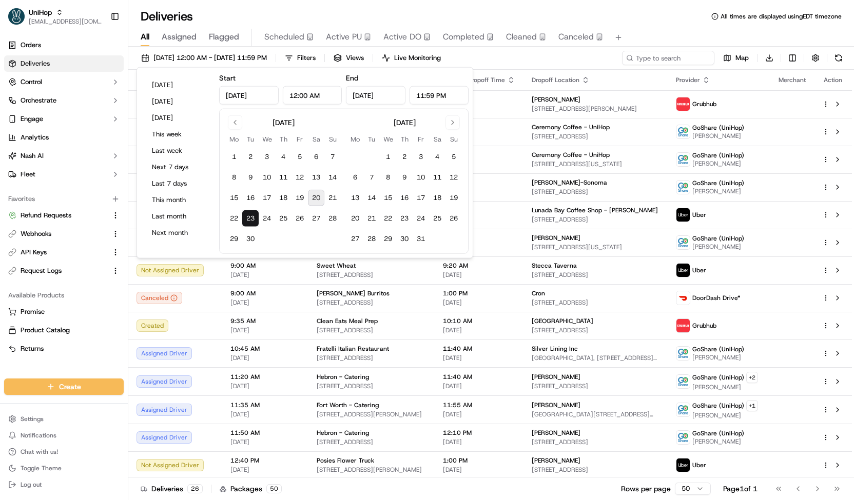
click at [495, 46] on div "All Assigned Flagged Scheduled Active PU Active DO Completed Cleaned Canceled" at bounding box center [491, 38] width 726 height 18
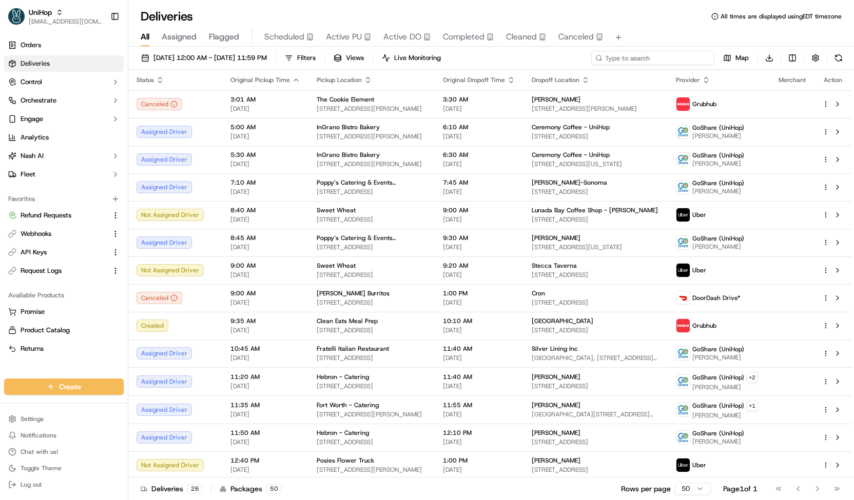
click at [671, 57] on input at bounding box center [652, 58] width 123 height 14
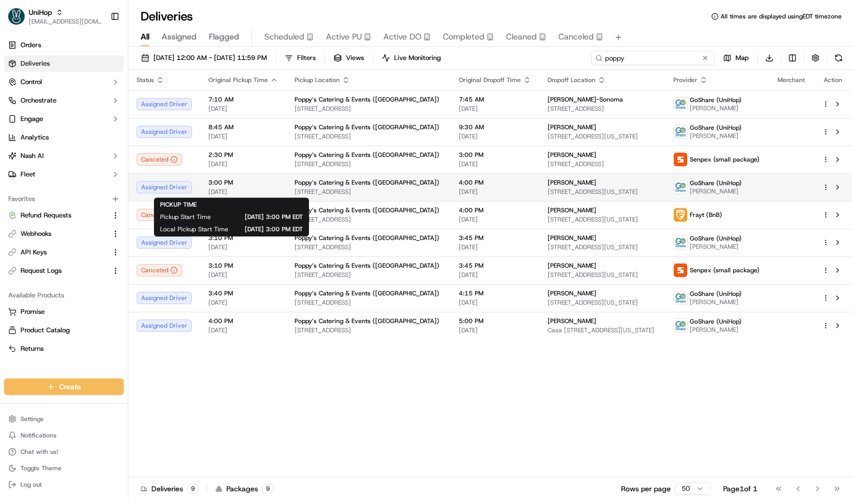
type input "poppy"
click at [269, 186] on span "3:00 PM" at bounding box center [243, 183] width 70 height 8
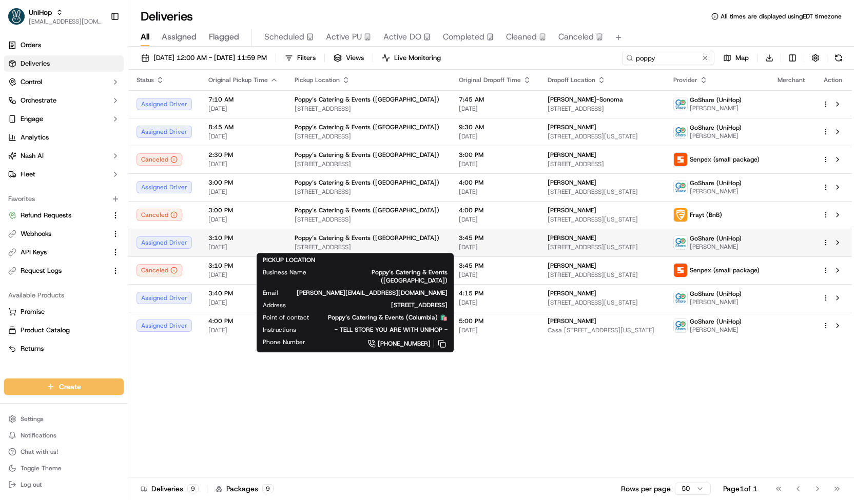
click at [380, 241] on span "Poppy’s Catering & Events (Columbia)" at bounding box center [367, 238] width 145 height 8
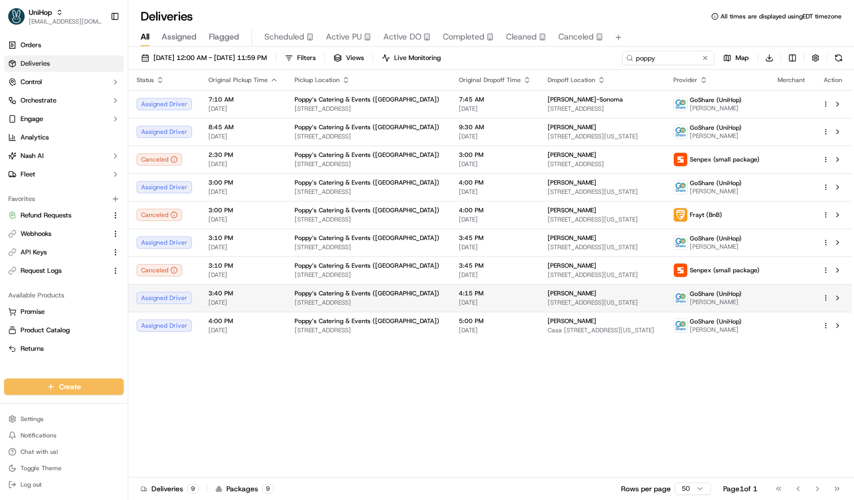
click at [358, 304] on span "189 Columbia St, Brooklyn, NY 11231, USA" at bounding box center [369, 303] width 148 height 8
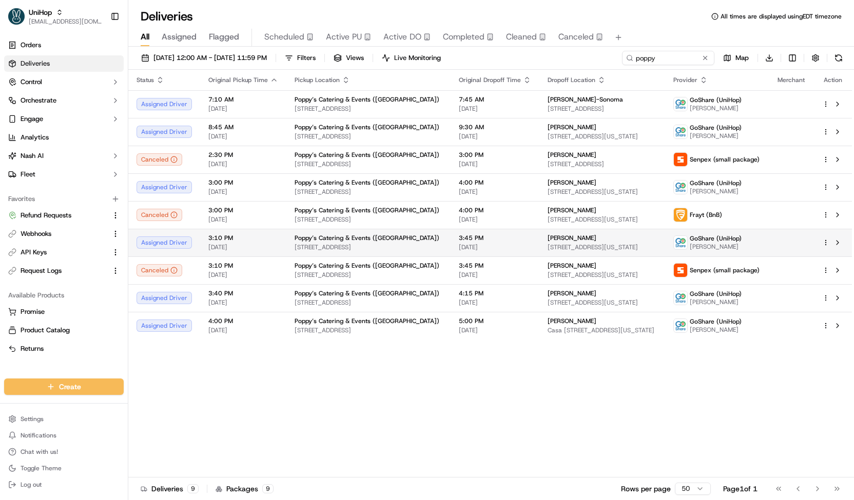
click at [377, 246] on span "189 Columbia St, Brooklyn, NY 11231, USA" at bounding box center [369, 247] width 148 height 8
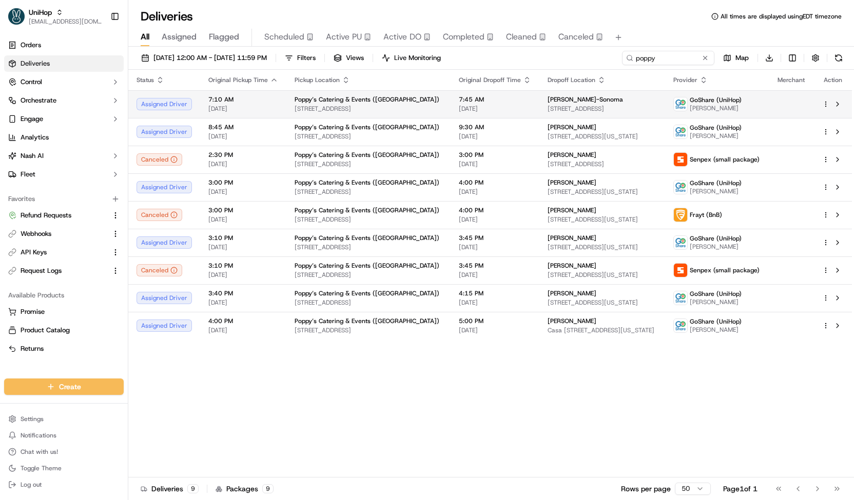
click at [360, 110] on span "189 Columbia St, Brooklyn, NY 11231, USA" at bounding box center [369, 109] width 148 height 8
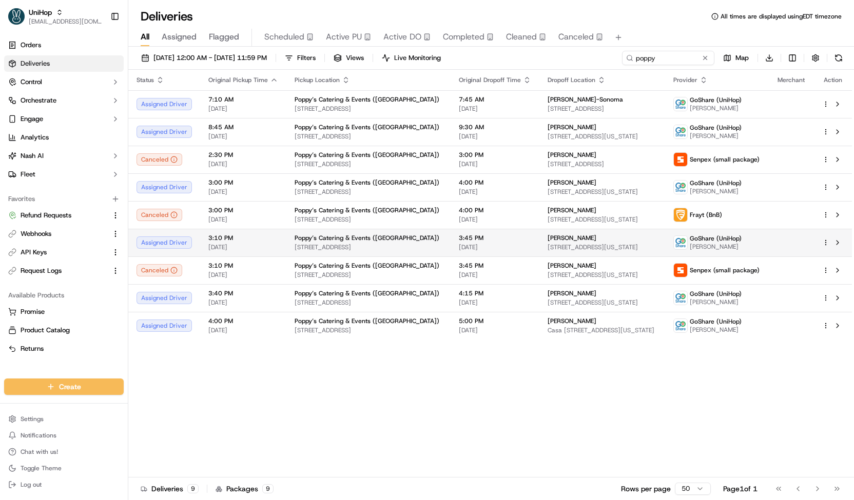
click at [223, 247] on span "Sep 23 2025" at bounding box center [243, 247] width 70 height 8
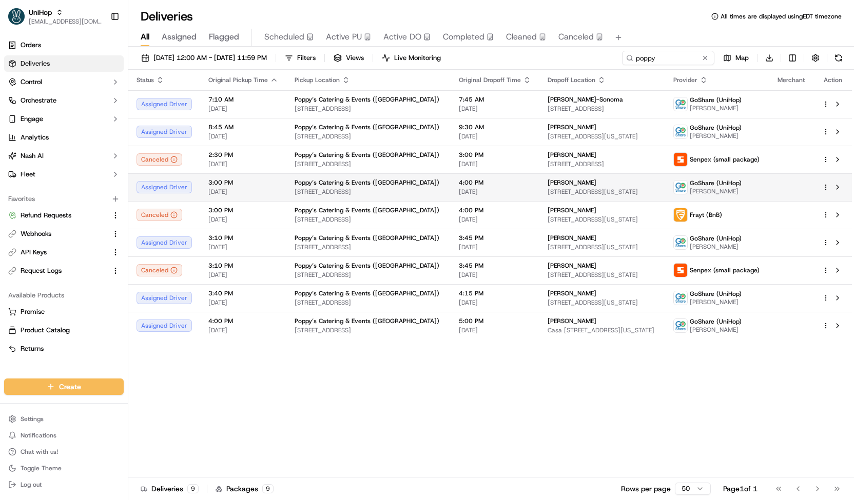
click at [251, 190] on span "Sep 23 2025" at bounding box center [243, 192] width 70 height 8
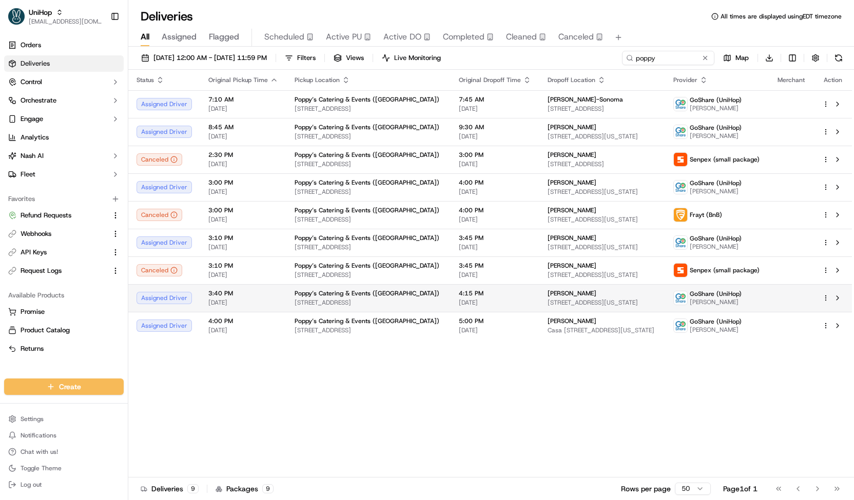
click at [229, 290] on span "3:40 PM" at bounding box center [243, 293] width 70 height 8
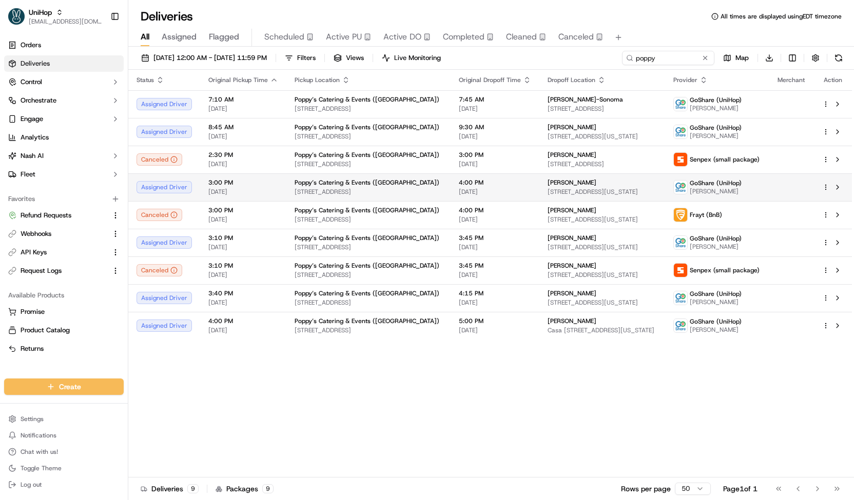
click at [321, 191] on span "189 Columbia St, Brooklyn, NY 11231, USA" at bounding box center [369, 192] width 148 height 8
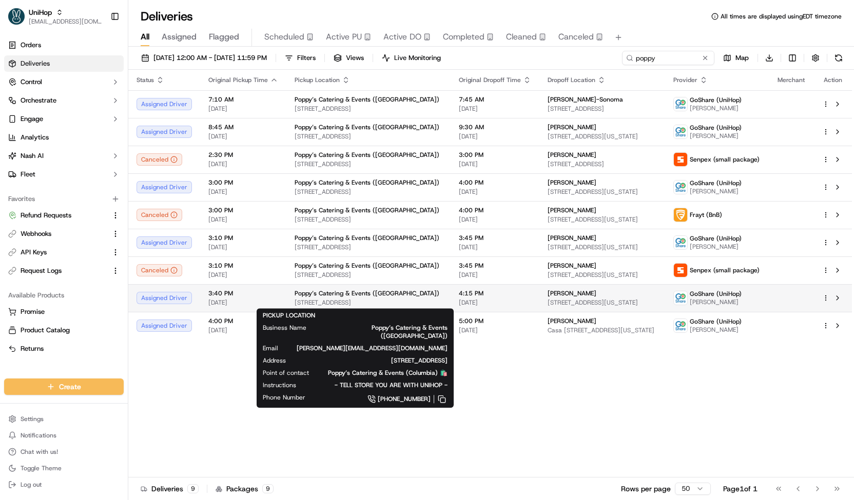
click at [356, 296] on span "Poppy’s Catering & Events (Columbia)" at bounding box center [367, 293] width 145 height 8
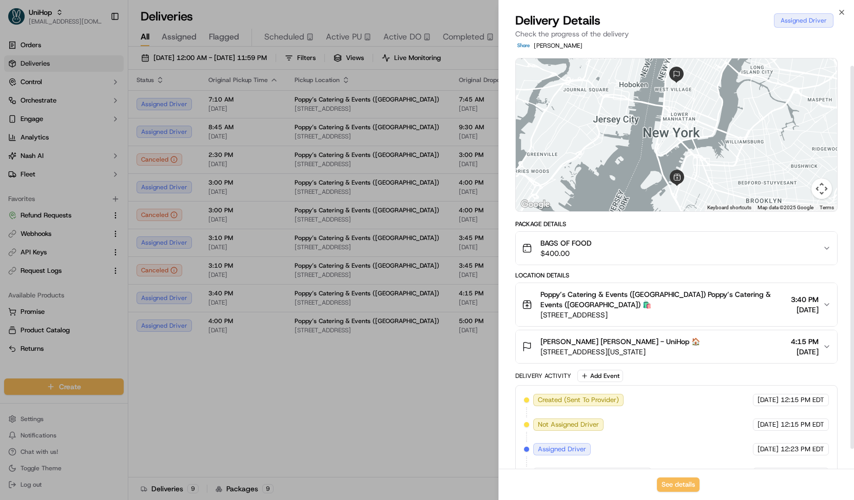
scroll to position [24, 0]
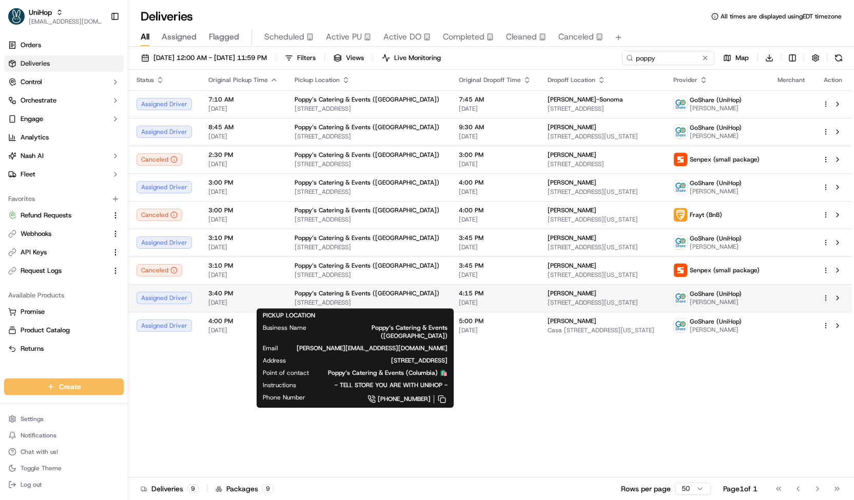
click at [373, 300] on span "189 Columbia St, Brooklyn, NY 11231, USA" at bounding box center [369, 303] width 148 height 8
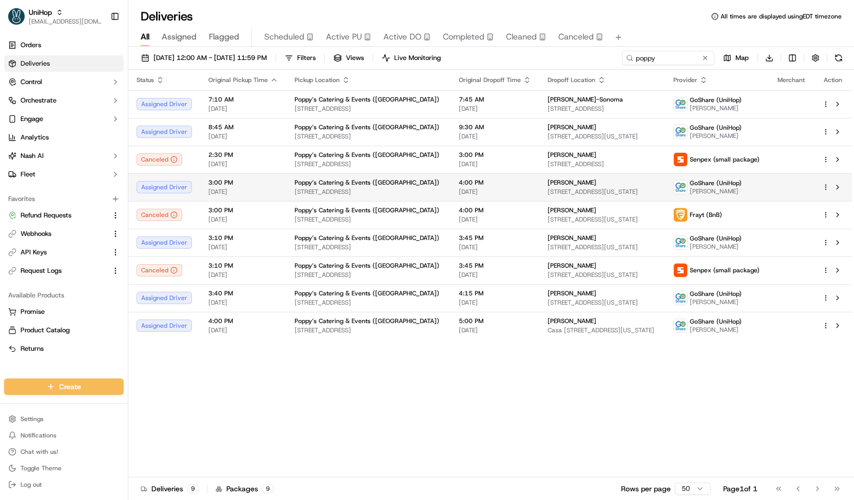
click at [497, 184] on span "4:00 PM" at bounding box center [495, 183] width 72 height 8
click at [833, 58] on button at bounding box center [838, 58] width 14 height 14
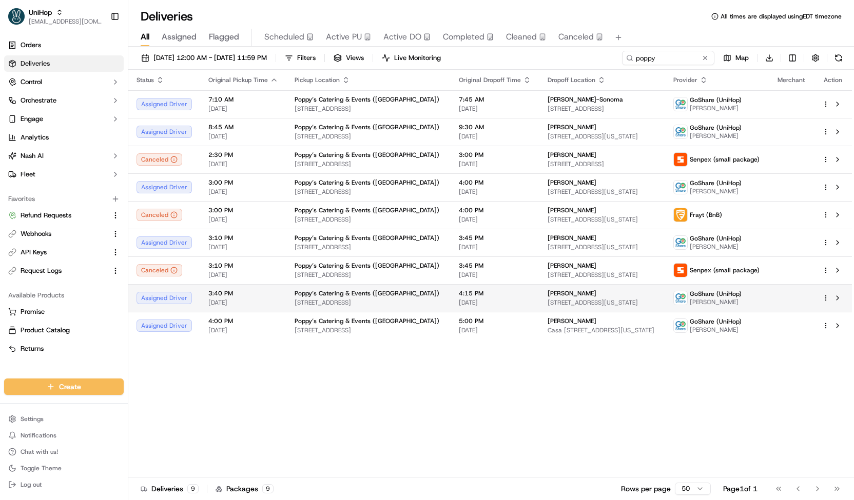
click at [471, 304] on span "Sep 23 2025" at bounding box center [495, 303] width 72 height 8
click at [407, 326] on span "189 Columbia St, Brooklyn, NY 11231, USA" at bounding box center [369, 330] width 148 height 8
click at [840, 60] on button at bounding box center [838, 58] width 14 height 14
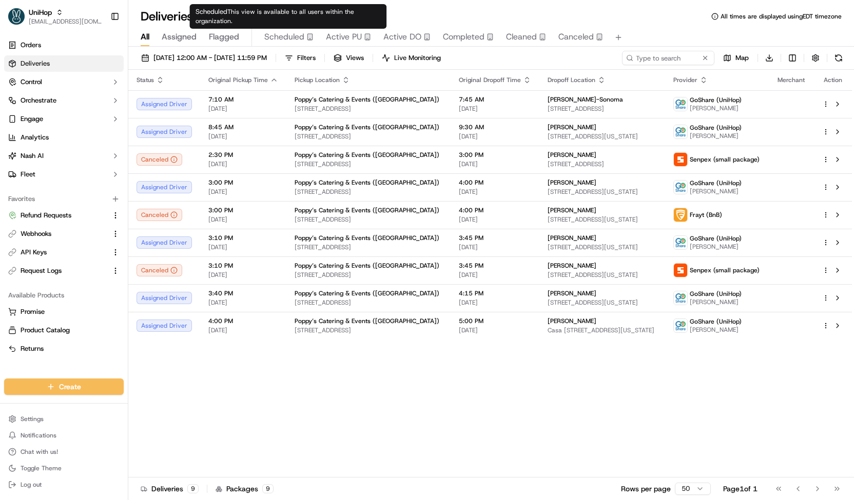
click at [292, 38] on span "Scheduled" at bounding box center [284, 37] width 40 height 12
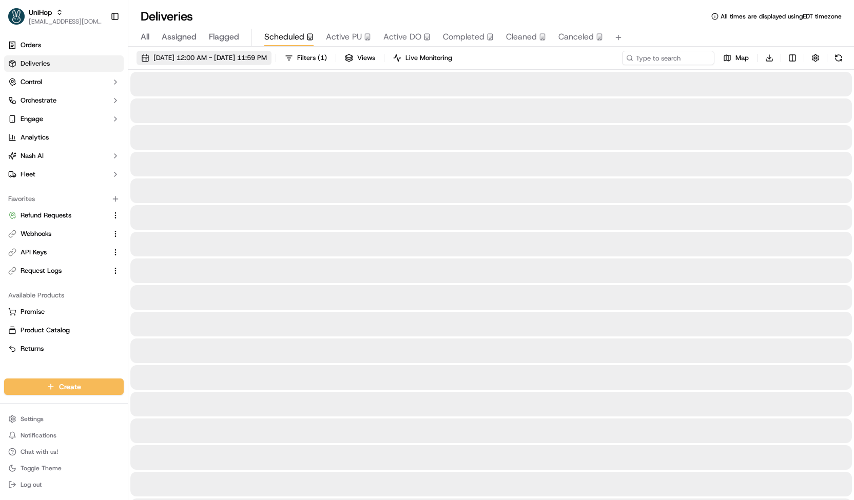
click at [267, 56] on span "Sep 20 2025 12:00 AM - Sep 20 2025 11:59 PM" at bounding box center [209, 57] width 113 height 9
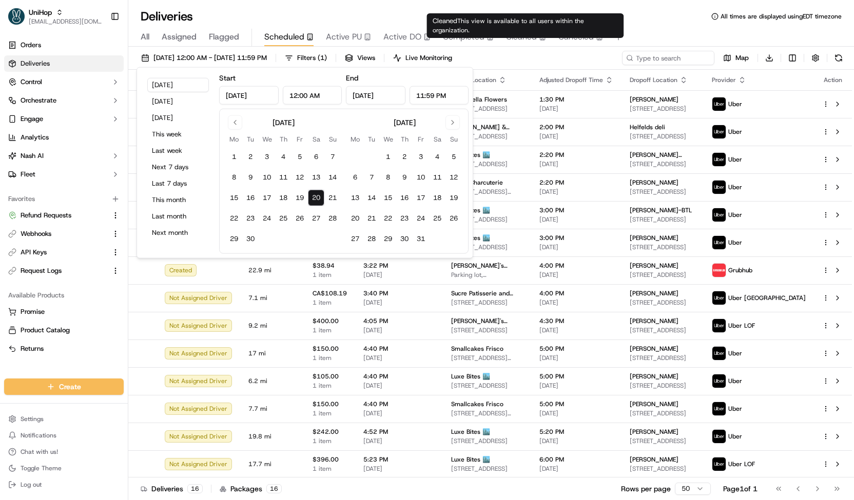
click at [534, 56] on div "Sep 20 2025 12:00 AM - Sep 20 2025 11:59 PM Filters ( 1 ) Views Live Monitoring…" at bounding box center [491, 60] width 726 height 19
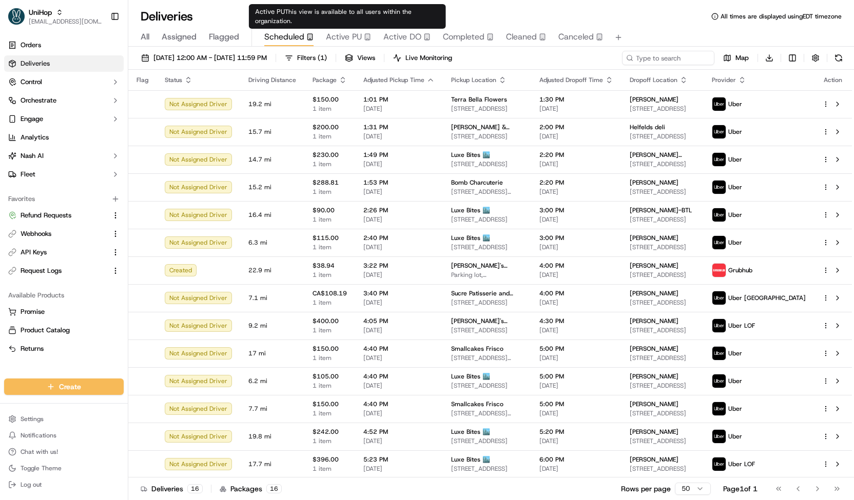
click at [342, 37] on span "Active PU" at bounding box center [344, 37] width 36 height 12
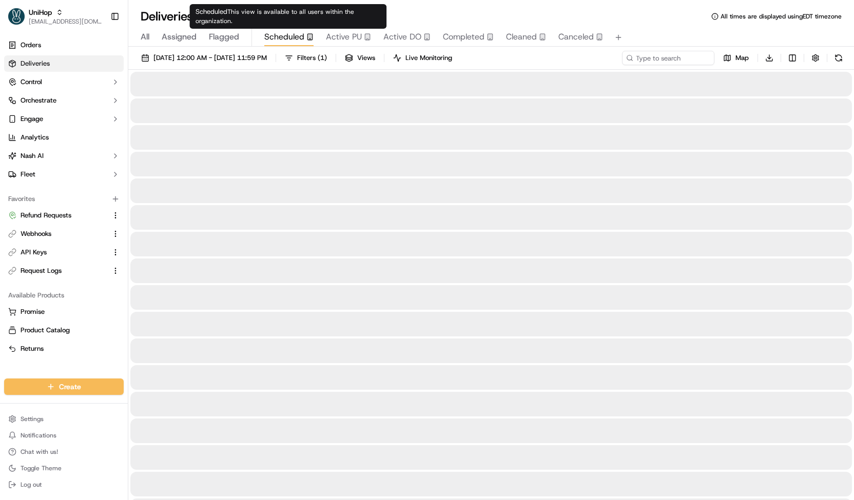
click at [295, 33] on span "Scheduled" at bounding box center [284, 37] width 40 height 12
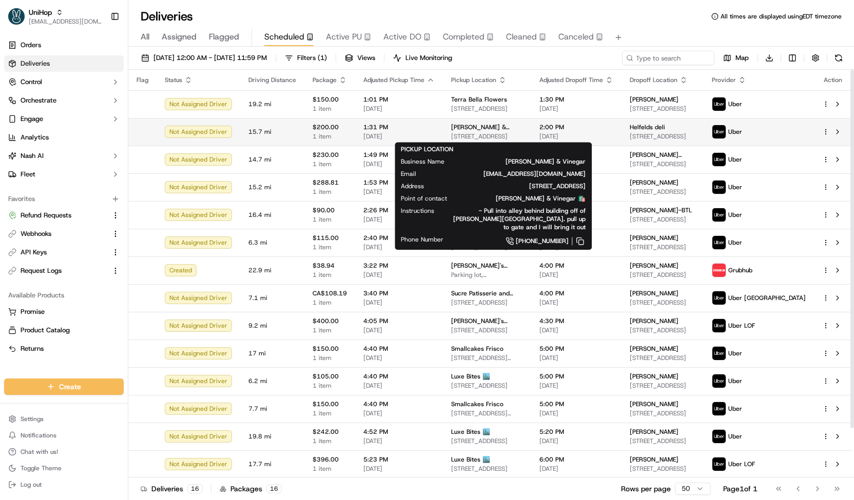
click at [514, 130] on div "Schmaltz & Vinegar" at bounding box center [487, 127] width 72 height 8
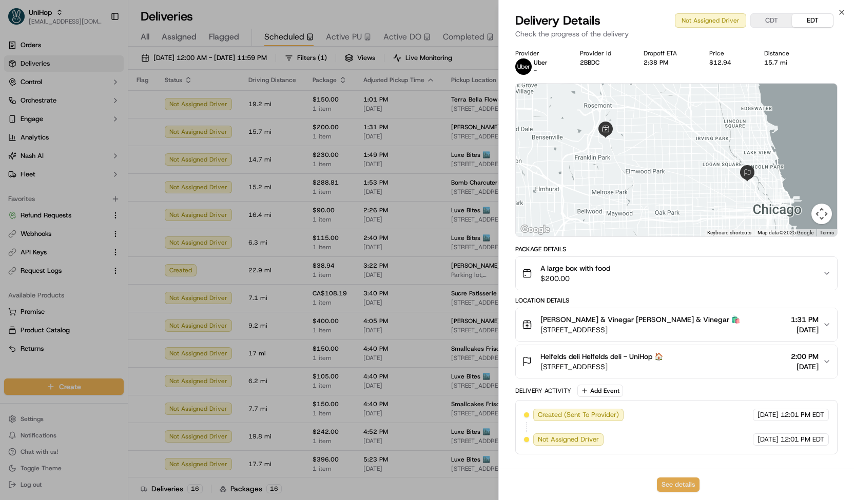
click at [668, 484] on button "See details" at bounding box center [678, 485] width 43 height 14
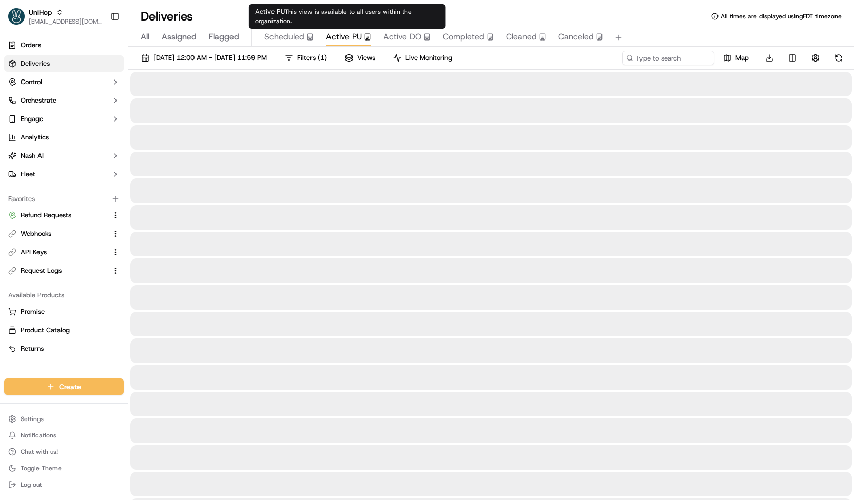
click at [357, 41] on span "Active PU" at bounding box center [344, 37] width 36 height 12
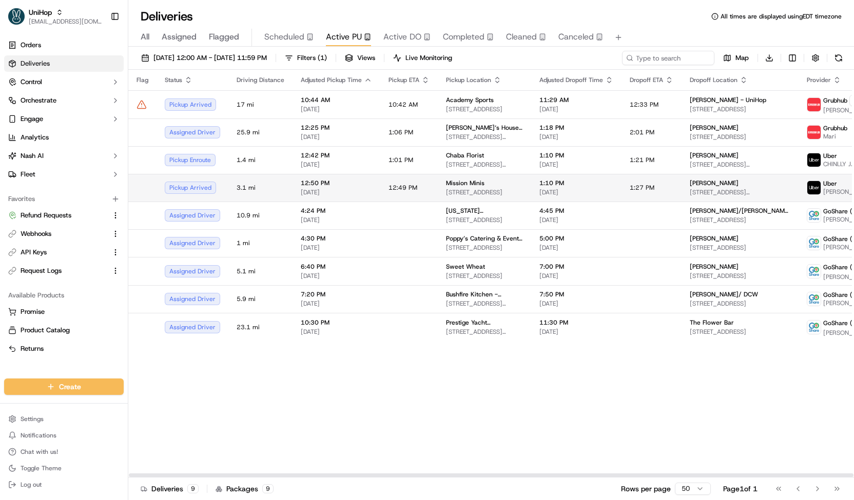
click at [375, 187] on td "12:50 PM Sep 20 2025" at bounding box center [336, 188] width 88 height 28
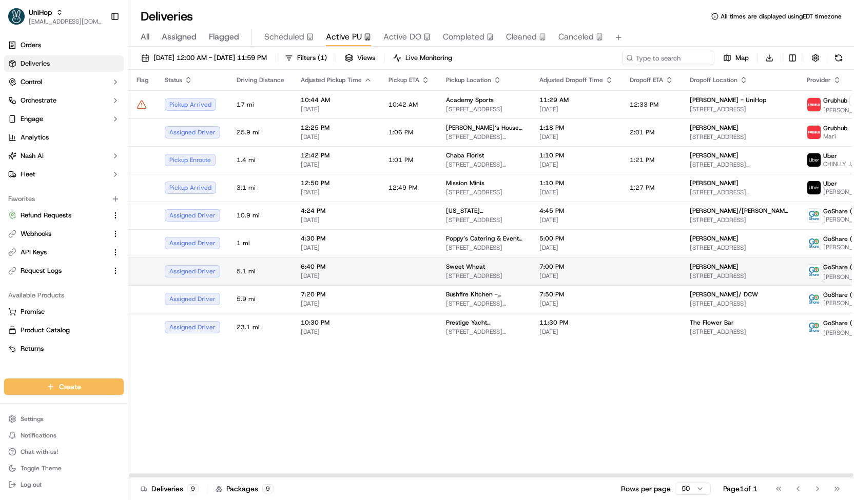
click at [420, 272] on td at bounding box center [408, 271] width 57 height 28
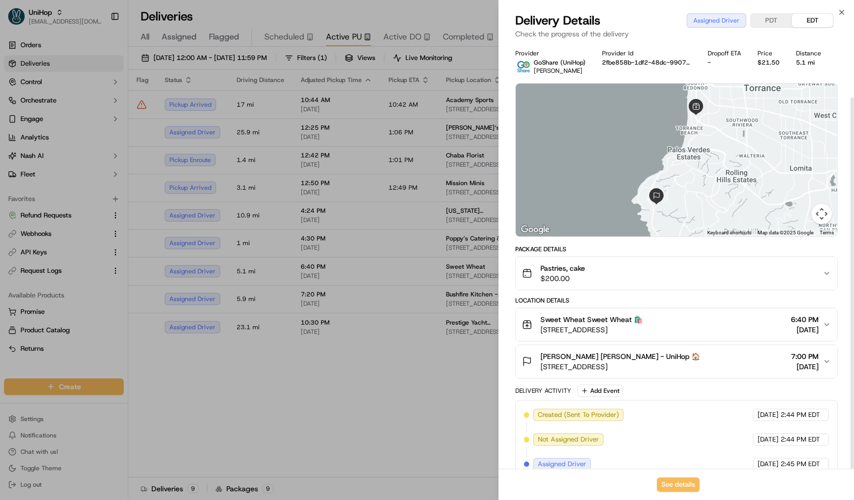
scroll to position [62, 0]
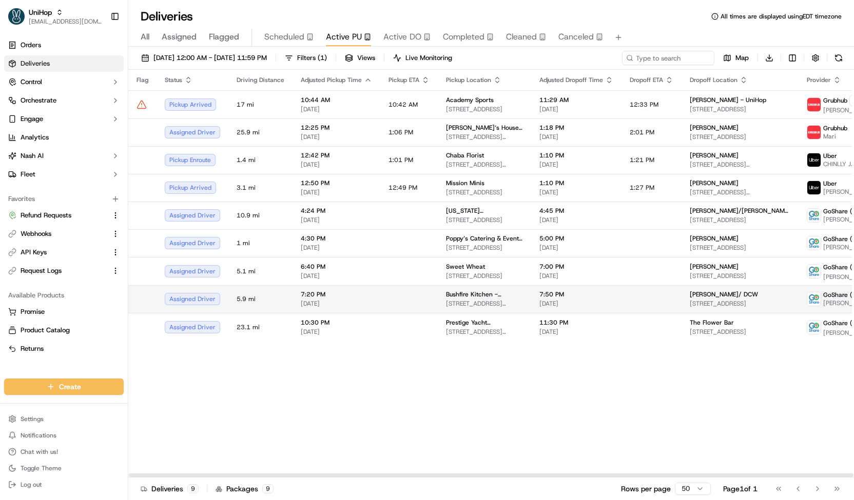
click at [441, 307] on td "Bushfire Kitchen - Mission Viejo 24420 Alicia Pkwy, Mission Viejo, CA 92691, USA" at bounding box center [484, 299] width 93 height 28
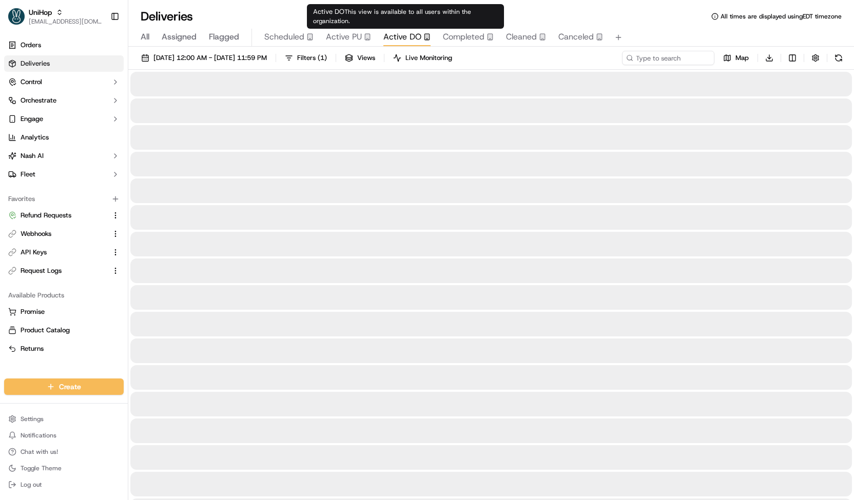
click at [418, 38] on span "Active DO" at bounding box center [402, 37] width 38 height 12
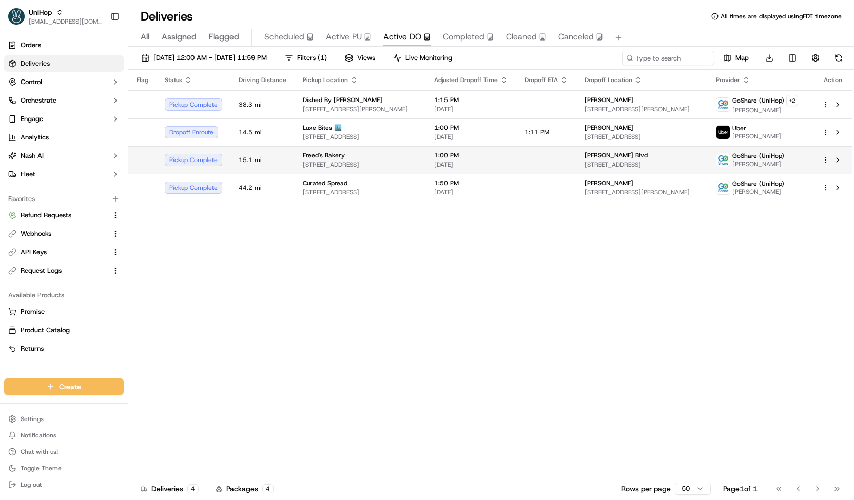
click at [423, 159] on td "Freed's Bakery 9815 S Eastern Ave, Las Vegas, NV 89183, USA" at bounding box center [360, 160] width 131 height 28
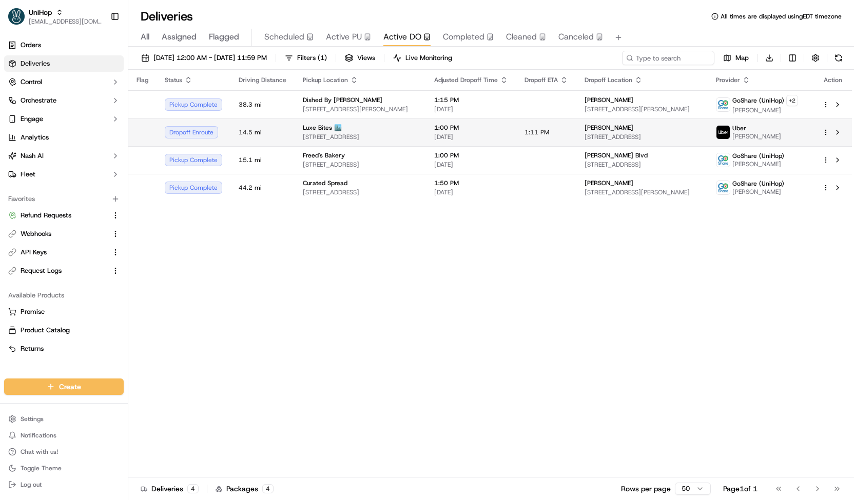
click at [382, 130] on div "Luxe Bites 🏙️" at bounding box center [360, 128] width 115 height 8
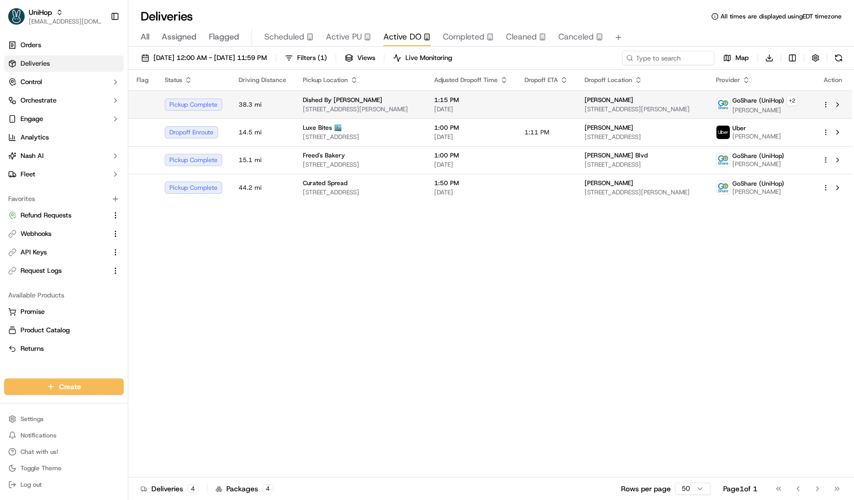
click at [391, 102] on div "Dished By Rachel" at bounding box center [360, 100] width 115 height 8
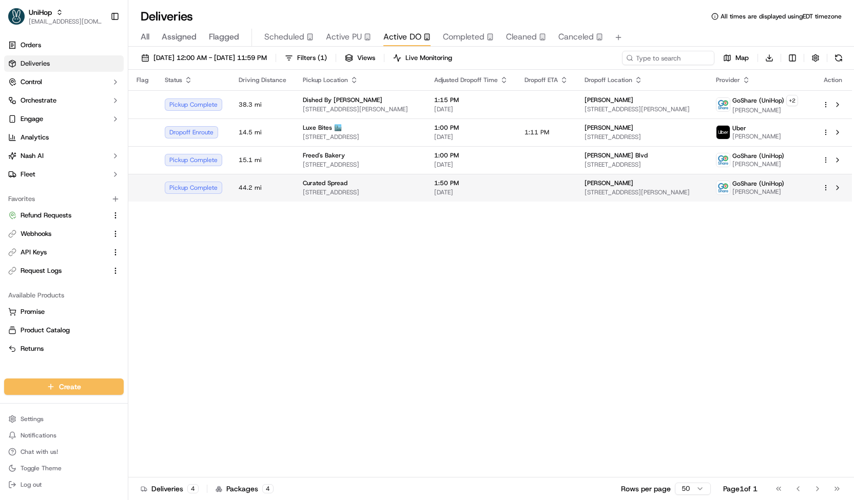
click at [384, 197] on td "Curated Spread 3317 N Mission Rd, Los Angeles, CA 90031, USA" at bounding box center [360, 188] width 131 height 28
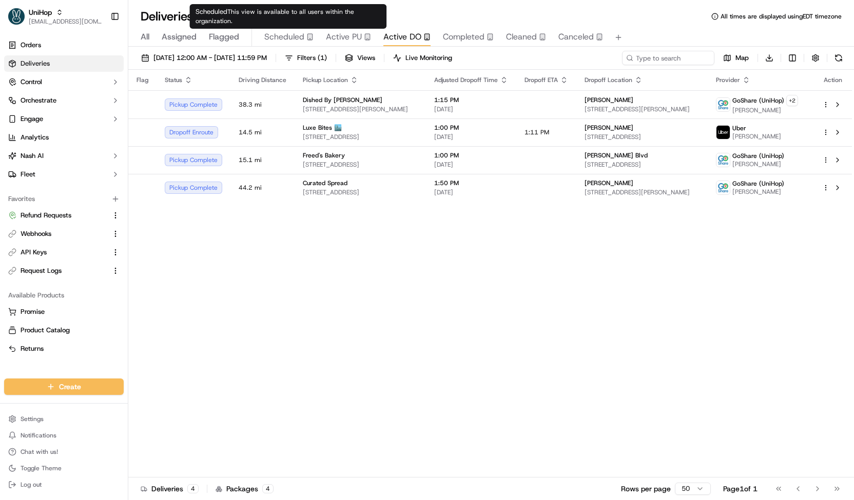
click at [277, 37] on span "Scheduled" at bounding box center [284, 37] width 40 height 12
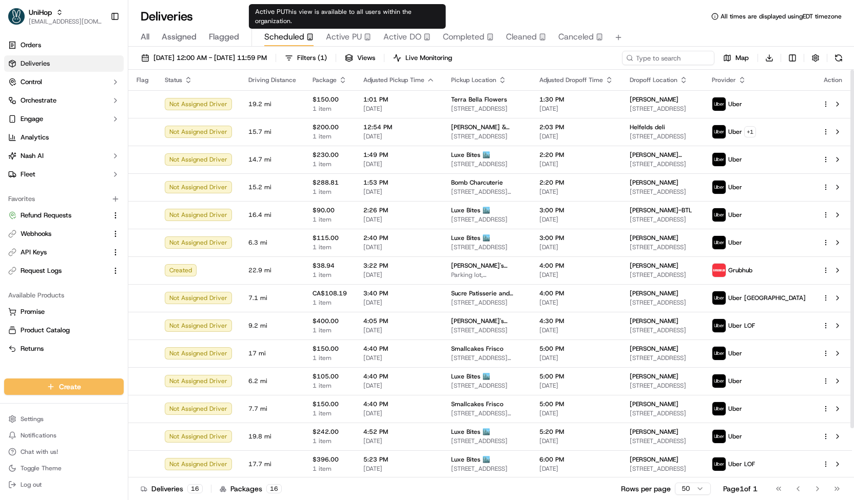
click at [333, 38] on span "Active PU" at bounding box center [344, 37] width 36 height 12
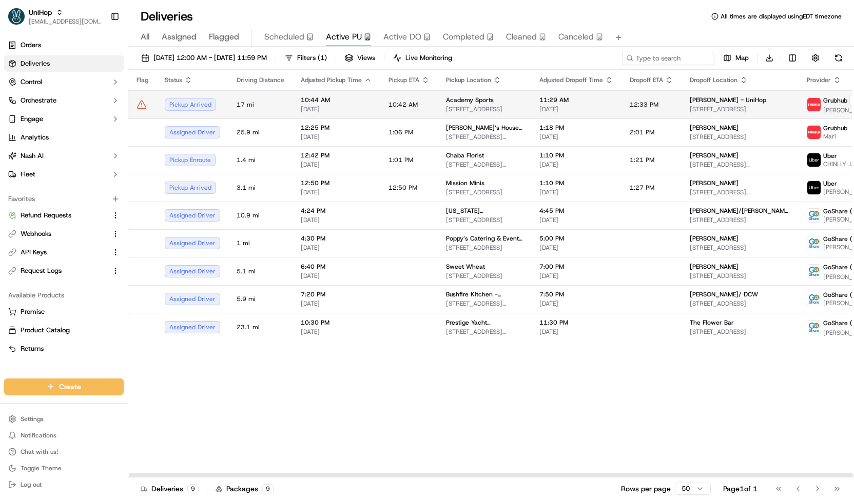
click at [422, 109] on td "10:42 AM" at bounding box center [408, 104] width 57 height 28
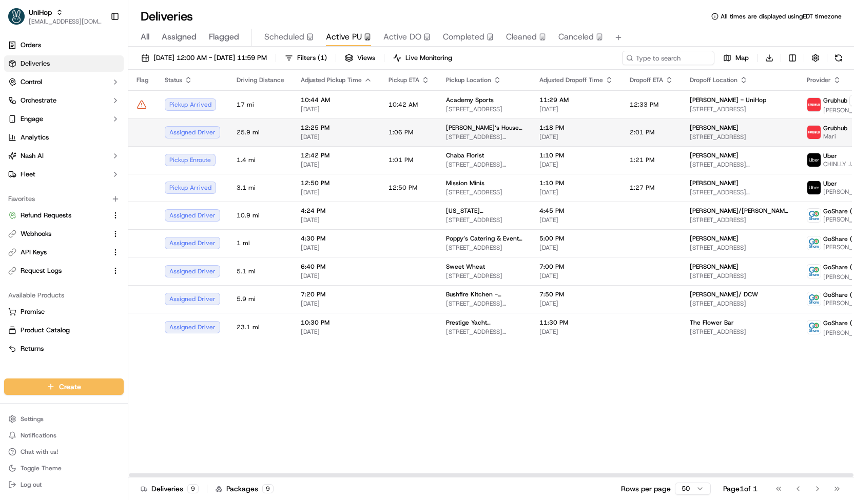
click at [463, 130] on span "Brenda‘s House of Flowers" at bounding box center [484, 128] width 77 height 8
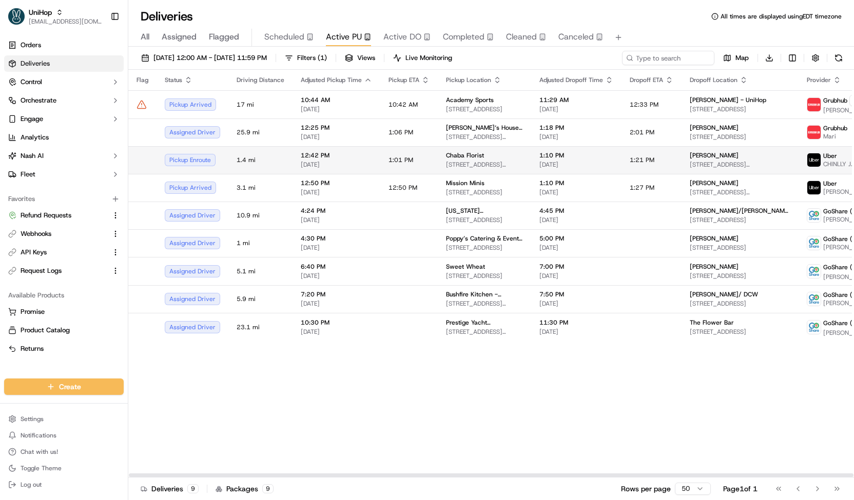
click at [456, 162] on span "71 Stuart St, Boston, MA 02116, USA" at bounding box center [484, 165] width 77 height 8
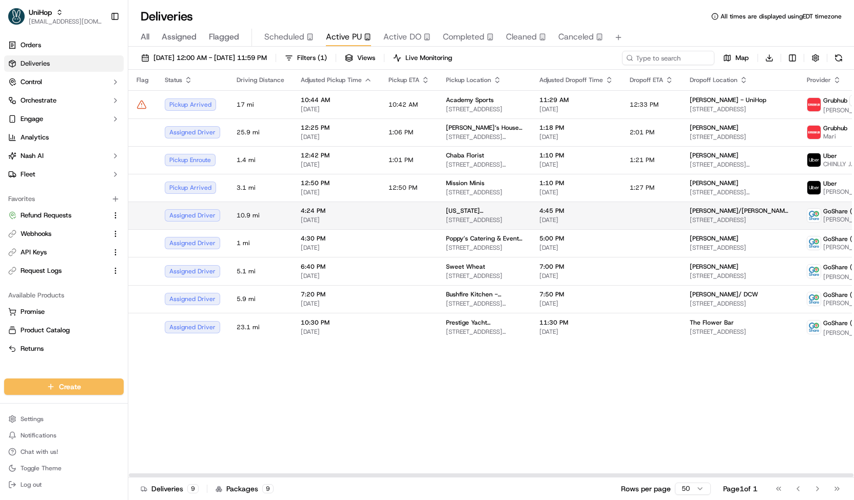
click at [419, 202] on td at bounding box center [408, 216] width 57 height 28
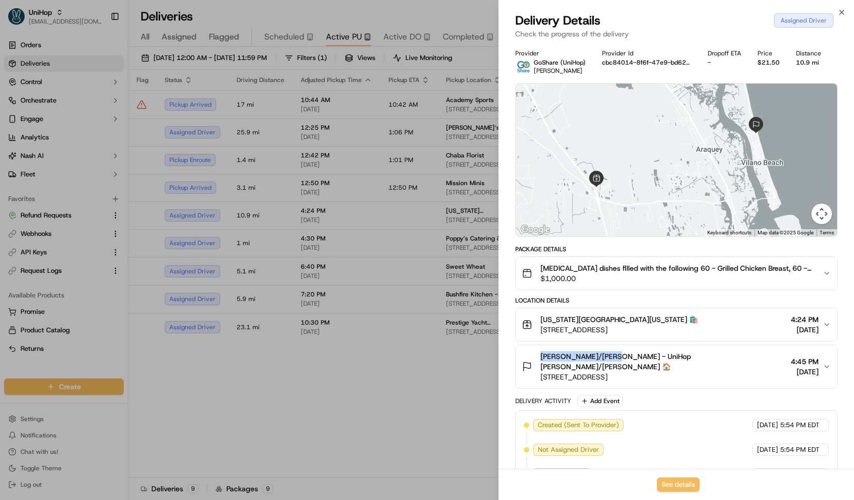
drag, startPoint x: 538, startPoint y: 355, endPoint x: 615, endPoint y: 356, distance: 76.5
click at [615, 356] on div "Megan Roan/Joey Lock - UniHop Megan Roan/Joey Lock 🏠 4261 Coastal Hwy, St. Augu…" at bounding box center [654, 367] width 265 height 31
copy span "Megan Roan/Joey Loc"
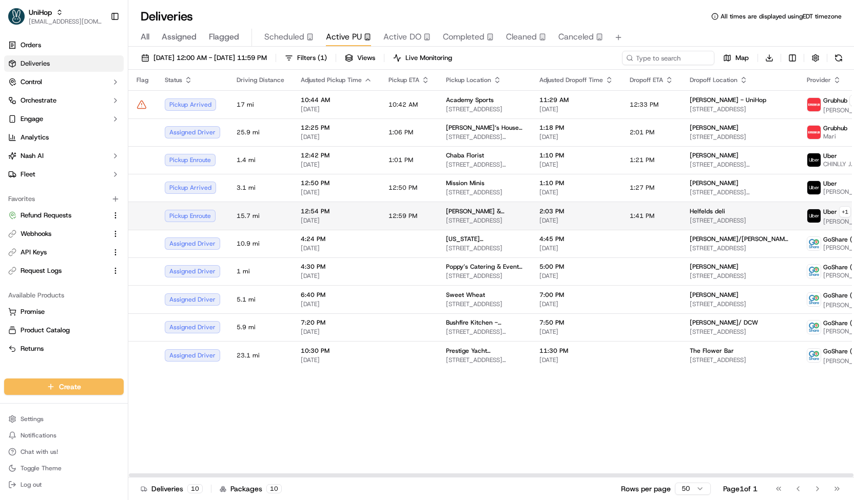
click at [439, 222] on td "Schmaltz & Vinegar 9416 W Irving Park Rd, Schiller Park, IL 60176, USA" at bounding box center [484, 216] width 93 height 28
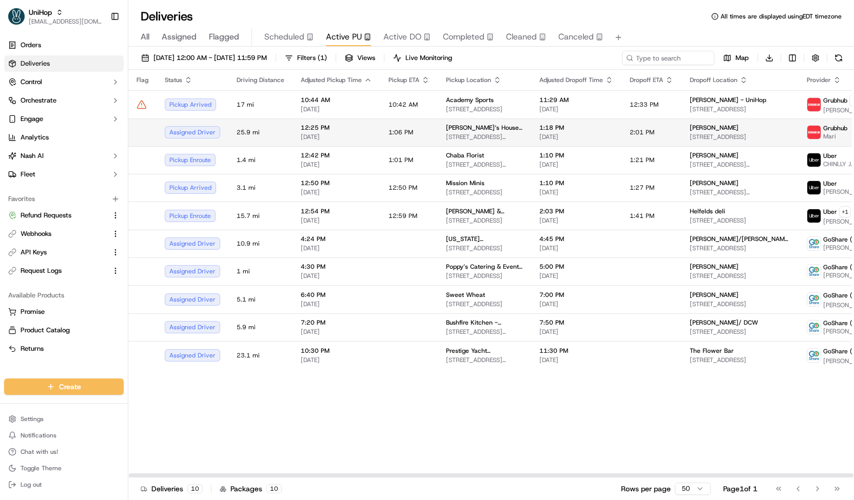
click at [389, 134] on span "1:06 PM" at bounding box center [400, 132] width 25 height 8
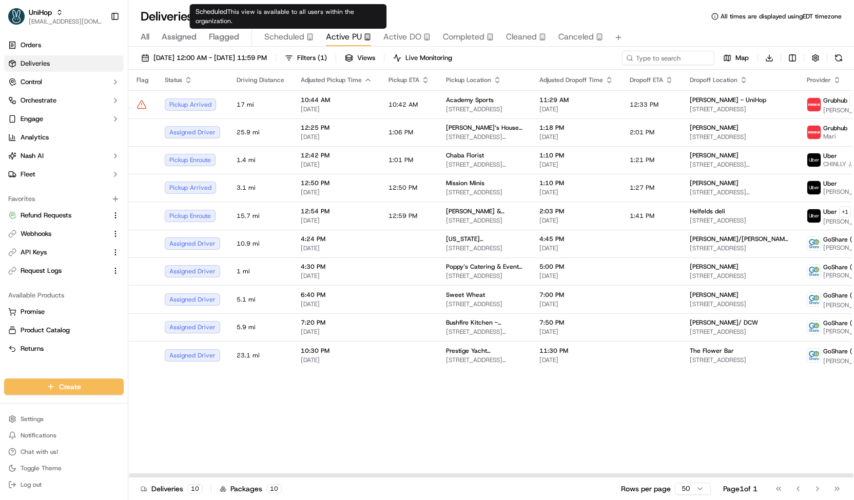
click at [289, 29] on button "Scheduled" at bounding box center [288, 37] width 49 height 17
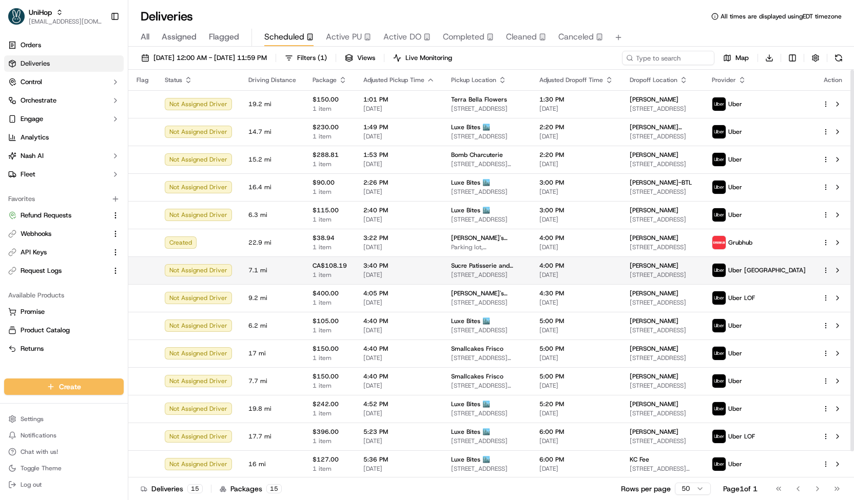
scroll to position [28, 0]
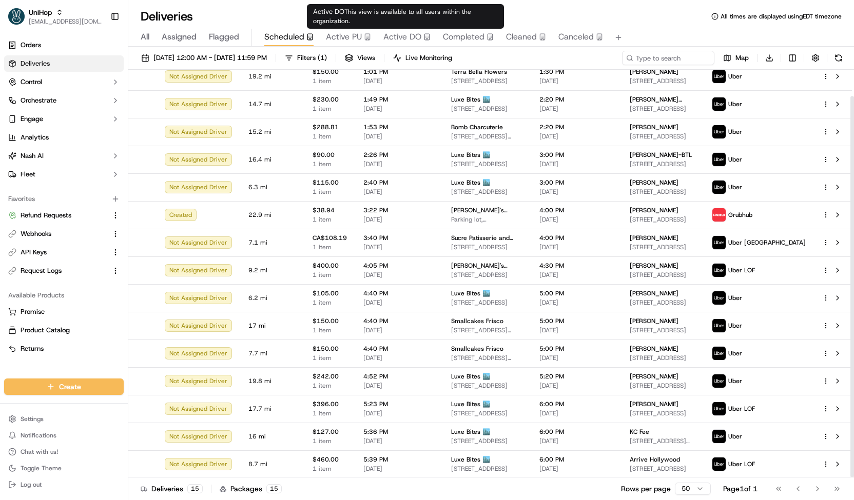
click at [409, 36] on span "Active DO" at bounding box center [402, 37] width 38 height 12
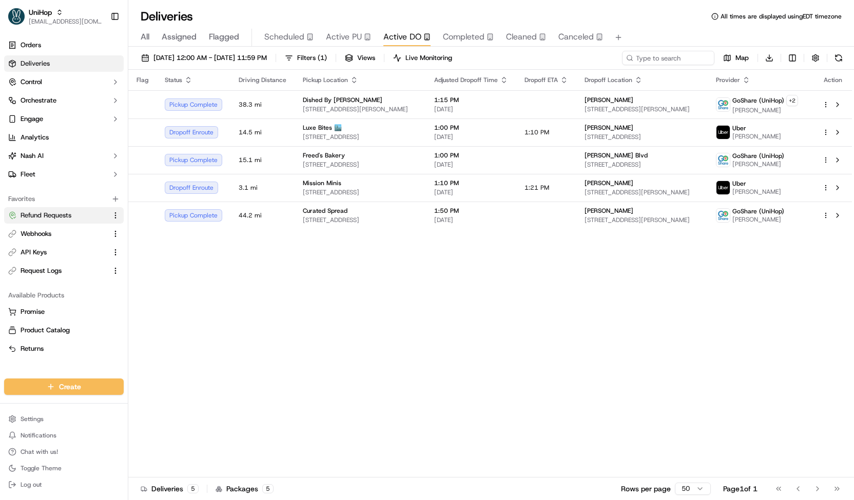
click at [70, 219] on span "Refund Requests" at bounding box center [46, 215] width 51 height 9
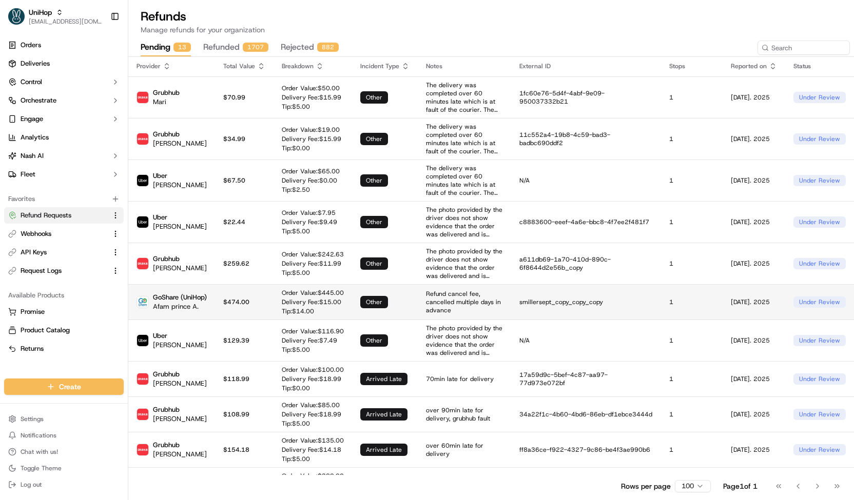
scroll to position [96, 0]
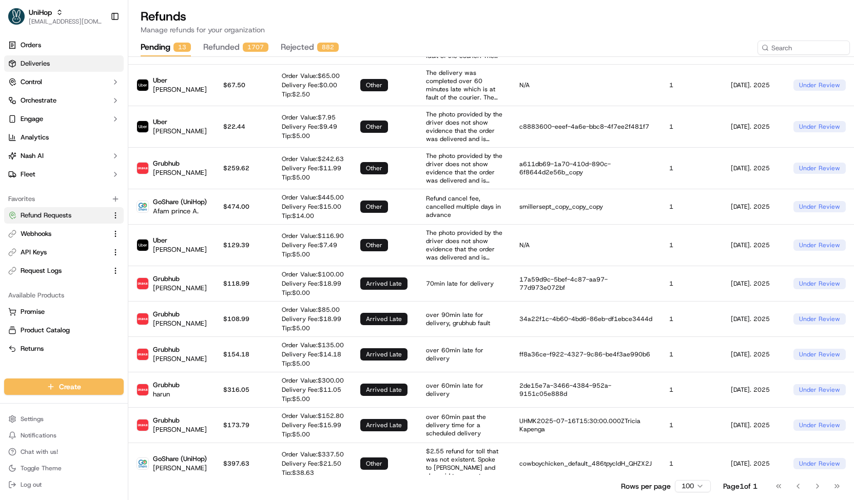
click at [53, 66] on link "Deliveries" at bounding box center [64, 63] width 120 height 16
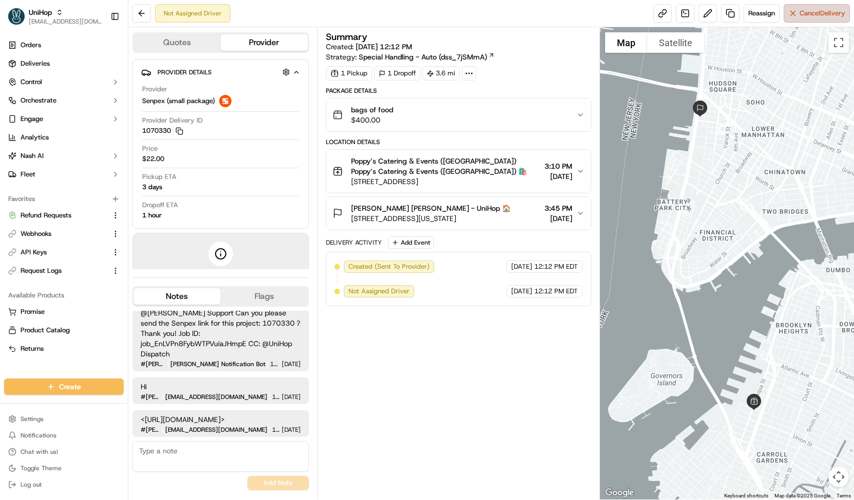
click at [808, 8] on button "Cancel Delivery" at bounding box center [817, 13] width 66 height 18
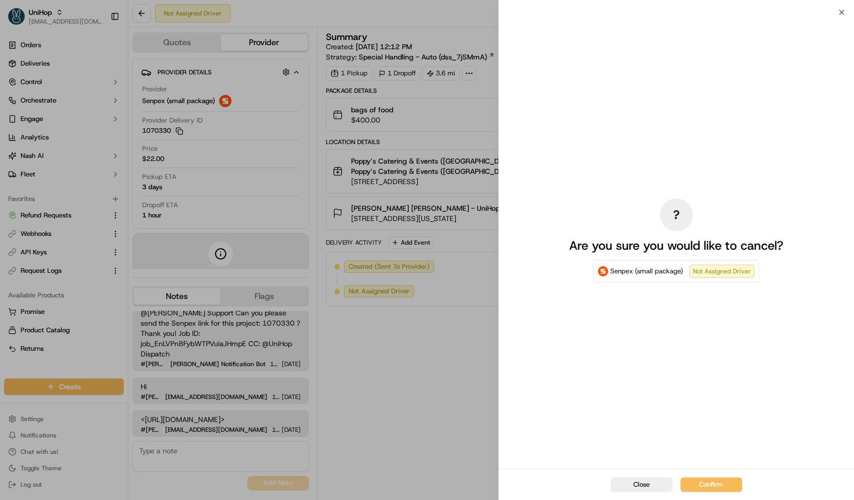
click at [701, 476] on div "Close Confirm" at bounding box center [676, 484] width 355 height 31
click at [698, 481] on button "Confirm" at bounding box center [711, 485] width 62 height 14
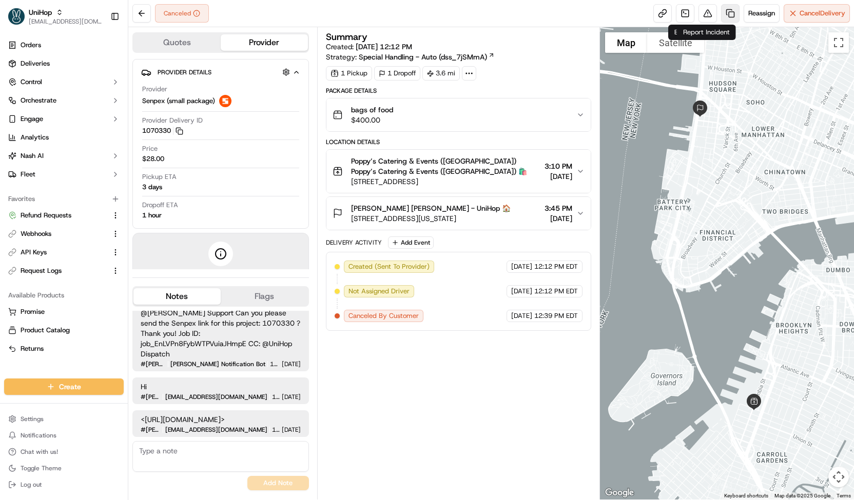
click at [728, 12] on link at bounding box center [730, 13] width 18 height 18
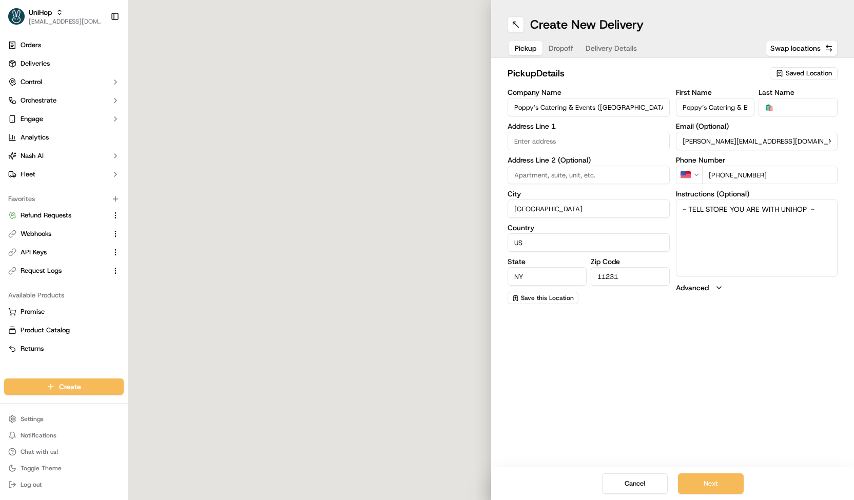
type input "189 Columbia St"
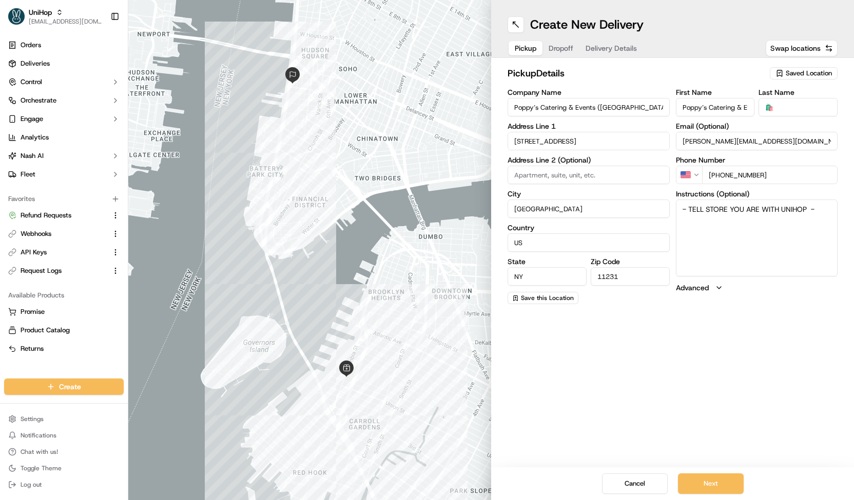
click at [618, 45] on span "Delivery Details" at bounding box center [611, 48] width 51 height 10
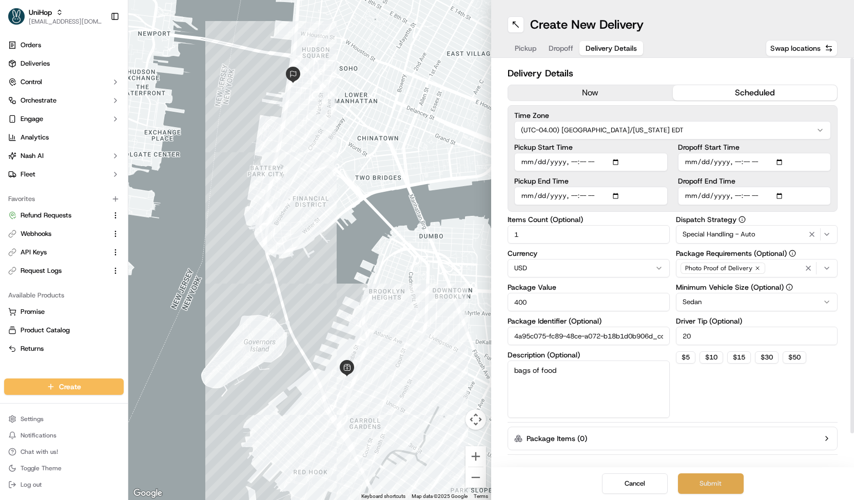
click at [699, 476] on button "Submit" at bounding box center [711, 484] width 66 height 21
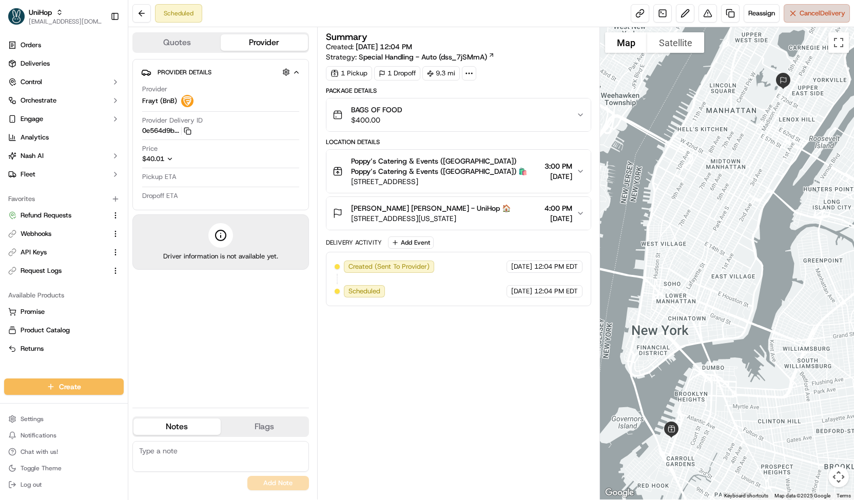
click at [807, 5] on button "Cancel Delivery" at bounding box center [817, 13] width 66 height 18
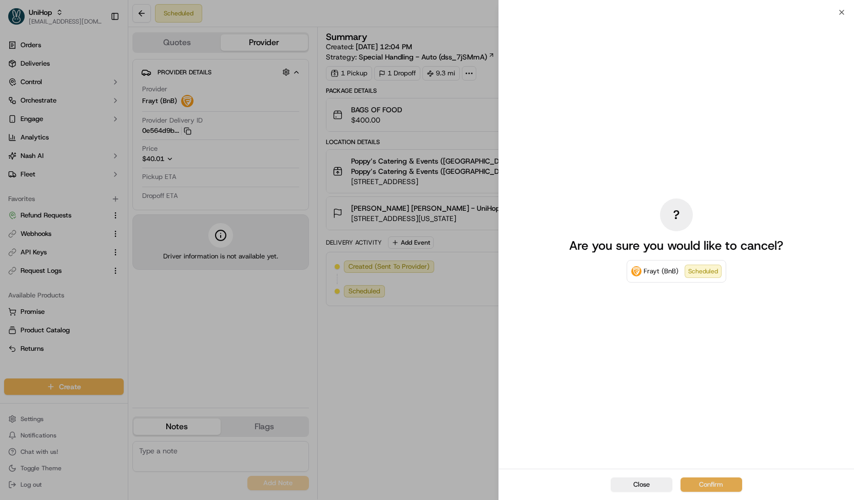
click at [715, 478] on button "Confirm" at bounding box center [711, 485] width 62 height 14
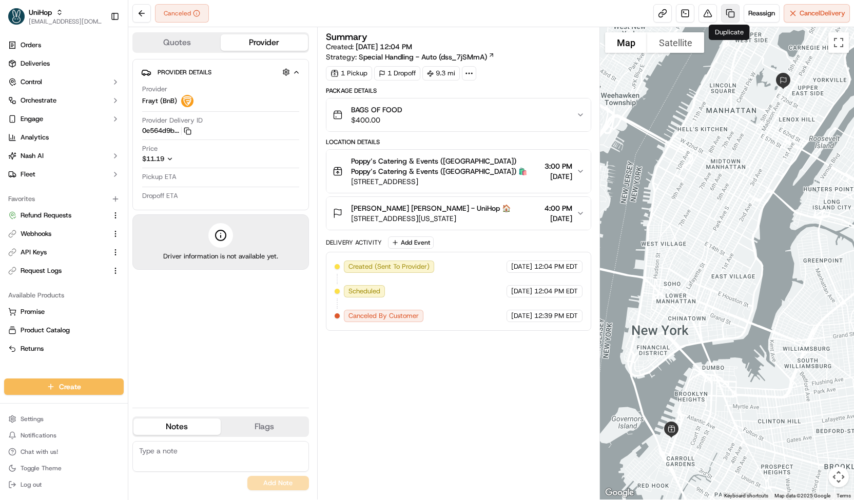
click at [732, 13] on link at bounding box center [730, 13] width 18 height 18
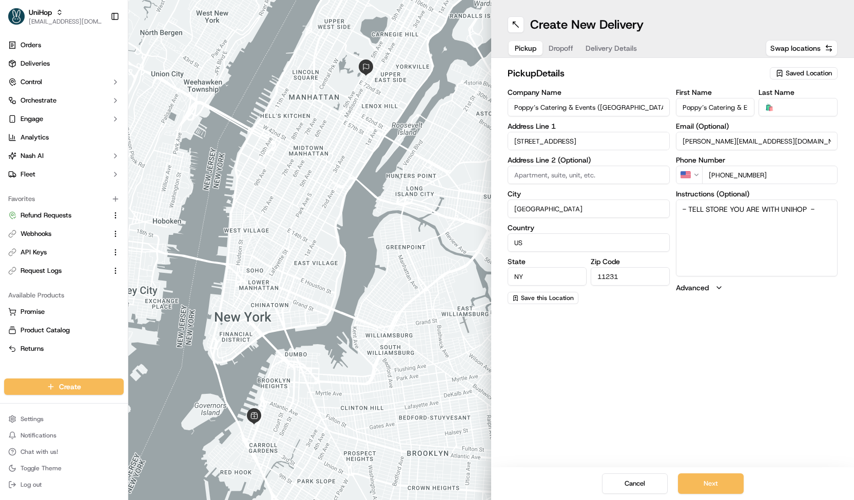
click at [625, 47] on span "Delivery Details" at bounding box center [611, 48] width 51 height 10
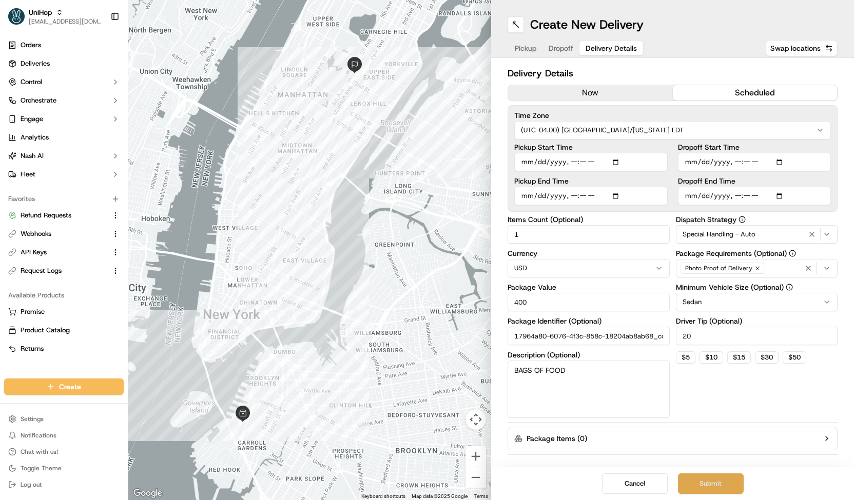
click at [709, 483] on button "Submit" at bounding box center [711, 484] width 66 height 21
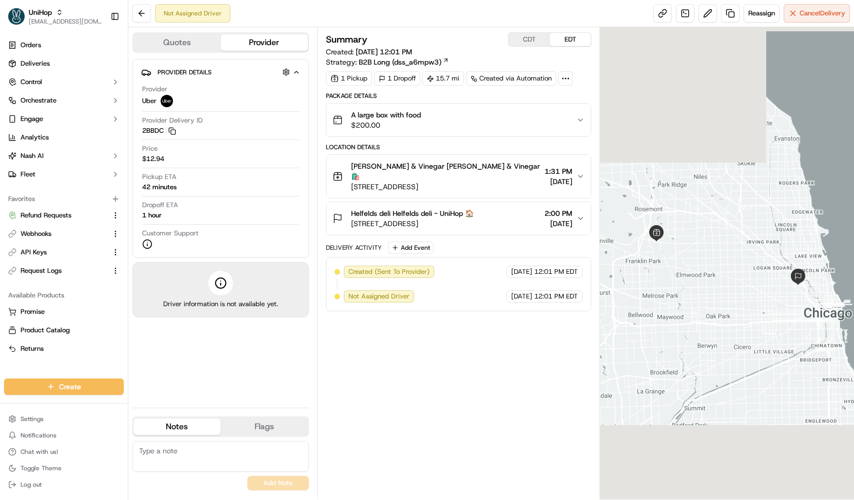
click at [763, 15] on span "Reassign" at bounding box center [761, 13] width 27 height 9
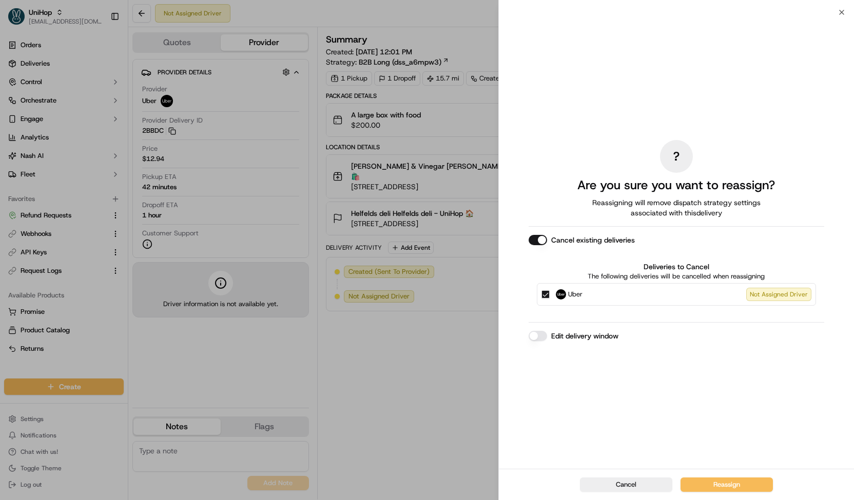
click at [544, 294] on button "Uber Not Assigned Driver" at bounding box center [545, 294] width 8 height 8
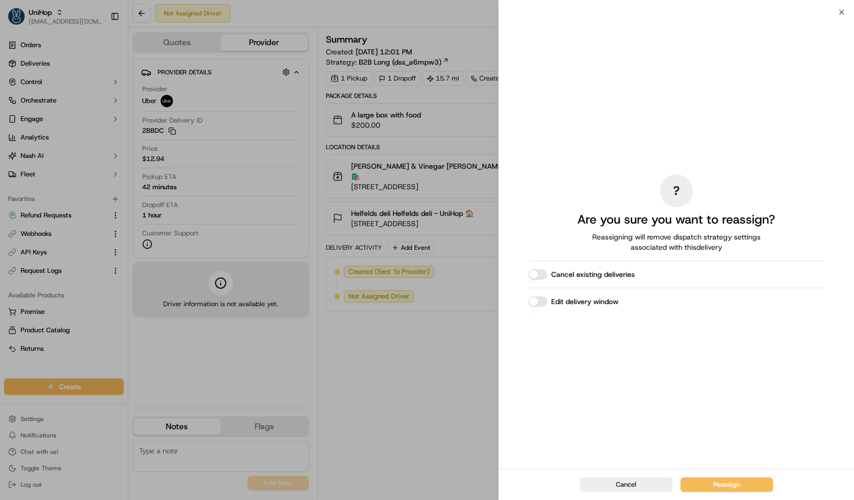
click at [539, 300] on button "Edit delivery window" at bounding box center [538, 302] width 18 height 10
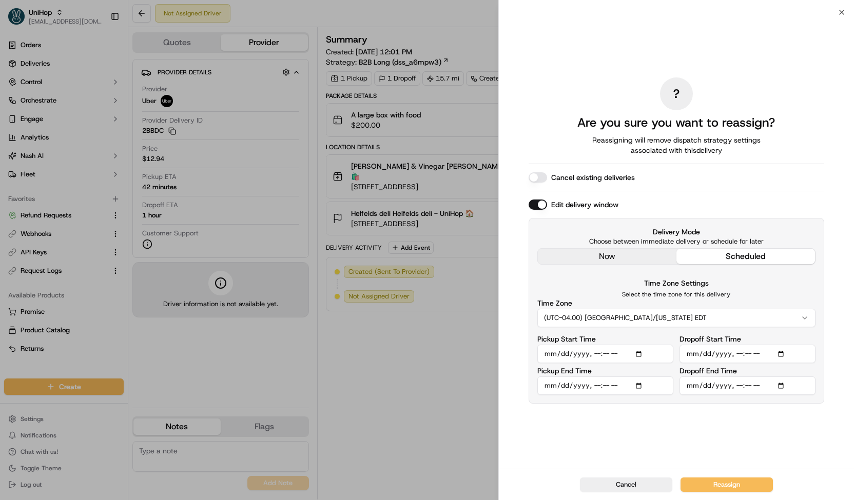
click at [590, 262] on div "? Are you sure you want to reassign? Reassigning will remove dispatch strategy …" at bounding box center [677, 240] width 296 height 453
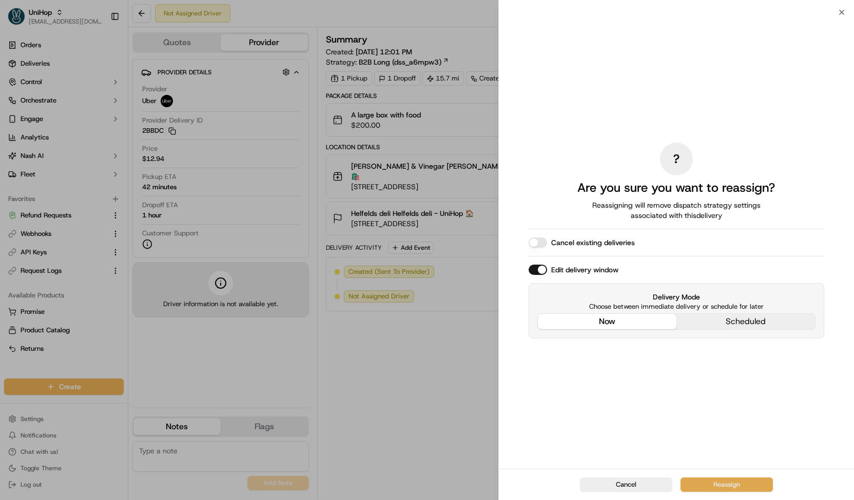
click at [704, 486] on button "Reassign" at bounding box center [726, 485] width 92 height 14
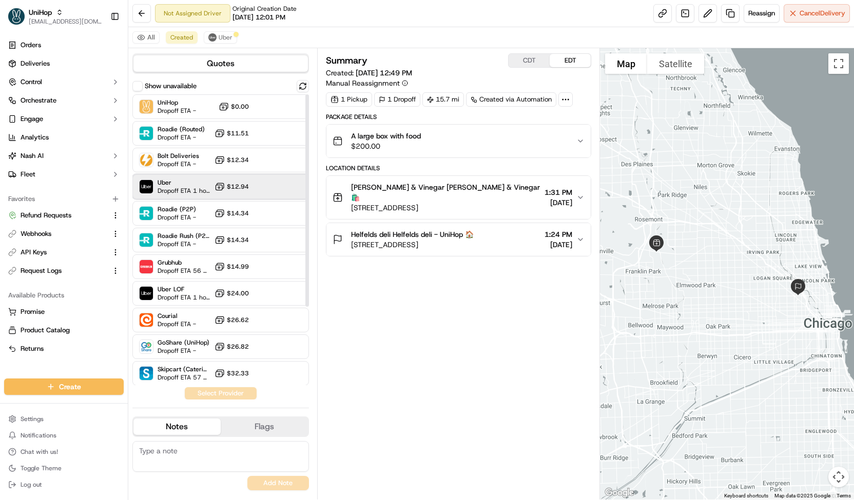
click at [177, 175] on div "Uber Dropoff ETA 1 hour $12.94" at bounding box center [220, 186] width 177 height 25
click at [215, 390] on button "Assign Provider" at bounding box center [220, 393] width 73 height 12
click at [223, 41] on span "Uber" at bounding box center [226, 37] width 14 height 8
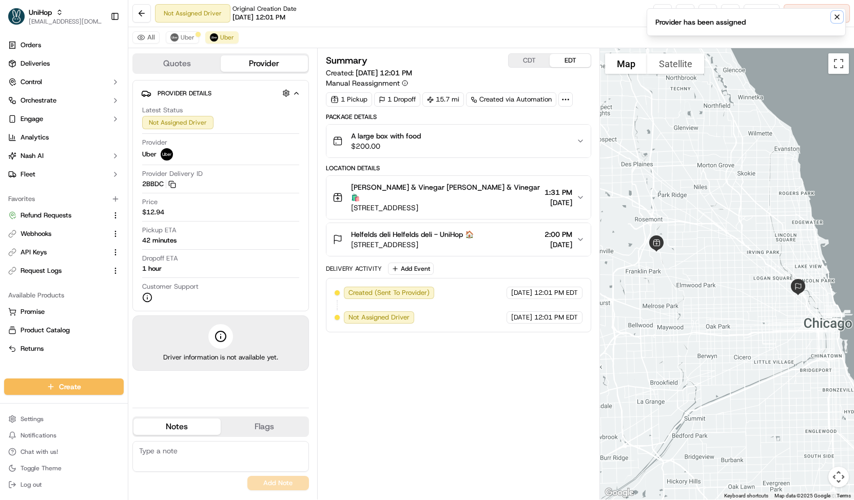
click at [835, 21] on button "Notifications (F8)" at bounding box center [837, 17] width 12 height 12
click at [832, 21] on button "Cancel Delivery" at bounding box center [817, 13] width 66 height 18
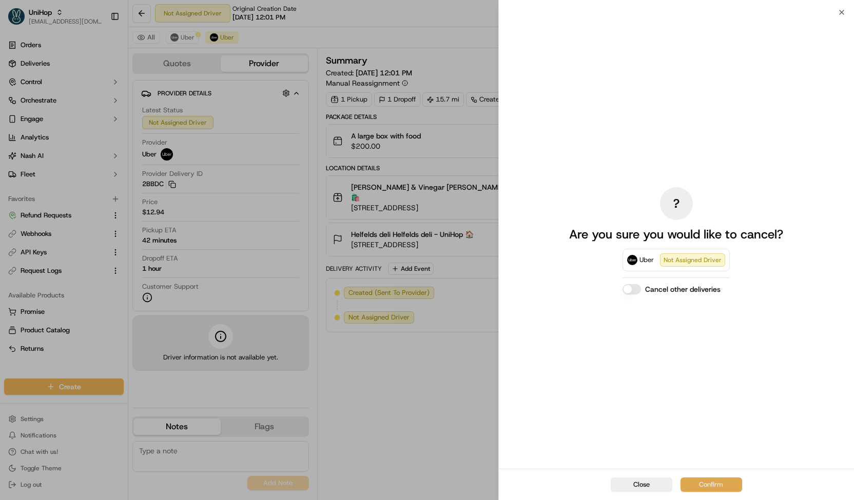
click at [694, 483] on button "Confirm" at bounding box center [711, 485] width 62 height 14
